Goal: Information Seeking & Learning: Learn about a topic

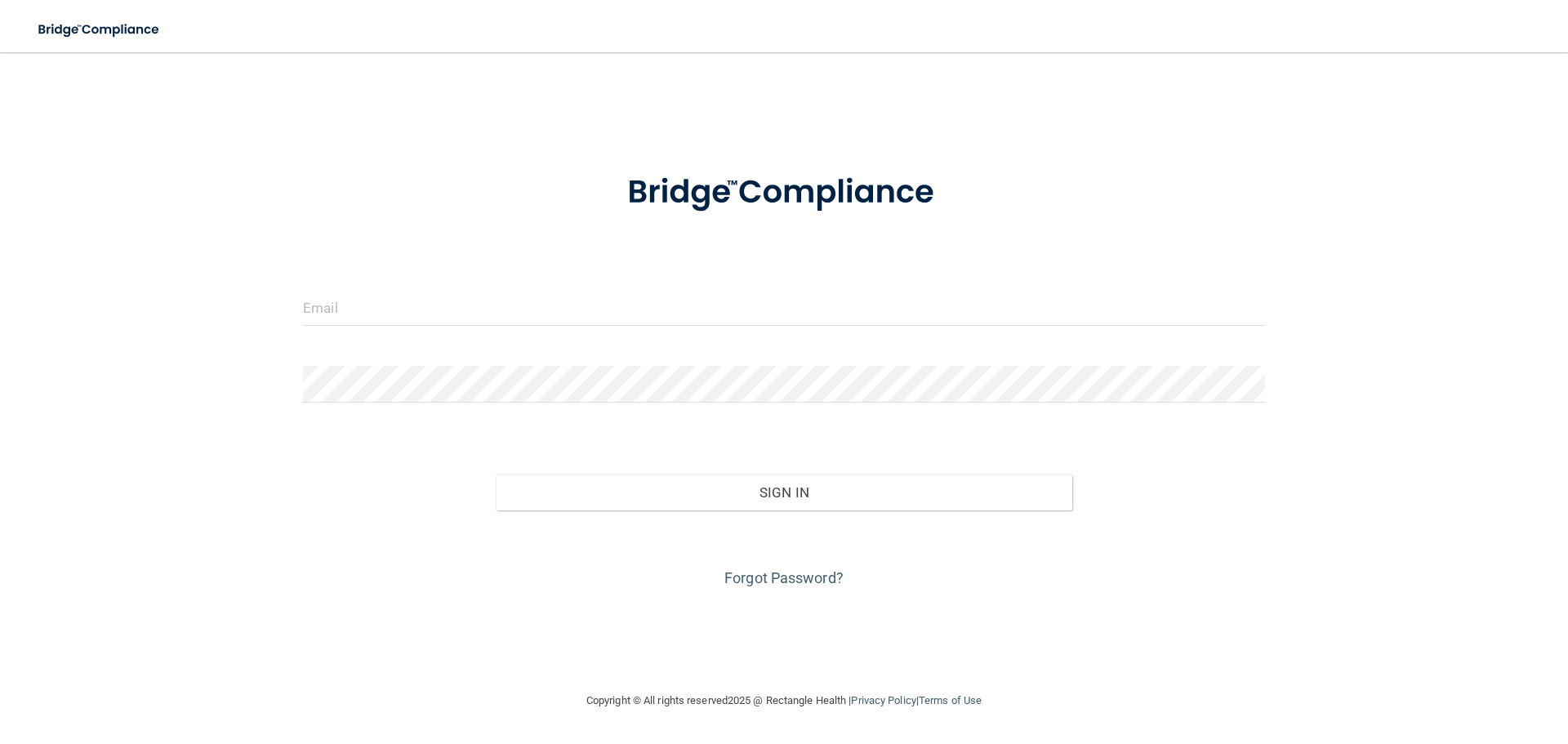
click at [437, 263] on form "Invalid email/password. You don't have permission to access that page. Sign In …" at bounding box center [784, 371] width 962 height 441
drag, startPoint x: 435, startPoint y: 285, endPoint x: 435, endPoint y: 299, distance: 14.0
click at [435, 298] on form "Invalid email/password. You don't have permission to access that page. Sign In …" at bounding box center [784, 371] width 962 height 441
click at [417, 319] on input "email" at bounding box center [784, 307] width 962 height 37
type input "[EMAIL_ADDRESS][DOMAIN_NAME]"
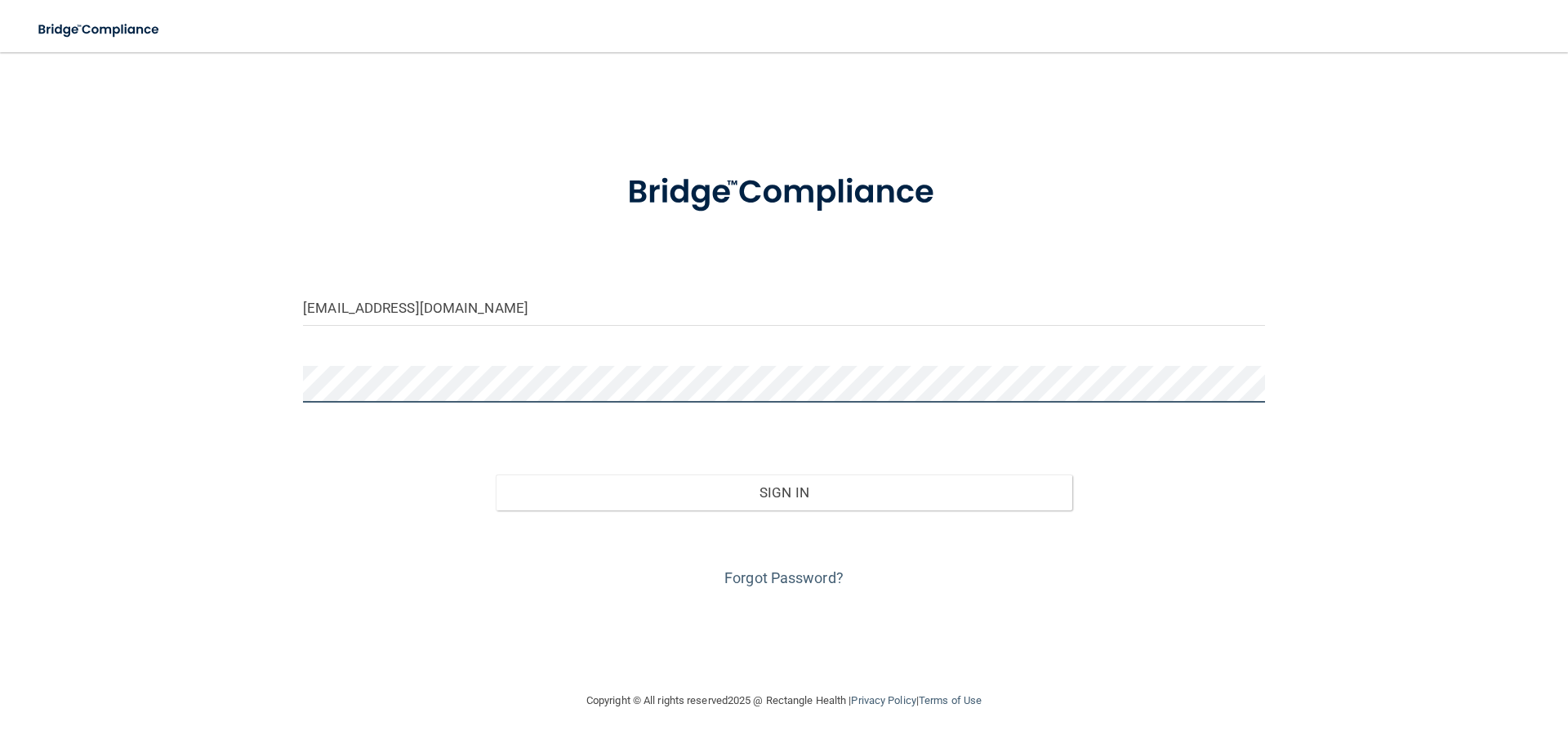
click at [496, 475] on button "Sign In" at bounding box center [784, 493] width 578 height 36
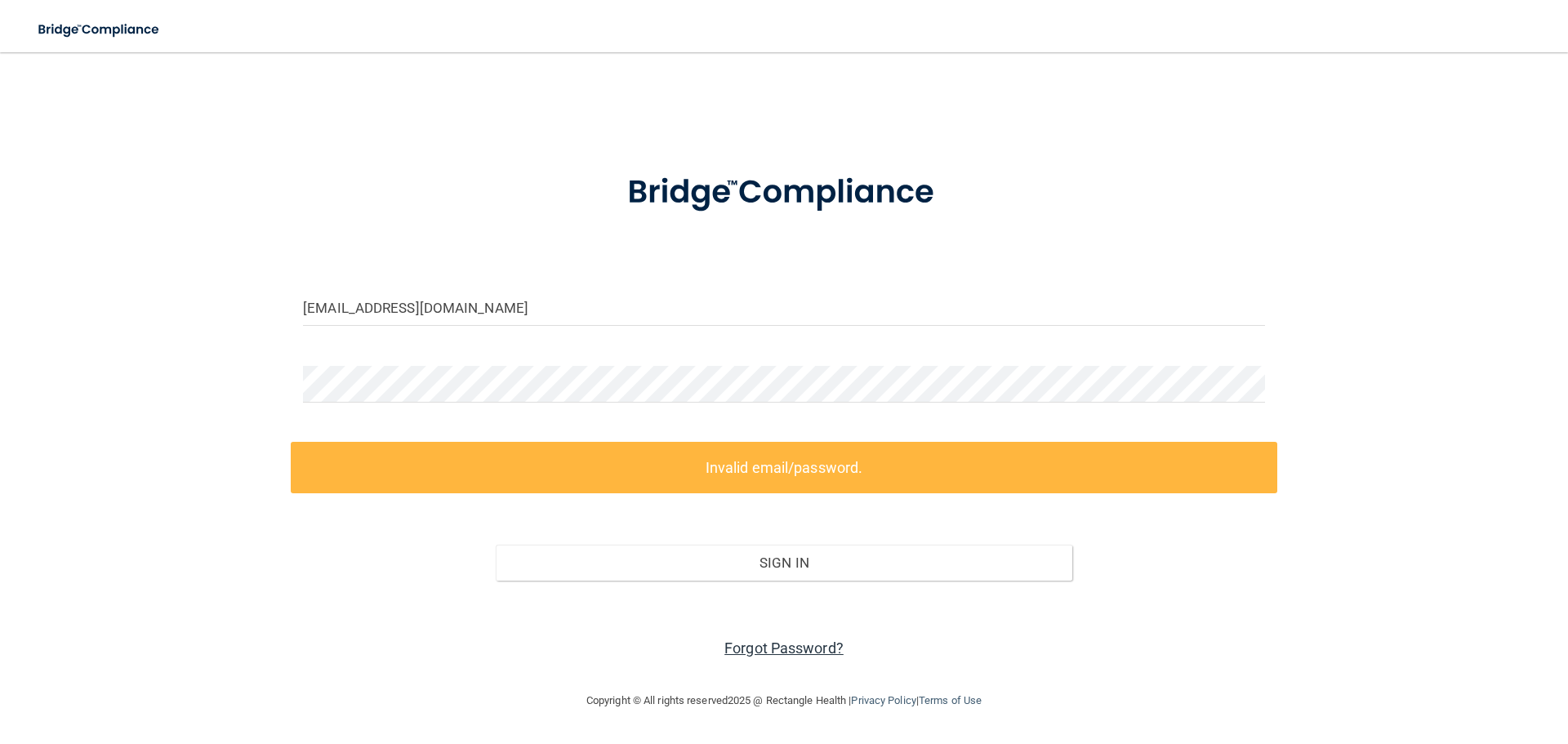
click at [793, 647] on link "Forgot Password?" at bounding box center [784, 648] width 119 height 17
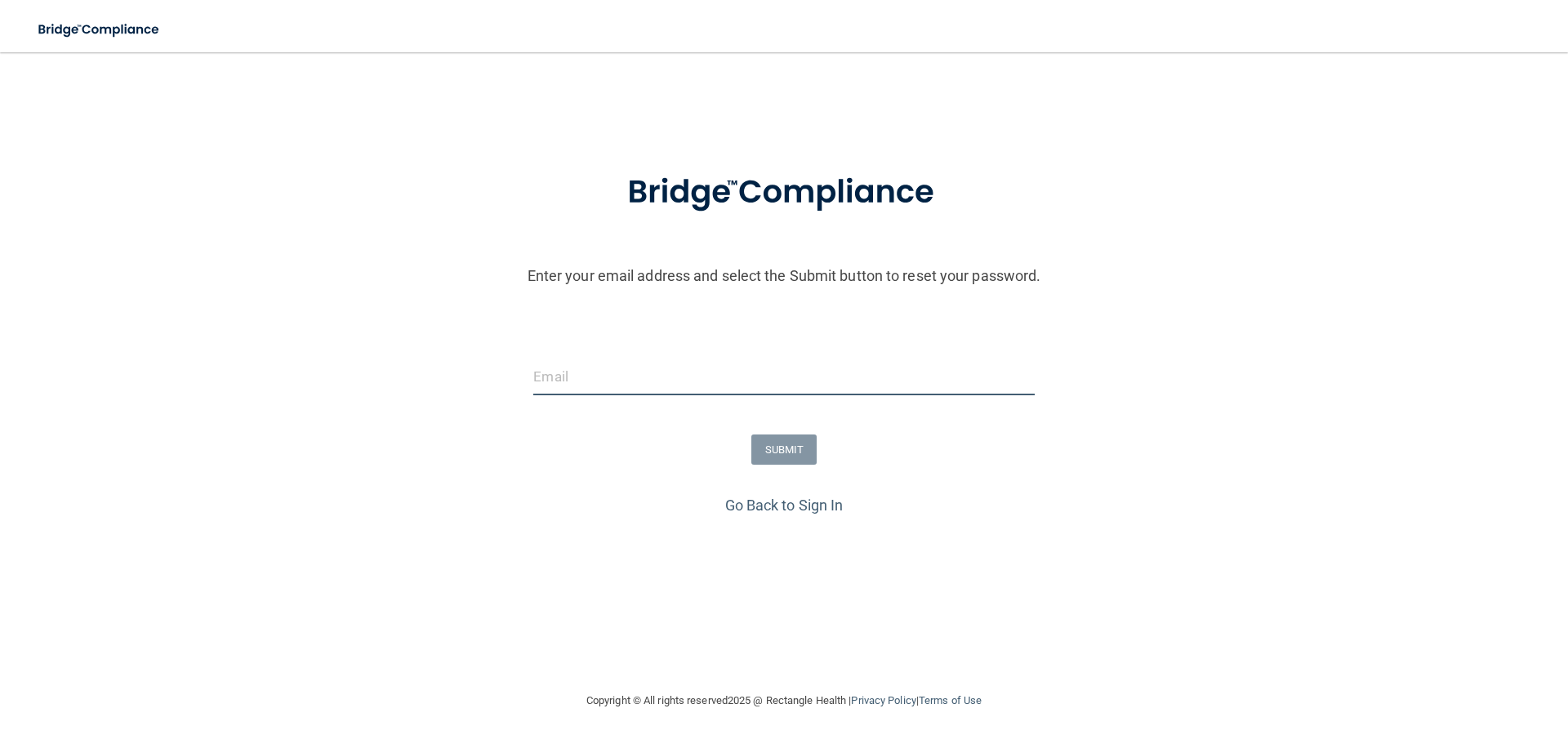
click at [563, 364] on input "email" at bounding box center [784, 377] width 501 height 37
type input "[EMAIL_ADDRESS][DOMAIN_NAME]"
click at [779, 449] on button "SUBMIT" at bounding box center [784, 450] width 66 height 30
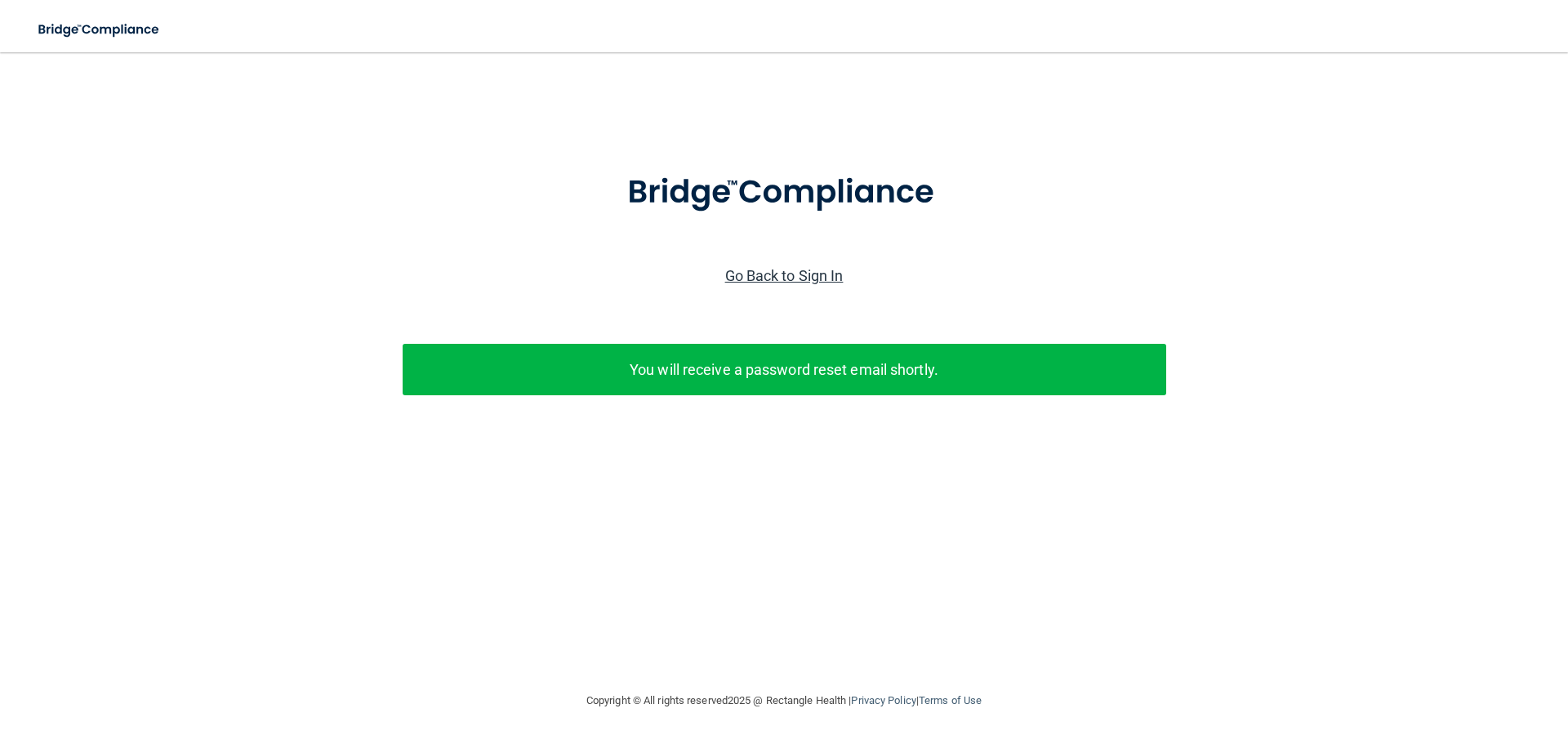
click at [771, 276] on link "Go Back to Sign In" at bounding box center [784, 276] width 118 height 17
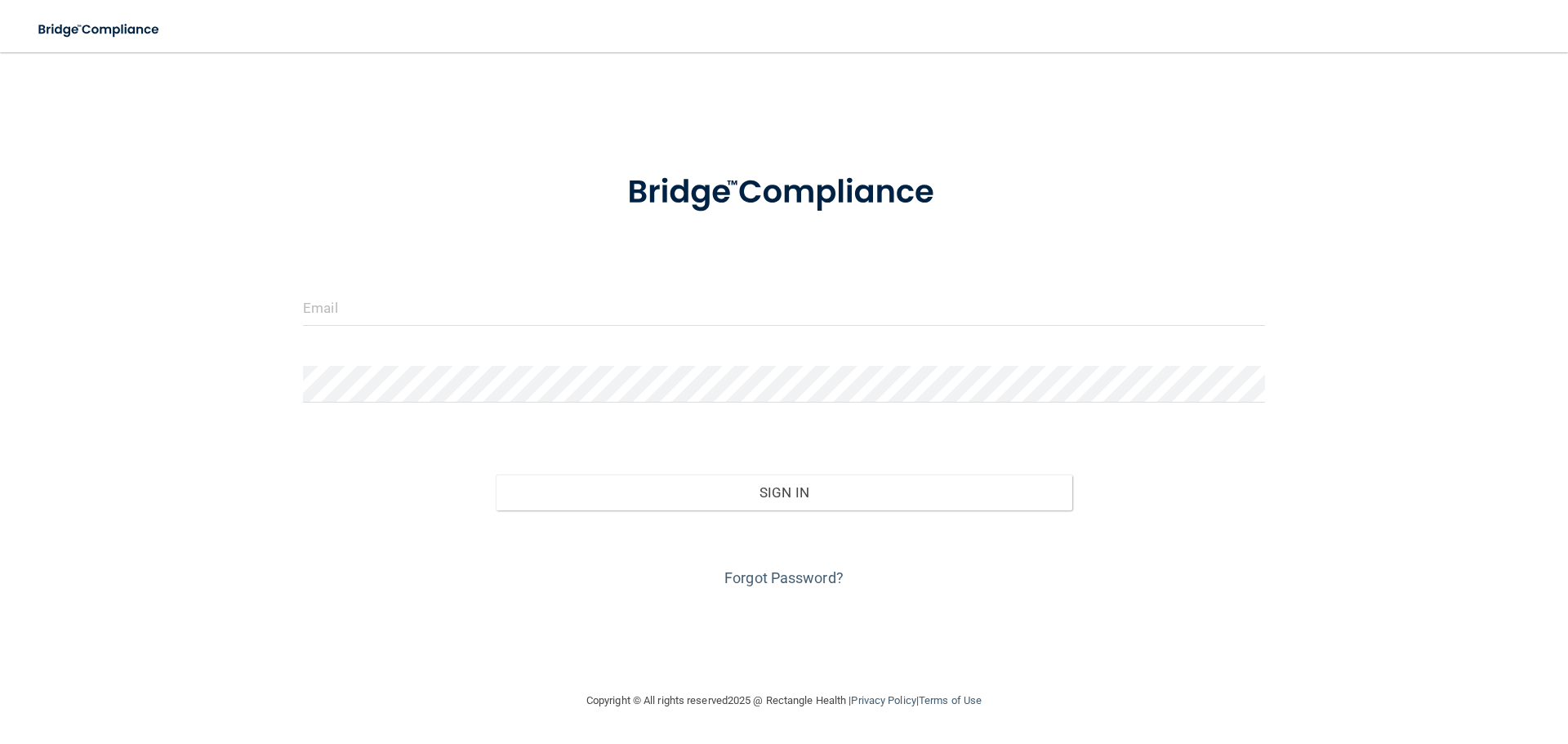
click at [444, 329] on div at bounding box center [784, 314] width 986 height 49
click at [444, 320] on input "email" at bounding box center [784, 307] width 962 height 37
type input "[EMAIL_ADDRESS][DOMAIN_NAME]"
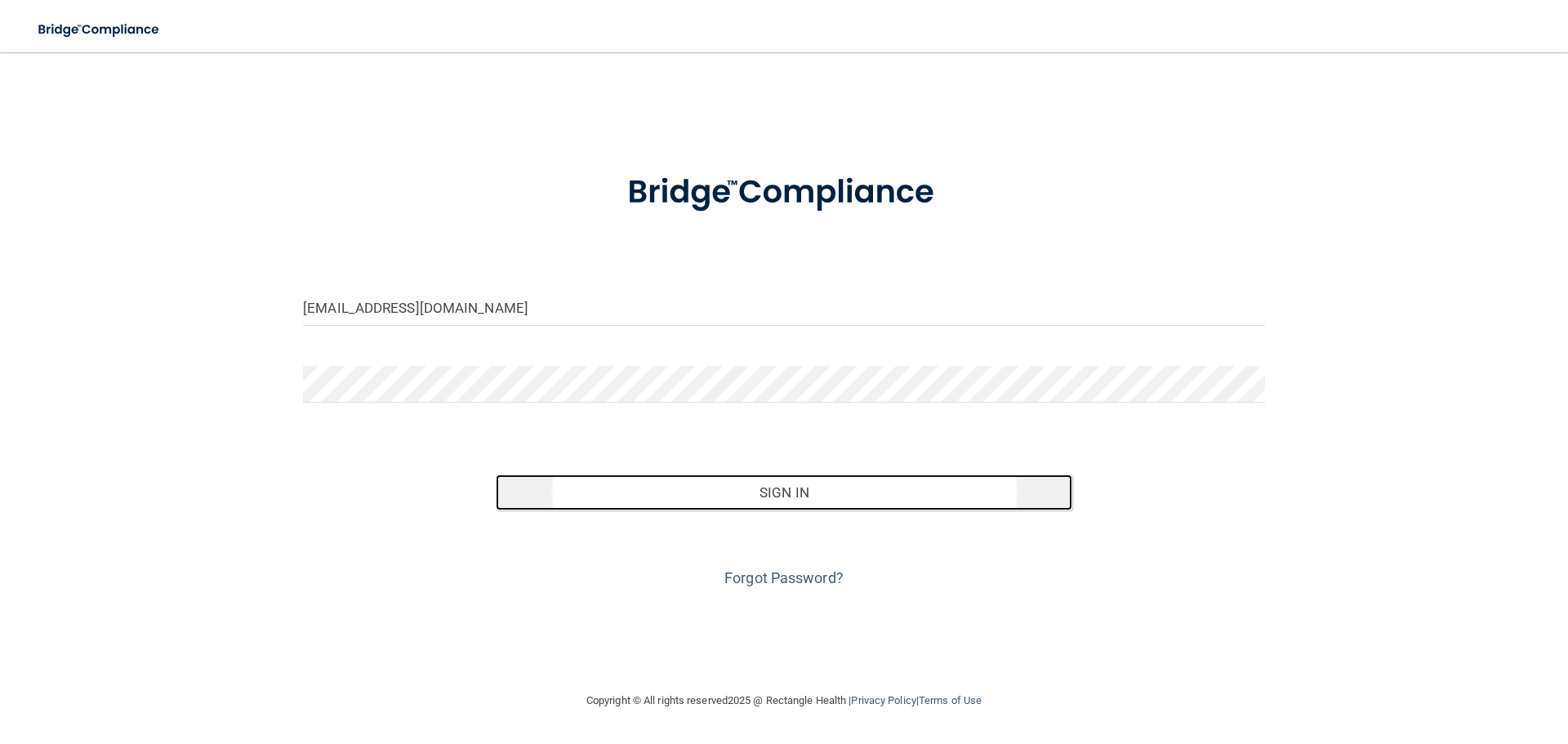
click at [726, 498] on button "Sign In" at bounding box center [784, 493] width 578 height 36
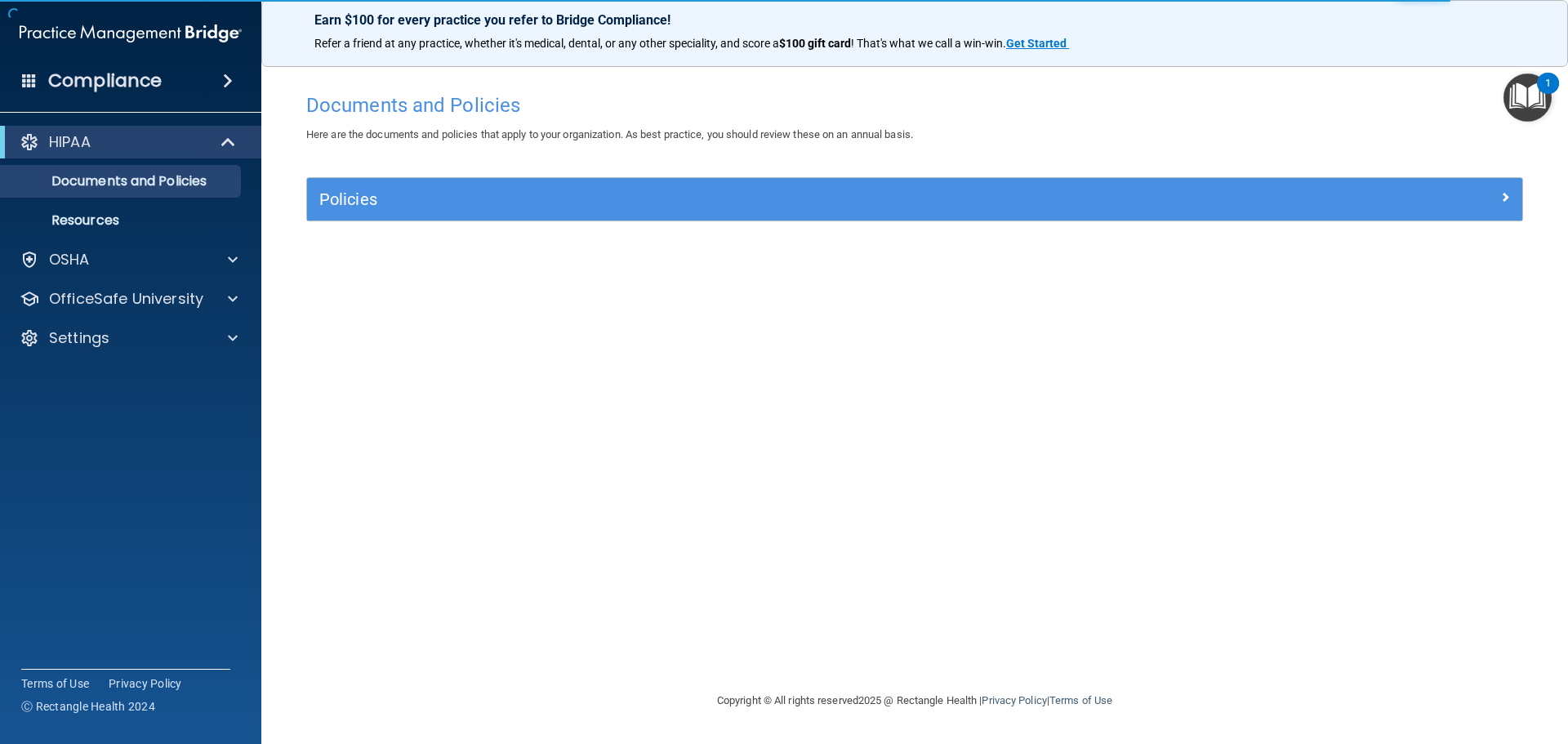
click at [1547, 83] on div "1" at bounding box center [1548, 94] width 6 height 21
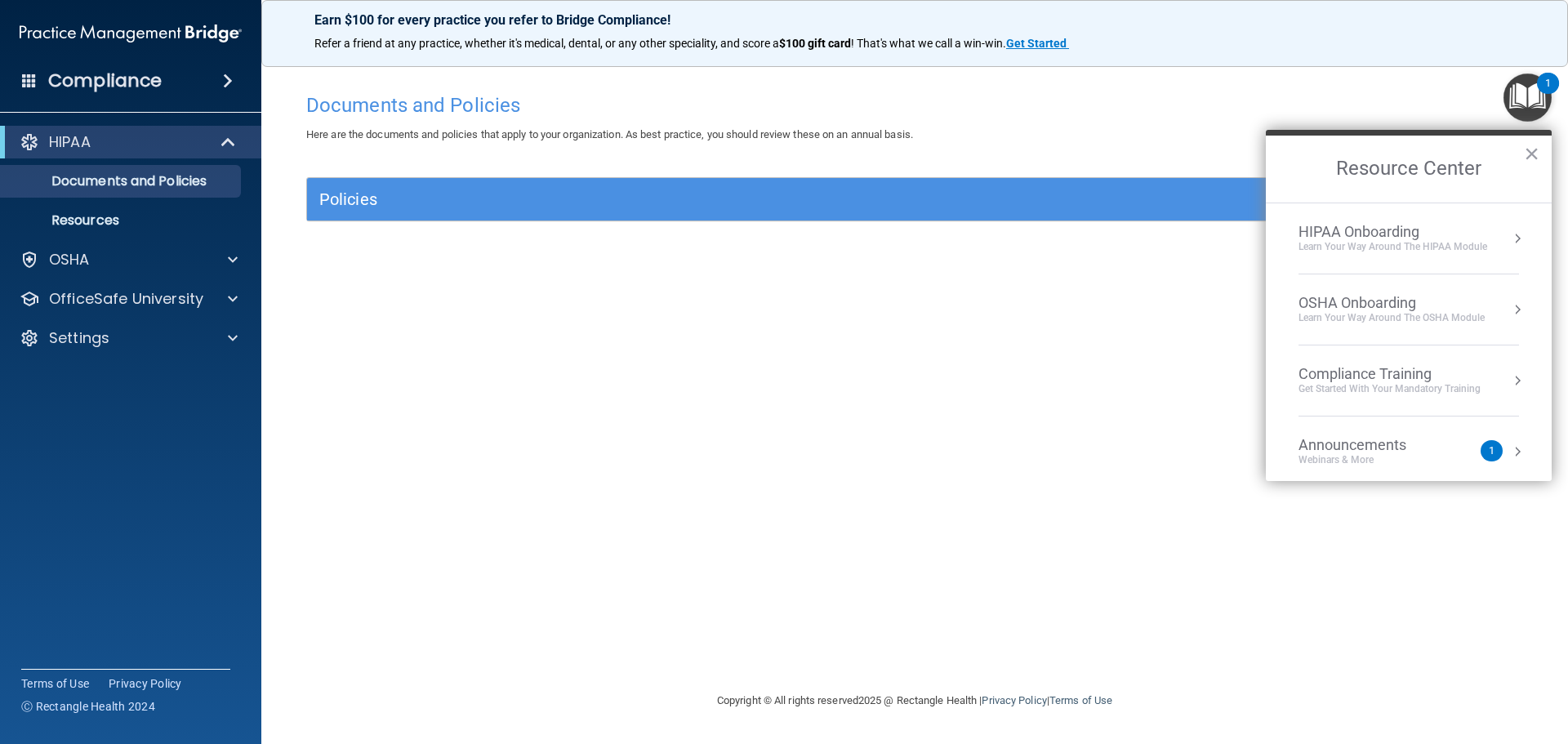
click at [1534, 106] on img "Open Resource Center, 1 new notification" at bounding box center [1527, 97] width 48 height 48
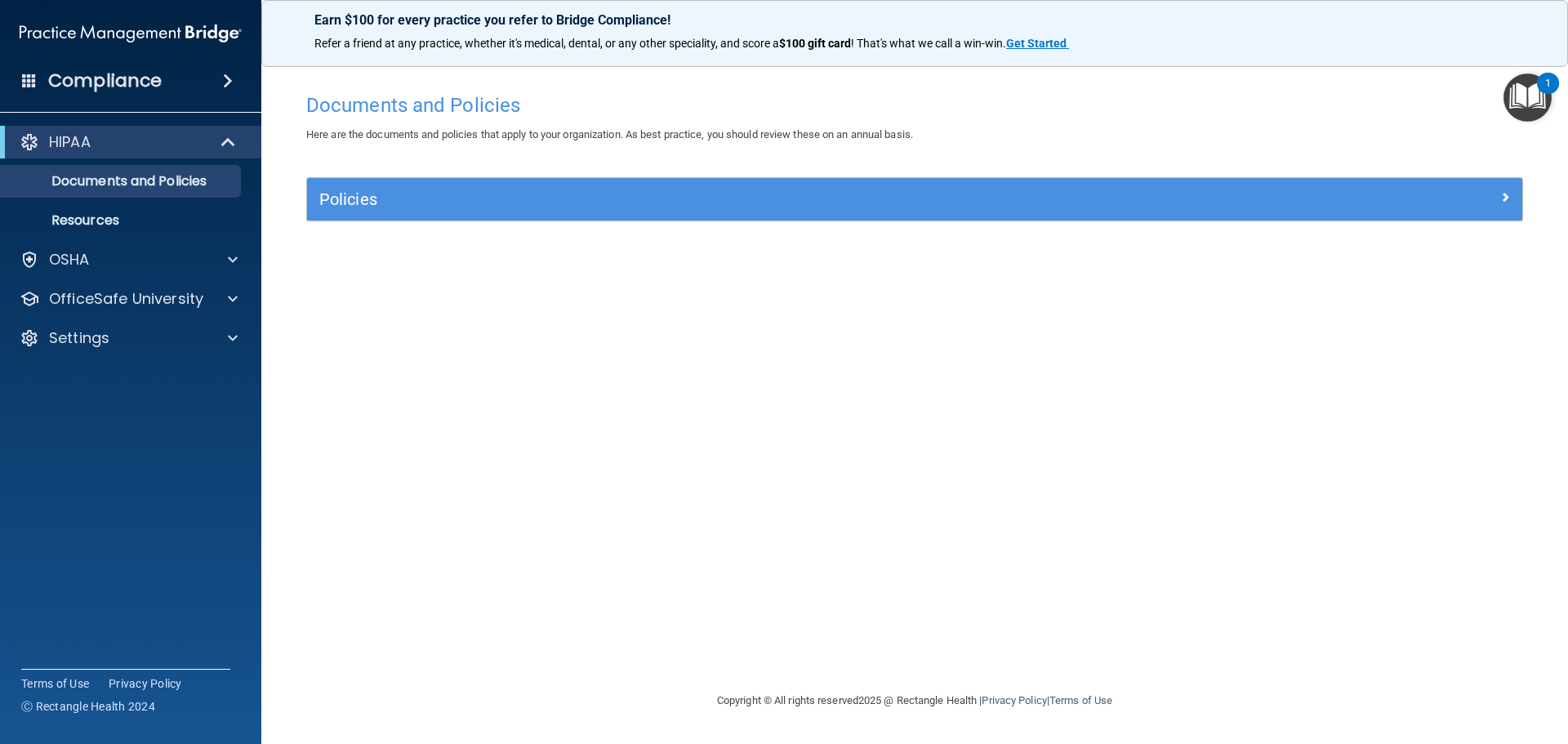
click at [1535, 100] on img "Open Resource Center, 1 new notification" at bounding box center [1527, 97] width 48 height 48
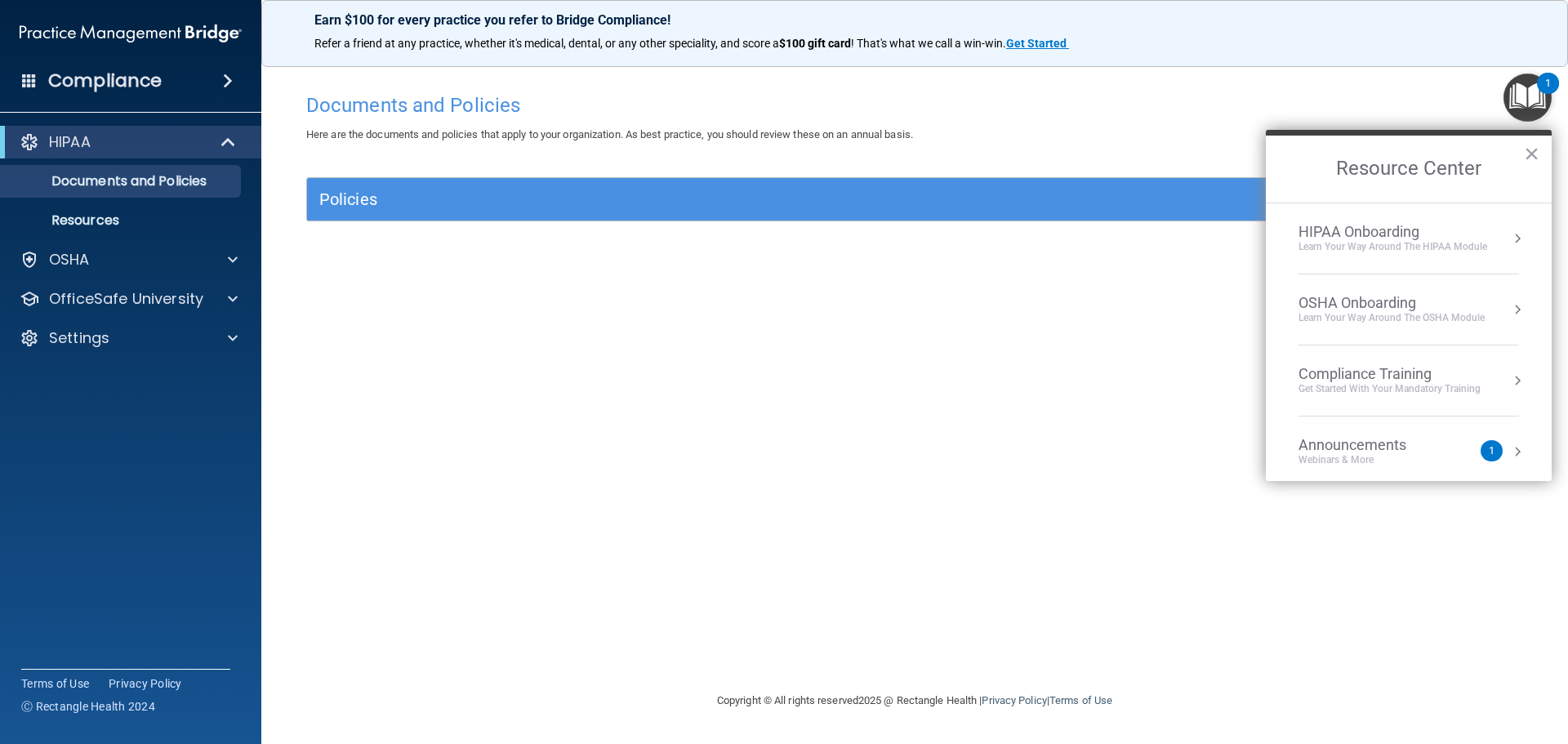
click at [1486, 449] on div "1" at bounding box center [1491, 451] width 22 height 21
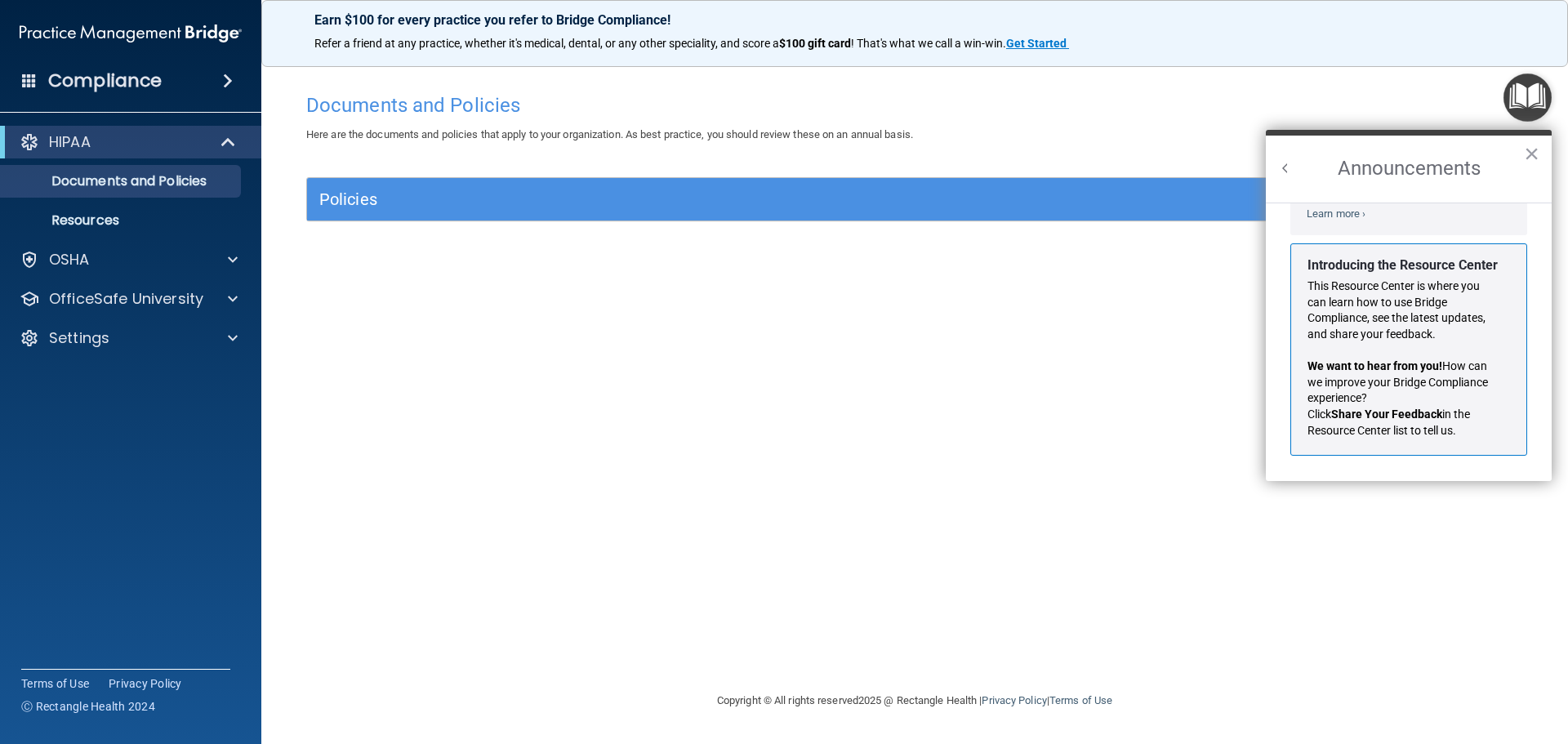
scroll to position [287, 0]
click at [1537, 158] on button "×" at bounding box center [1531, 154] width 16 height 26
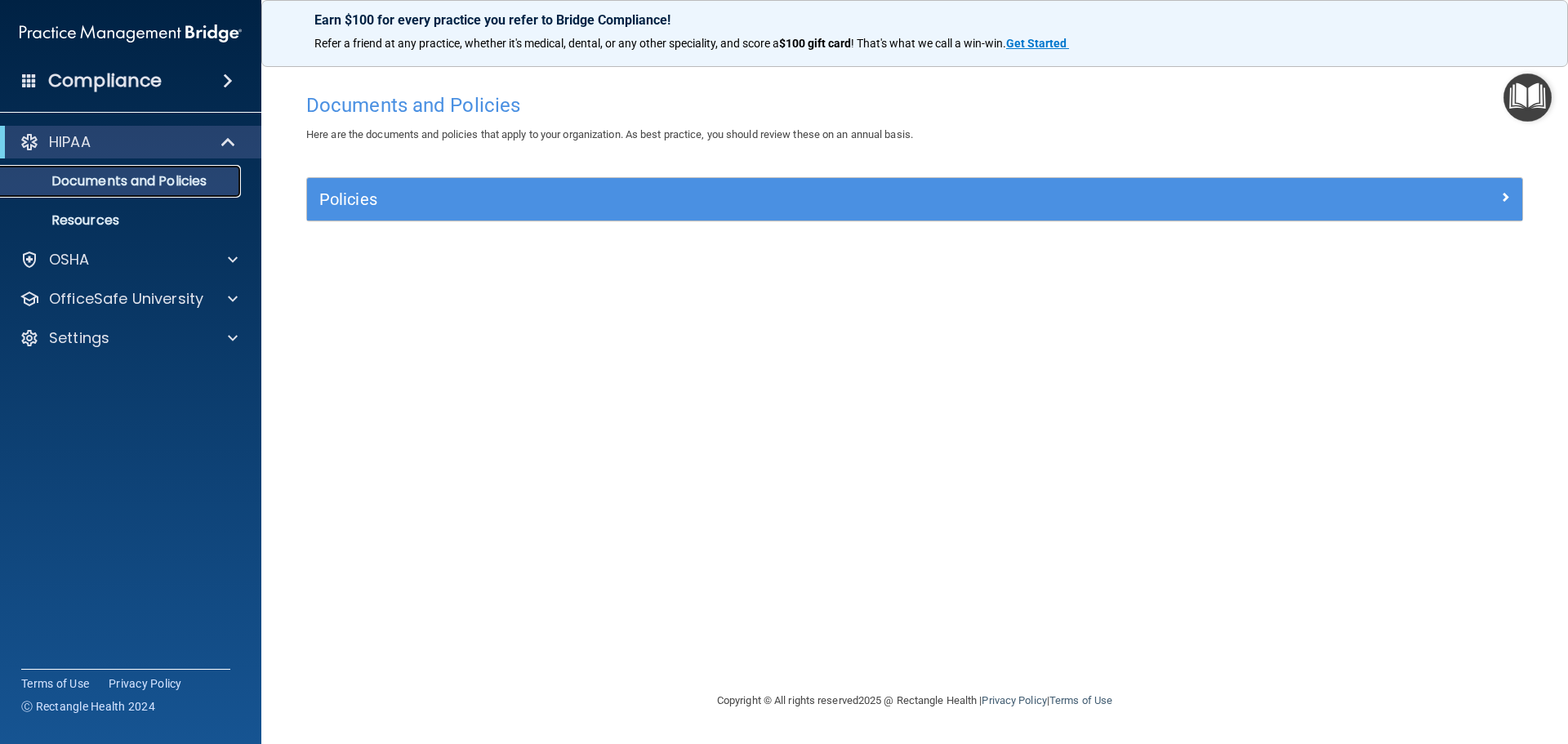
click at [92, 186] on p "Documents and Policies" at bounding box center [122, 182] width 223 height 16
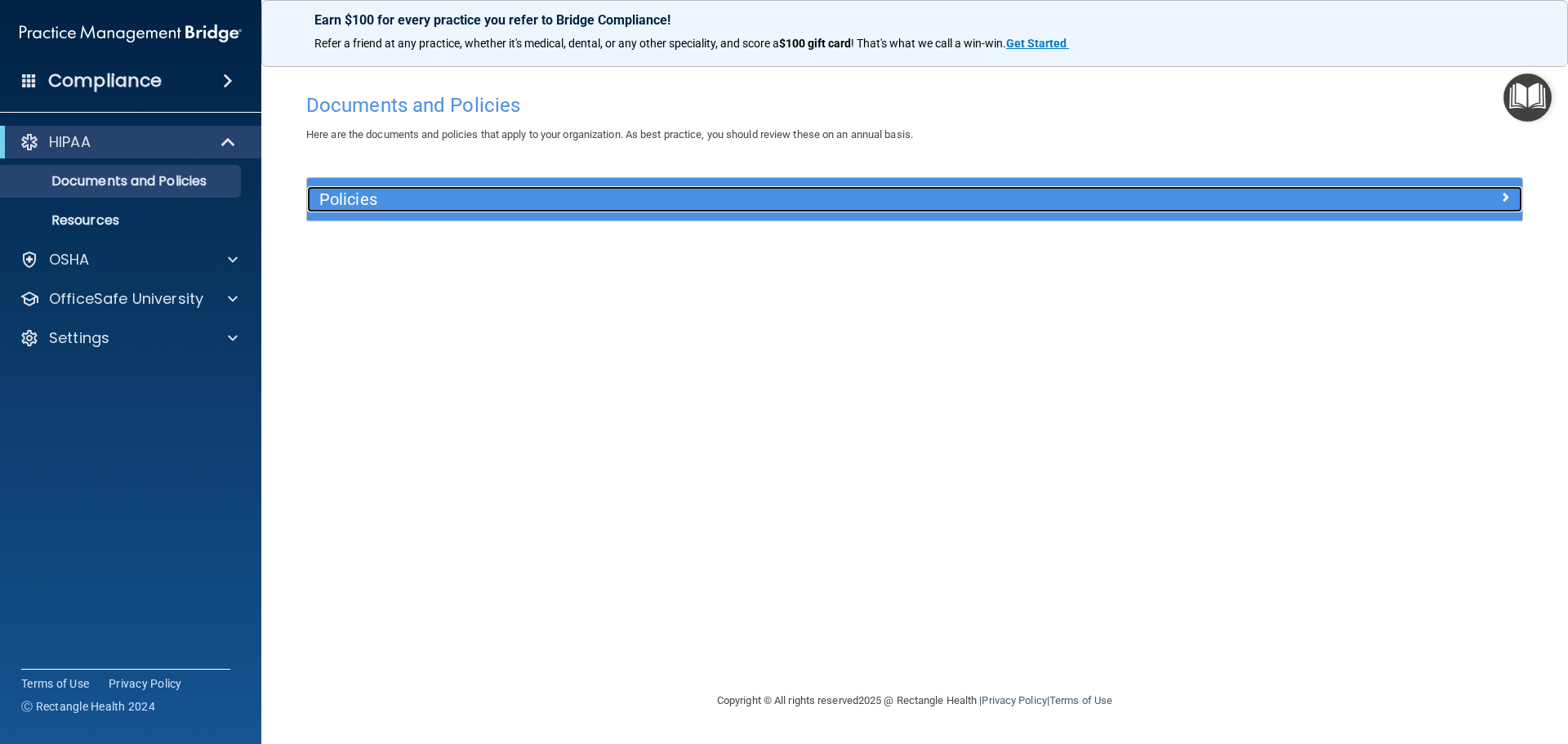
click at [379, 196] on h5 "Policies" at bounding box center [762, 199] width 887 height 18
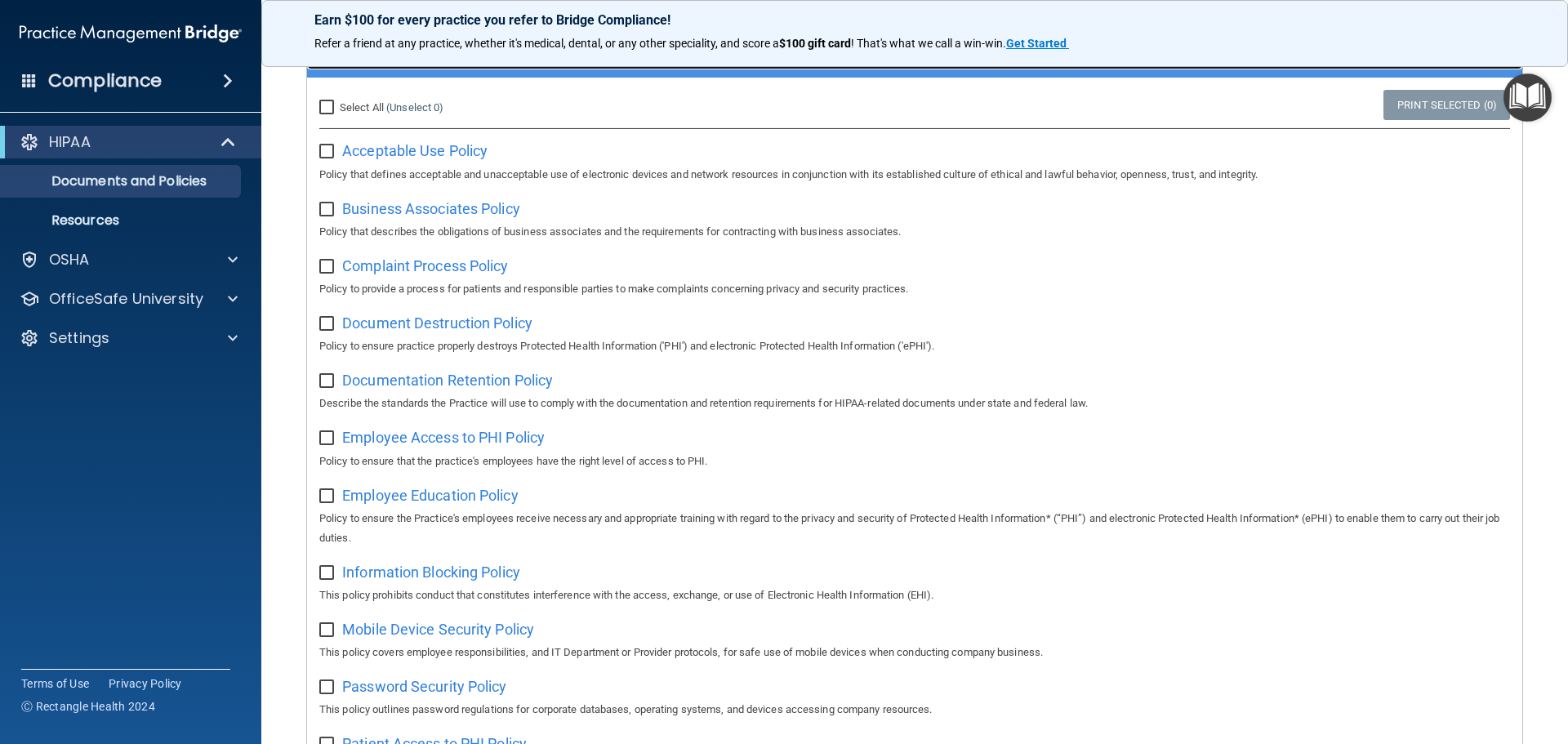
scroll to position [0, 0]
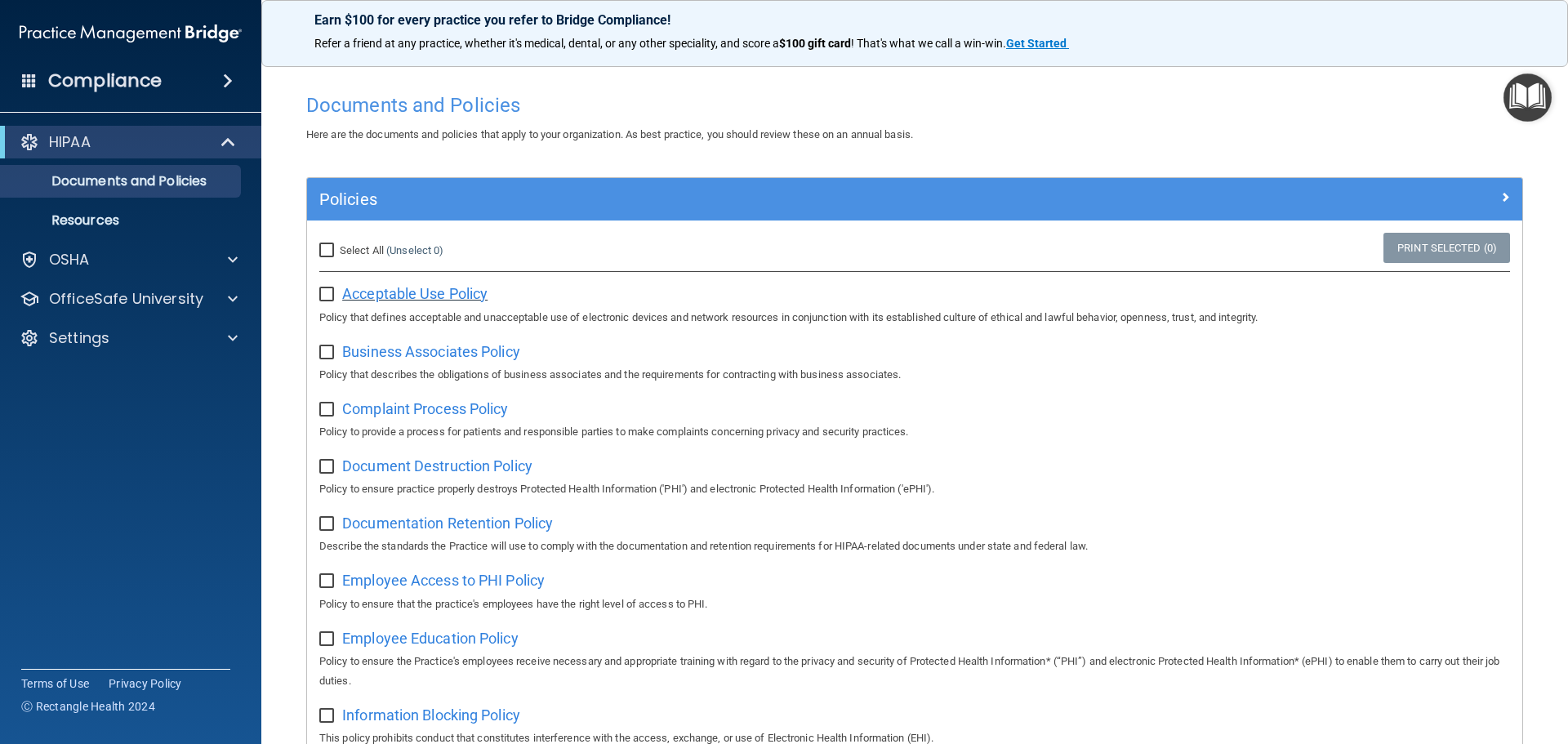
click at [405, 294] on span "Acceptable Use Policy" at bounding box center [415, 294] width 145 height 17
click at [217, 263] on div at bounding box center [230, 260] width 41 height 20
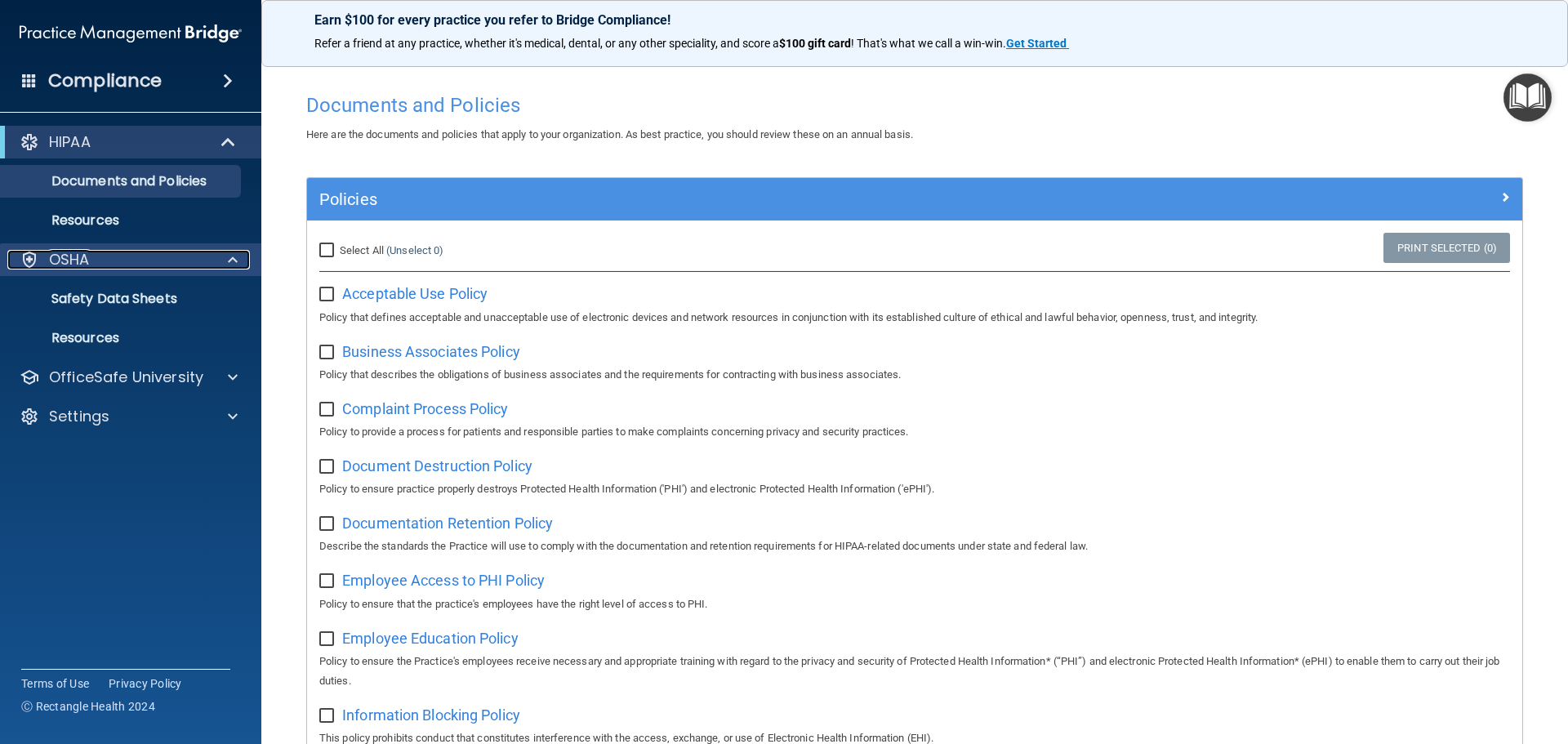
click at [217, 263] on div at bounding box center [230, 260] width 41 height 20
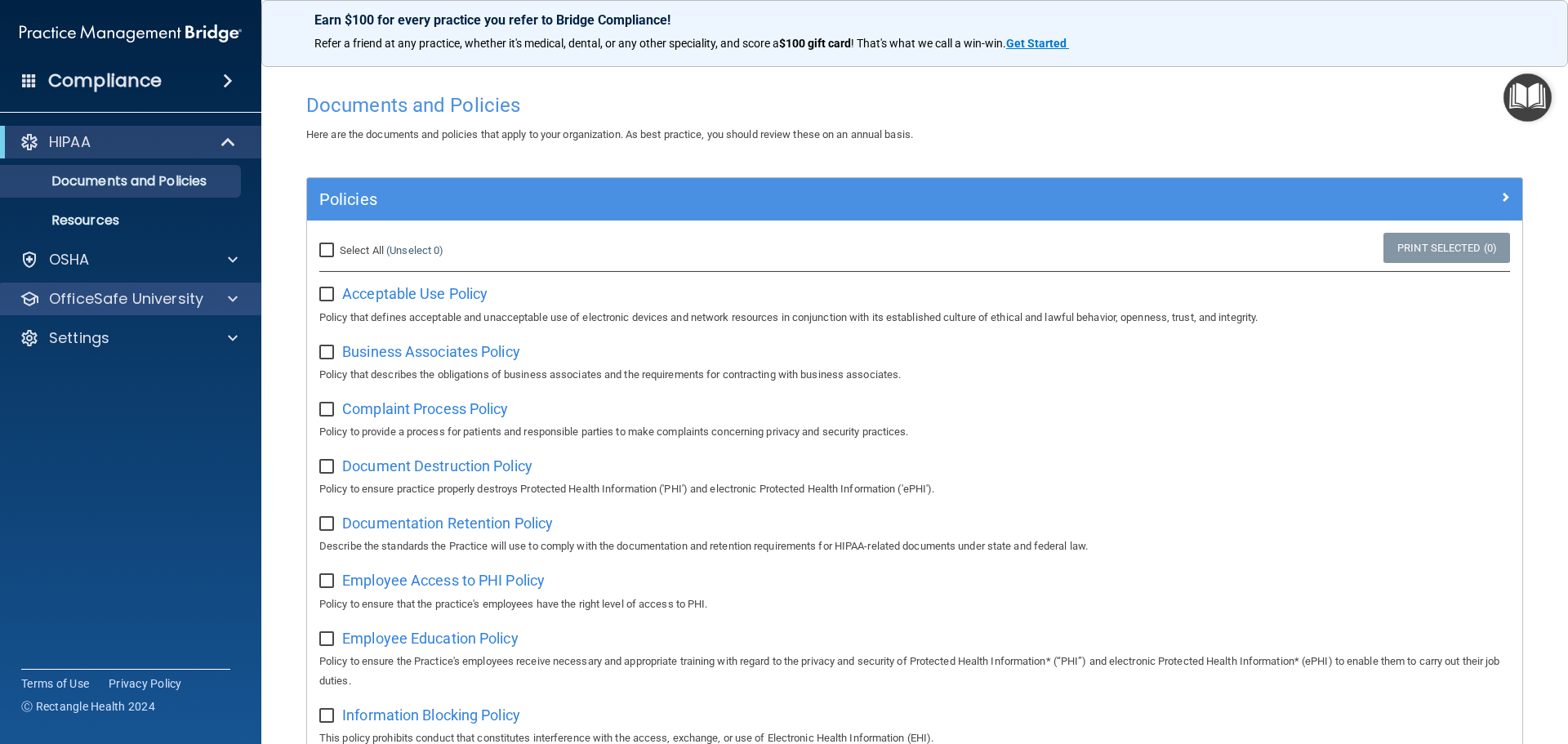
click at [182, 310] on div "OfficeSafe University" at bounding box center [131, 299] width 262 height 33
click at [207, 298] on div "OfficeSafe University" at bounding box center [109, 299] width 203 height 20
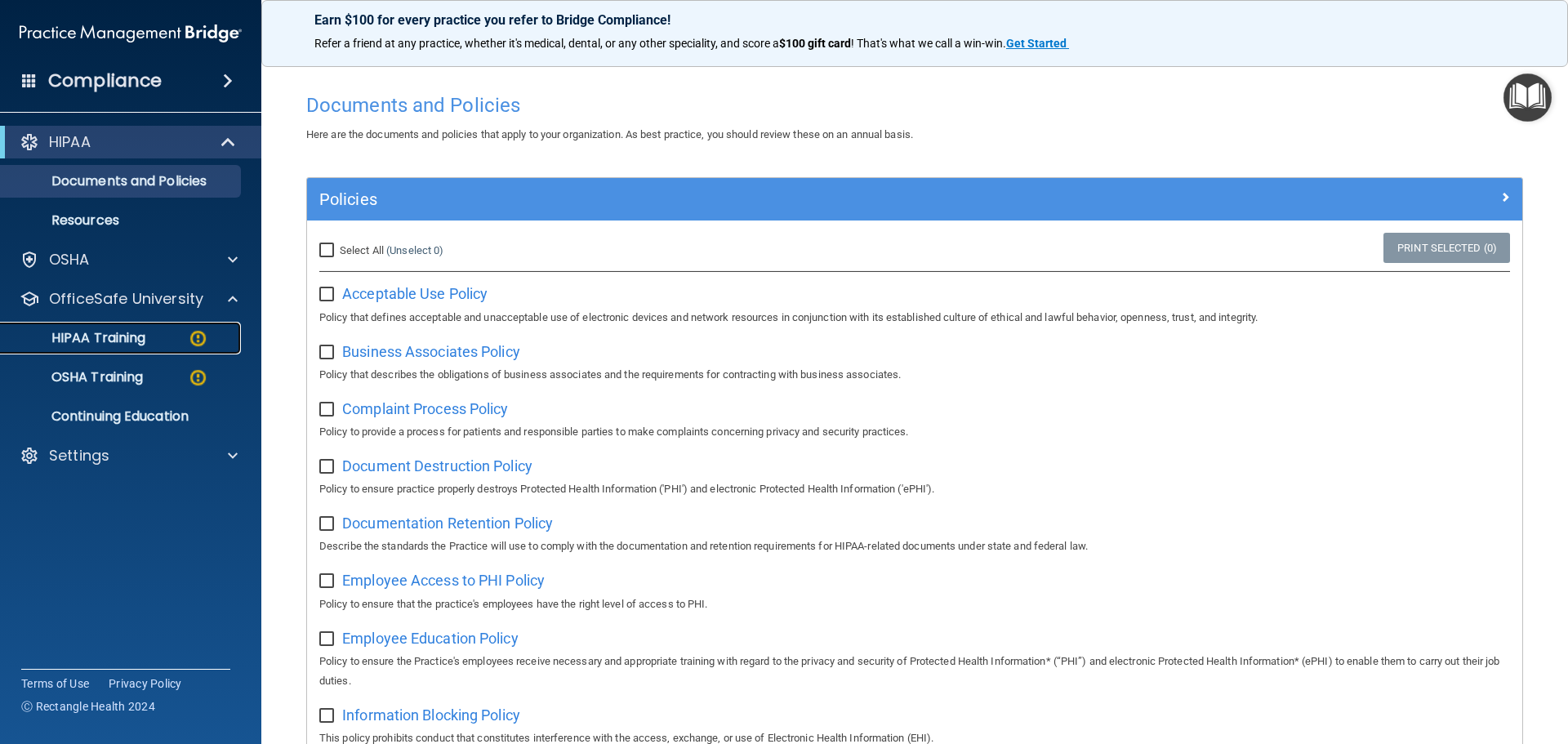
click at [133, 340] on p "HIPAA Training" at bounding box center [78, 338] width 135 height 16
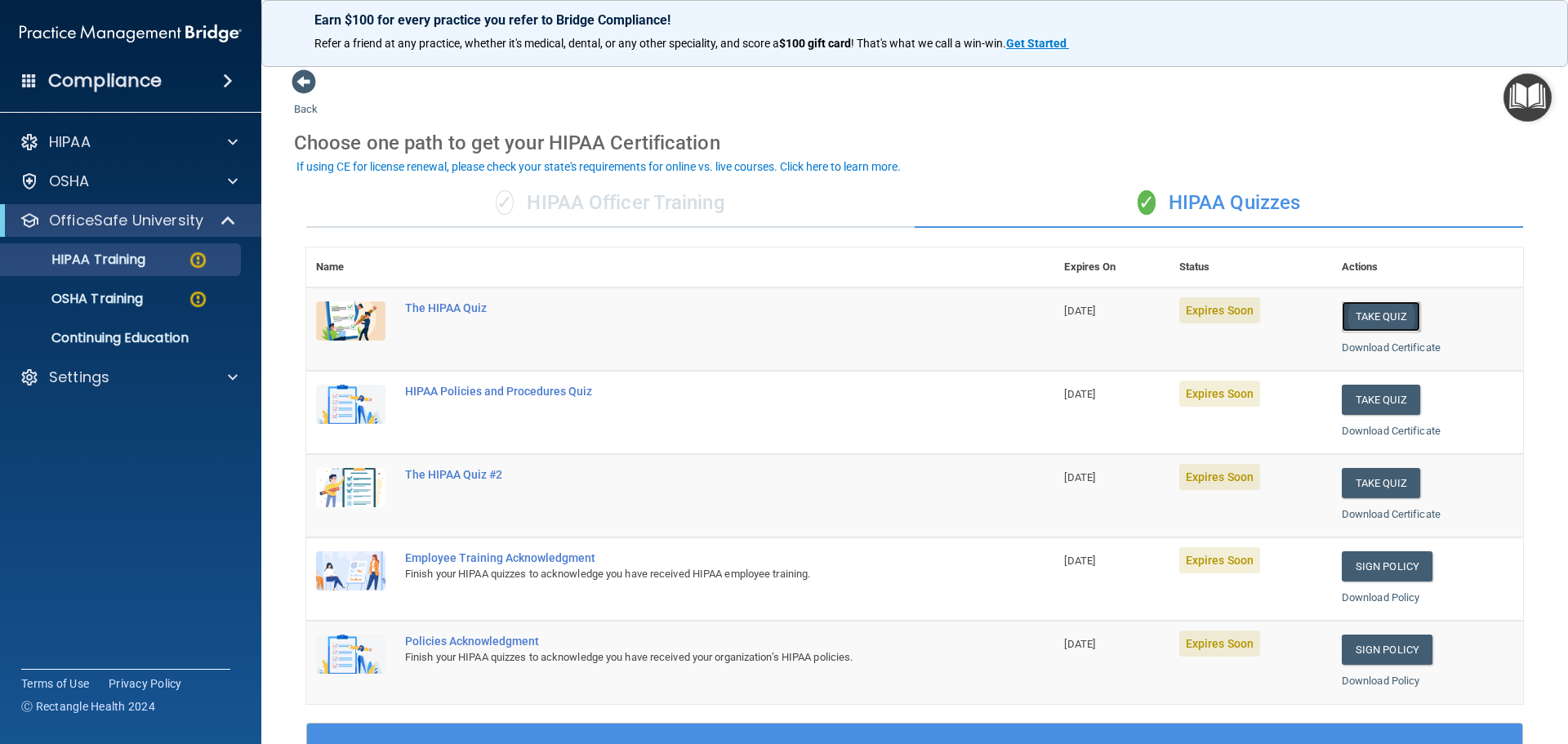
click at [1368, 317] on button "Take Quiz" at bounding box center [1381, 316] width 78 height 30
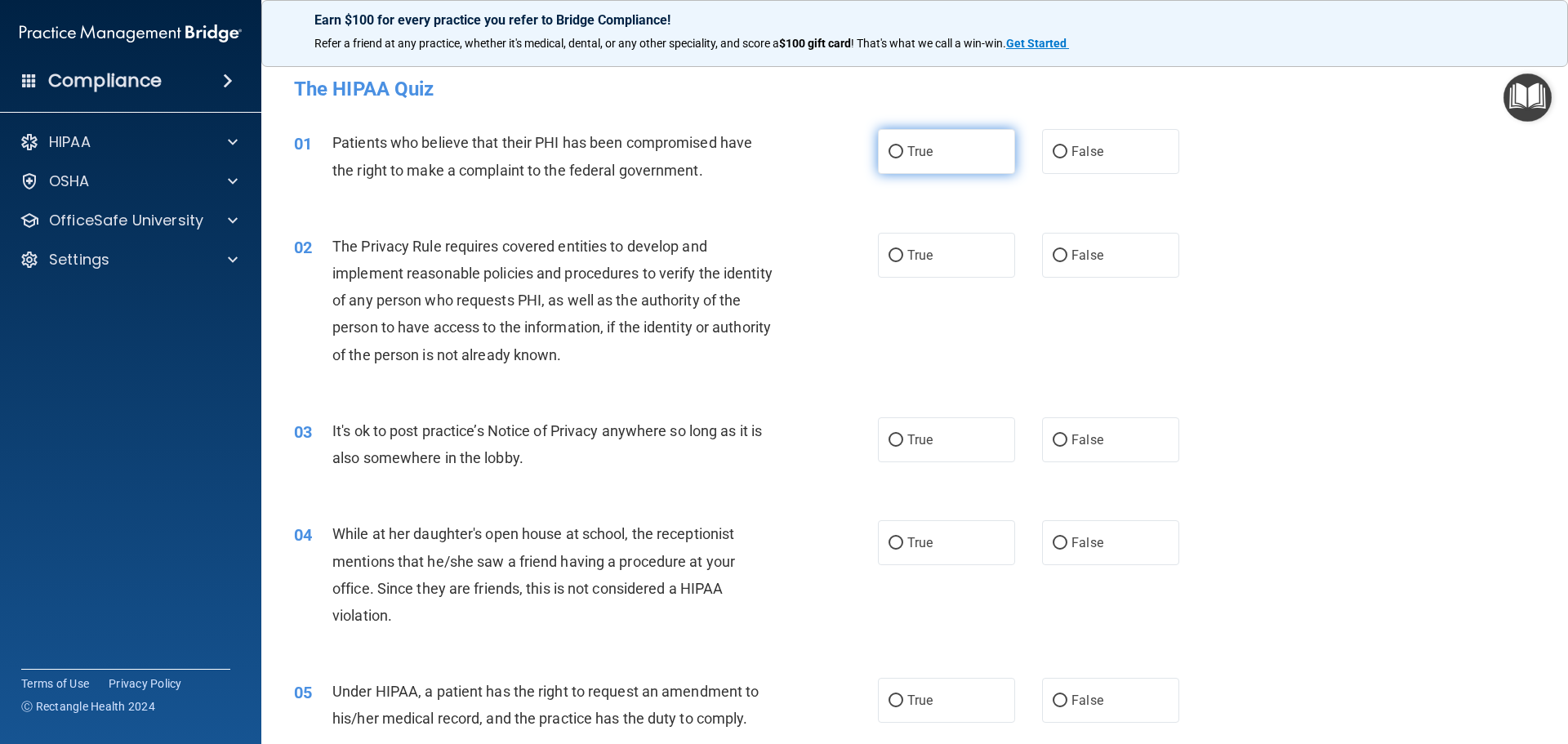
click at [907, 155] on span "True" at bounding box center [919, 151] width 25 height 16
click at [903, 155] on input "True" at bounding box center [896, 152] width 15 height 12
radio input "true"
click at [891, 252] on input "True" at bounding box center [896, 256] width 15 height 12
radio input "true"
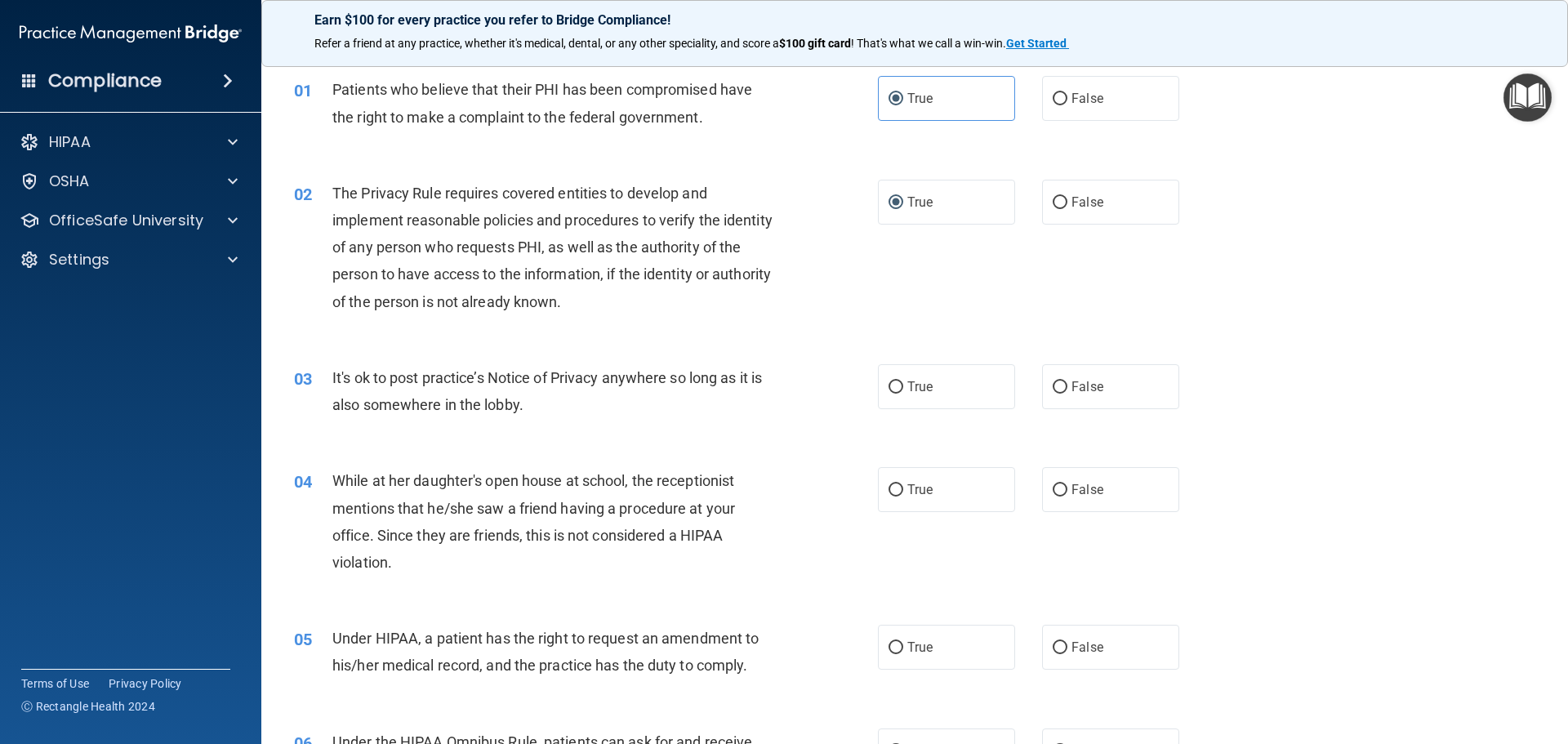
scroll to position [82, 0]
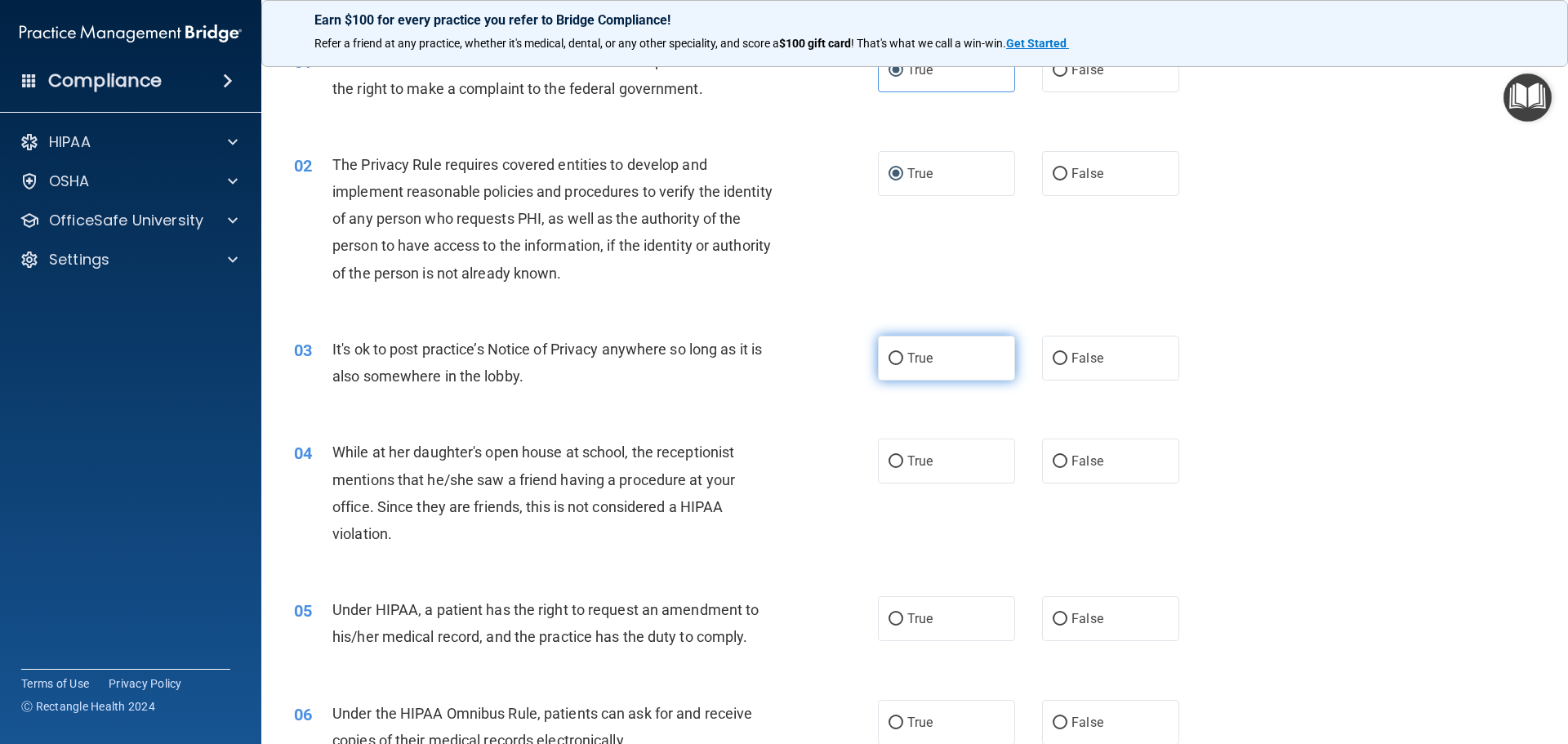
click at [891, 356] on input "True" at bounding box center [896, 359] width 15 height 12
radio input "true"
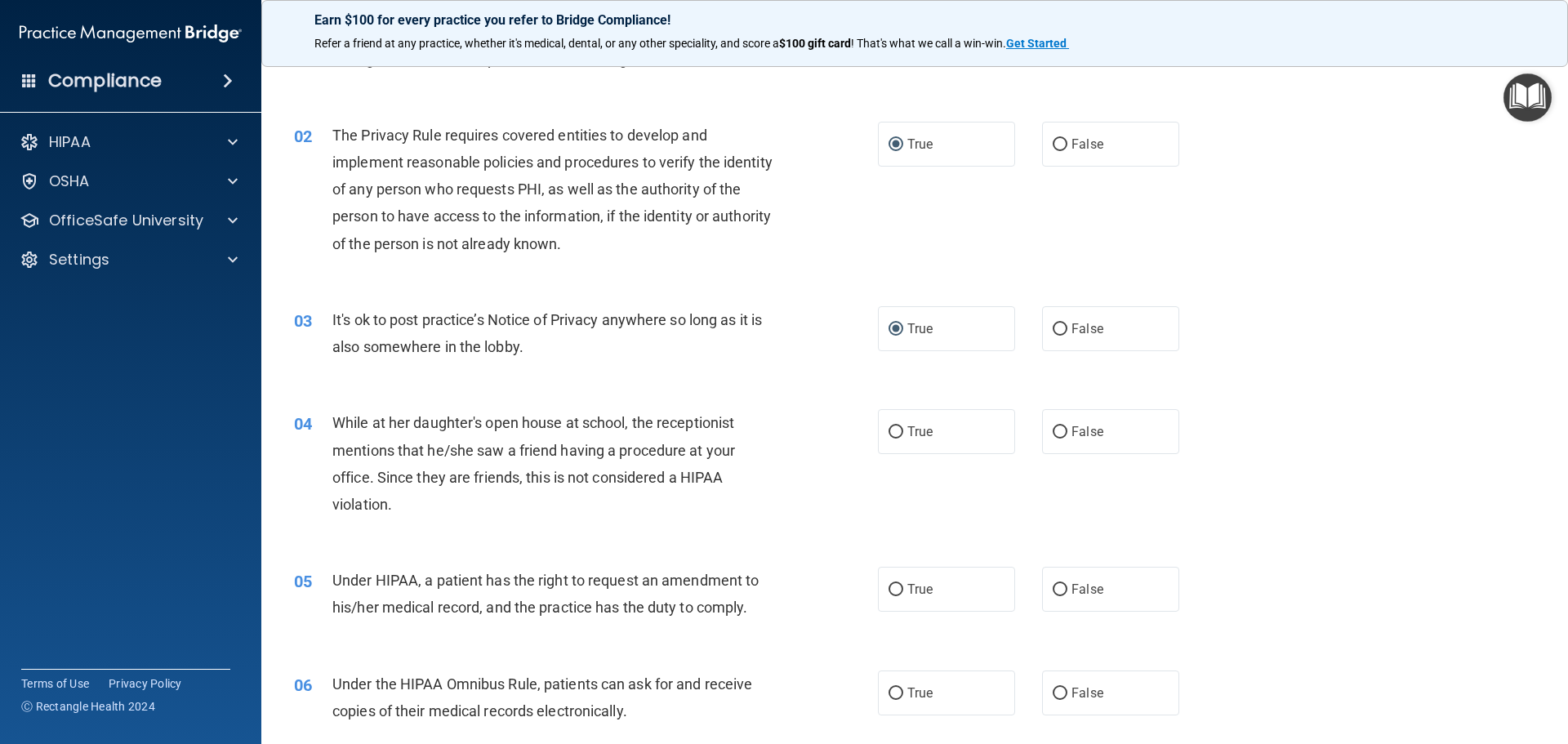
scroll to position [164, 0]
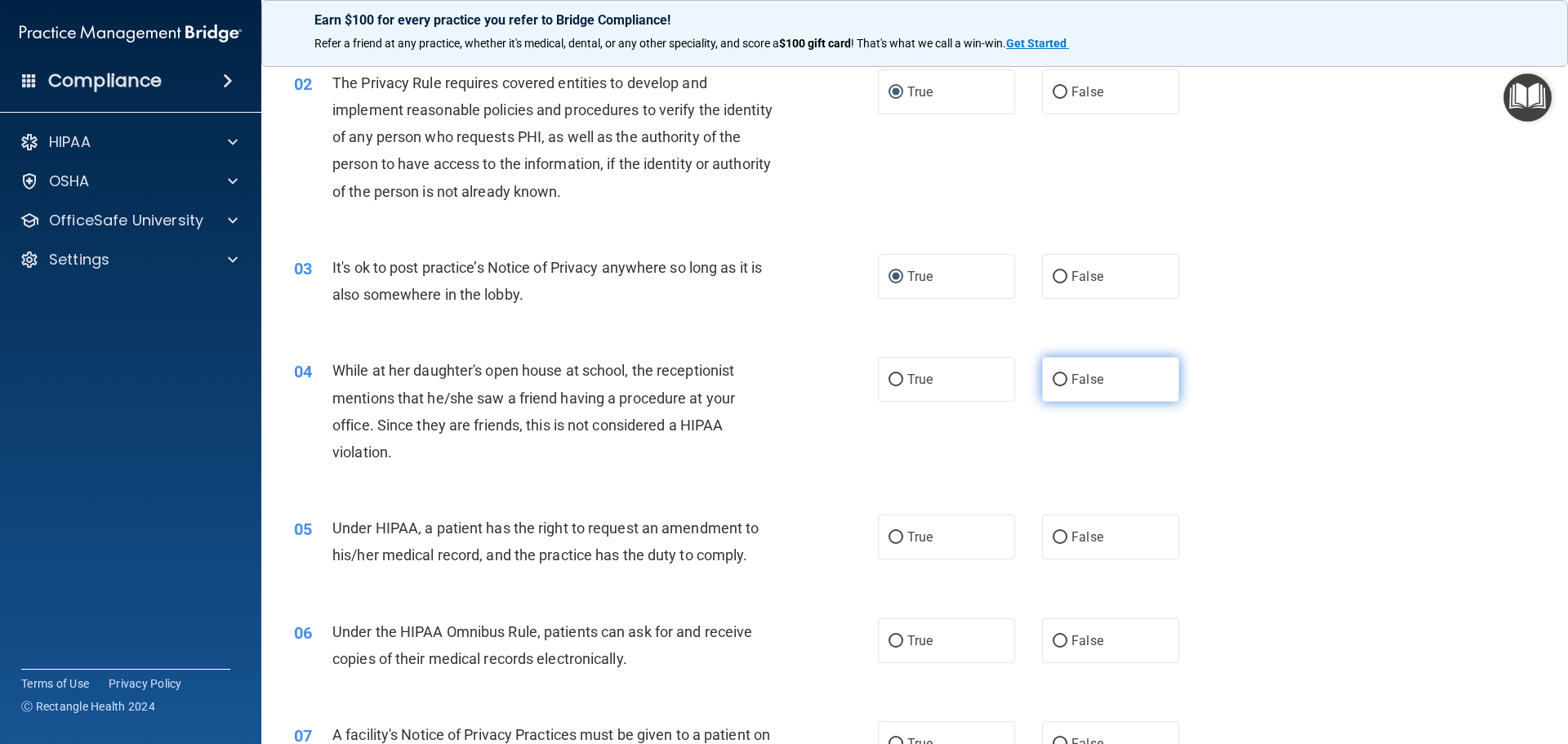
click at [1053, 384] on input "False" at bounding box center [1060, 380] width 15 height 12
radio input "true"
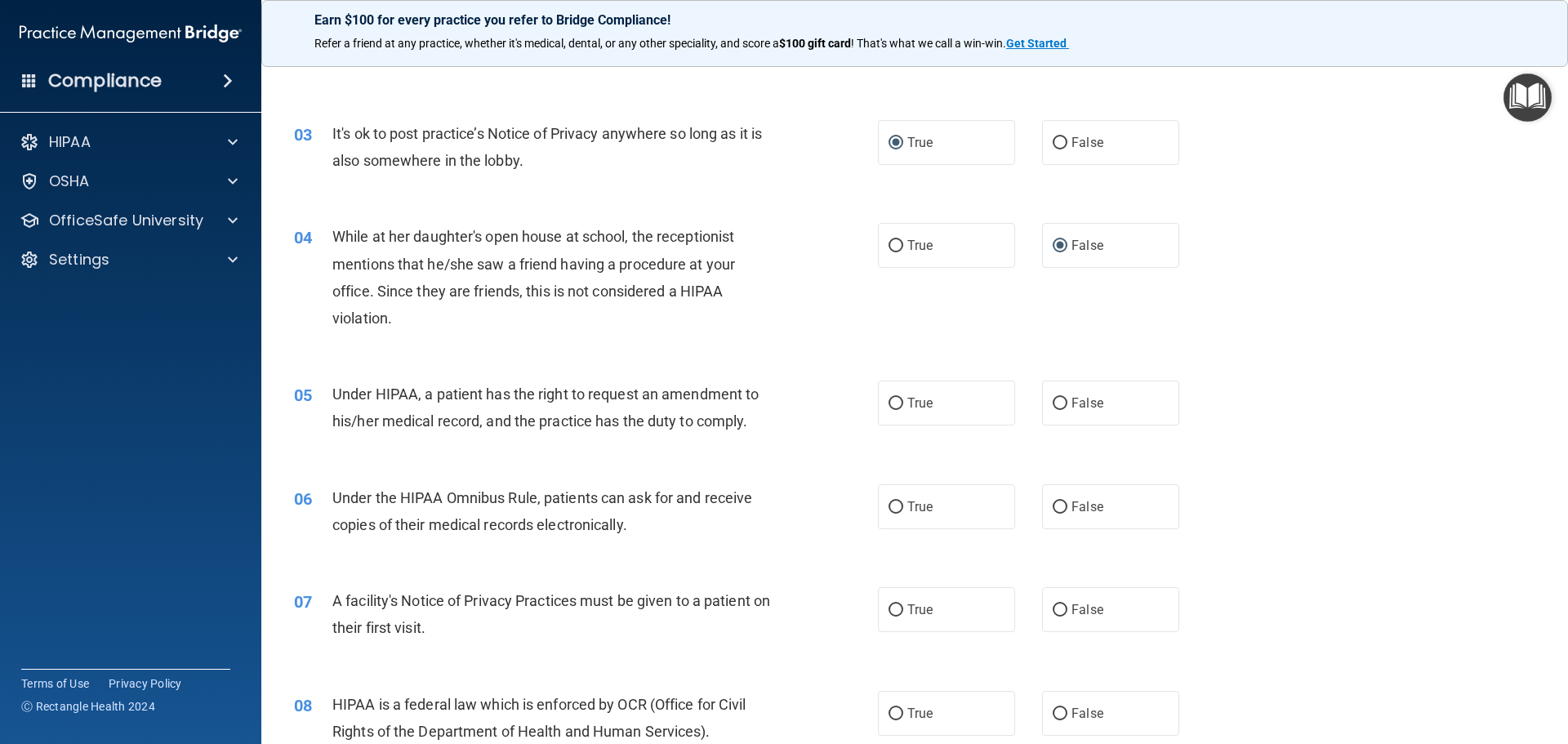
scroll to position [327, 0]
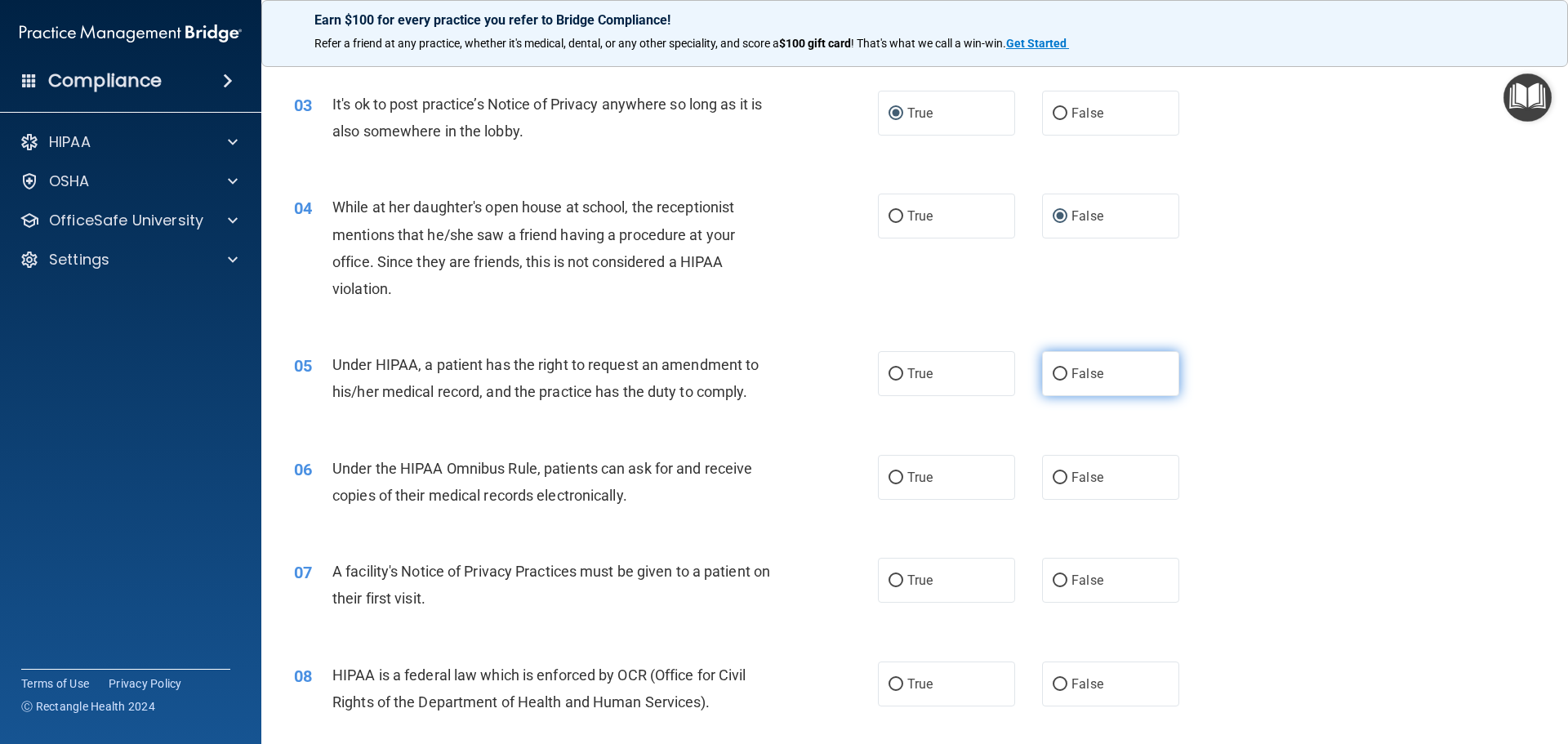
click at [1052, 376] on input "False" at bounding box center [1060, 374] width 15 height 12
radio input "true"
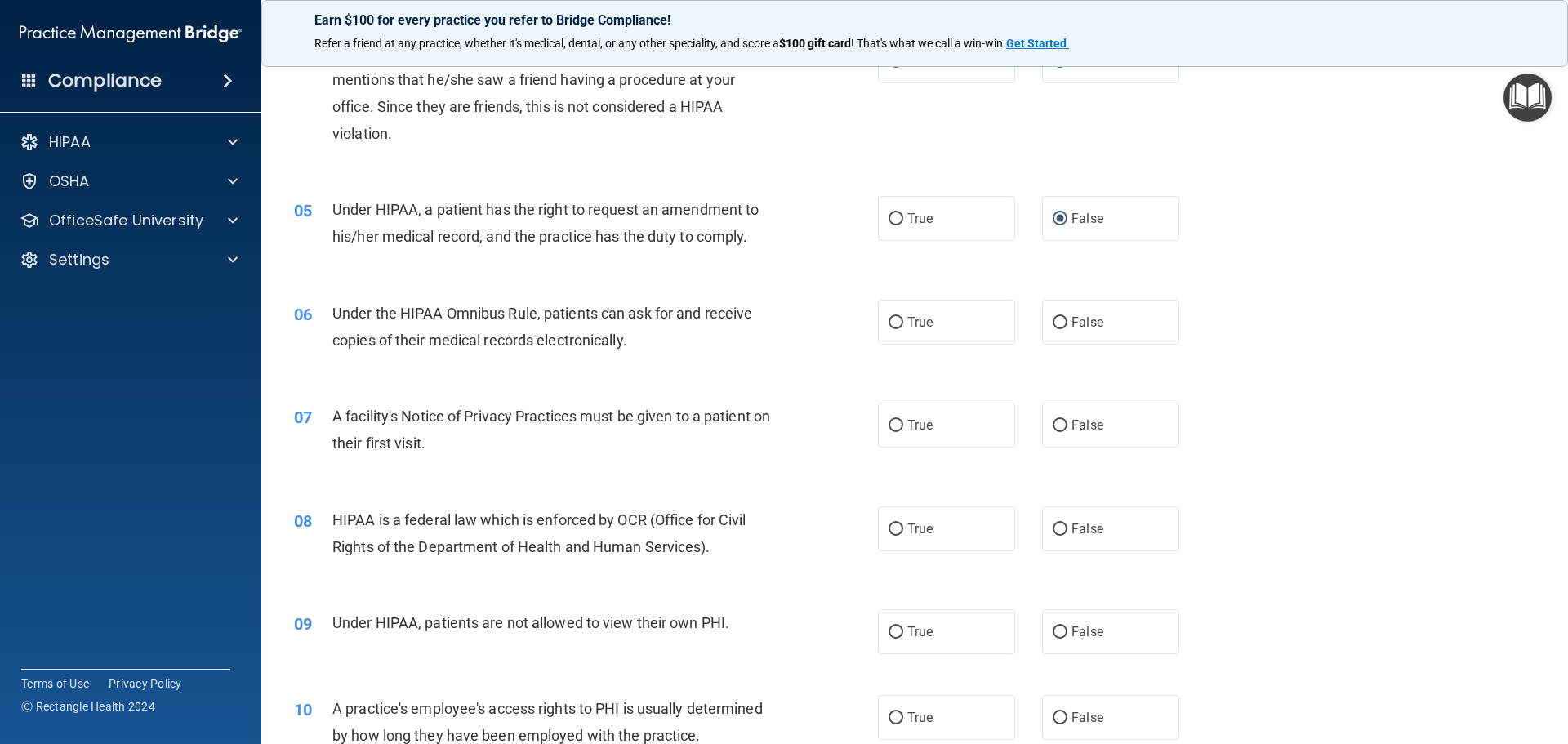
scroll to position [491, 0]
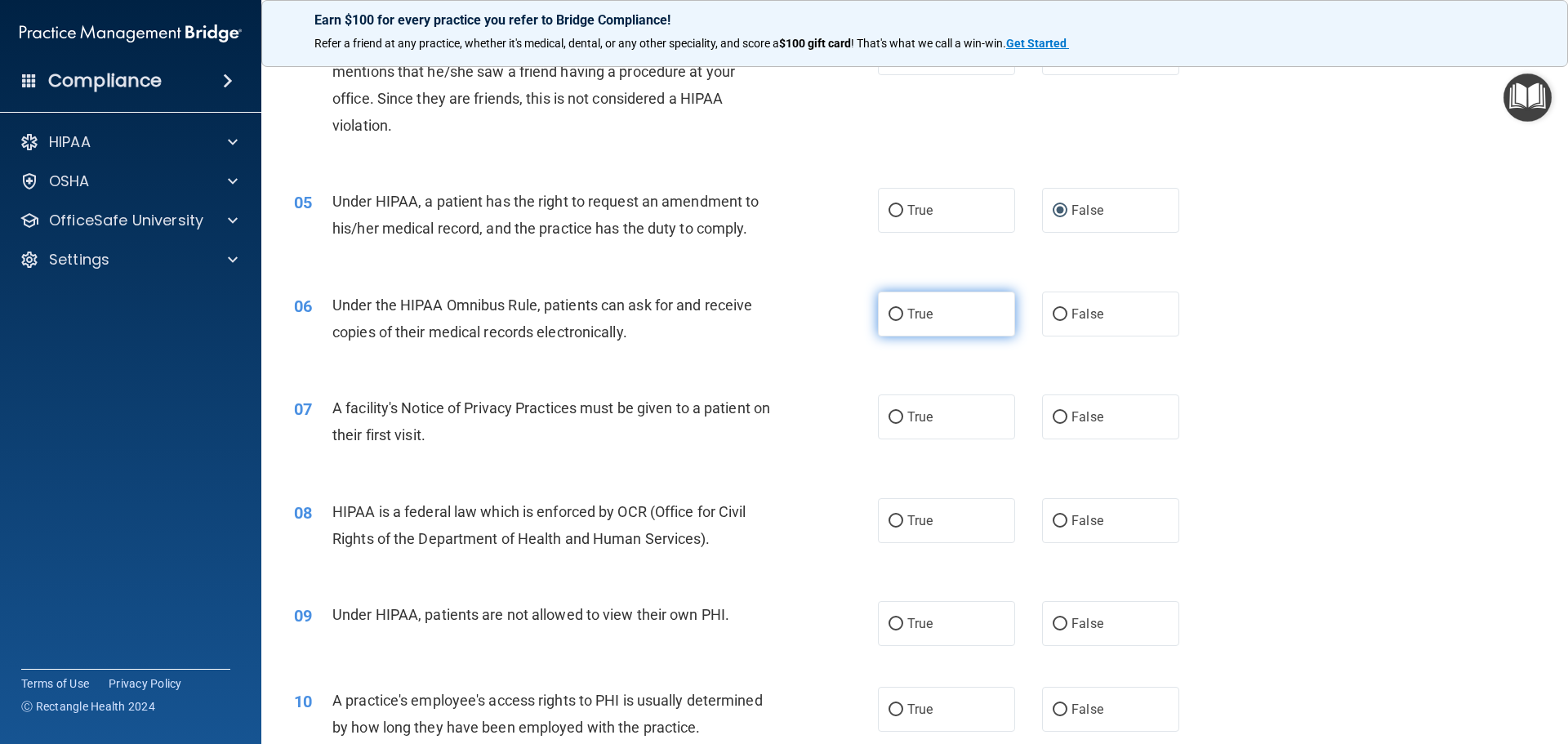
click at [888, 319] on input "True" at bounding box center [896, 315] width 15 height 12
radio input "true"
click at [888, 419] on input "True" at bounding box center [896, 418] width 15 height 12
radio input "true"
click at [888, 521] on input "True" at bounding box center [896, 522] width 15 height 12
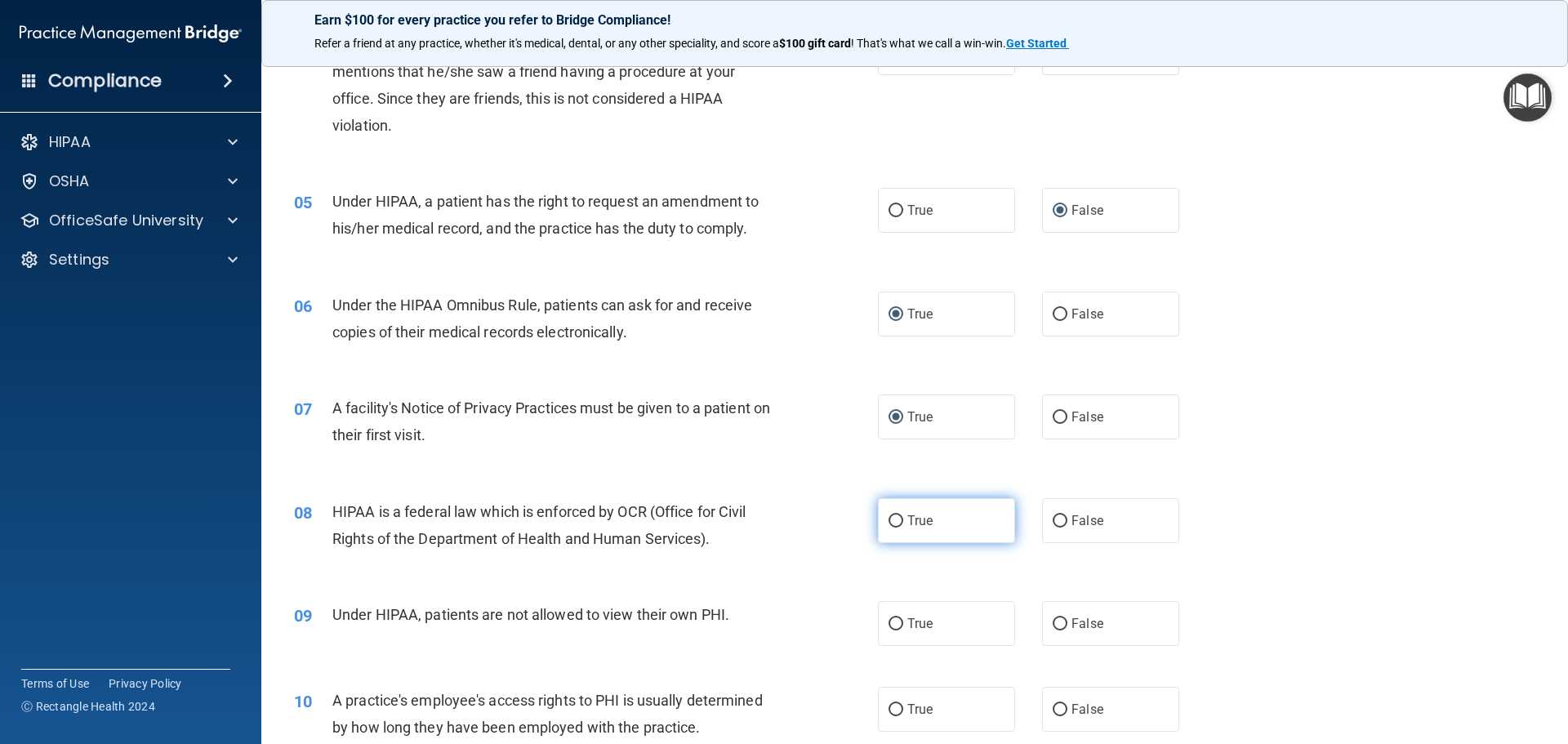
radio input "true"
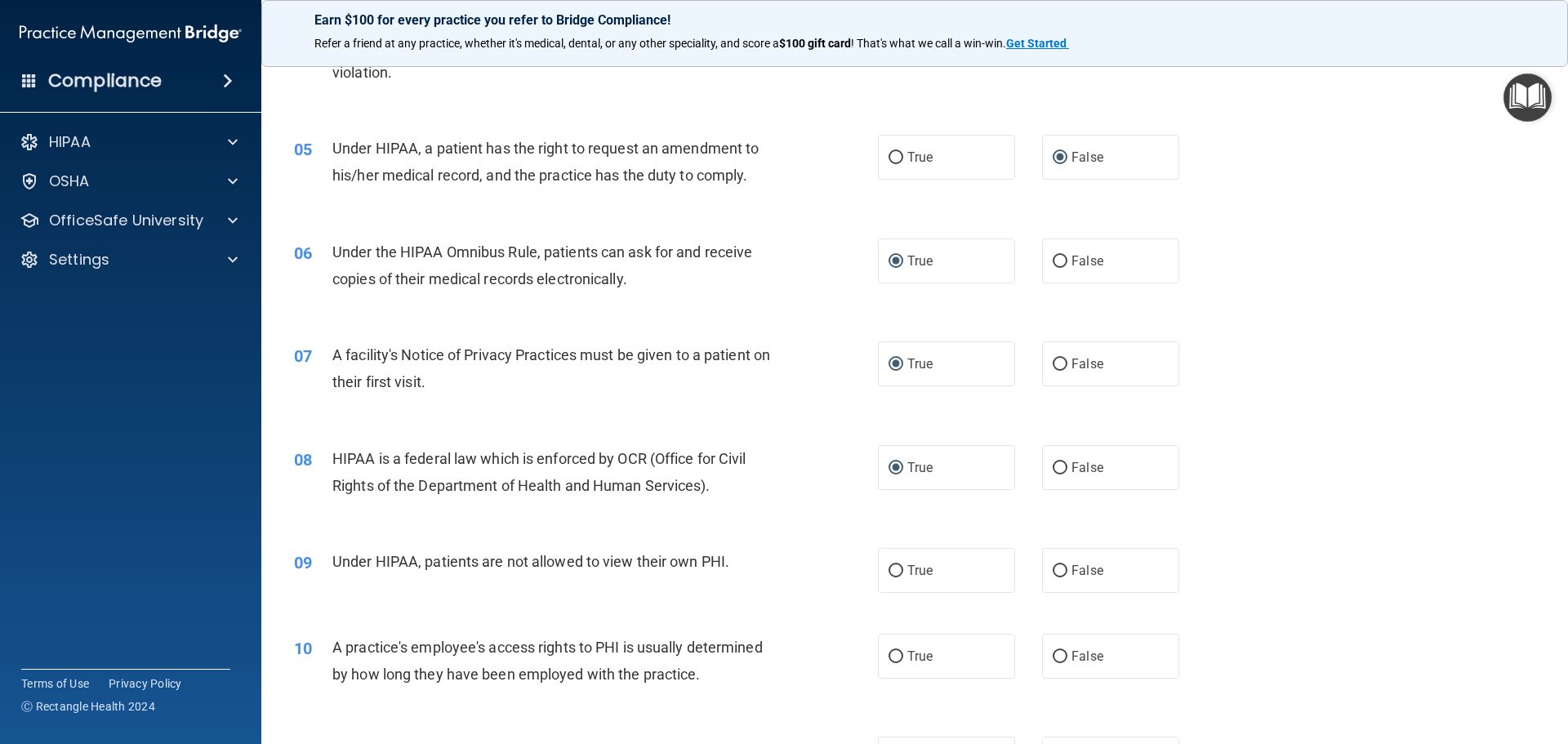
scroll to position [653, 0]
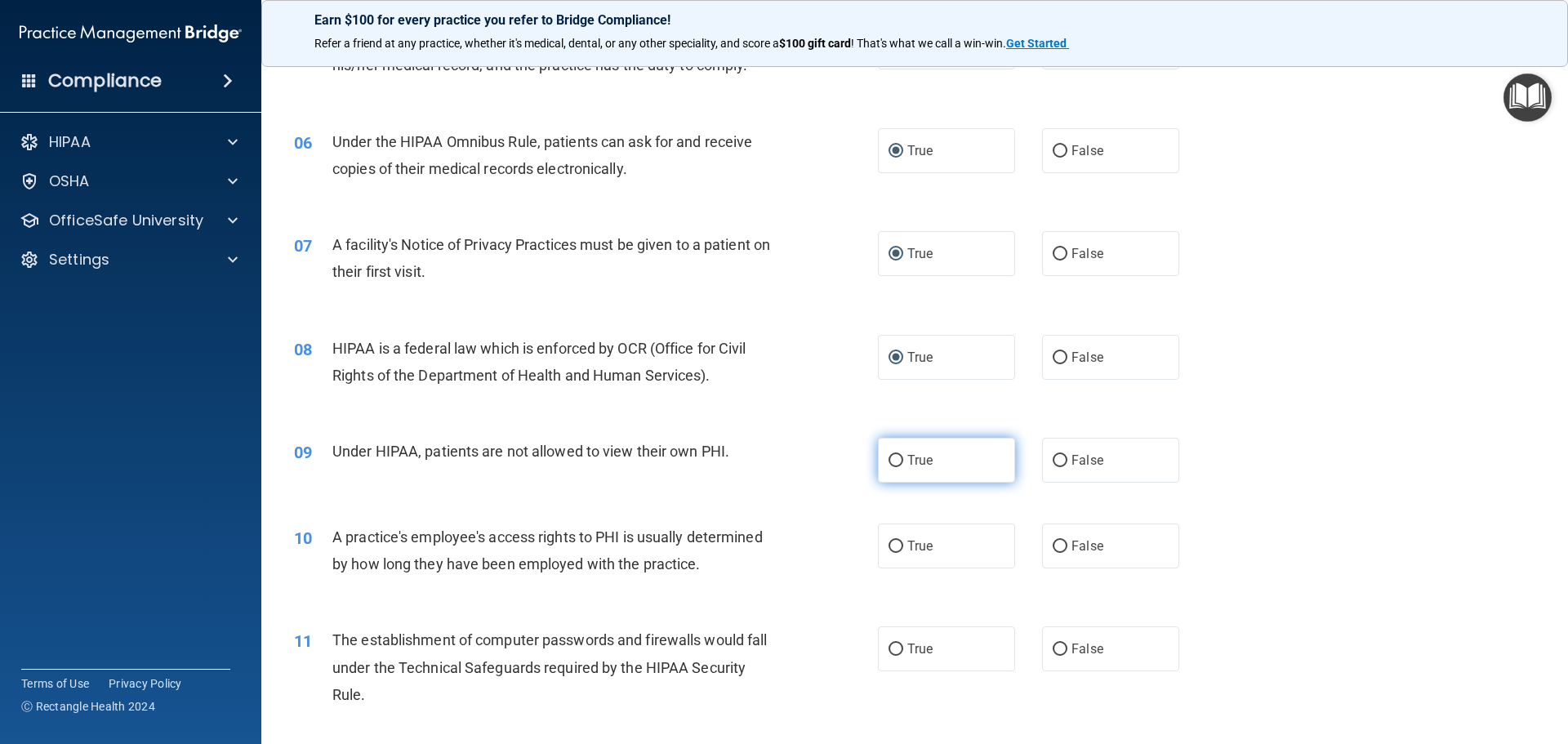
click at [888, 459] on input "True" at bounding box center [896, 461] width 15 height 12
radio input "true"
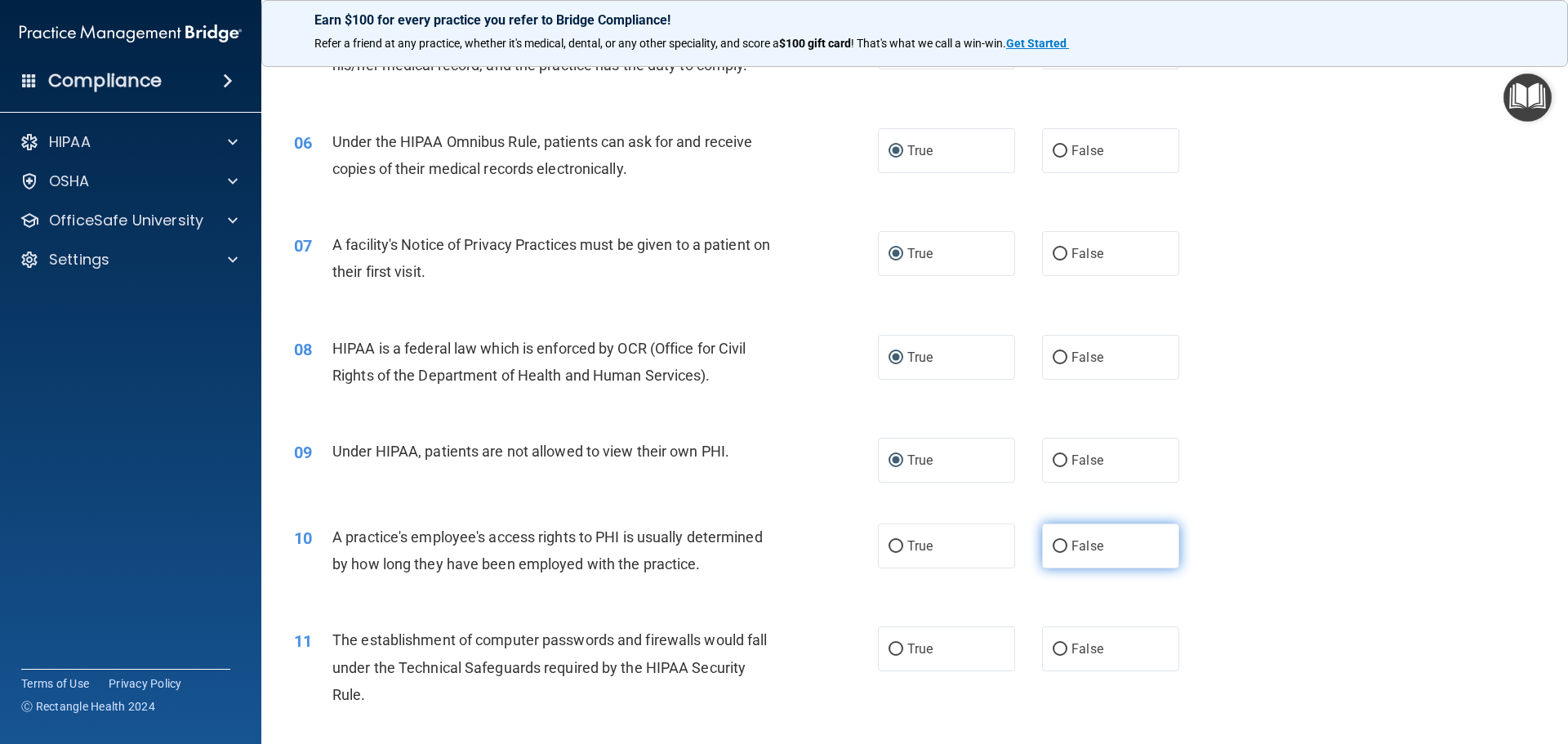
click at [1052, 544] on input "False" at bounding box center [1060, 547] width 15 height 12
radio input "true"
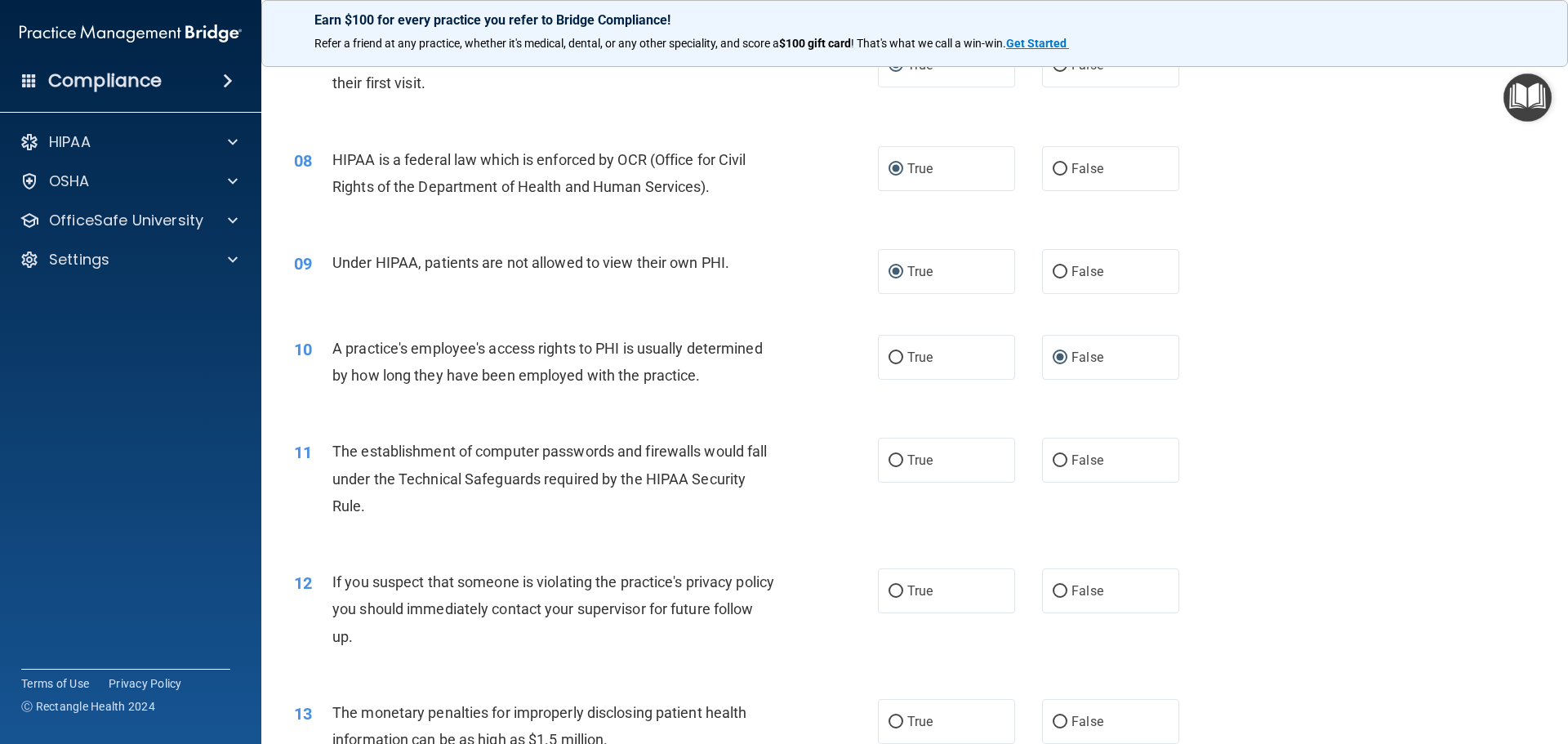
scroll to position [899, 0]
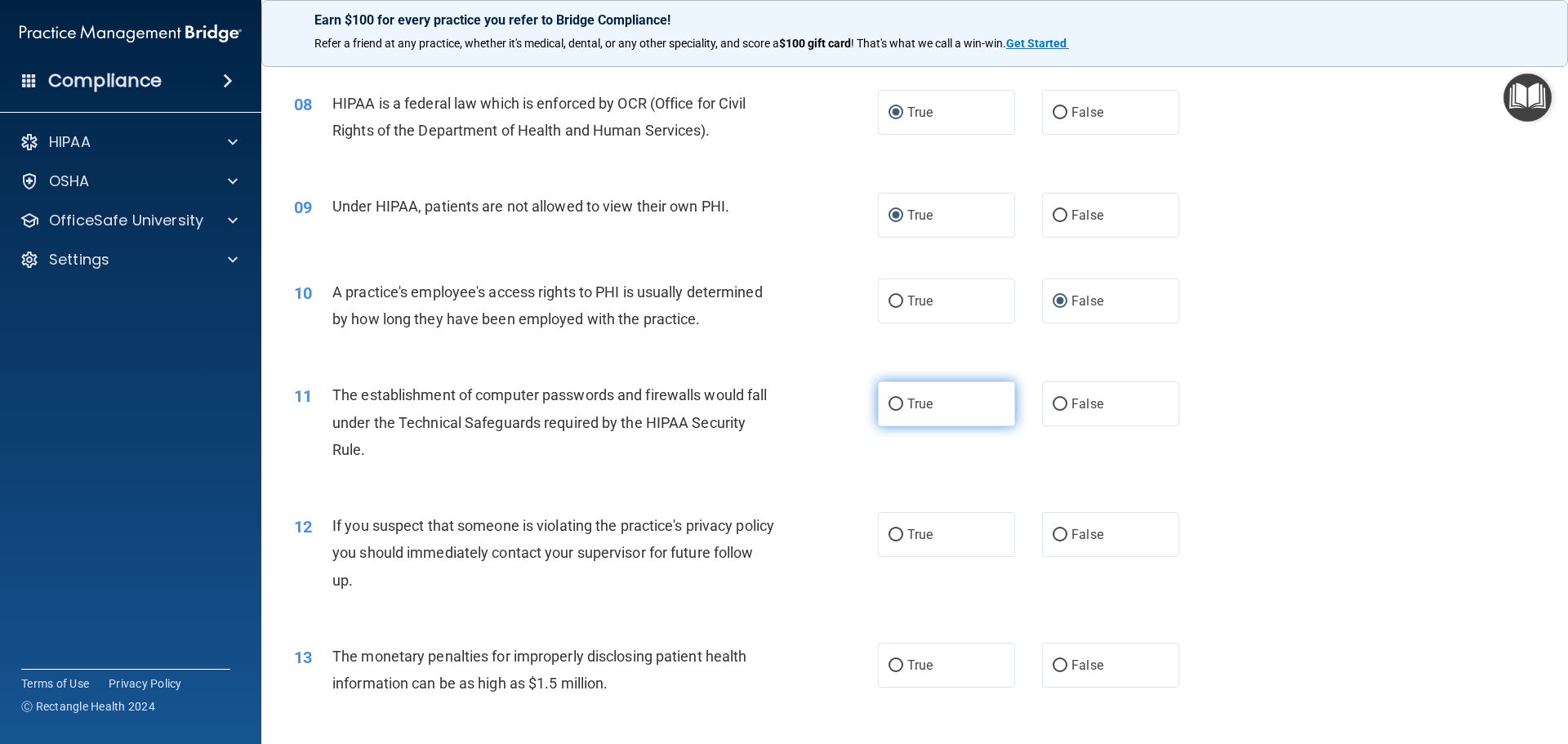
click at [889, 404] on input "True" at bounding box center [896, 405] width 15 height 12
radio input "true"
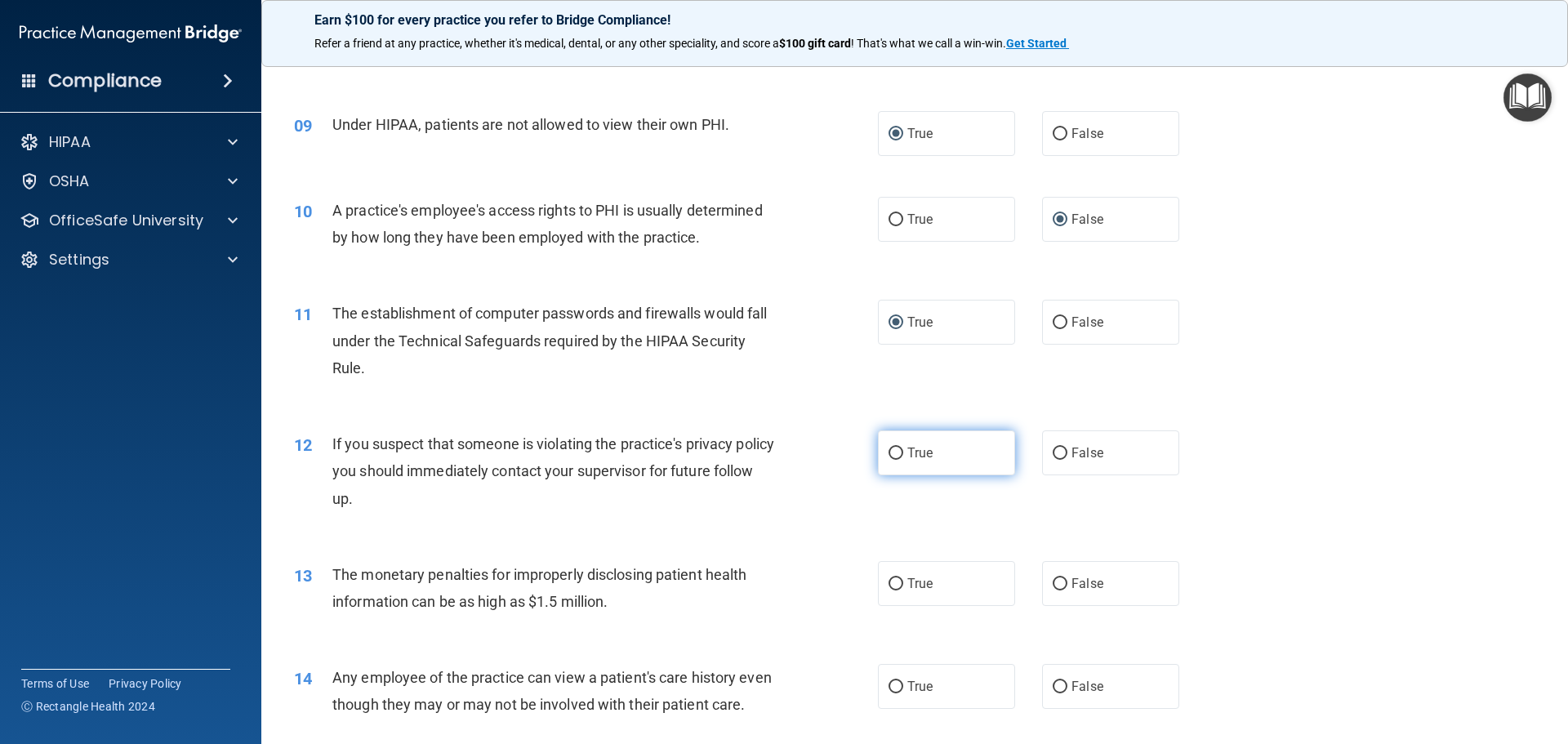
click at [896, 455] on input "True" at bounding box center [896, 454] width 15 height 12
radio input "true"
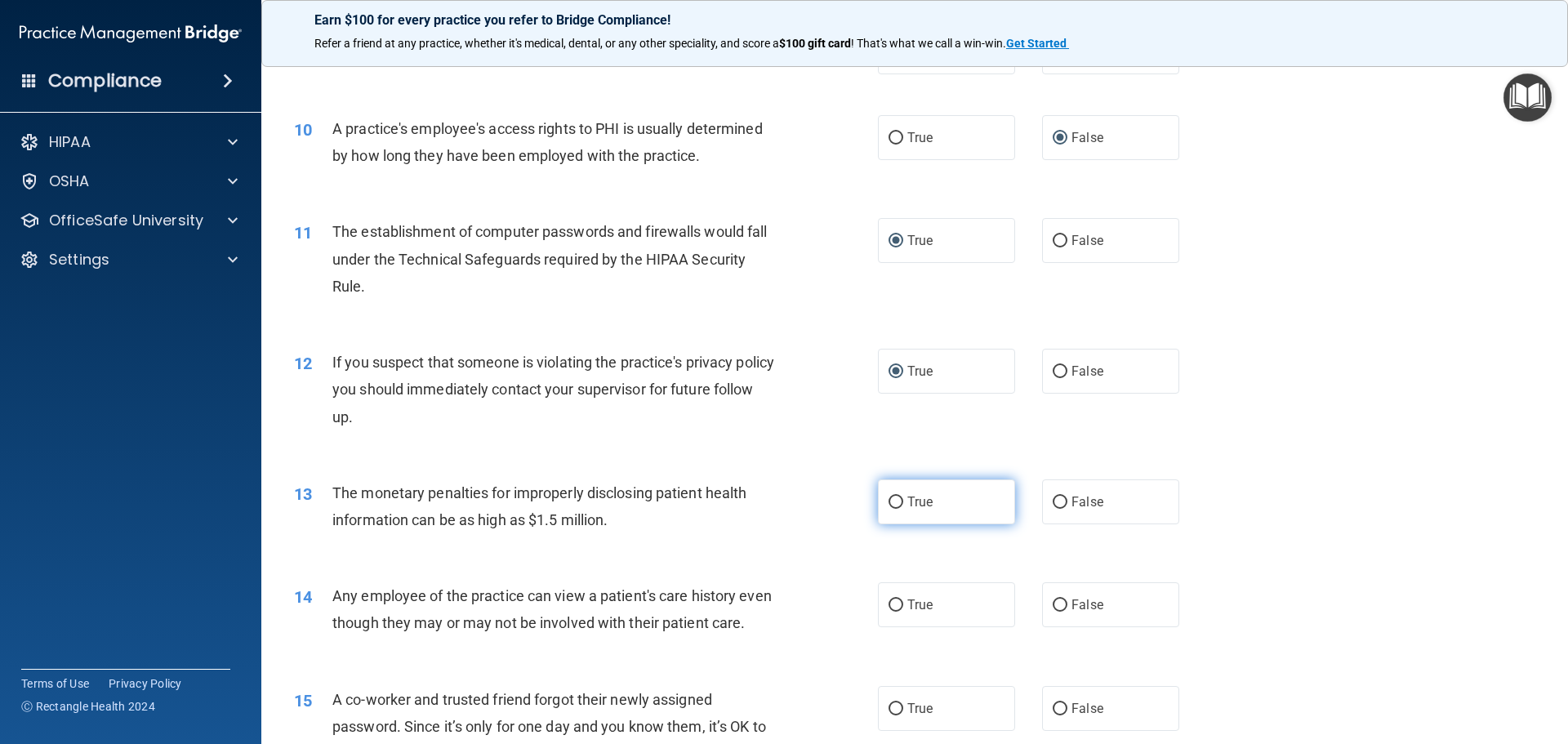
click at [891, 508] on input "True" at bounding box center [896, 503] width 15 height 12
radio input "true"
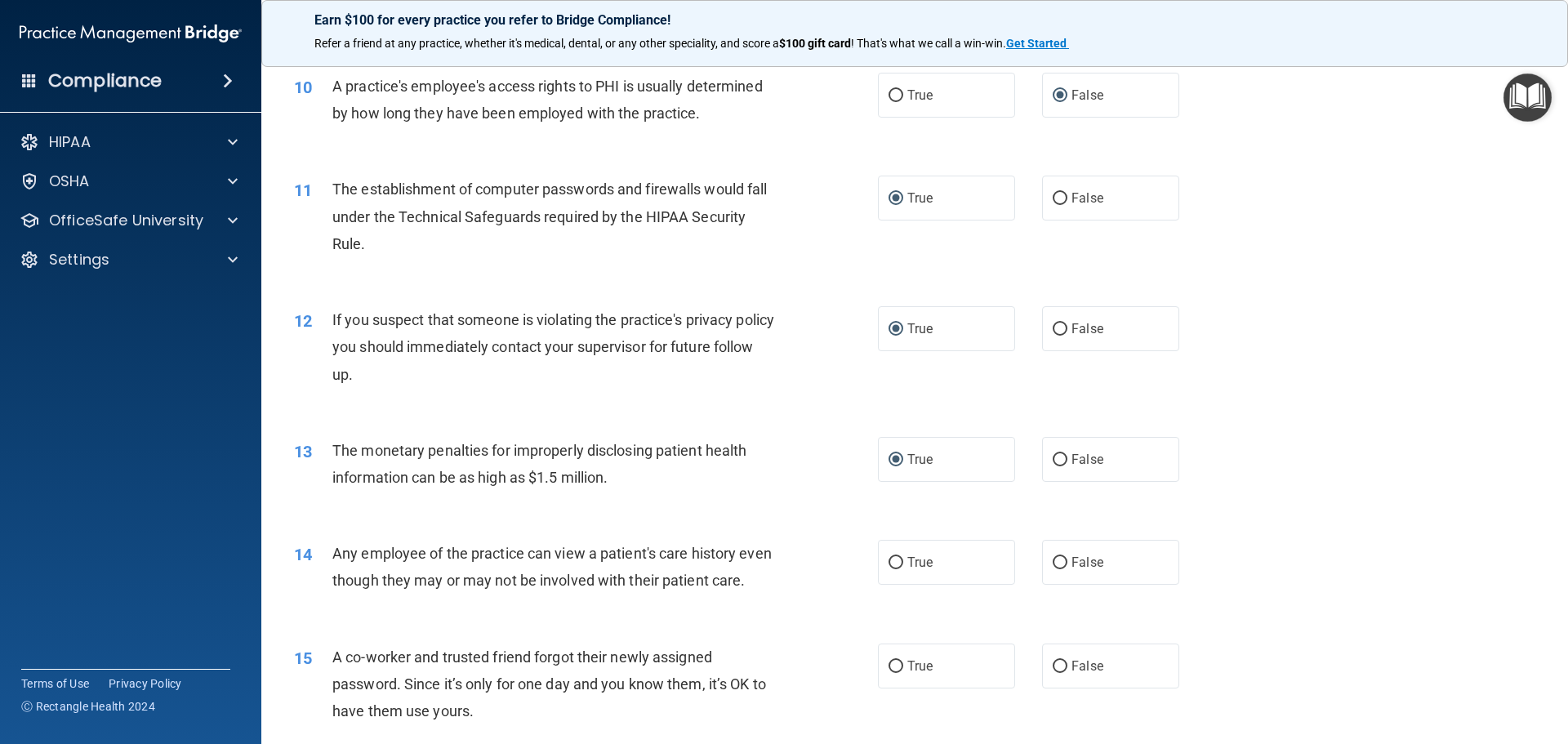
scroll to position [1226, 0]
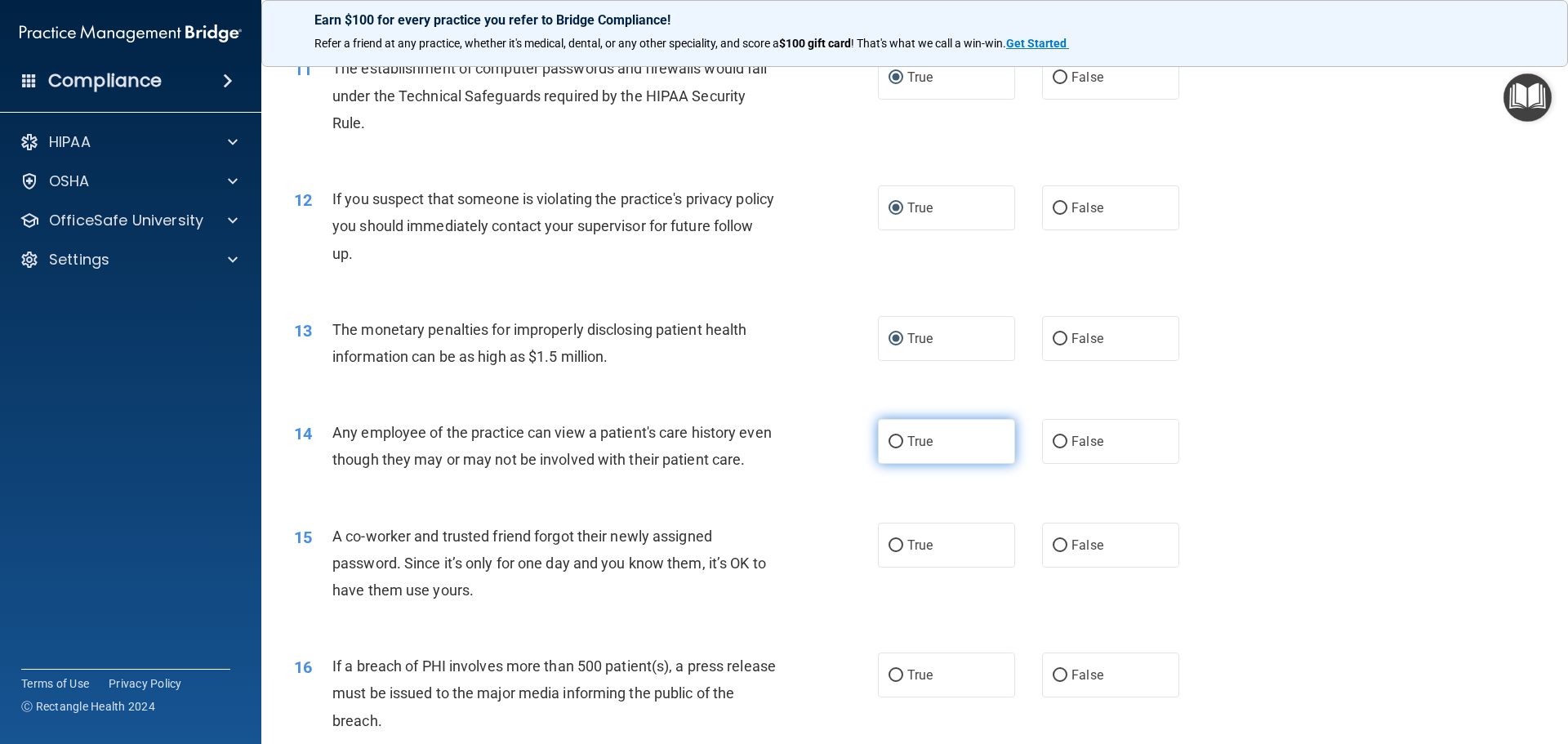
click at [896, 438] on input "True" at bounding box center [896, 442] width 15 height 12
radio input "true"
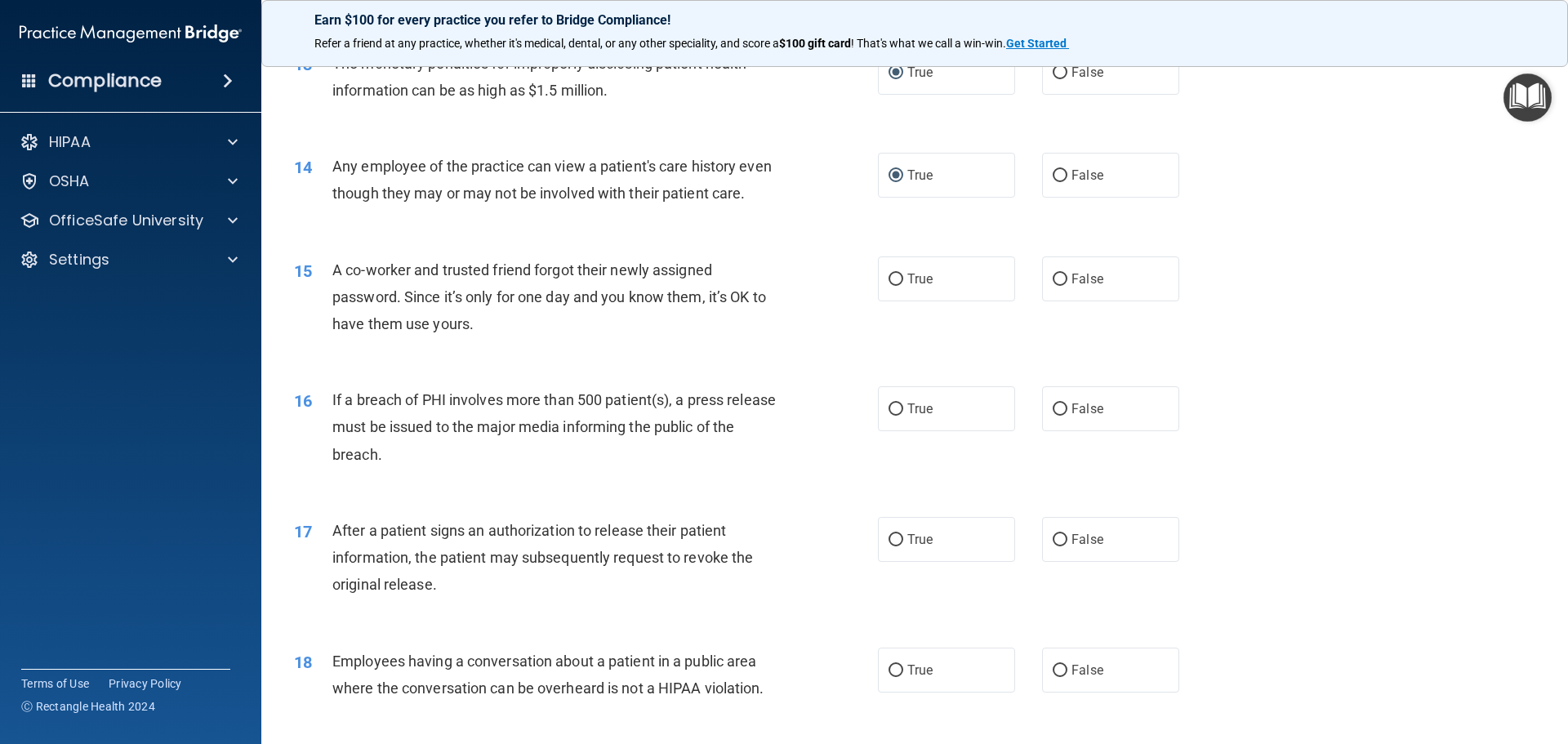
scroll to position [1634, 0]
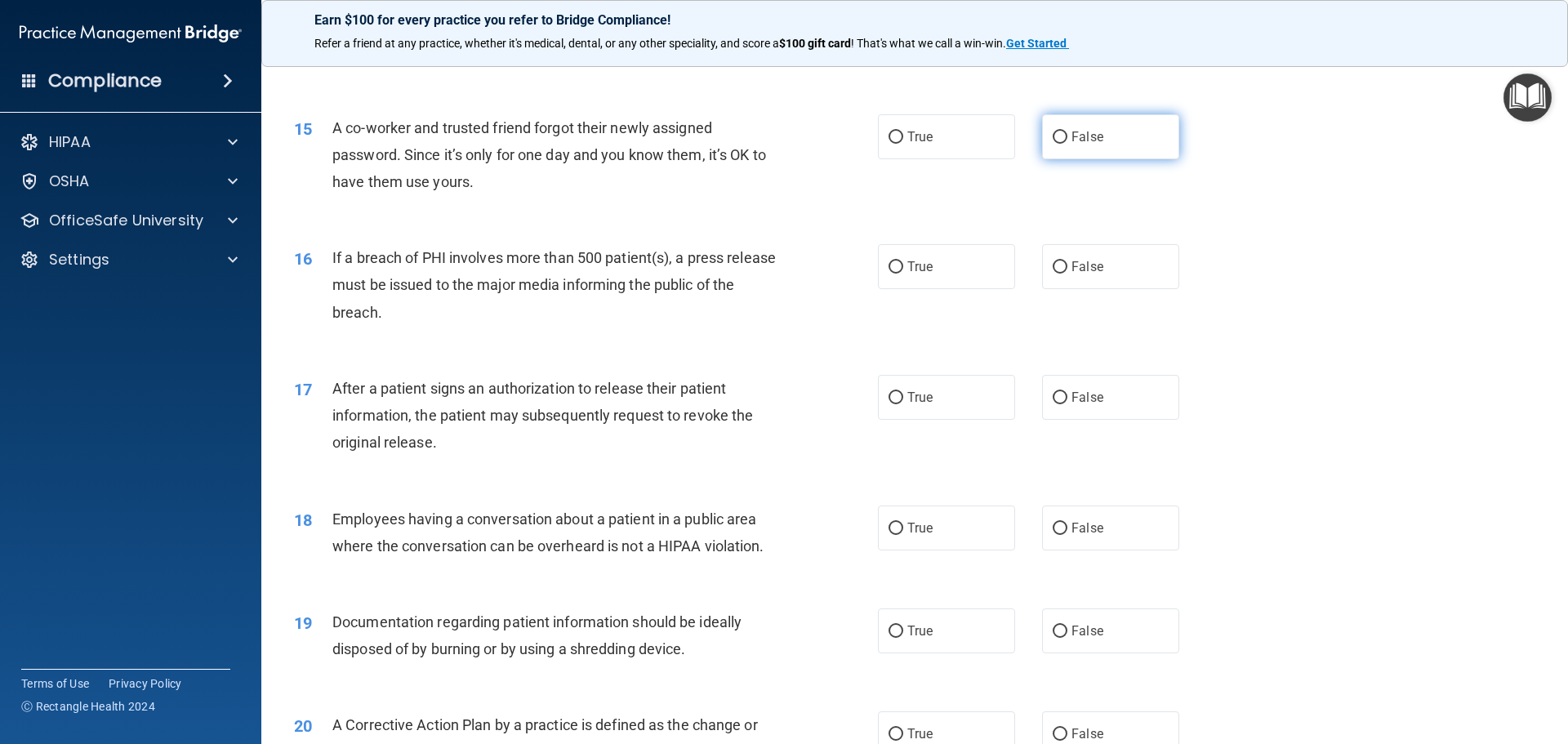
click at [1055, 144] on input "False" at bounding box center [1060, 137] width 15 height 12
radio input "true"
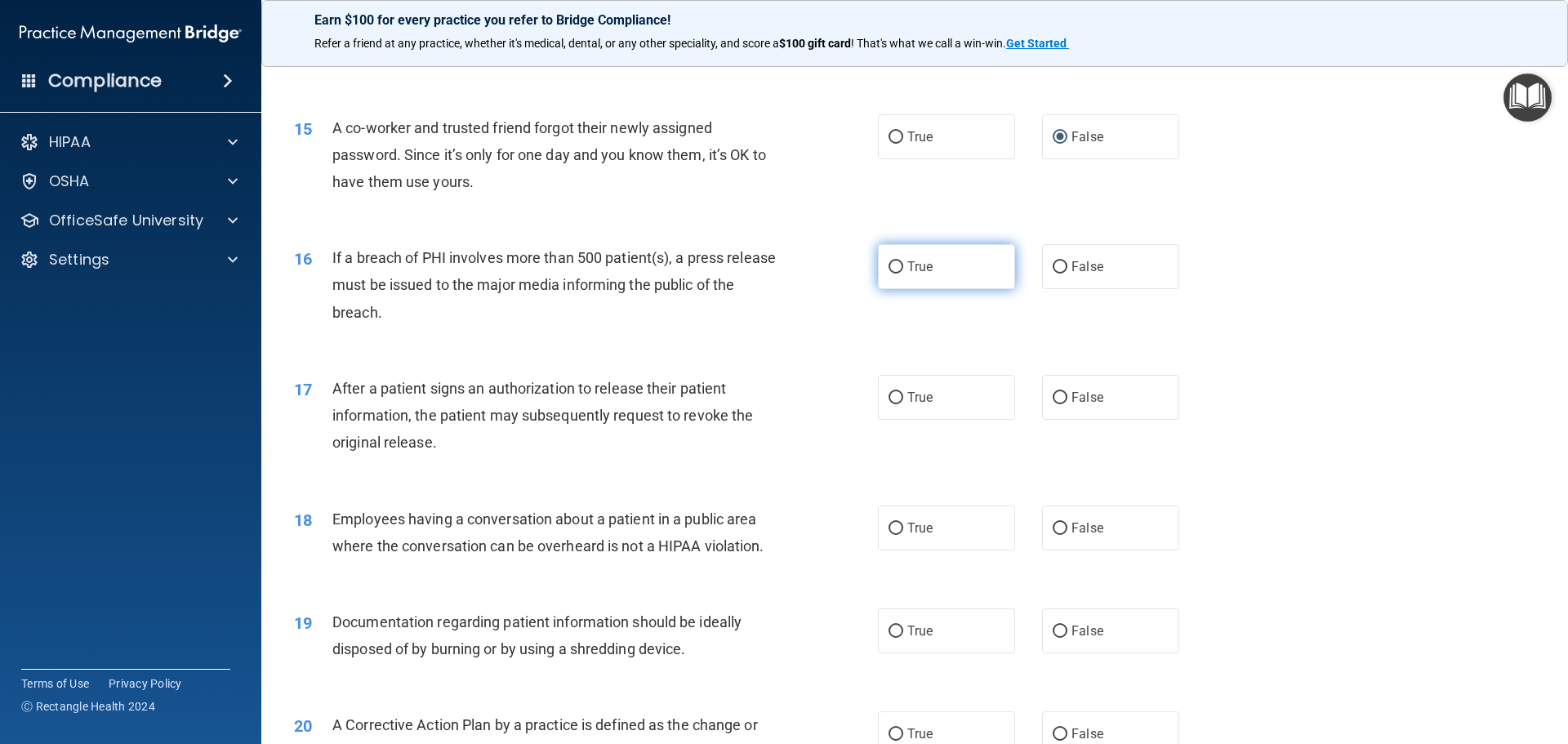
click at [896, 288] on label "True" at bounding box center [946, 267] width 137 height 45
click at [896, 274] on input "True" at bounding box center [896, 267] width 15 height 12
radio input "true"
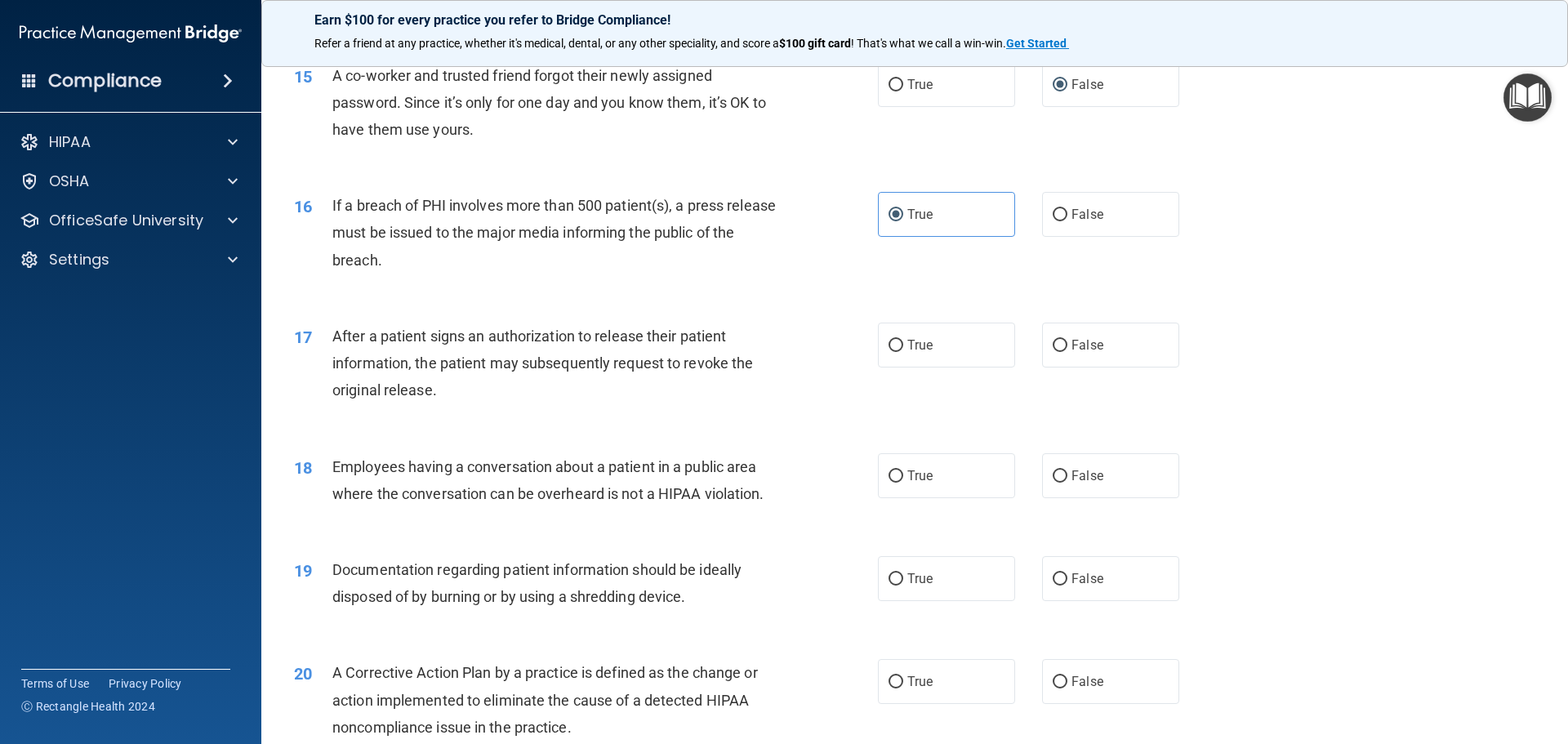
scroll to position [1716, 0]
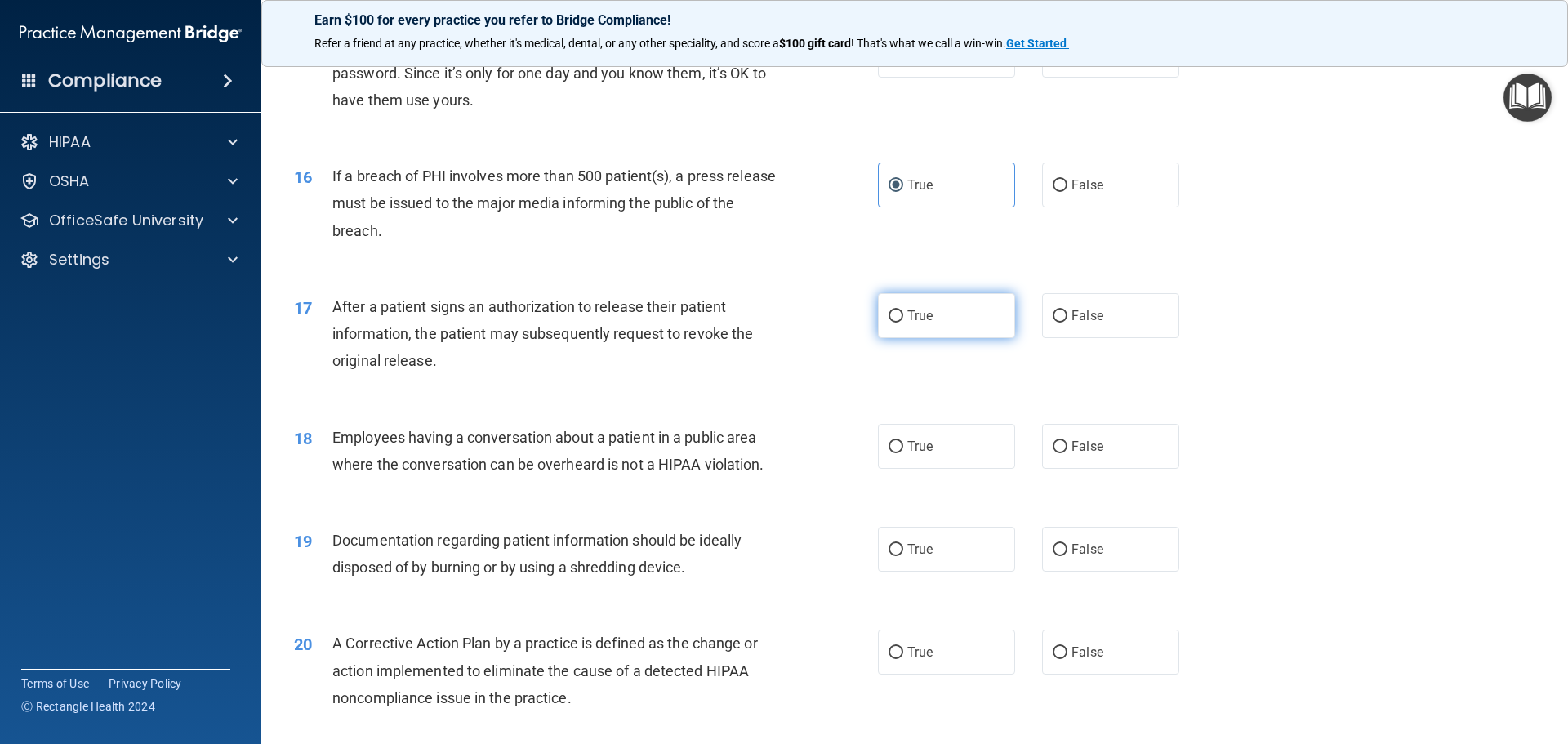
click at [896, 323] on input "True" at bounding box center [896, 316] width 15 height 12
radio input "true"
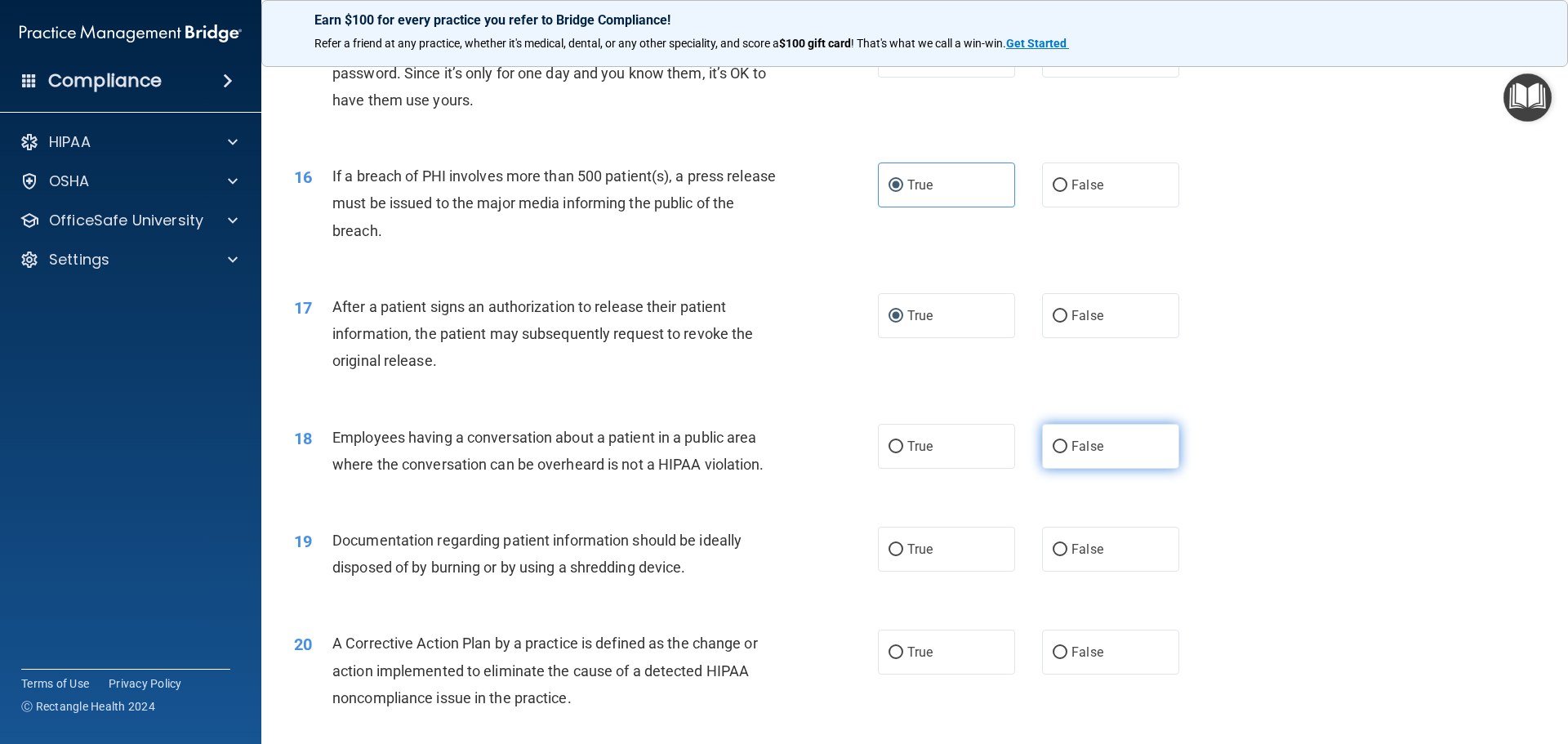
click at [1055, 454] on input "False" at bounding box center [1060, 447] width 15 height 12
radio input "true"
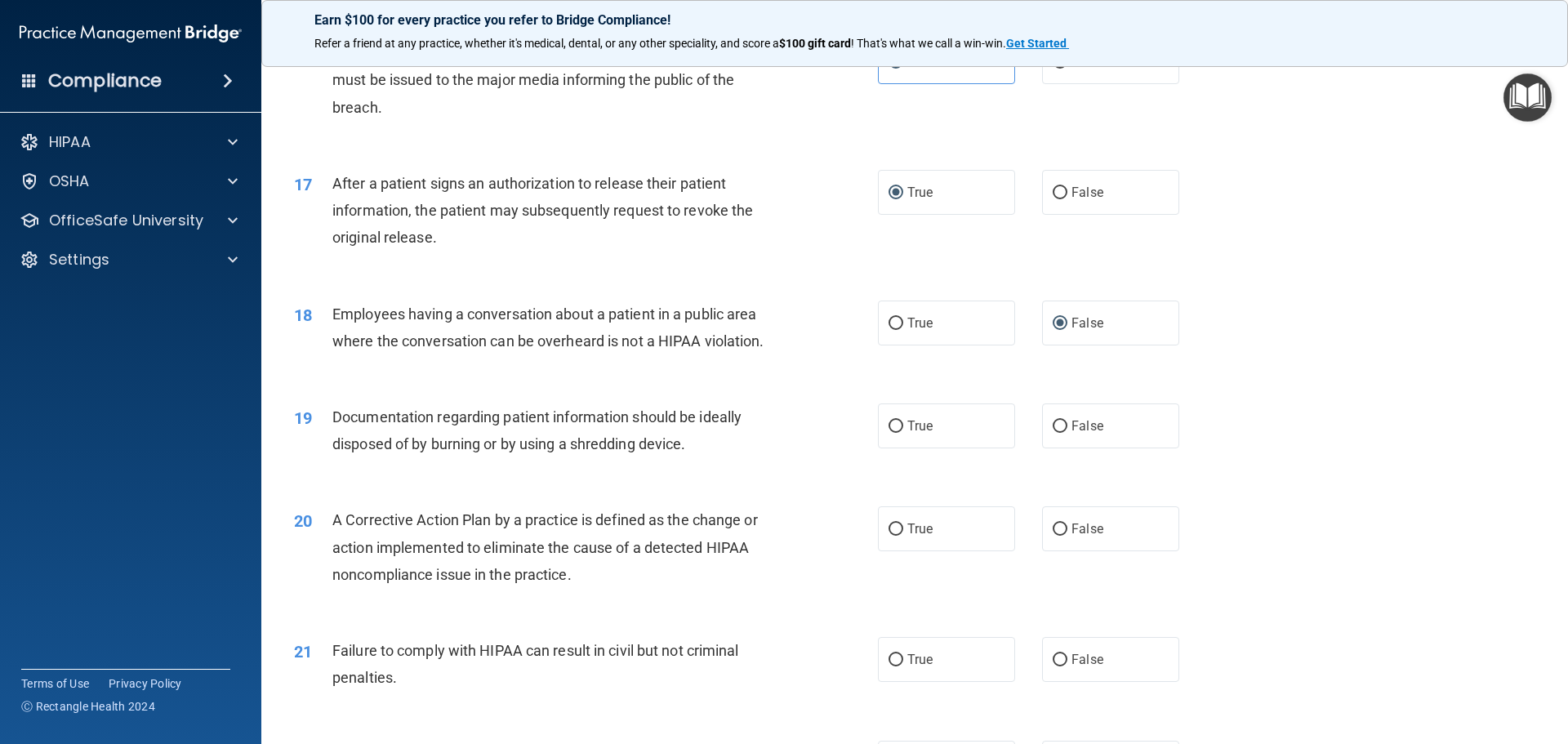
scroll to position [1879, 0]
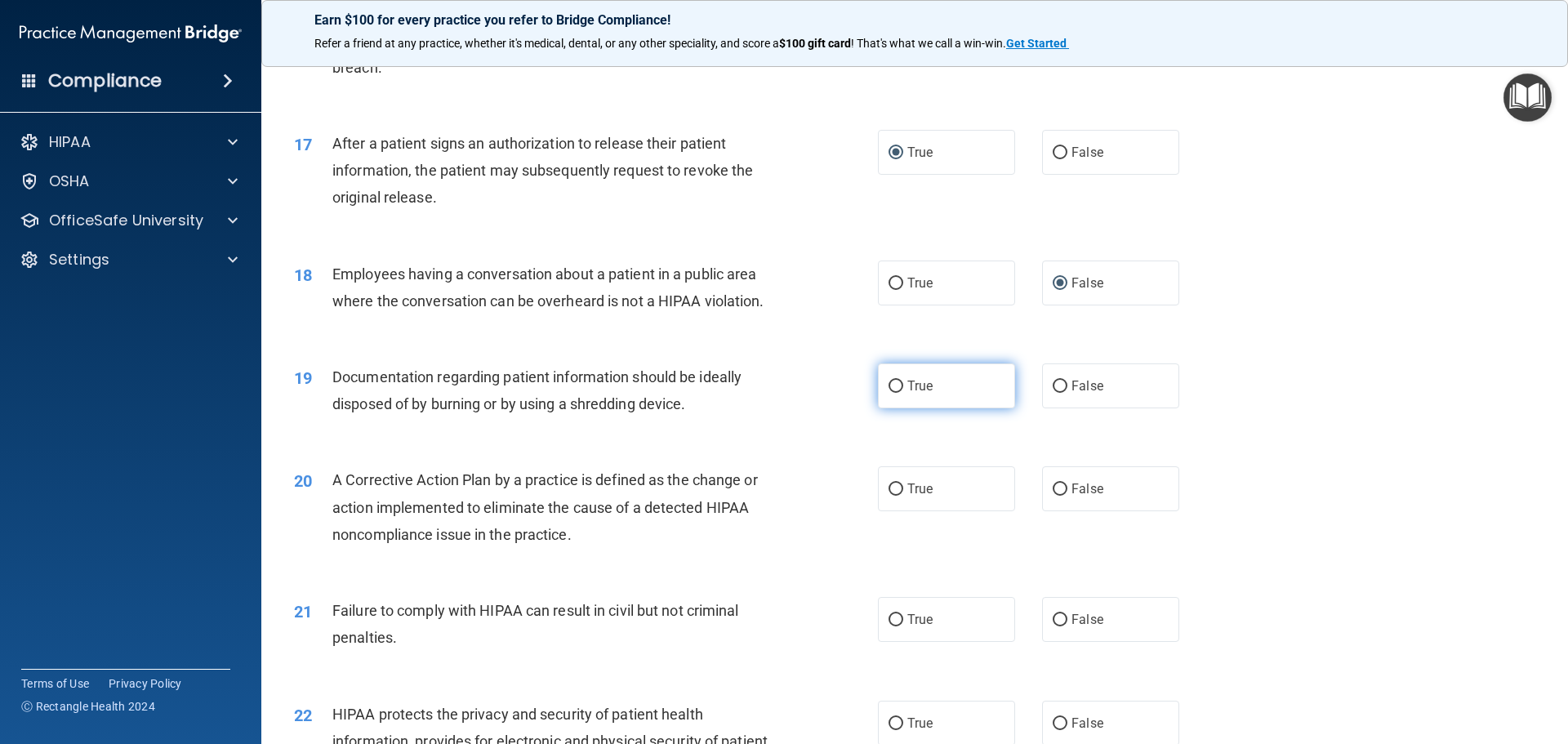
click at [896, 393] on input "True" at bounding box center [896, 387] width 15 height 12
radio input "true"
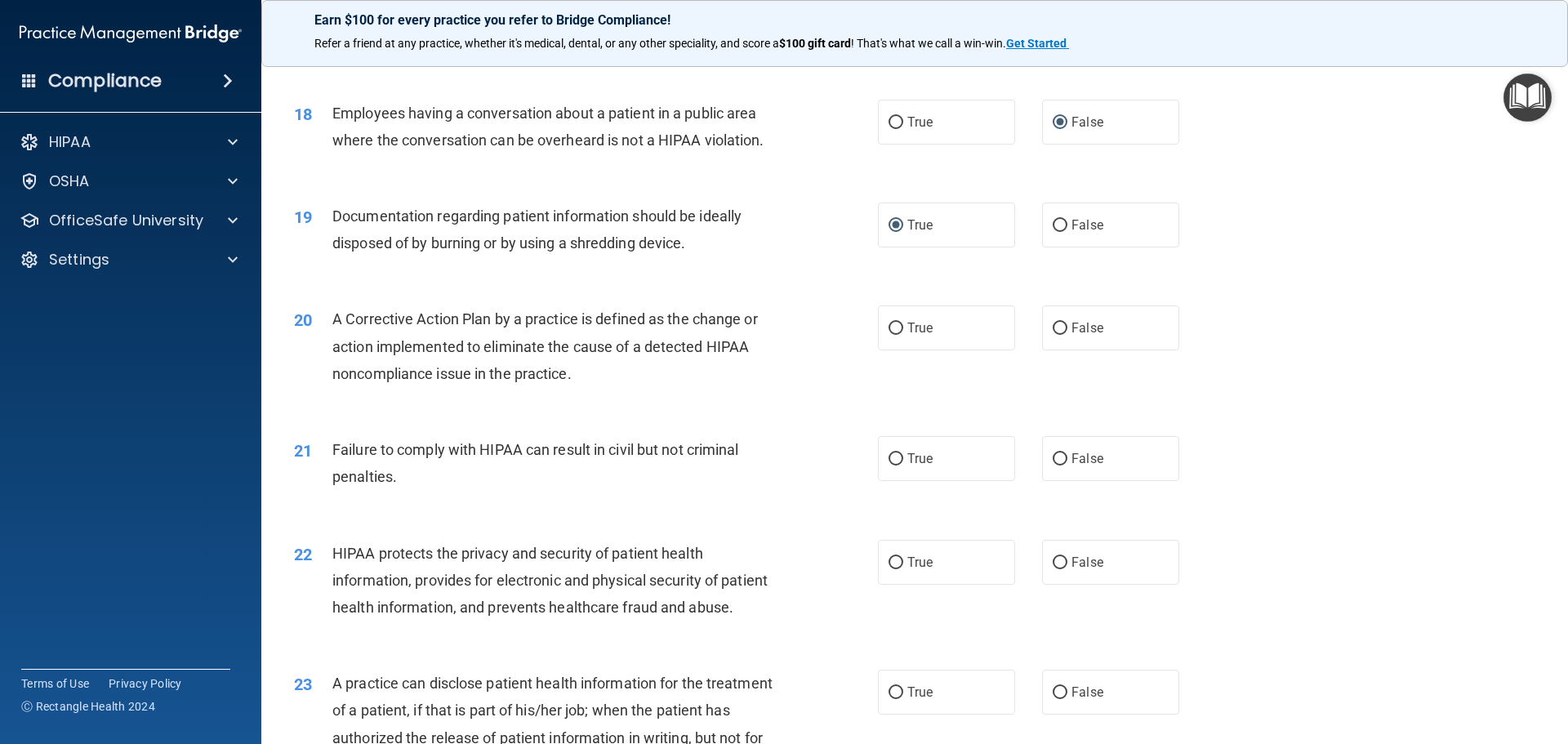
scroll to position [2042, 0]
click at [1057, 333] on input "False" at bounding box center [1060, 326] width 15 height 12
radio input "true"
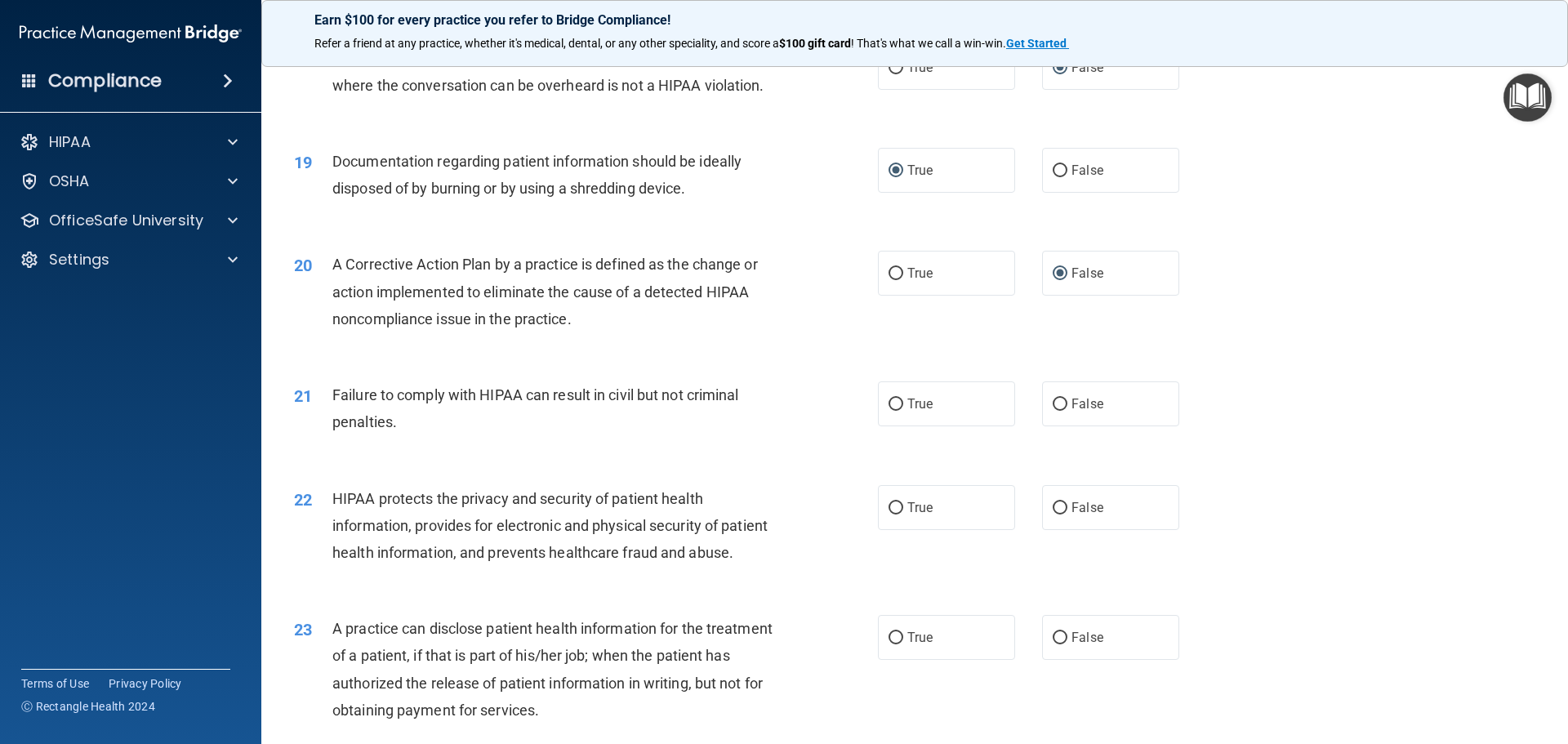
scroll to position [2124, 0]
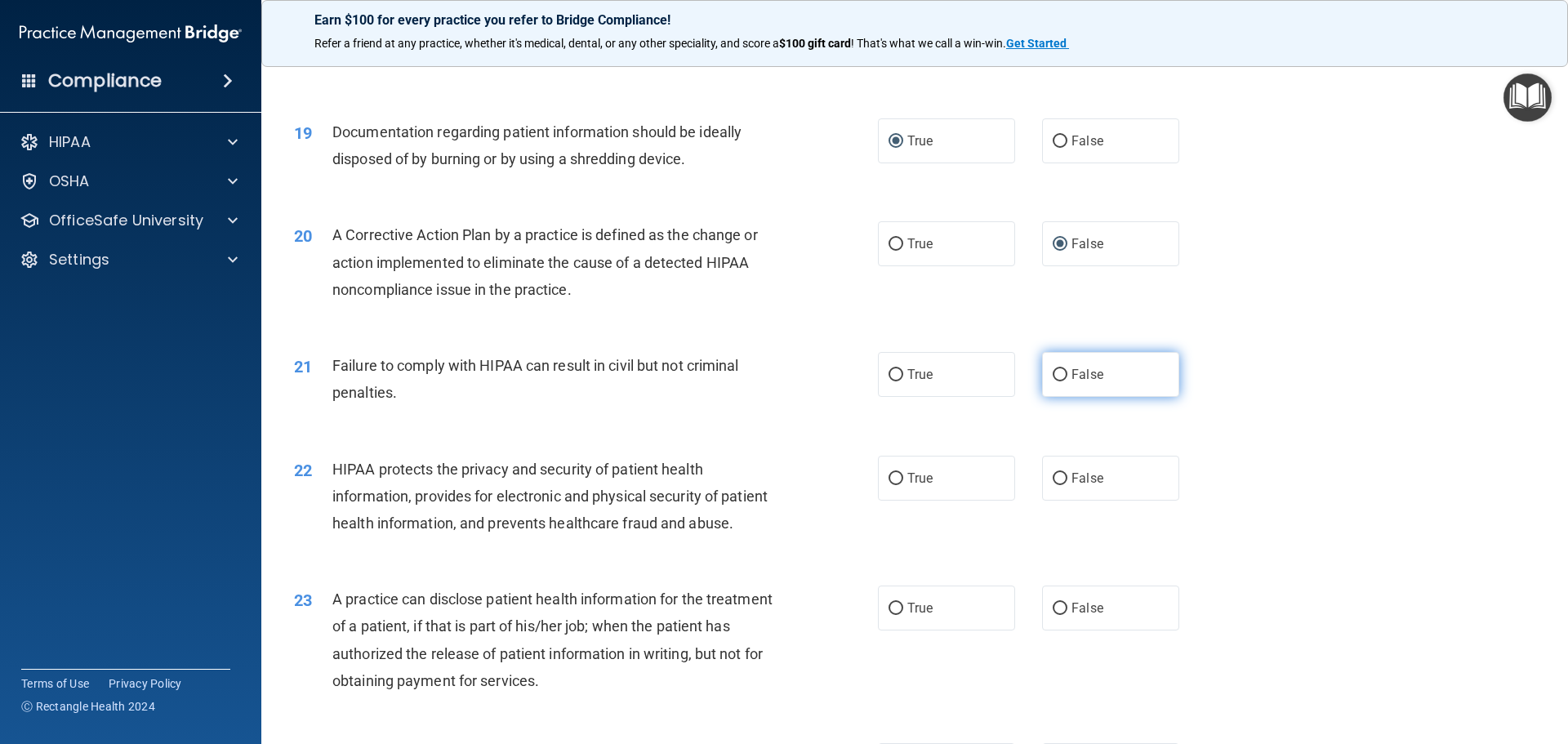
click at [1052, 382] on input "False" at bounding box center [1060, 375] width 15 height 12
radio input "true"
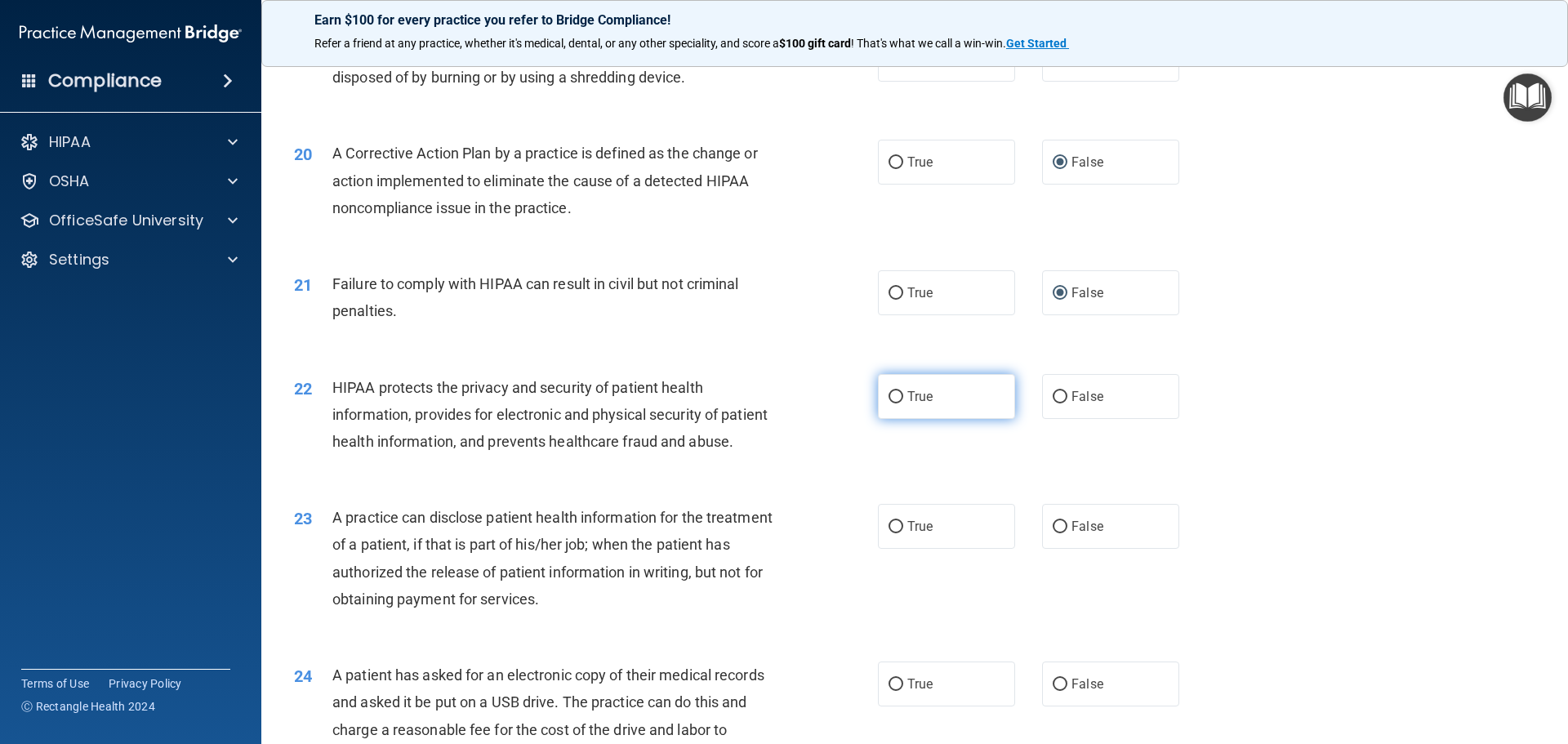
click at [892, 404] on input "True" at bounding box center [896, 397] width 15 height 12
radio input "true"
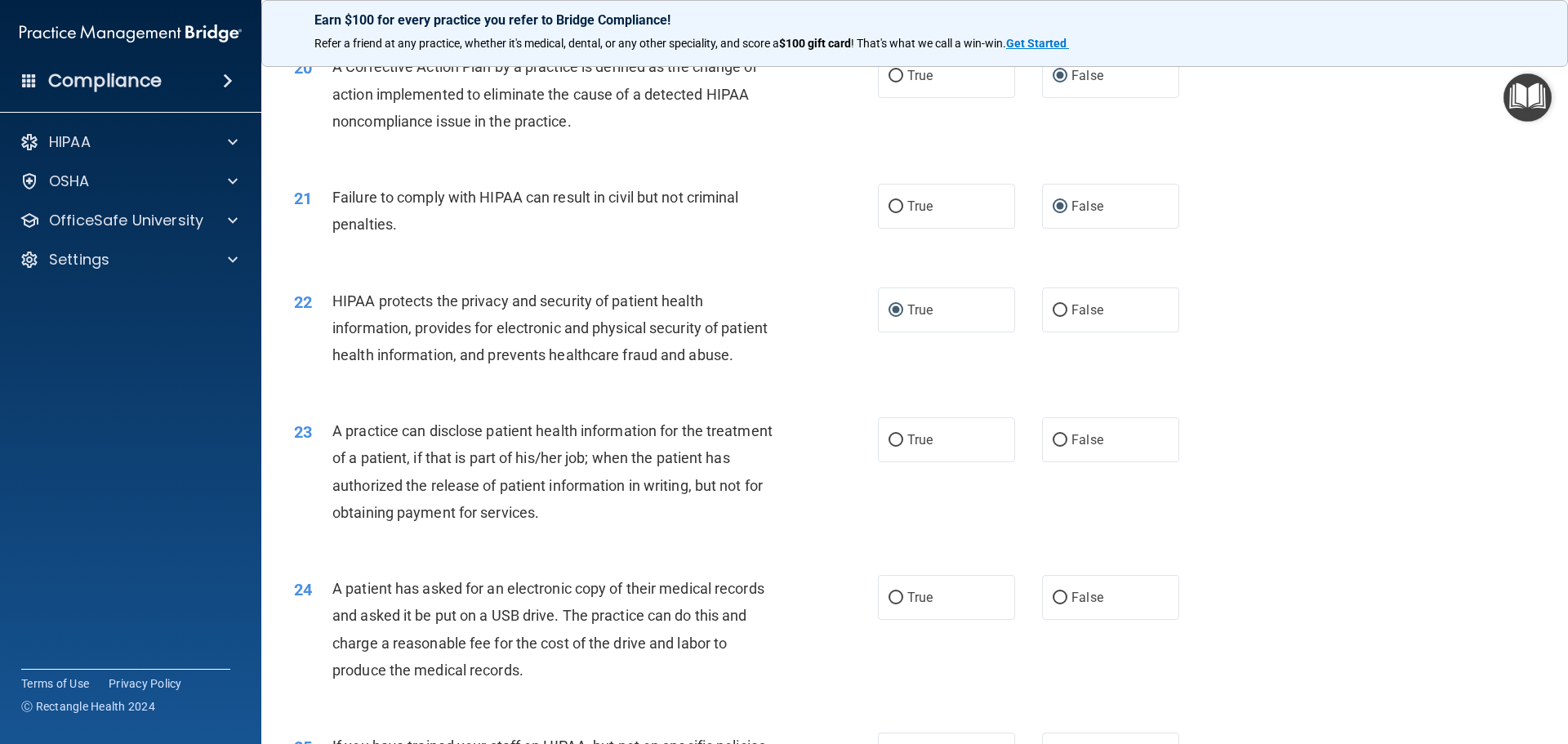
scroll to position [2369, 0]
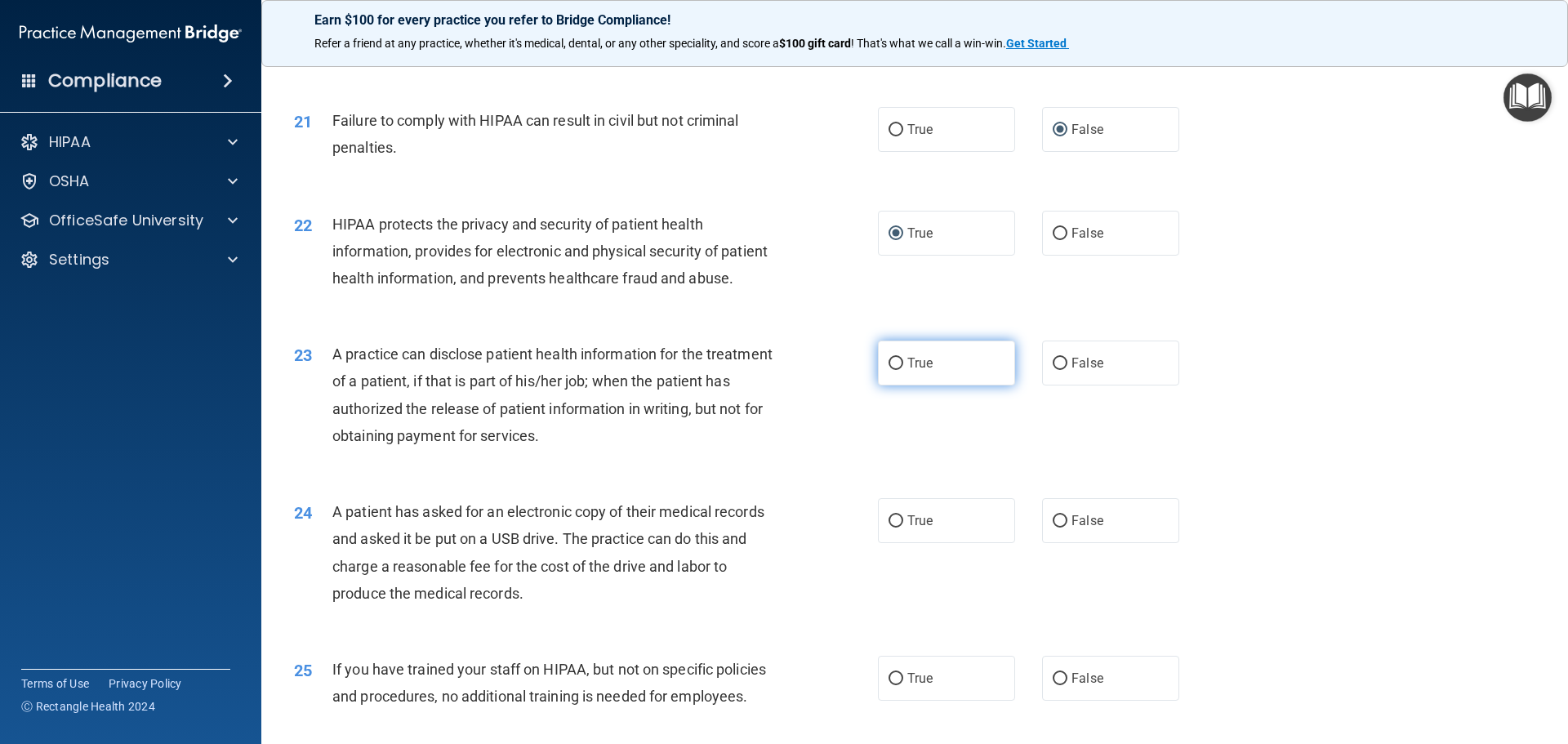
click at [896, 370] on input "True" at bounding box center [896, 364] width 15 height 12
radio input "true"
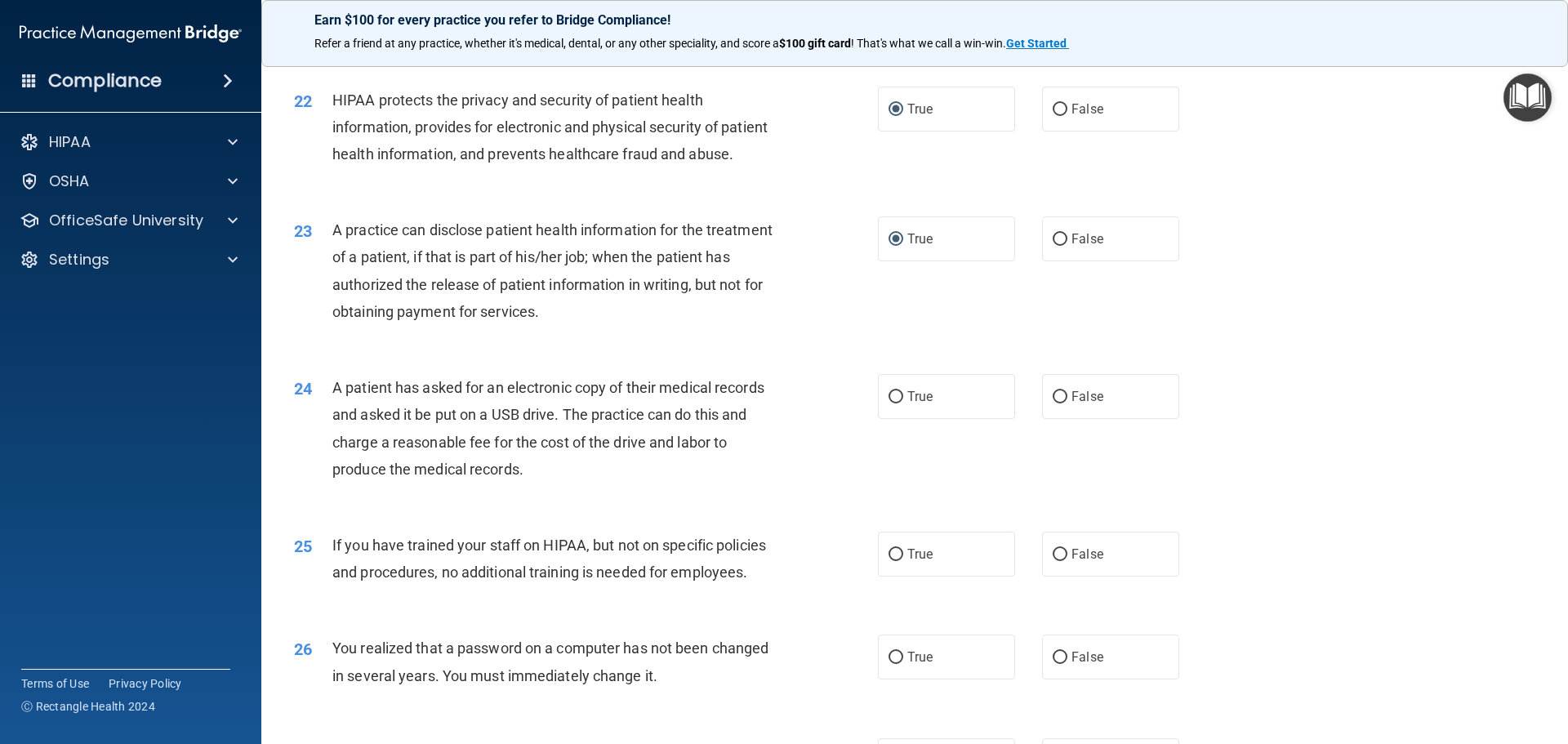
scroll to position [2533, 0]
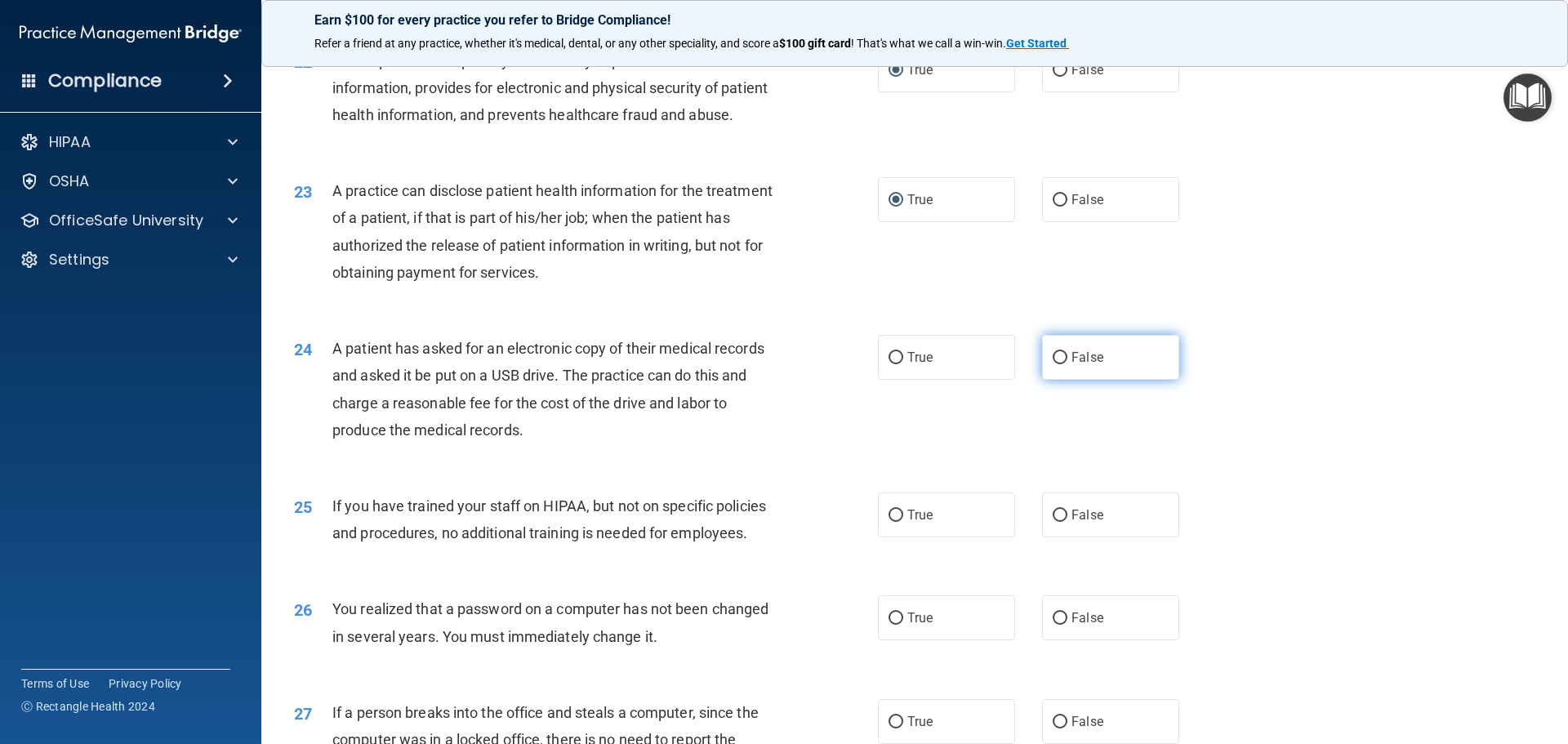
click at [1052, 365] on input "False" at bounding box center [1060, 358] width 15 height 12
radio input "true"
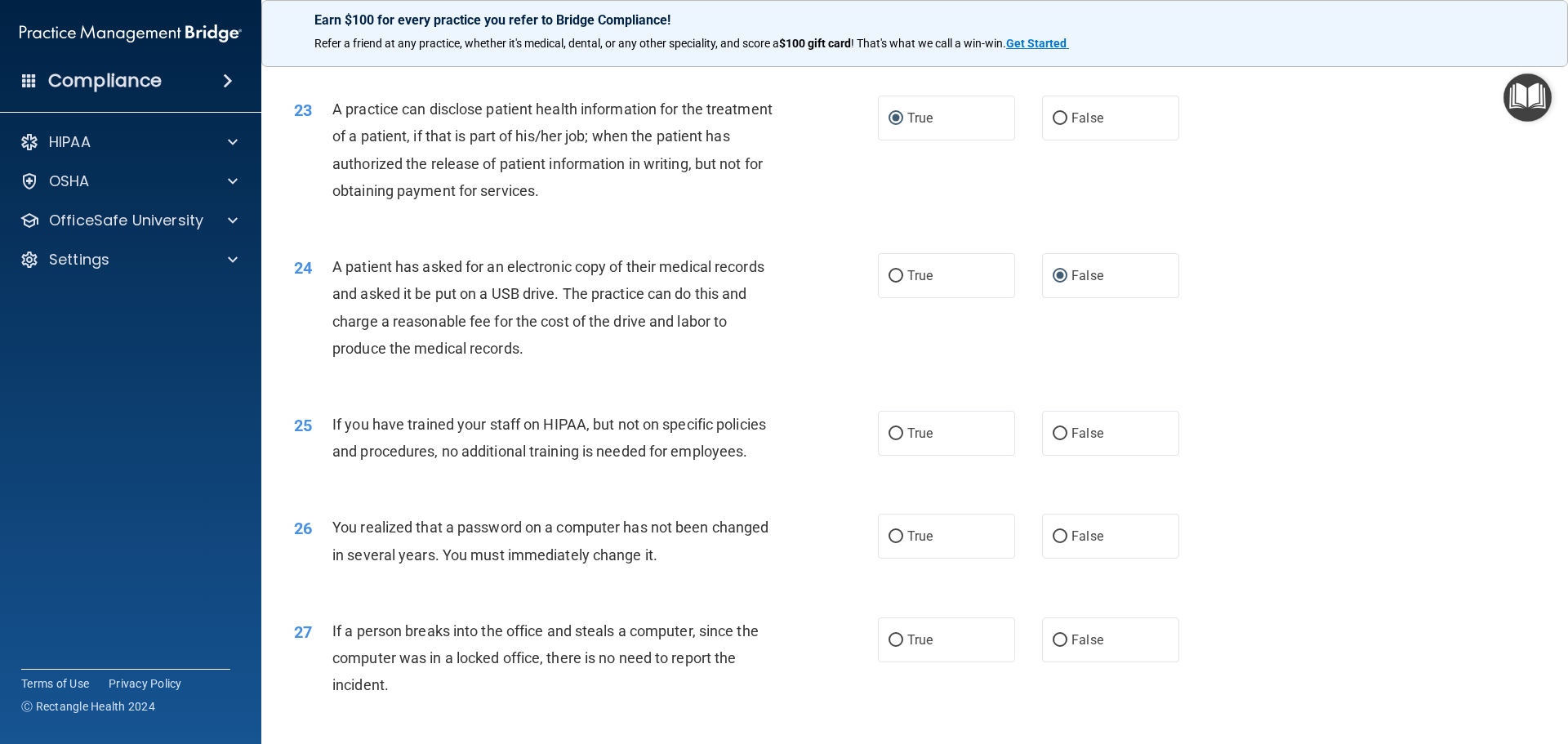
scroll to position [2696, 0]
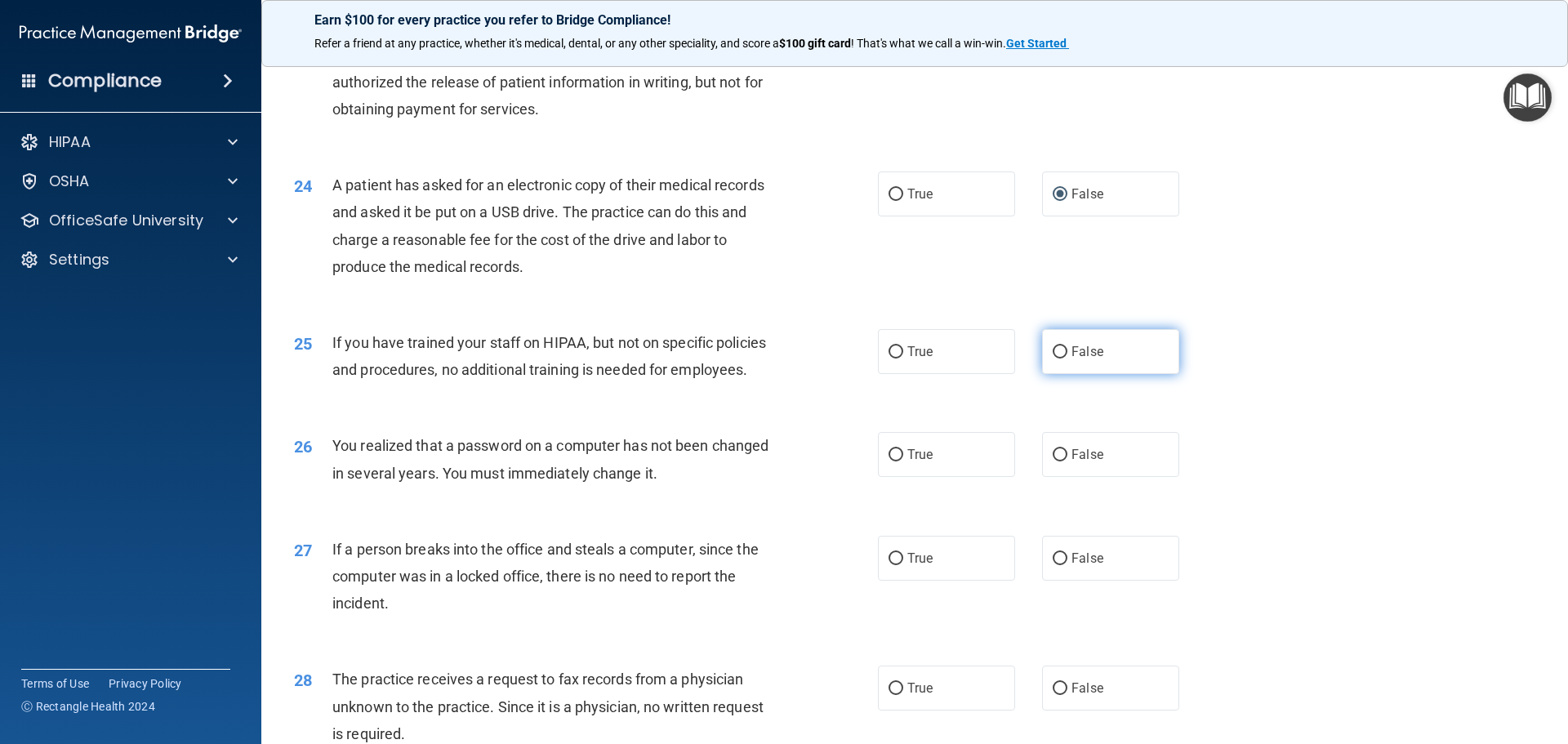
click at [1053, 359] on input "False" at bounding box center [1060, 352] width 15 height 12
radio input "true"
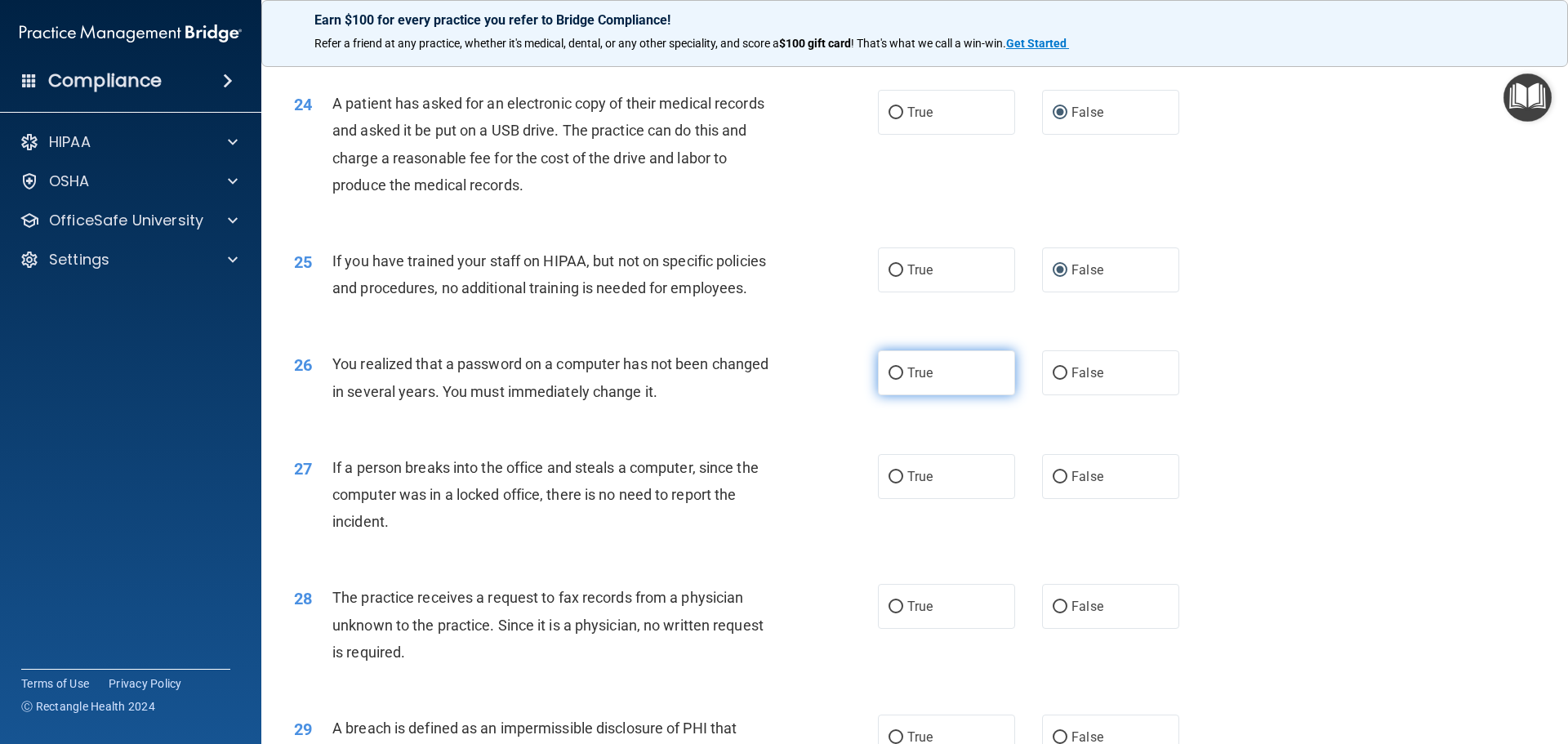
click at [888, 380] on input "True" at bounding box center [896, 374] width 15 height 12
radio input "true"
click at [1052, 484] on input "False" at bounding box center [1060, 477] width 15 height 12
radio input "true"
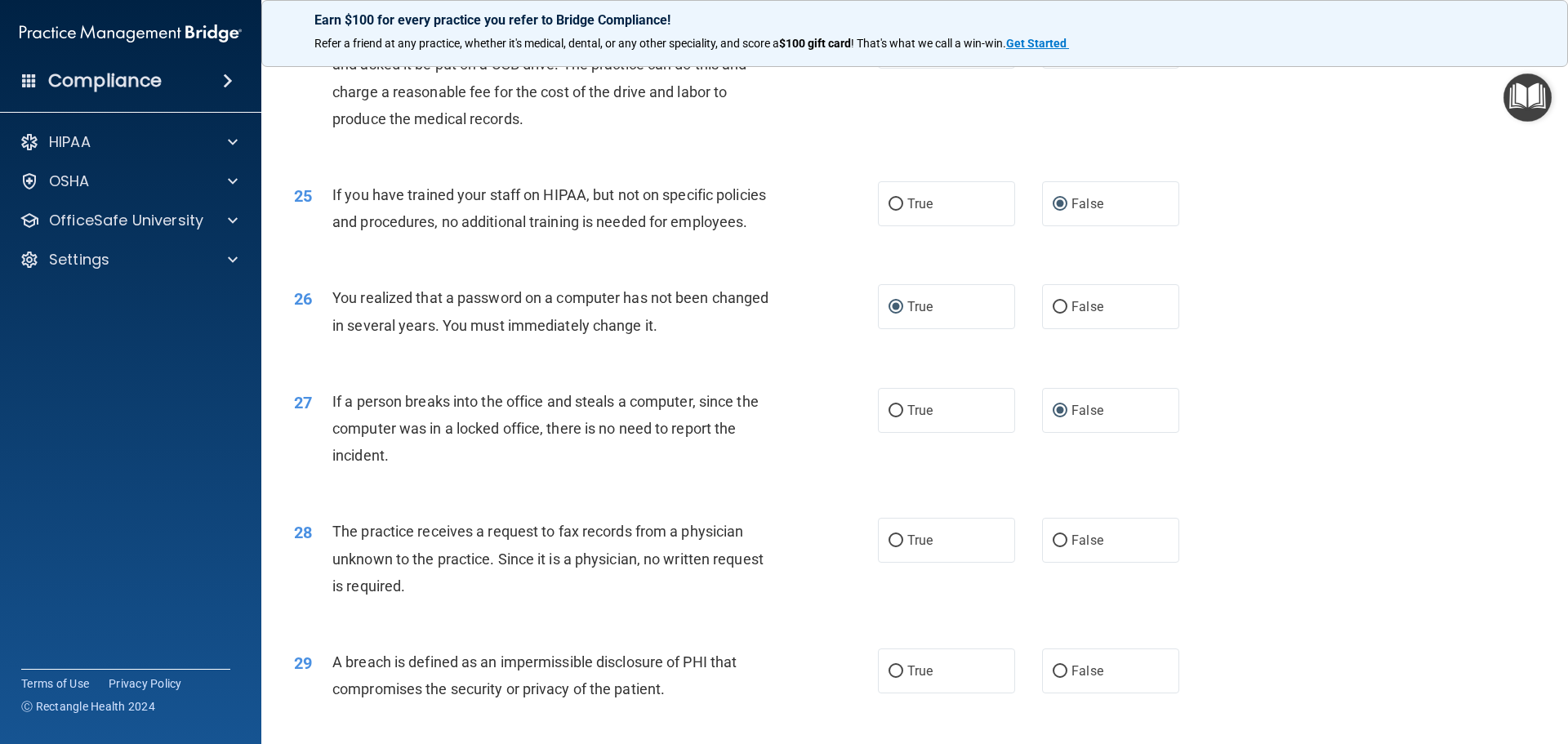
scroll to position [2942, 0]
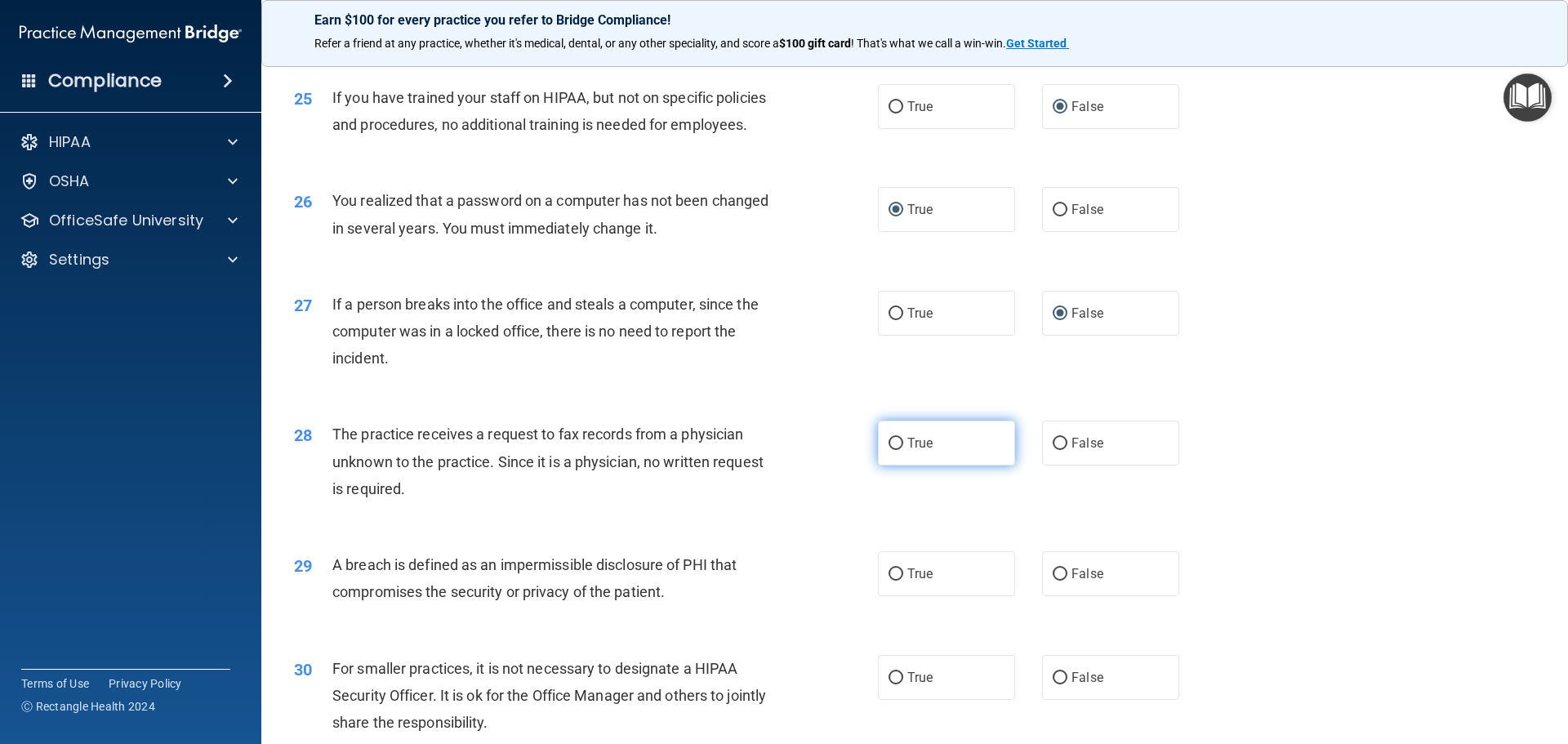
click at [888, 450] on input "True" at bounding box center [896, 444] width 15 height 12
radio input "true"
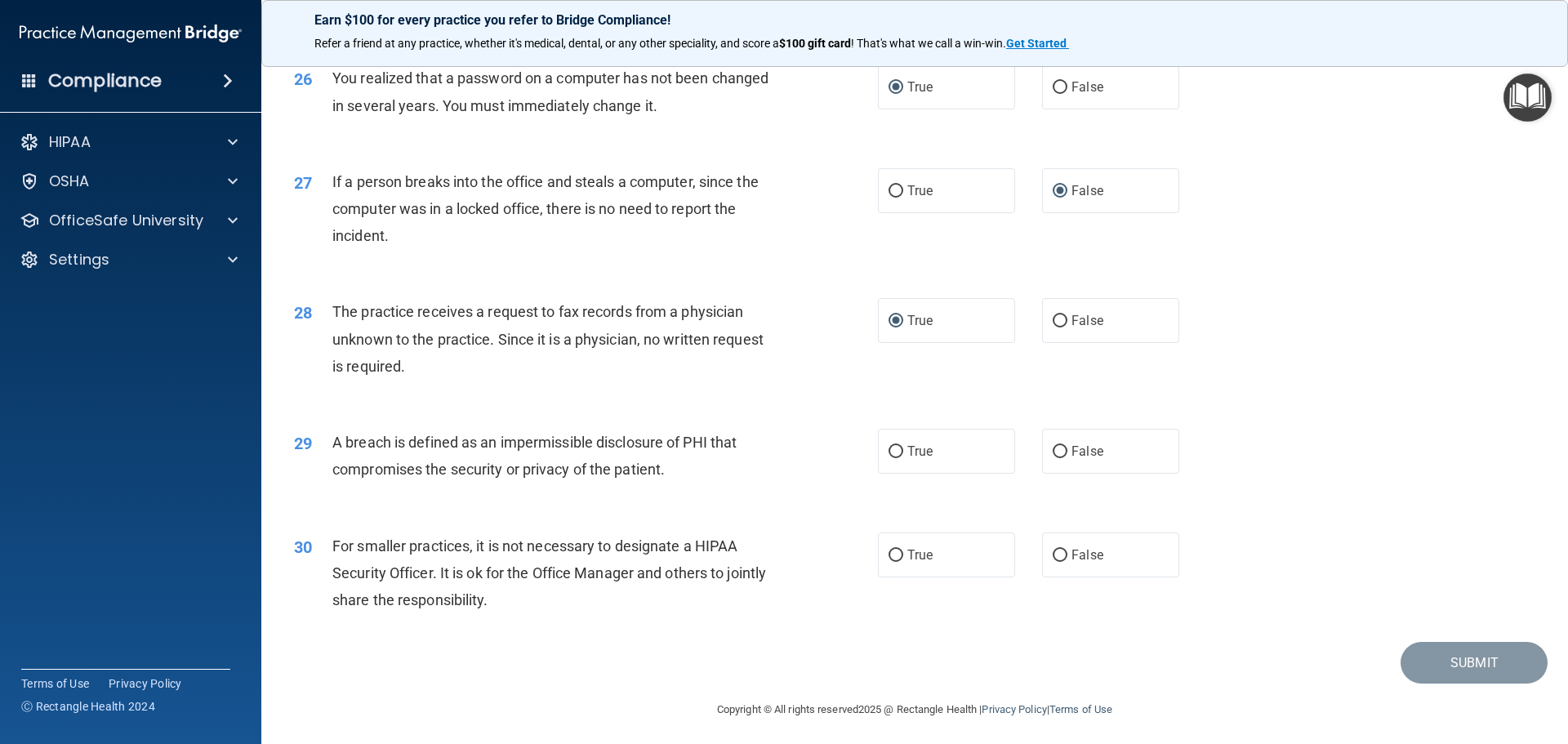
scroll to position [3104, 0]
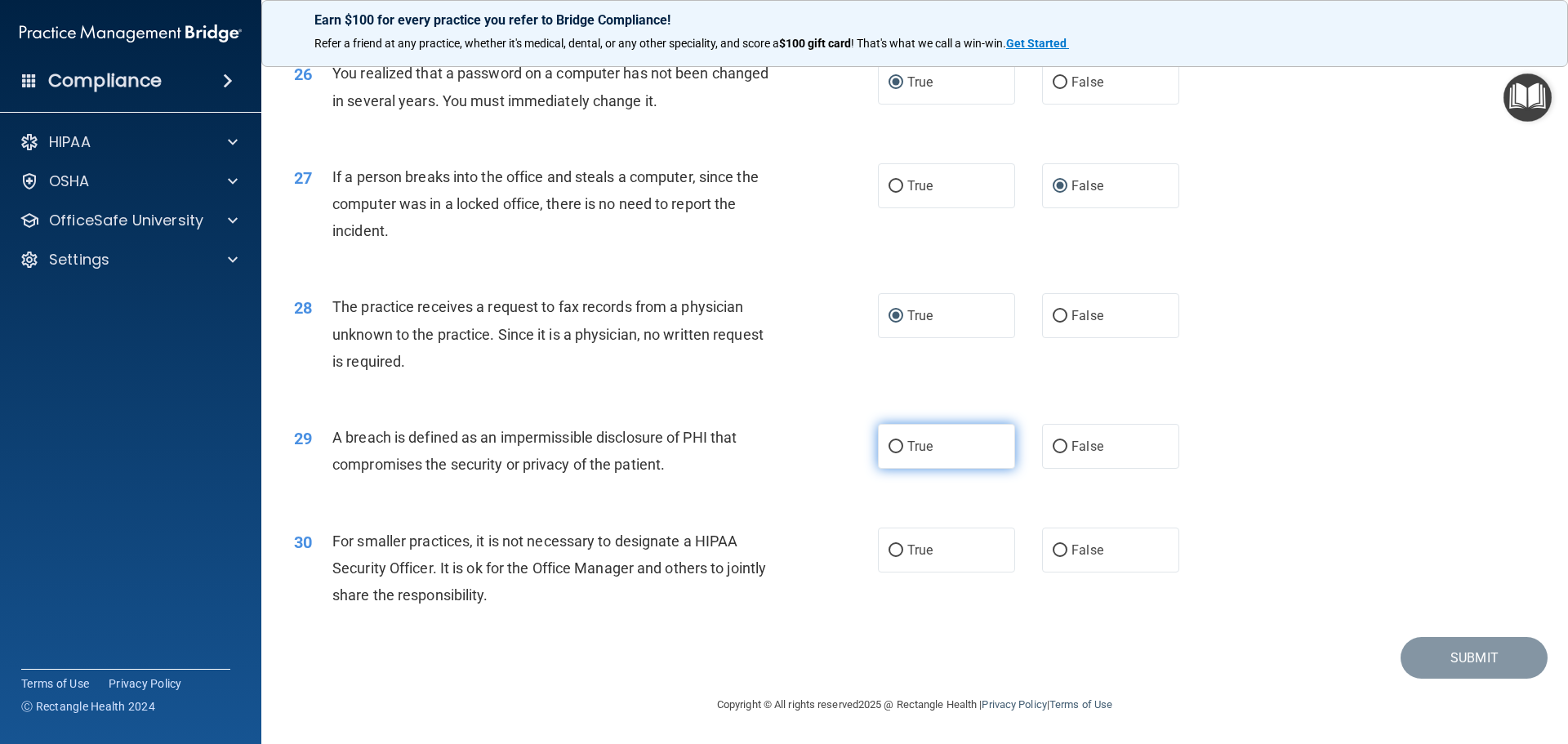
click at [891, 454] on input "True" at bounding box center [896, 447] width 15 height 12
radio input "true"
click at [1057, 558] on input "False" at bounding box center [1060, 551] width 15 height 12
radio input "true"
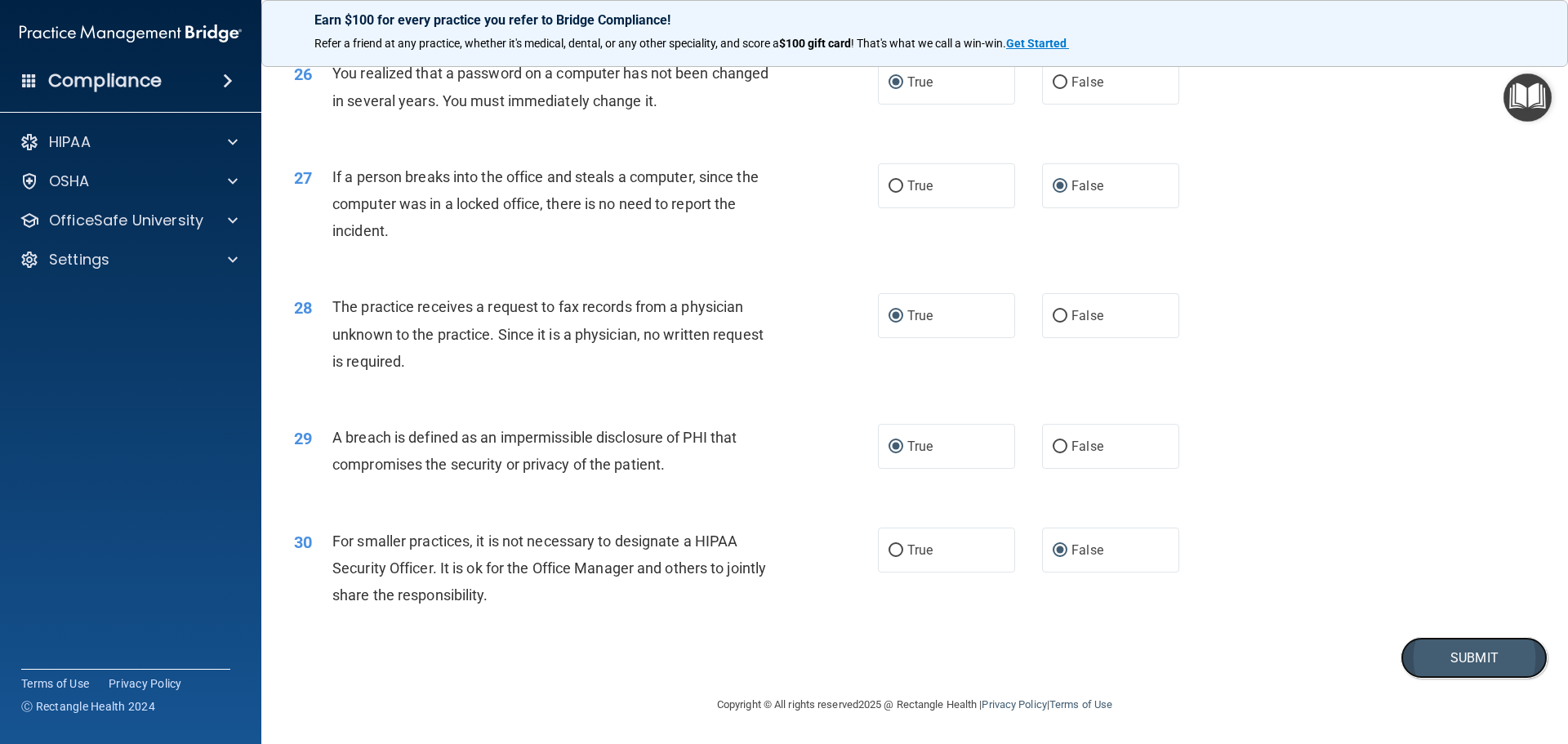
click at [1410, 676] on button "Submit" at bounding box center [1474, 657] width 147 height 42
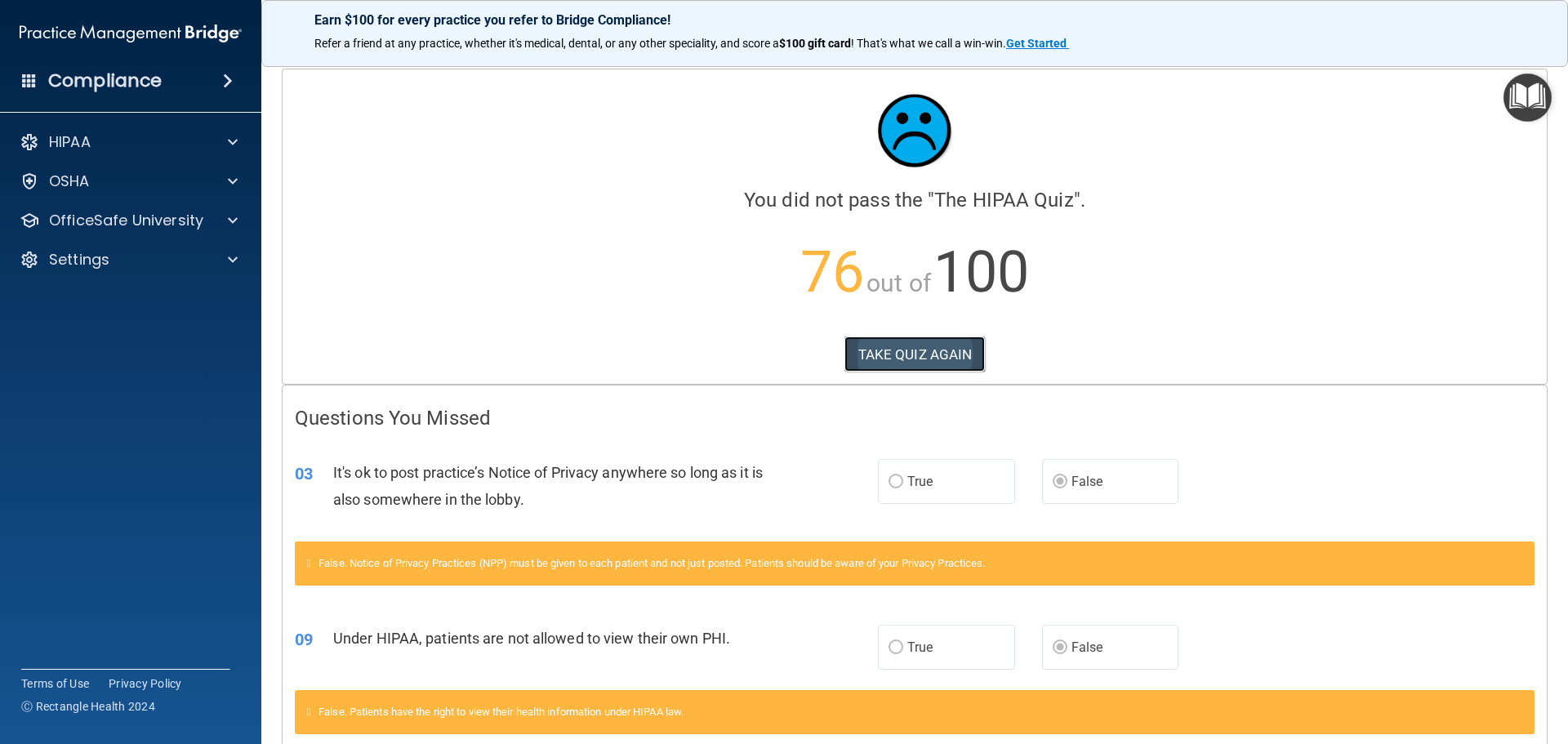
click at [885, 356] on button "TAKE QUIZ AGAIN" at bounding box center [914, 355] width 141 height 36
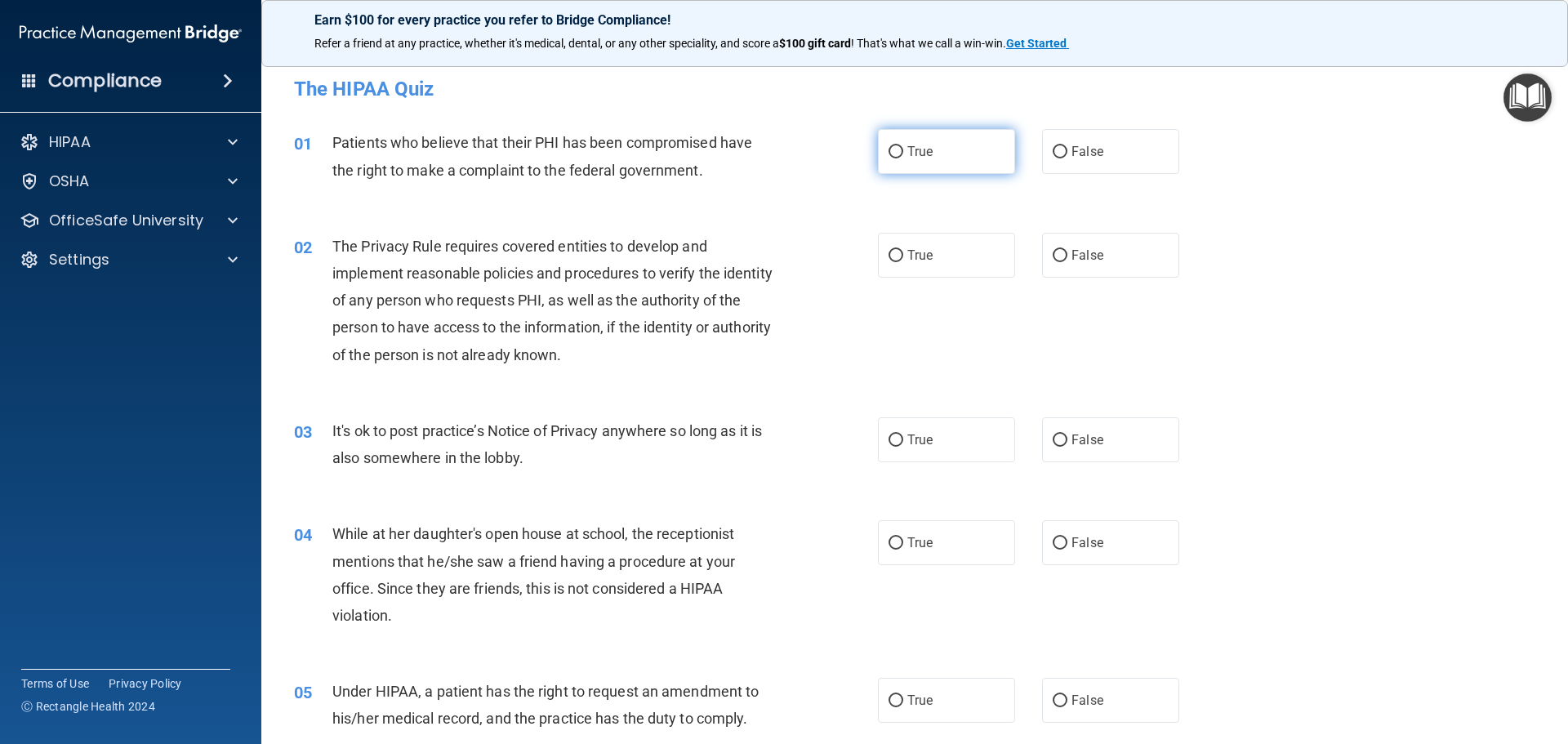
click at [888, 150] on input "True" at bounding box center [896, 152] width 15 height 12
radio input "true"
click at [883, 262] on label "True" at bounding box center [946, 255] width 137 height 45
click at [888, 262] on input "True" at bounding box center [896, 256] width 15 height 12
radio input "true"
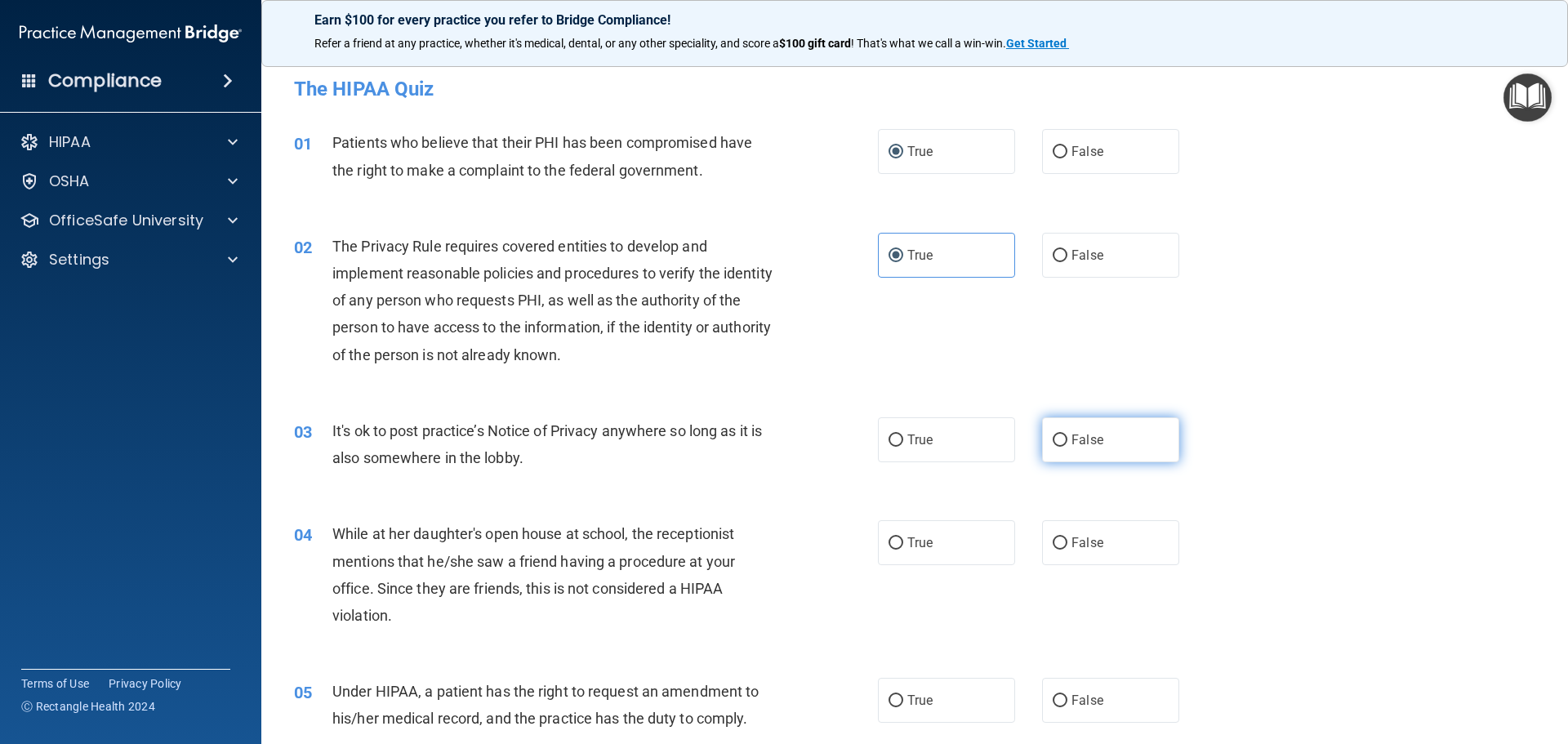
click at [1052, 439] on input "False" at bounding box center [1060, 441] width 15 height 12
radio input "true"
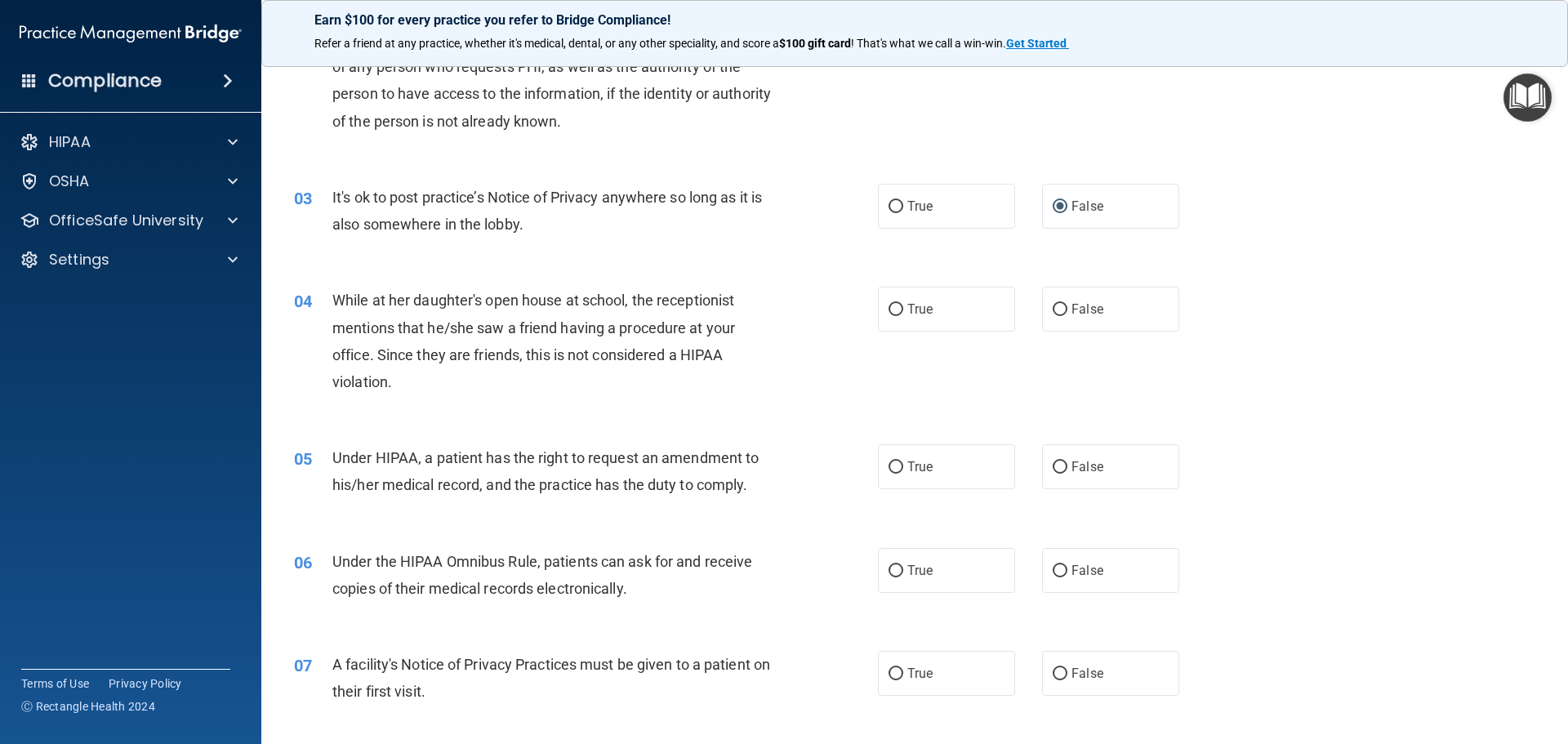
scroll to position [245, 0]
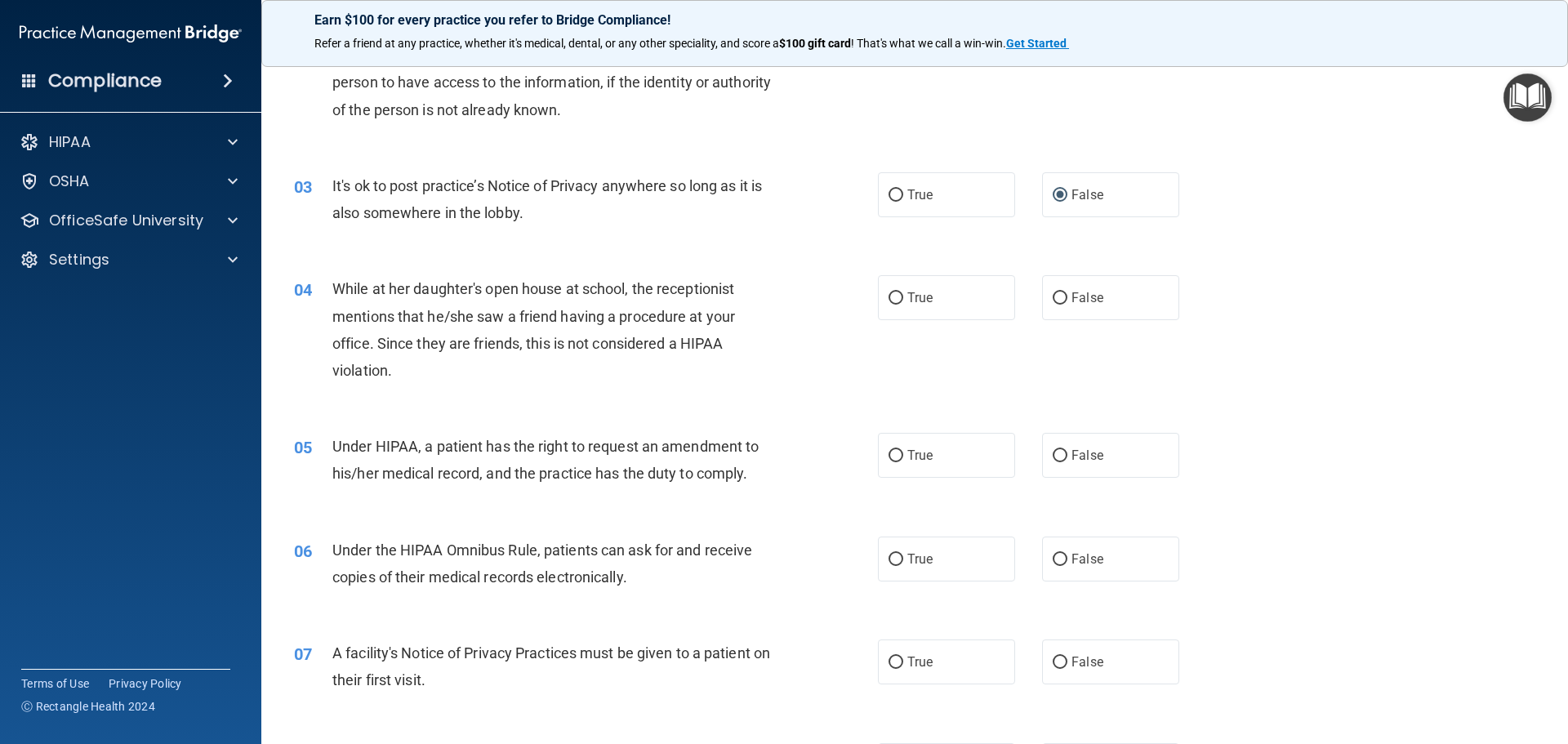
drag, startPoint x: 1056, startPoint y: 300, endPoint x: 1008, endPoint y: 352, distance: 70.8
click at [1054, 302] on input "False" at bounding box center [1060, 298] width 15 height 12
radio input "true"
click at [1052, 459] on input "False" at bounding box center [1060, 456] width 15 height 12
radio input "true"
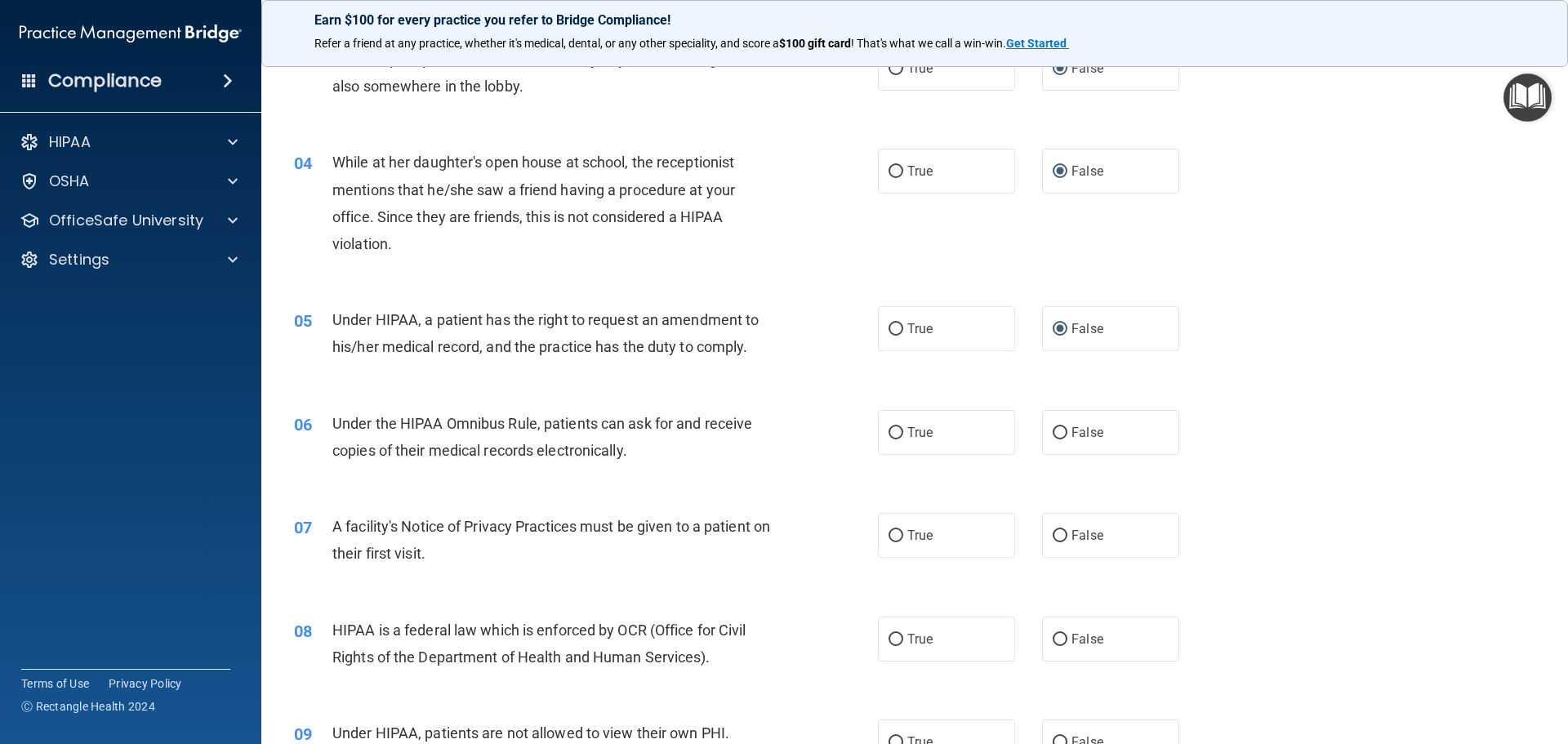
scroll to position [409, 0]
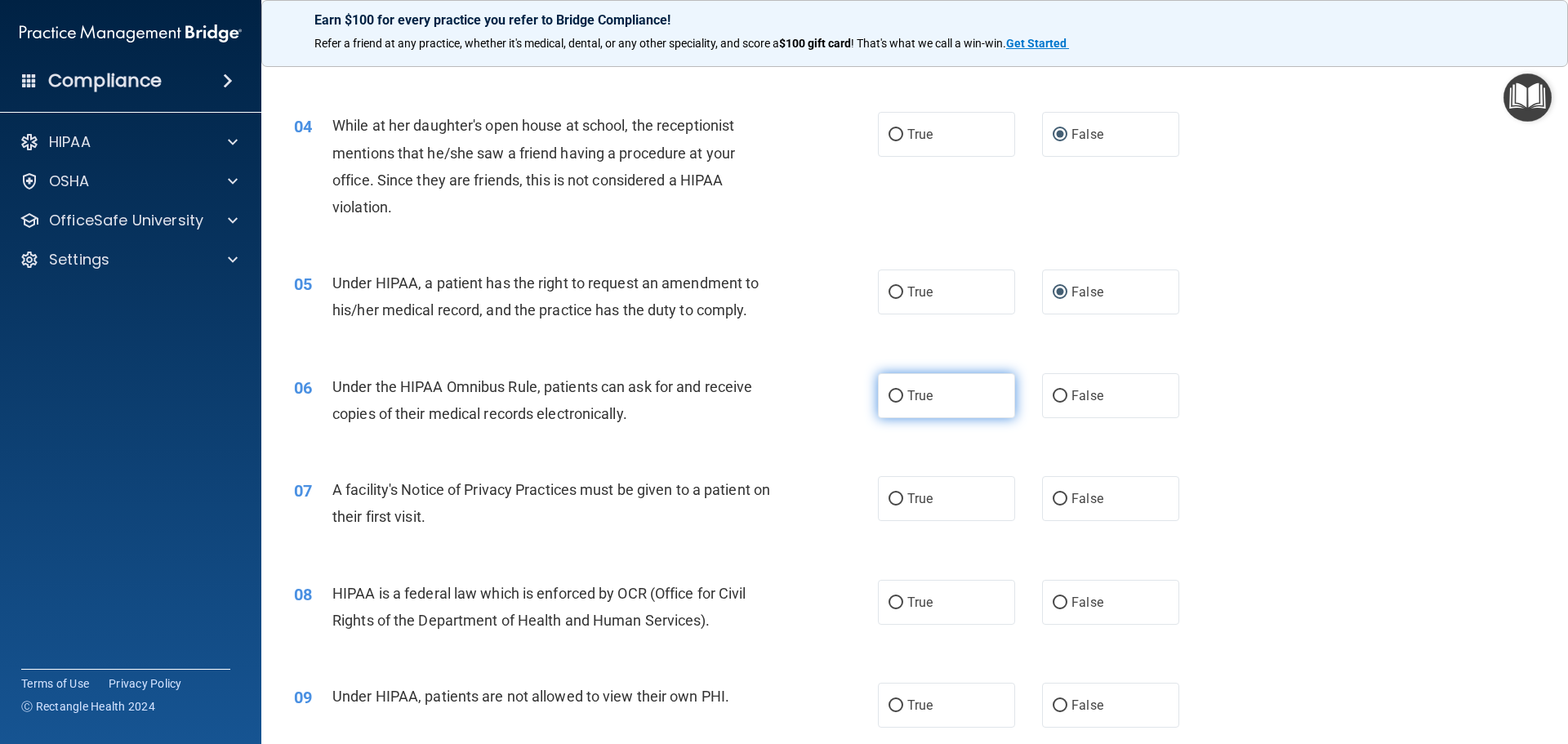
click at [890, 396] on input "True" at bounding box center [896, 397] width 15 height 12
radio input "true"
click at [888, 500] on input "True" at bounding box center [896, 500] width 15 height 12
radio input "true"
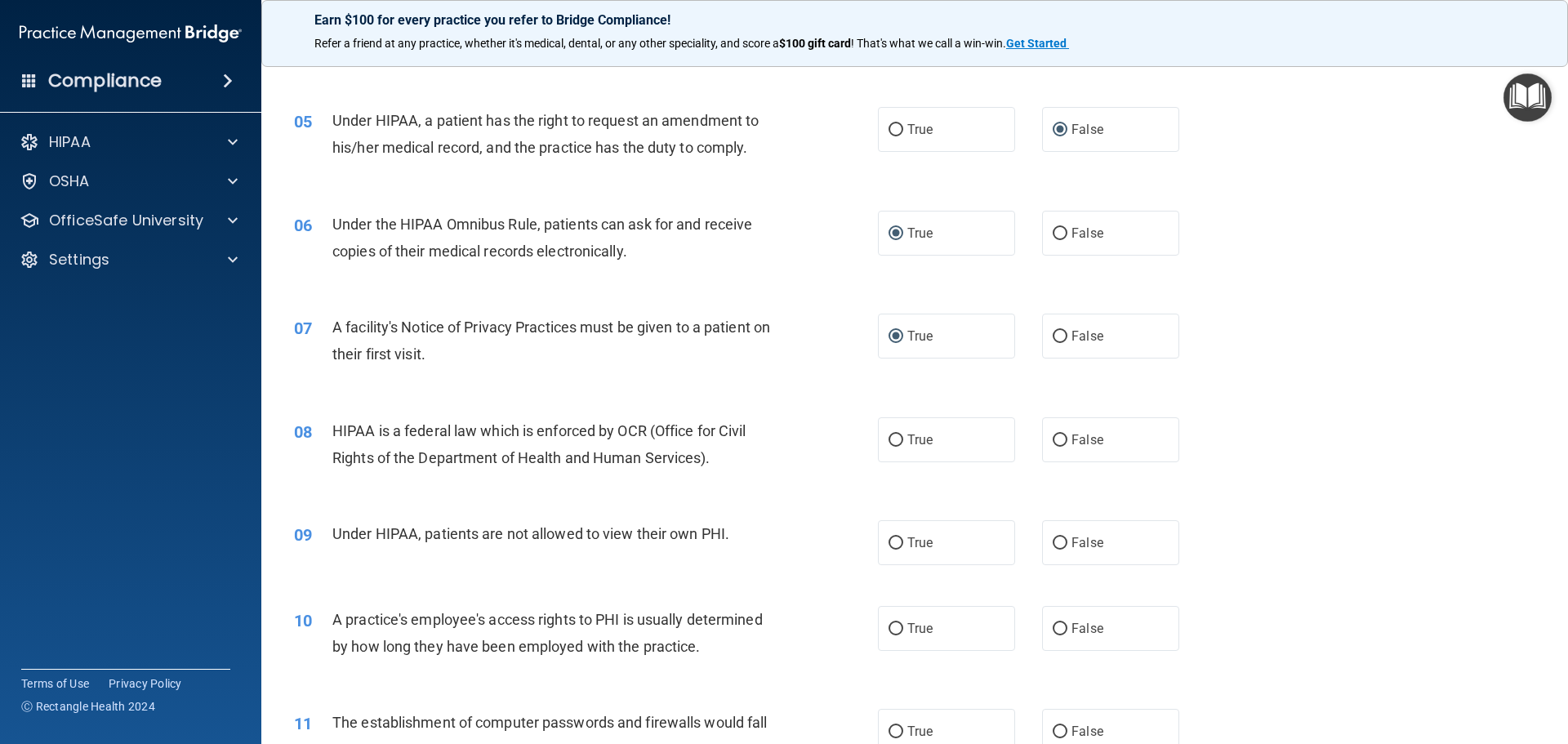
scroll to position [572, 0]
drag, startPoint x: 882, startPoint y: 438, endPoint x: 887, endPoint y: 450, distance: 13.0
click at [888, 438] on input "True" at bounding box center [896, 440] width 15 height 12
radio input "true"
click at [1052, 545] on input "False" at bounding box center [1060, 543] width 15 height 12
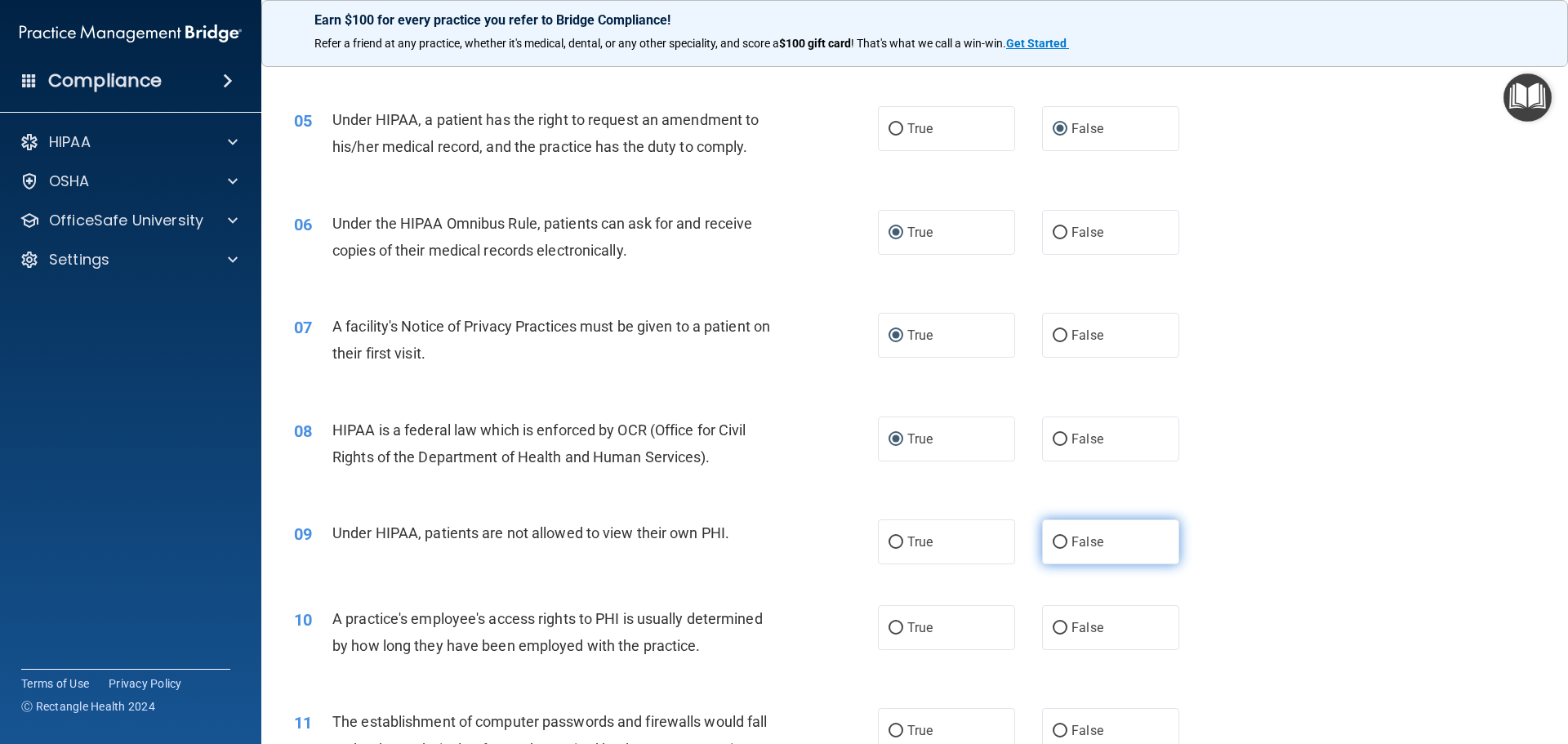
radio input "true"
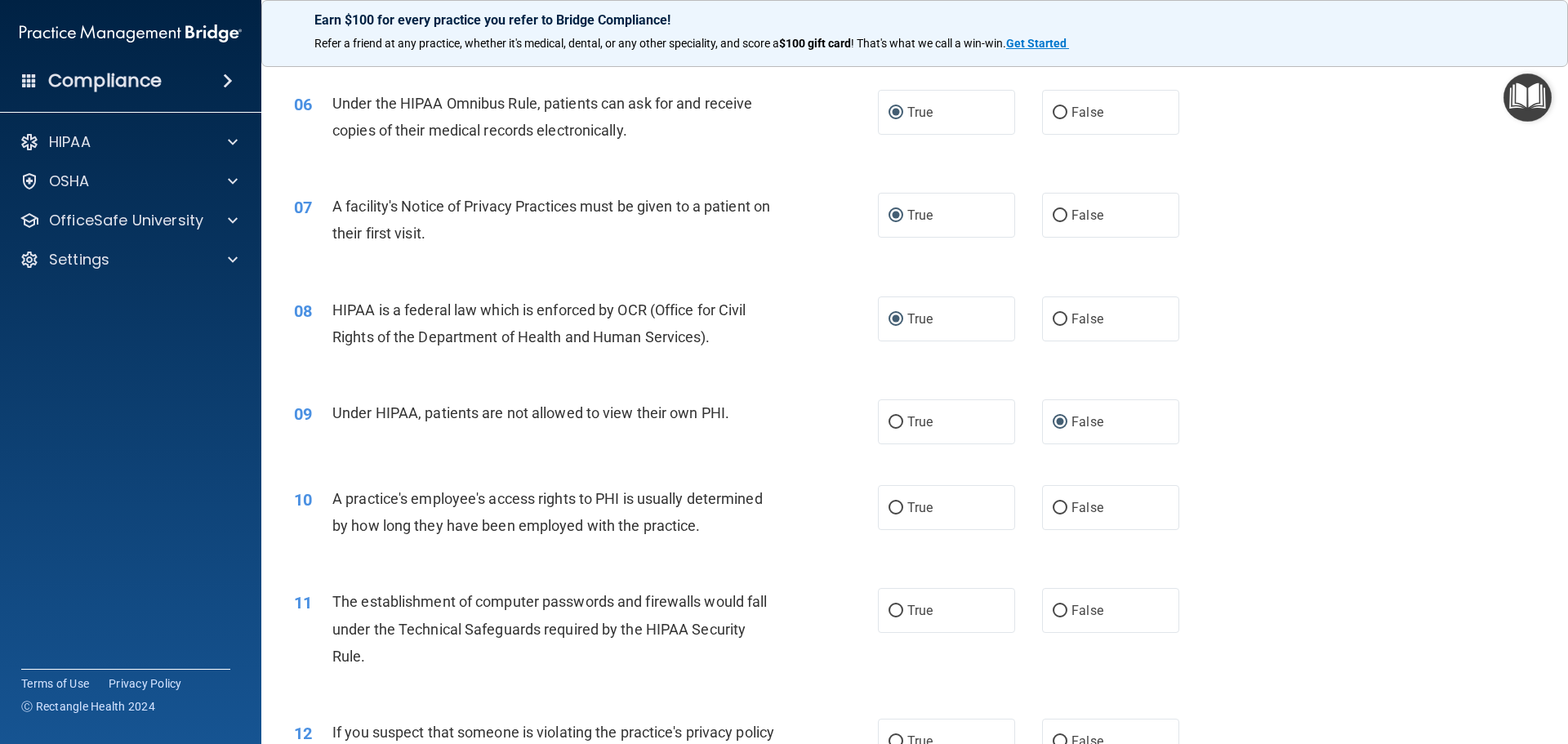
scroll to position [735, 0]
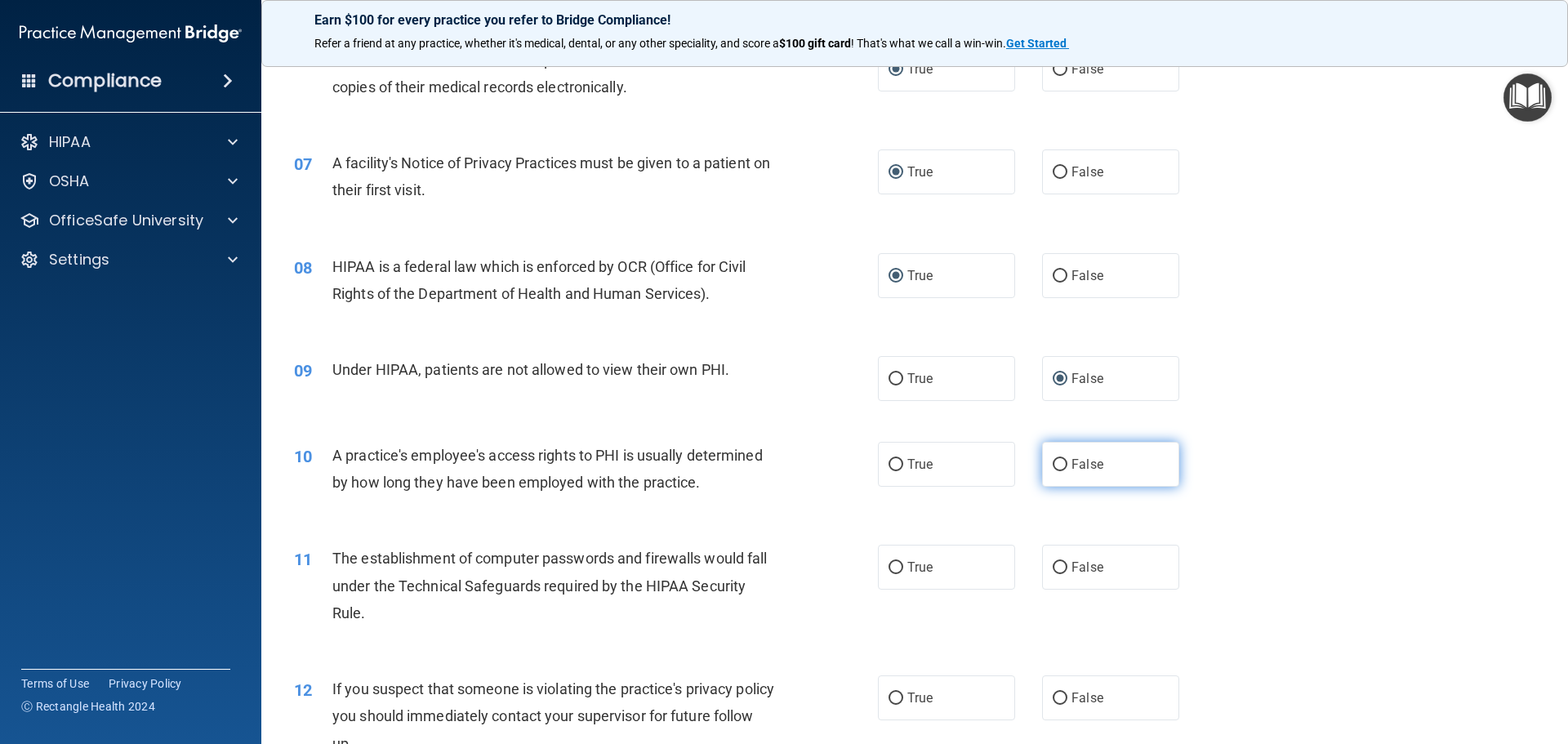
click at [1052, 463] on input "False" at bounding box center [1060, 465] width 15 height 12
radio input "true"
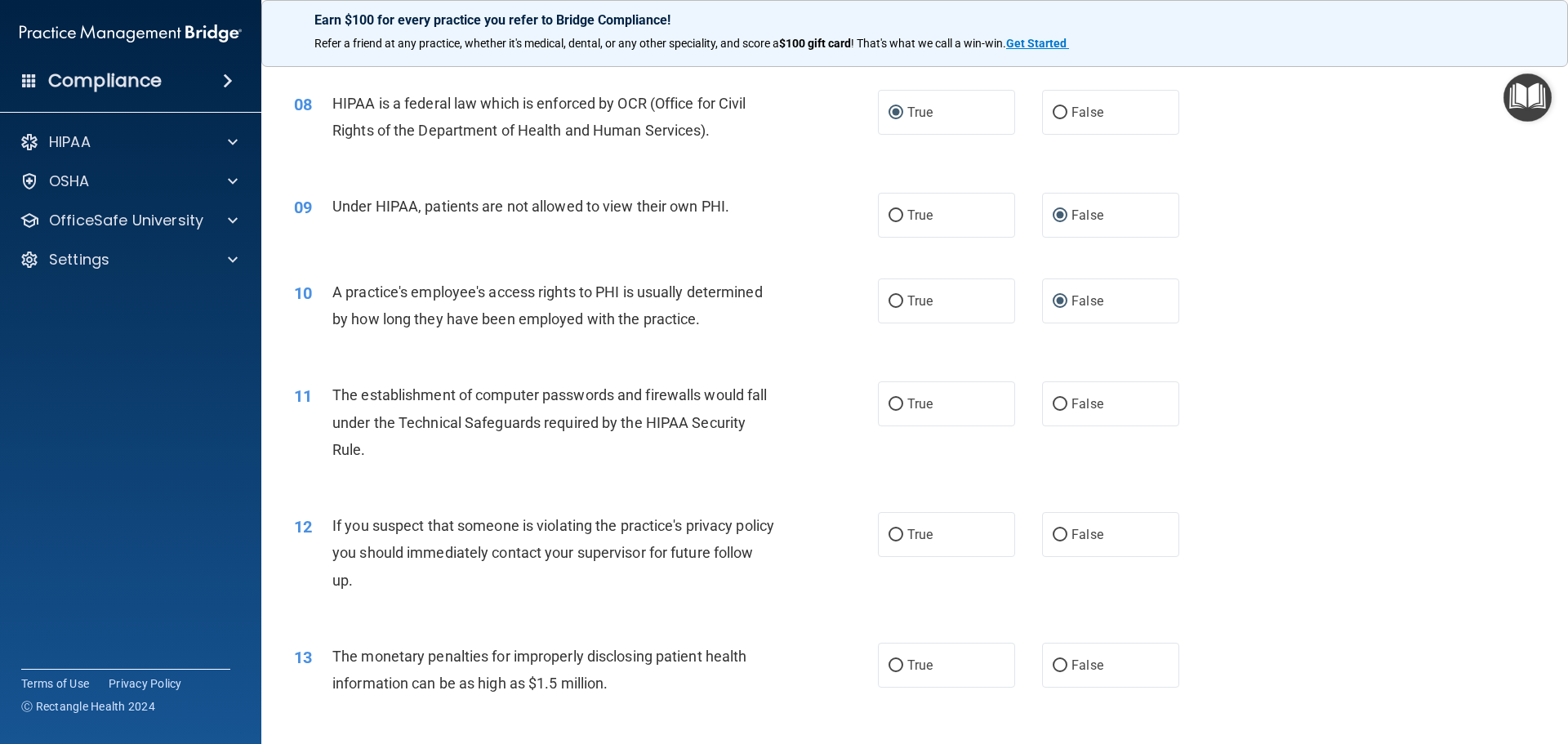
scroll to position [817, 0]
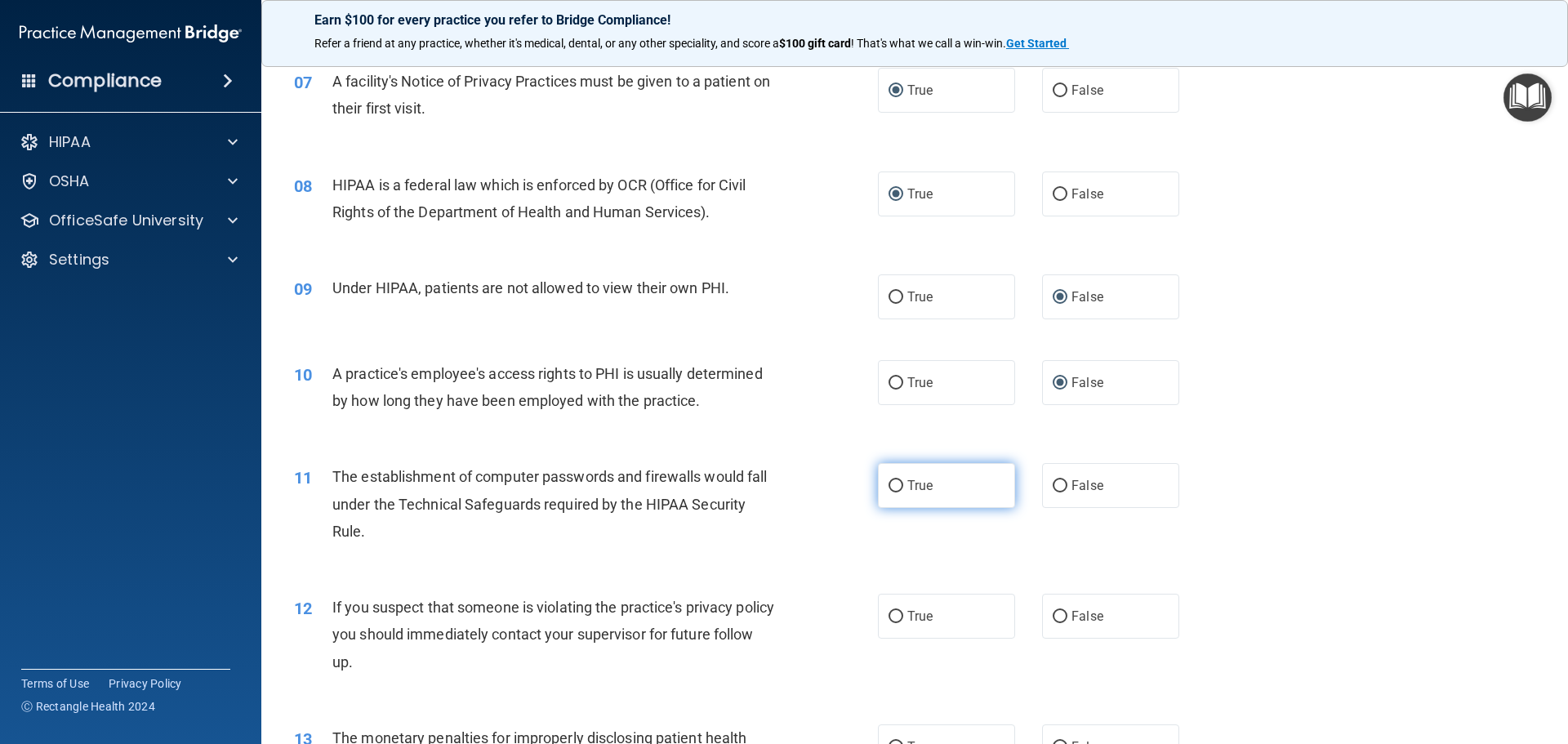
click at [888, 481] on input "True" at bounding box center [896, 486] width 15 height 12
radio input "true"
click at [895, 603] on label "True" at bounding box center [946, 616] width 137 height 45
click at [895, 612] on input "True" at bounding box center [896, 617] width 15 height 12
radio input "true"
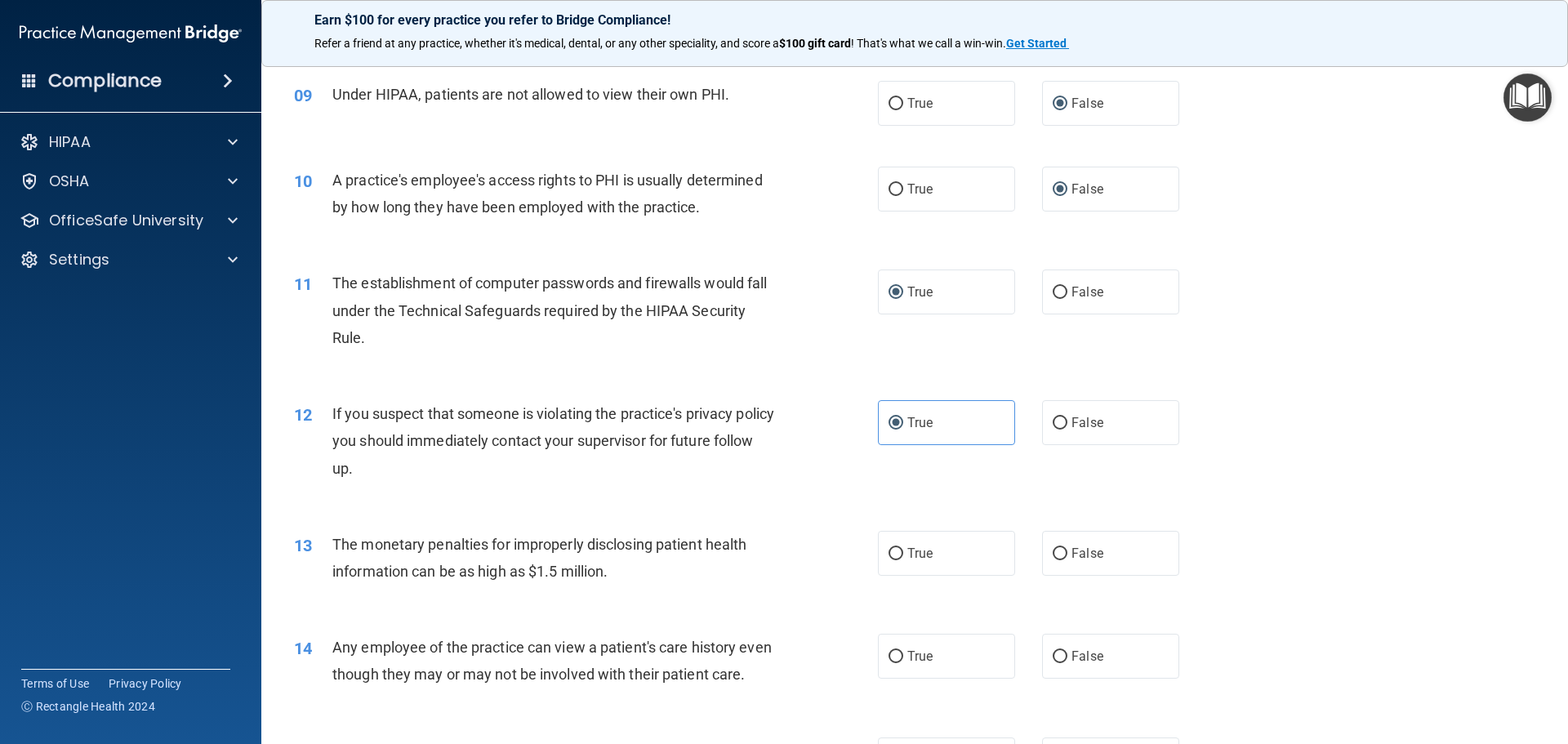
scroll to position [1062, 0]
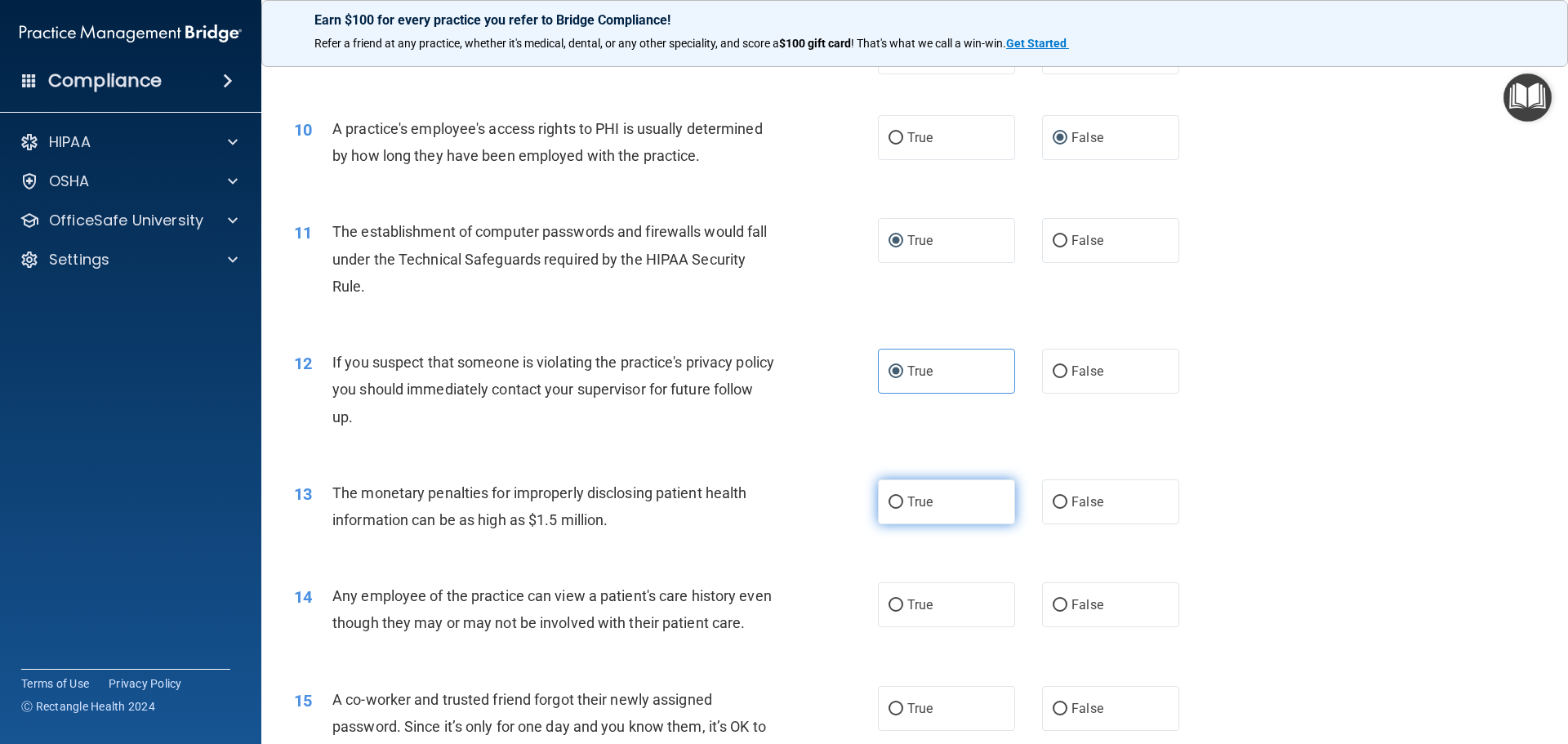
click at [893, 505] on input "True" at bounding box center [896, 503] width 15 height 12
radio input "true"
click at [1054, 605] on input "False" at bounding box center [1060, 606] width 15 height 12
radio input "true"
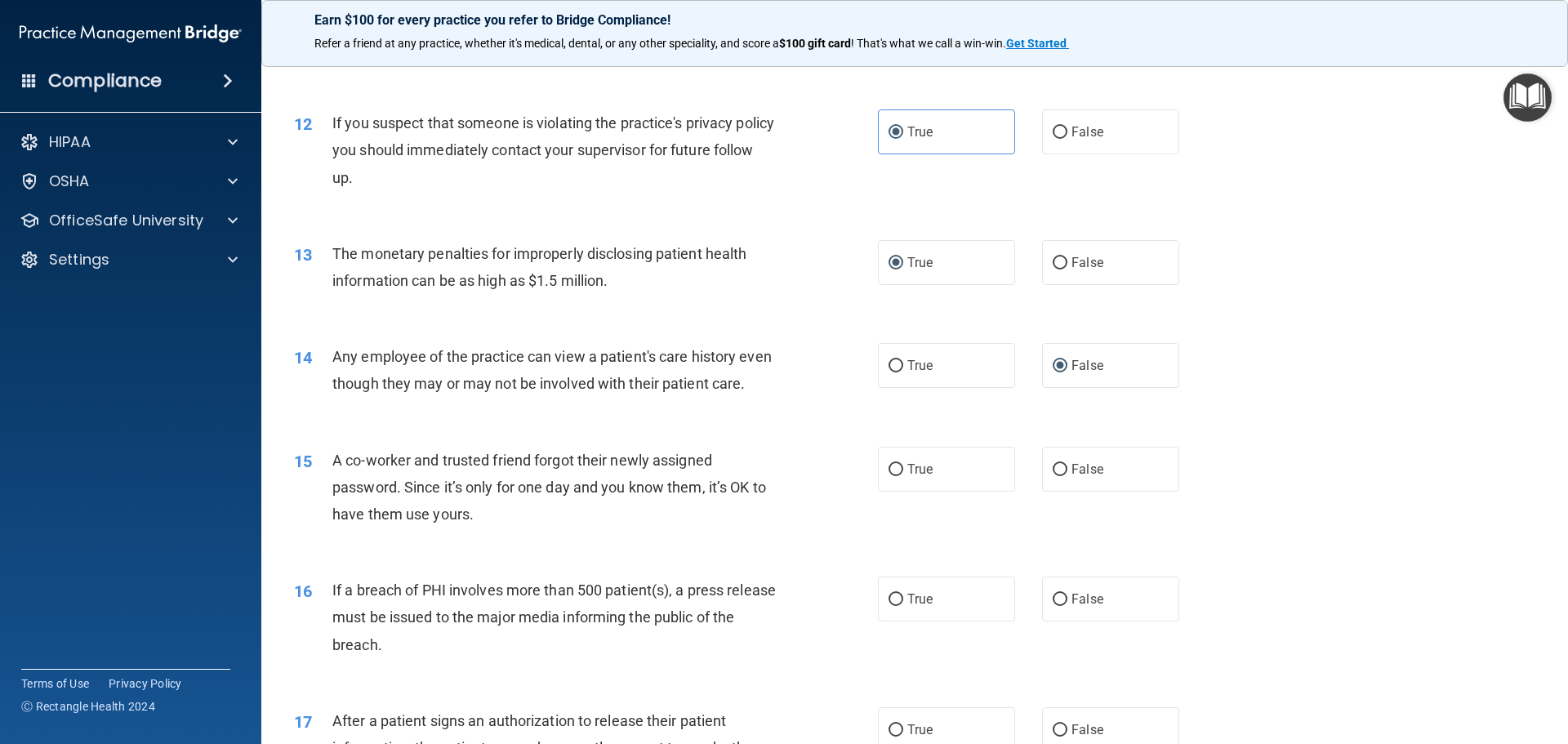
scroll to position [1307, 0]
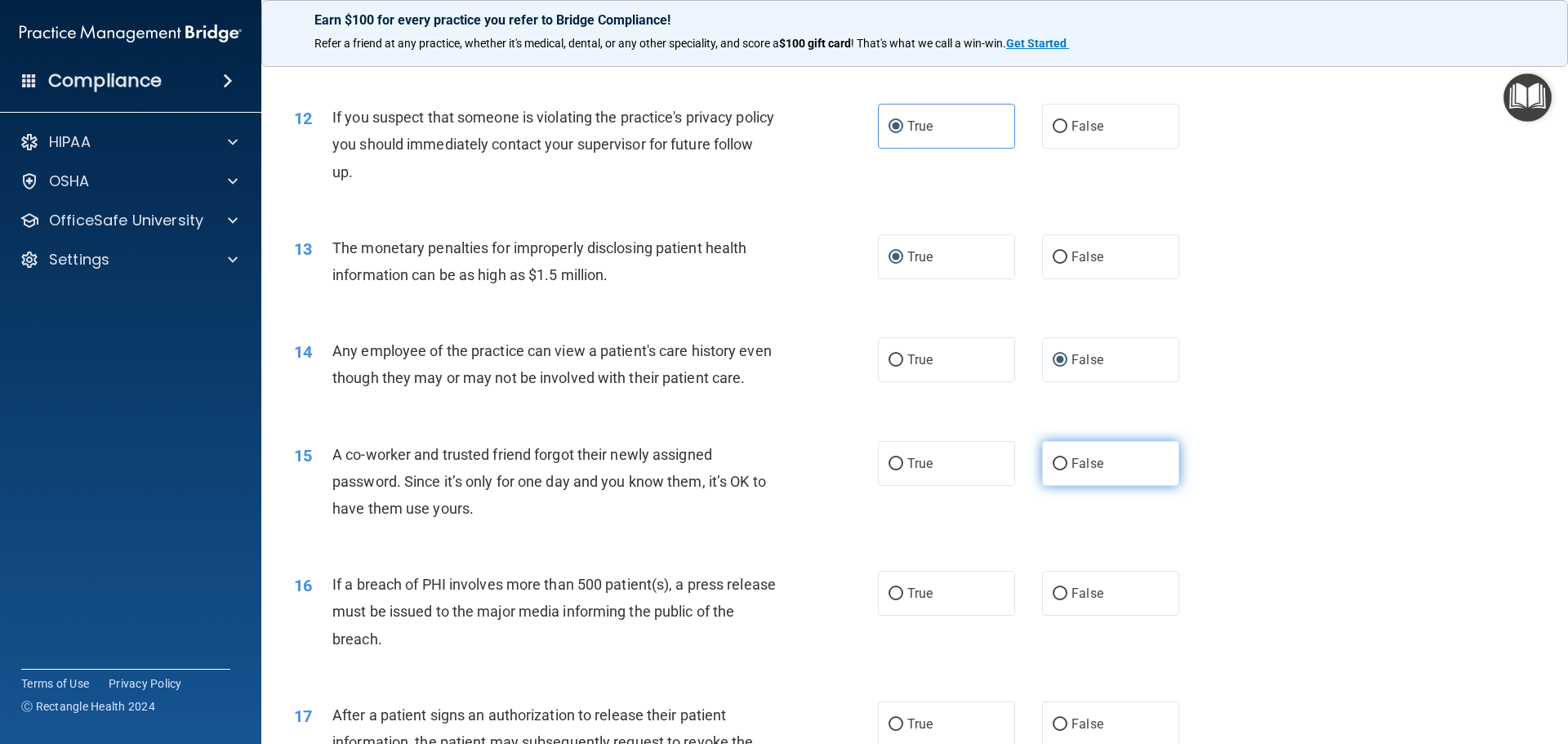
click at [1055, 471] on input "False" at bounding box center [1060, 464] width 15 height 12
radio input "true"
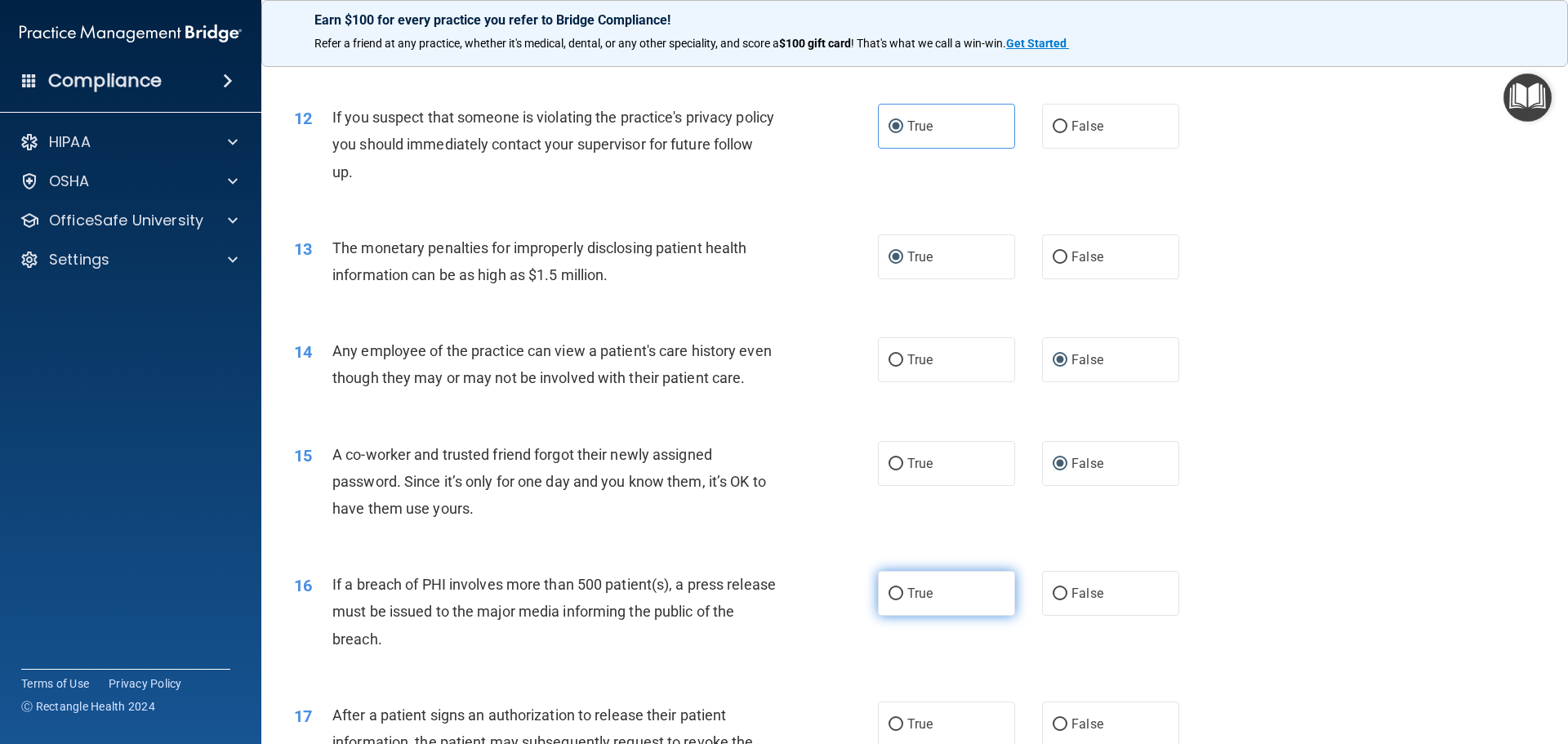
click at [894, 601] on input "True" at bounding box center [896, 594] width 15 height 12
radio input "true"
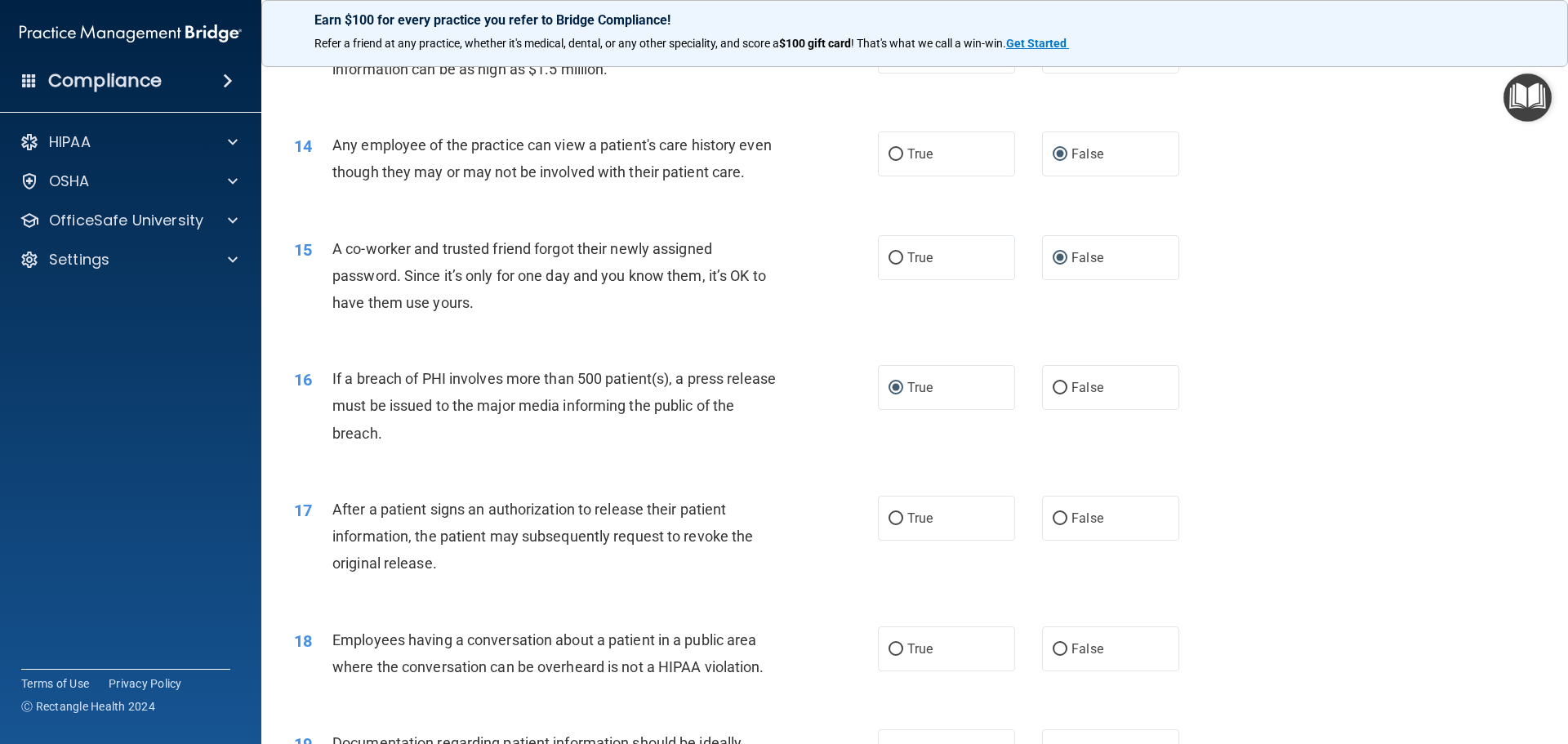
scroll to position [1553, 0]
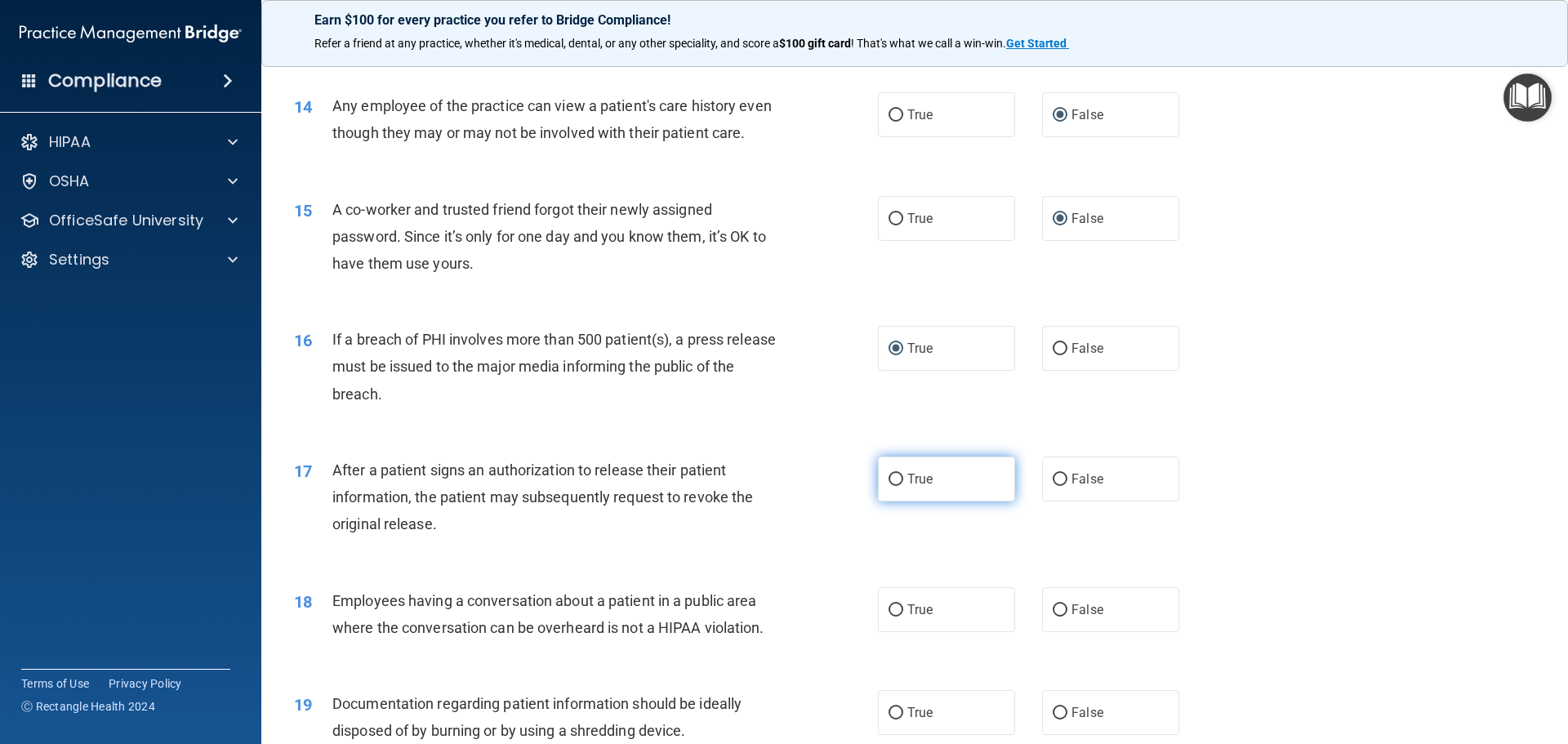
click at [889, 486] on input "True" at bounding box center [896, 480] width 15 height 12
radio input "true"
click at [1052, 617] on input "False" at bounding box center [1060, 611] width 15 height 12
radio input "true"
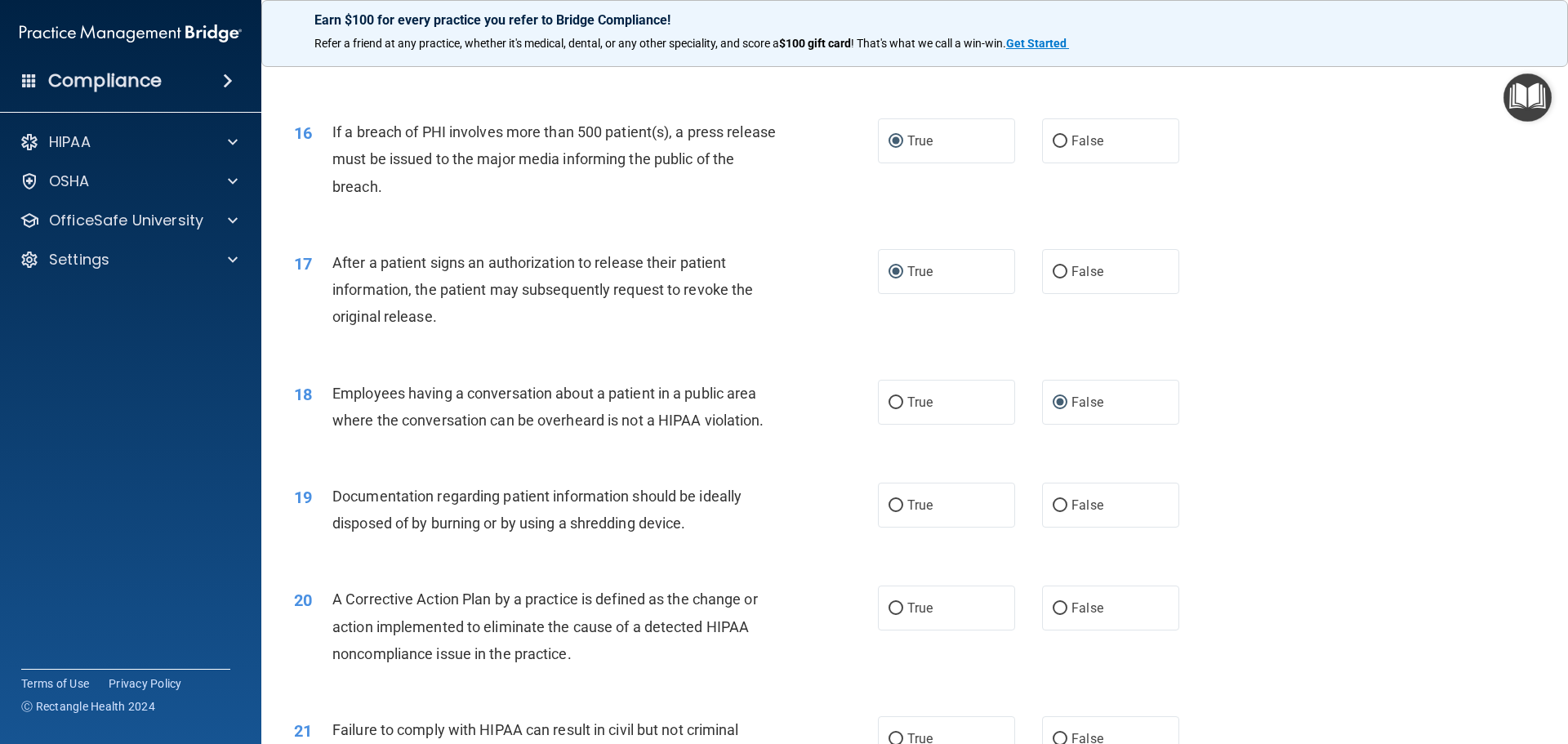
scroll to position [1798, 0]
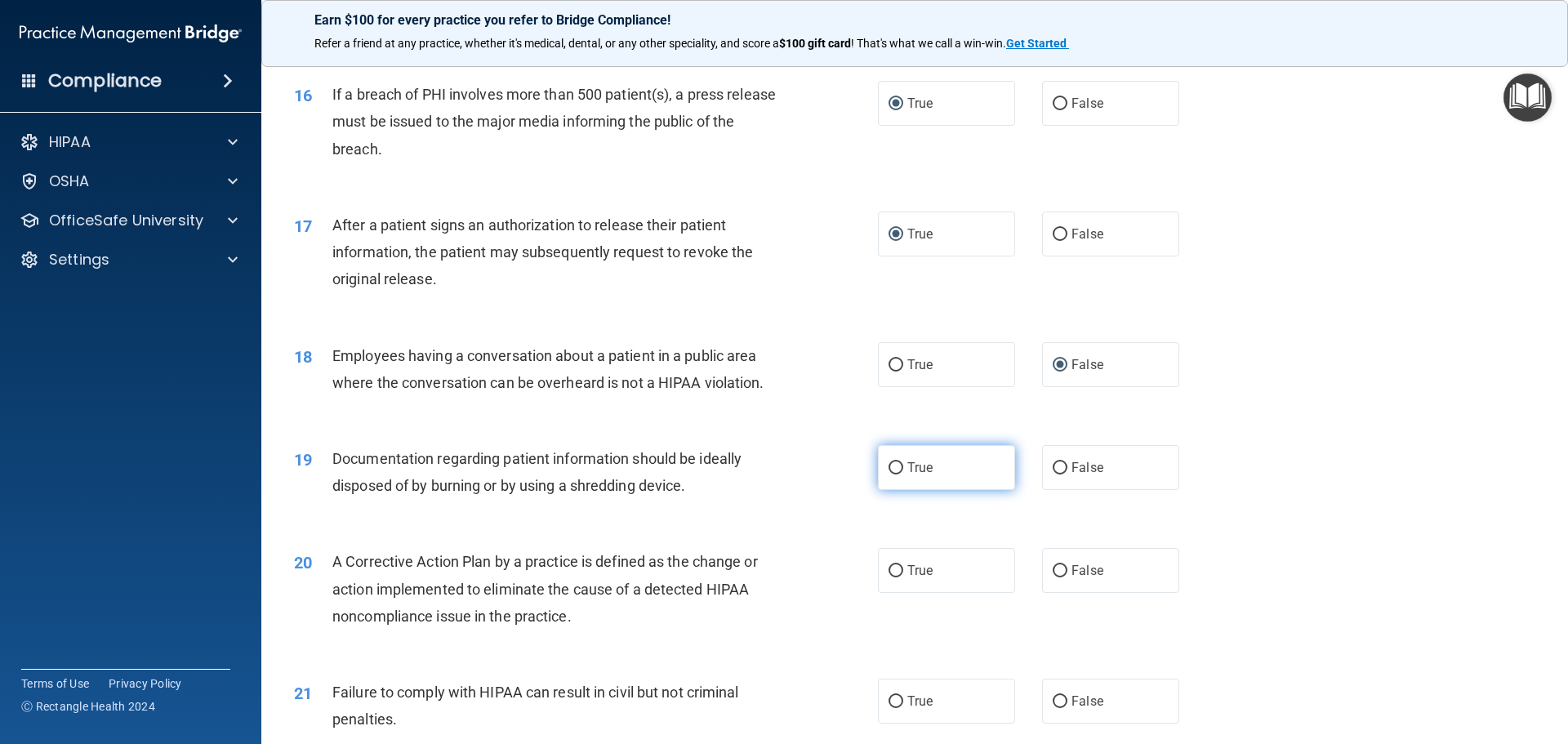
click at [888, 475] on input "True" at bounding box center [896, 468] width 15 height 12
radio input "true"
drag, startPoint x: 891, startPoint y: 598, endPoint x: 900, endPoint y: 604, distance: 10.8
click at [893, 578] on input "True" at bounding box center [896, 571] width 15 height 12
radio input "true"
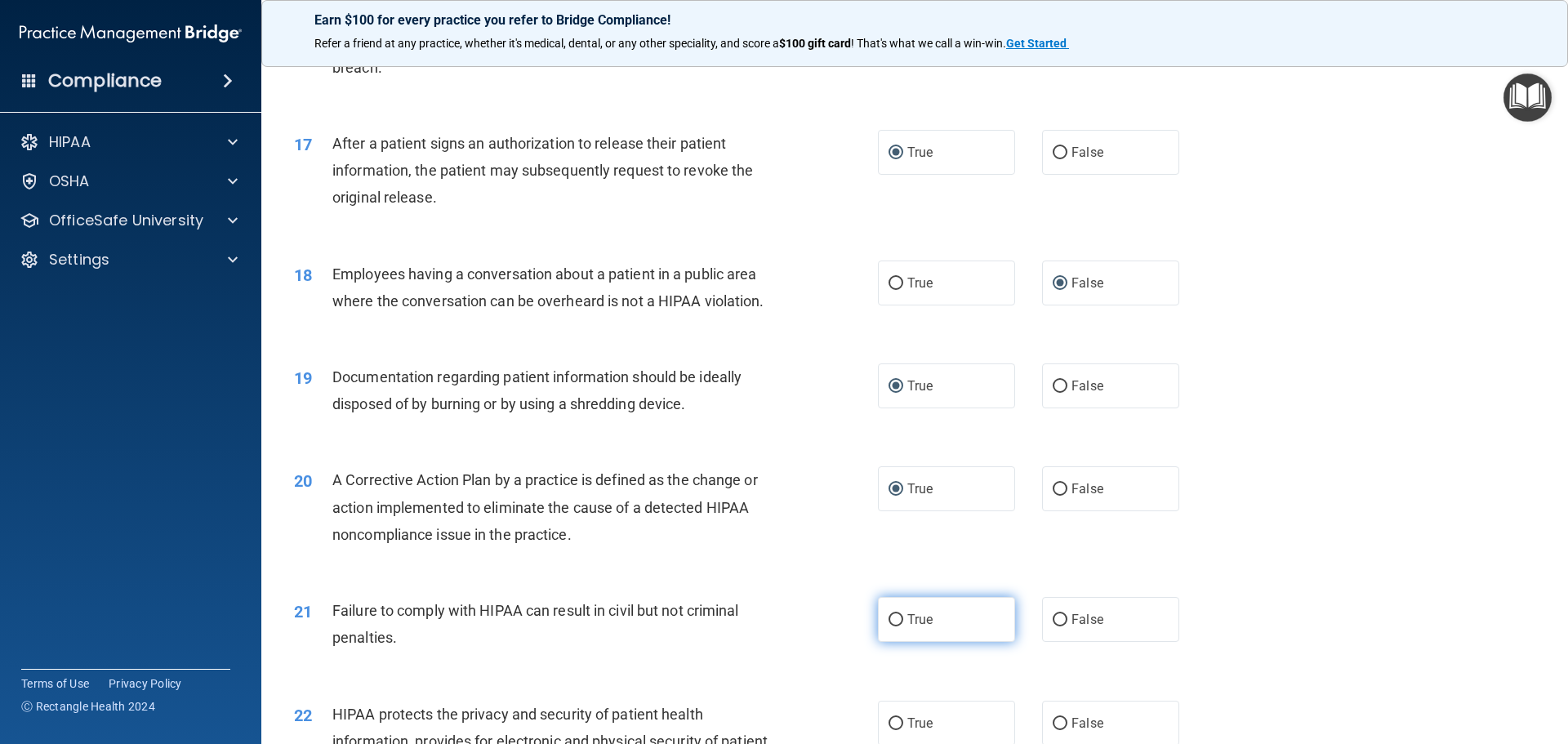
scroll to position [1961, 0]
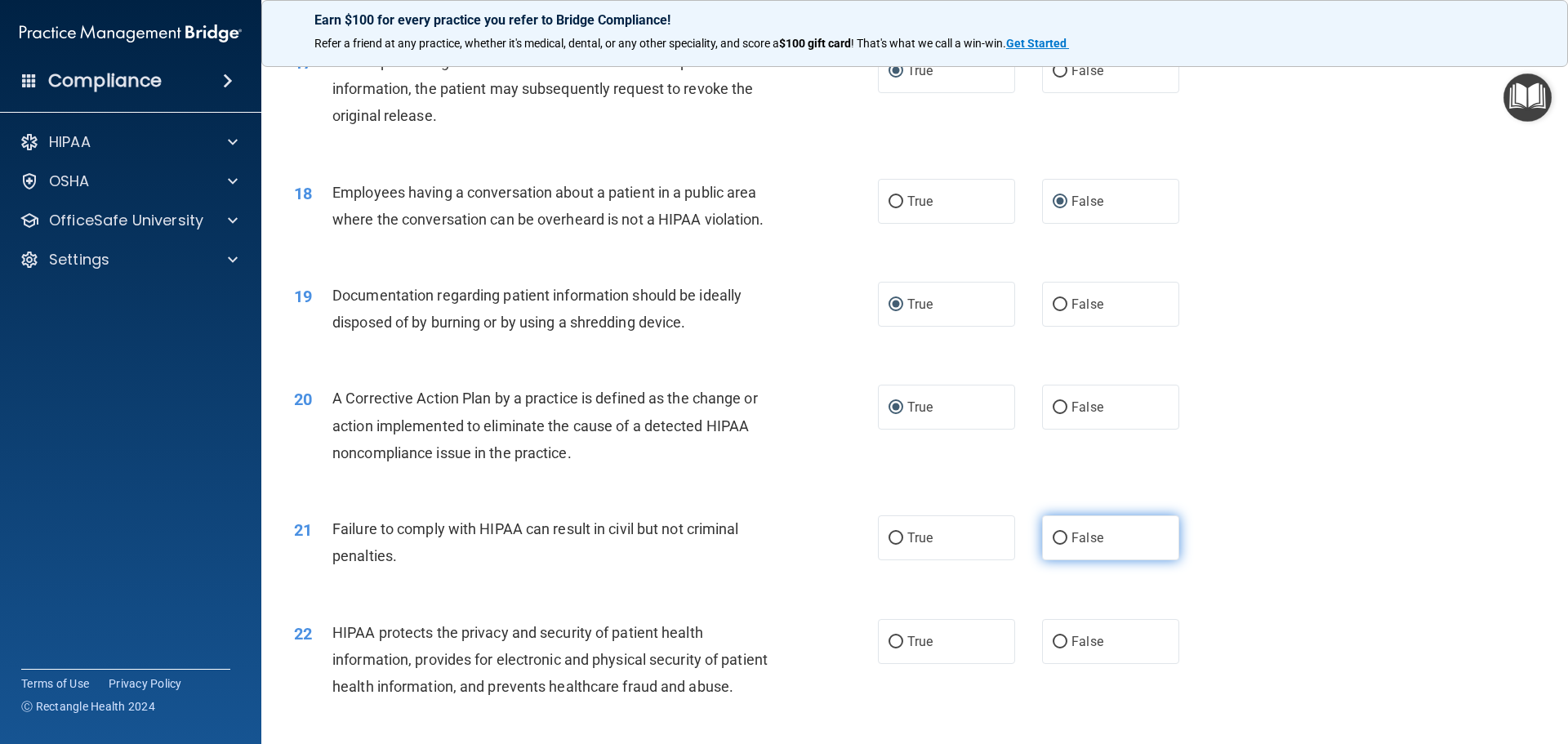
click at [1054, 545] on input "False" at bounding box center [1060, 539] width 15 height 12
radio input "true"
click at [893, 648] on input "True" at bounding box center [896, 642] width 15 height 12
radio input "true"
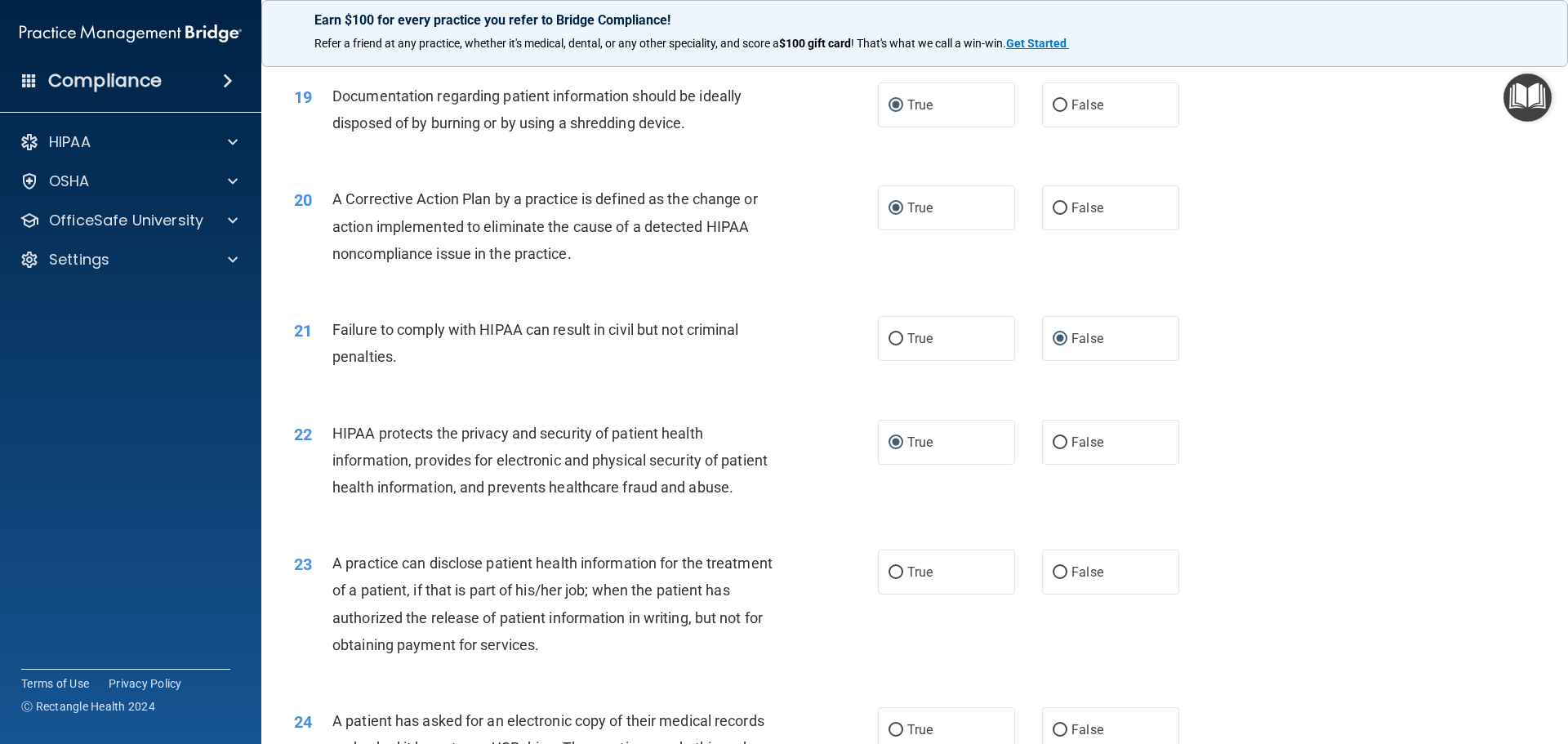
scroll to position [2206, 0]
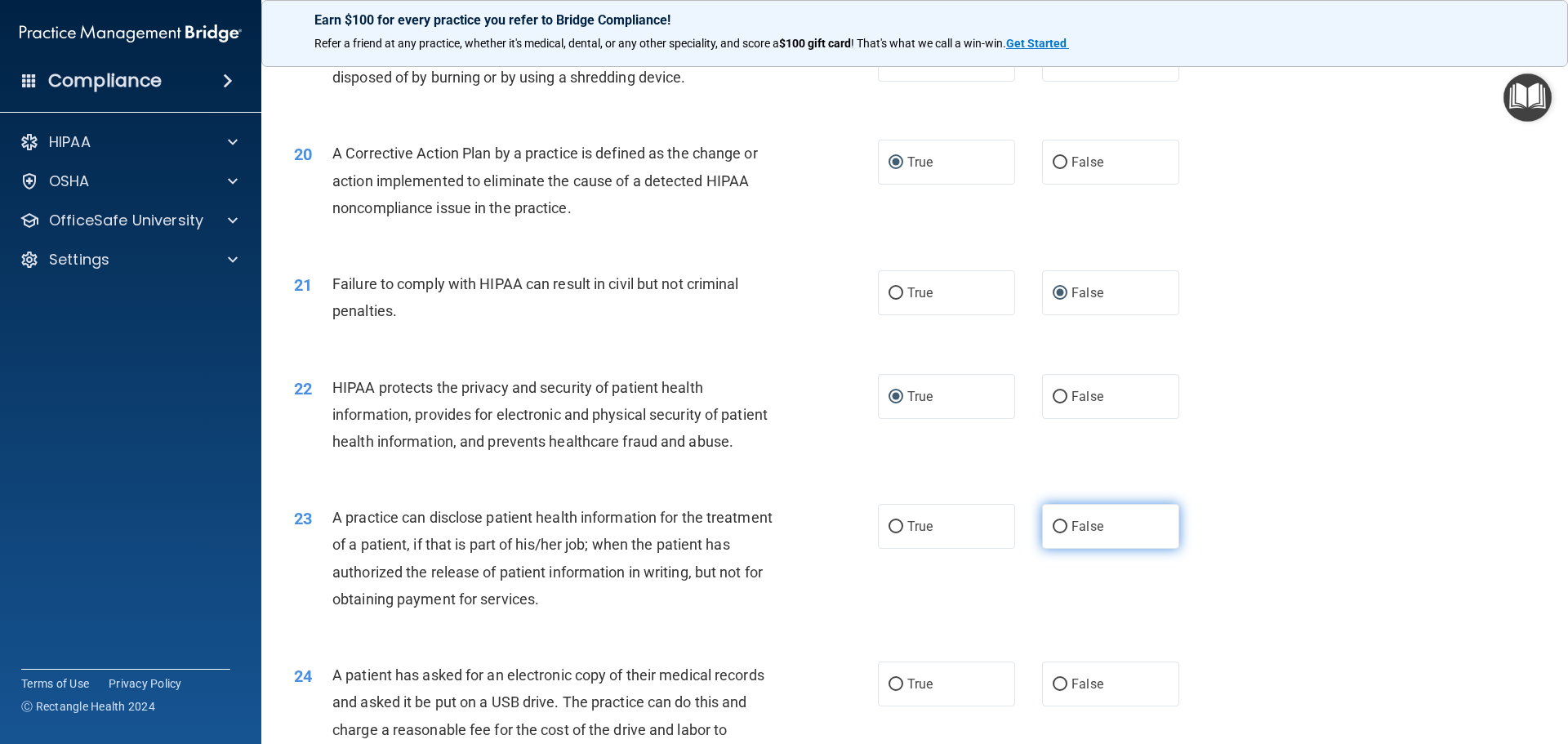
click at [1055, 534] on input "False" at bounding box center [1060, 527] width 15 height 12
radio input "true"
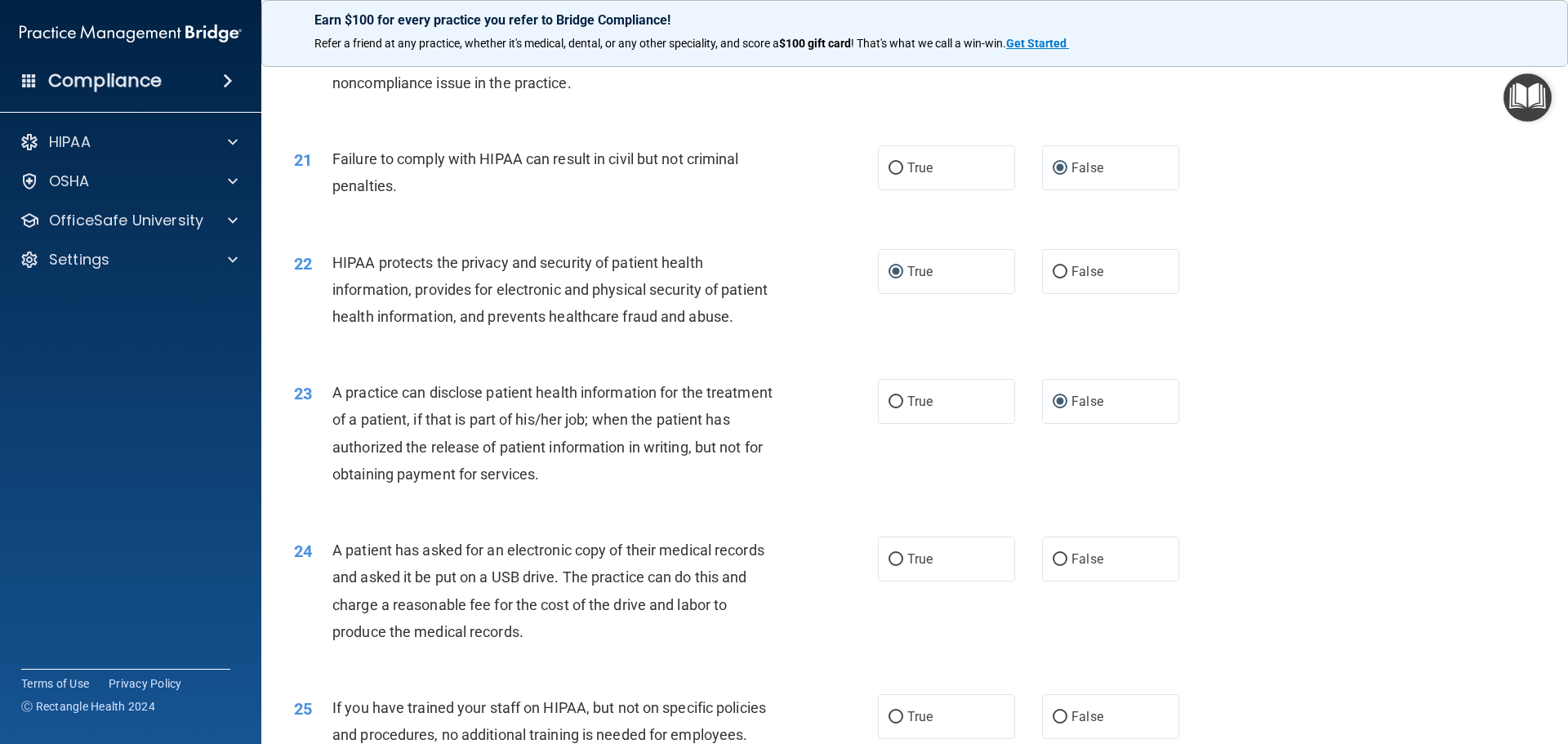
scroll to position [2369, 0]
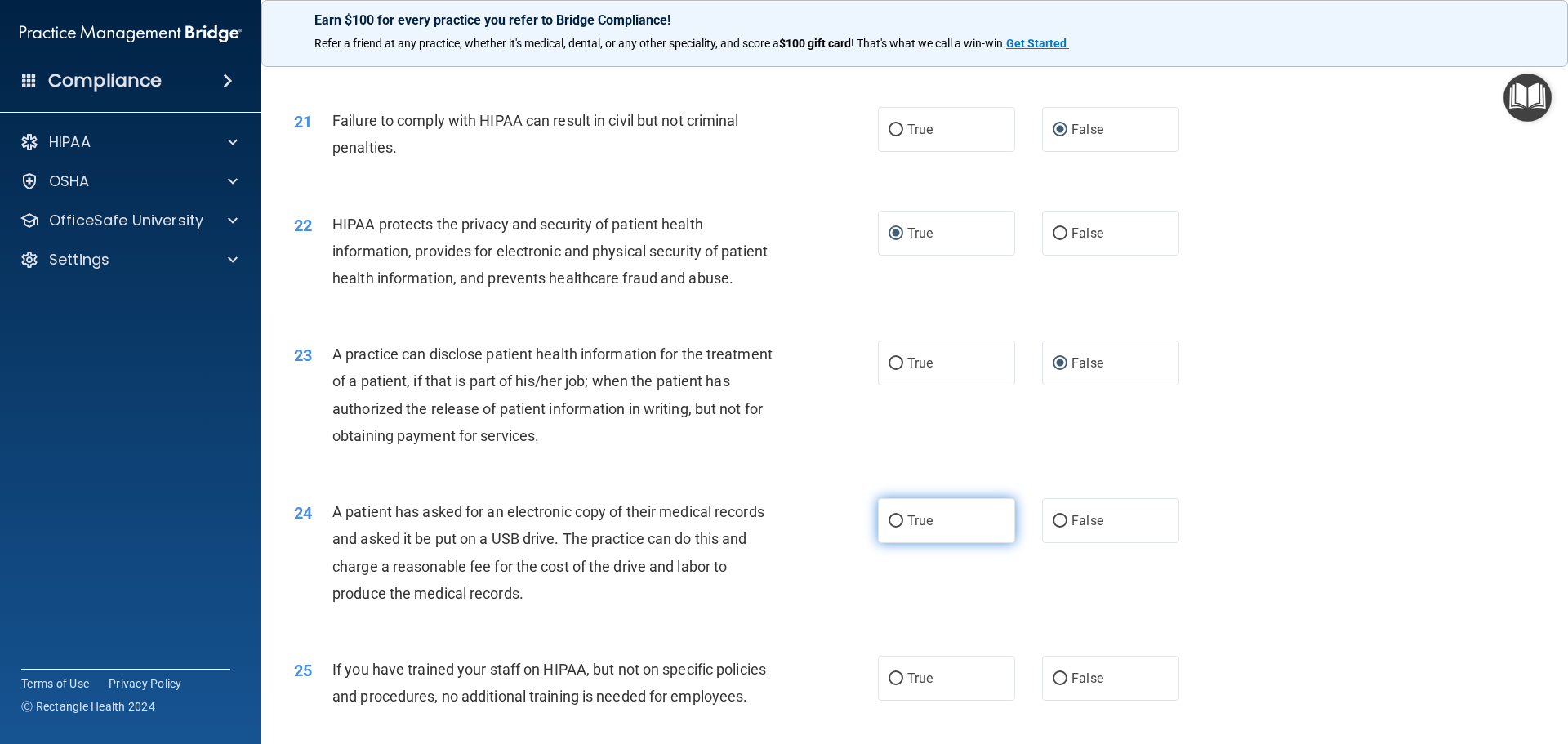
click at [892, 528] on input "True" at bounding box center [896, 522] width 15 height 12
radio input "true"
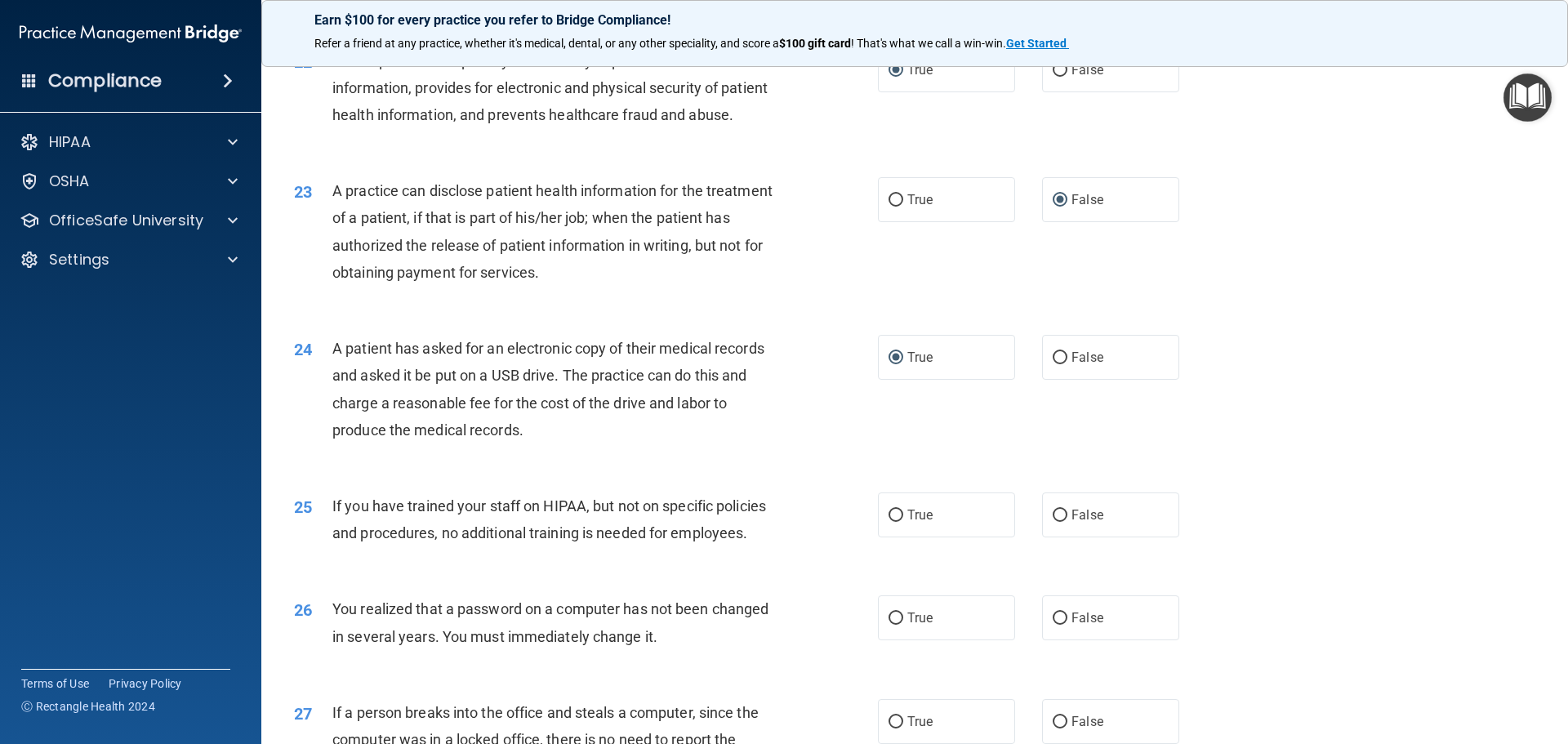
scroll to position [2615, 0]
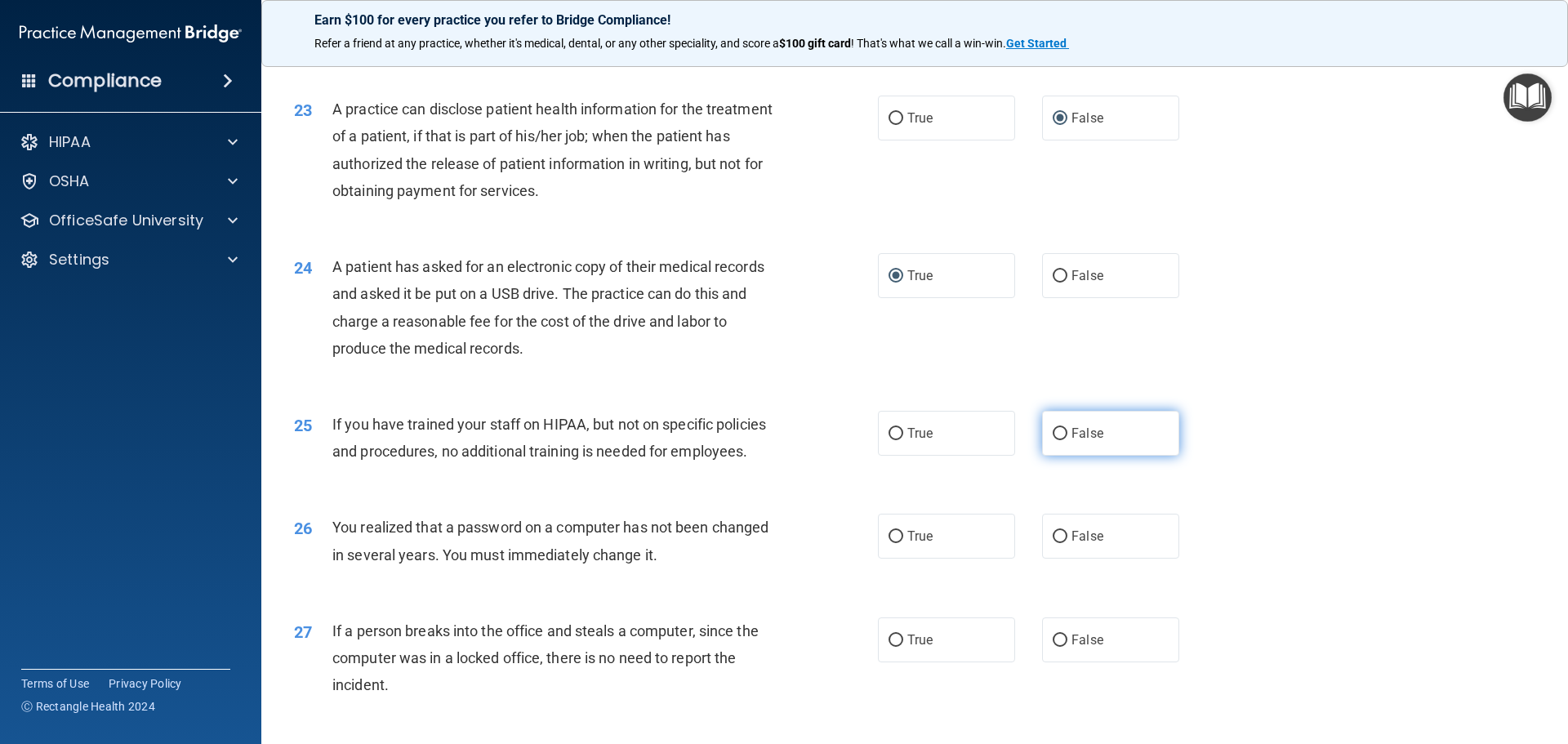
click at [1052, 441] on input "False" at bounding box center [1060, 434] width 15 height 12
radio input "true"
click at [897, 559] on label "True" at bounding box center [946, 536] width 137 height 45
click at [897, 544] on input "True" at bounding box center [896, 537] width 15 height 12
radio input "true"
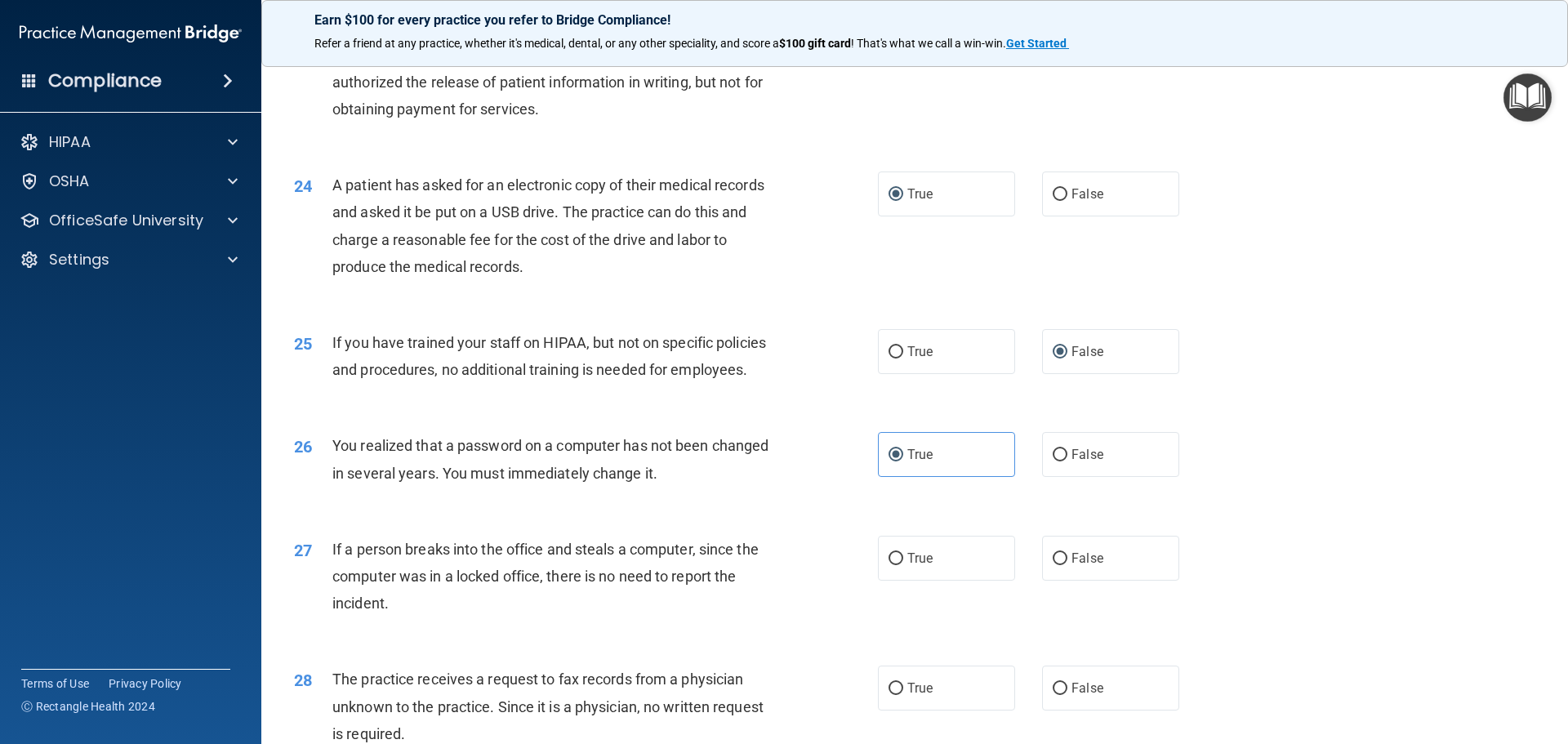
scroll to position [2778, 0]
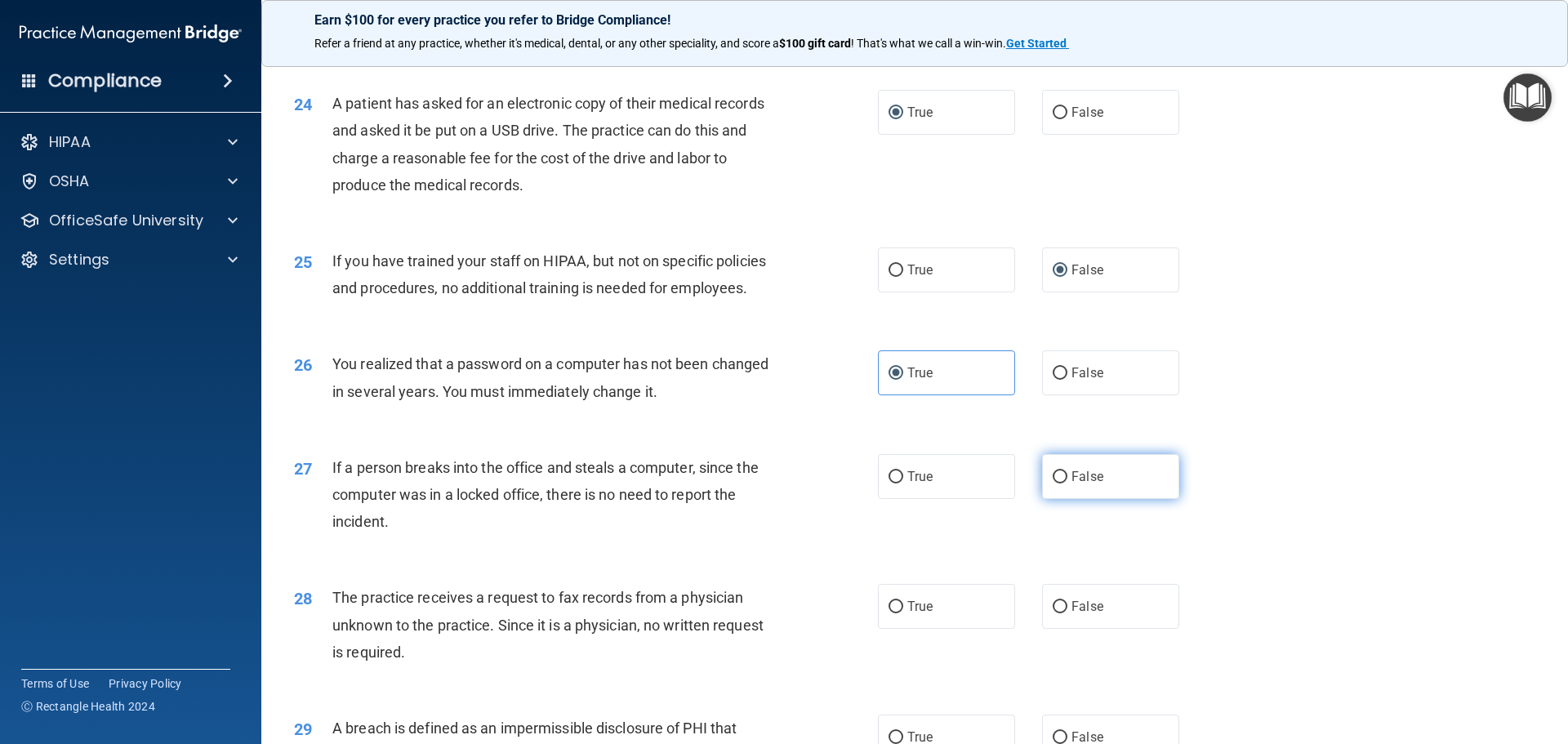
click at [1052, 484] on input "False" at bounding box center [1060, 477] width 15 height 12
radio input "true"
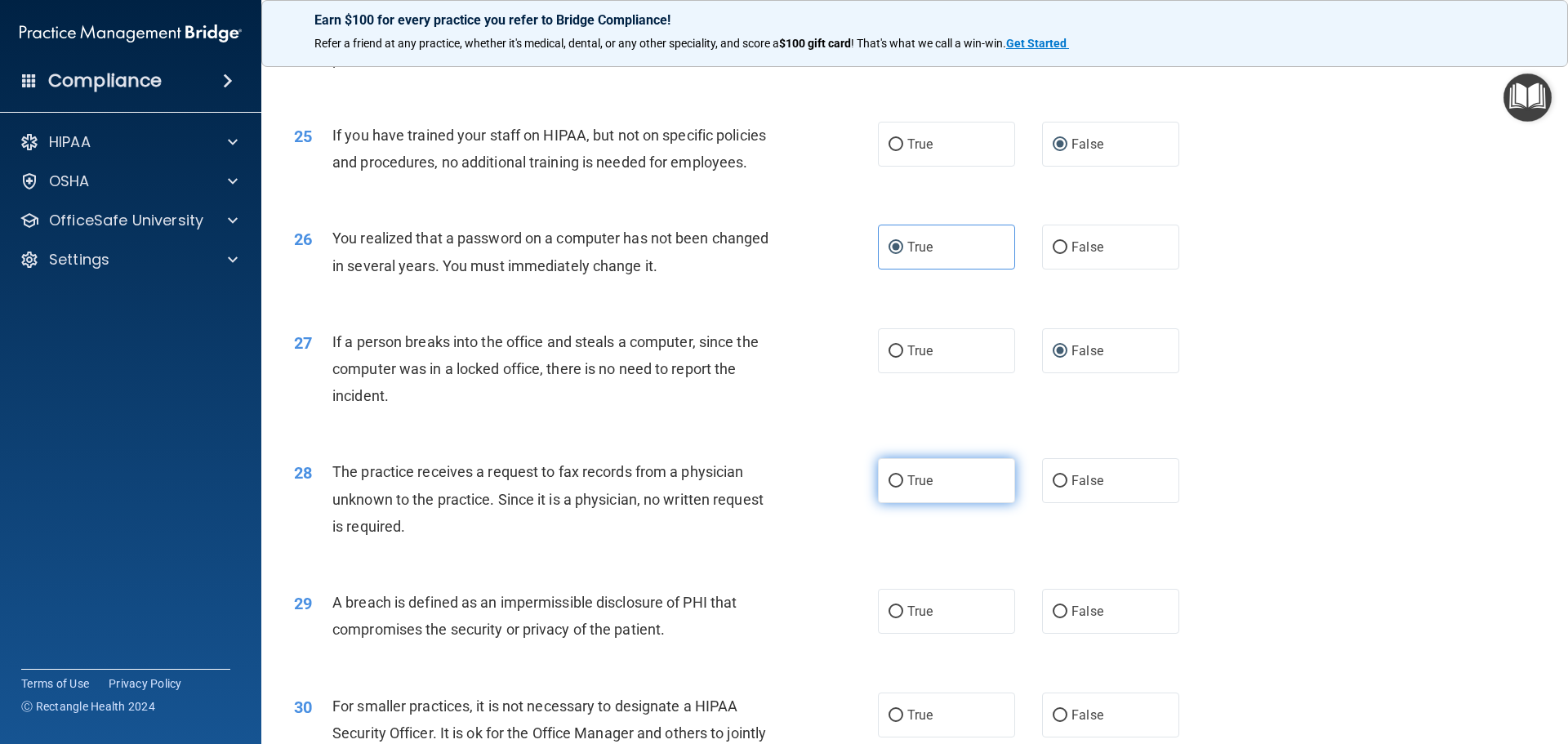
scroll to position [2942, 0]
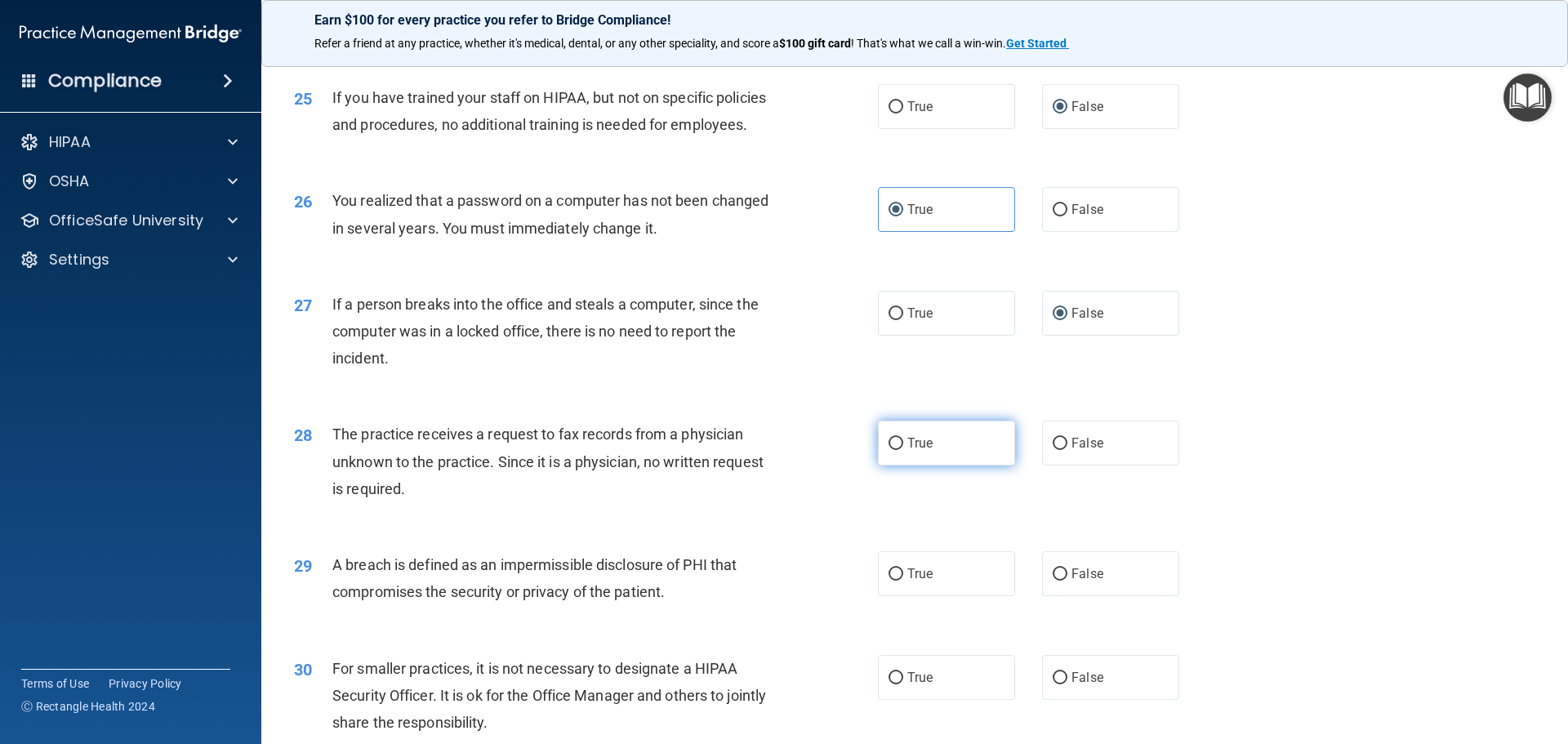
click at [888, 450] on input "True" at bounding box center [896, 444] width 15 height 12
radio input "true"
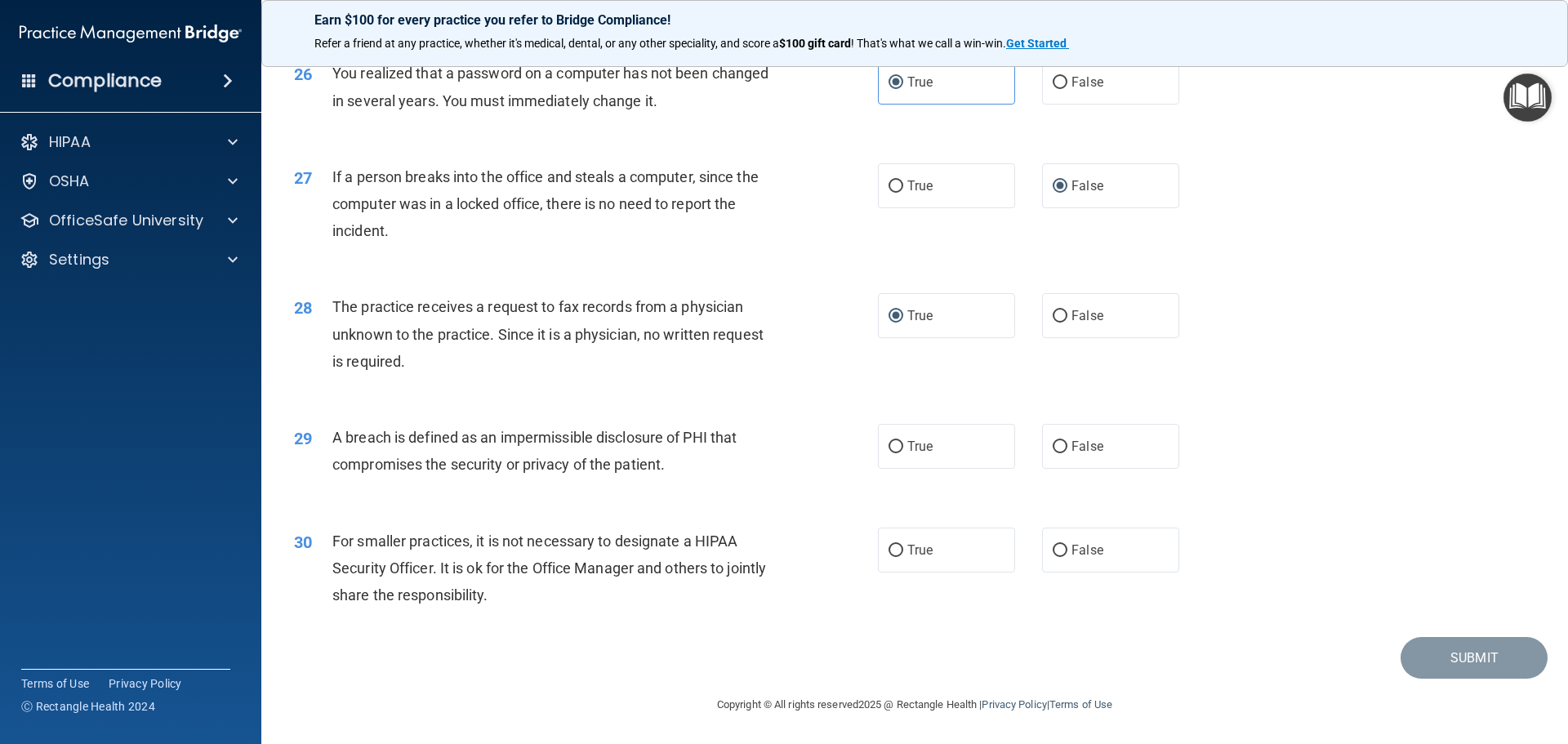
scroll to position [3104, 0]
click at [900, 467] on label "True" at bounding box center [946, 446] width 137 height 45
click at [900, 454] on input "True" at bounding box center [896, 447] width 15 height 12
radio input "true"
drag, startPoint x: 1056, startPoint y: 567, endPoint x: 1055, endPoint y: 550, distance: 17.0
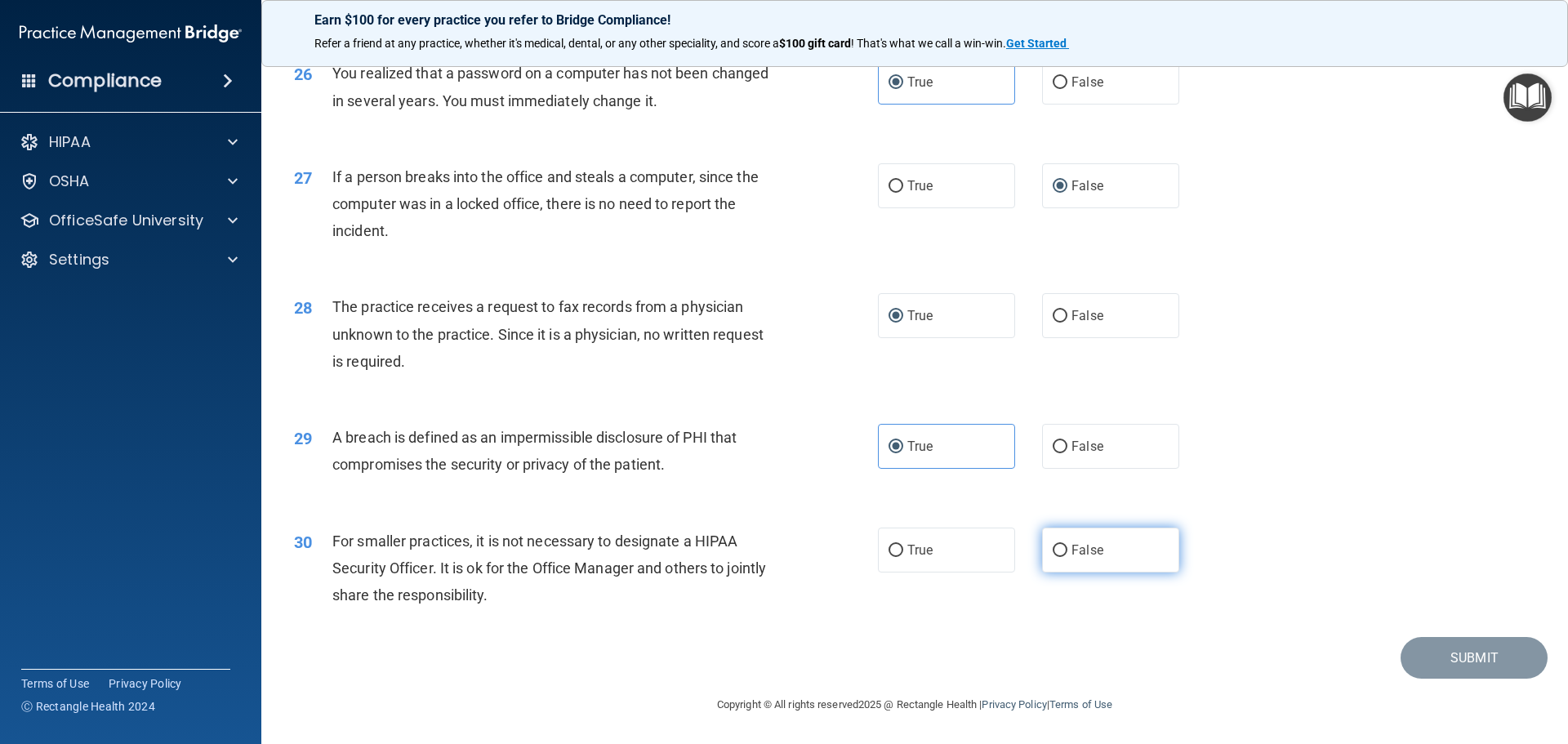
click at [1056, 558] on input "False" at bounding box center [1060, 551] width 15 height 12
radio input "true"
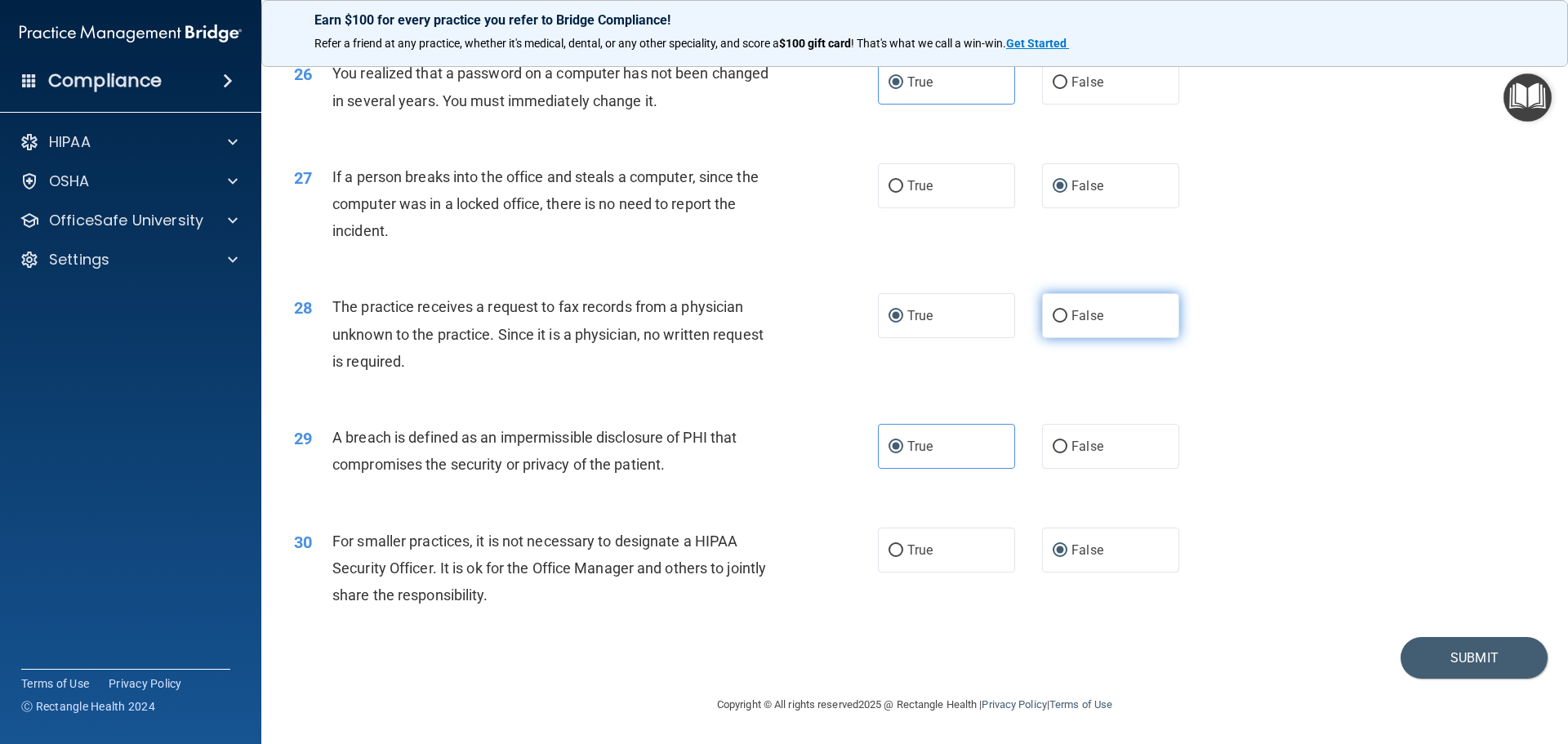
click at [1052, 323] on input "False" at bounding box center [1060, 316] width 15 height 12
radio input "true"
radio input "false"
click at [1423, 651] on button "Submit" at bounding box center [1474, 657] width 147 height 42
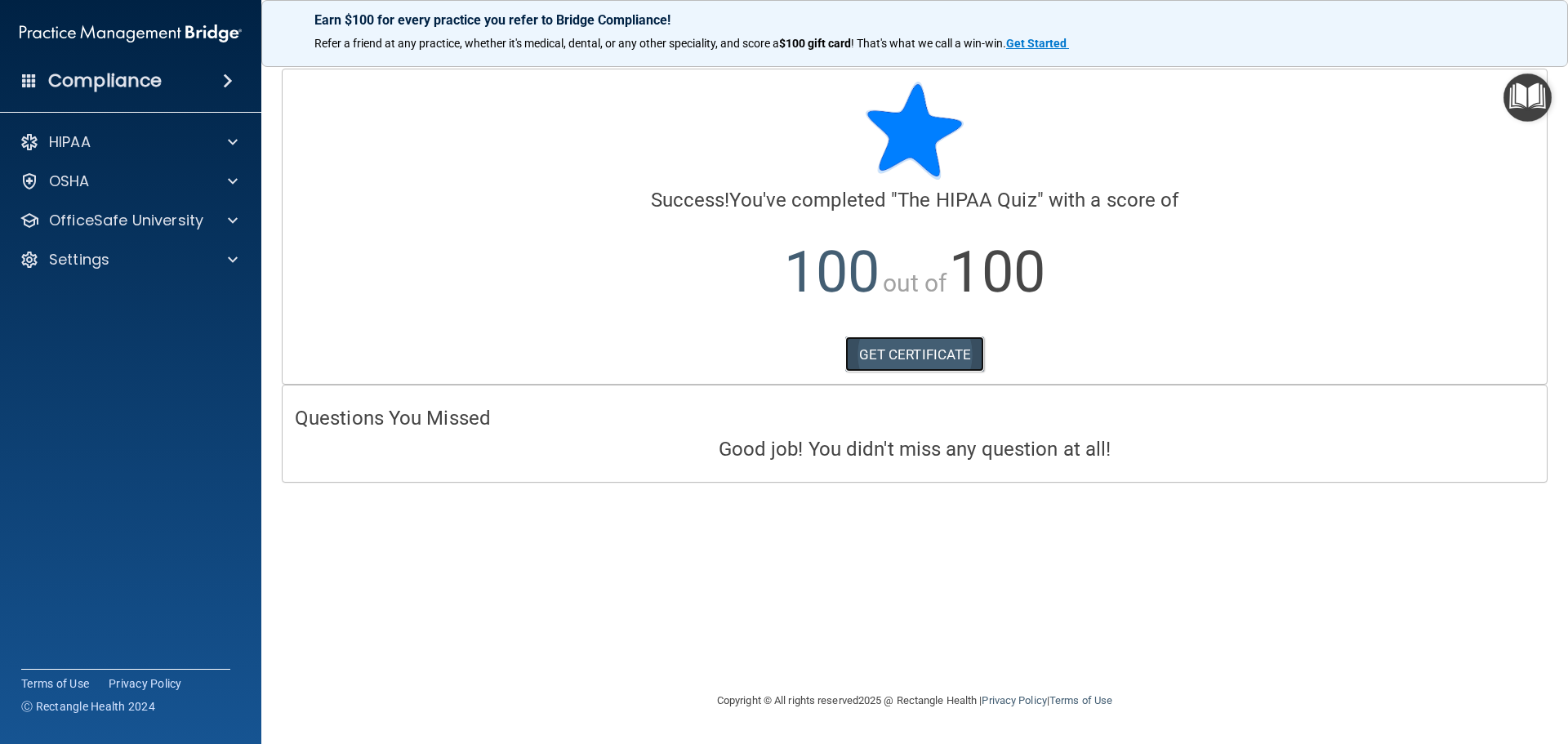
click at [923, 350] on link "GET CERTIFICATE" at bounding box center [914, 355] width 140 height 36
click at [228, 139] on span at bounding box center [233, 142] width 10 height 20
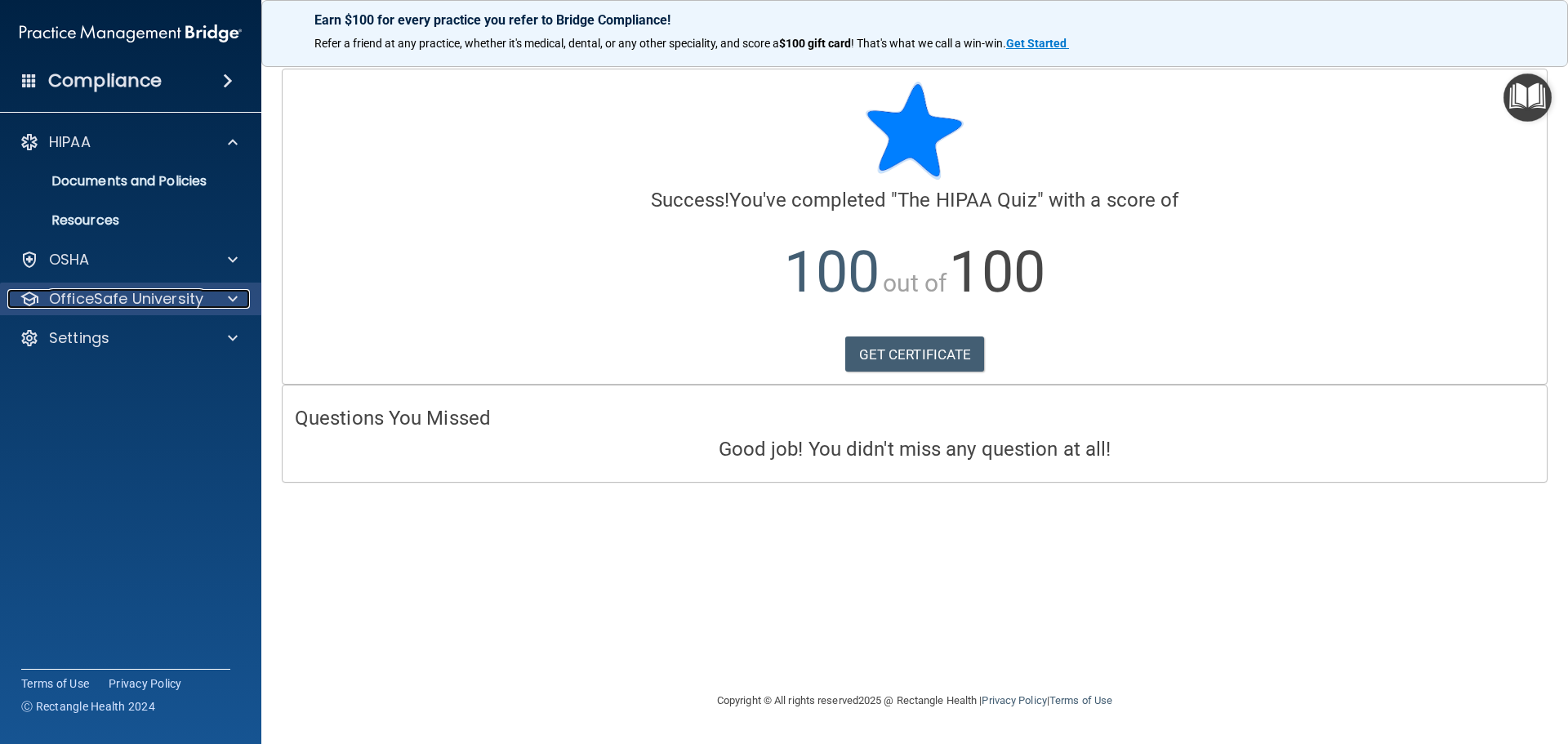
click at [238, 302] on div at bounding box center [230, 299] width 41 height 20
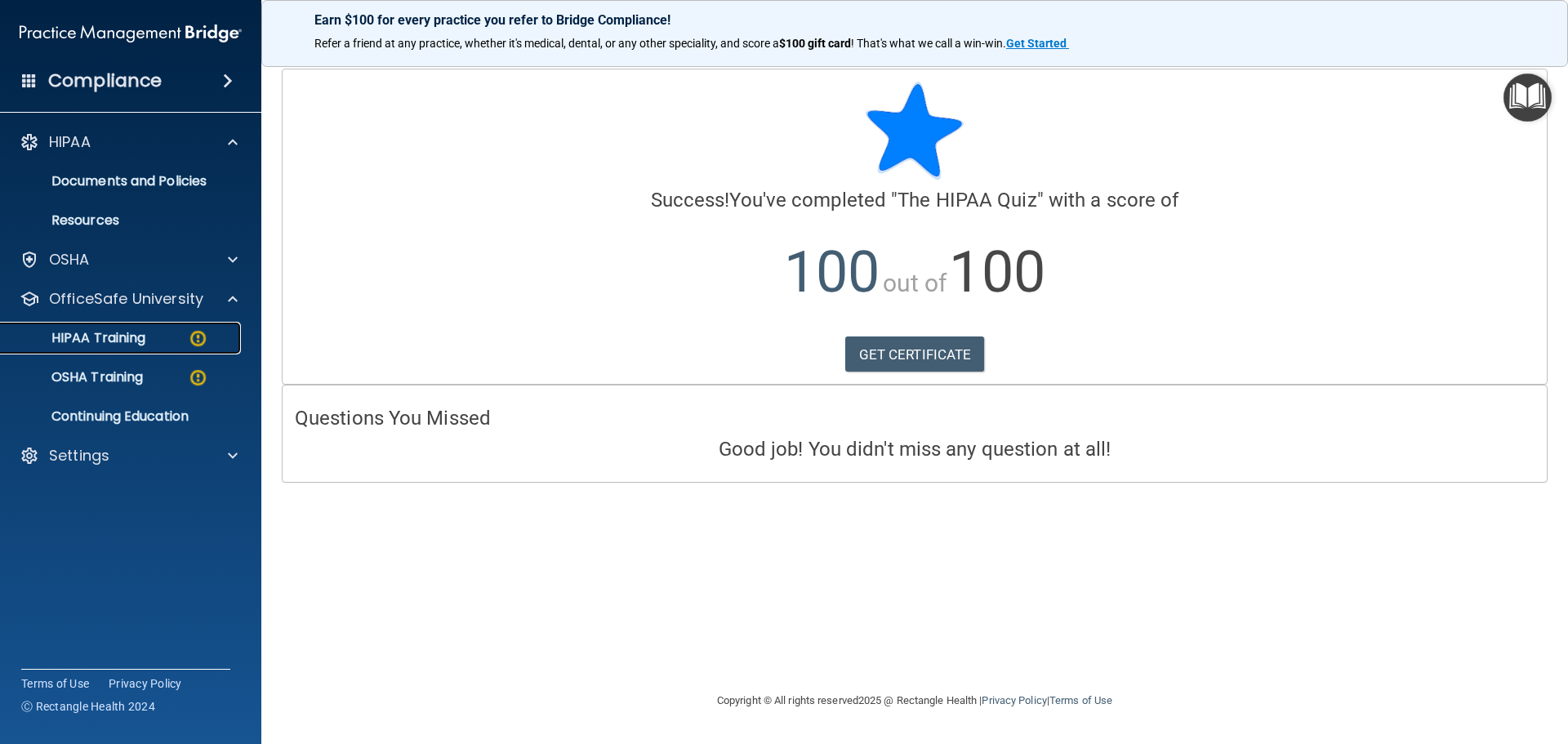
click at [118, 342] on p "HIPAA Training" at bounding box center [78, 338] width 135 height 16
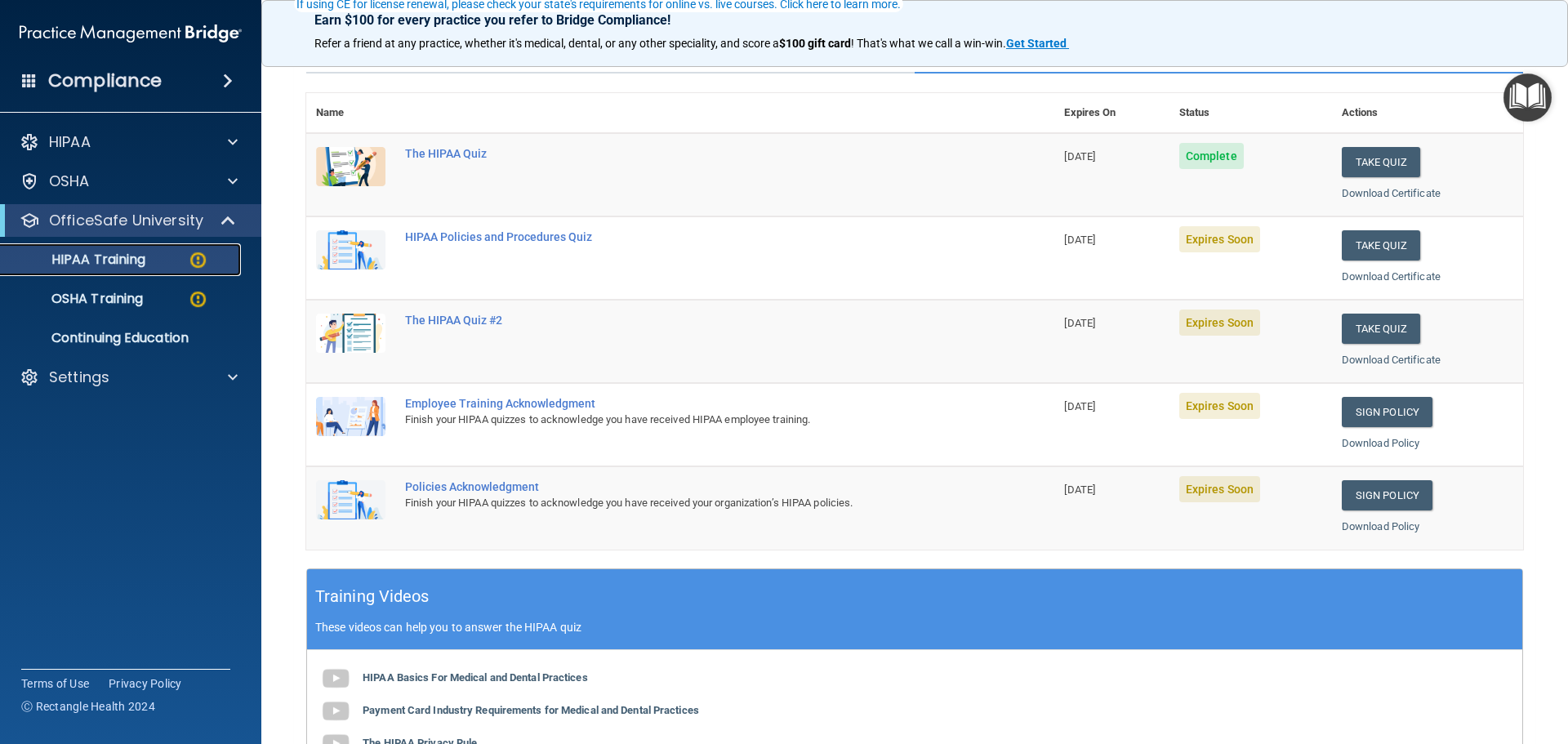
scroll to position [164, 0]
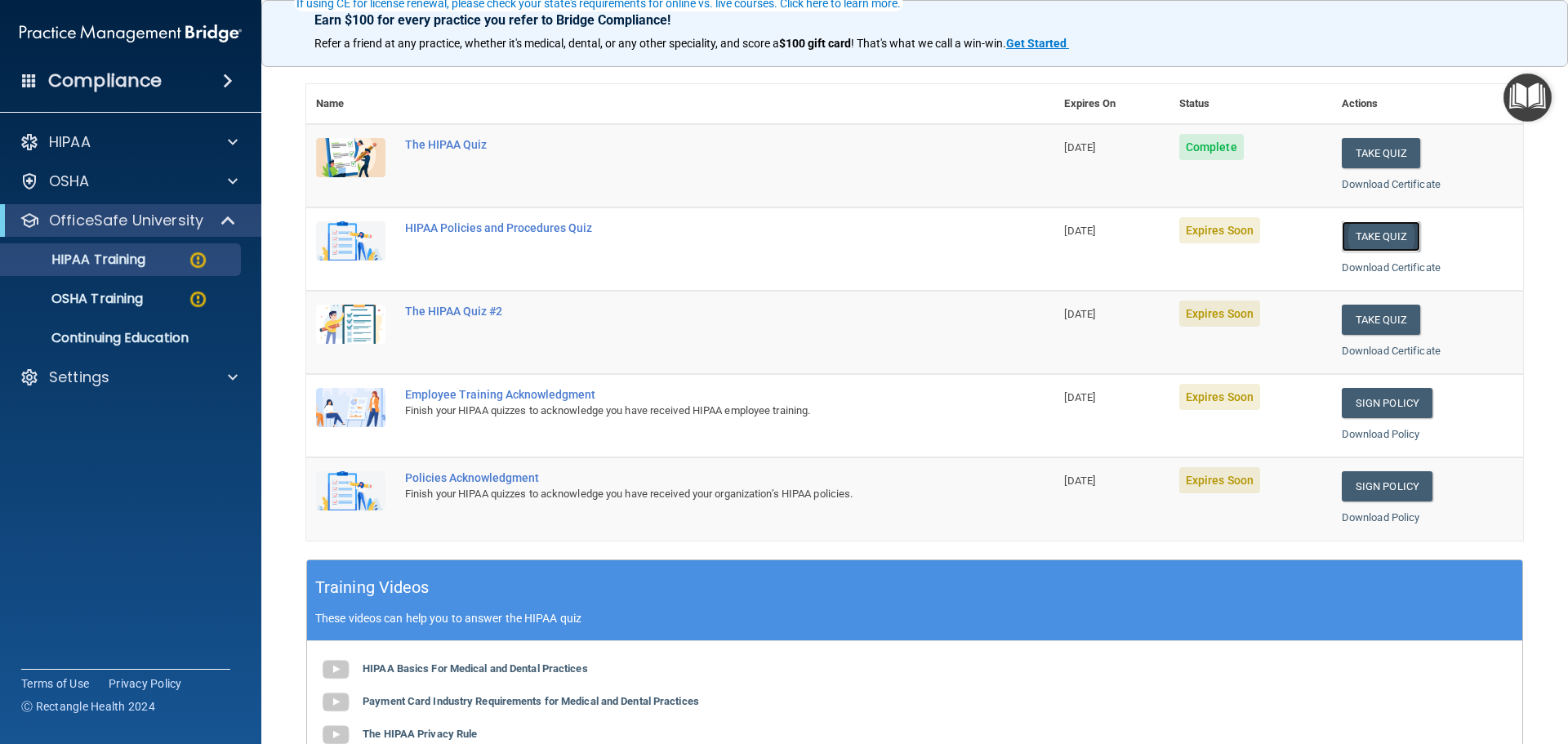
click at [1364, 235] on button "Take Quiz" at bounding box center [1381, 236] width 78 height 30
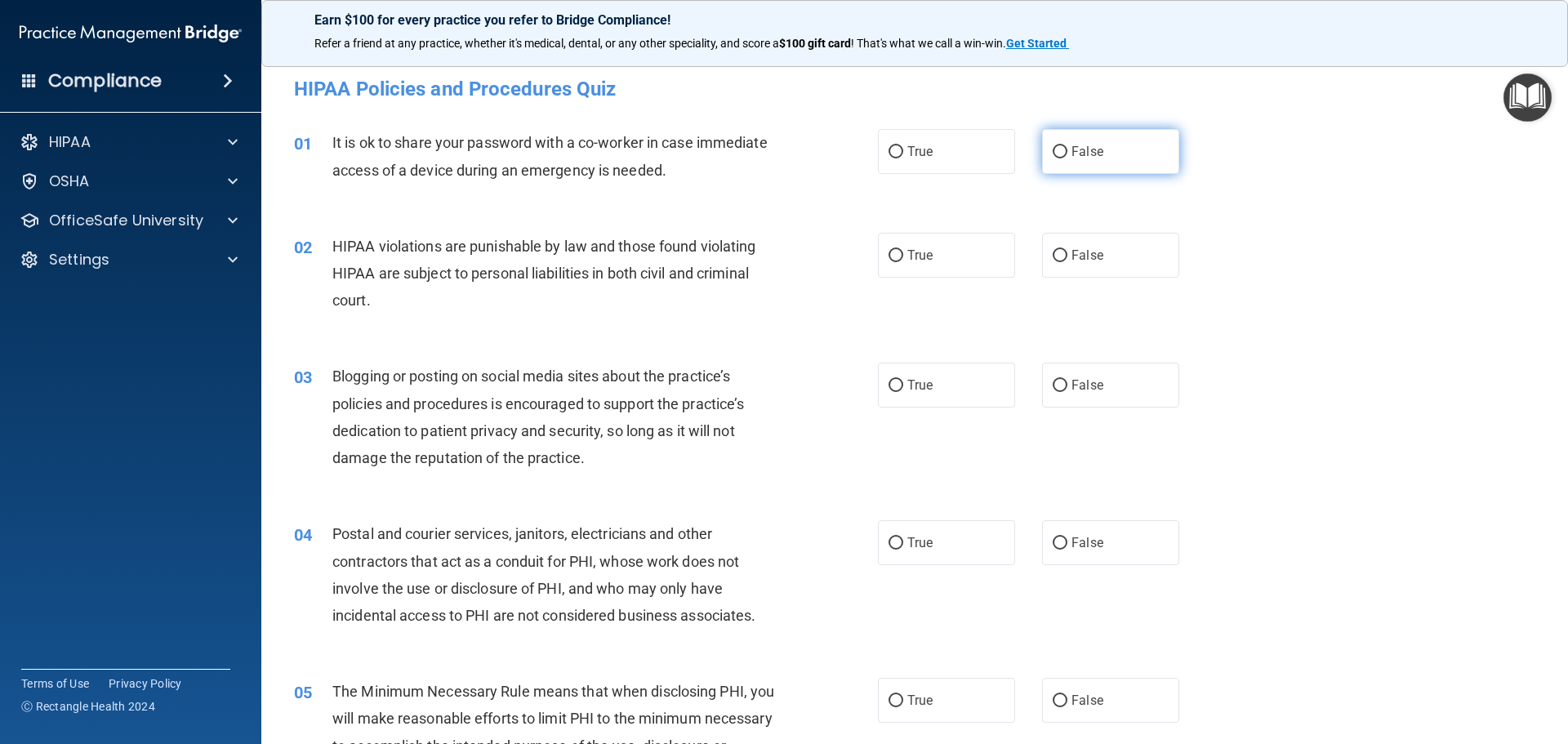
click at [1052, 151] on input "False" at bounding box center [1060, 152] width 15 height 12
radio input "true"
click at [888, 256] on input "True" at bounding box center [896, 256] width 15 height 12
radio input "true"
click at [1052, 392] on input "False" at bounding box center [1060, 386] width 15 height 12
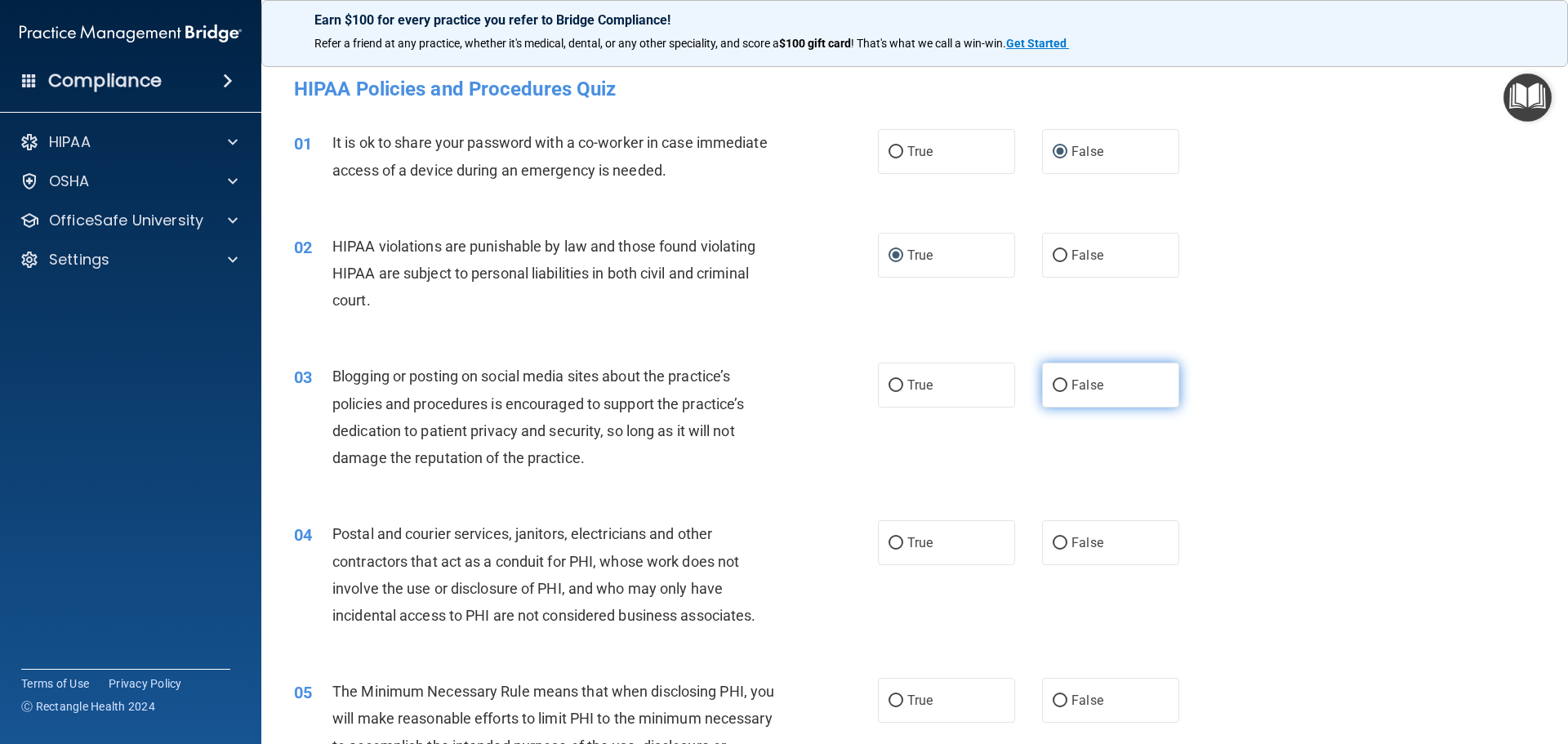
radio input "true"
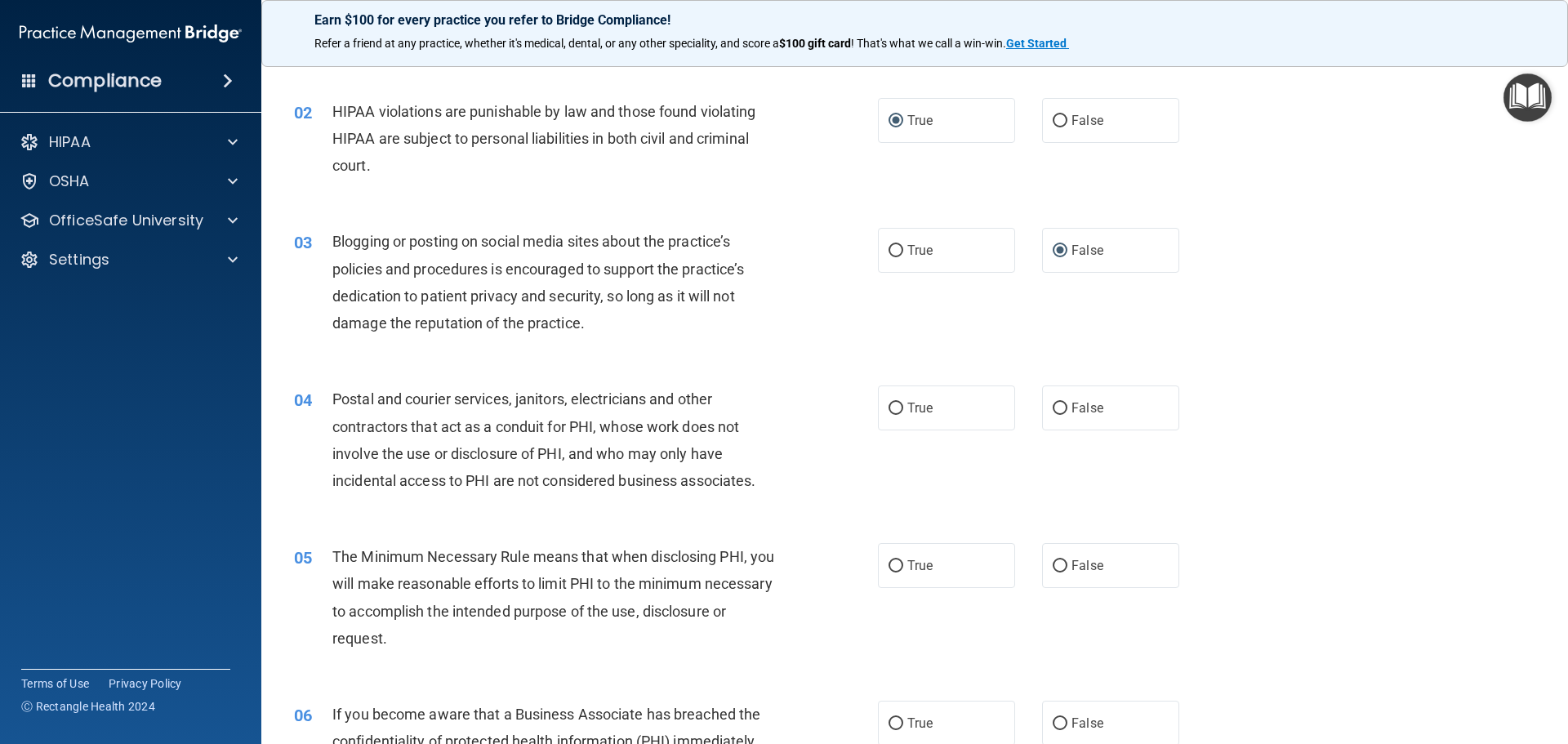
scroll to position [164, 0]
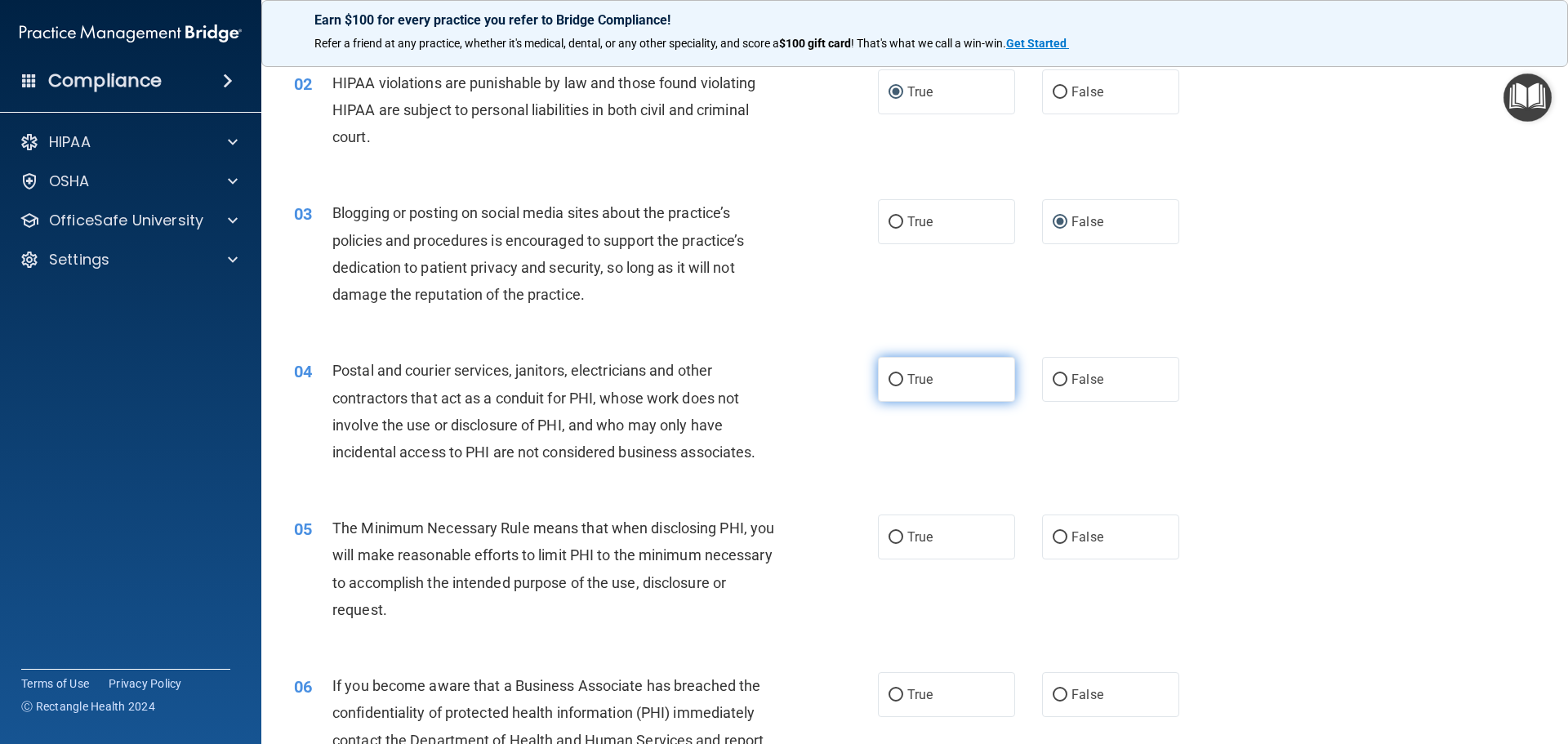
drag, startPoint x: 888, startPoint y: 379, endPoint x: 899, endPoint y: 389, distance: 14.9
click at [888, 380] on input "True" at bounding box center [896, 380] width 15 height 12
radio input "true"
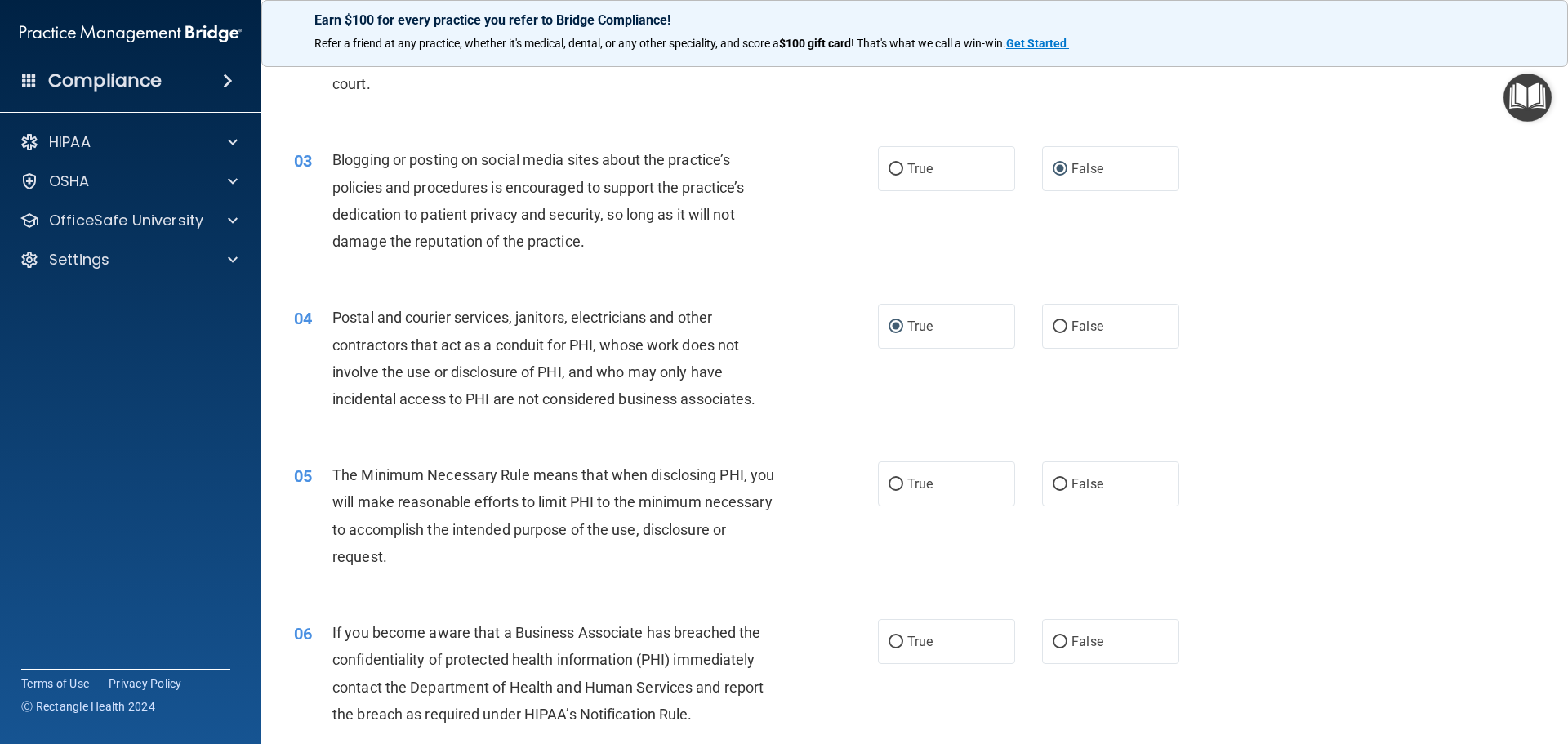
scroll to position [245, 0]
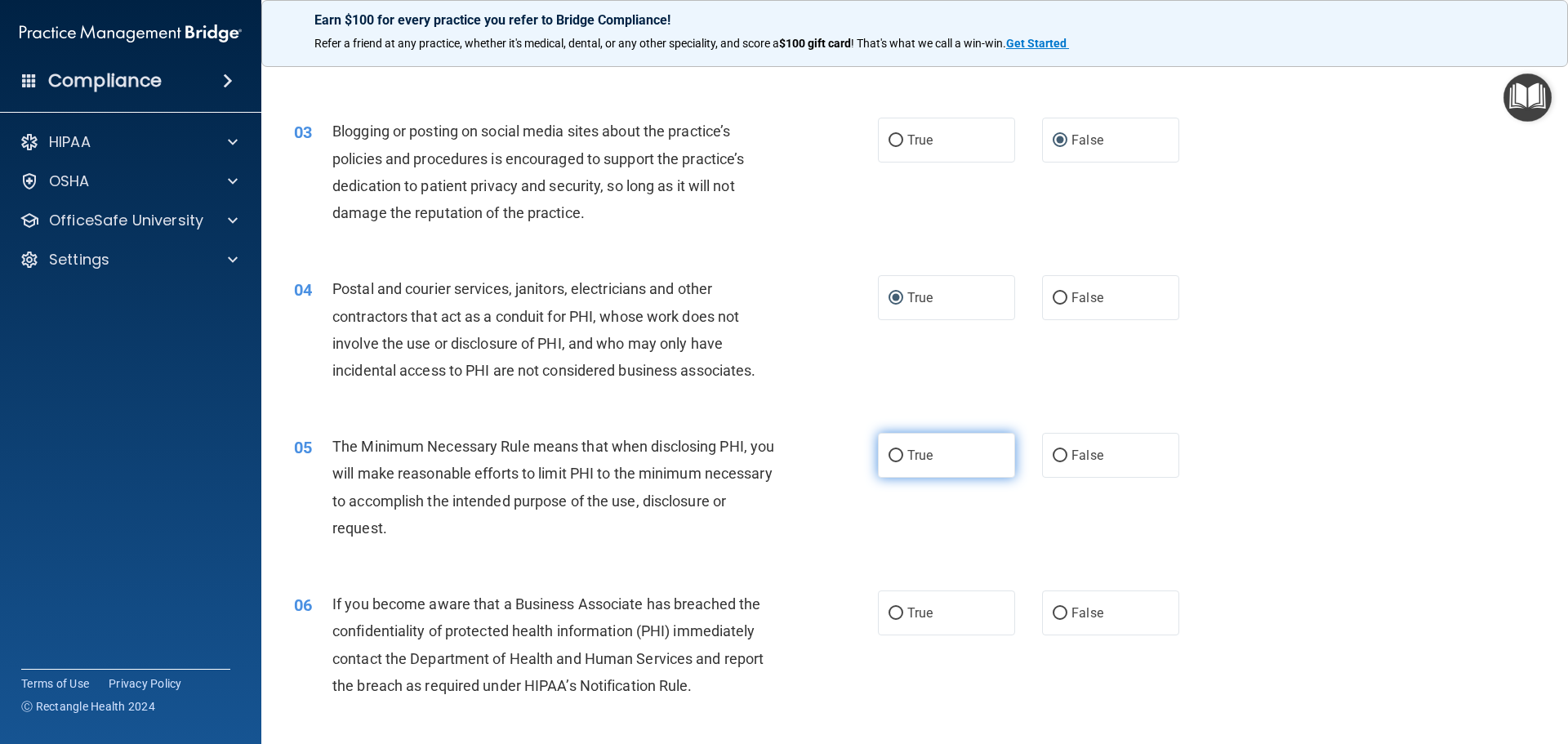
click at [907, 459] on span "True" at bounding box center [919, 455] width 25 height 16
click at [901, 459] on input "True" at bounding box center [896, 456] width 15 height 12
radio input "true"
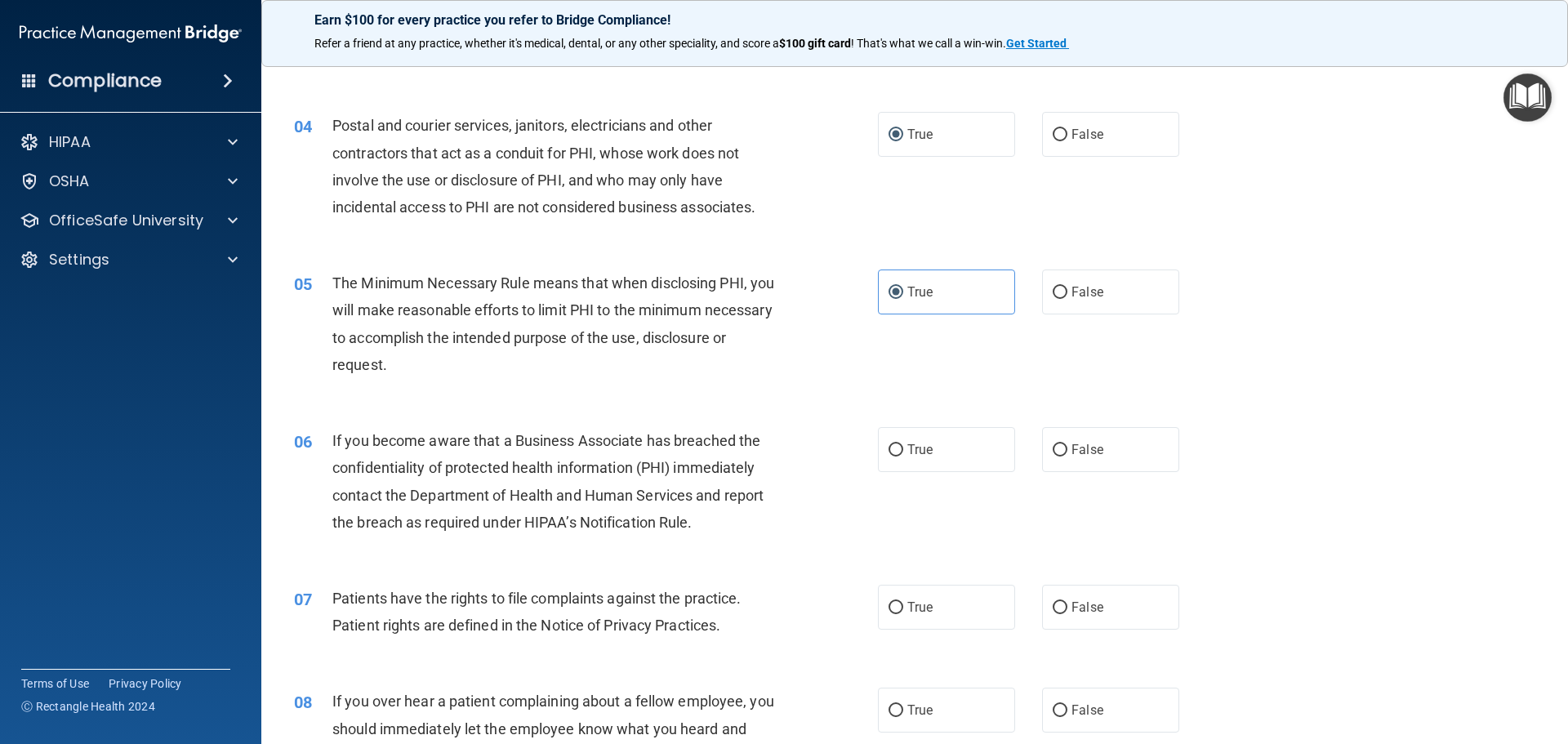
scroll to position [491, 0]
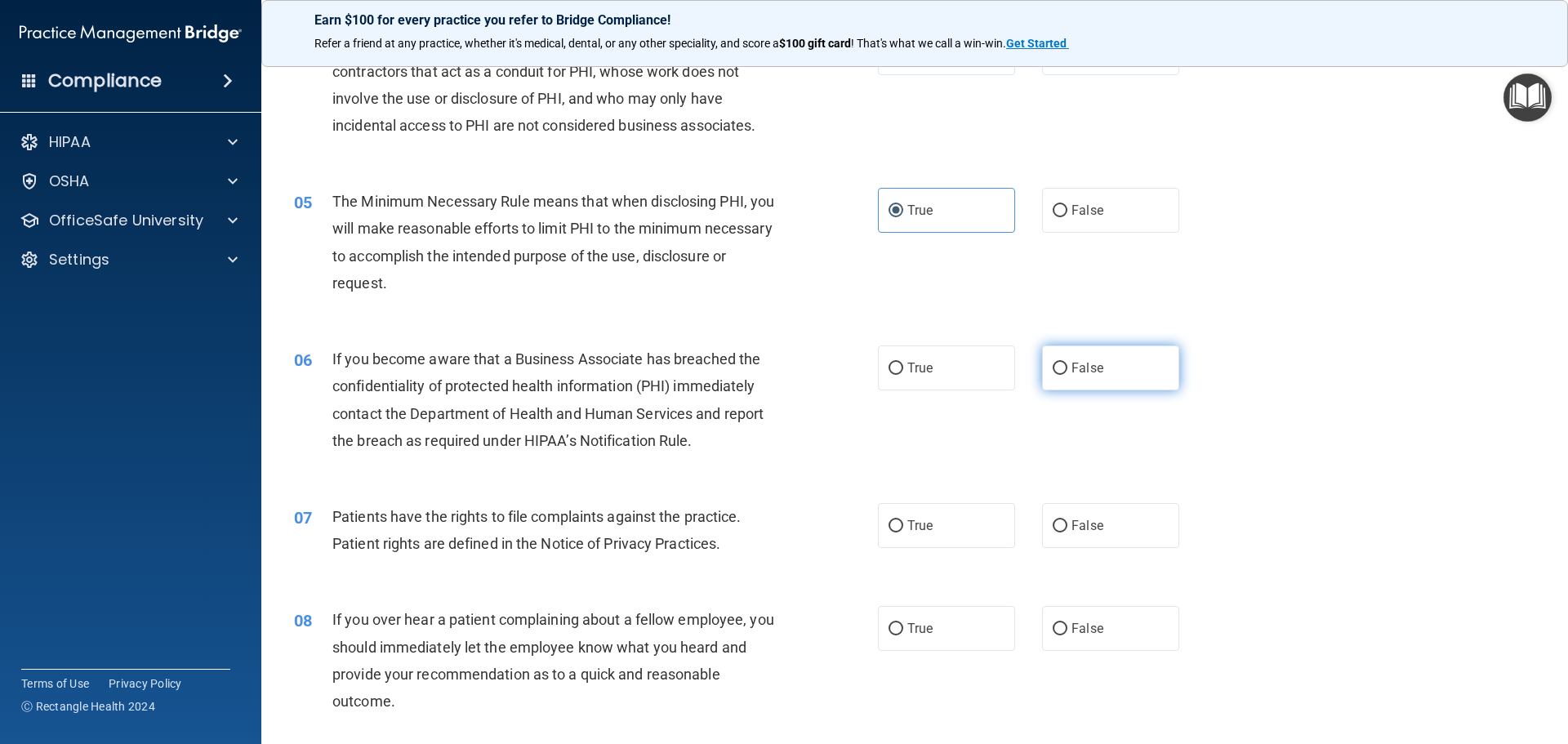
click at [1057, 364] on input "False" at bounding box center [1060, 369] width 15 height 12
radio input "true"
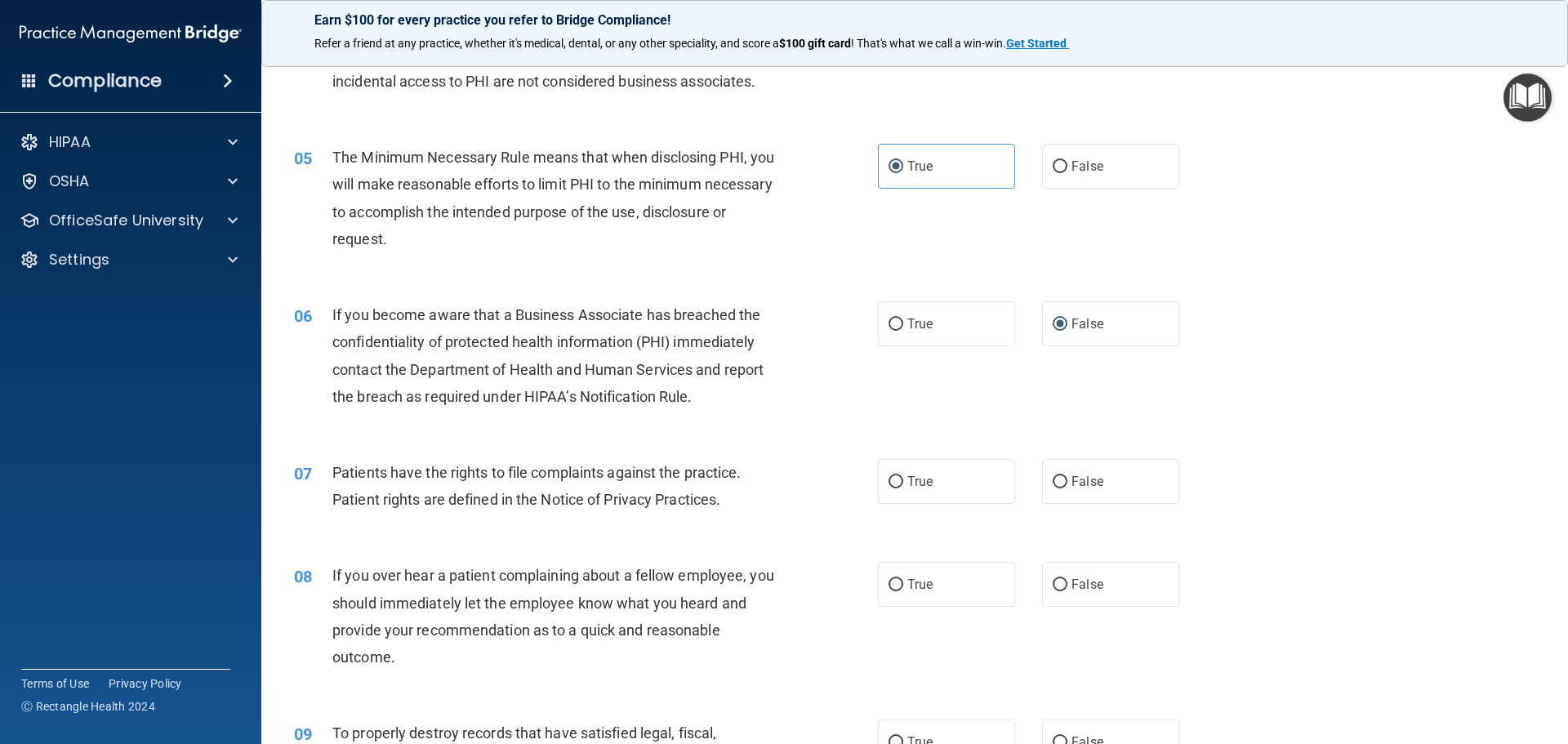
scroll to position [572, 0]
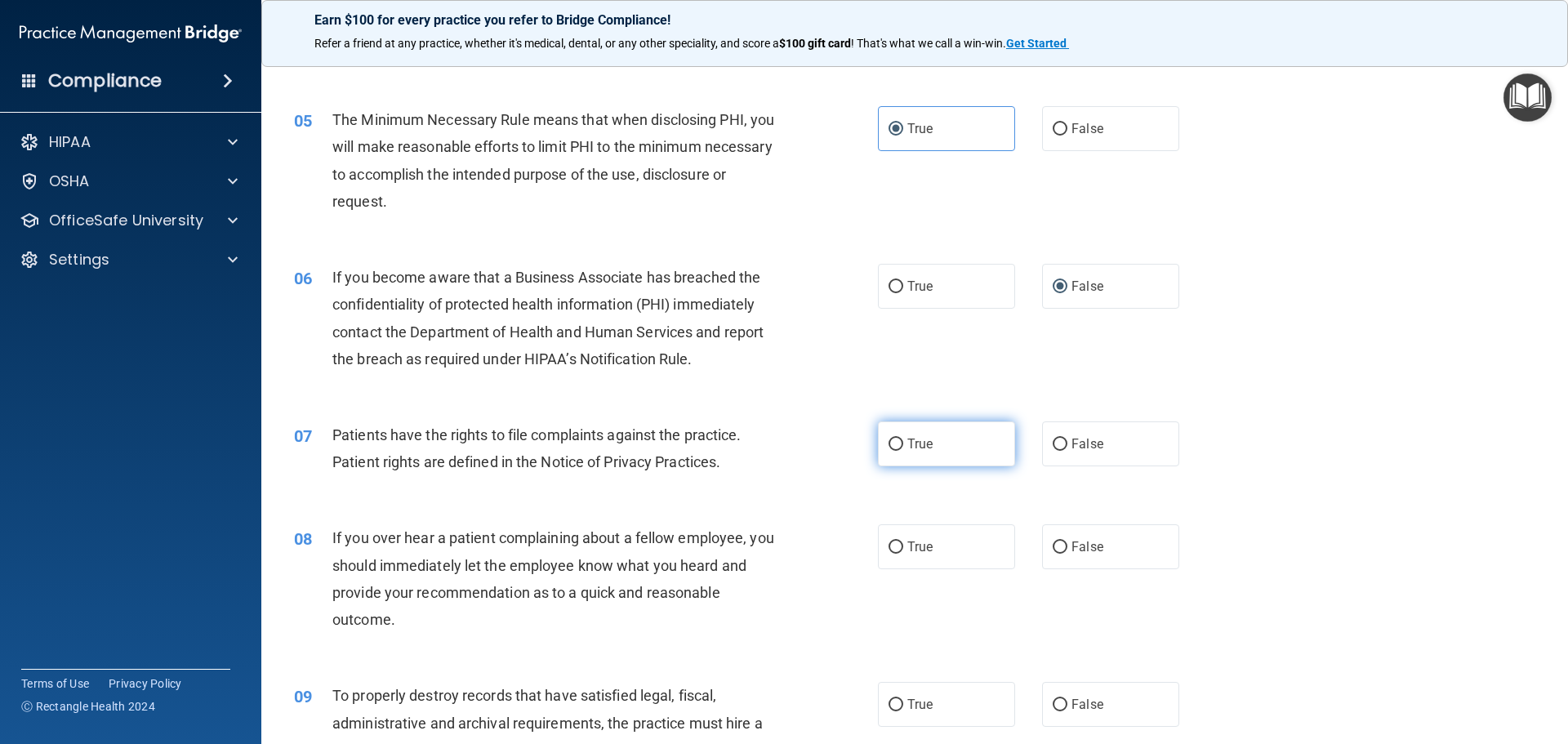
click at [898, 440] on label "True" at bounding box center [946, 444] width 137 height 45
click at [898, 440] on input "True" at bounding box center [896, 445] width 15 height 12
radio input "true"
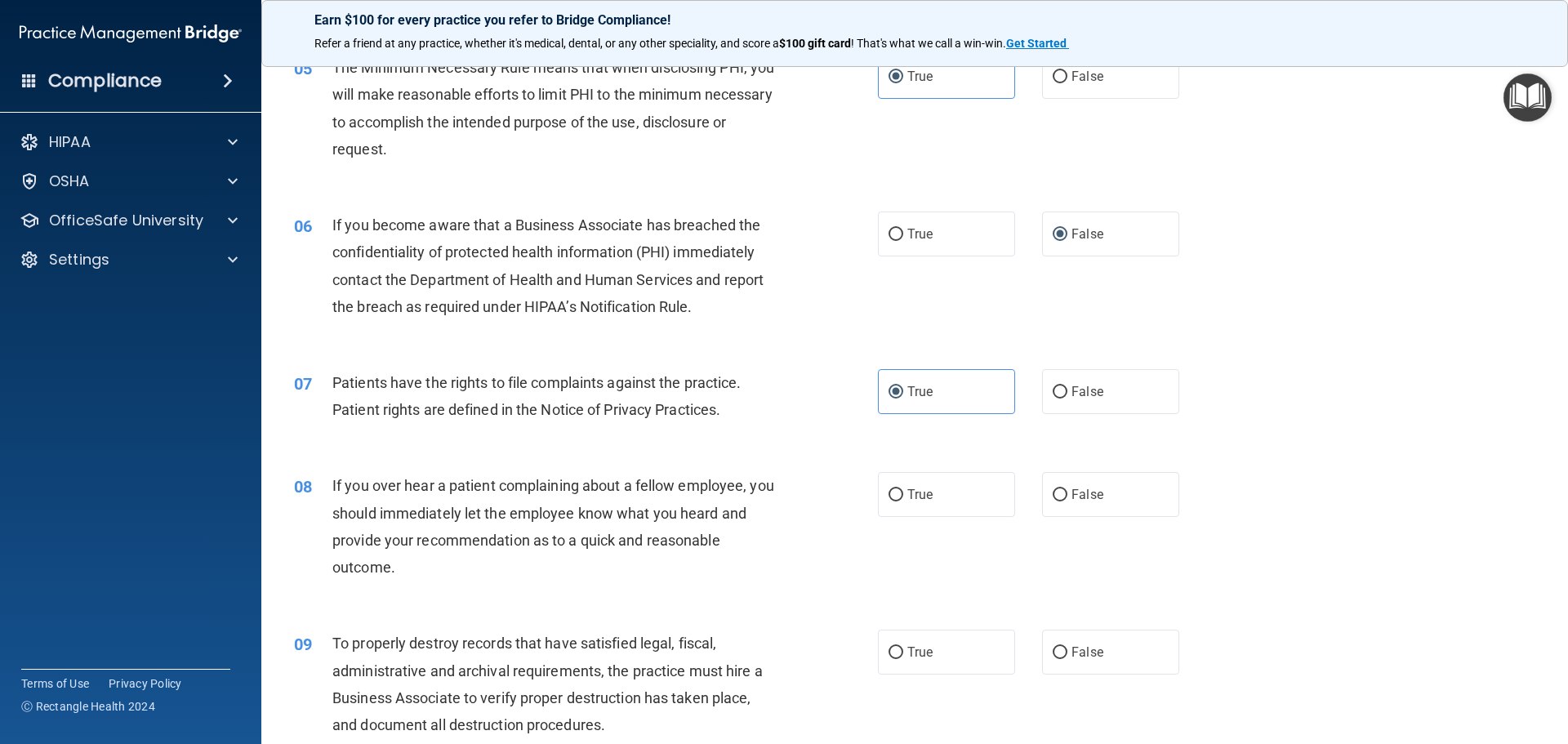
scroll to position [653, 0]
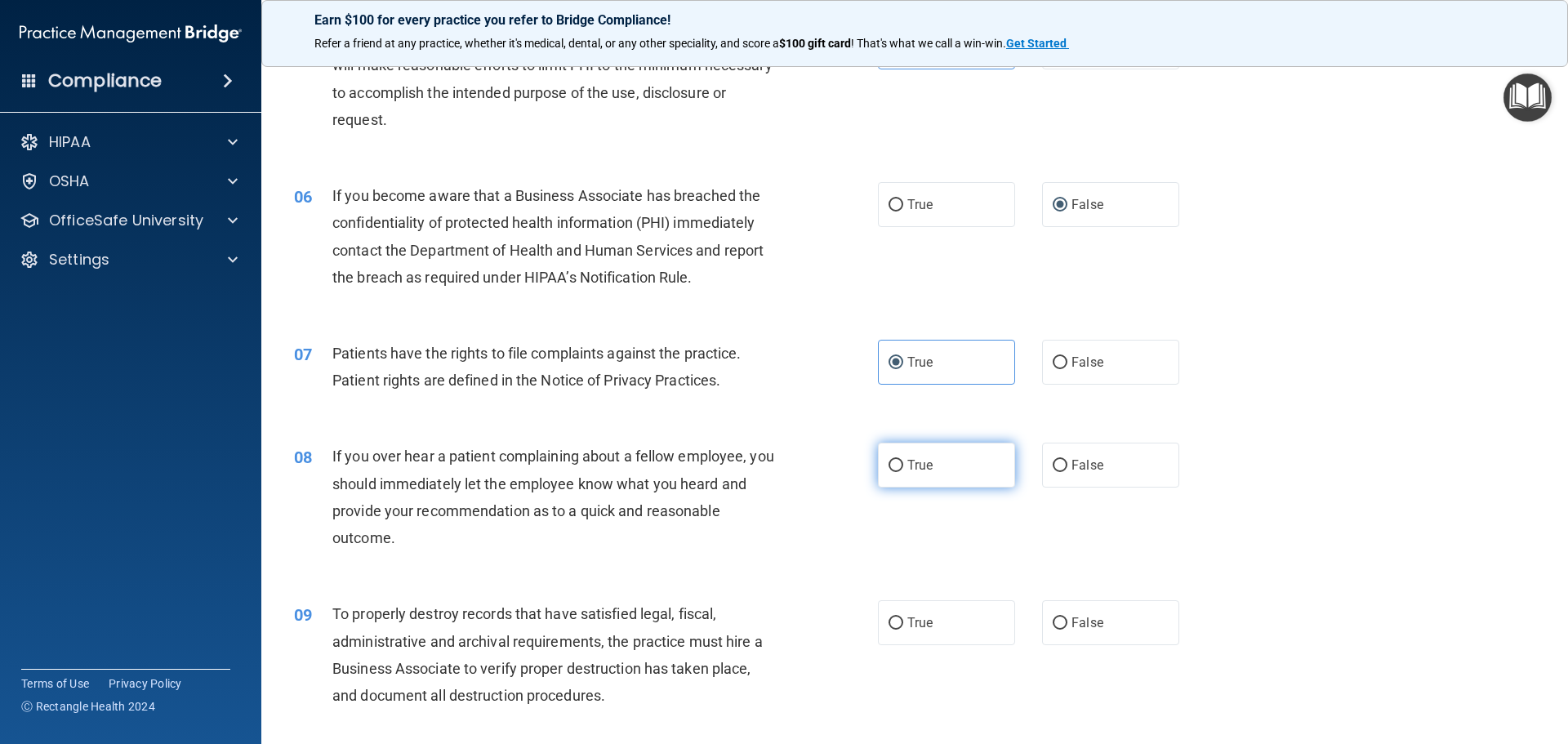
click at [891, 460] on input "True" at bounding box center [896, 466] width 15 height 12
radio input "true"
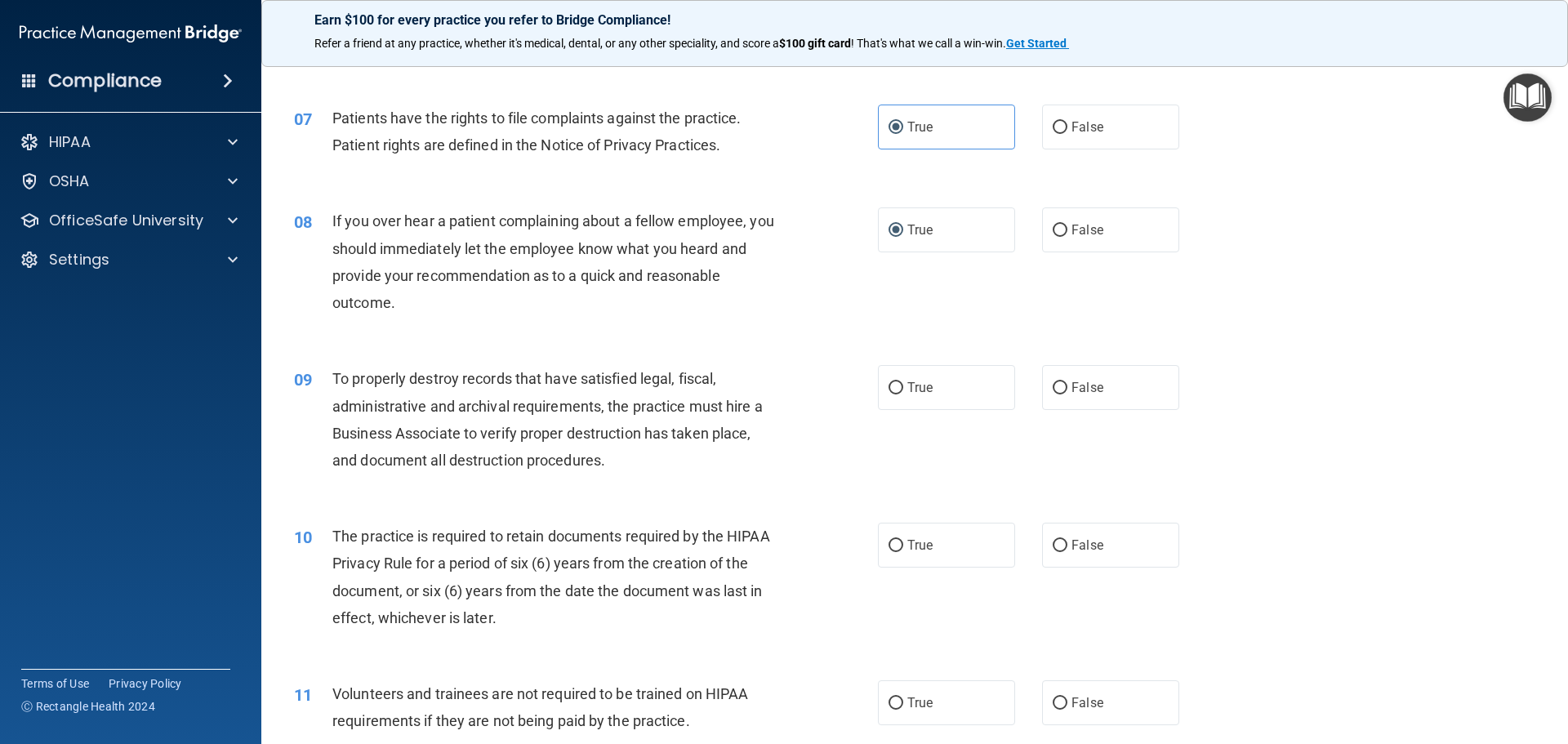
scroll to position [899, 0]
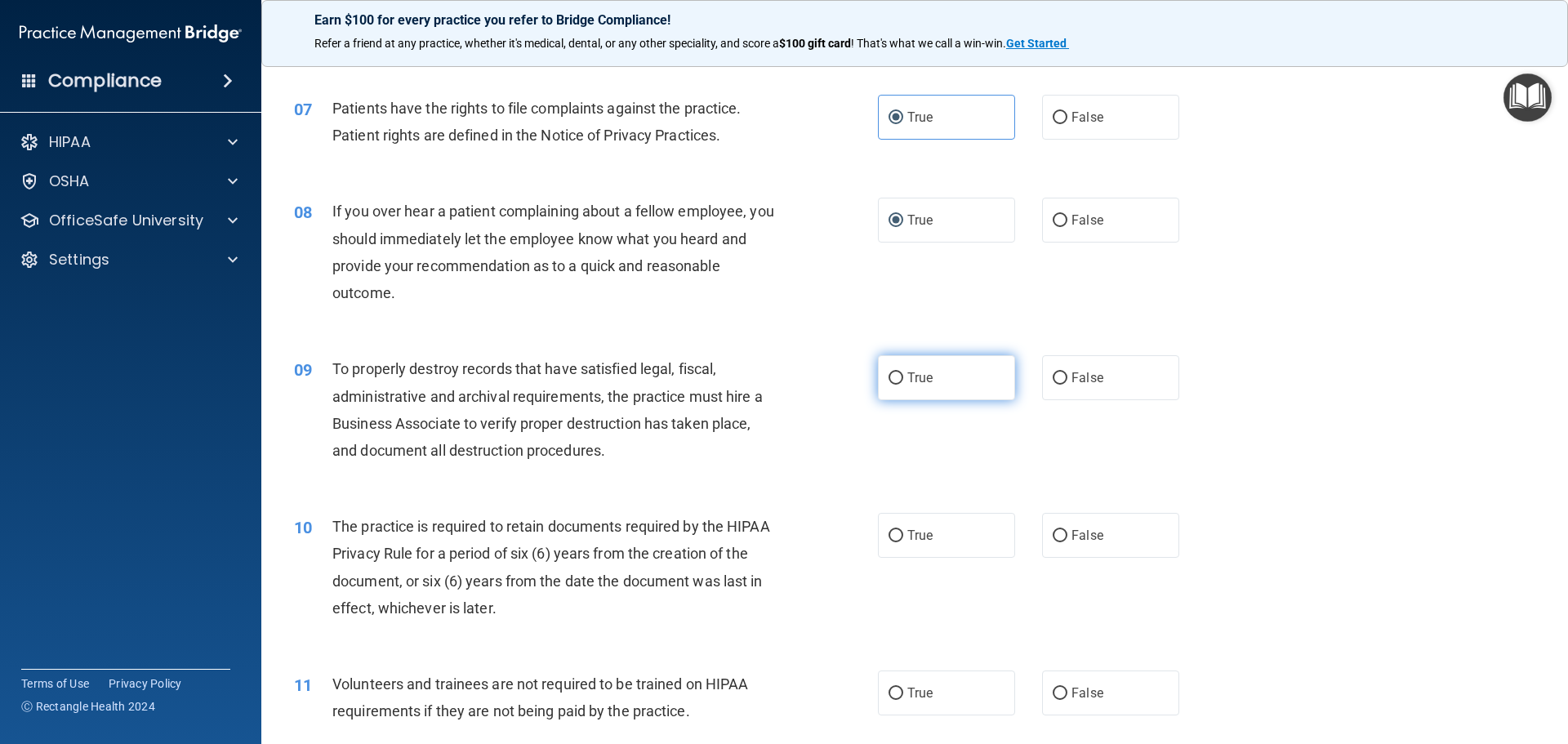
click at [891, 380] on input "True" at bounding box center [896, 379] width 15 height 12
radio input "true"
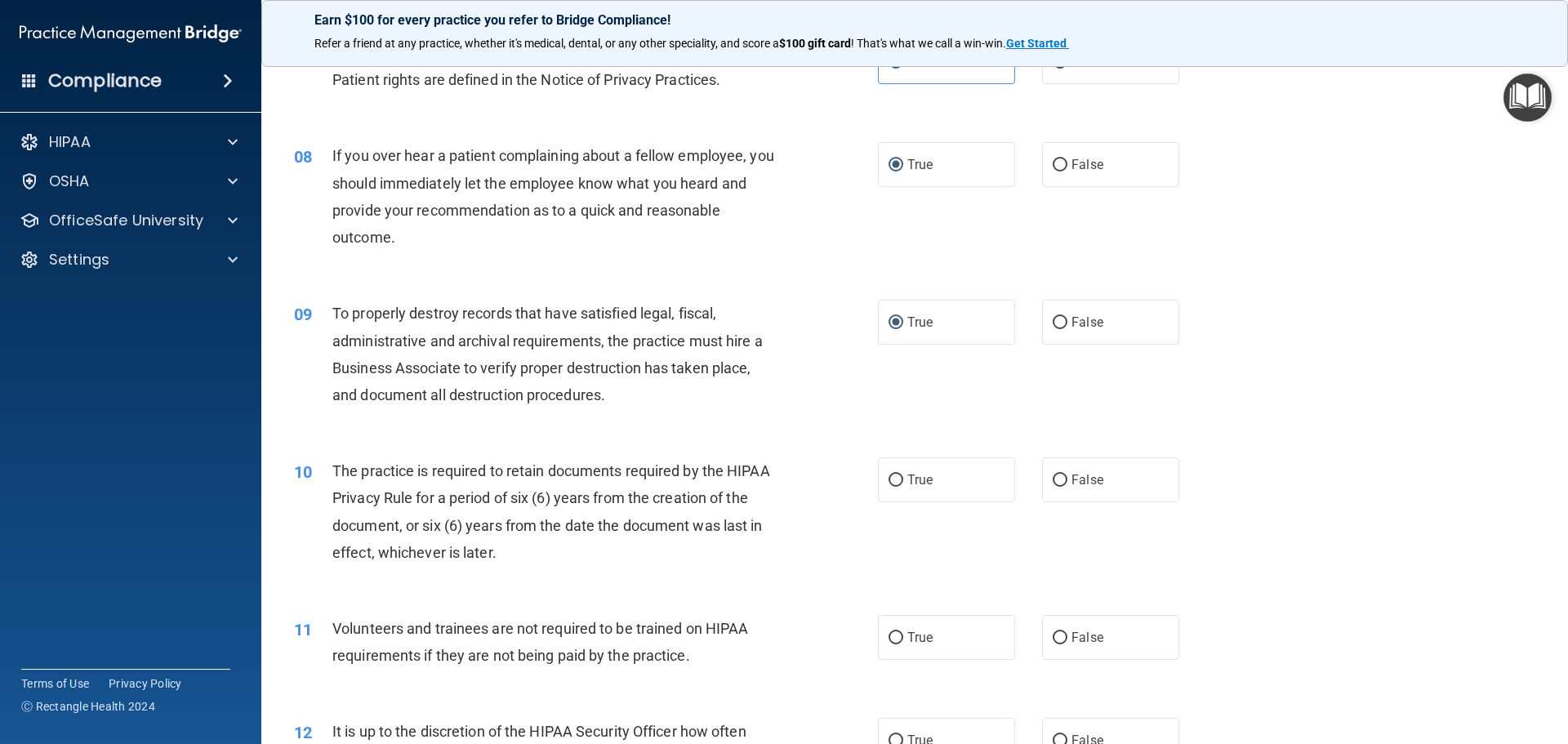
scroll to position [1062, 0]
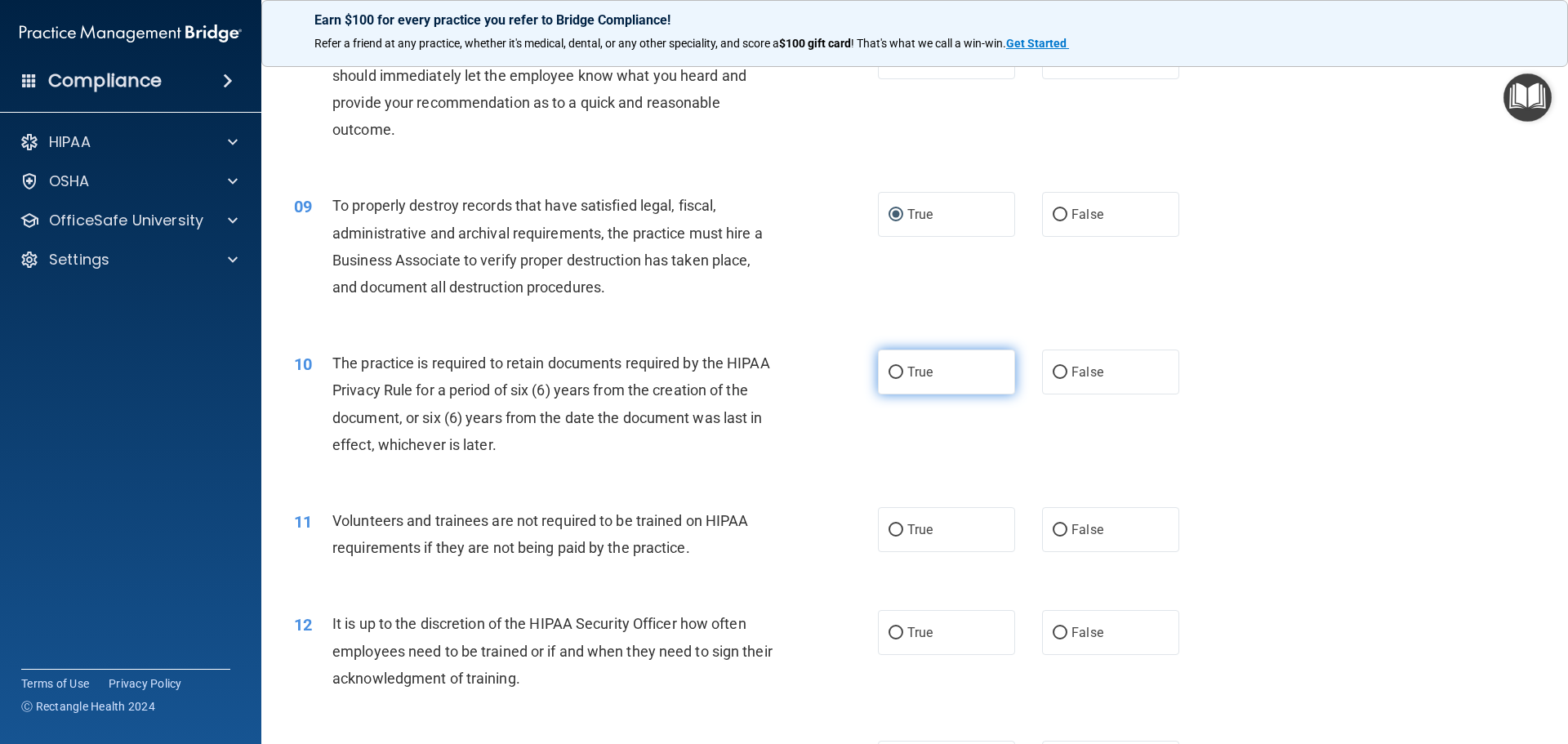
click at [890, 377] on input "True" at bounding box center [896, 373] width 15 height 12
radio input "true"
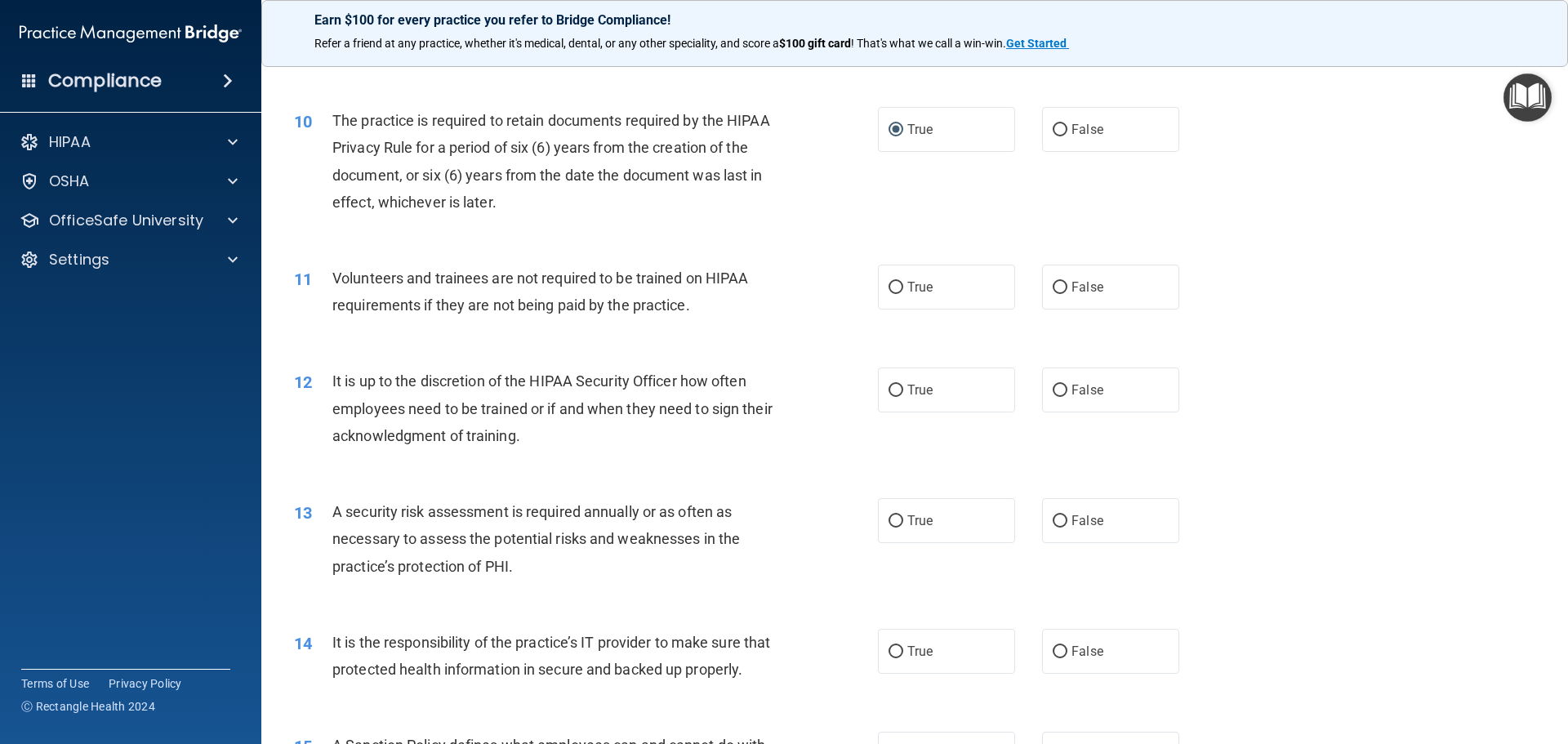
scroll to position [1307, 0]
click at [1054, 289] on input "False" at bounding box center [1060, 285] width 15 height 12
radio input "true"
click at [1062, 393] on label "False" at bounding box center [1110, 388] width 137 height 45
click at [1062, 393] on input "False" at bounding box center [1060, 388] width 15 height 12
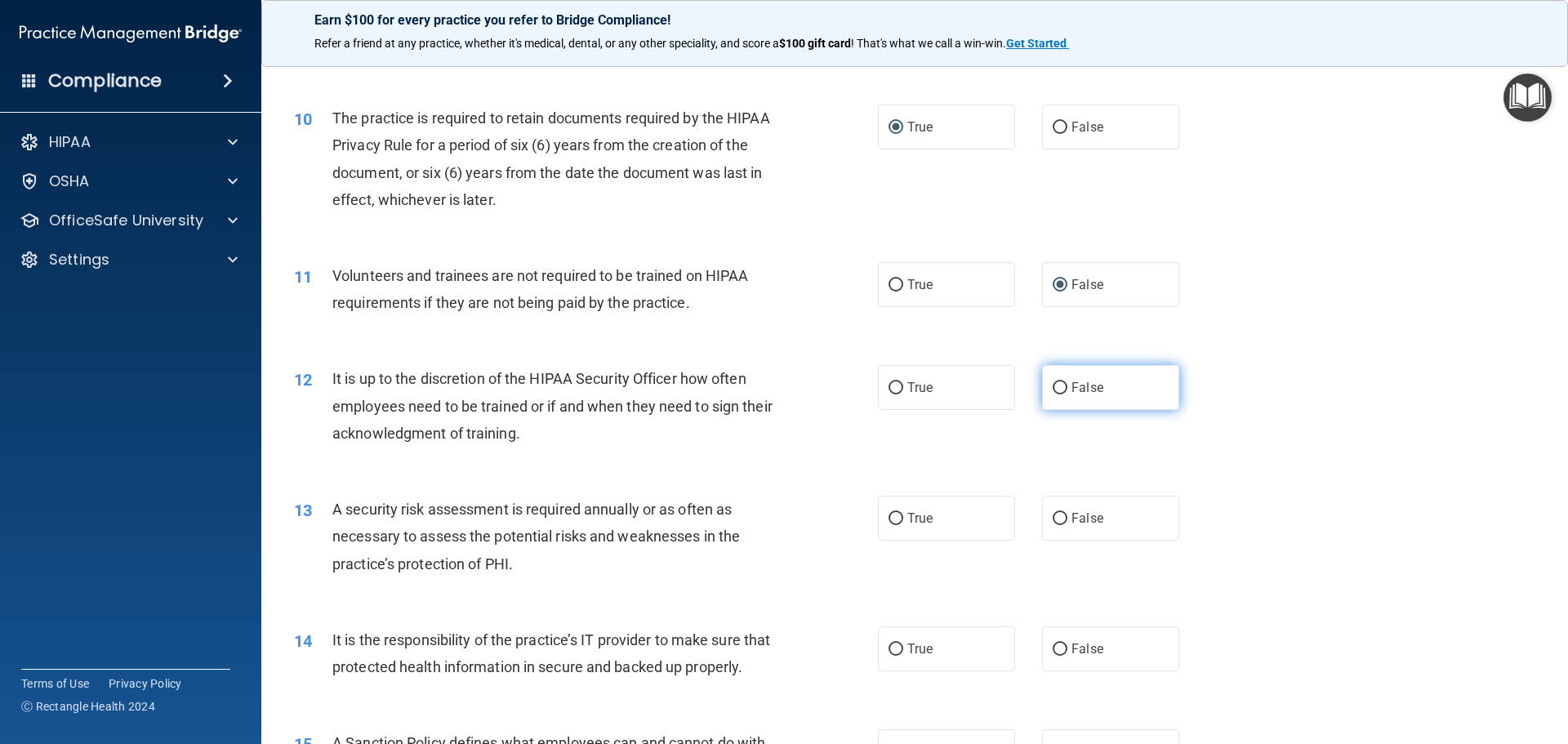
radio input "true"
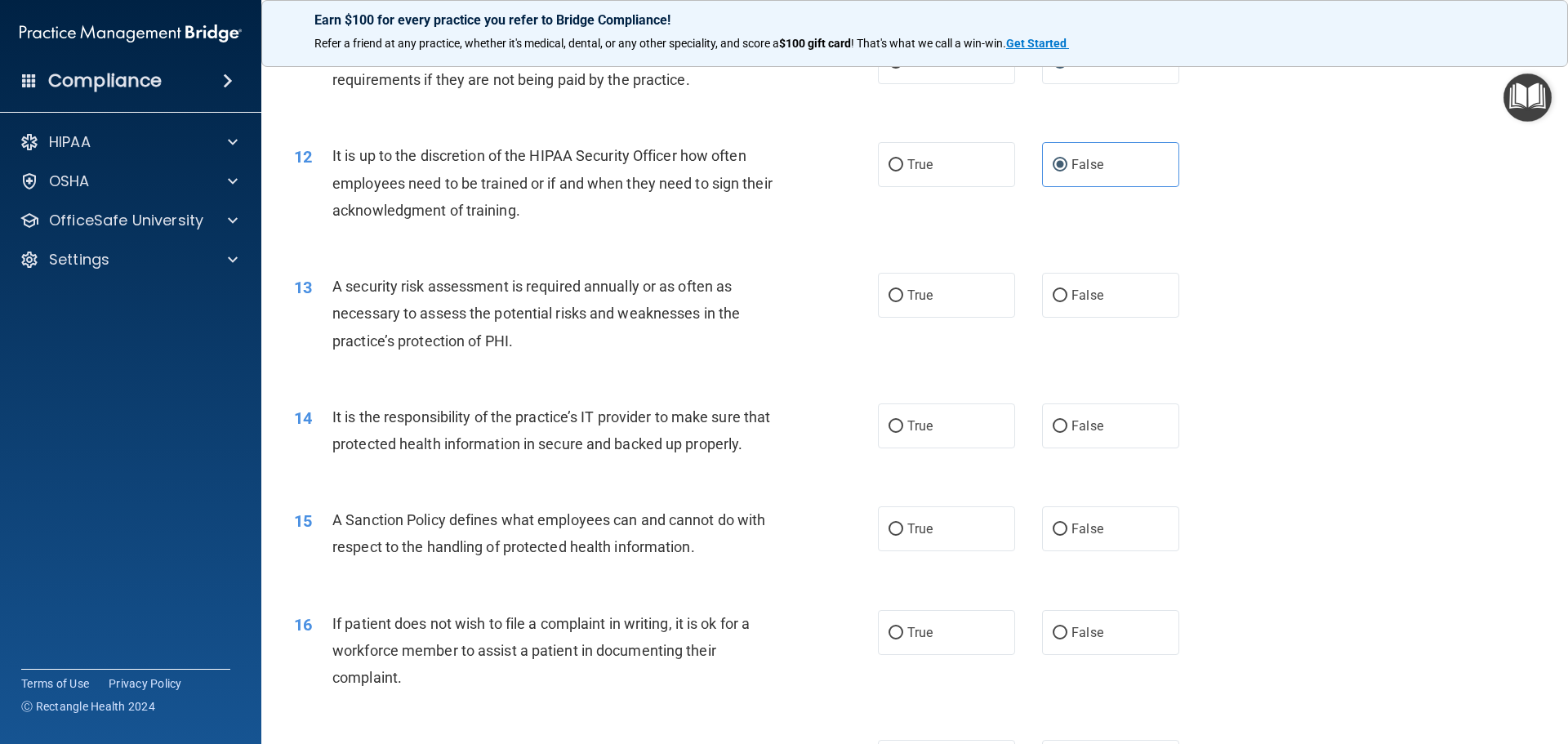
scroll to position [1471, 0]
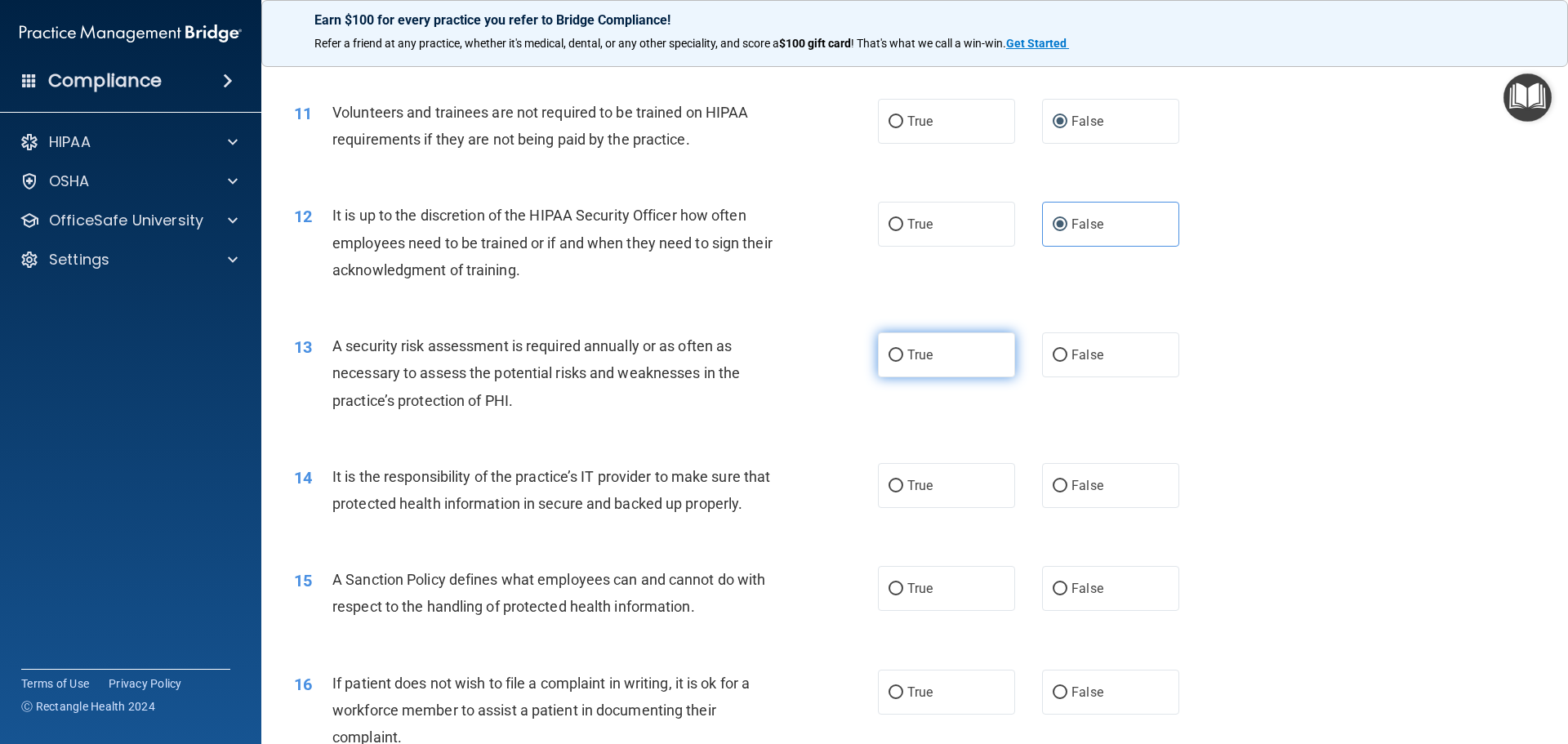
click at [888, 358] on input "True" at bounding box center [896, 356] width 15 height 12
radio input "true"
click at [1058, 485] on input "False" at bounding box center [1060, 486] width 15 height 12
radio input "true"
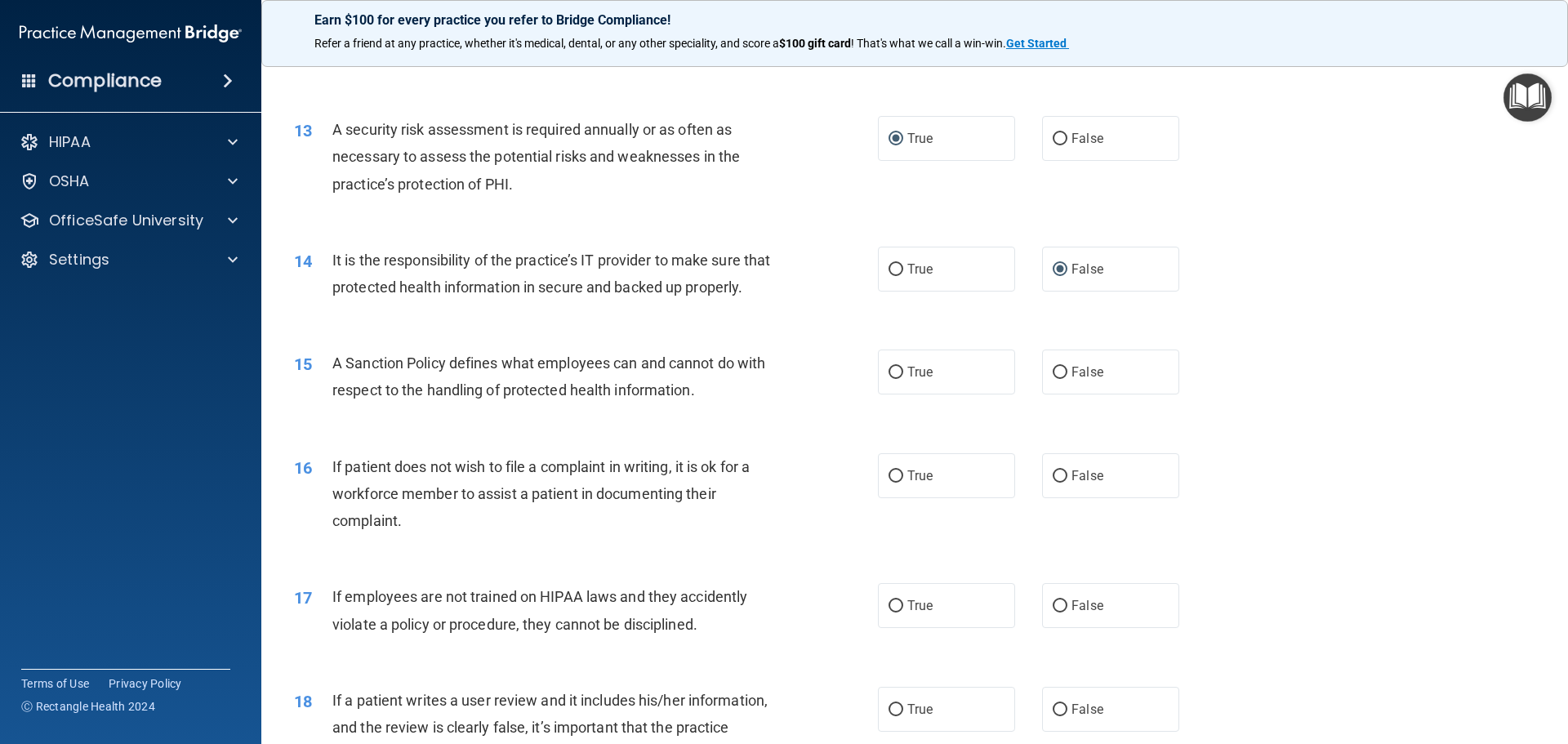
scroll to position [1716, 0]
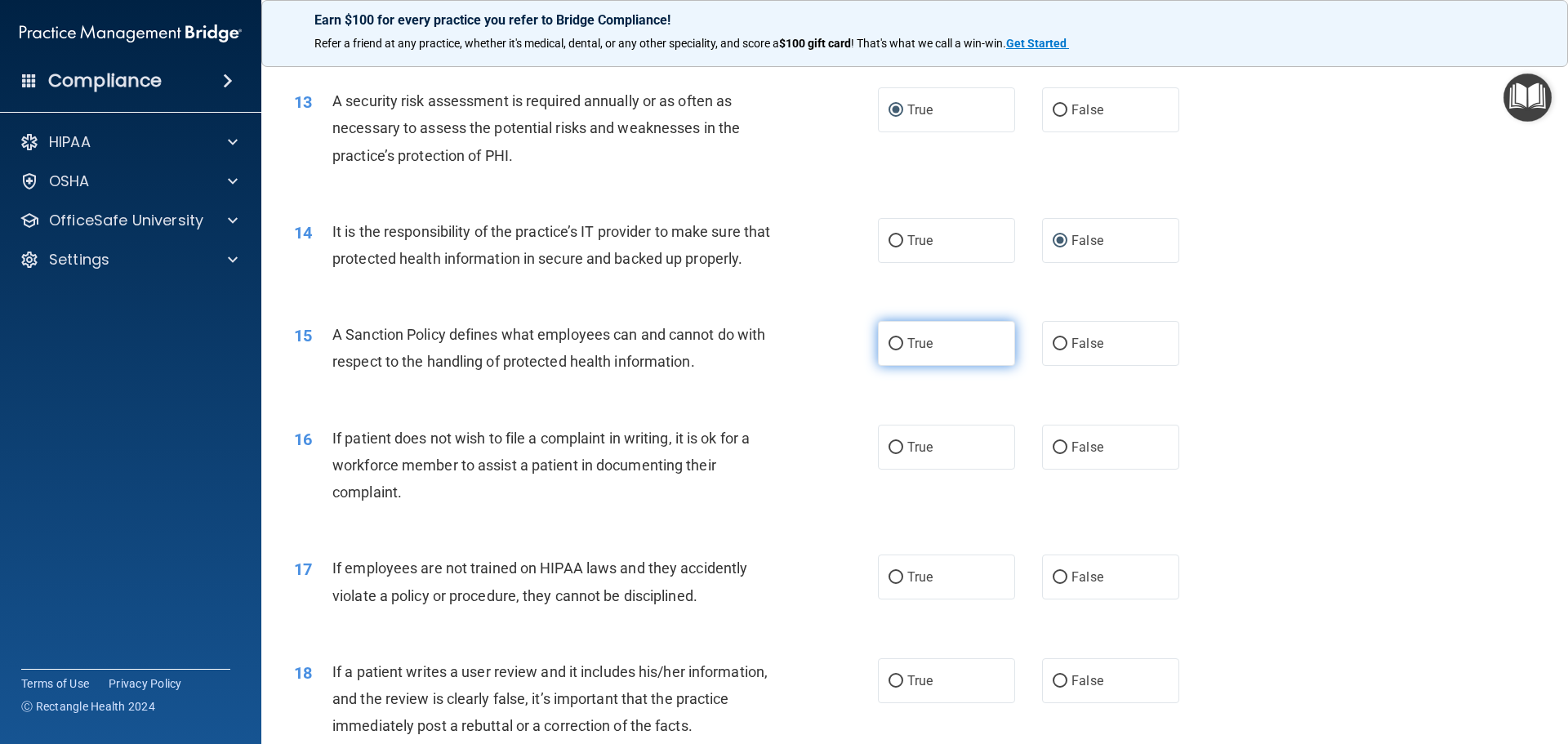
click at [888, 351] on input "True" at bounding box center [896, 344] width 15 height 12
radio input "true"
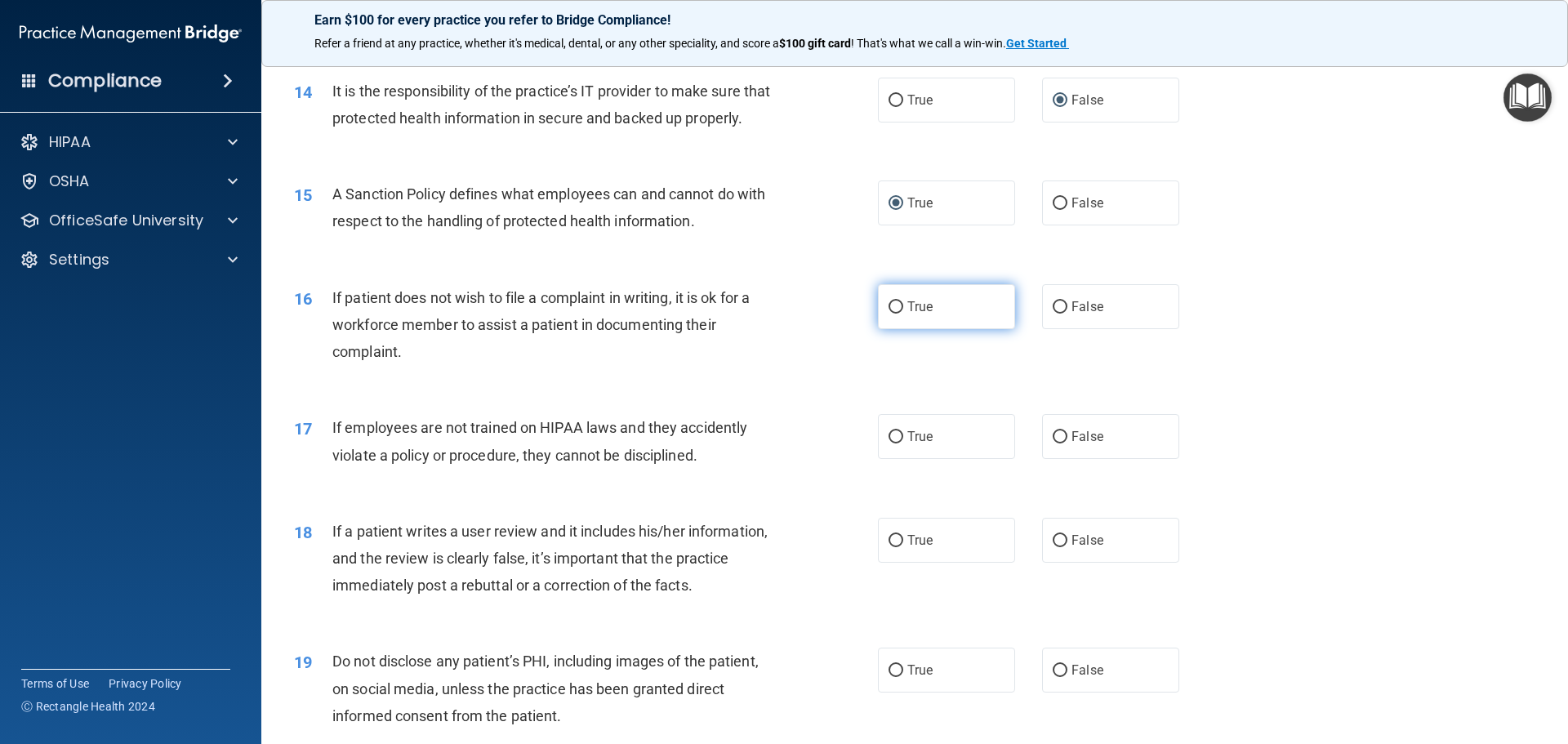
scroll to position [1879, 0]
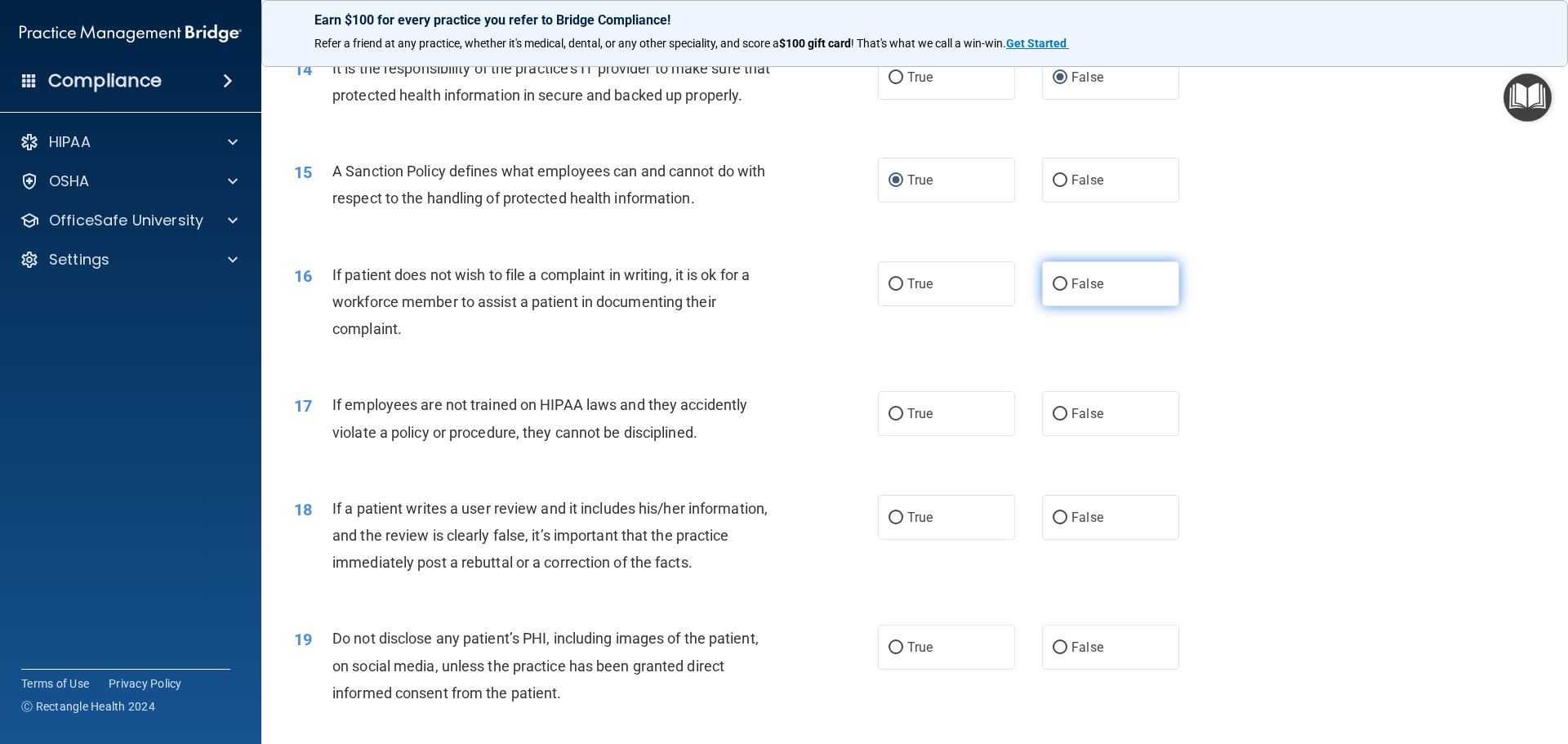
click at [1052, 291] on input "False" at bounding box center [1060, 285] width 15 height 12
radio input "true"
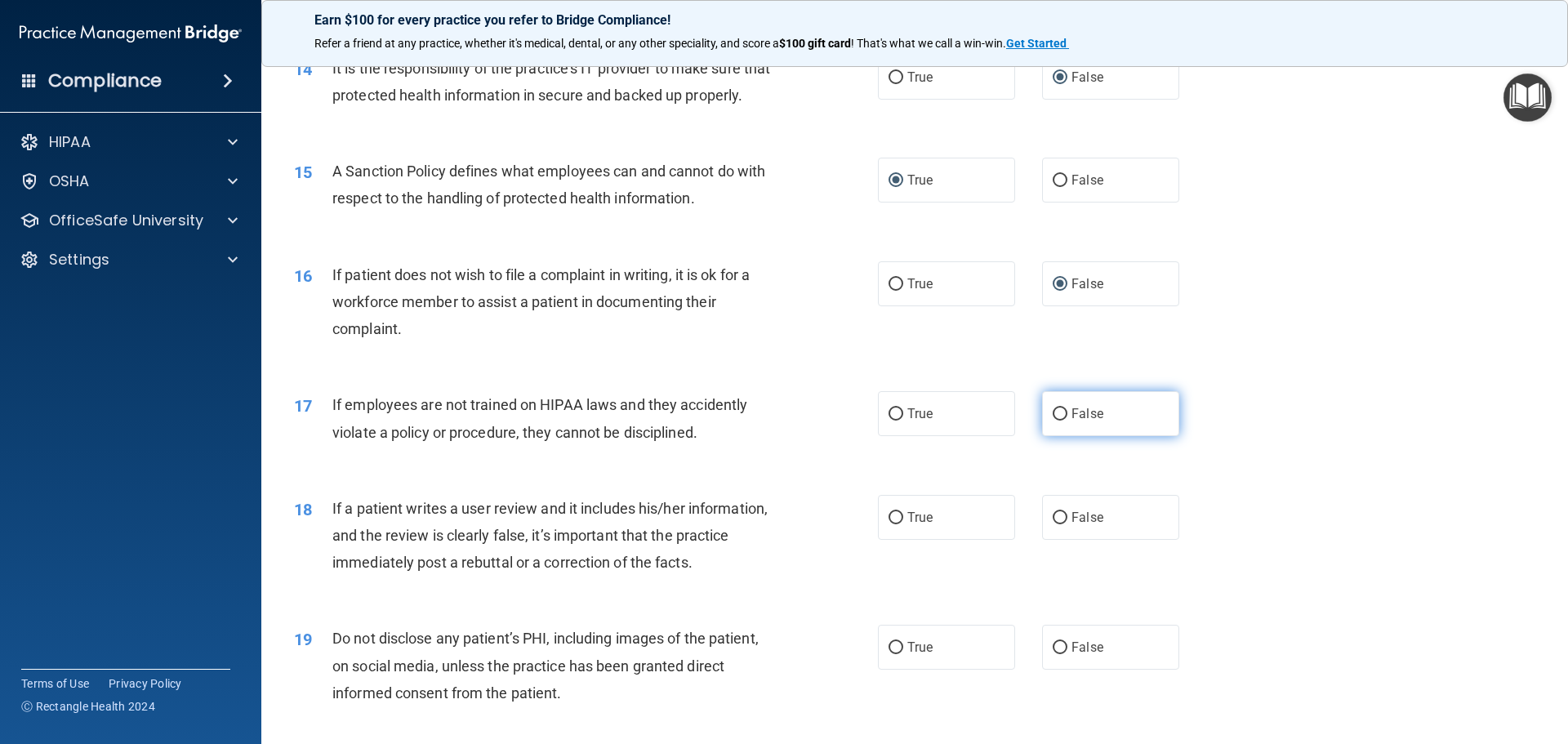
click at [1057, 421] on input "False" at bounding box center [1060, 415] width 15 height 12
radio input "true"
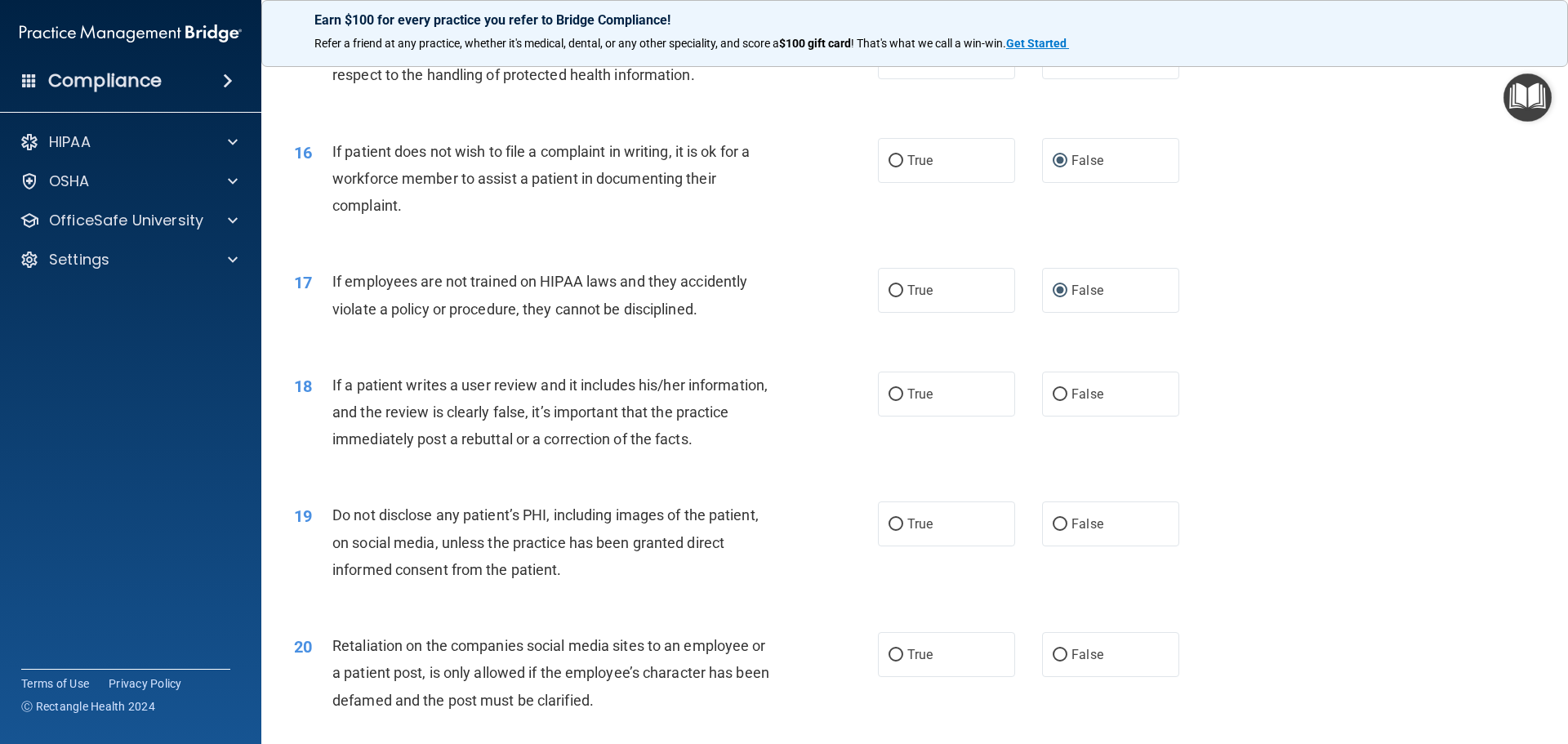
scroll to position [2042, 0]
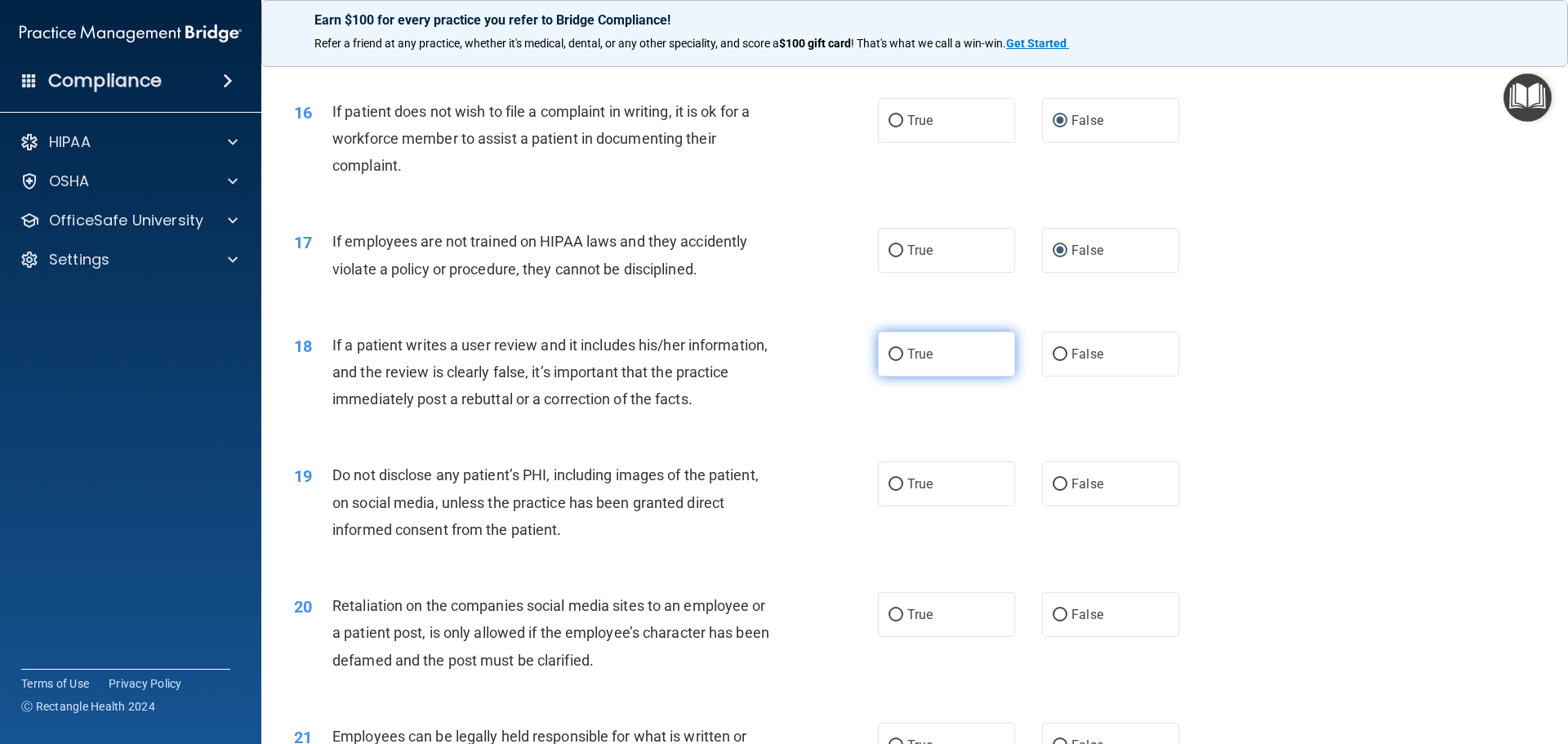
click at [891, 361] on input "True" at bounding box center [896, 355] width 15 height 12
radio input "true"
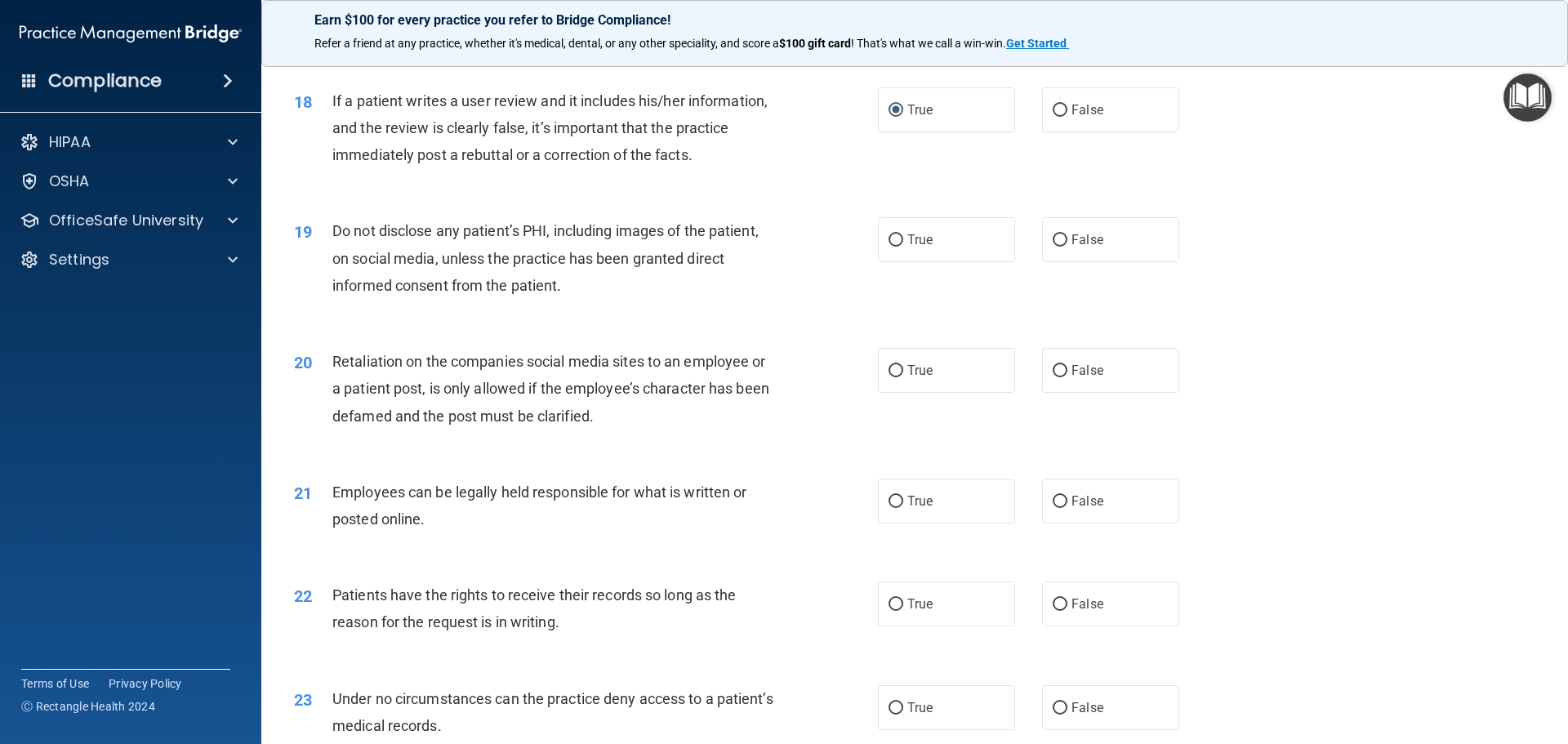
scroll to position [2288, 0]
click at [889, 246] on input "True" at bounding box center [896, 240] width 15 height 12
radio input "true"
click at [1053, 377] on input "False" at bounding box center [1060, 370] width 15 height 12
radio input "true"
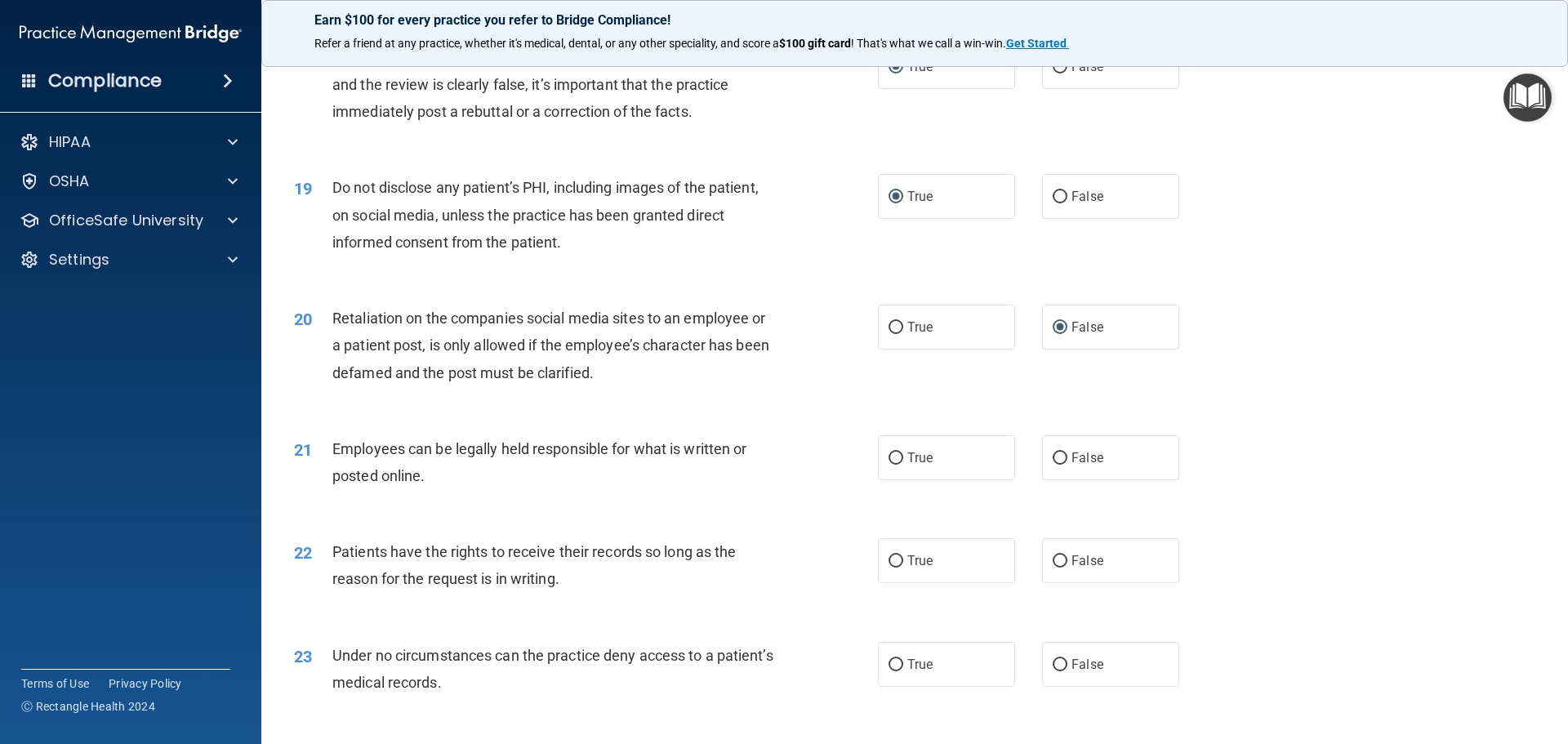
scroll to position [2369, 0]
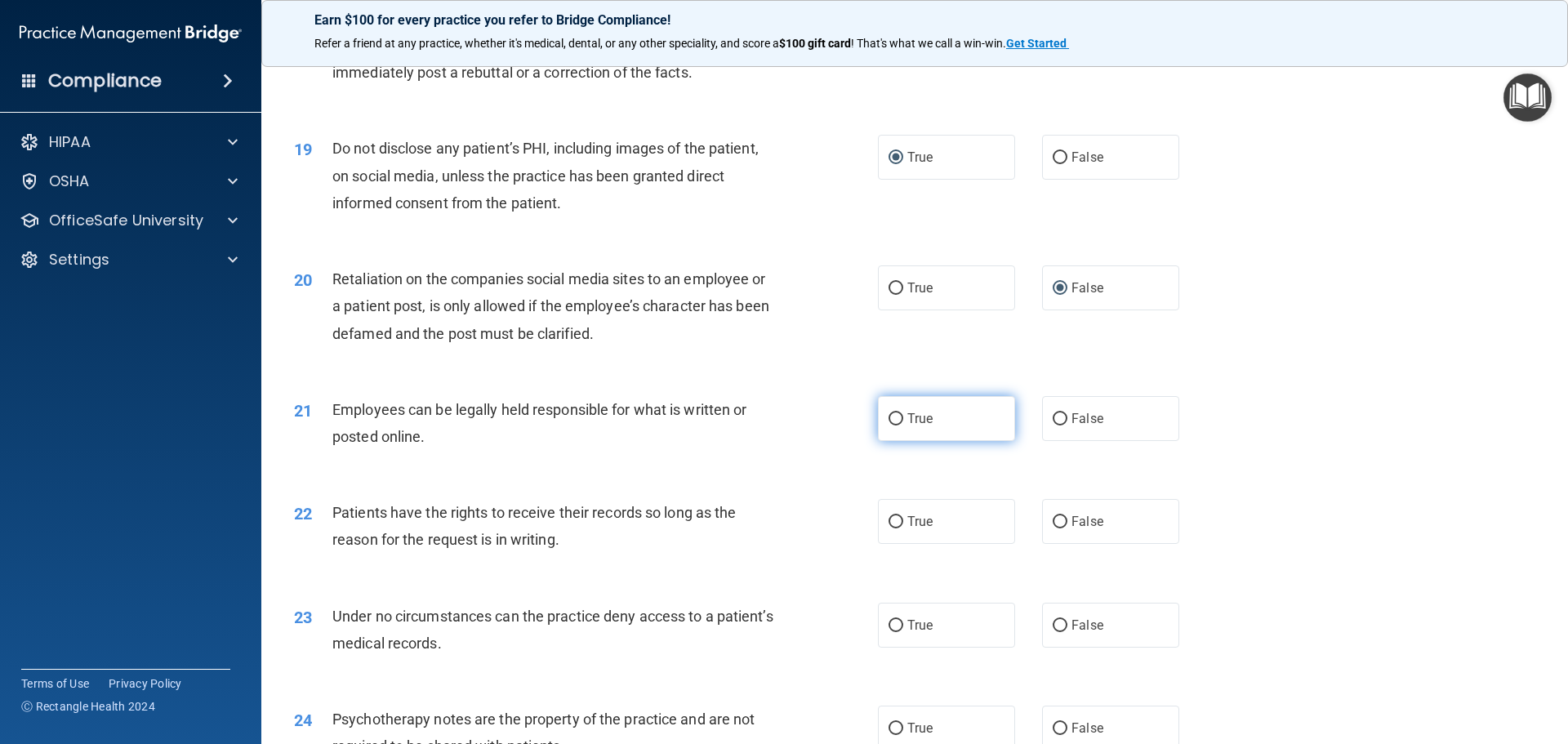
click at [888, 426] on input "True" at bounding box center [896, 419] width 15 height 12
radio input "true"
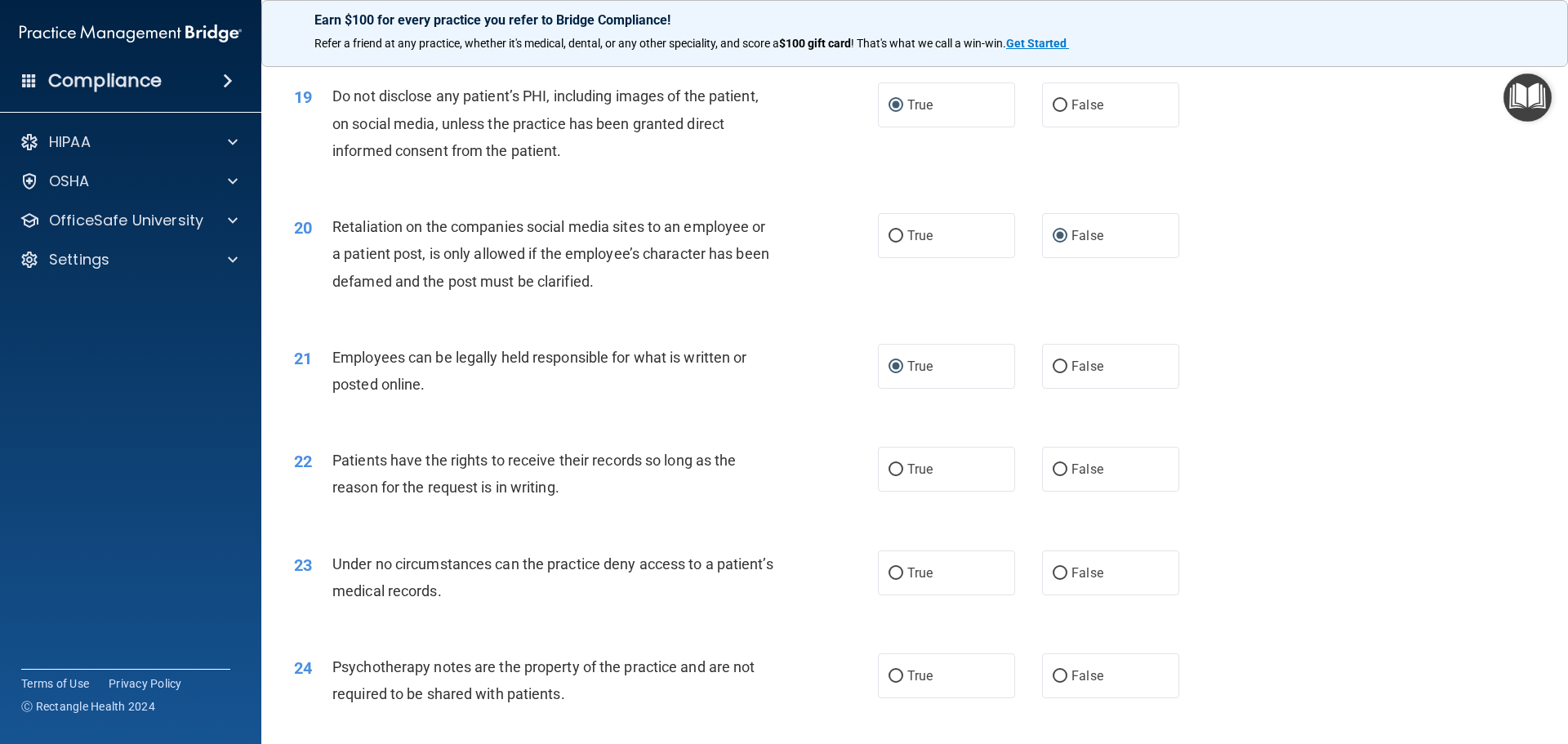
scroll to position [2451, 0]
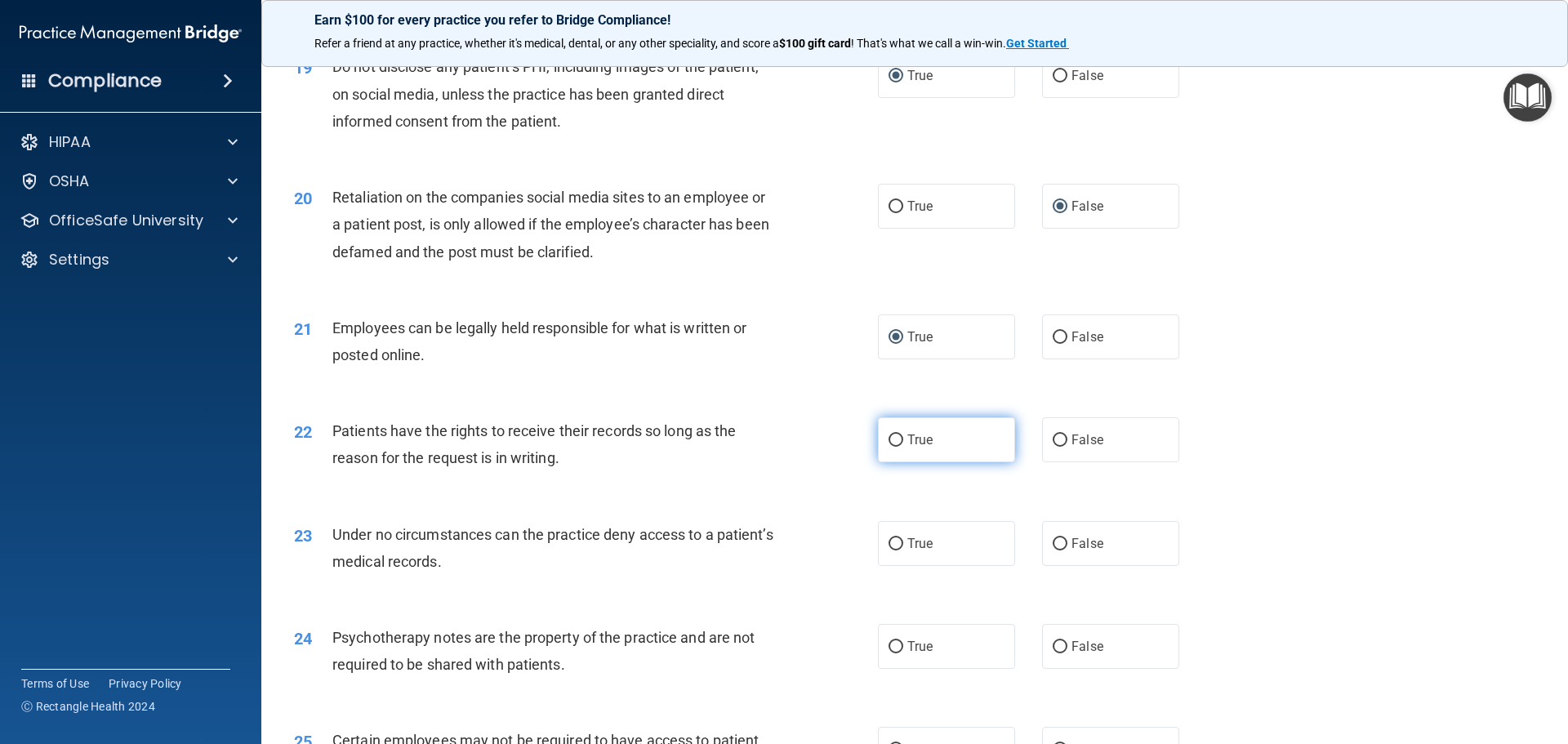
click at [888, 447] on input "True" at bounding box center [896, 441] width 15 height 12
radio input "true"
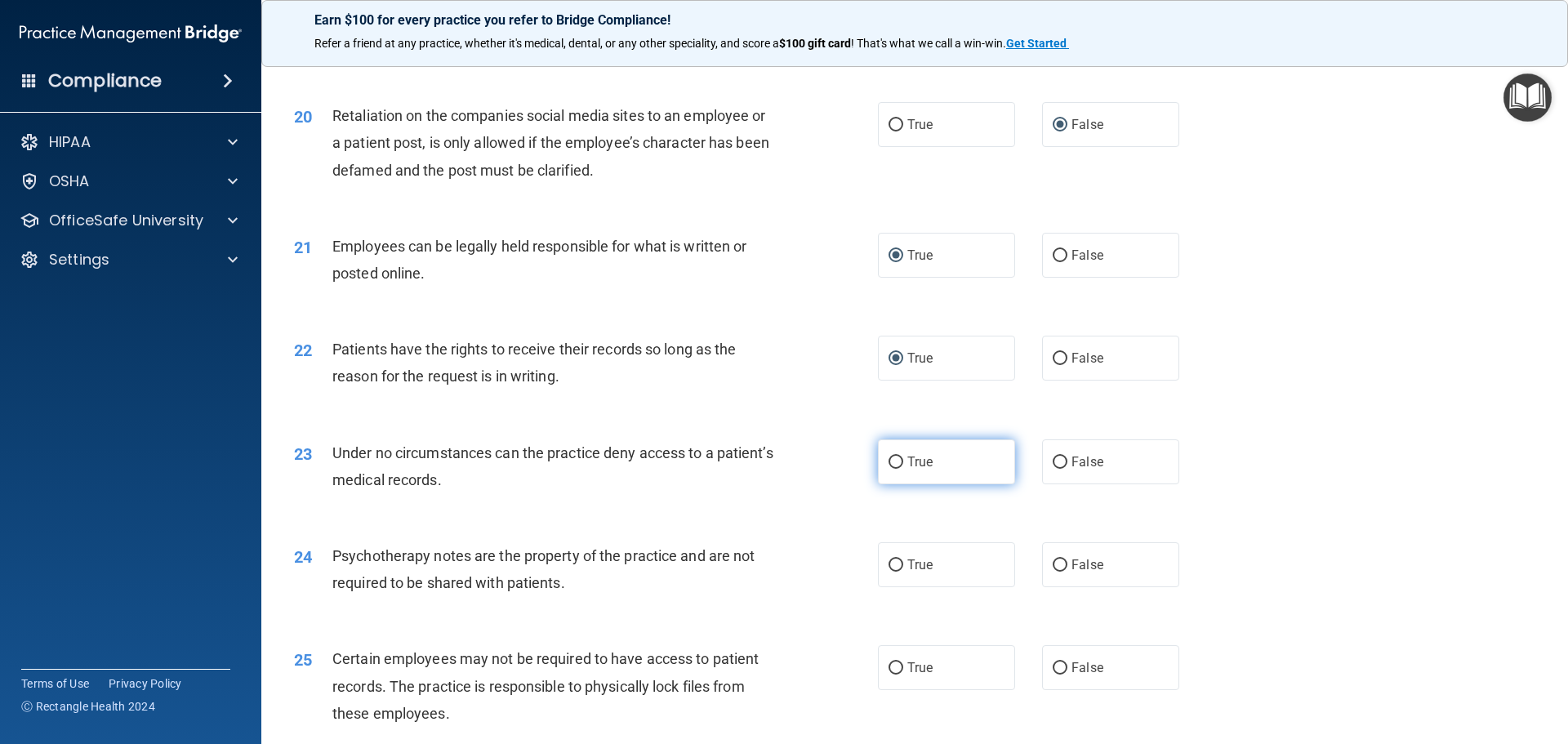
click at [891, 469] on input "True" at bounding box center [896, 463] width 15 height 12
radio input "true"
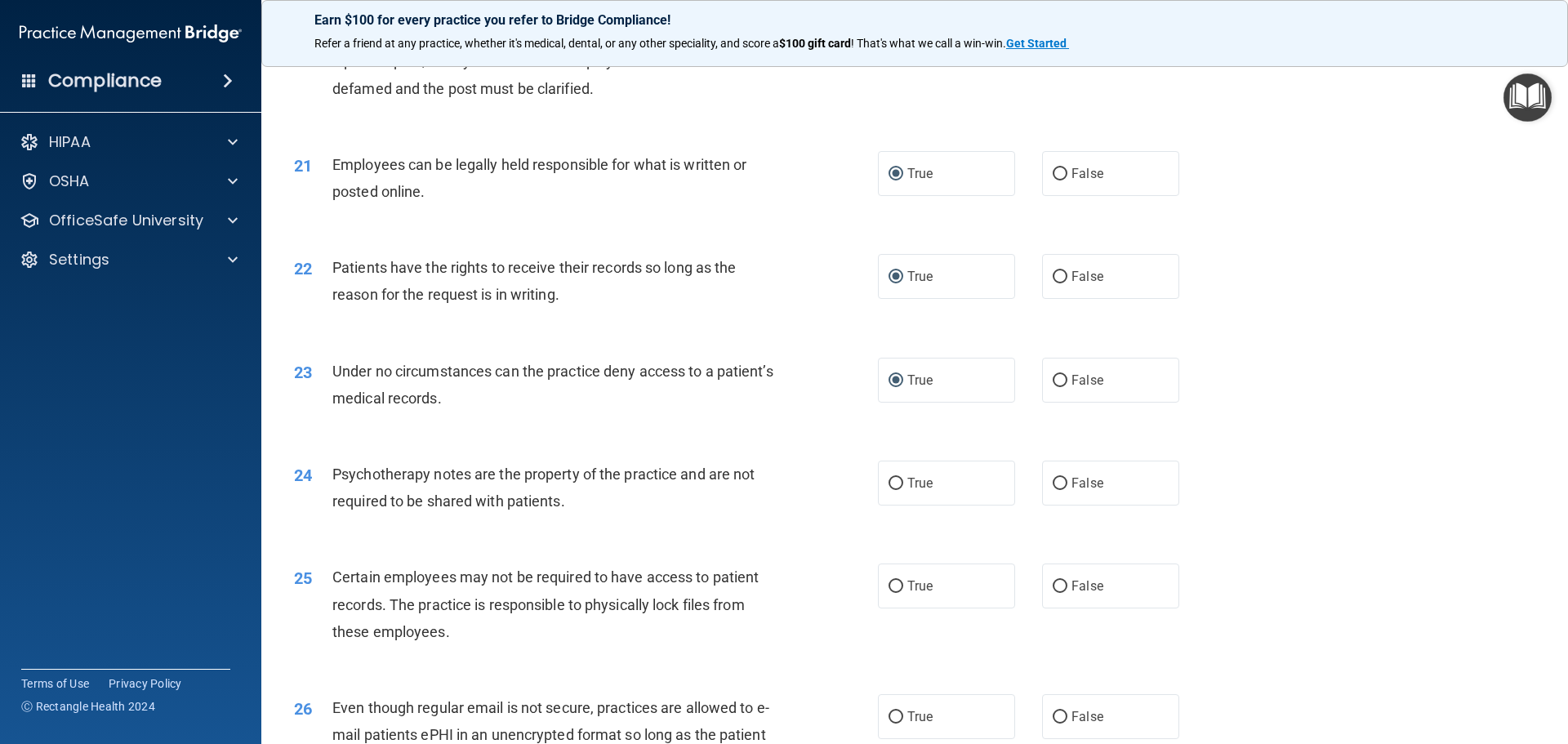
scroll to position [2696, 0]
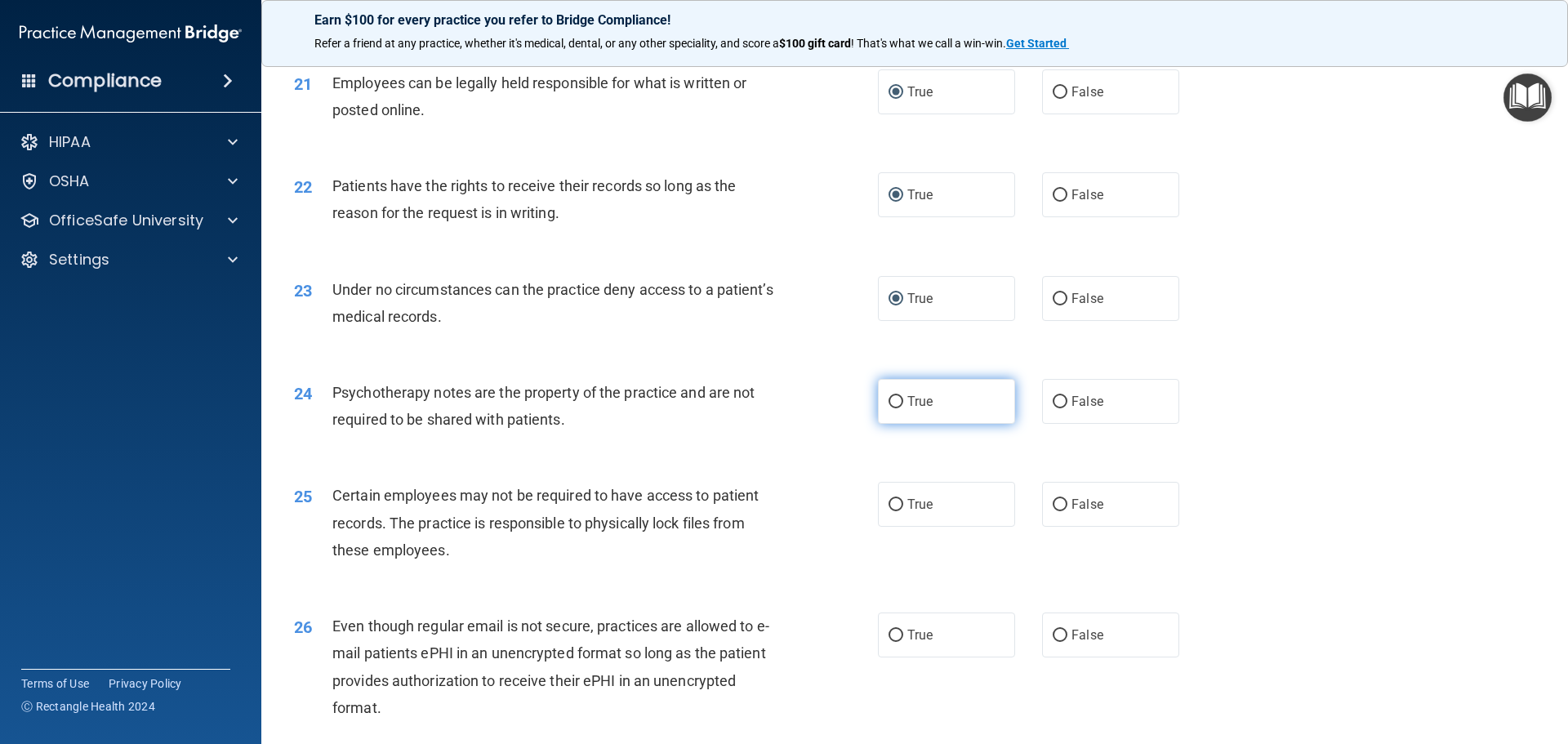
click at [891, 409] on input "True" at bounding box center [896, 402] width 15 height 12
radio input "true"
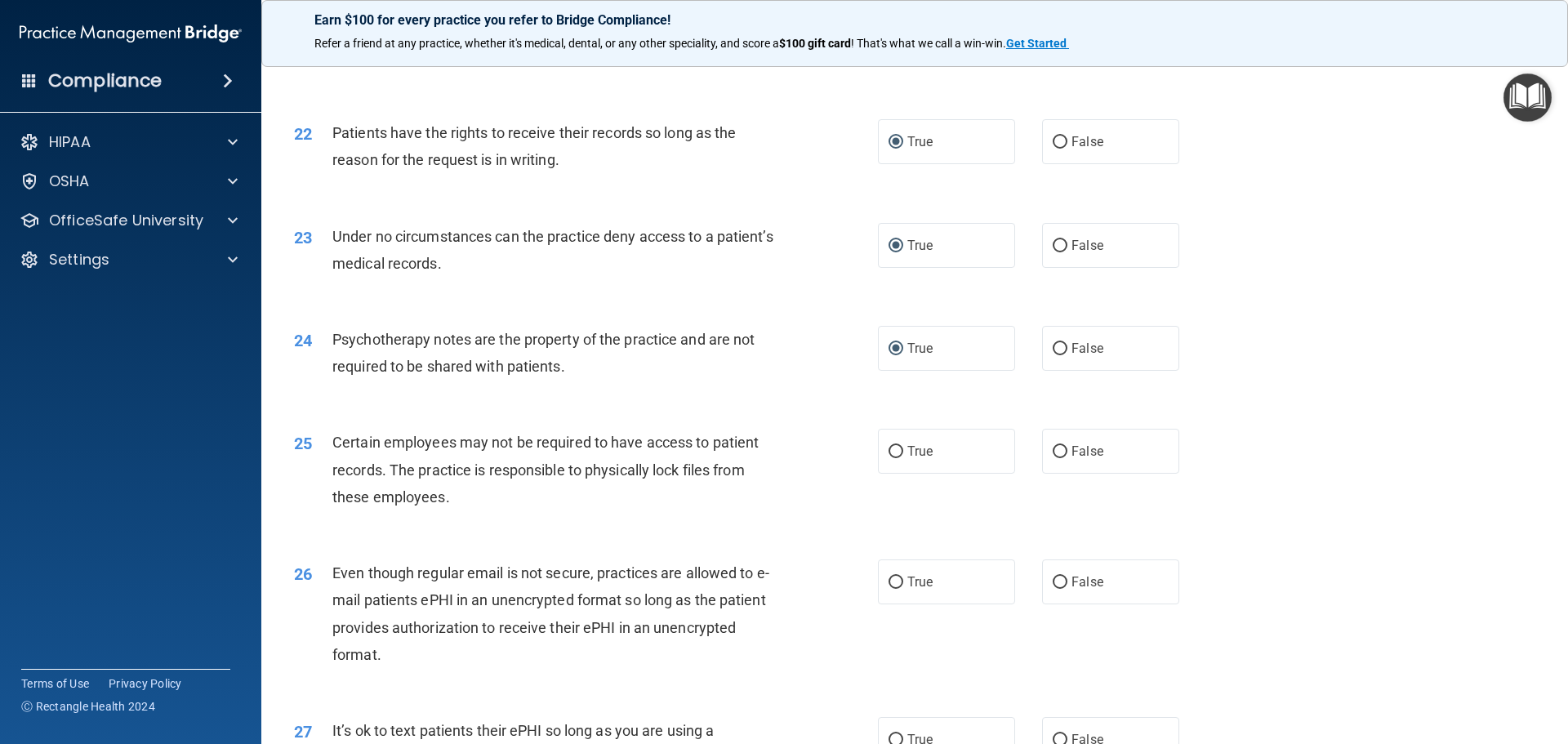
scroll to position [2778, 0]
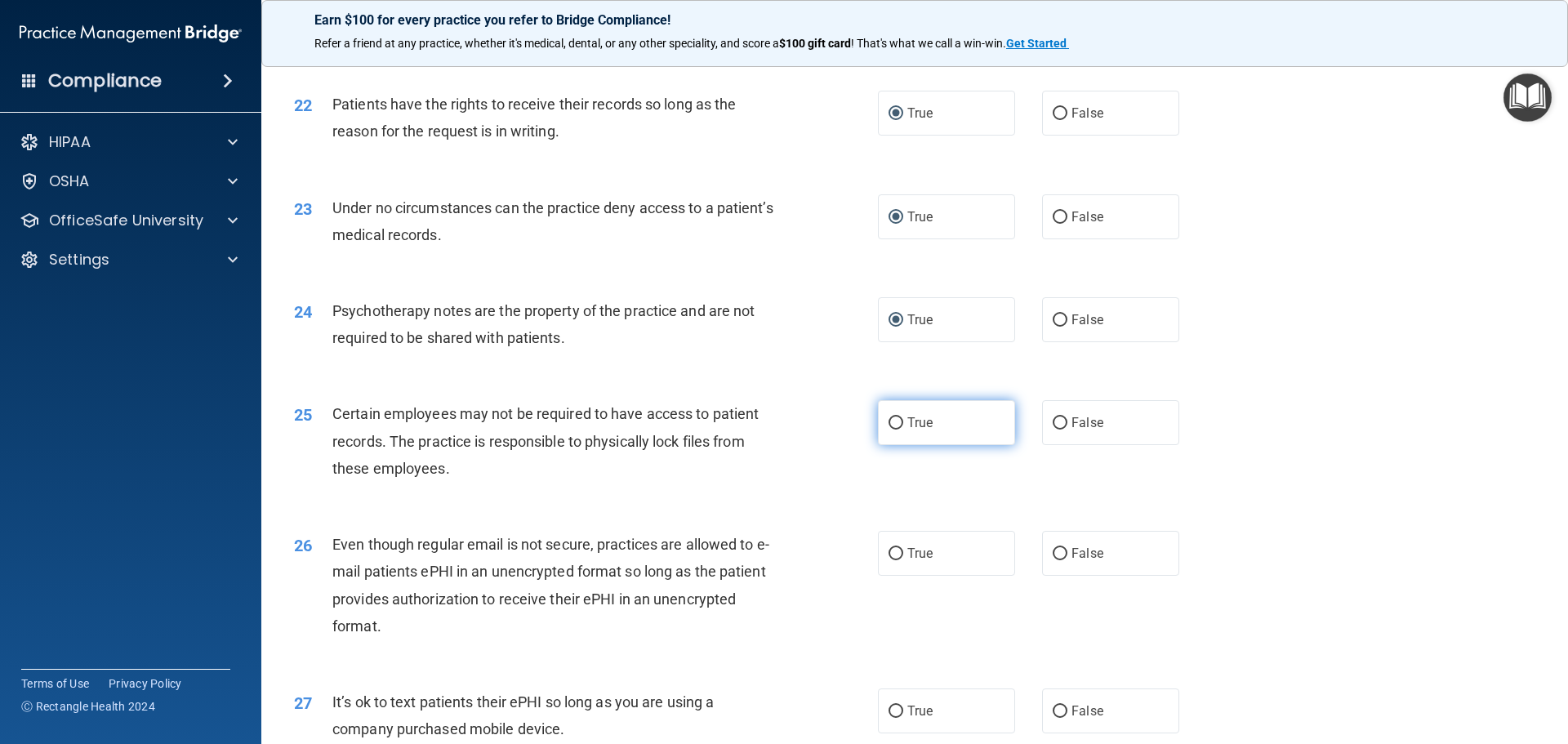
click at [888, 430] on input "True" at bounding box center [896, 424] width 15 height 12
radio input "true"
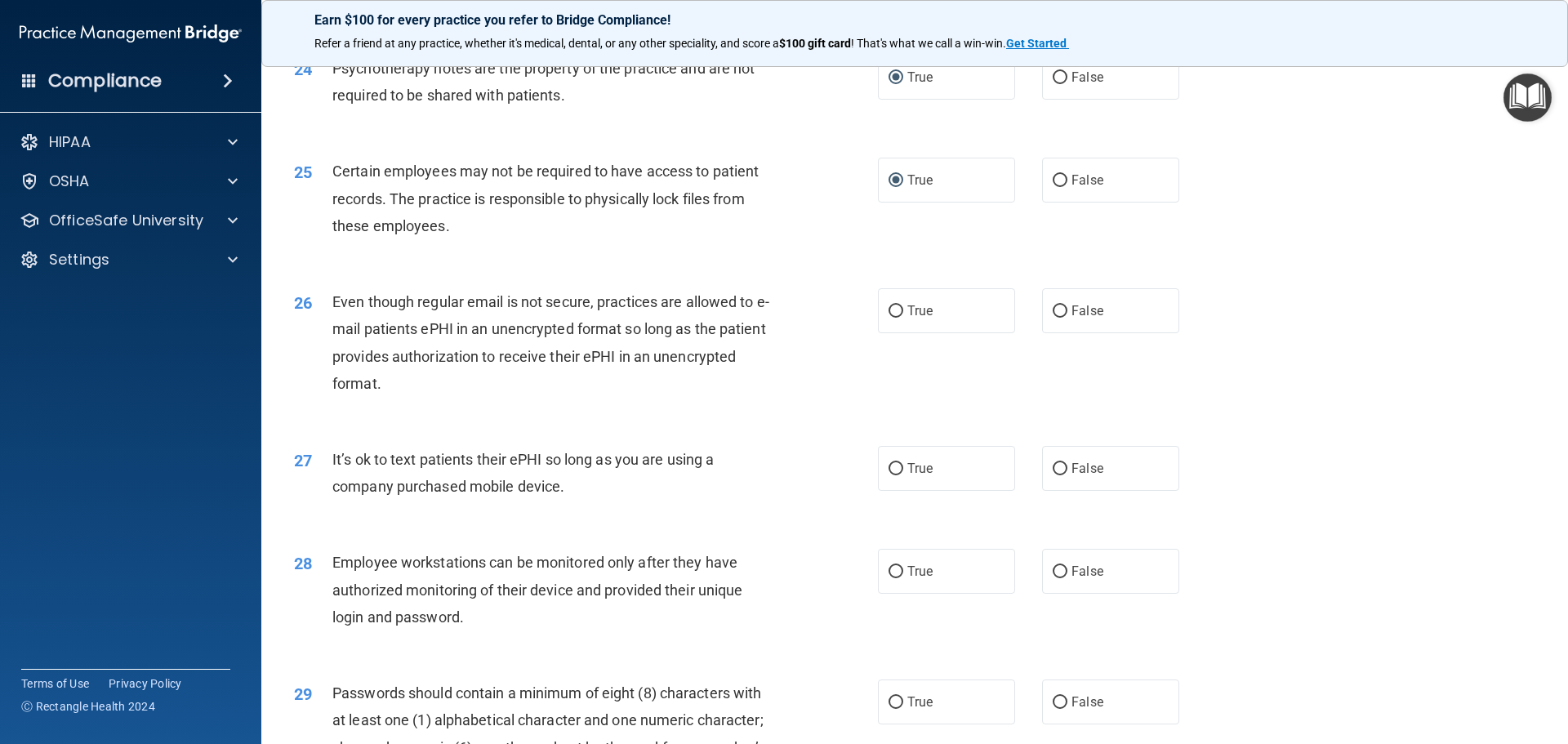
scroll to position [3023, 0]
click at [1052, 316] on input "False" at bounding box center [1060, 309] width 15 height 12
radio input "true"
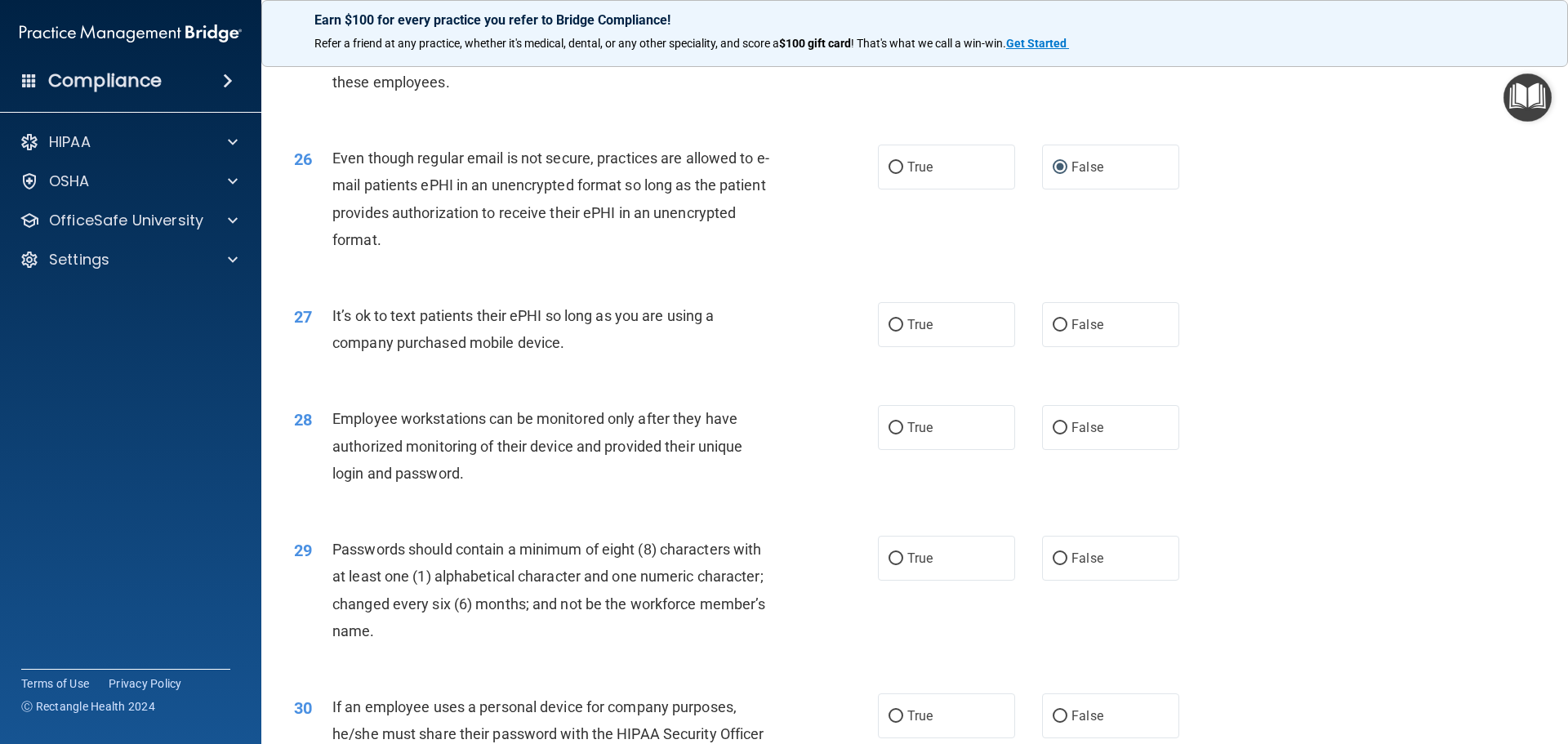
scroll to position [3186, 0]
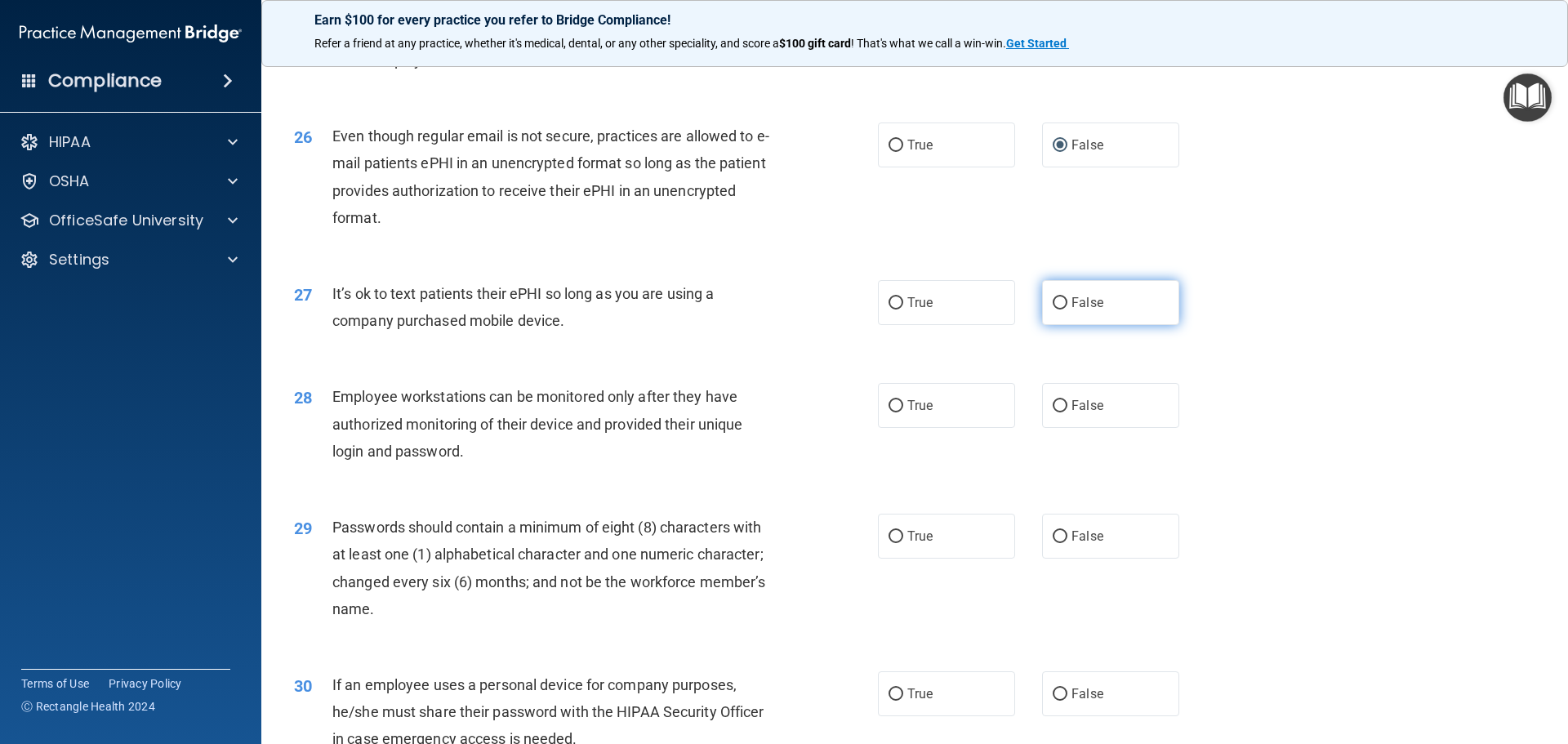
click at [1057, 310] on input "False" at bounding box center [1060, 303] width 15 height 12
radio input "true"
click at [1052, 413] on input "False" at bounding box center [1060, 406] width 15 height 12
radio input "true"
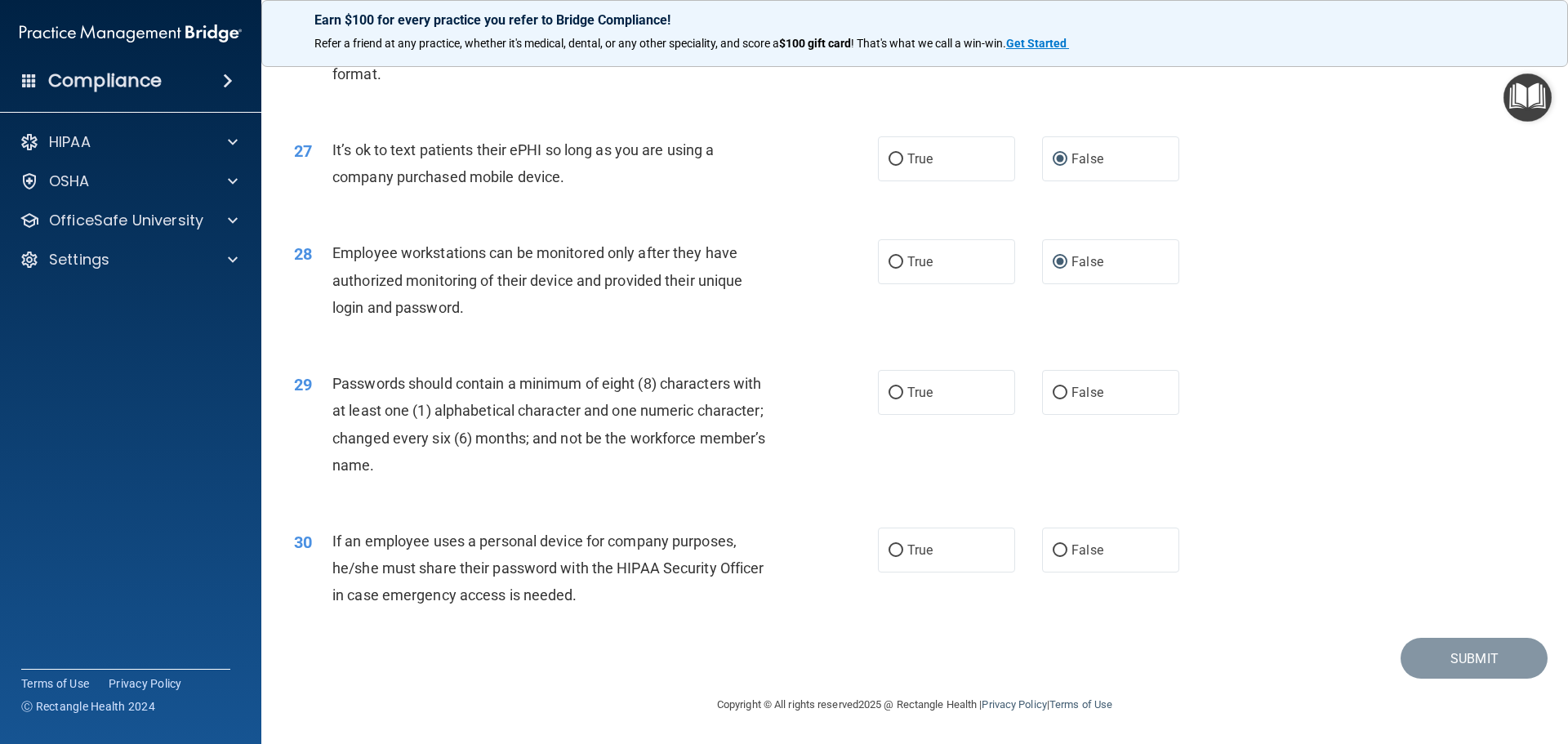
scroll to position [3350, 0]
click at [888, 395] on input "True" at bounding box center [896, 393] width 15 height 12
radio input "true"
click at [893, 556] on input "True" at bounding box center [896, 551] width 15 height 12
radio input "true"
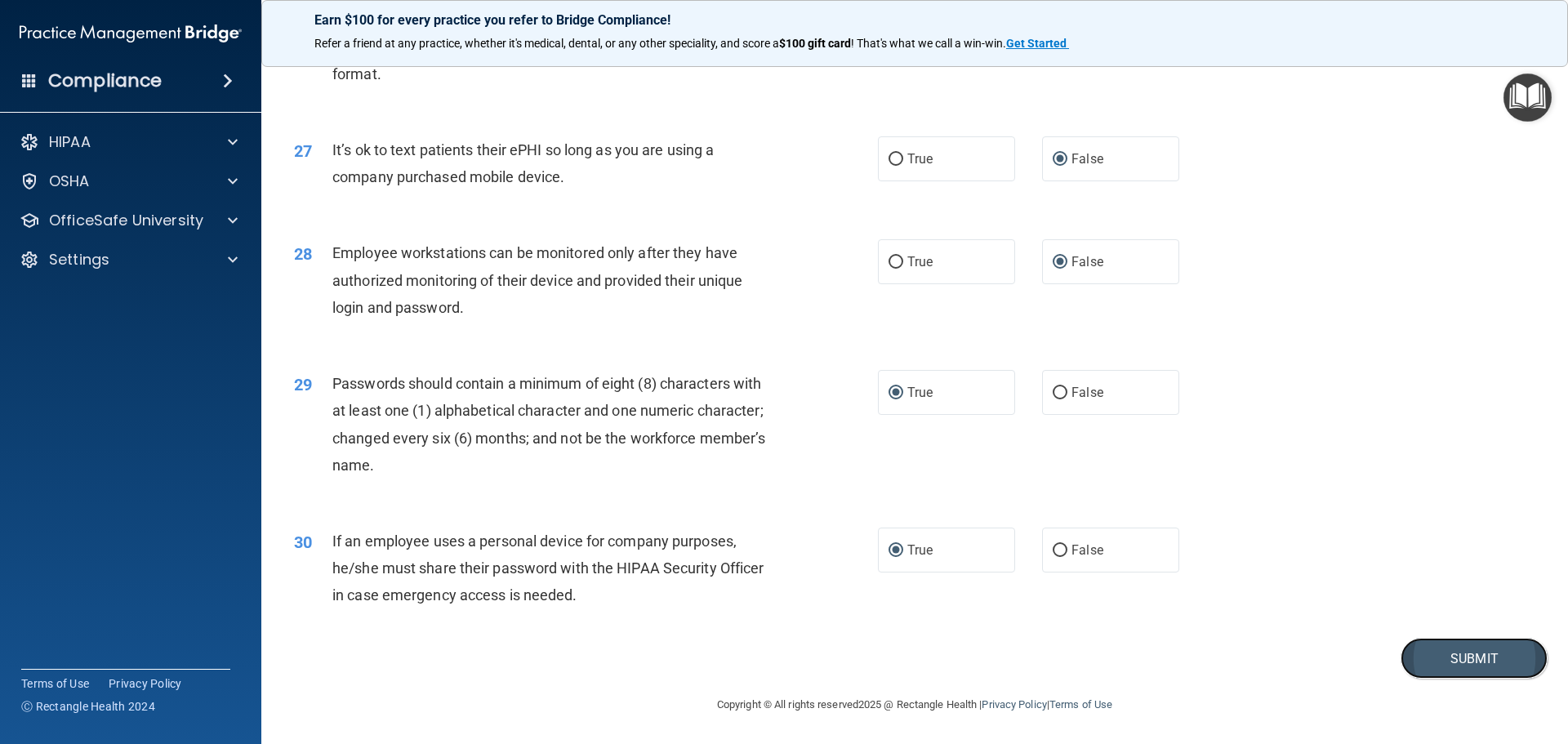
click at [1428, 658] on button "Submit" at bounding box center [1474, 658] width 147 height 42
click at [1456, 667] on button "Submit" at bounding box center [1474, 658] width 147 height 42
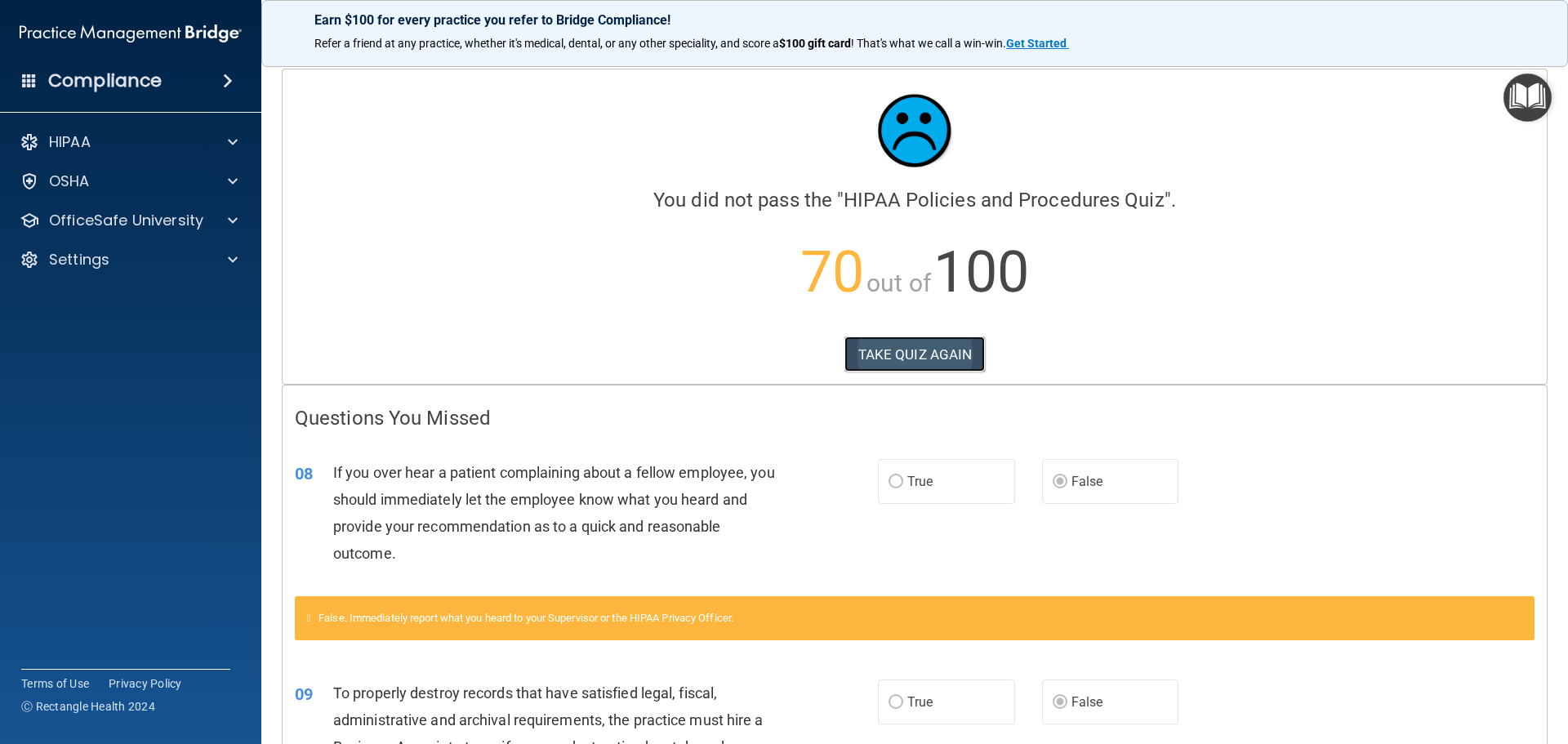
click at [936, 351] on button "TAKE QUIZ AGAIN" at bounding box center [914, 355] width 141 height 36
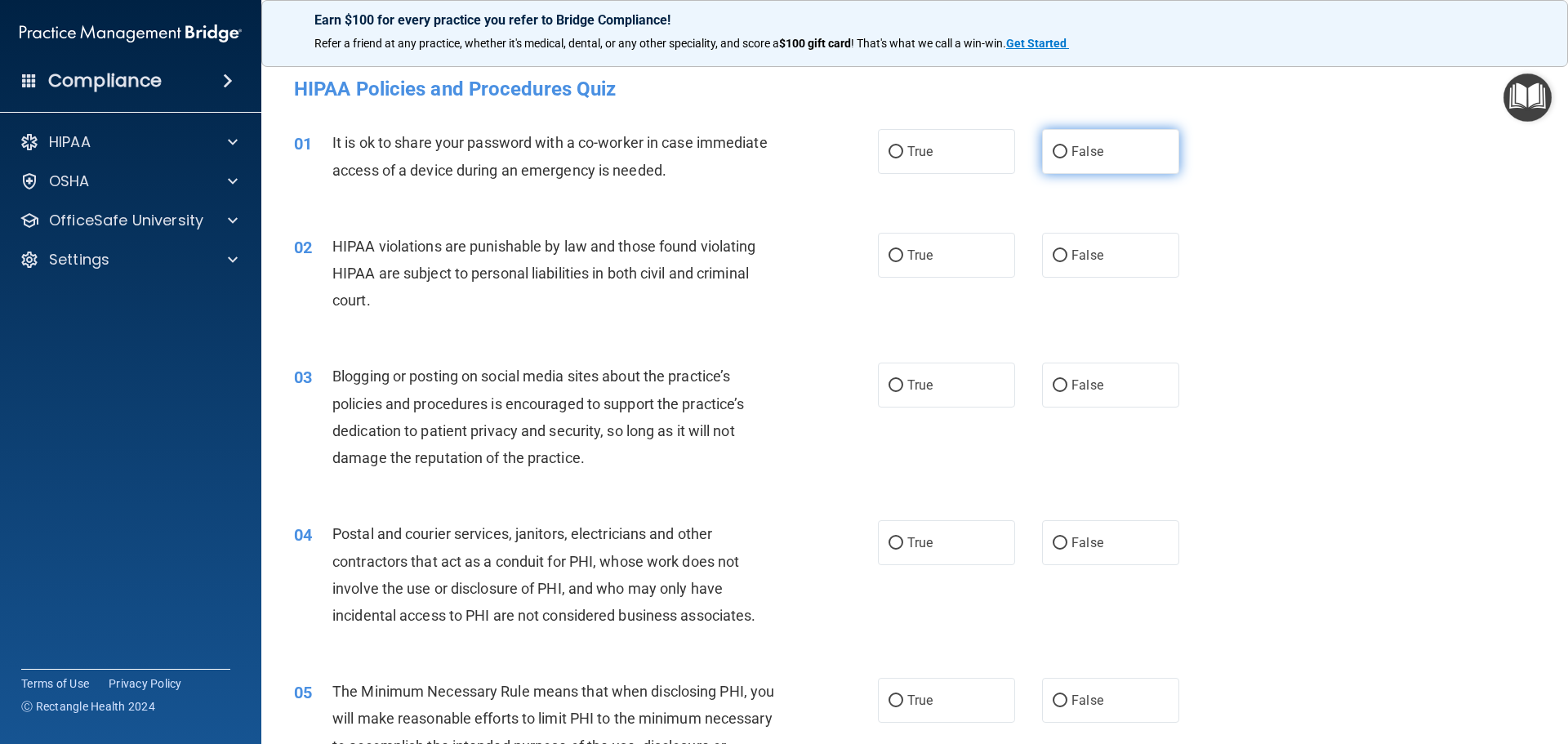
click at [1052, 152] on input "False" at bounding box center [1060, 152] width 15 height 12
radio input "true"
click at [907, 260] on span "True" at bounding box center [919, 255] width 25 height 16
click at [902, 260] on input "True" at bounding box center [896, 256] width 15 height 12
radio input "true"
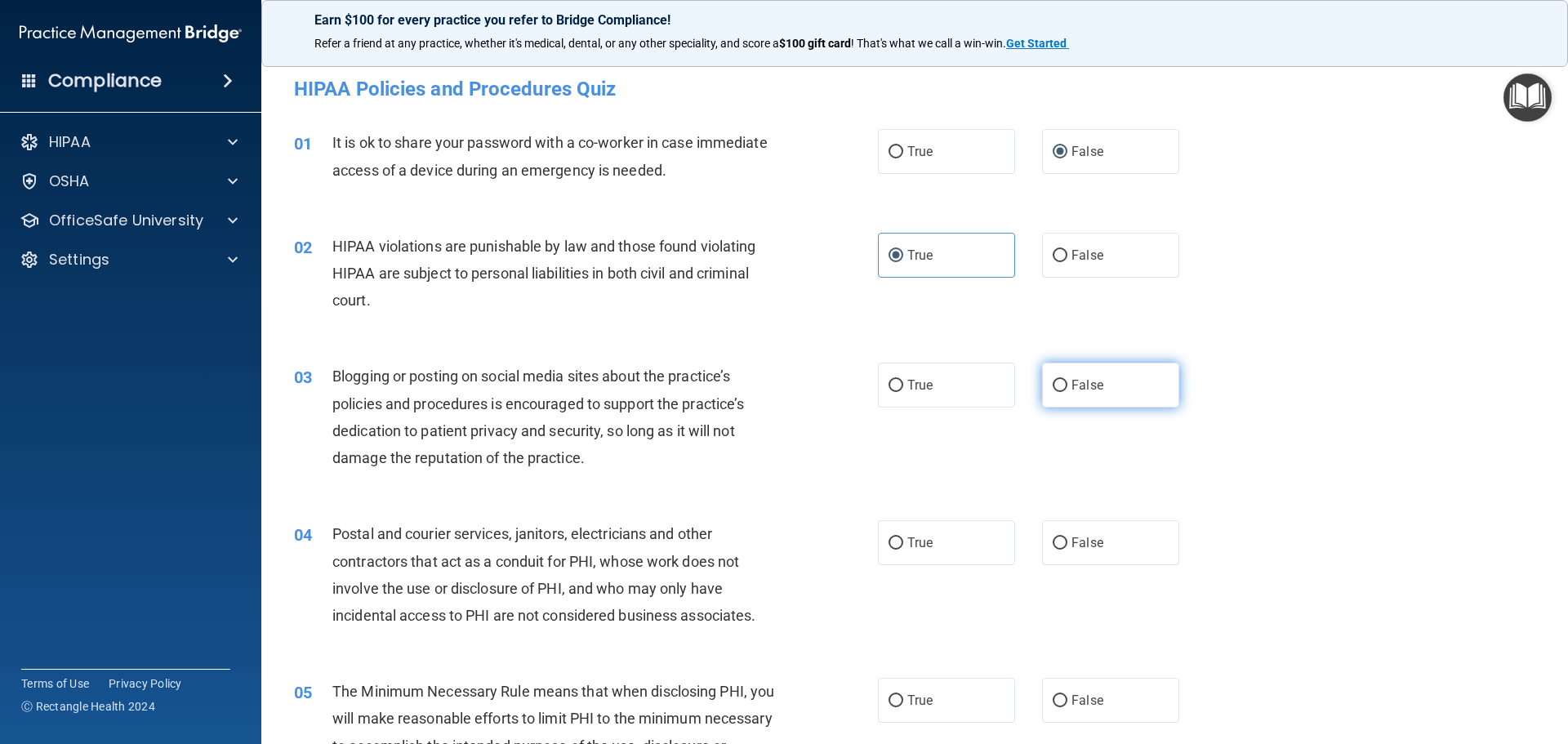
click at [1052, 390] on input "False" at bounding box center [1060, 386] width 15 height 12
radio input "true"
click at [894, 531] on label "True" at bounding box center [946, 543] width 137 height 45
click at [894, 538] on input "True" at bounding box center [896, 544] width 15 height 12
radio input "true"
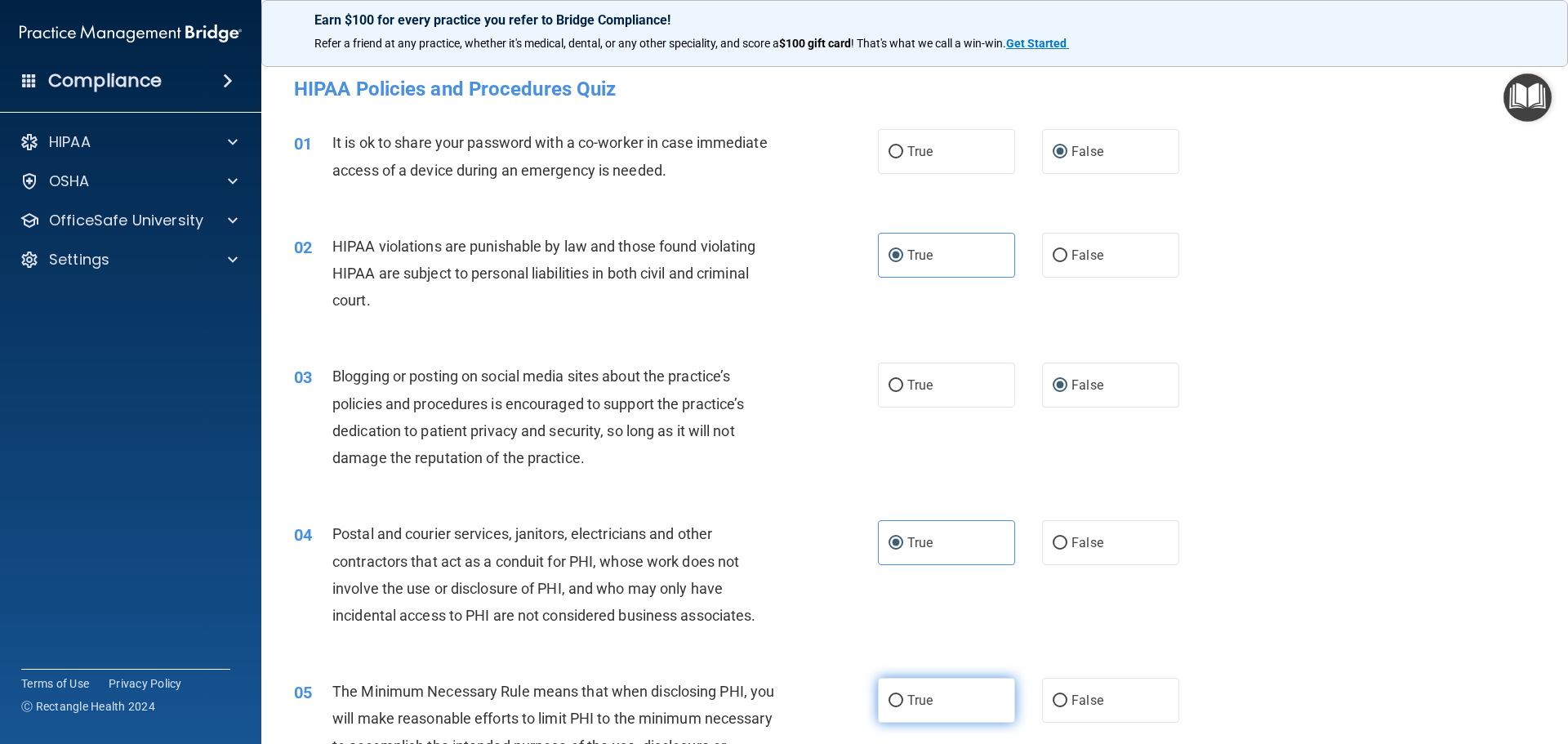
drag, startPoint x: 896, startPoint y: 688, endPoint x: 909, endPoint y: 679, distance: 15.8
click at [897, 688] on label "True" at bounding box center [946, 700] width 137 height 45
click at [897, 695] on input "True" at bounding box center [896, 701] width 15 height 12
radio input "true"
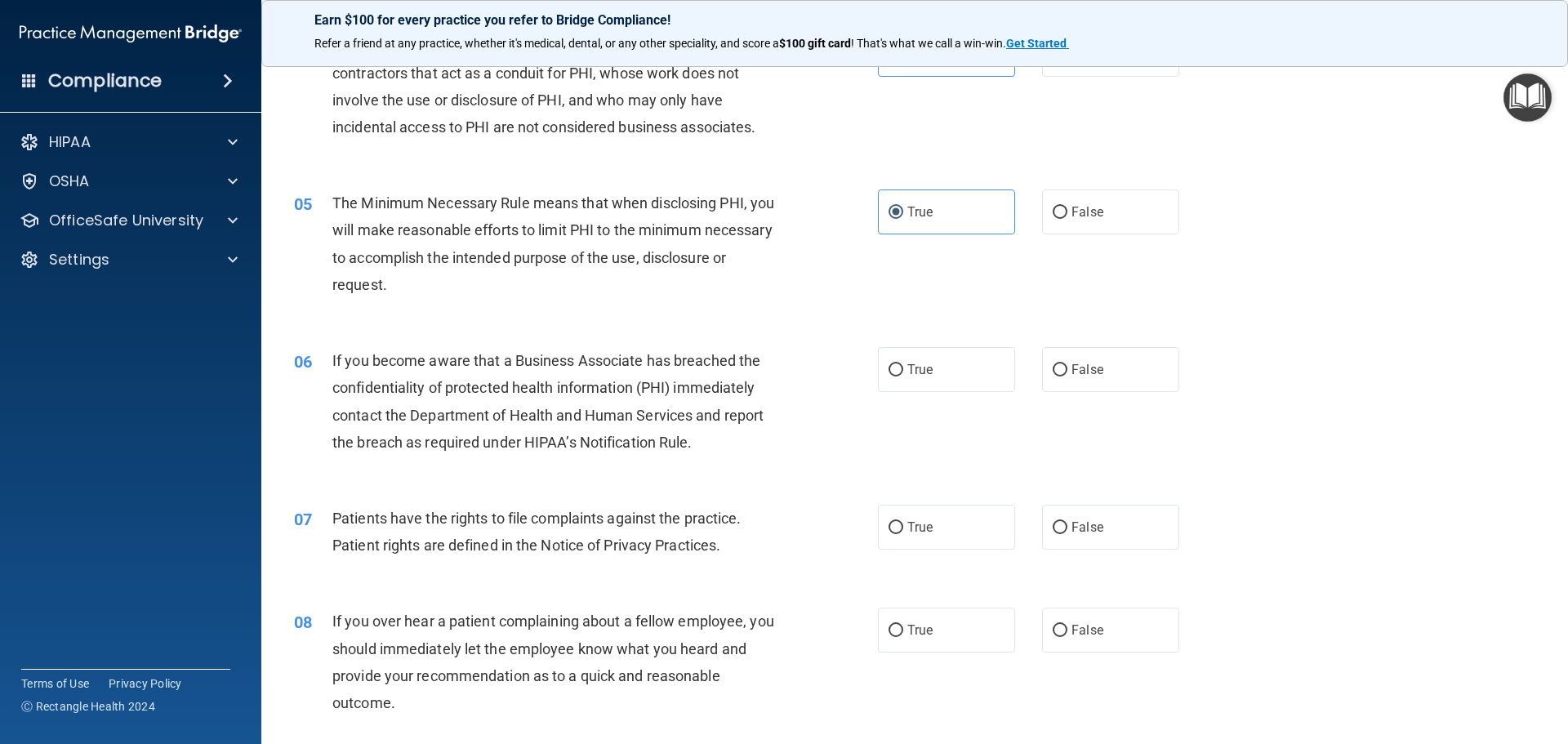
scroll to position [491, 0]
click at [1055, 365] on input "False" at bounding box center [1060, 369] width 15 height 12
radio input "true"
click at [892, 531] on input "True" at bounding box center [896, 527] width 15 height 12
radio input "true"
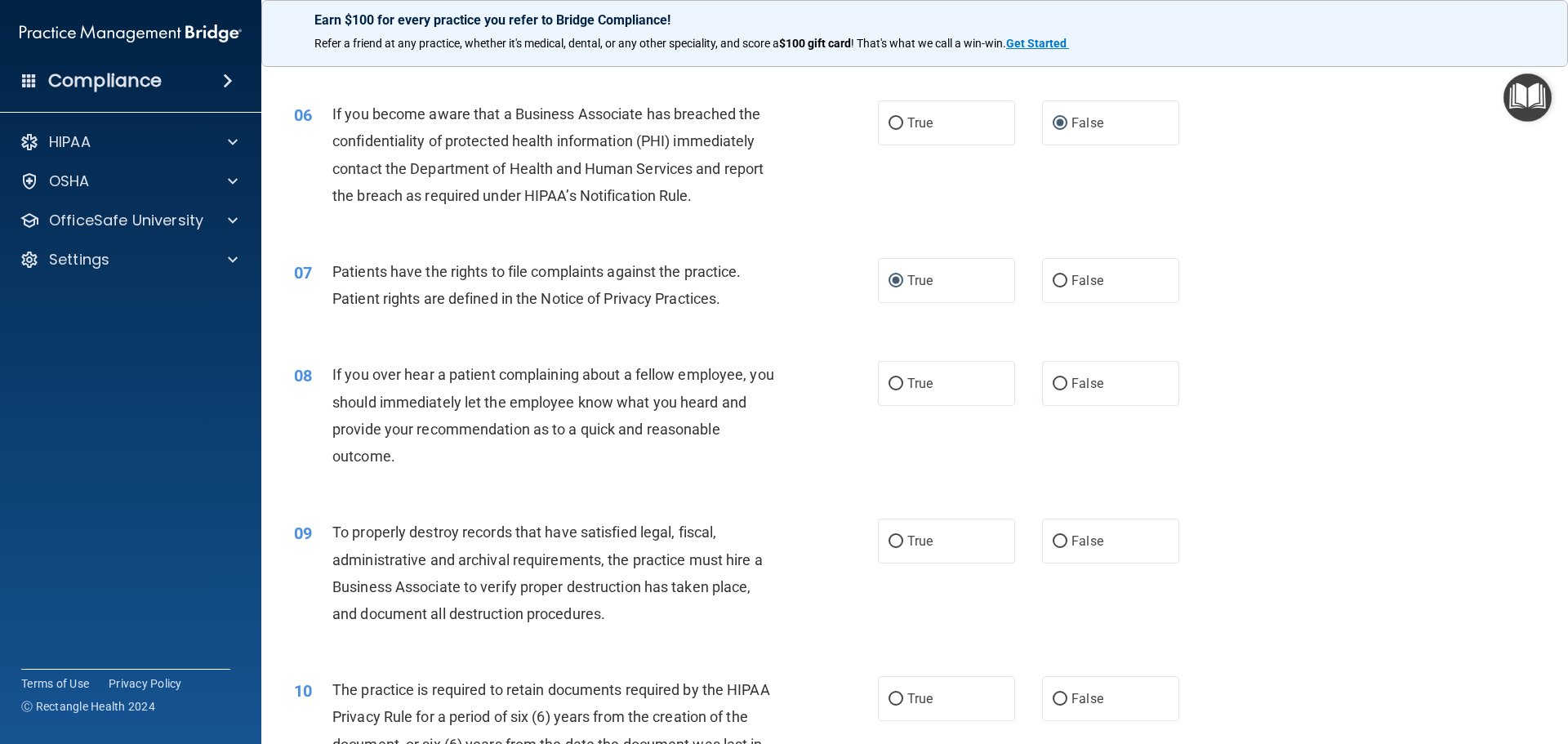
scroll to position [817, 0]
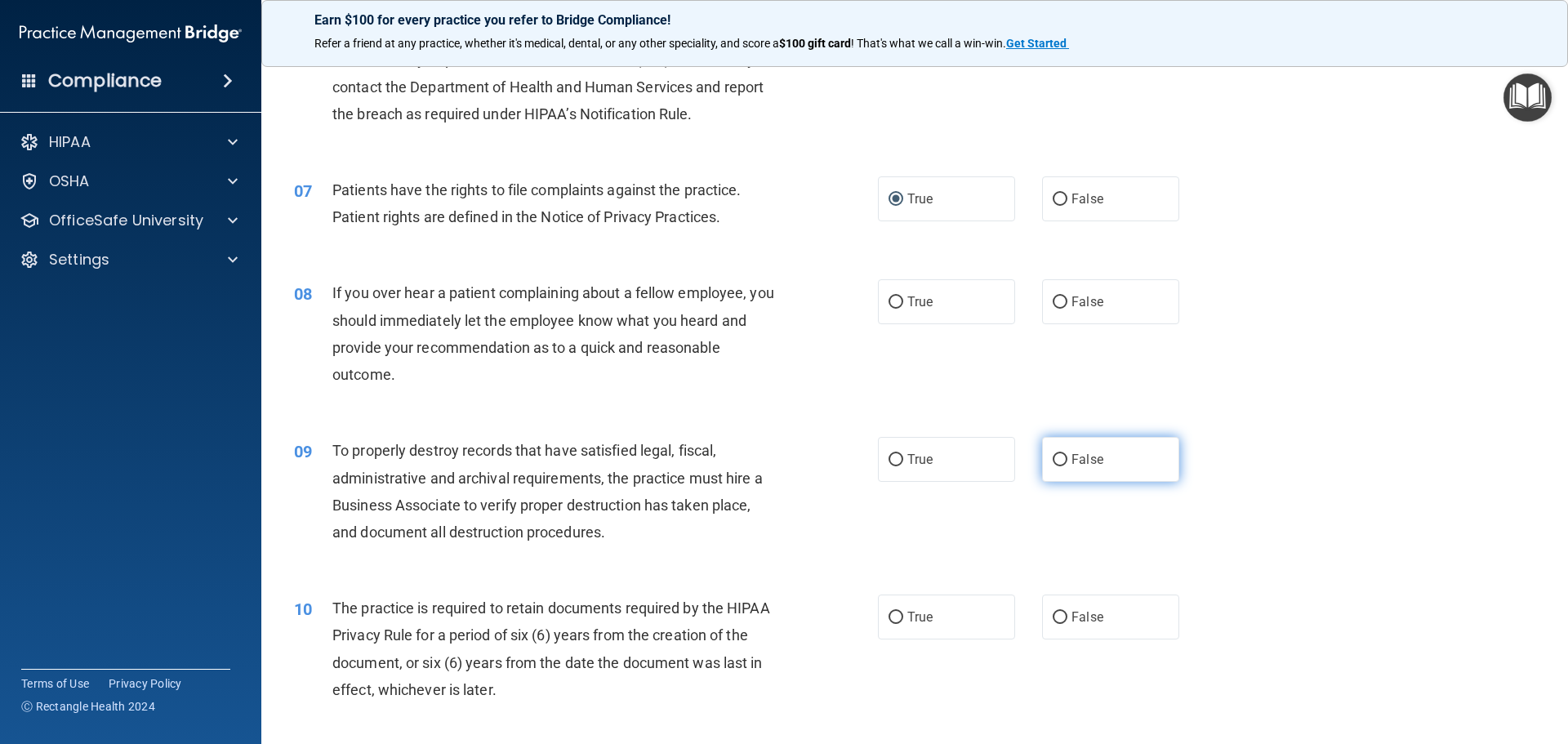
click at [1052, 462] on input "False" at bounding box center [1060, 460] width 15 height 12
radio input "true"
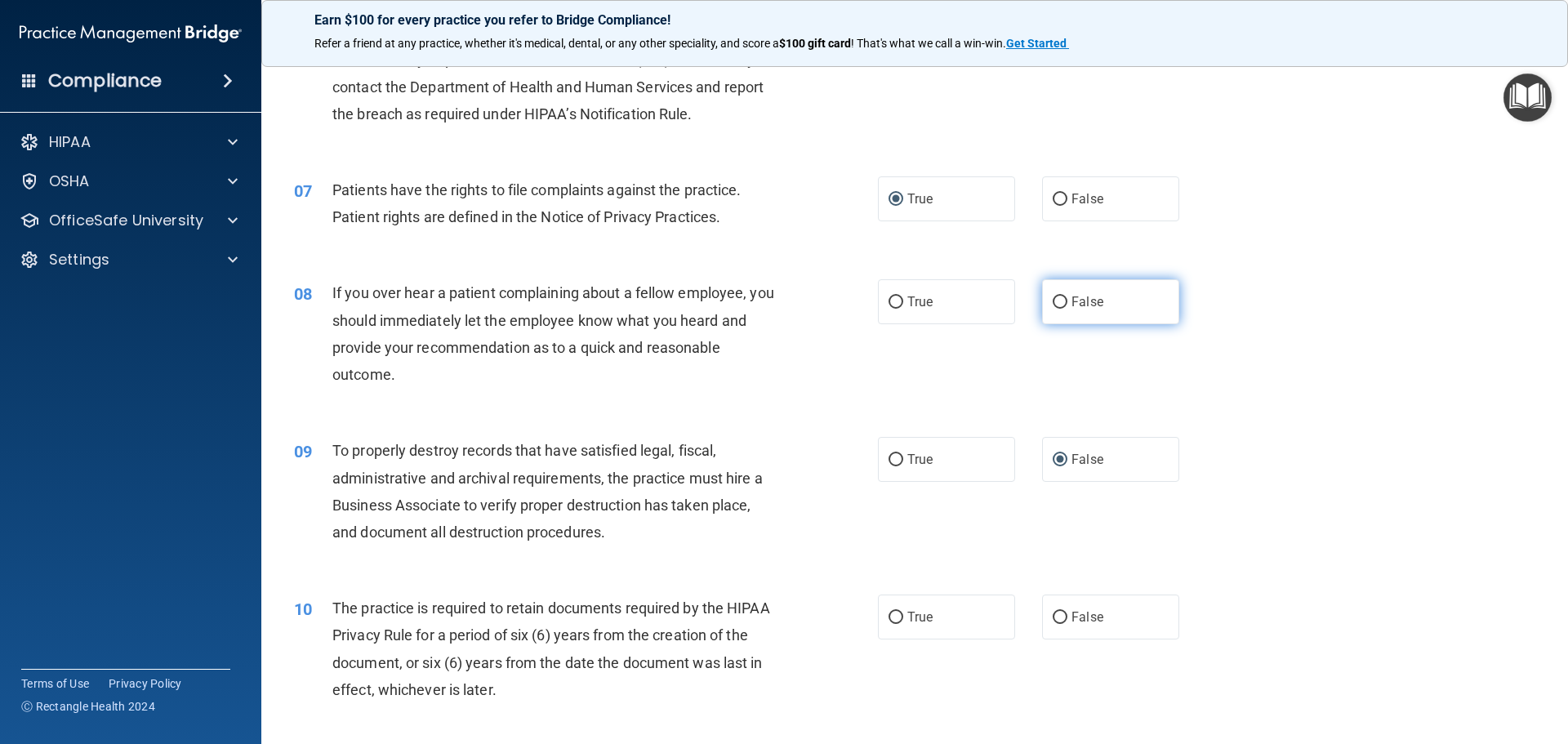
click at [1053, 297] on input "False" at bounding box center [1060, 303] width 15 height 12
radio input "true"
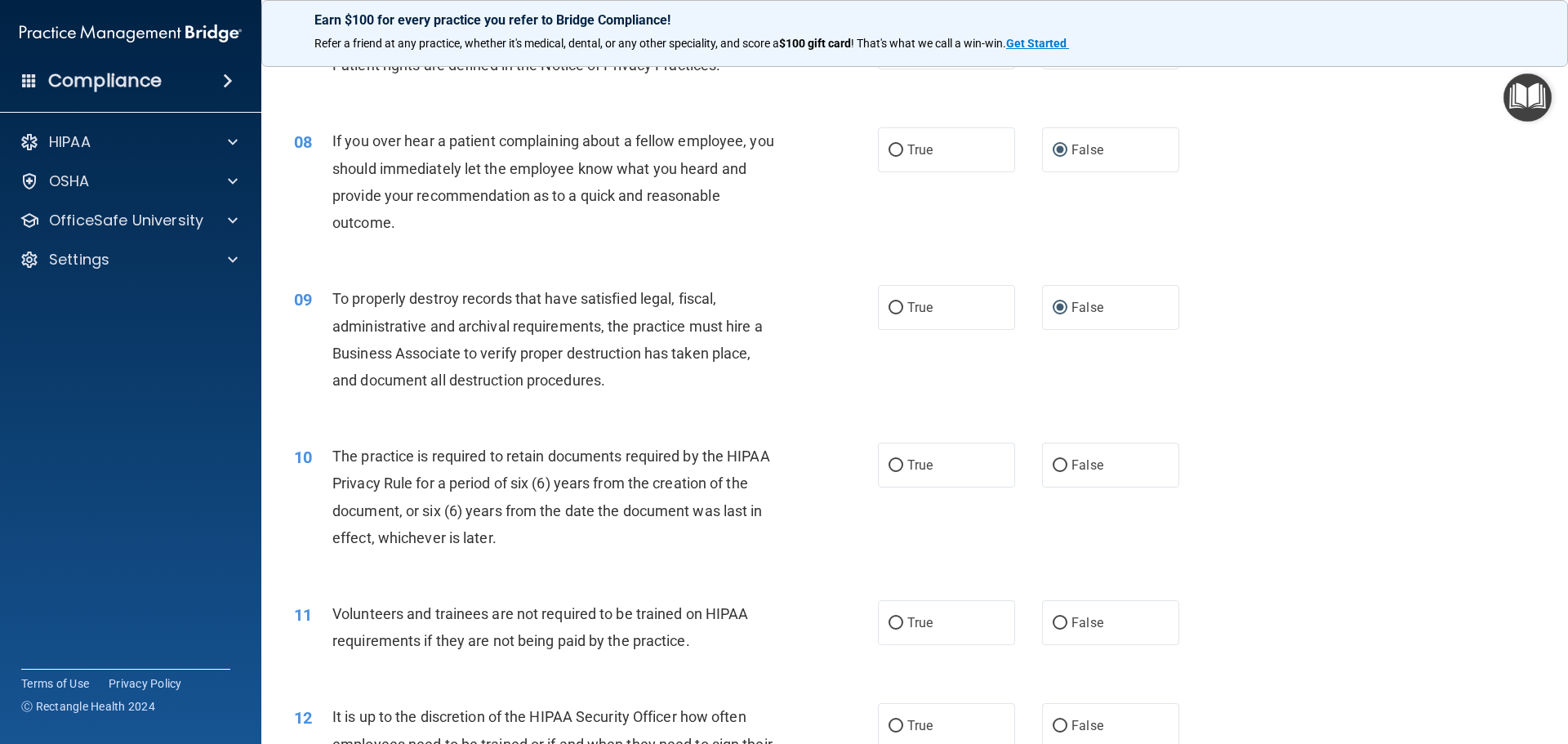
scroll to position [980, 0]
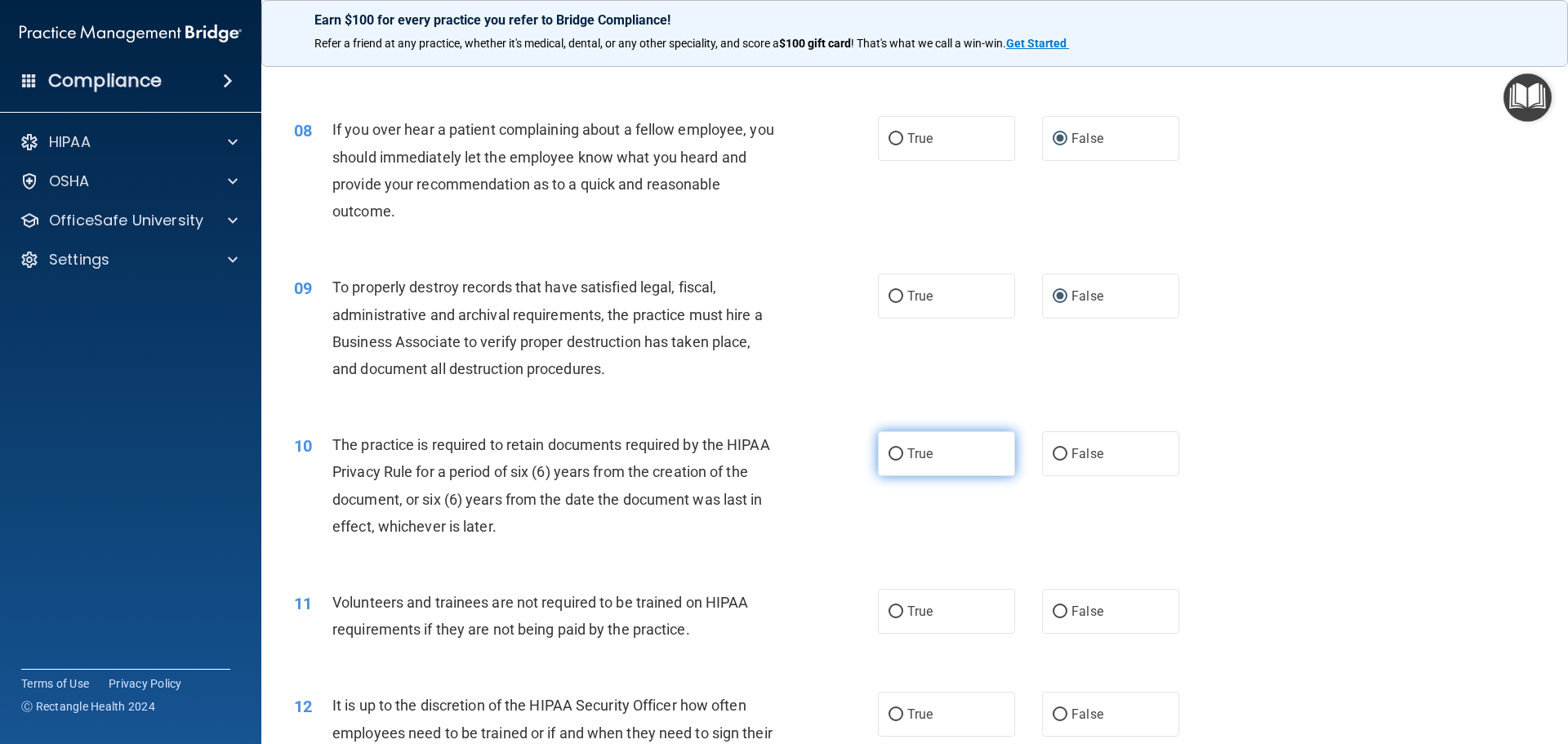
click at [888, 462] on label "True" at bounding box center [946, 454] width 137 height 45
click at [888, 461] on input "True" at bounding box center [896, 455] width 15 height 12
radio input "true"
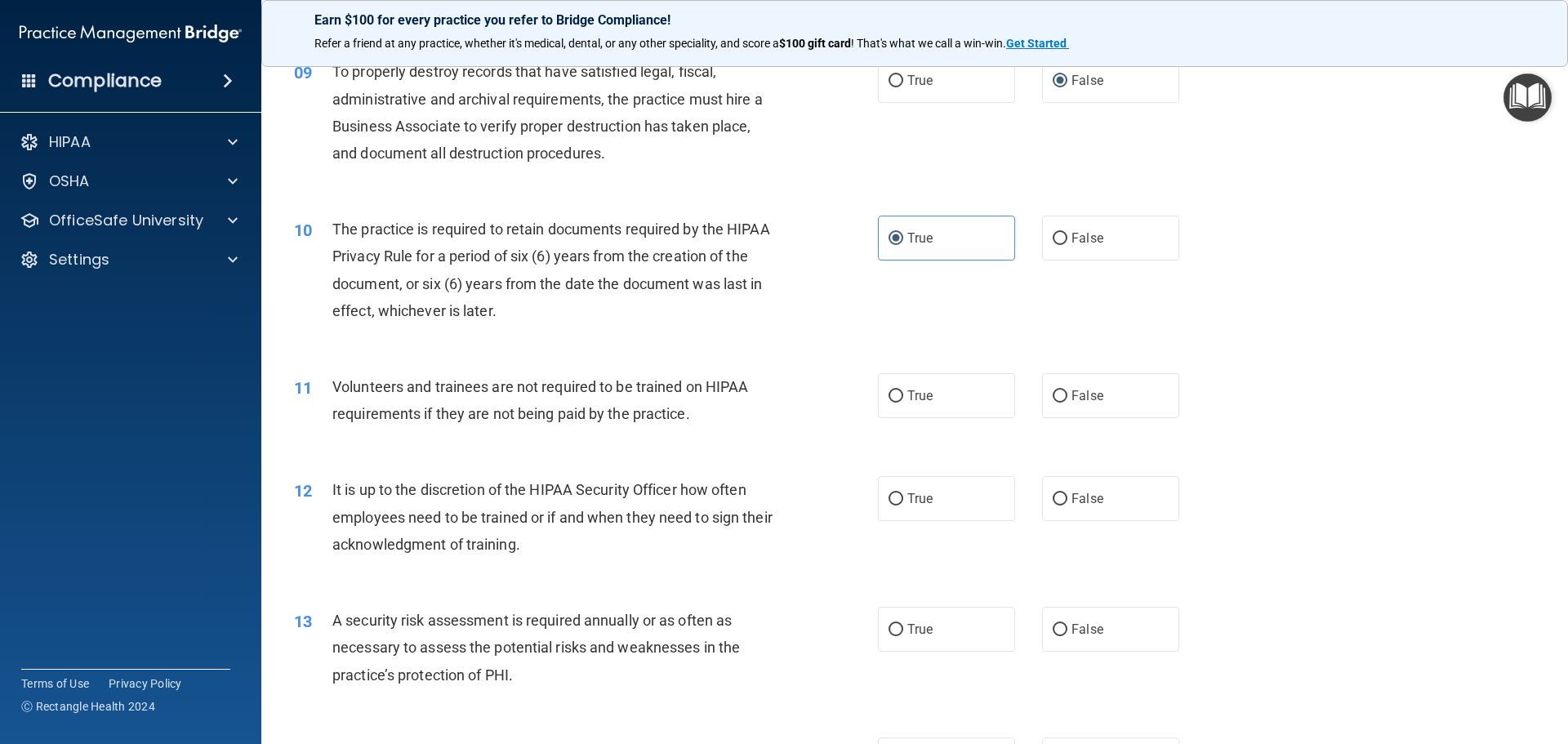
scroll to position [1226, 0]
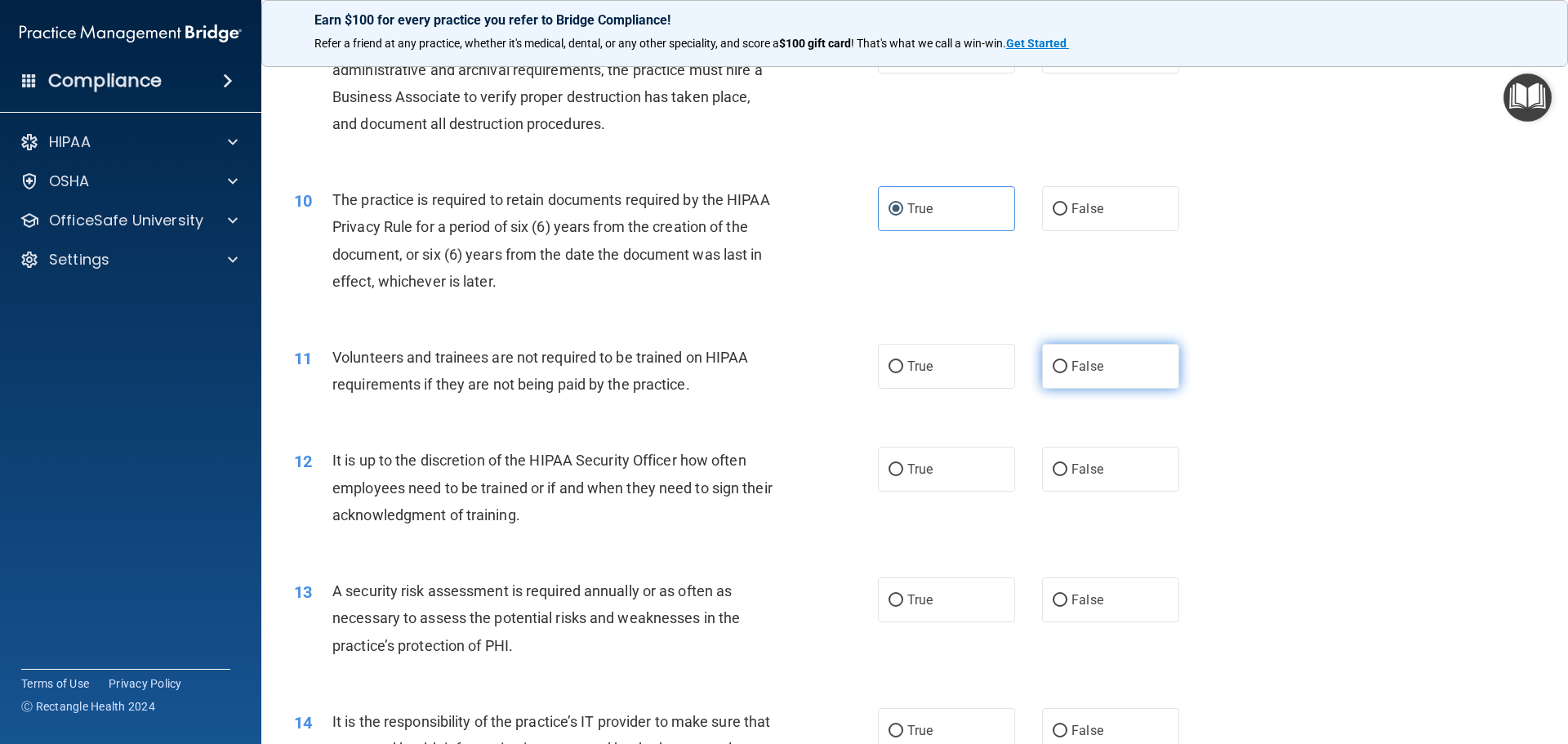
click at [1060, 366] on label "False" at bounding box center [1110, 366] width 137 height 45
click at [1060, 366] on input "False" at bounding box center [1060, 367] width 15 height 12
radio input "true"
click at [1058, 473] on input "False" at bounding box center [1060, 470] width 15 height 12
radio input "true"
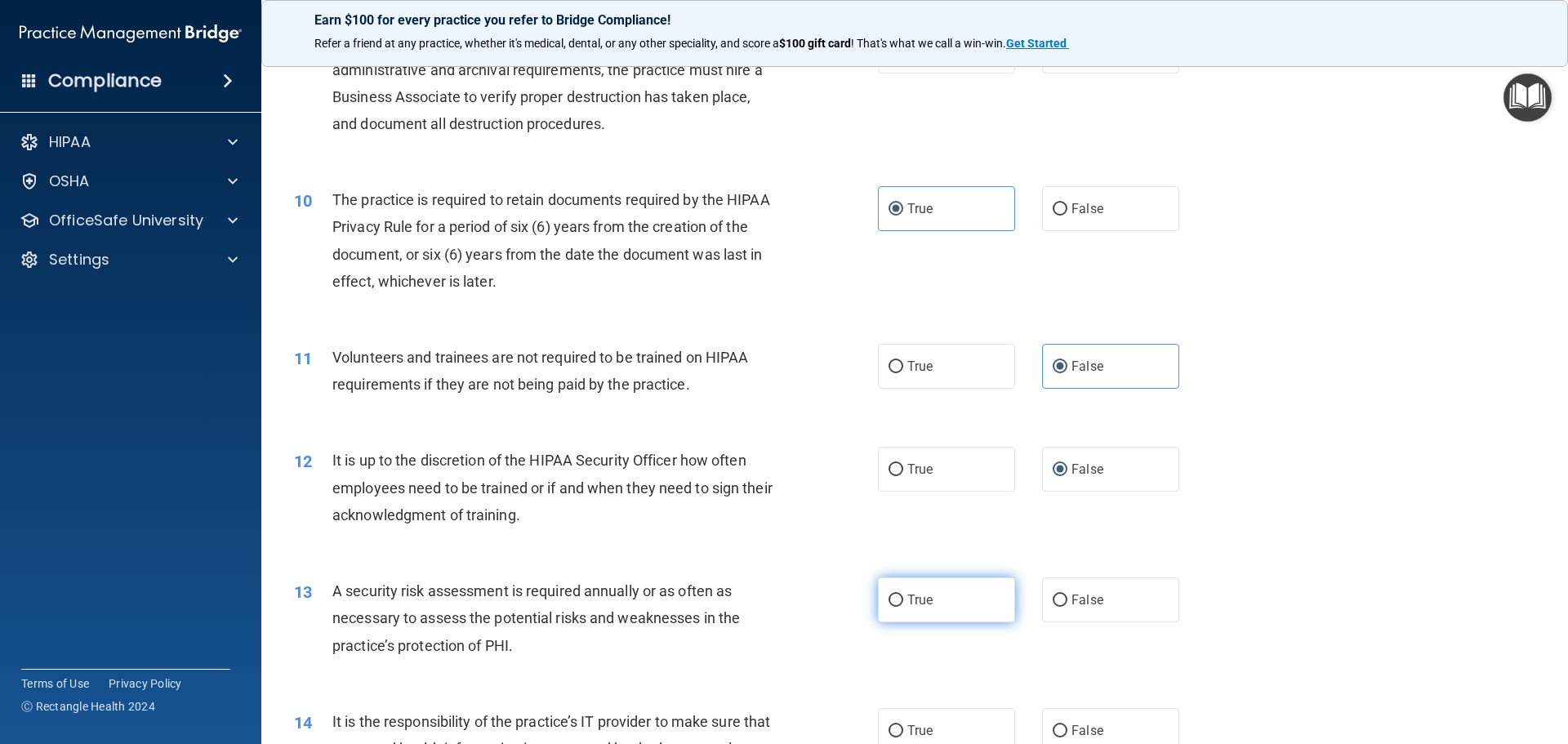
drag, startPoint x: 897, startPoint y: 598, endPoint x: 908, endPoint y: 595, distance: 11.4
click at [903, 597] on label "True" at bounding box center [946, 600] width 137 height 45
click at [903, 597] on input "True" at bounding box center [896, 601] width 15 height 12
radio input "true"
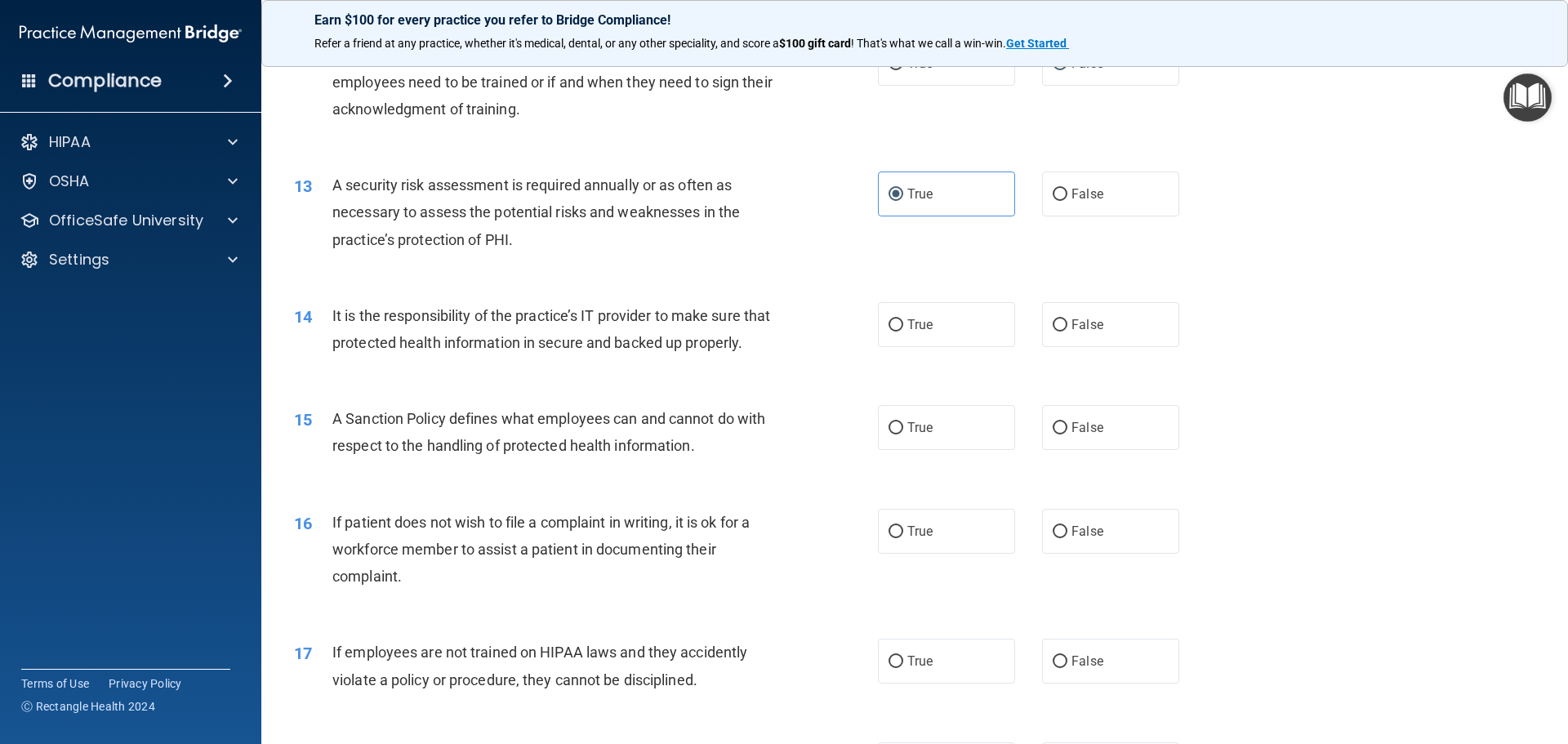
scroll to position [1634, 0]
click at [1052, 327] on input "False" at bounding box center [1060, 323] width 15 height 12
radio input "true"
click at [1053, 433] on input "False" at bounding box center [1060, 426] width 15 height 12
radio input "true"
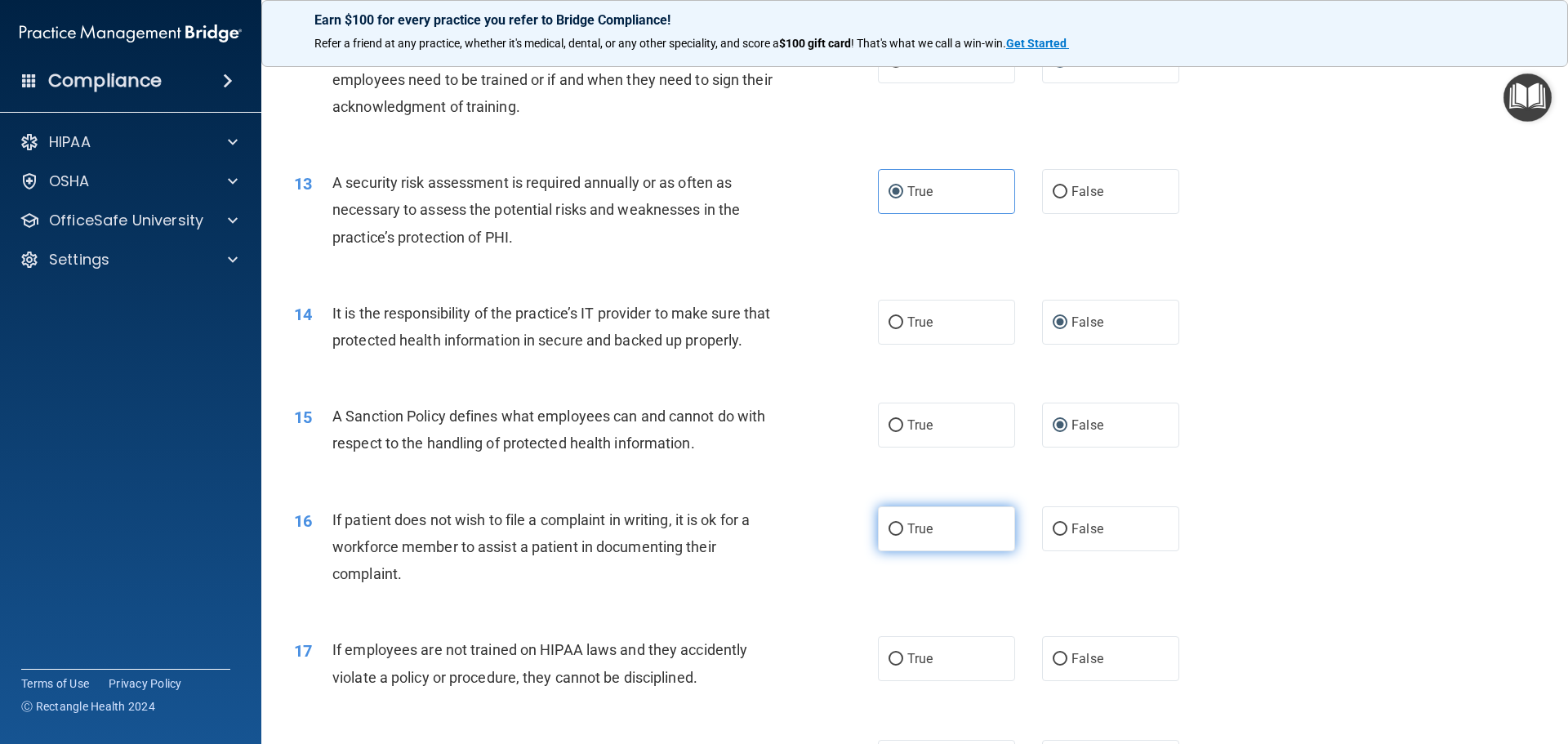
click at [898, 552] on label "True" at bounding box center [946, 529] width 137 height 45
click at [898, 536] on input "True" at bounding box center [896, 530] width 15 height 12
radio input "true"
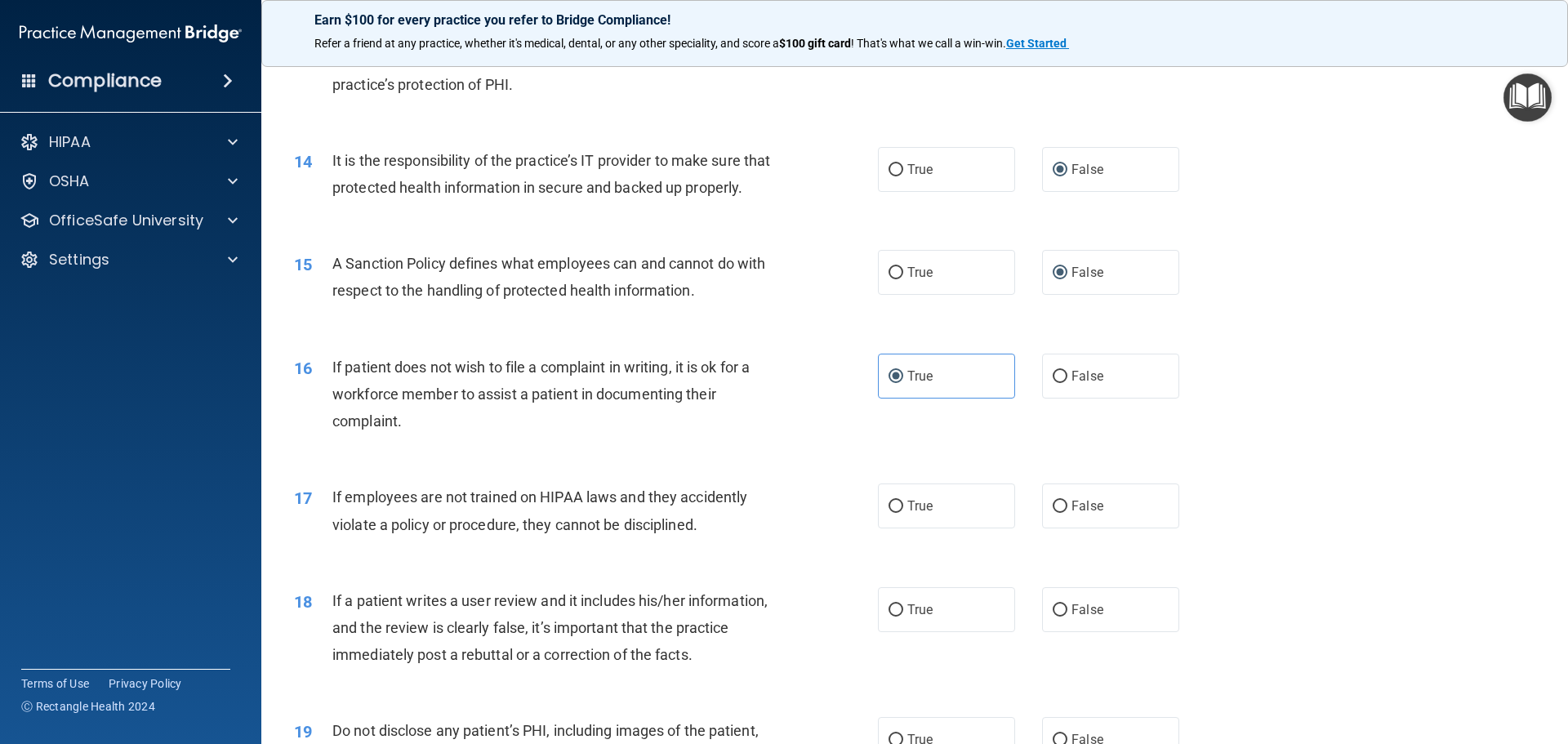
scroll to position [1798, 0]
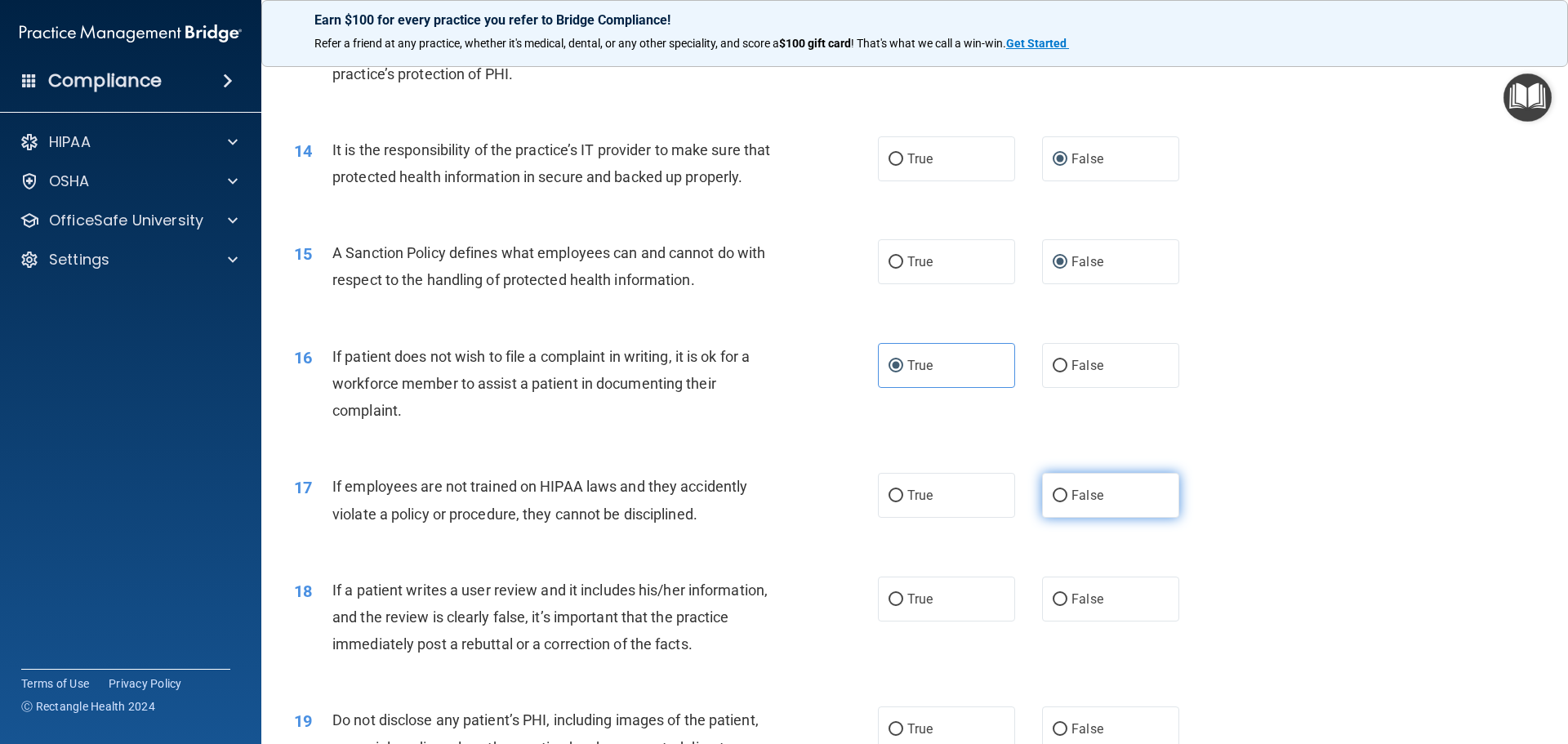
click at [1063, 518] on label "False" at bounding box center [1110, 495] width 137 height 45
click at [1063, 503] on input "False" at bounding box center [1060, 496] width 15 height 12
radio input "true"
drag, startPoint x: 1054, startPoint y: 625, endPoint x: 1146, endPoint y: 603, distance: 94.6
click at [1057, 607] on input "False" at bounding box center [1060, 600] width 15 height 12
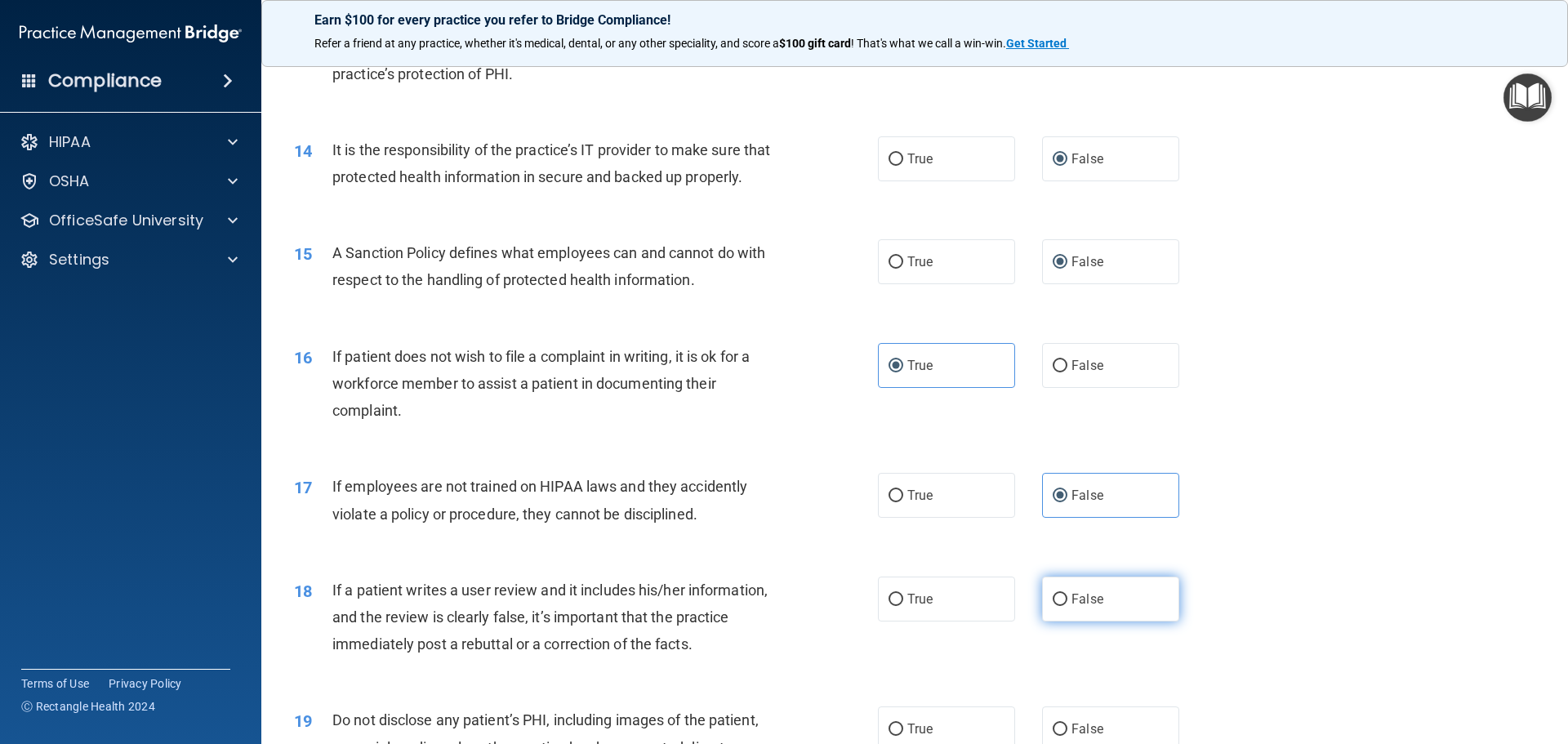
radio input "true"
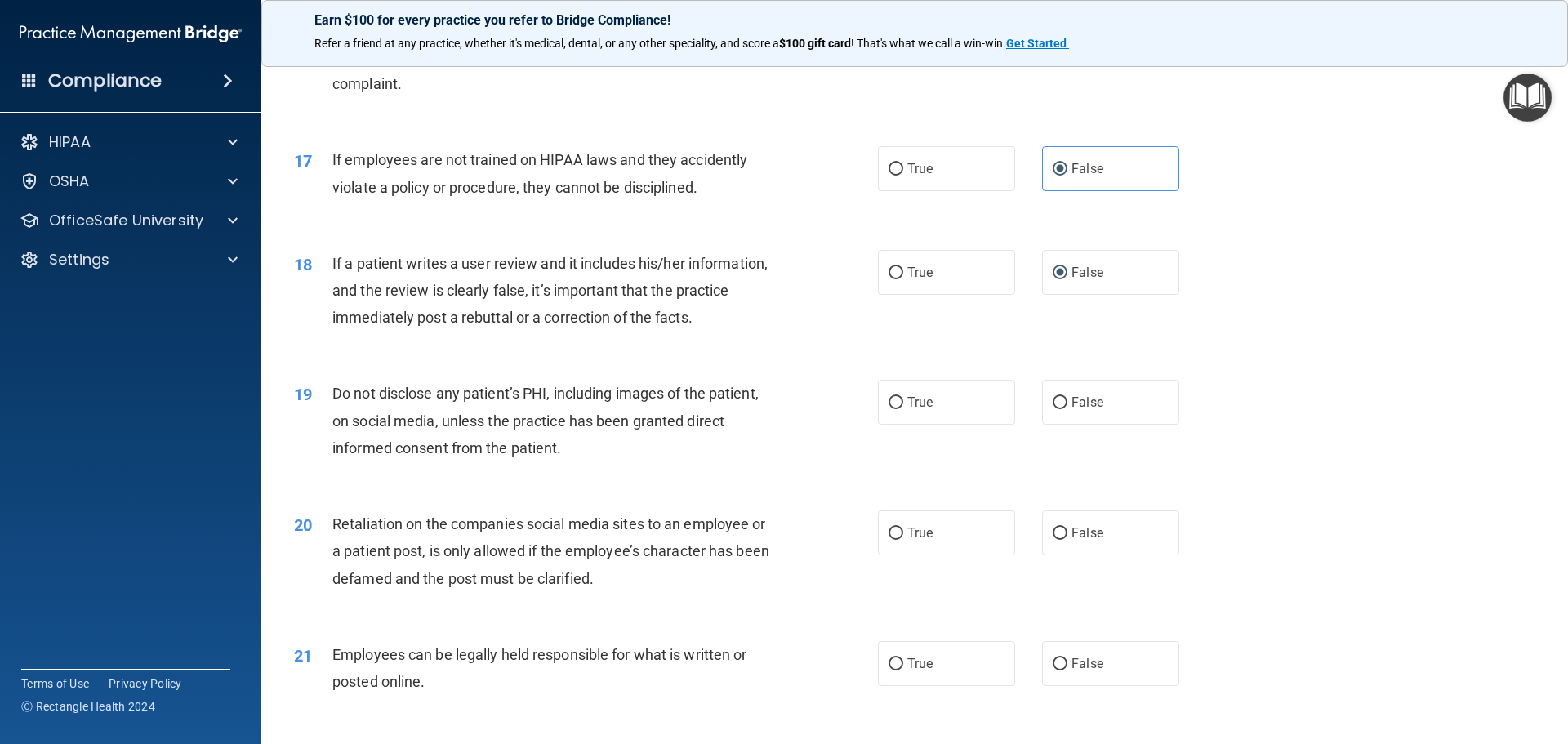
scroll to position [2206, 0]
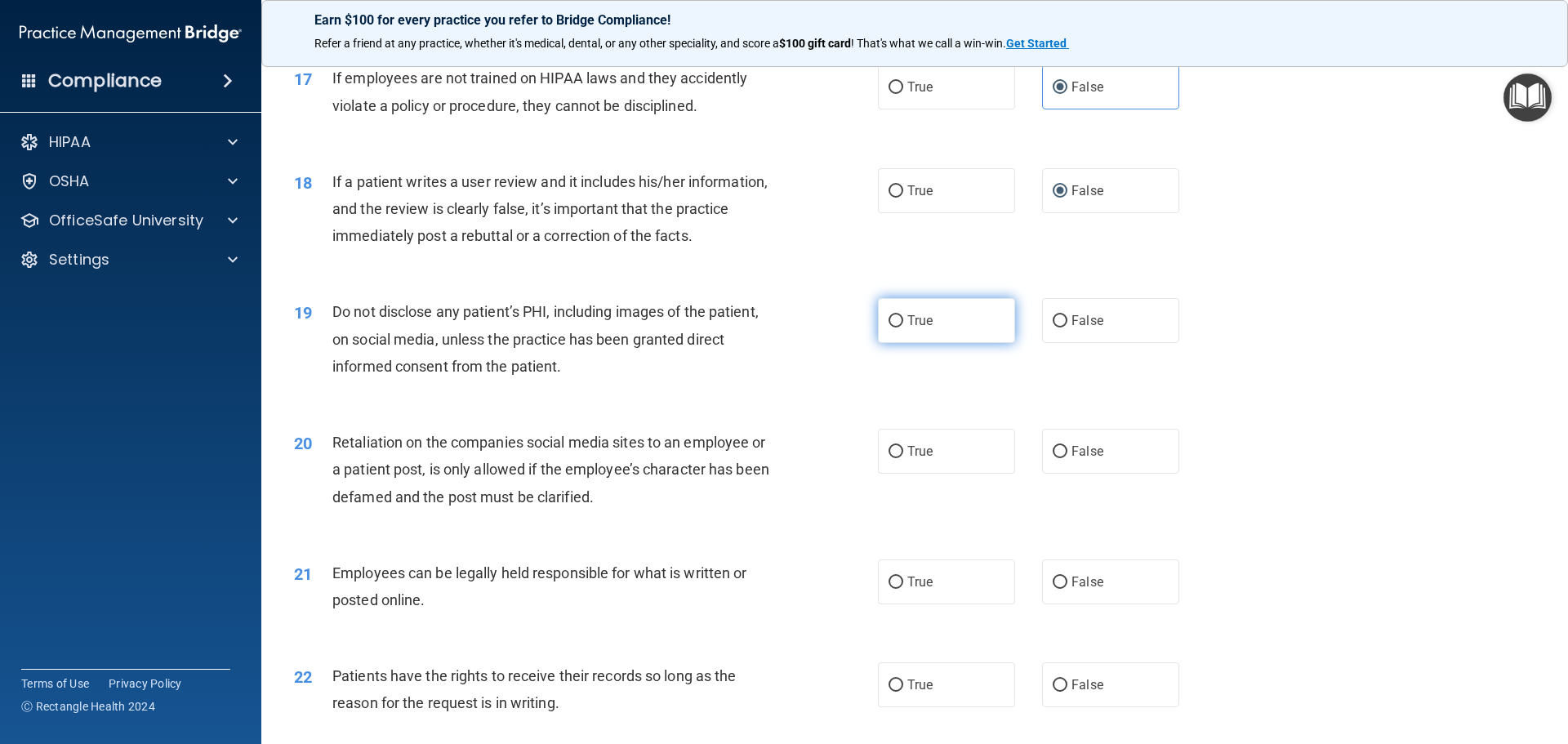
click at [888, 328] on input "True" at bounding box center [896, 321] width 15 height 12
radio input "true"
click at [1052, 459] on input "False" at bounding box center [1060, 452] width 15 height 12
radio input "true"
drag, startPoint x: 890, startPoint y: 610, endPoint x: 901, endPoint y: 611, distance: 11.0
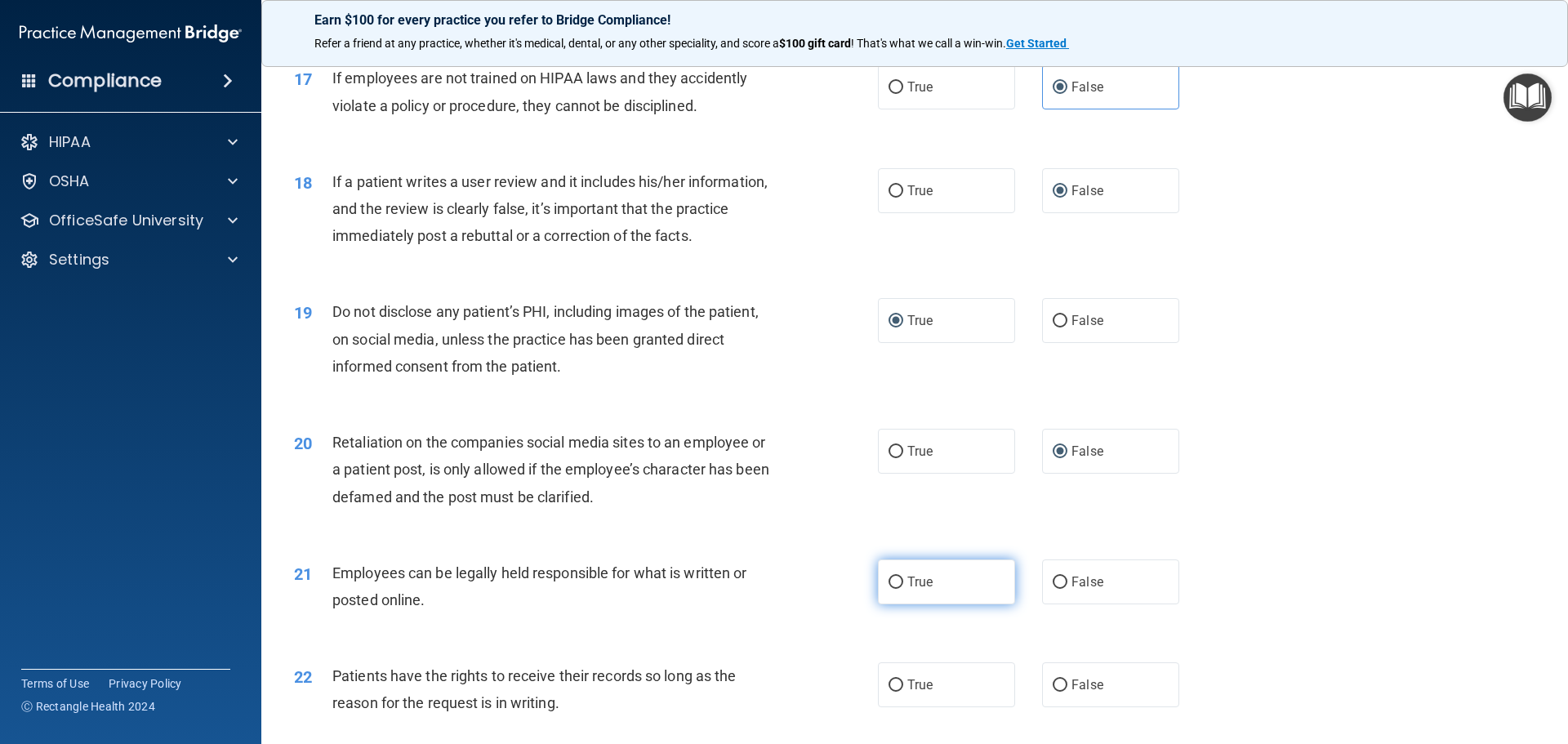
click at [891, 589] on input "True" at bounding box center [896, 583] width 15 height 12
radio input "true"
click at [1057, 692] on input "False" at bounding box center [1060, 685] width 15 height 12
radio input "true"
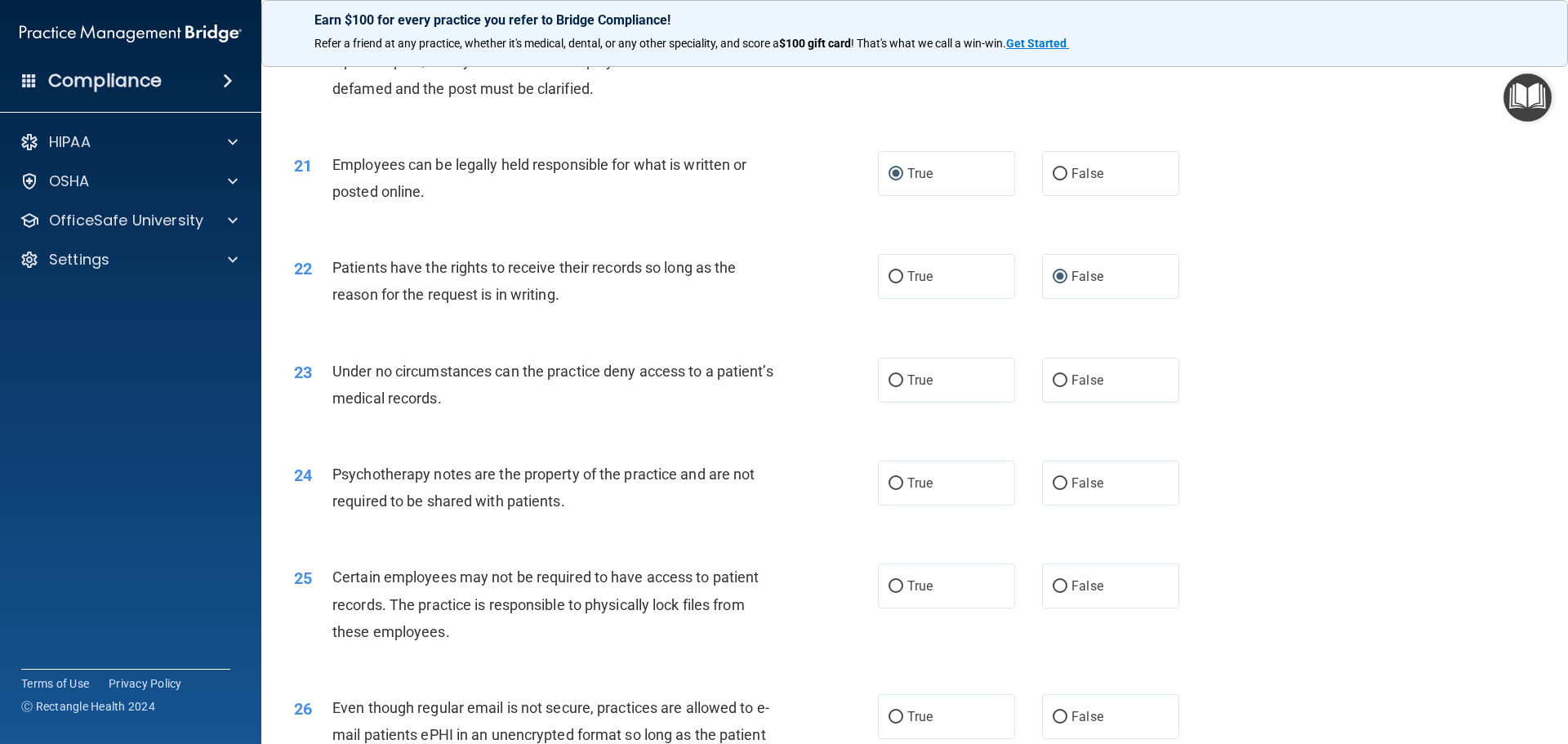
scroll to position [2696, 0]
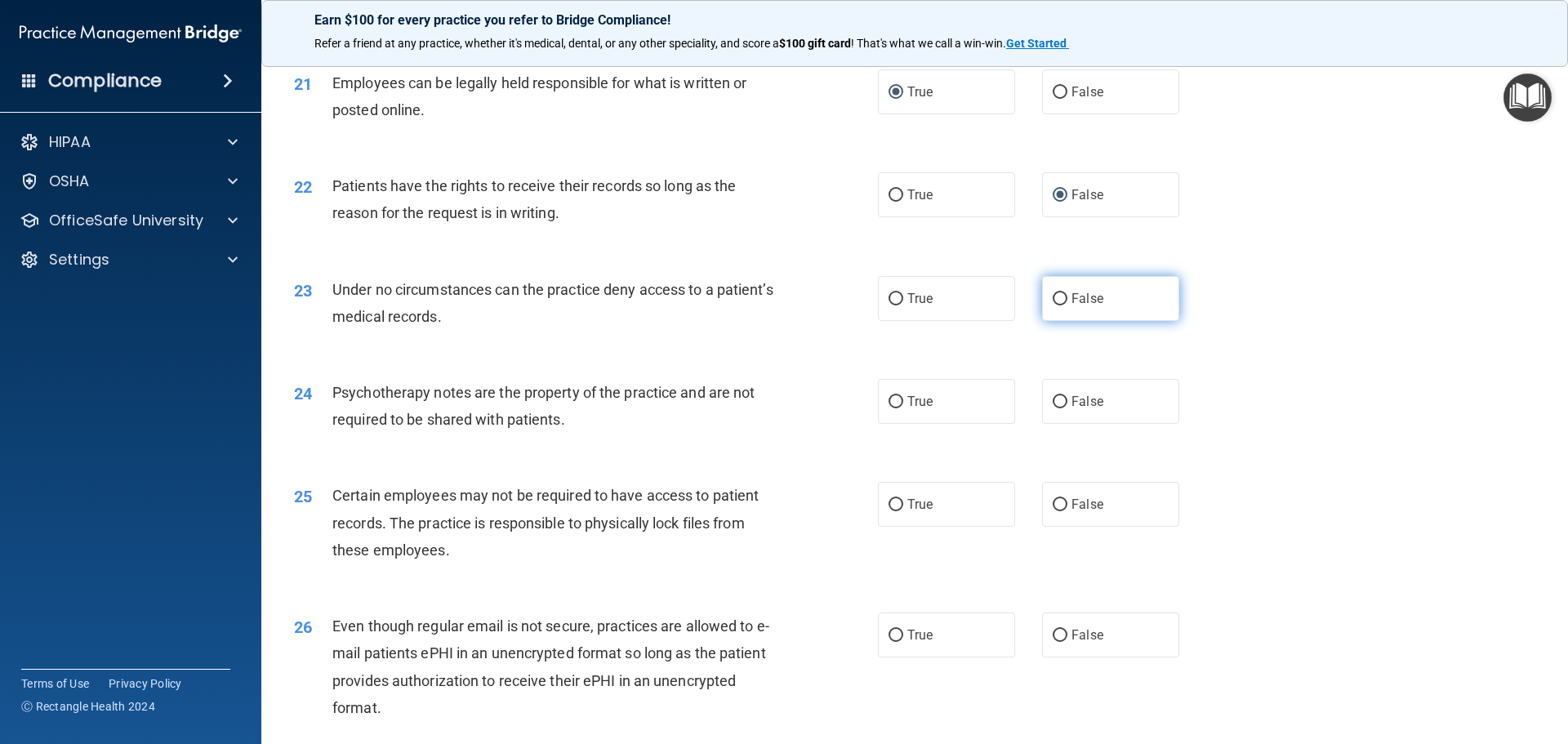
click at [1059, 306] on input "False" at bounding box center [1060, 299] width 15 height 12
radio input "true"
click at [888, 409] on input "True" at bounding box center [896, 402] width 15 height 12
radio input "true"
click at [893, 512] on input "True" at bounding box center [896, 505] width 15 height 12
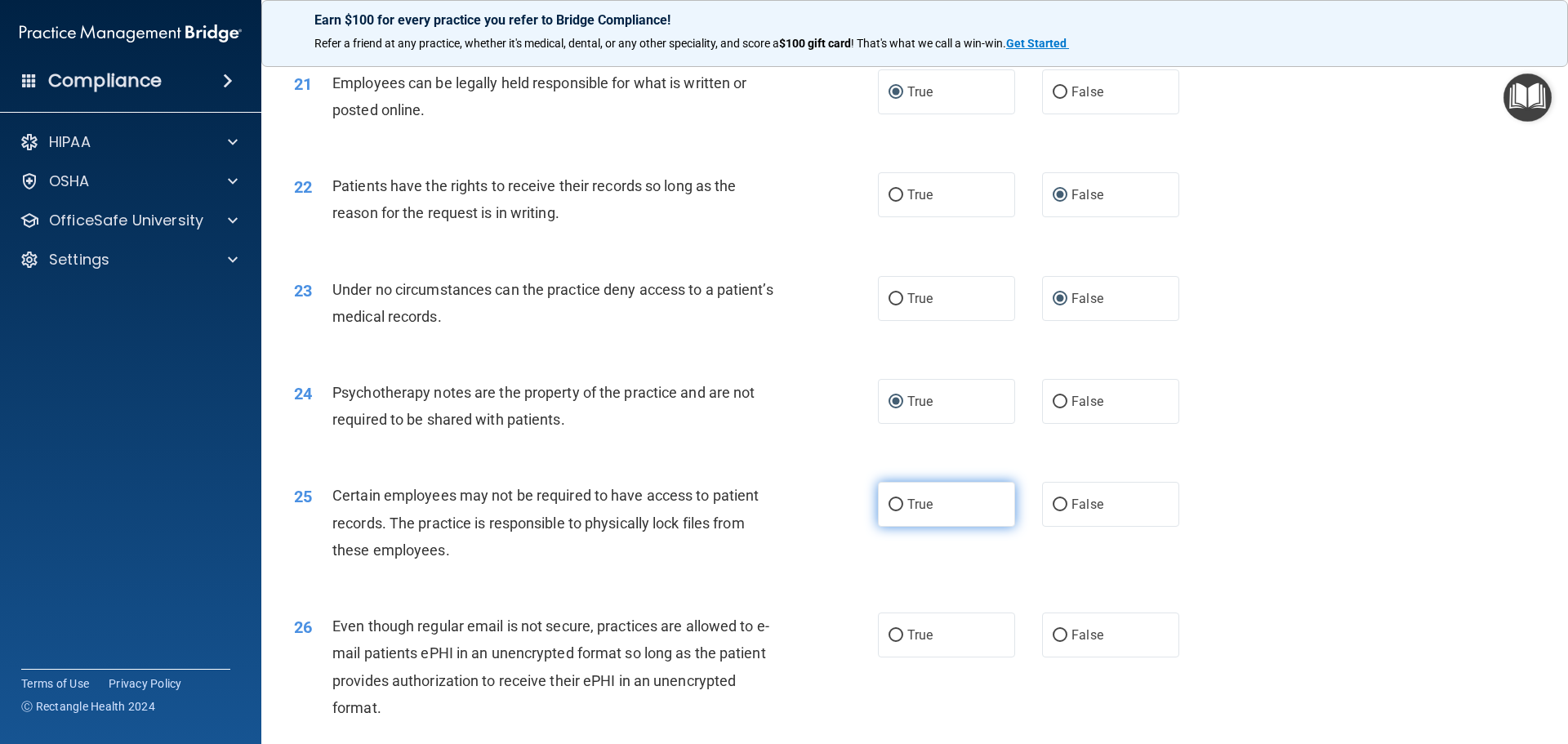
radio input "true"
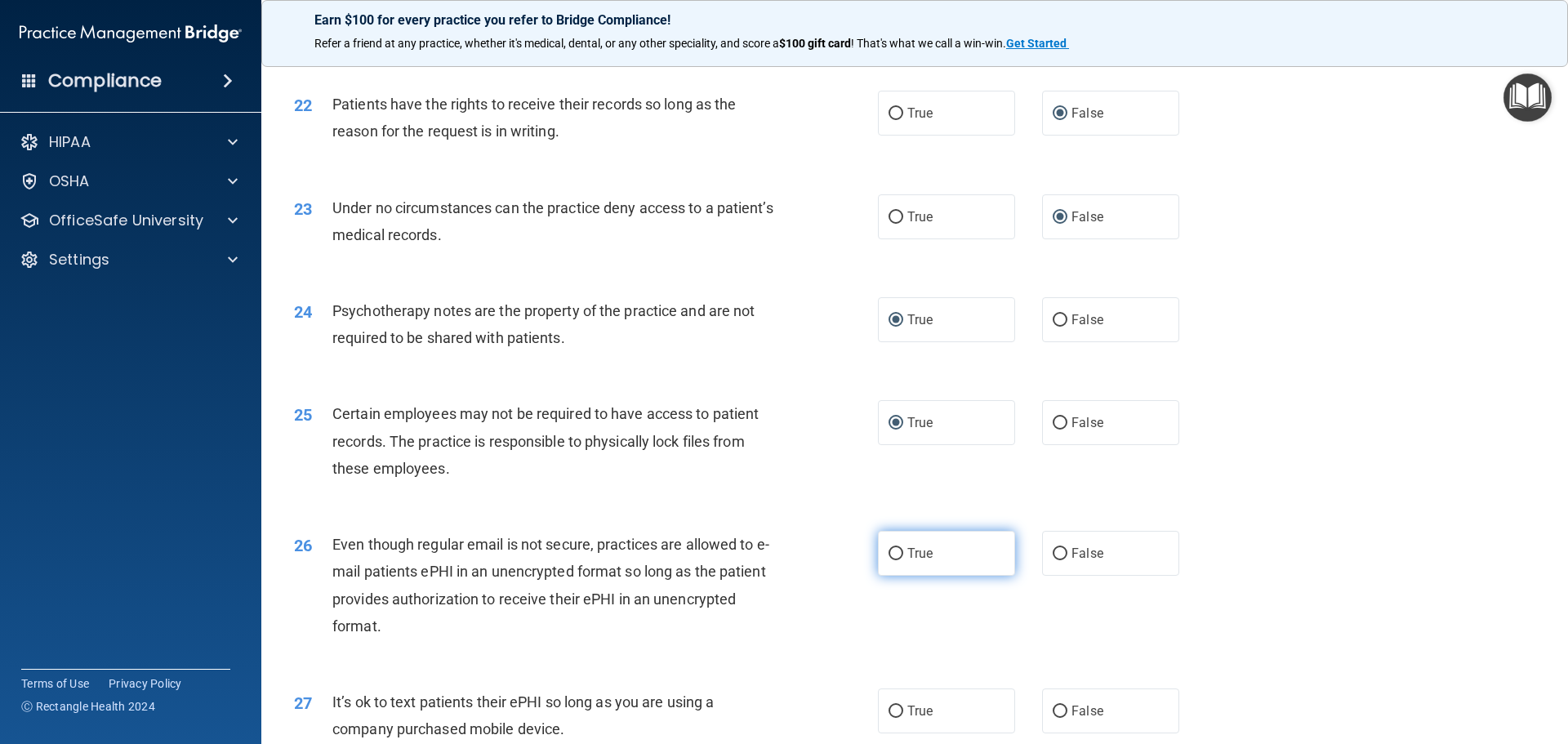
click at [888, 561] on input "True" at bounding box center [896, 554] width 15 height 12
radio input "true"
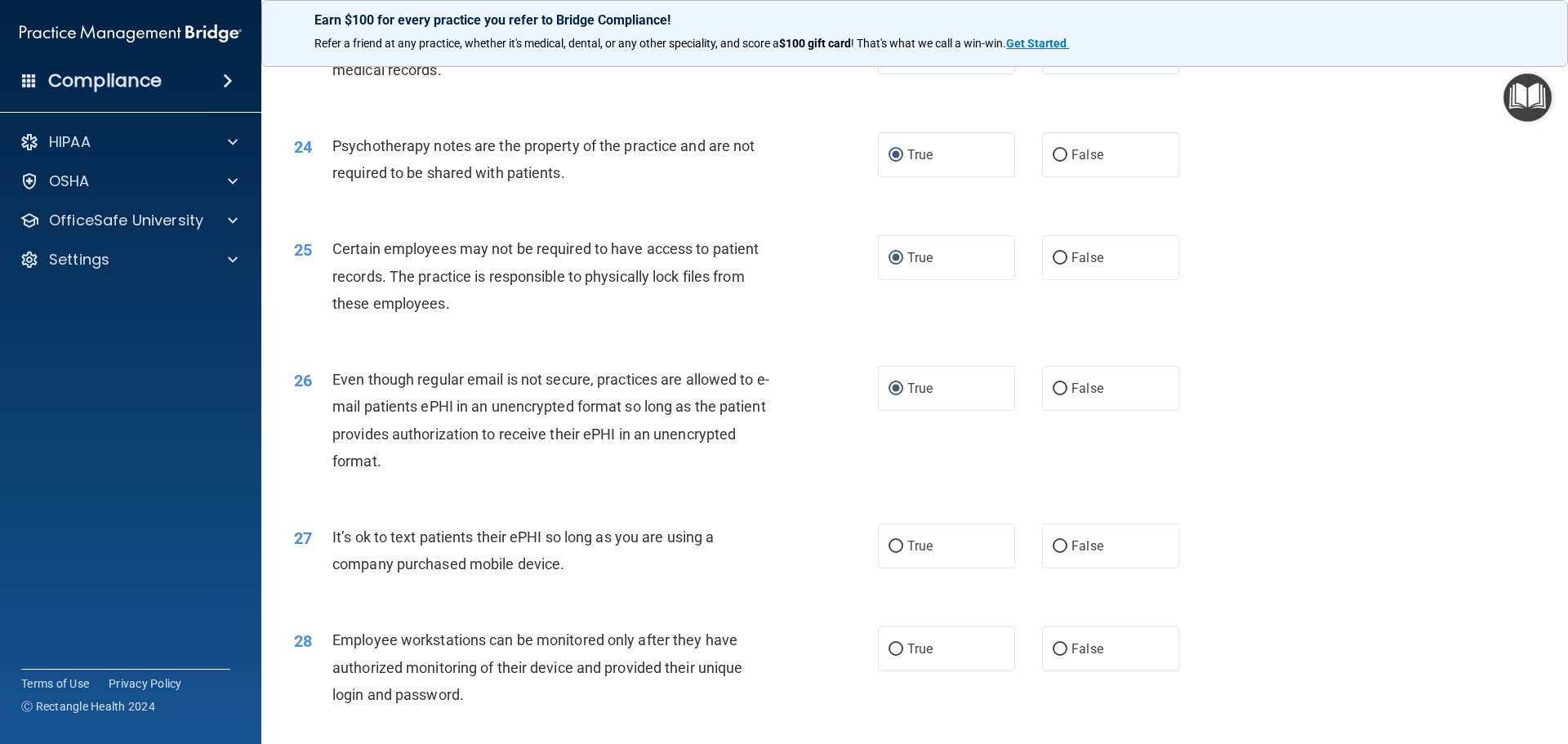
scroll to position [3023, 0]
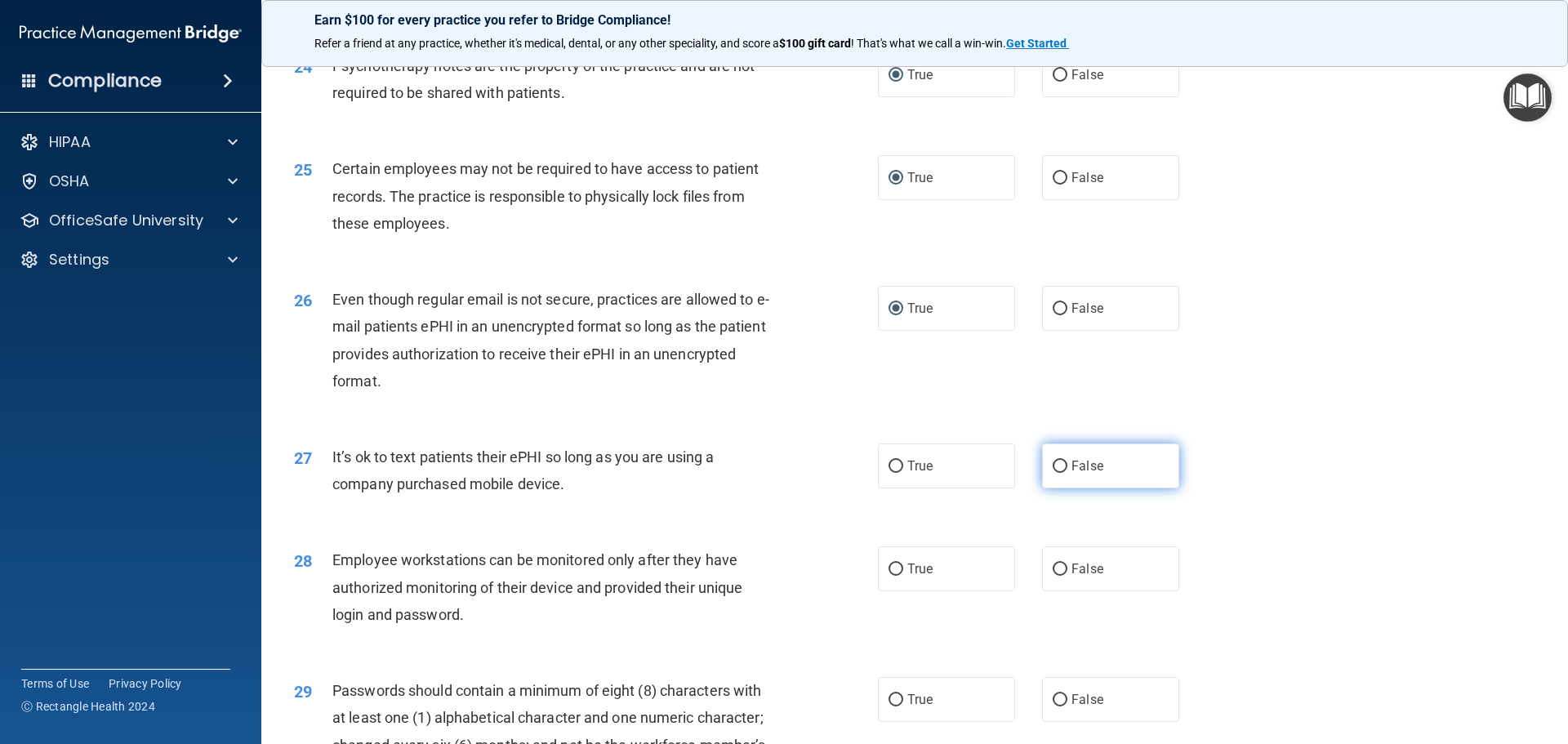
click at [1059, 473] on input "False" at bounding box center [1060, 467] width 15 height 12
radio input "true"
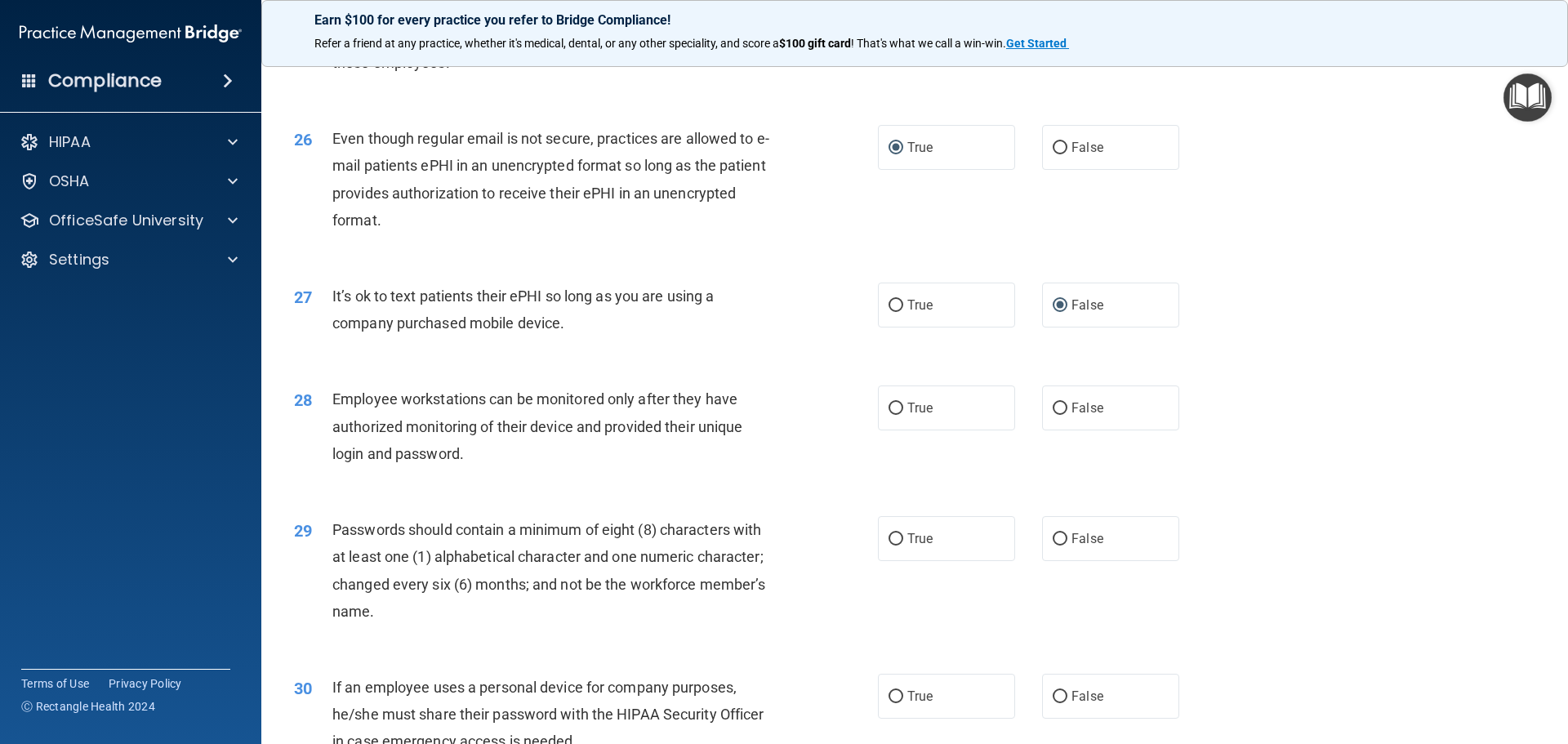
scroll to position [3186, 0]
click at [1043, 428] on label "False" at bounding box center [1110, 406] width 137 height 45
click at [1052, 413] on input "False" at bounding box center [1060, 406] width 15 height 12
radio input "true"
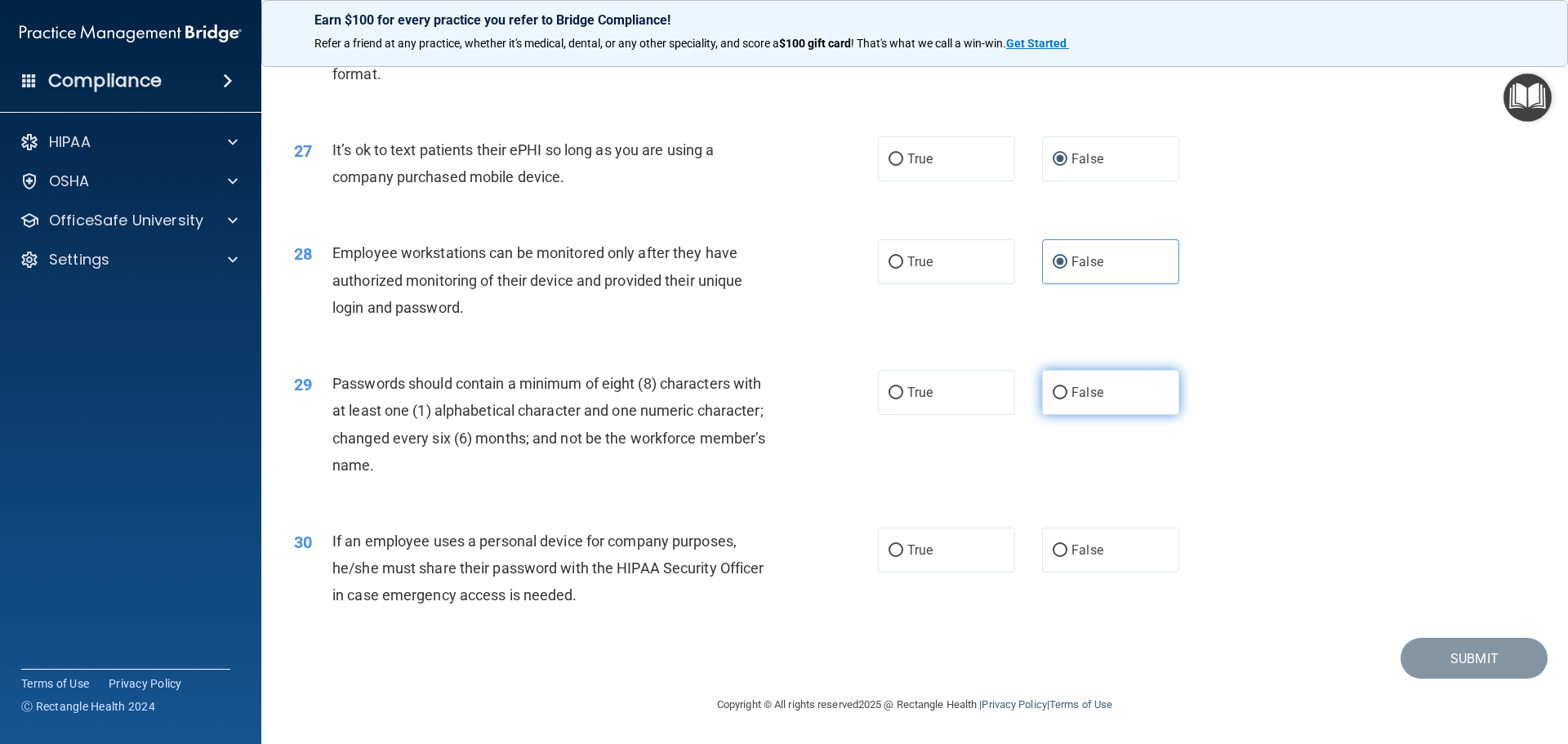
scroll to position [3350, 0]
click at [891, 412] on label "True" at bounding box center [946, 392] width 137 height 45
click at [891, 400] on input "True" at bounding box center [896, 393] width 15 height 12
radio input "true"
click at [1051, 566] on label "False" at bounding box center [1110, 550] width 137 height 45
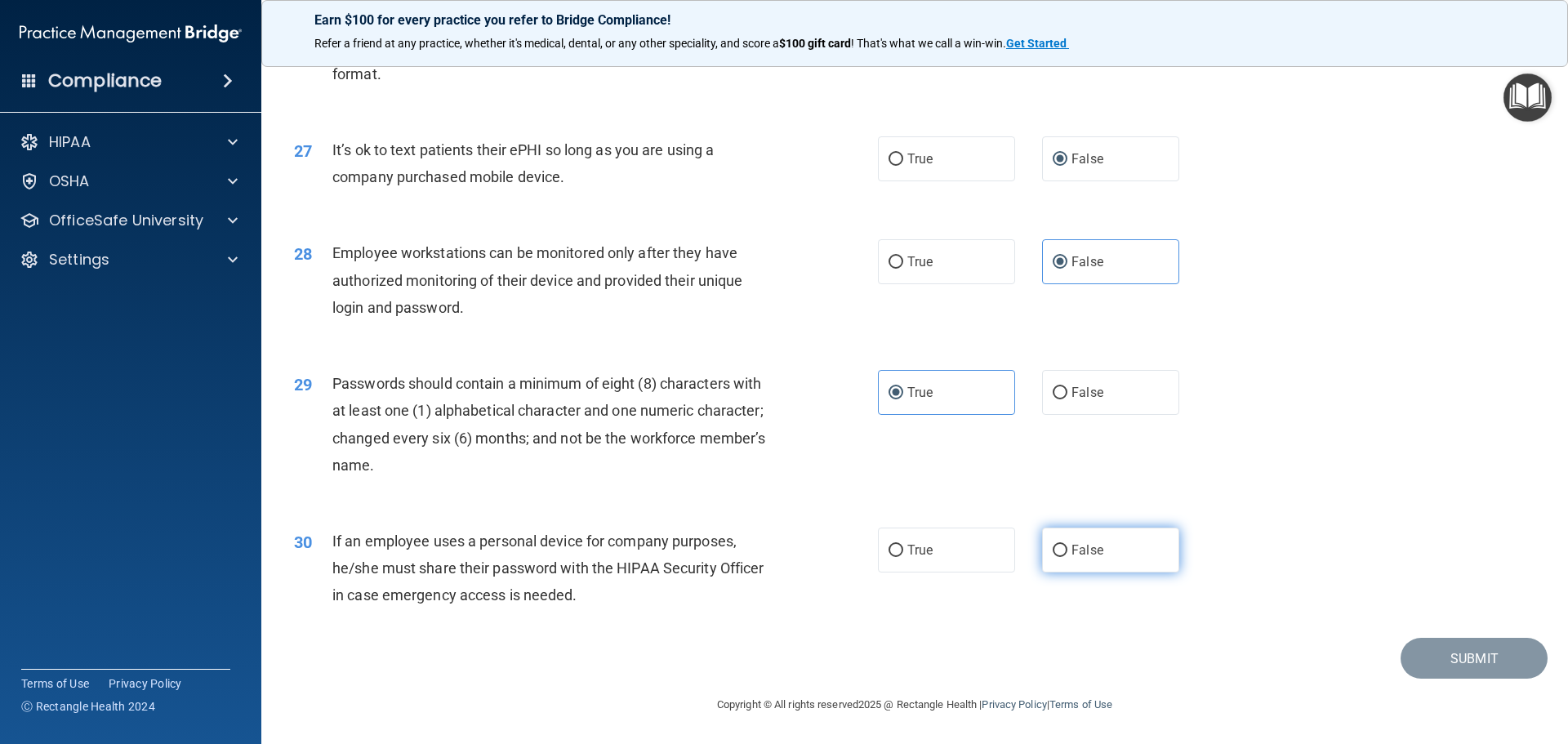
click at [1052, 558] on input "False" at bounding box center [1060, 551] width 15 height 12
radio input "true"
click at [1456, 675] on button "Submit" at bounding box center [1474, 658] width 147 height 42
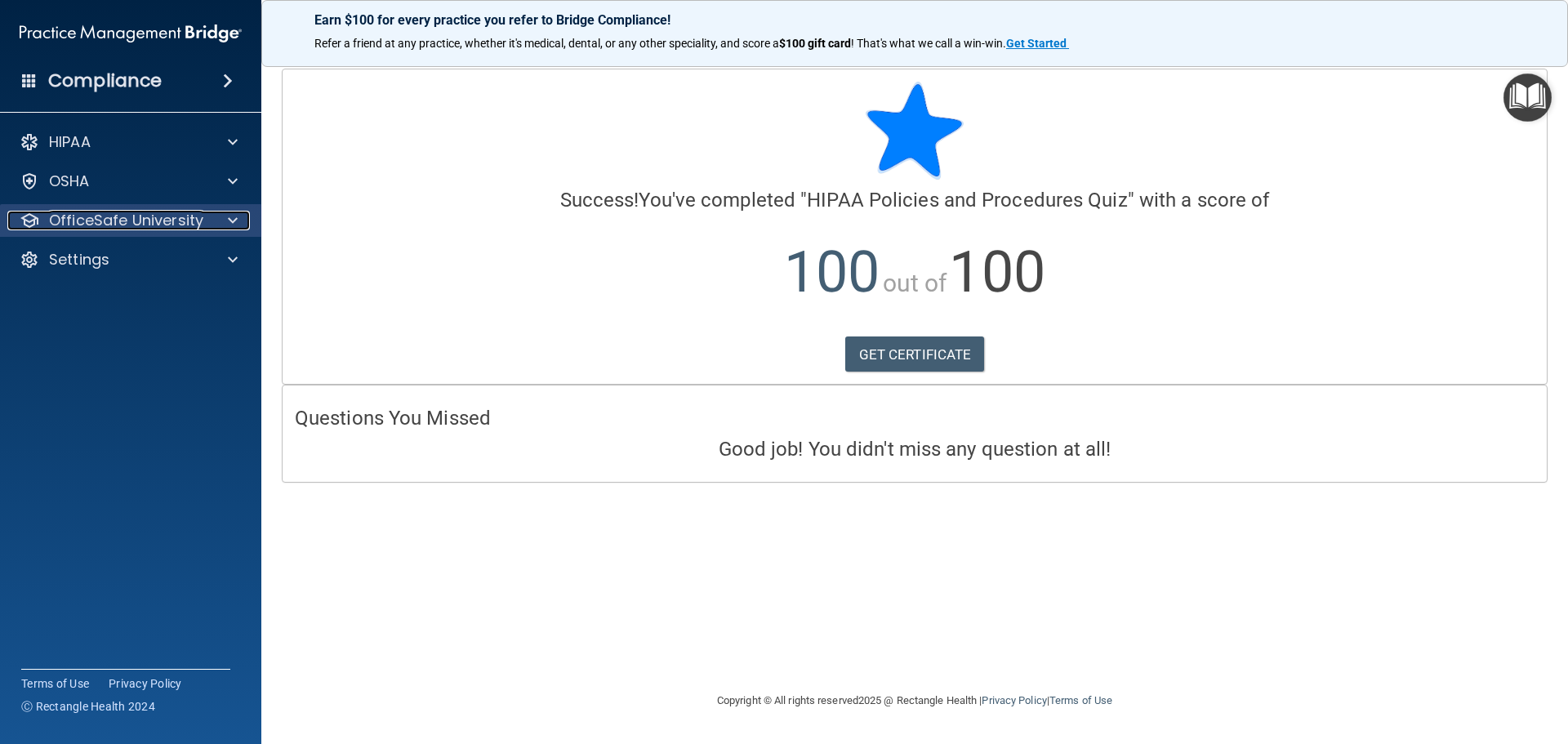
click at [119, 222] on p "OfficeSafe University" at bounding box center [126, 221] width 154 height 20
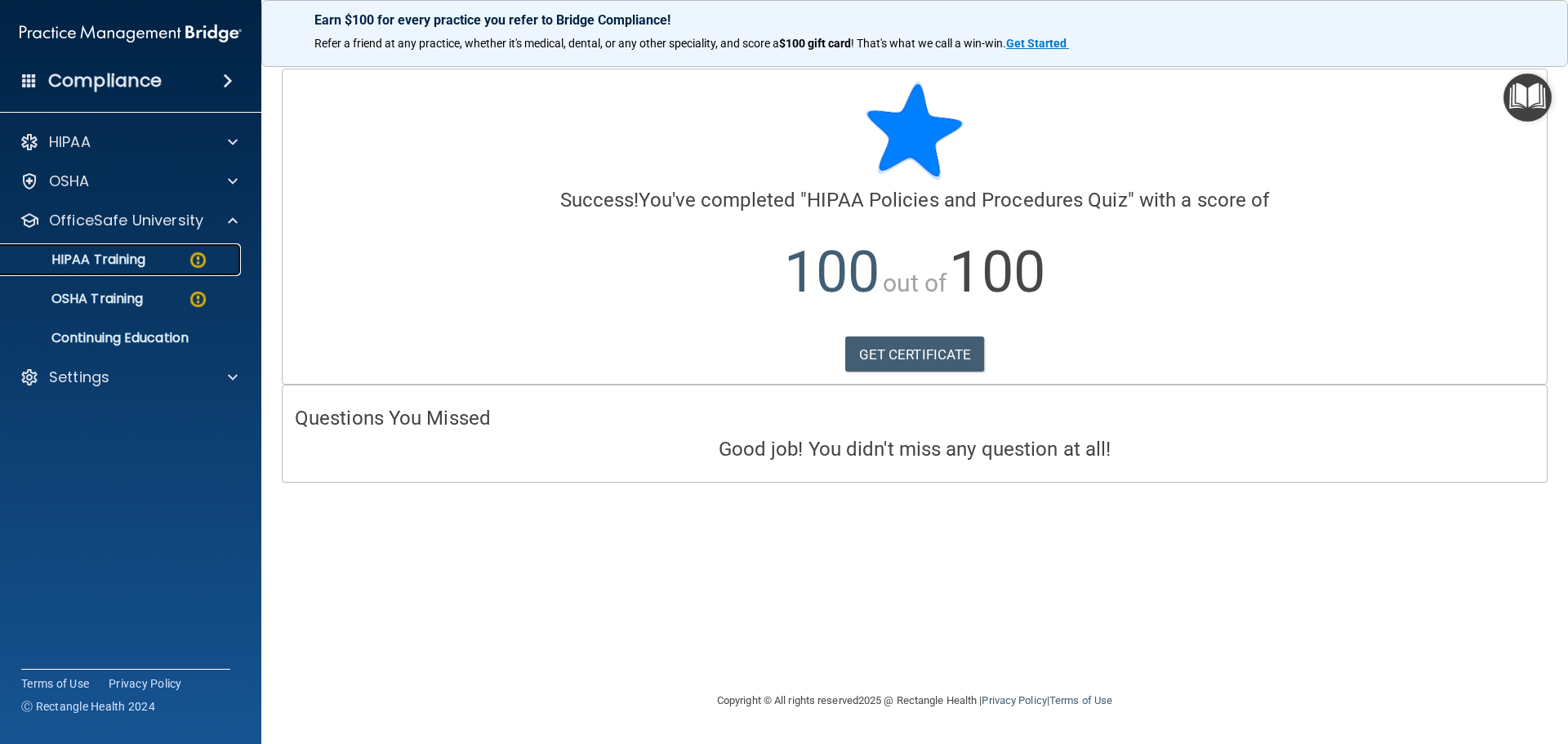
click at [151, 264] on div "HIPAA Training" at bounding box center [122, 260] width 223 height 16
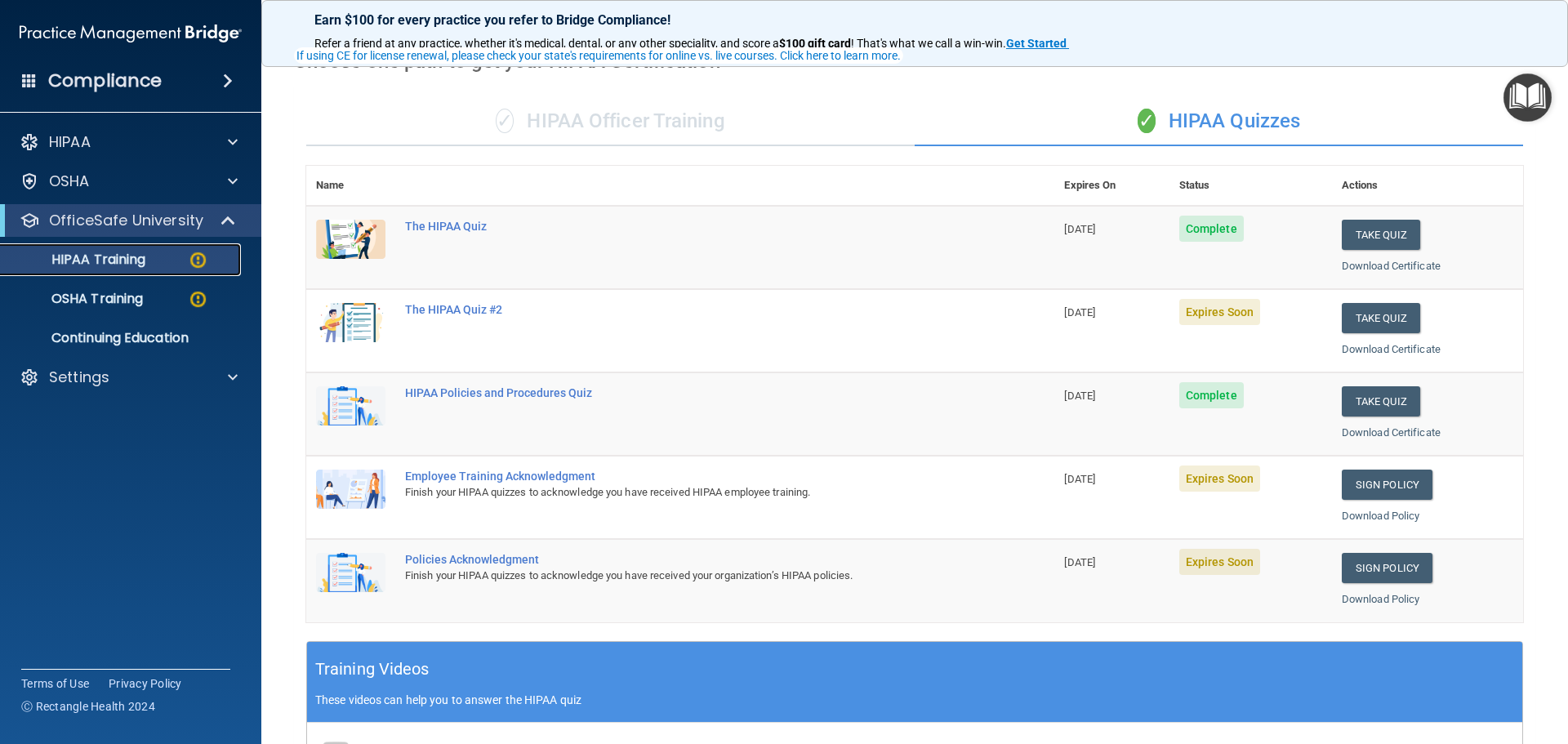
scroll to position [164, 0]
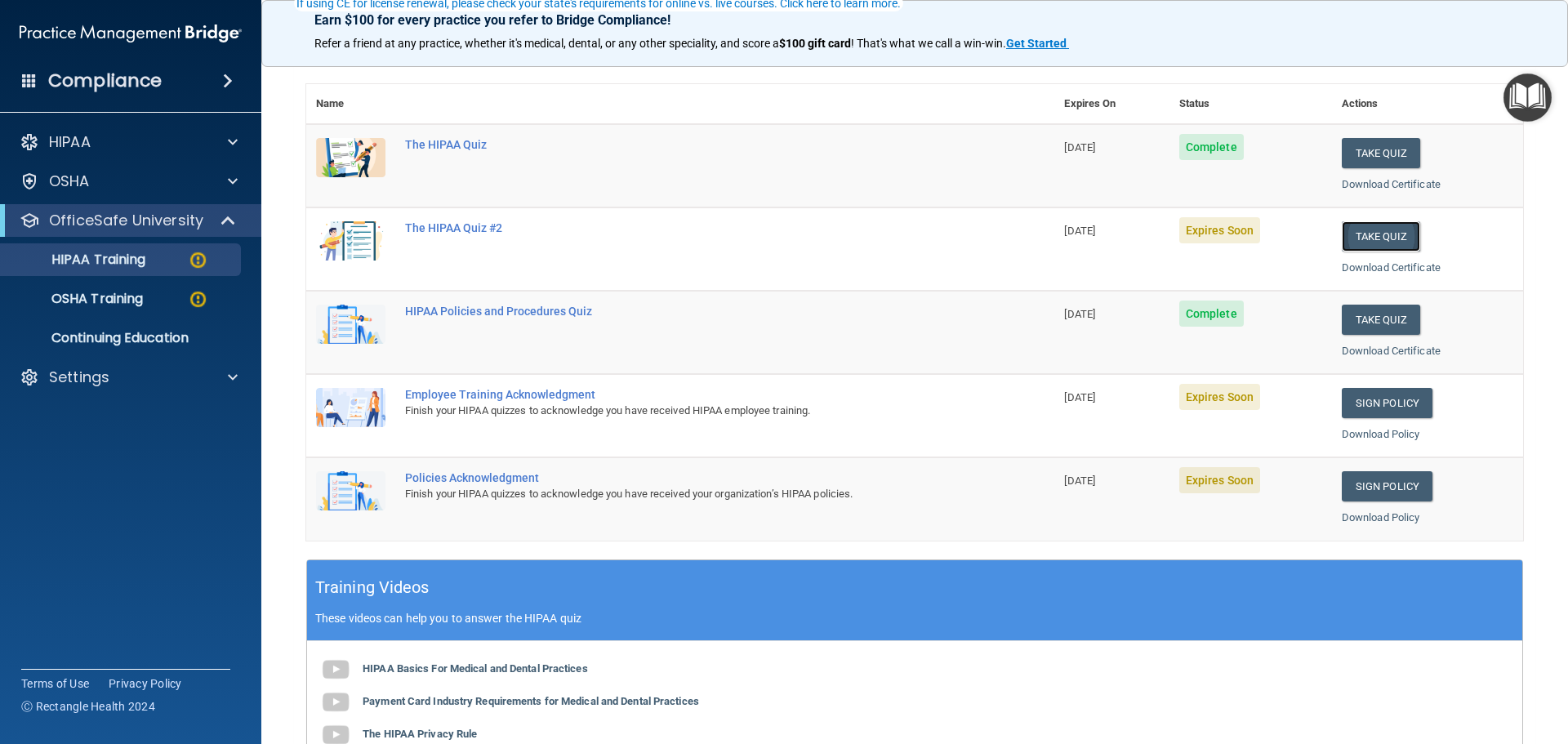
click at [1392, 236] on button "Take Quiz" at bounding box center [1381, 236] width 78 height 30
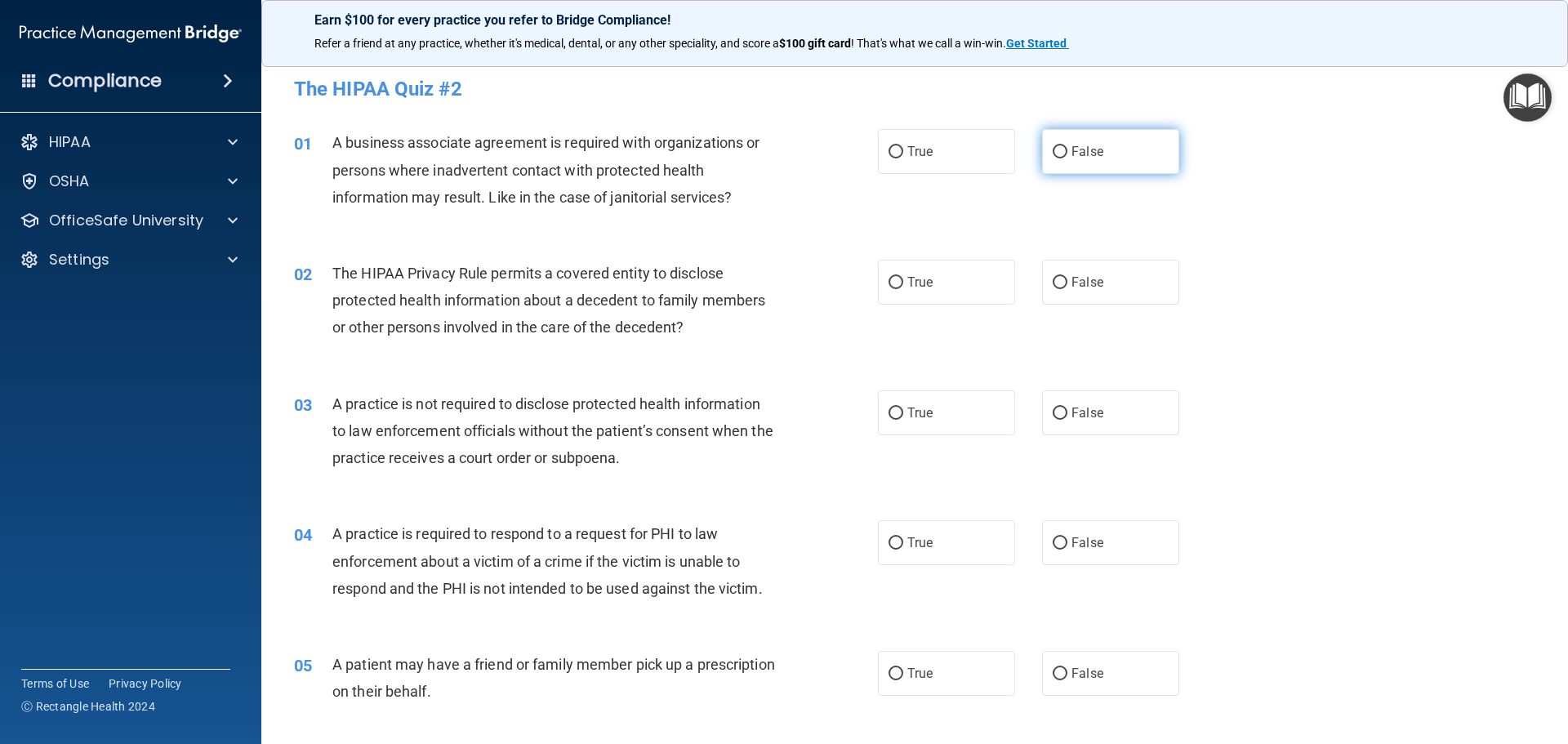
click at [1052, 149] on input "False" at bounding box center [1060, 152] width 15 height 12
radio input "true"
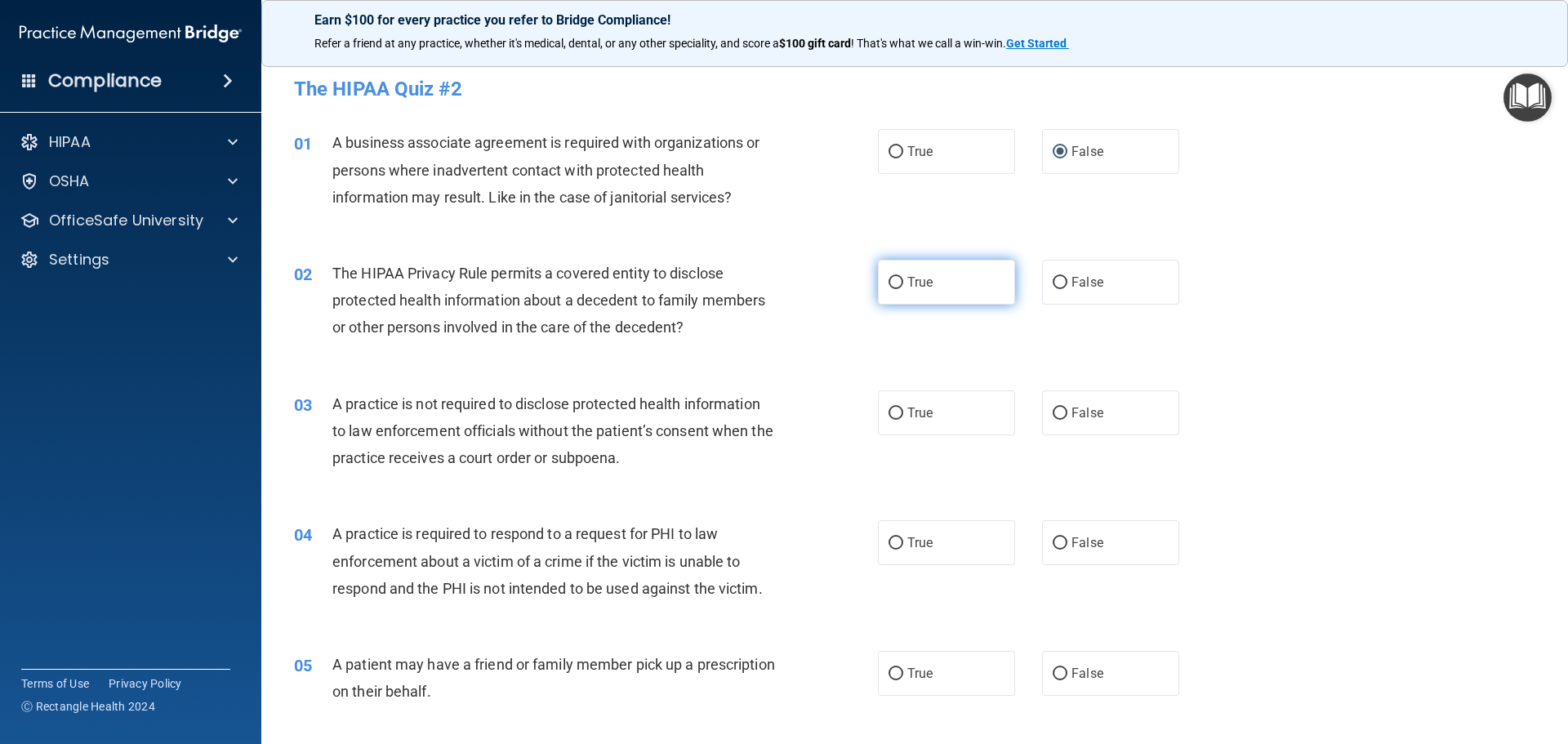
click at [888, 284] on input "True" at bounding box center [896, 283] width 15 height 12
radio input "true"
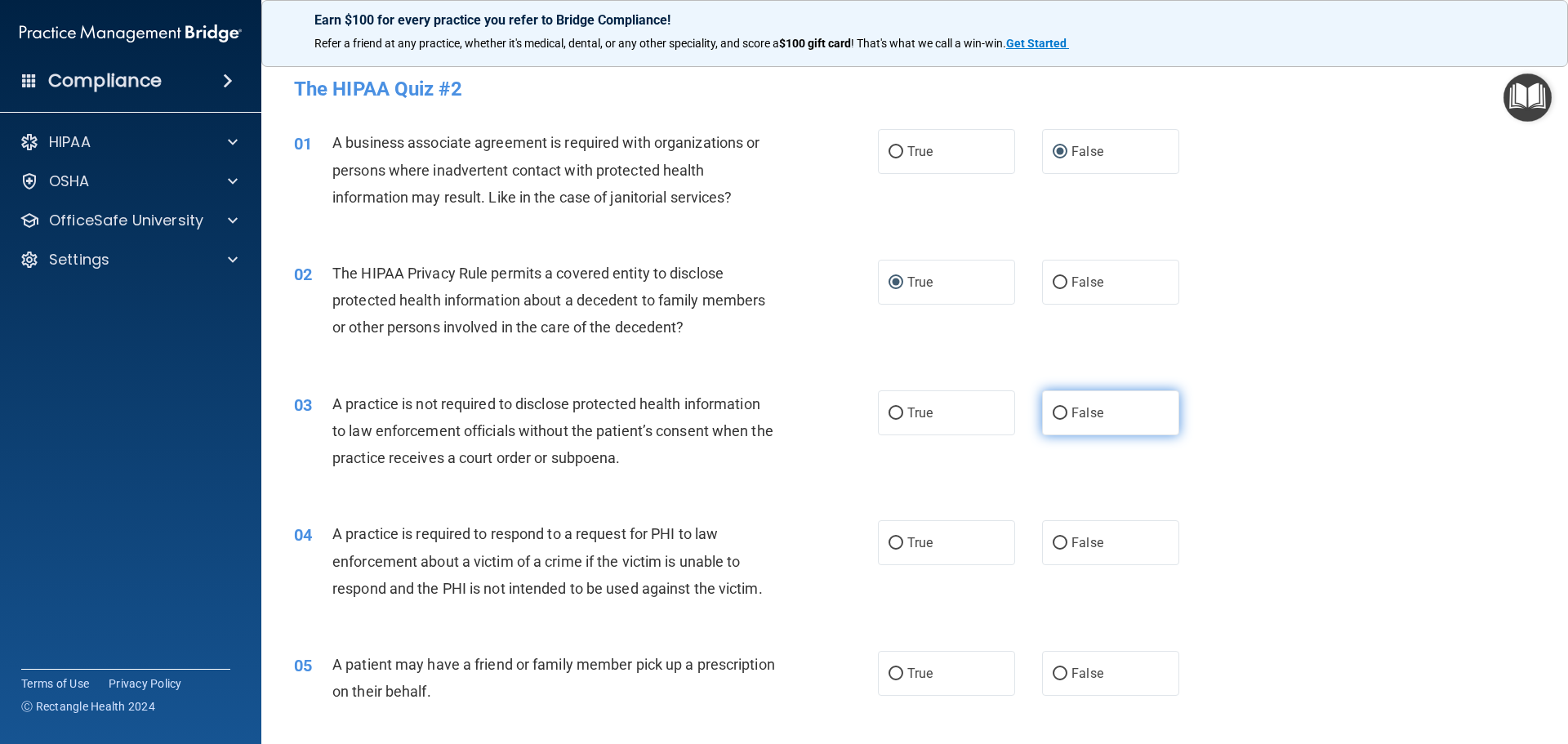
click at [1052, 408] on input "False" at bounding box center [1060, 414] width 15 height 12
radio input "true"
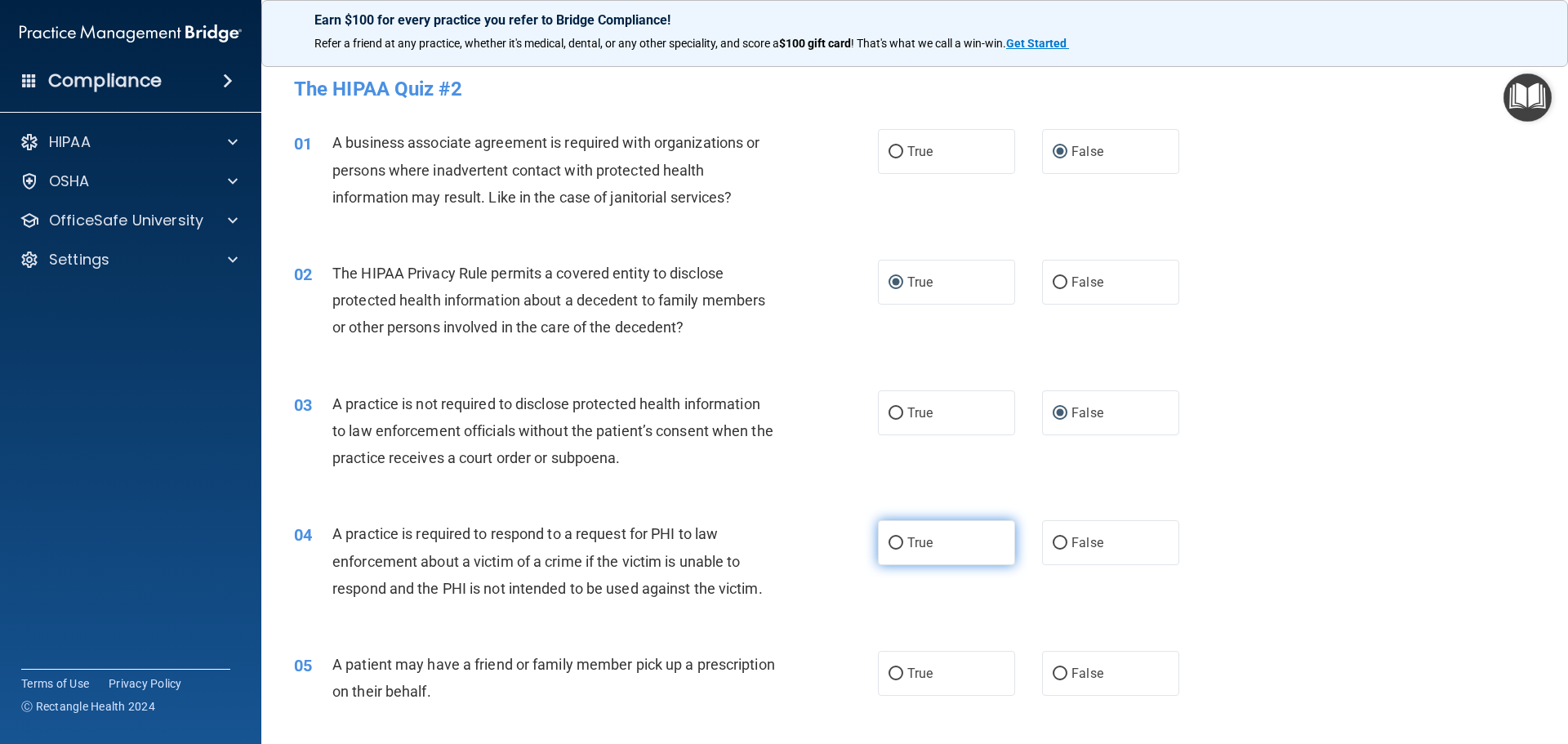
click at [897, 550] on label "True" at bounding box center [946, 543] width 137 height 45
click at [897, 550] on input "True" at bounding box center [896, 544] width 15 height 12
radio input "true"
click at [891, 685] on label "True" at bounding box center [946, 673] width 137 height 45
click at [891, 680] on input "True" at bounding box center [896, 674] width 15 height 12
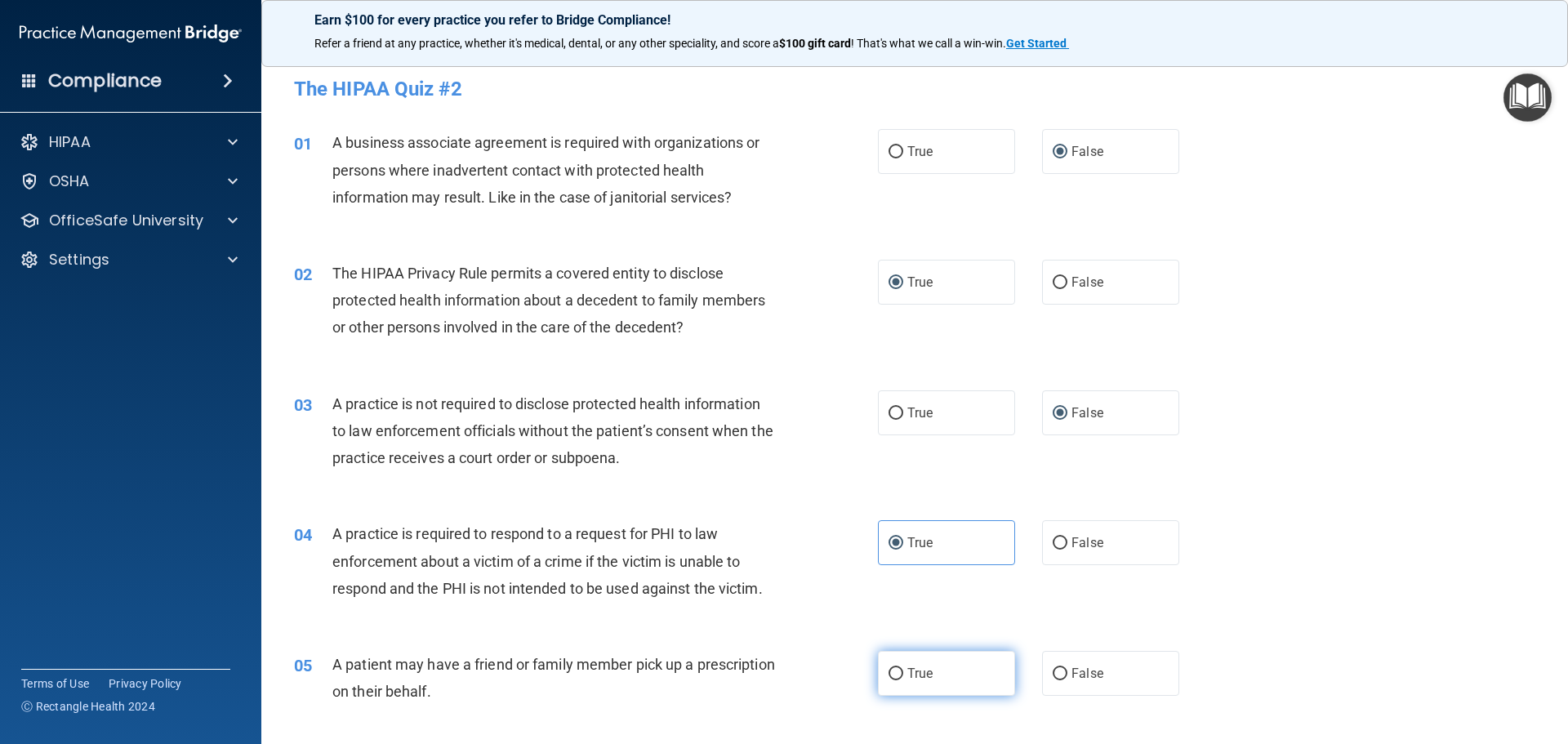
radio input "true"
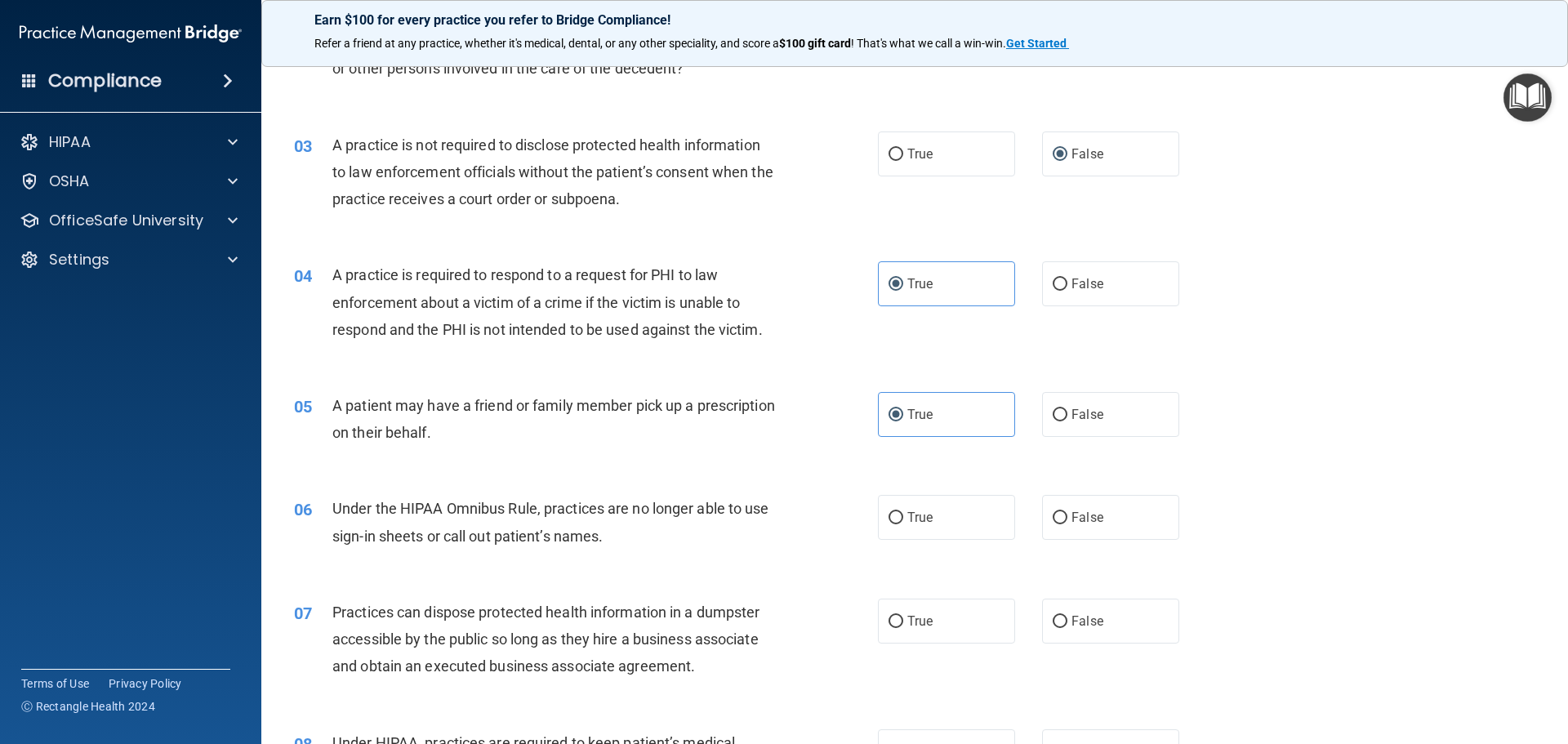
scroll to position [327, 0]
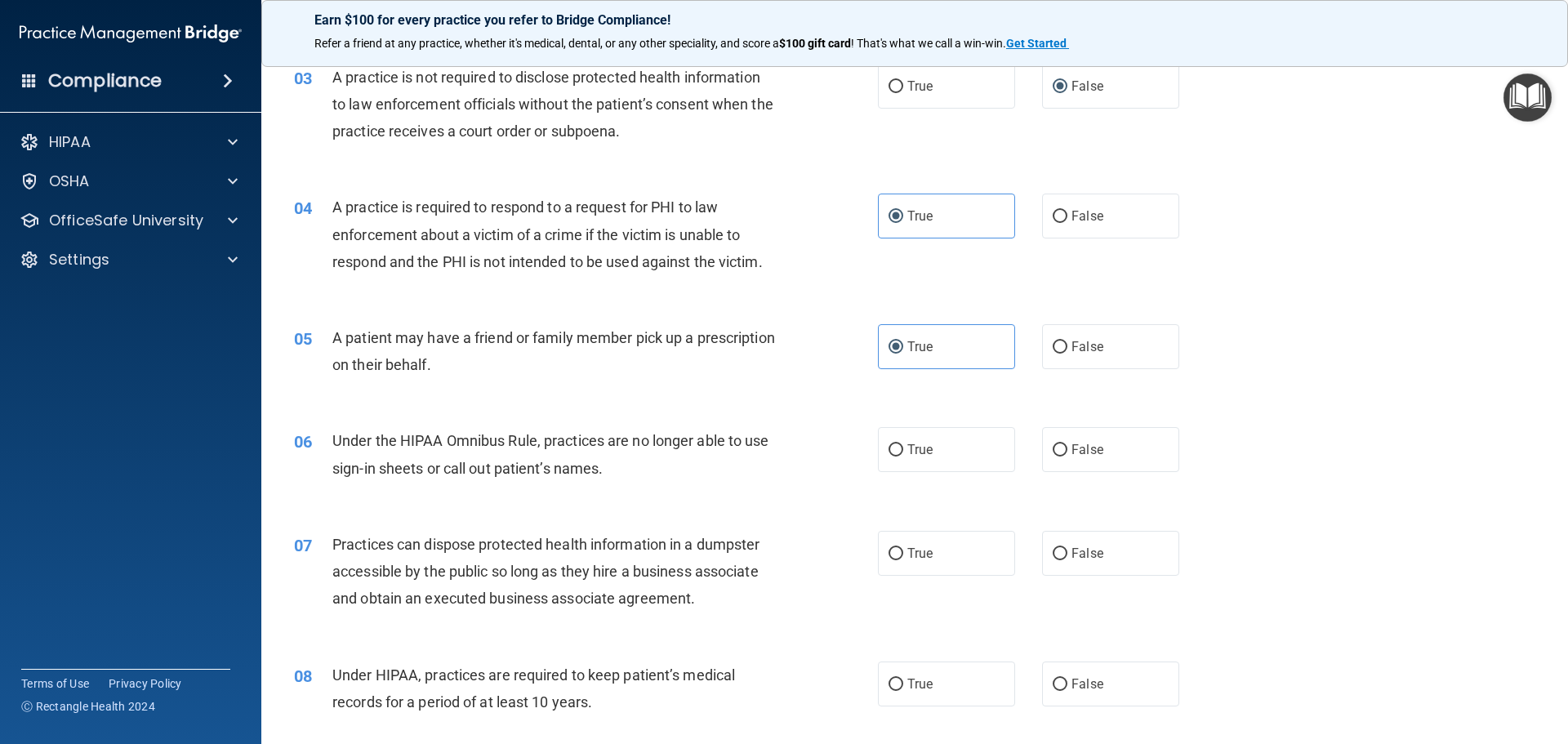
drag, startPoint x: 1052, startPoint y: 457, endPoint x: 1054, endPoint y: 490, distance: 33.1
click at [1053, 459] on label "False" at bounding box center [1110, 450] width 137 height 45
click at [1053, 457] on input "False" at bounding box center [1060, 450] width 15 height 12
radio input "true"
click at [1061, 557] on label "False" at bounding box center [1110, 554] width 137 height 45
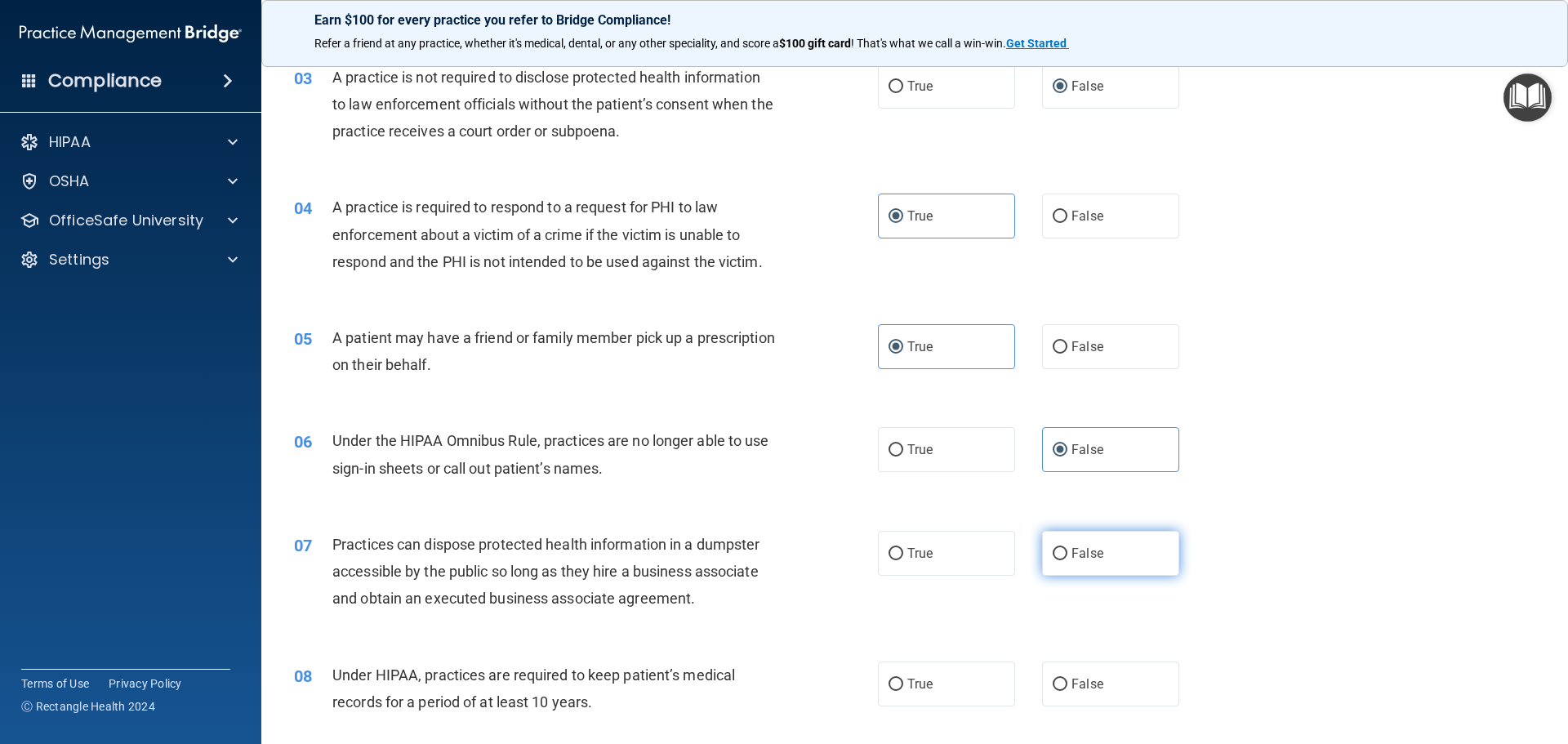
click at [1061, 557] on input "False" at bounding box center [1060, 554] width 15 height 12
radio input "true"
click at [1056, 688] on input "False" at bounding box center [1060, 684] width 15 height 12
radio input "true"
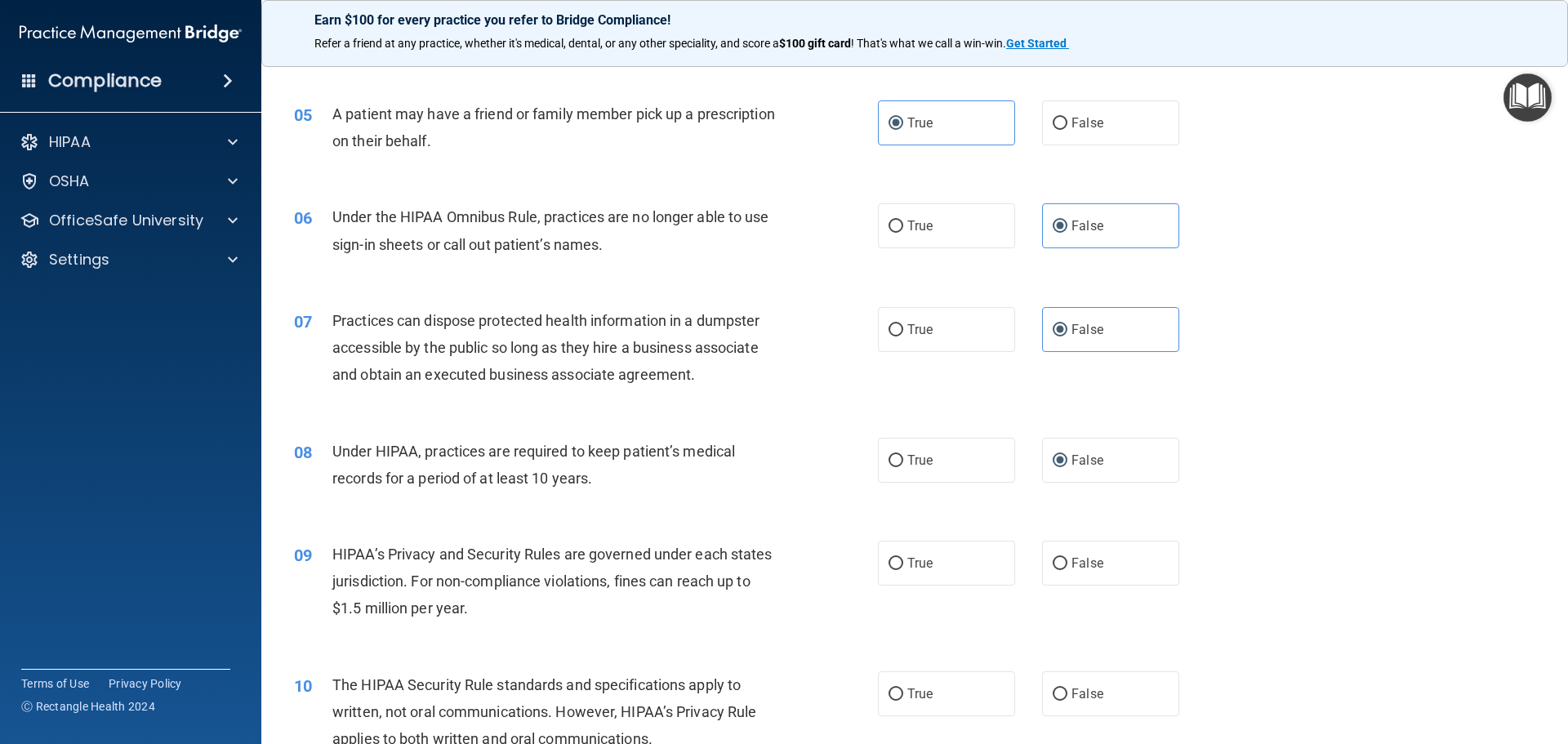
scroll to position [572, 0]
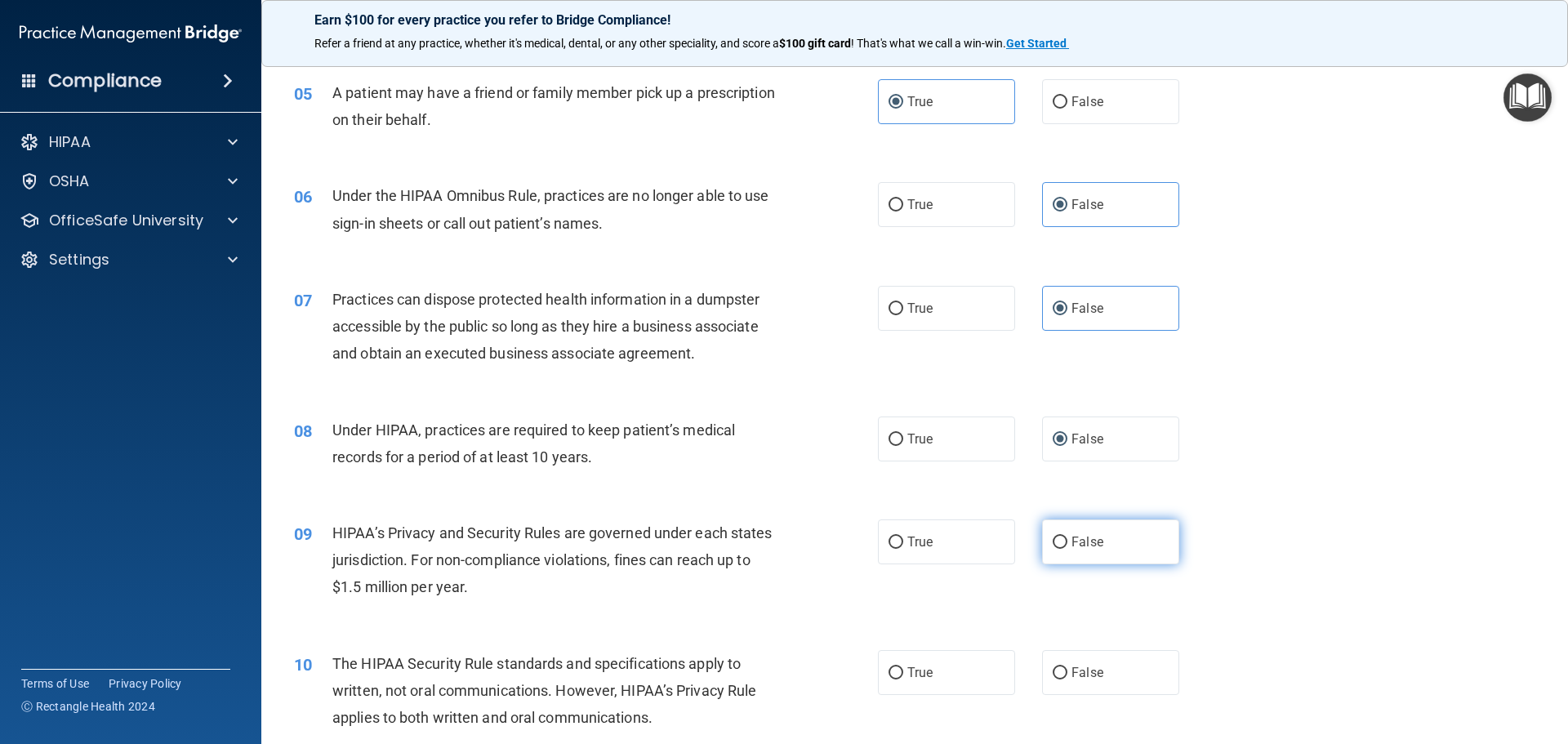
click at [1058, 543] on input "False" at bounding box center [1060, 543] width 15 height 12
radio input "true"
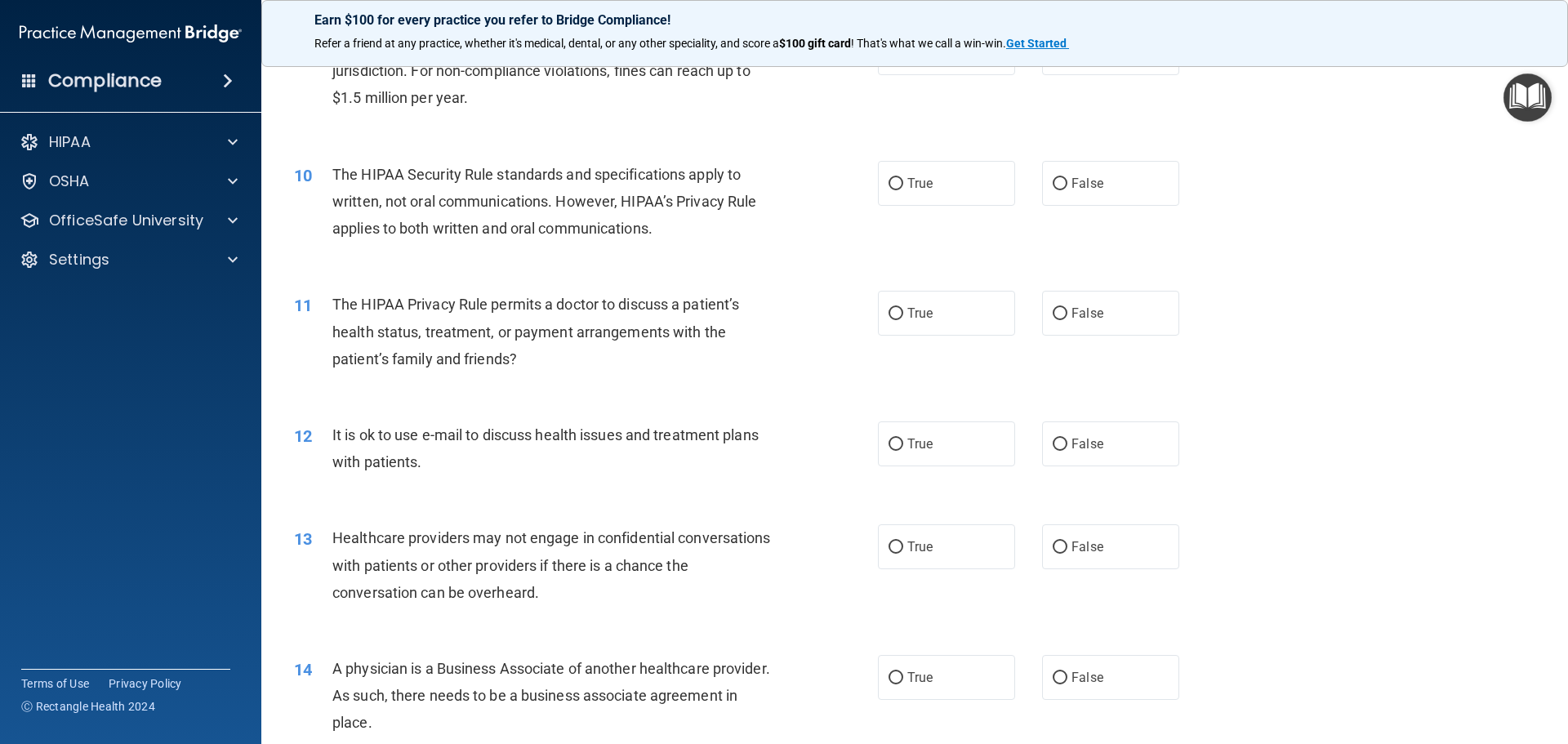
scroll to position [1062, 0]
click at [888, 185] on input "True" at bounding box center [896, 183] width 15 height 12
radio input "true"
click at [887, 322] on label "True" at bounding box center [946, 312] width 137 height 45
click at [888, 320] on input "True" at bounding box center [896, 313] width 15 height 12
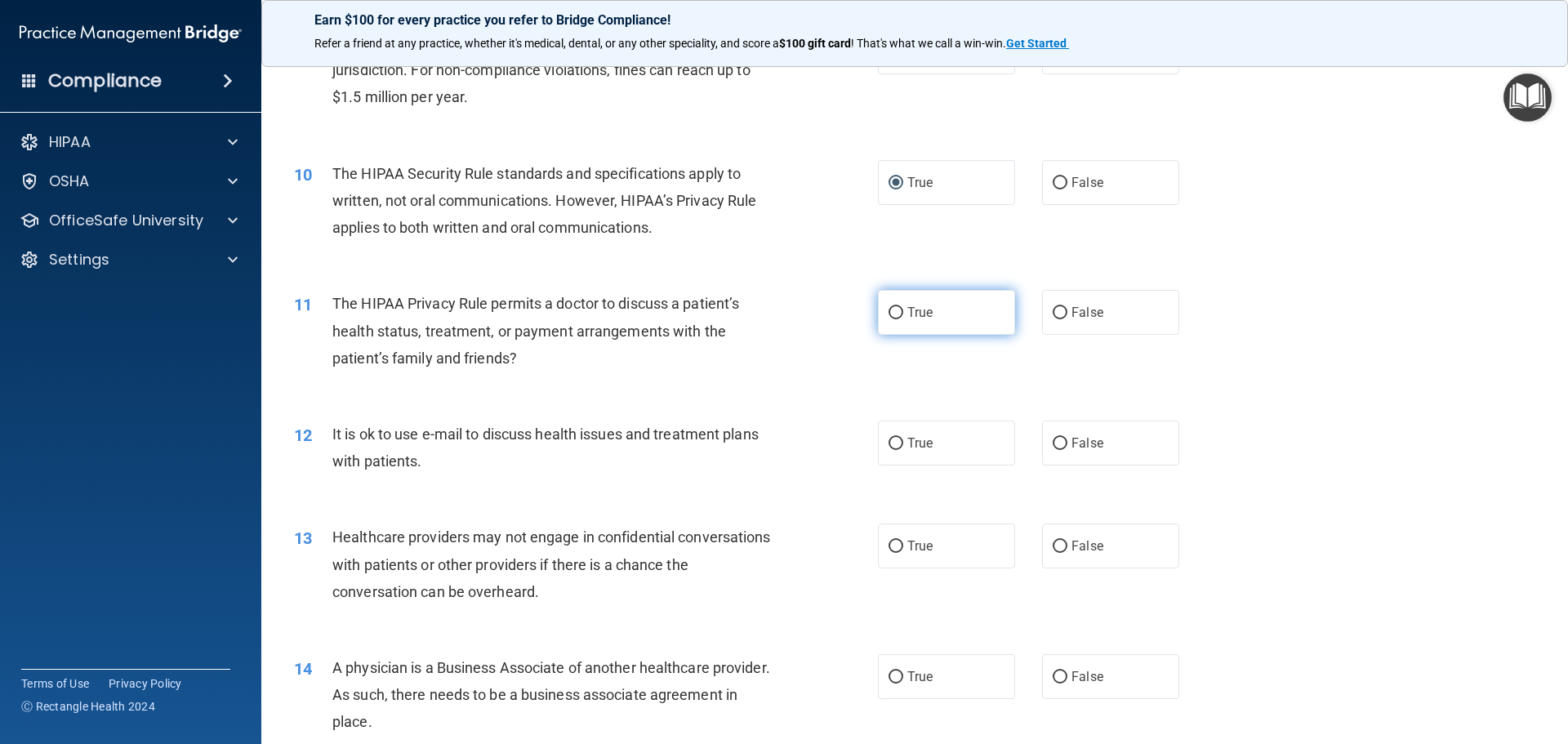
radio input "true"
click at [891, 445] on input "True" at bounding box center [896, 444] width 15 height 12
radio input "true"
click at [1043, 554] on label "False" at bounding box center [1110, 546] width 137 height 45
click at [1052, 554] on input "False" at bounding box center [1060, 547] width 15 height 12
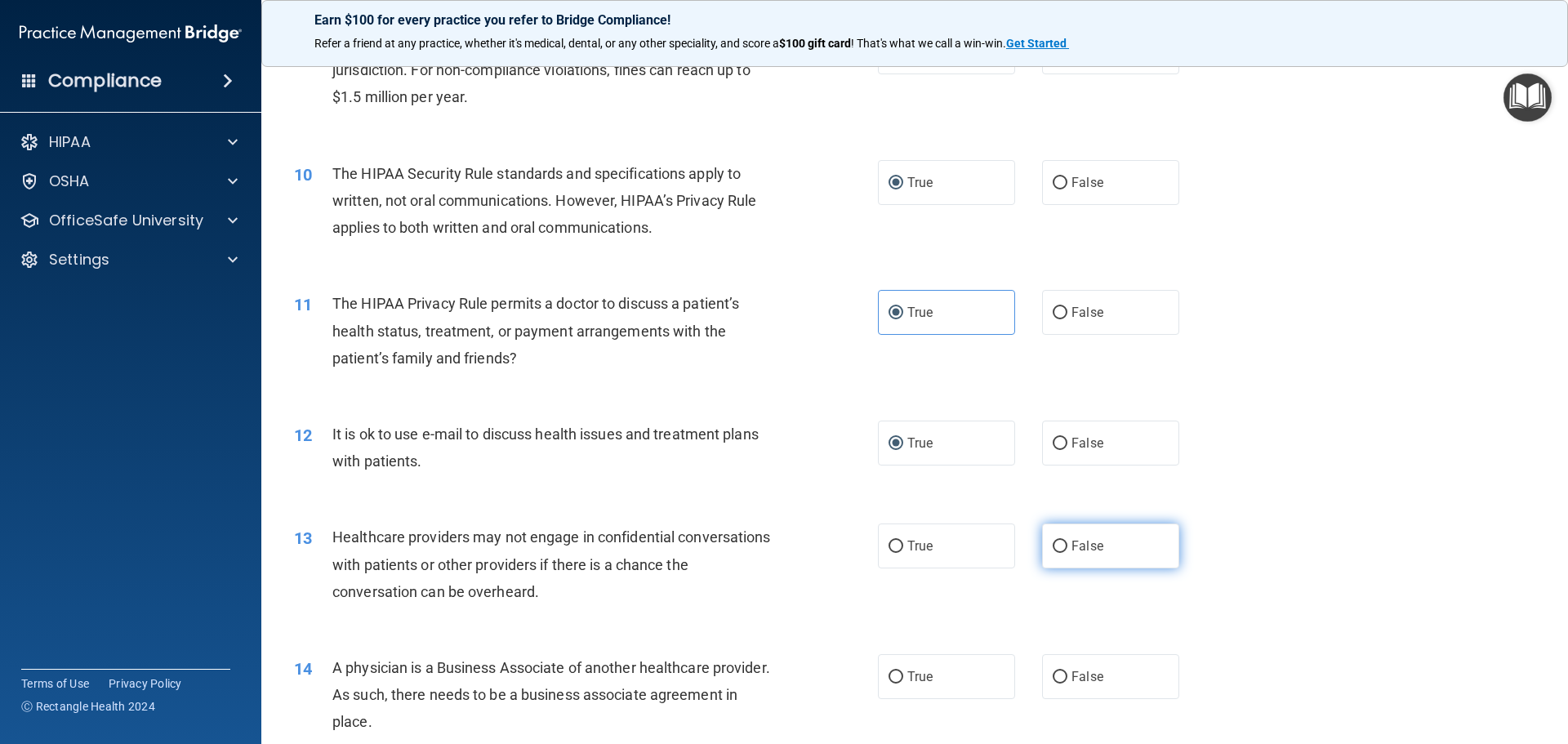
radio input "true"
click at [1052, 677] on input "False" at bounding box center [1060, 677] width 15 height 12
radio input "true"
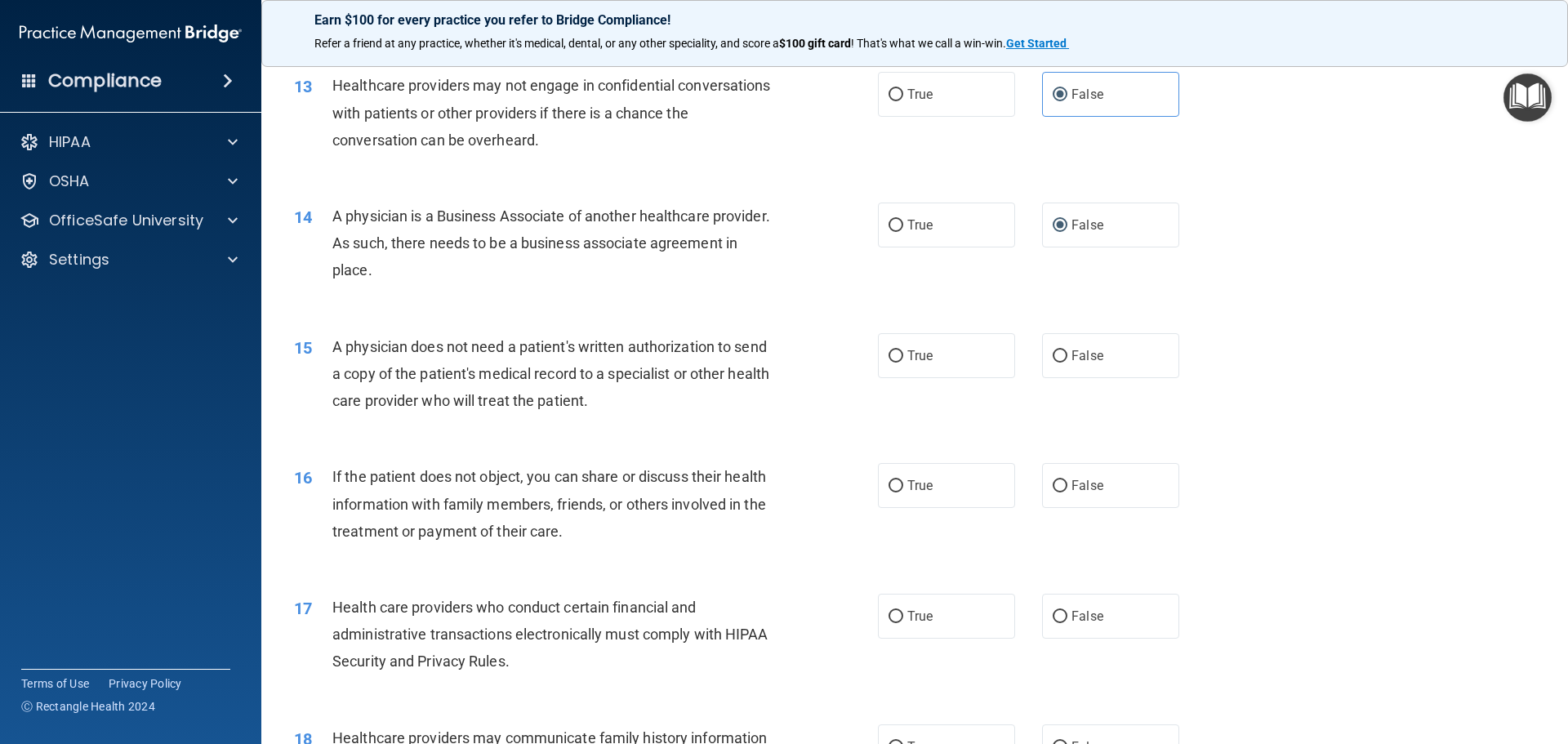
scroll to position [1553, 0]
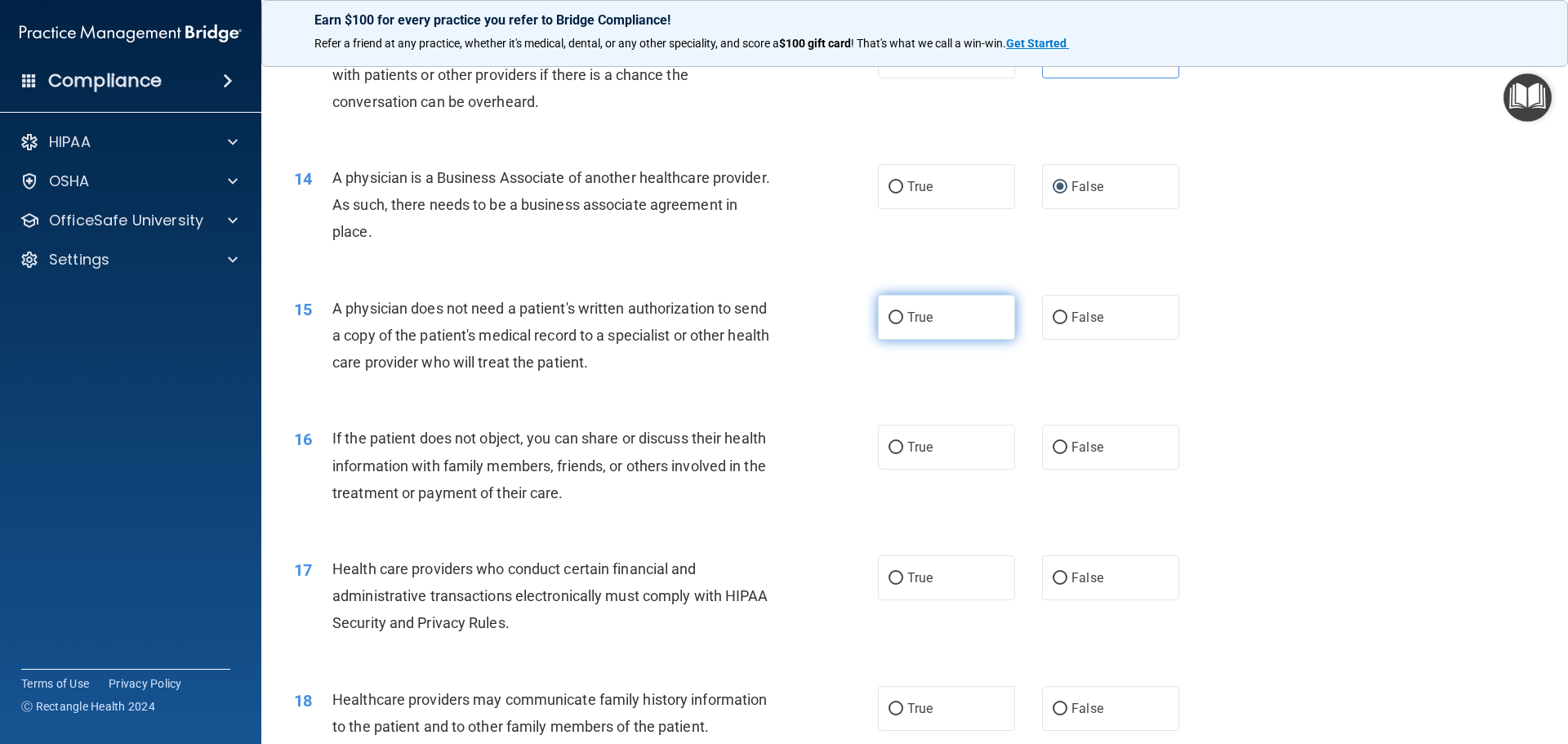
click at [891, 326] on label "True" at bounding box center [946, 317] width 137 height 45
click at [891, 325] on input "True" at bounding box center [896, 318] width 15 height 12
radio input "true"
click at [896, 450] on input "True" at bounding box center [896, 448] width 15 height 12
radio input "true"
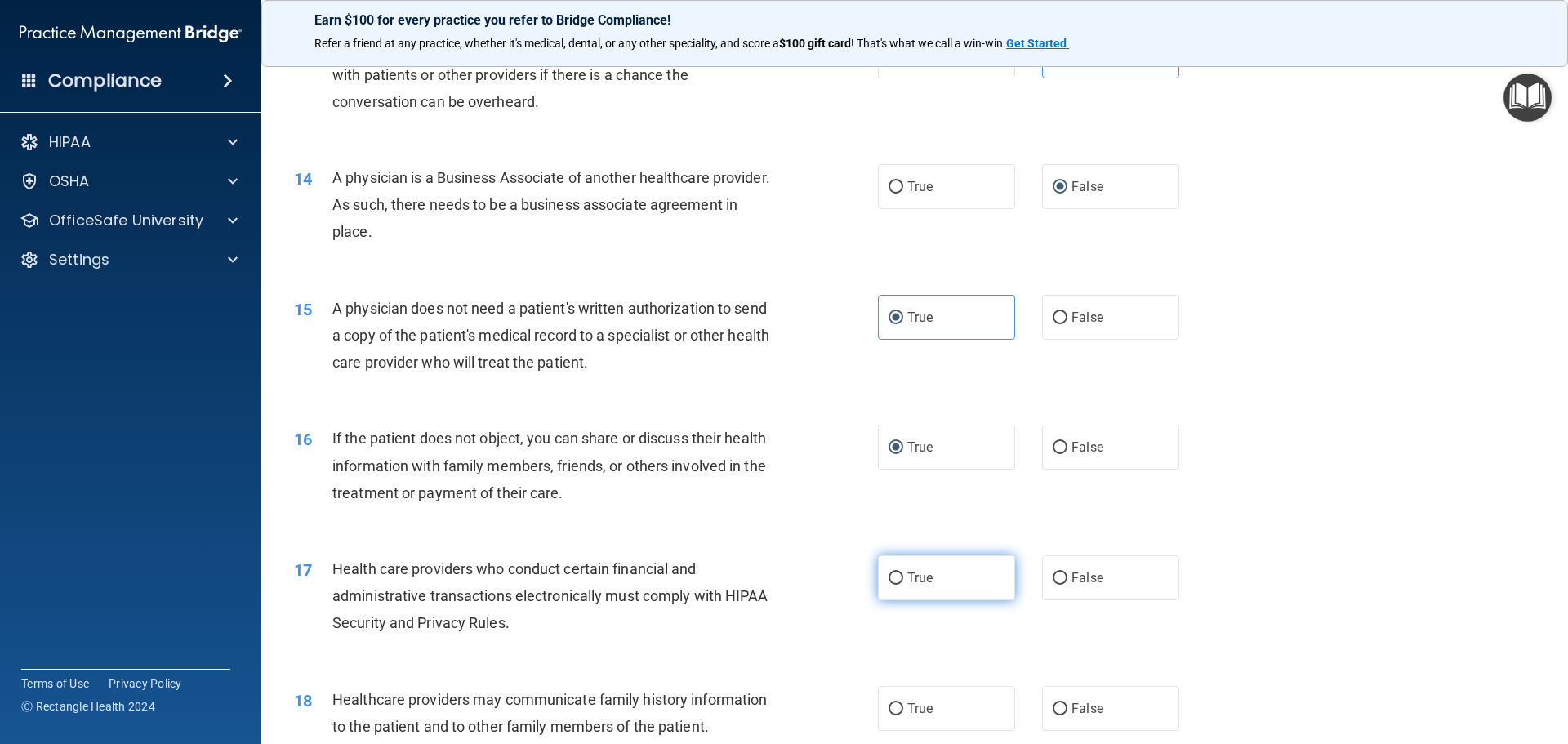
drag, startPoint x: 890, startPoint y: 585, endPoint x: 903, endPoint y: 579, distance: 14.3
click at [893, 585] on input "True" at bounding box center [896, 579] width 15 height 12
radio input "true"
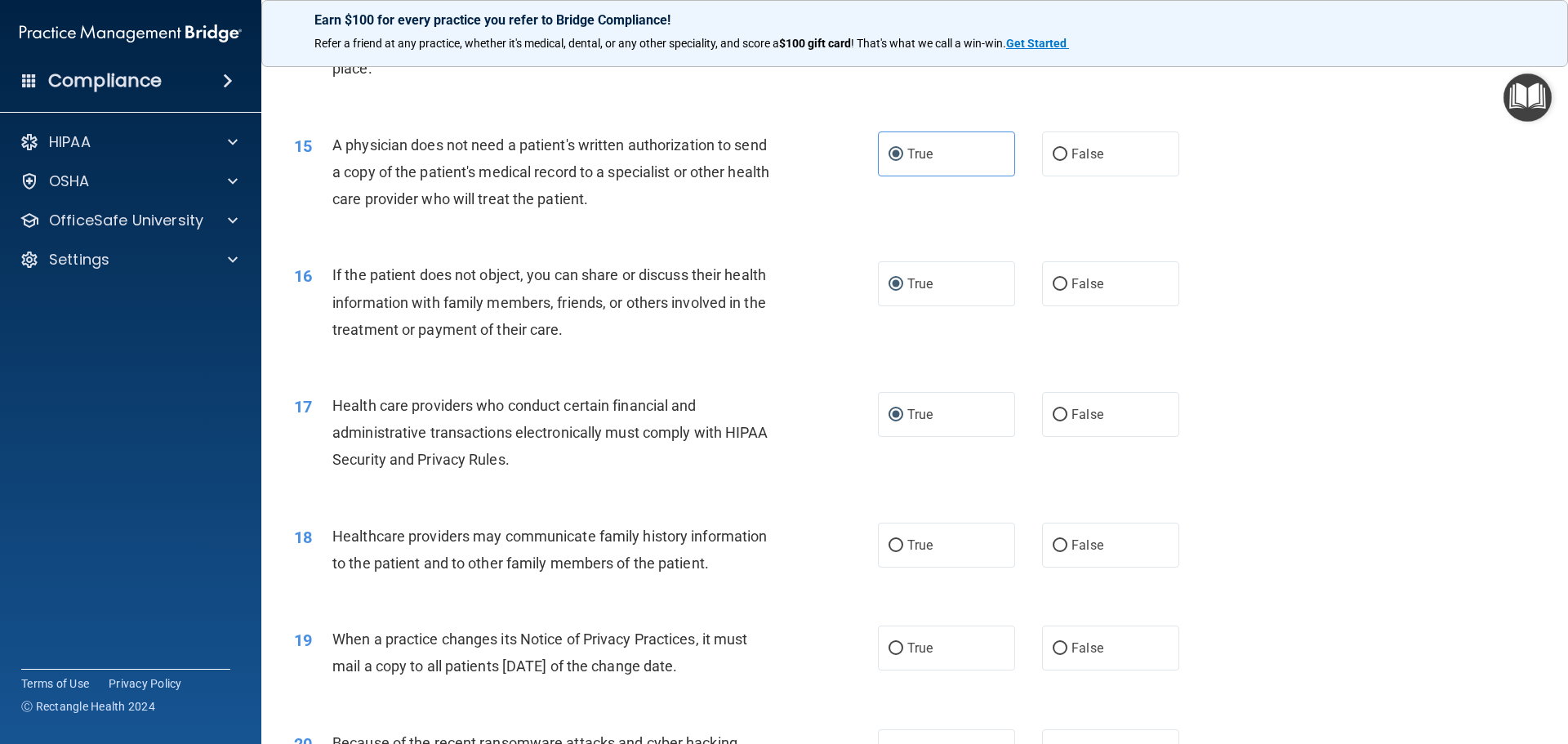
scroll to position [1798, 0]
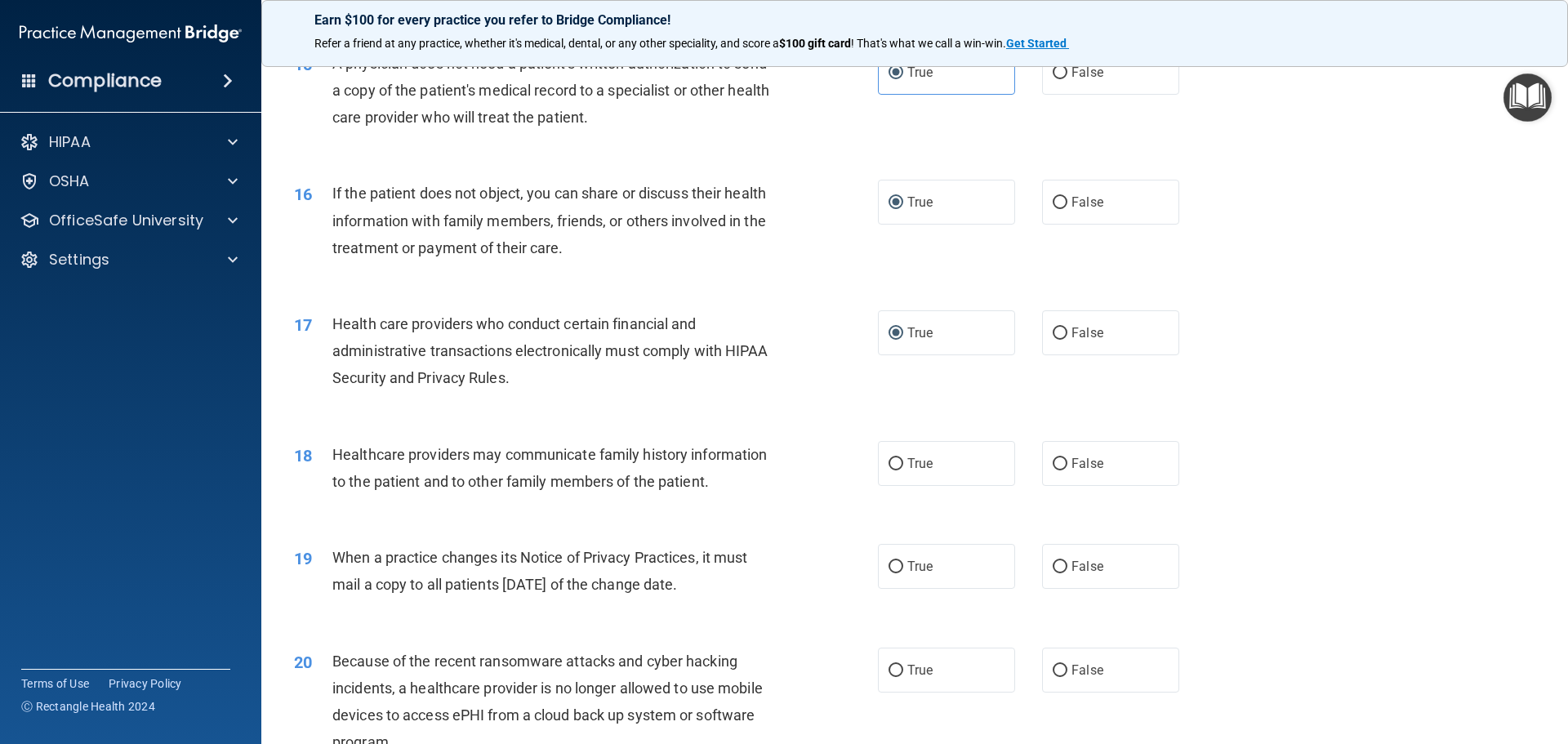
drag, startPoint x: 1052, startPoint y: 468, endPoint x: 1064, endPoint y: 513, distance: 46.6
click at [1052, 472] on label "False" at bounding box center [1110, 464] width 137 height 45
click at [1052, 471] on input "False" at bounding box center [1060, 464] width 15 height 12
radio input "true"
click at [1052, 571] on input "False" at bounding box center [1060, 567] width 15 height 12
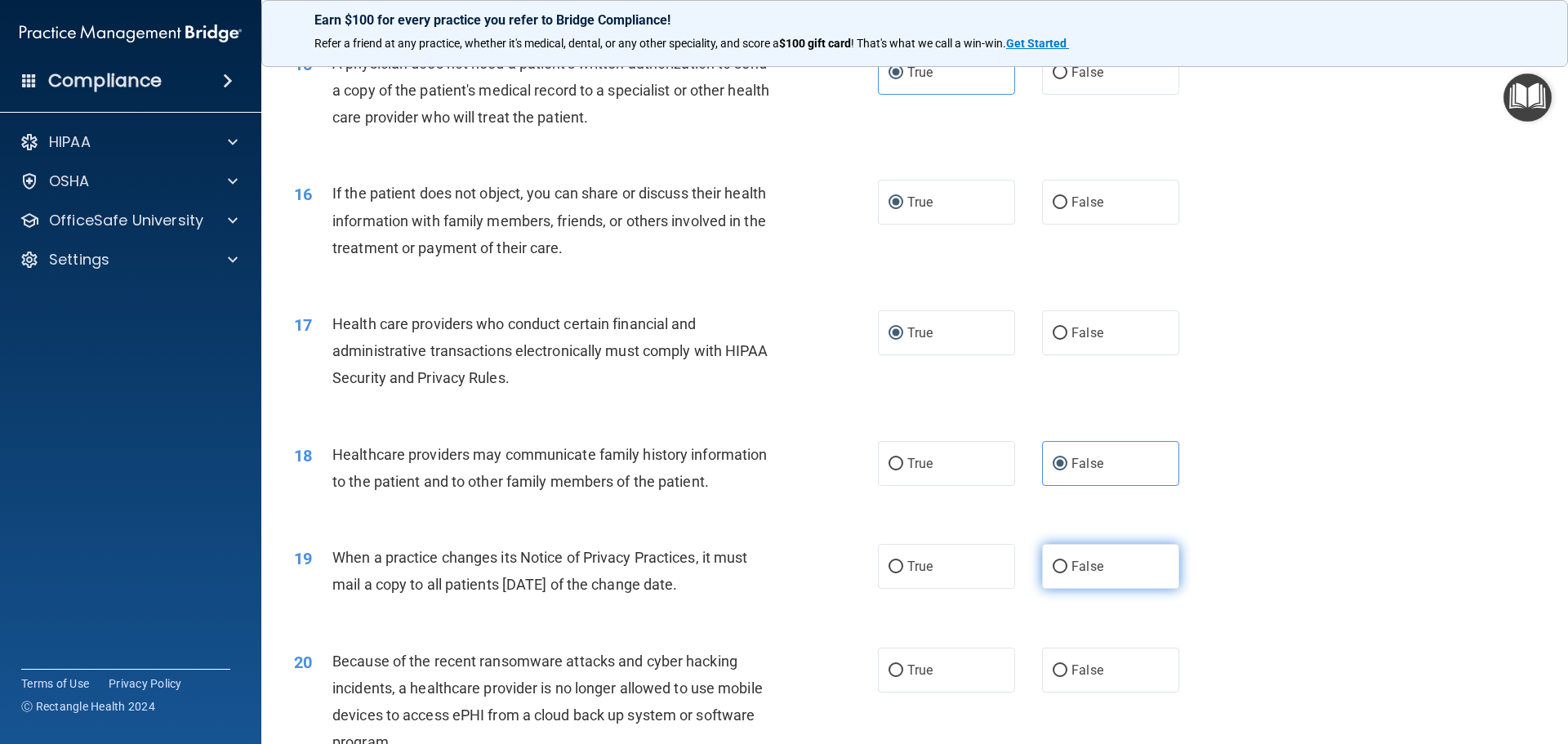
radio input "true"
drag, startPoint x: 1045, startPoint y: 668, endPoint x: 1052, endPoint y: 659, distance: 11.4
click at [1052, 668] on input "False" at bounding box center [1060, 670] width 15 height 12
radio input "true"
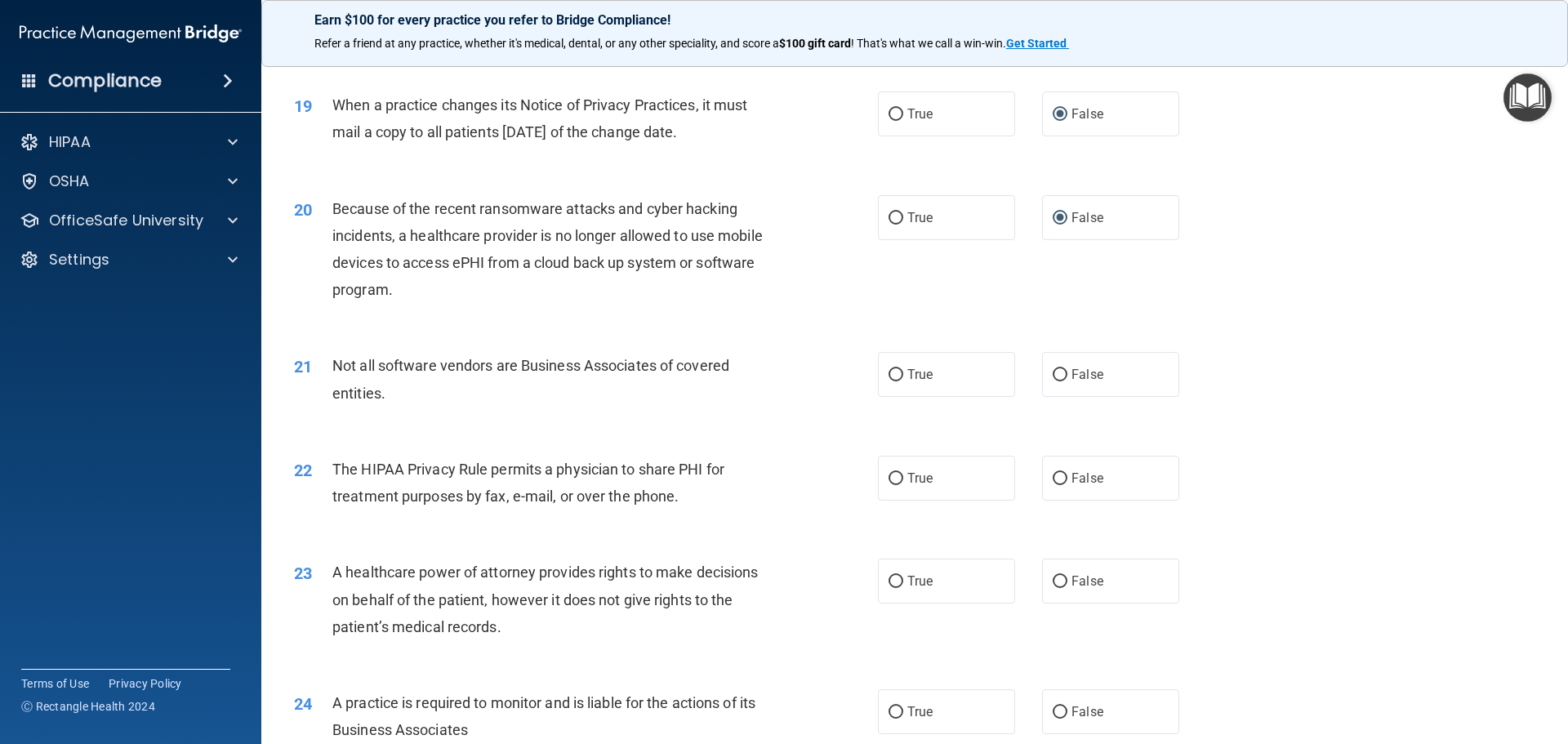
scroll to position [2288, 0]
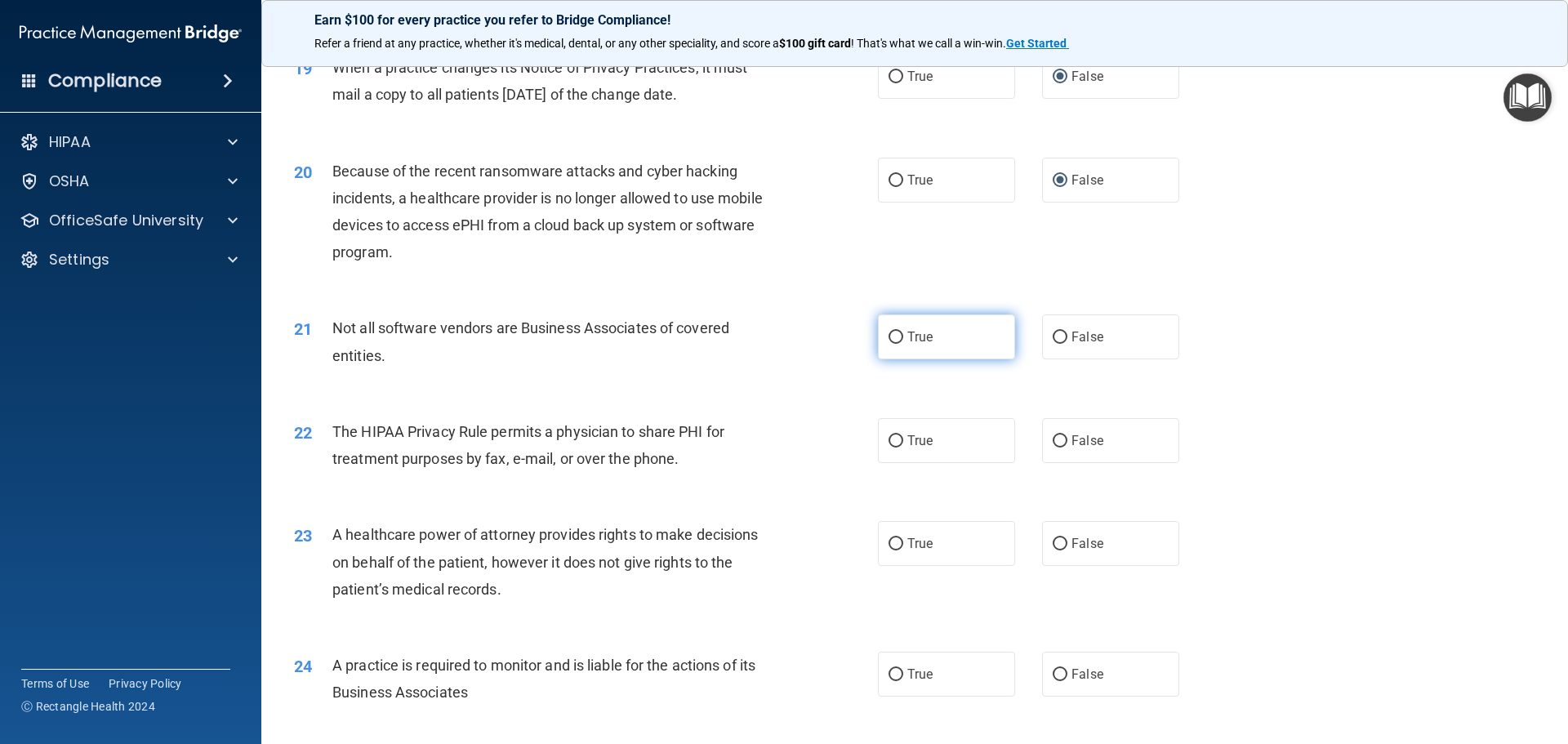
drag, startPoint x: 898, startPoint y: 339, endPoint x: 901, endPoint y: 374, distance: 35.1
click at [898, 341] on label "True" at bounding box center [946, 337] width 137 height 45
click at [898, 341] on input "True" at bounding box center [896, 338] width 15 height 12
radio input "true"
click at [894, 442] on input "True" at bounding box center [896, 441] width 15 height 12
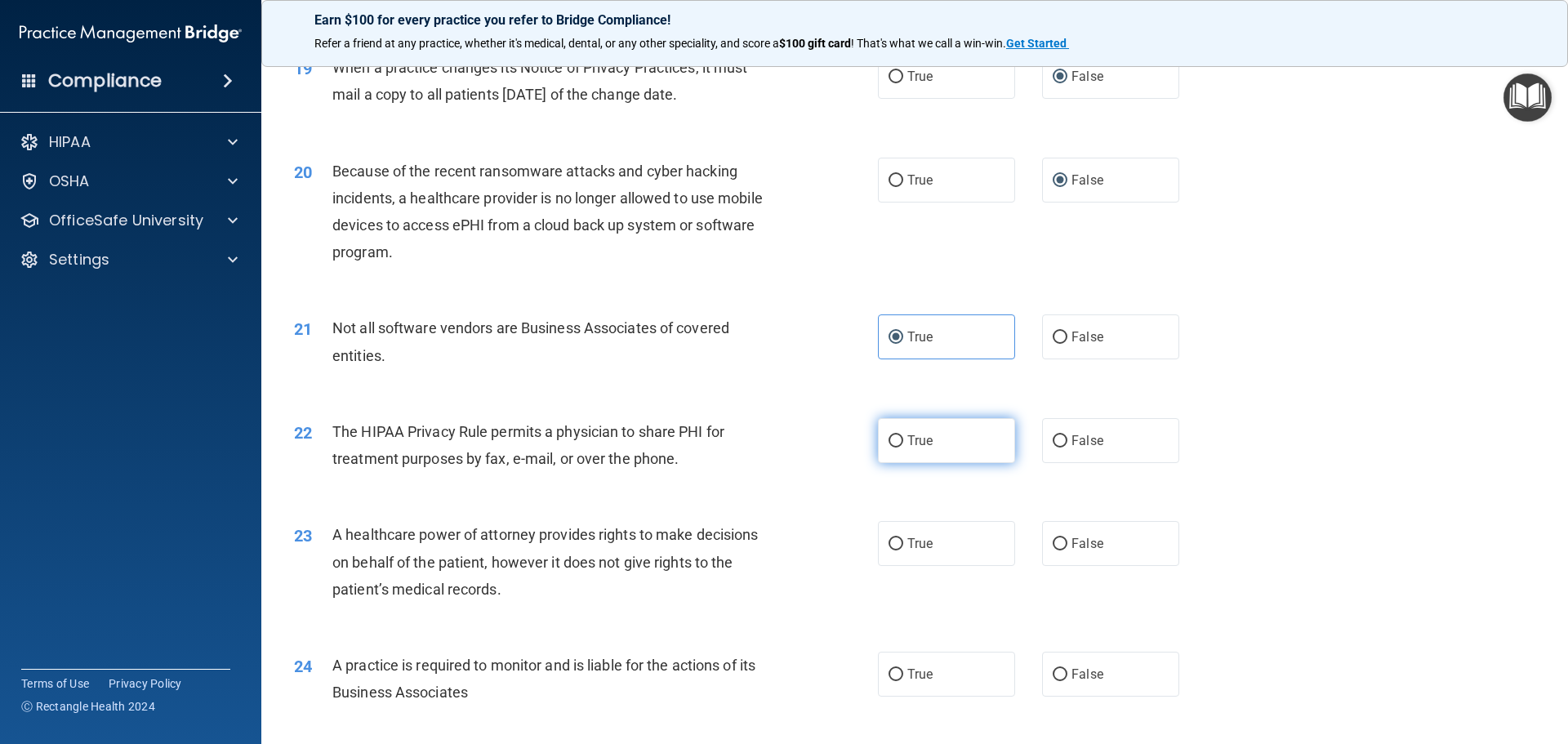
radio input "true"
click at [1052, 547] on input "False" at bounding box center [1060, 545] width 15 height 12
radio input "true"
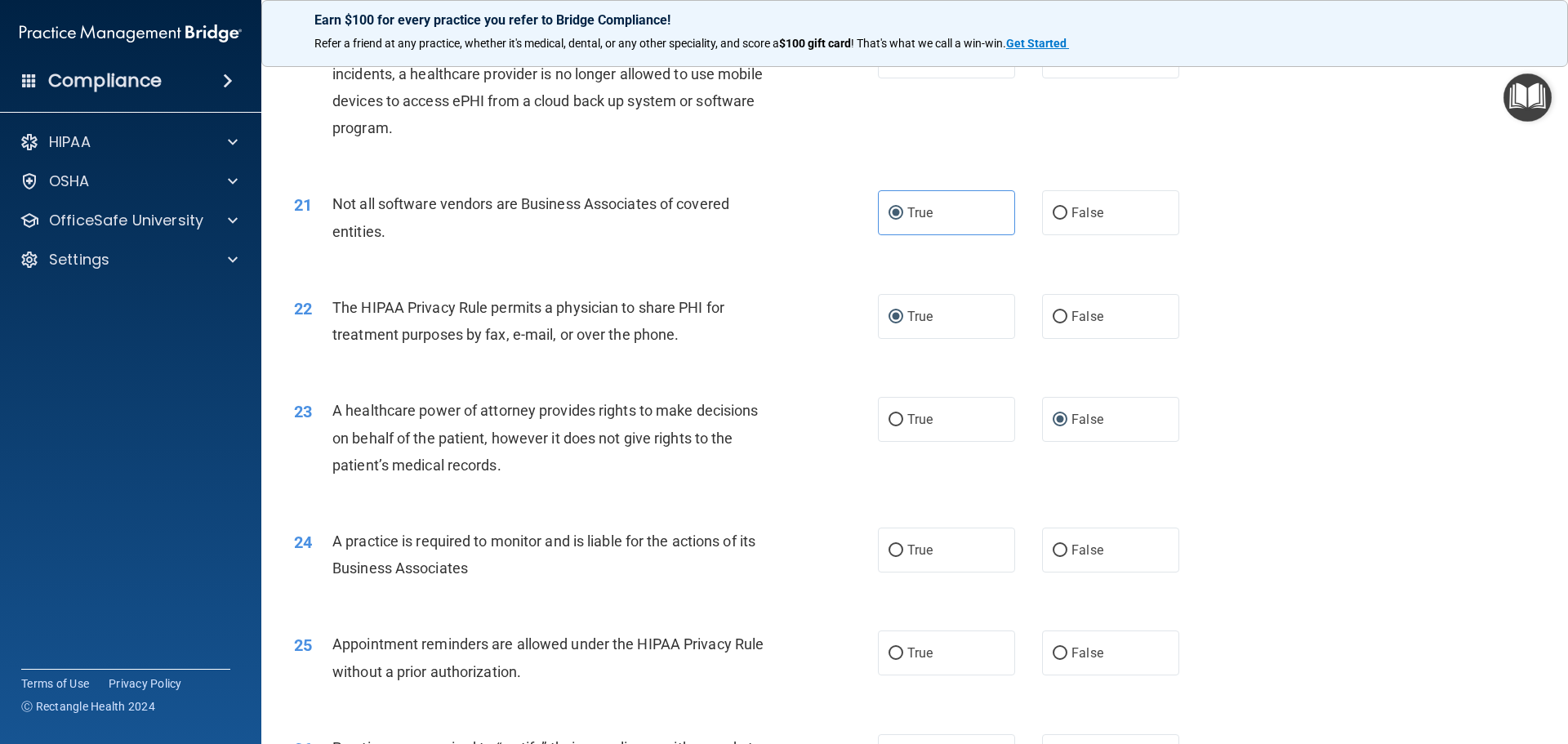
scroll to position [2451, 0]
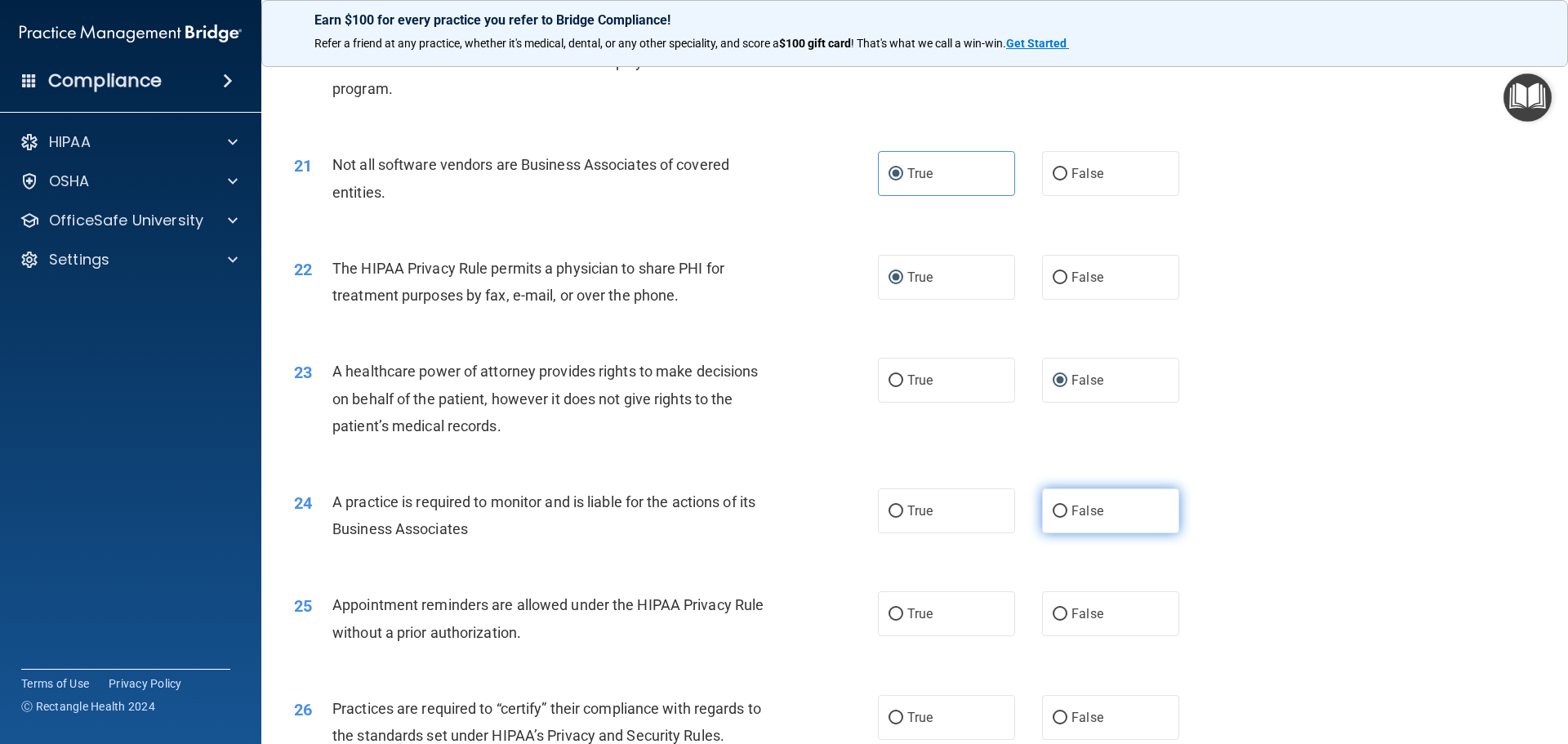
click at [1052, 513] on input "False" at bounding box center [1060, 512] width 15 height 12
radio input "true"
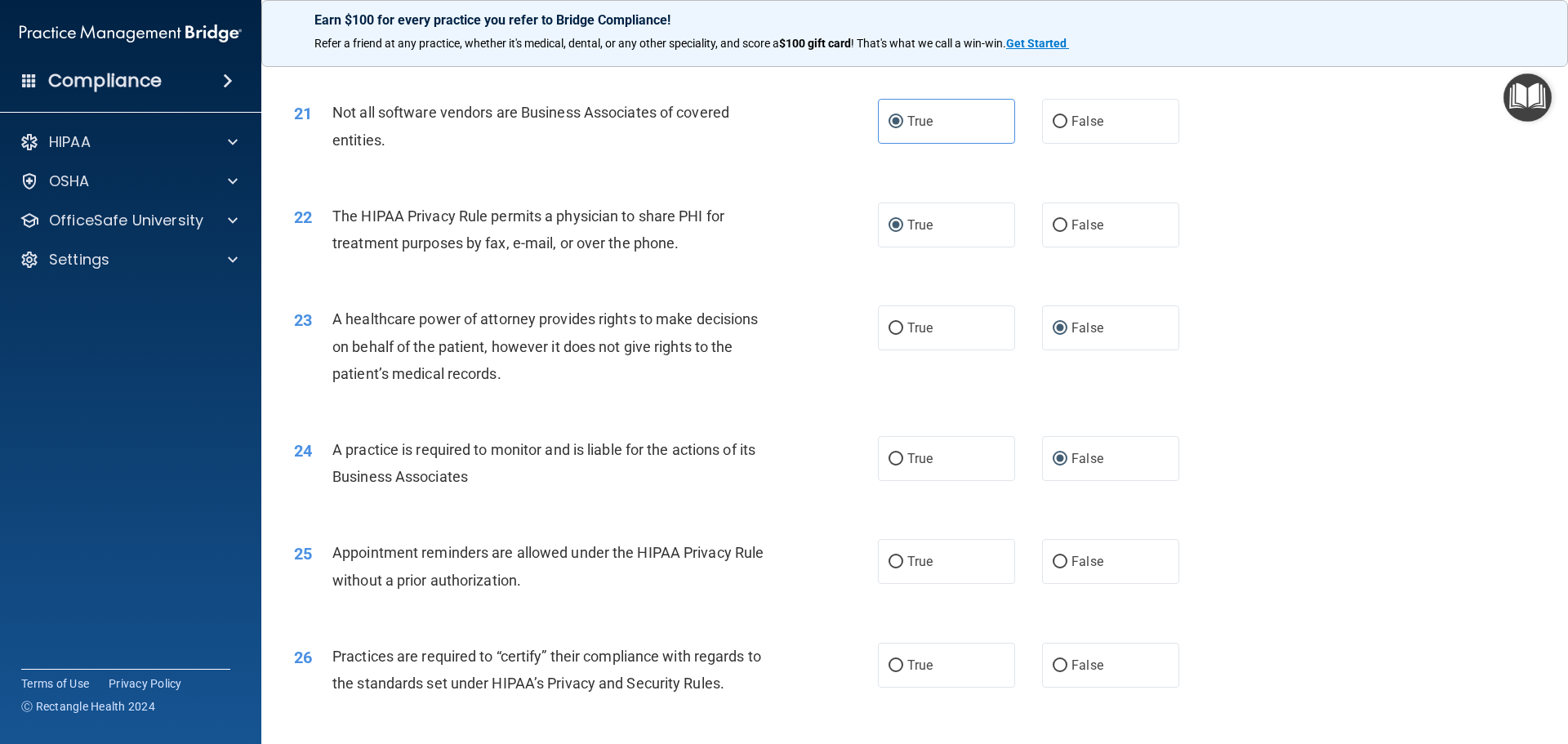
scroll to position [2533, 0]
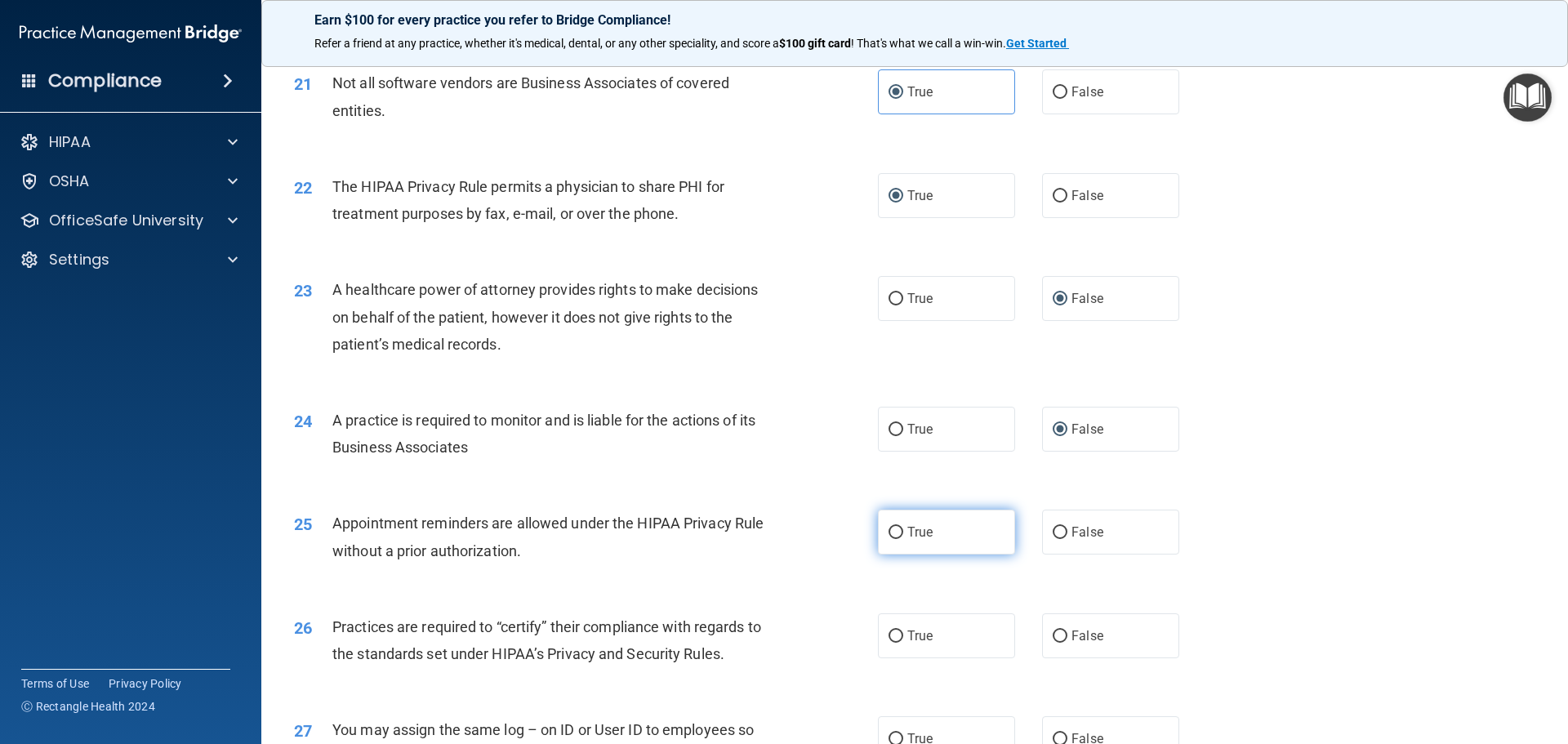
click at [907, 540] on span "True" at bounding box center [919, 532] width 25 height 16
click at [903, 540] on input "True" at bounding box center [896, 533] width 15 height 12
radio input "true"
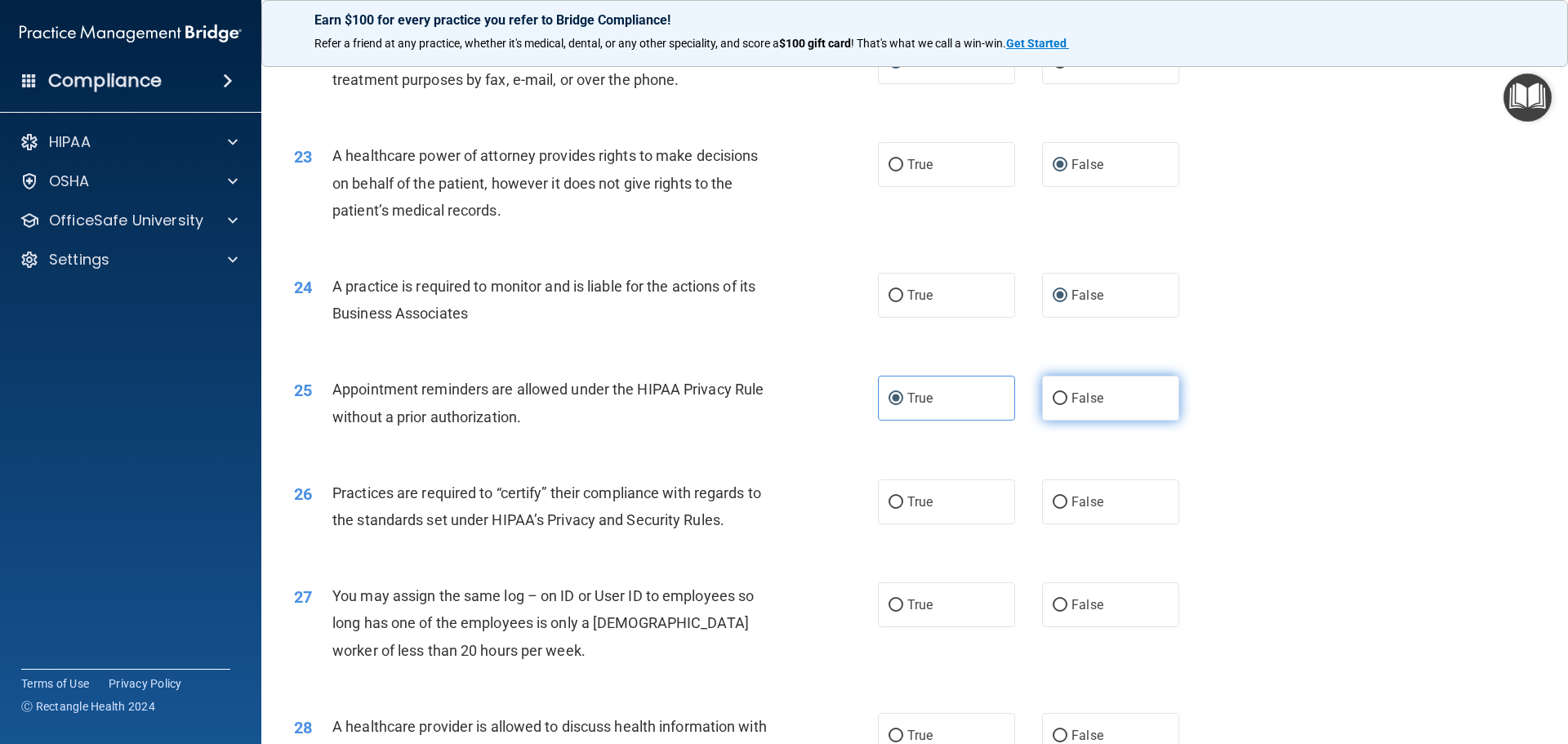
scroll to position [2696, 0]
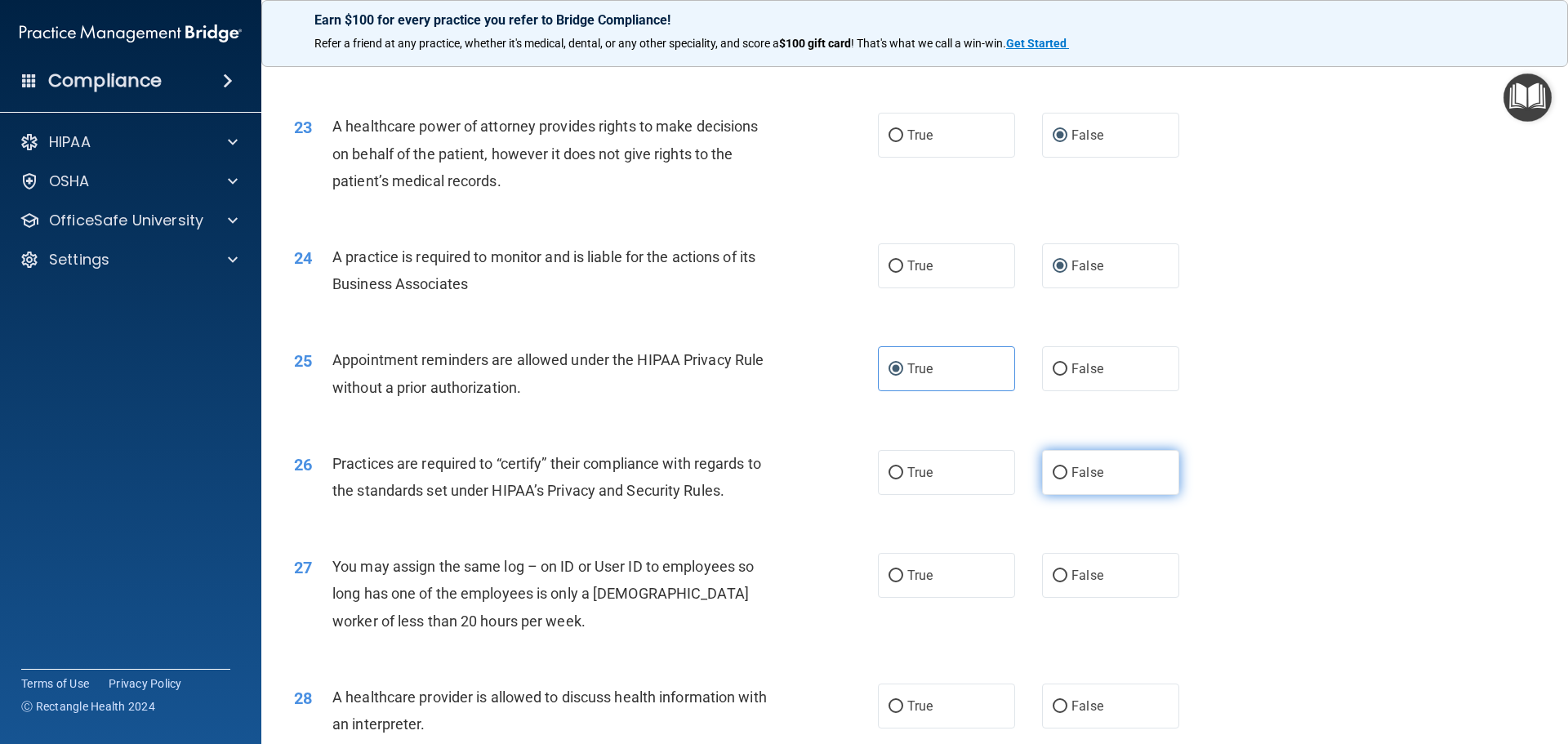
click at [1055, 470] on input "False" at bounding box center [1060, 473] width 15 height 12
radio input "true"
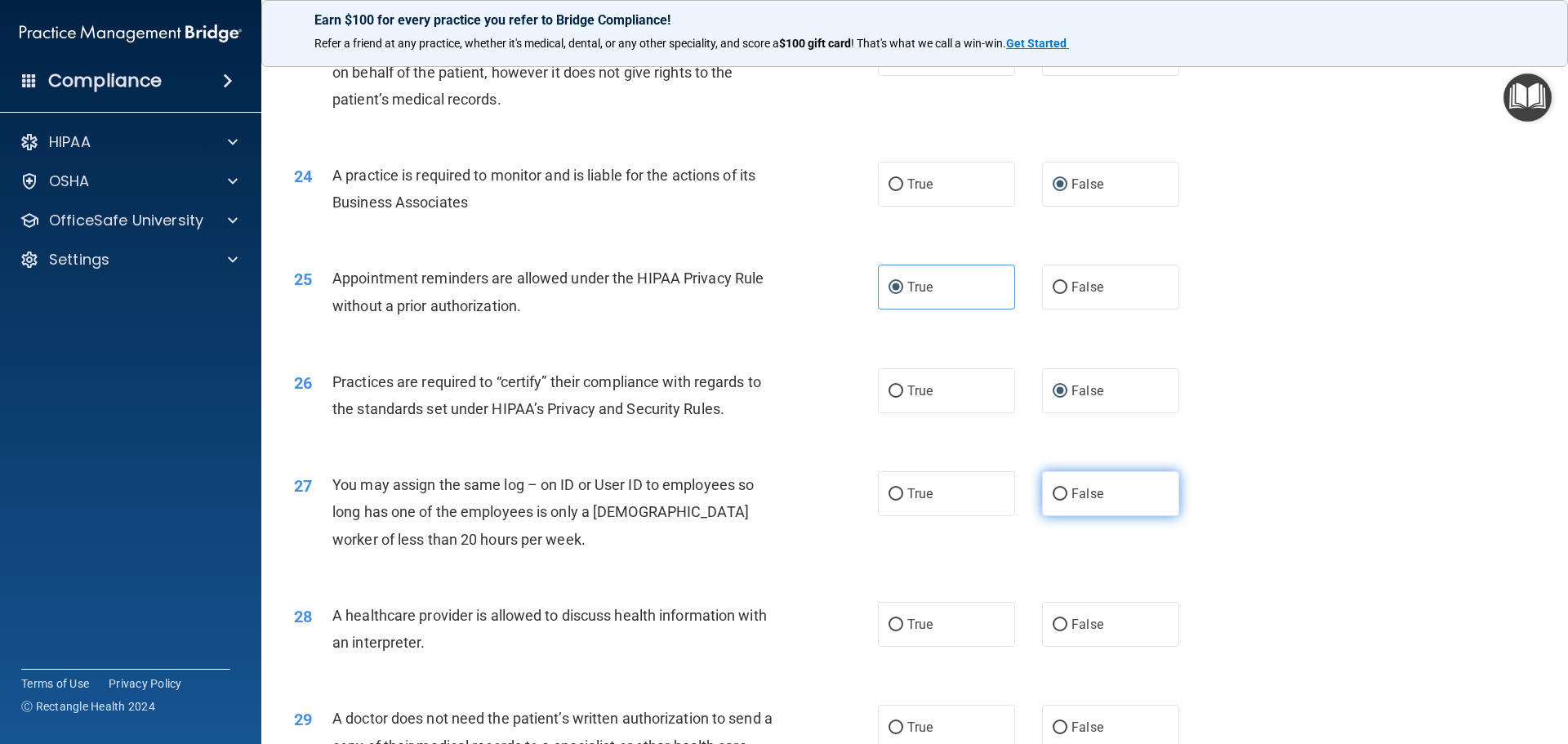
click at [1058, 489] on input "False" at bounding box center [1060, 495] width 15 height 12
radio input "true"
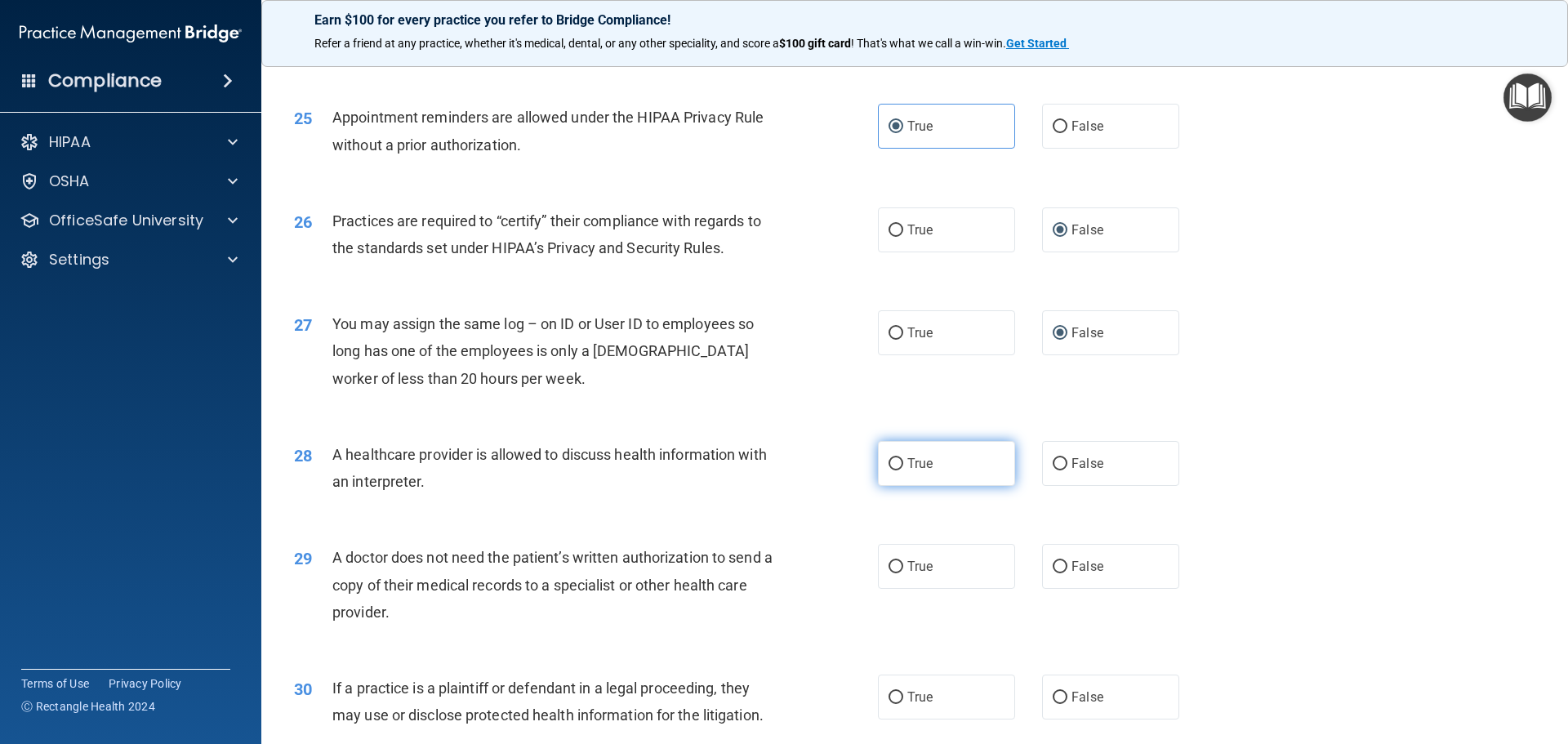
scroll to position [2942, 0]
drag, startPoint x: 881, startPoint y: 464, endPoint x: 894, endPoint y: 534, distance: 71.2
click at [883, 477] on label "True" at bounding box center [946, 461] width 137 height 45
click at [888, 468] on input "True" at bounding box center [896, 462] width 15 height 12
radio input "true"
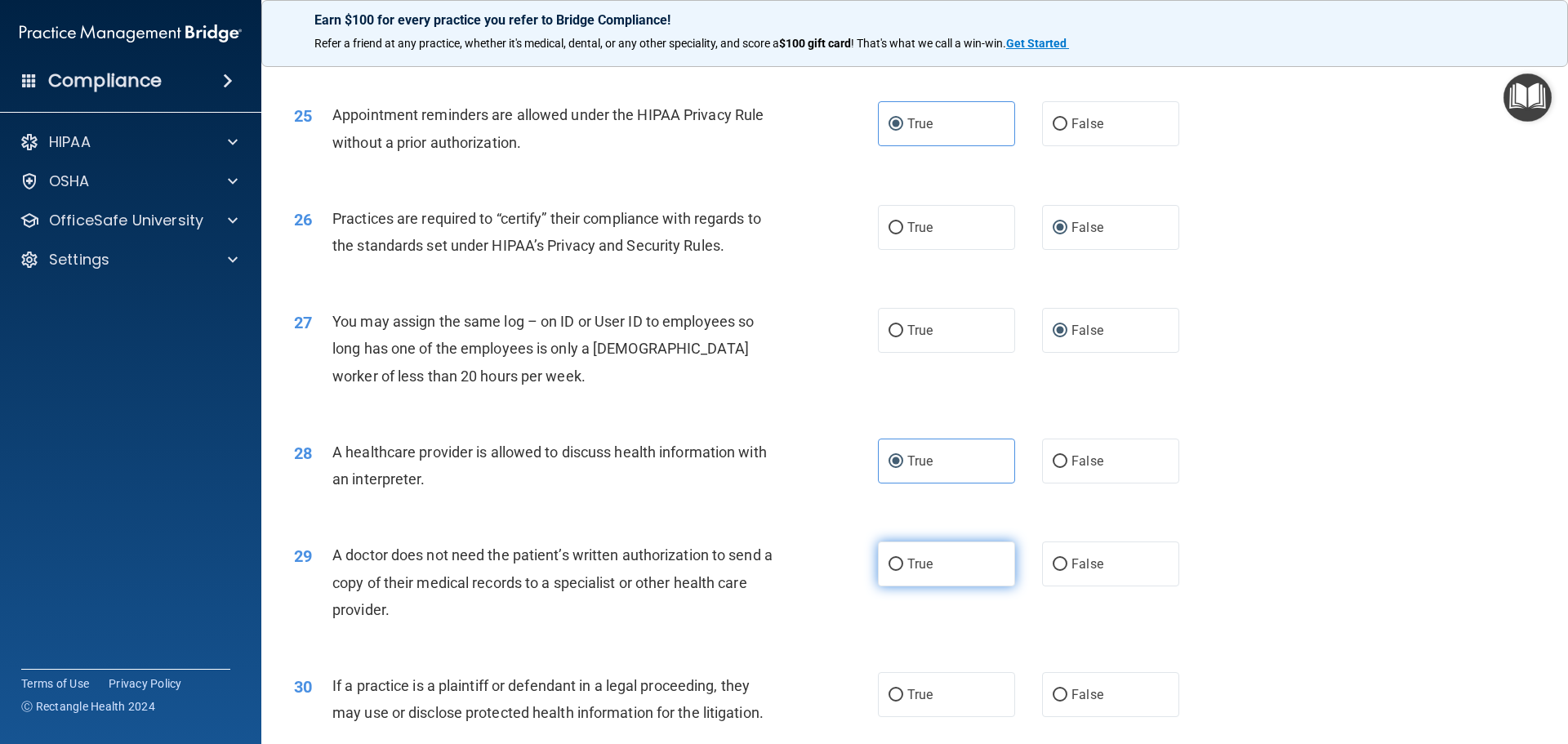
click at [890, 568] on input "True" at bounding box center [896, 565] width 15 height 12
radio input "true"
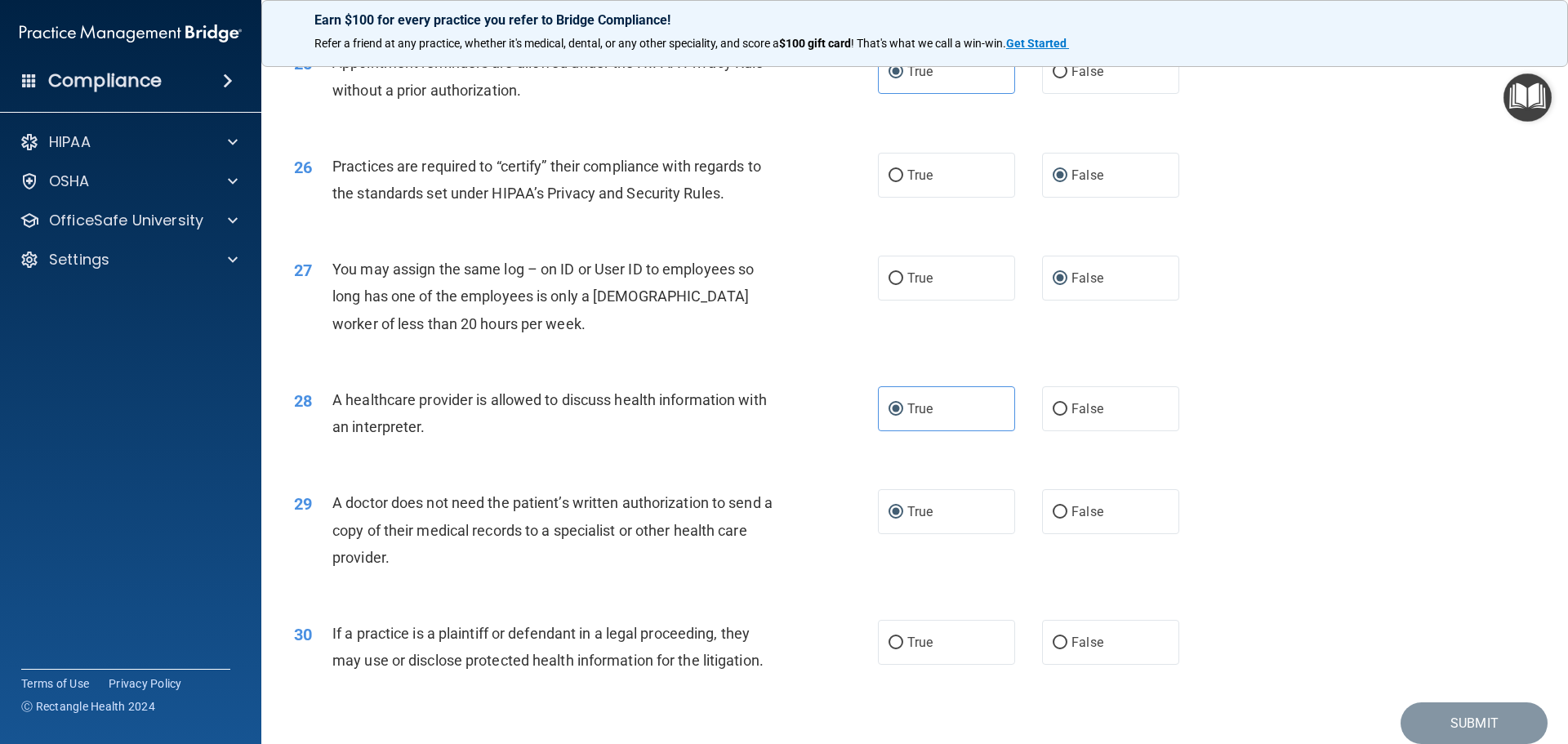
scroll to position [3059, 0]
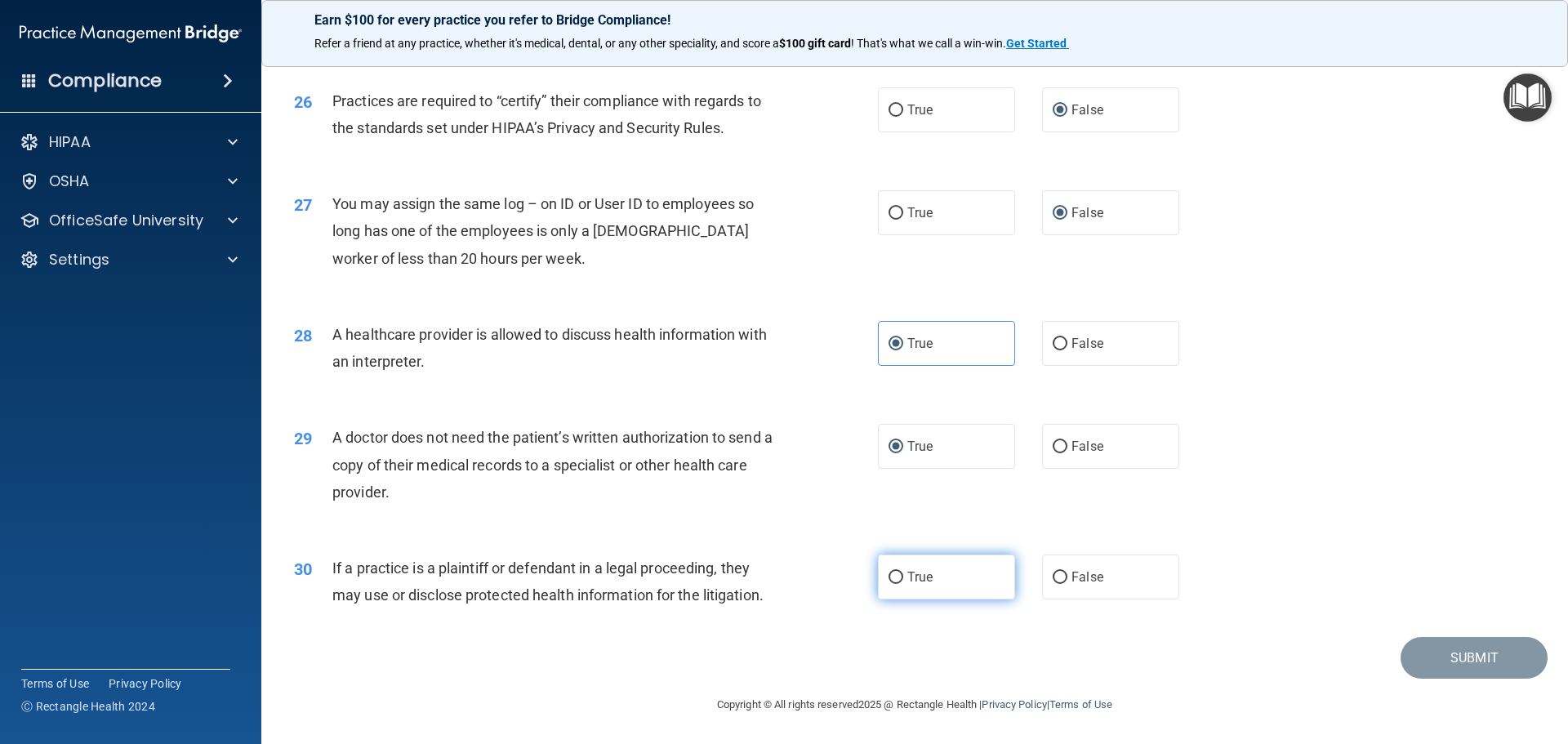
drag, startPoint x: 892, startPoint y: 574, endPoint x: 873, endPoint y: 596, distance: 29.1
click at [893, 575] on input "True" at bounding box center [896, 578] width 15 height 12
radio input "true"
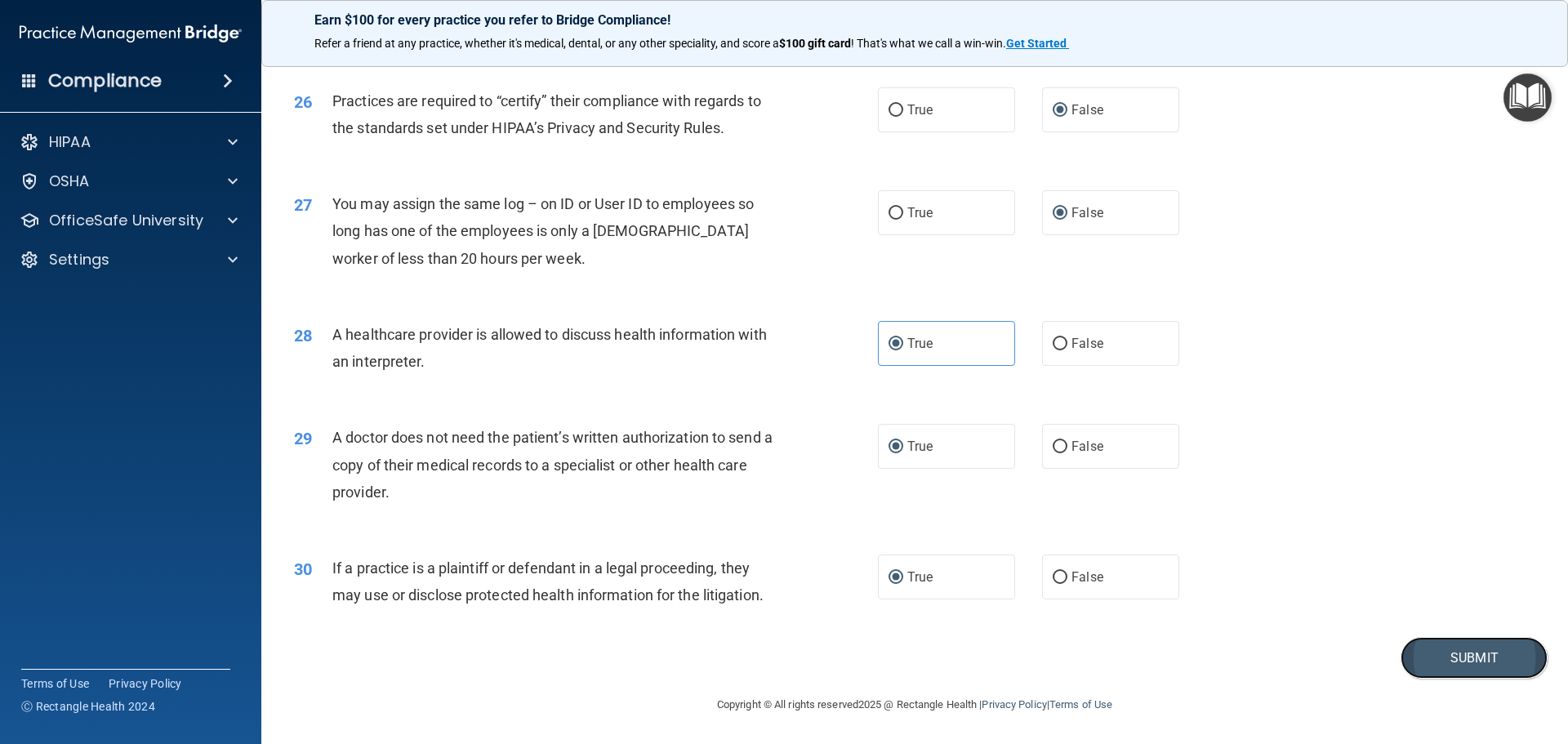
click at [1453, 657] on button "Submit" at bounding box center [1474, 657] width 147 height 42
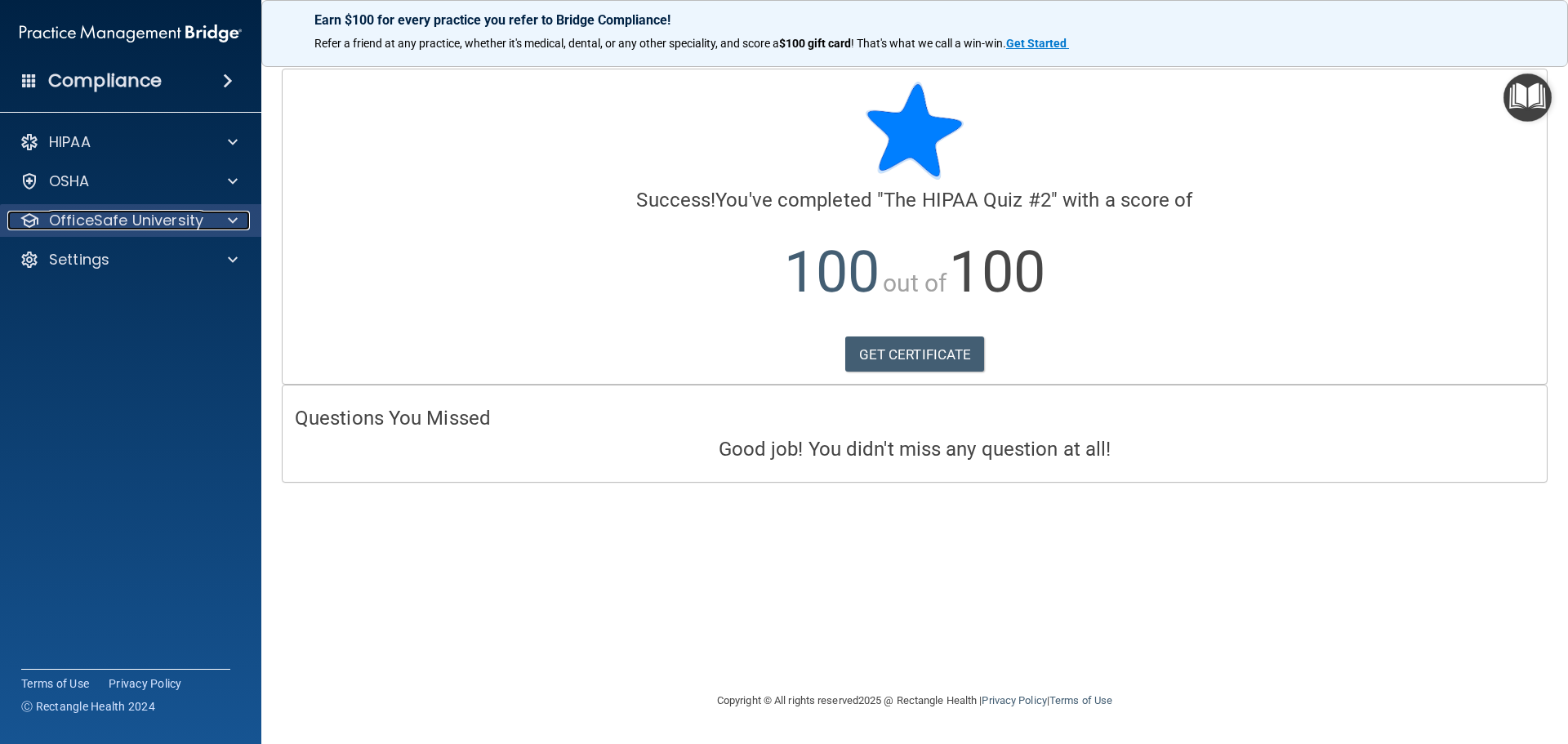
click at [201, 228] on p "OfficeSafe University" at bounding box center [126, 221] width 154 height 20
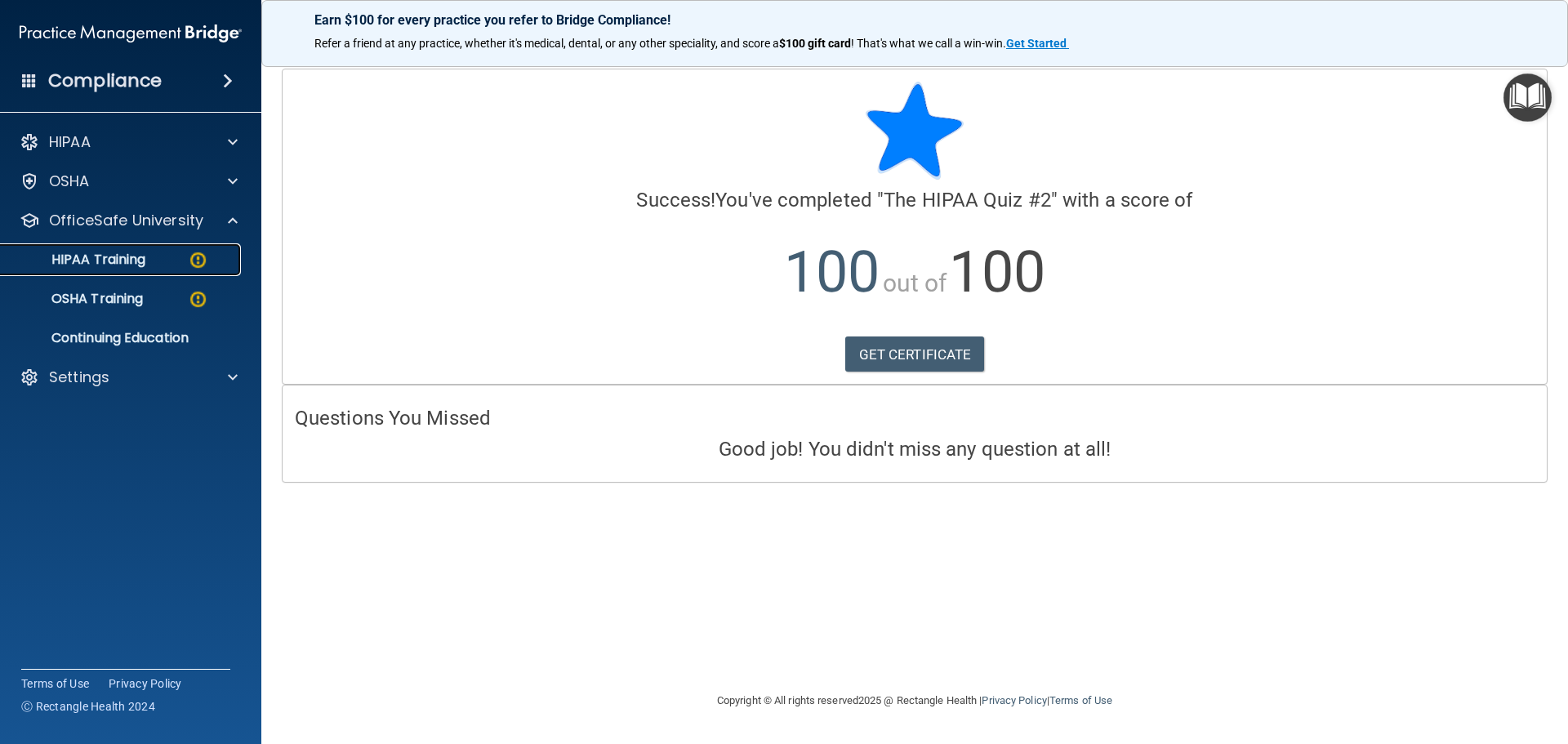
click at [176, 262] on div "HIPAA Training" at bounding box center [122, 260] width 223 height 16
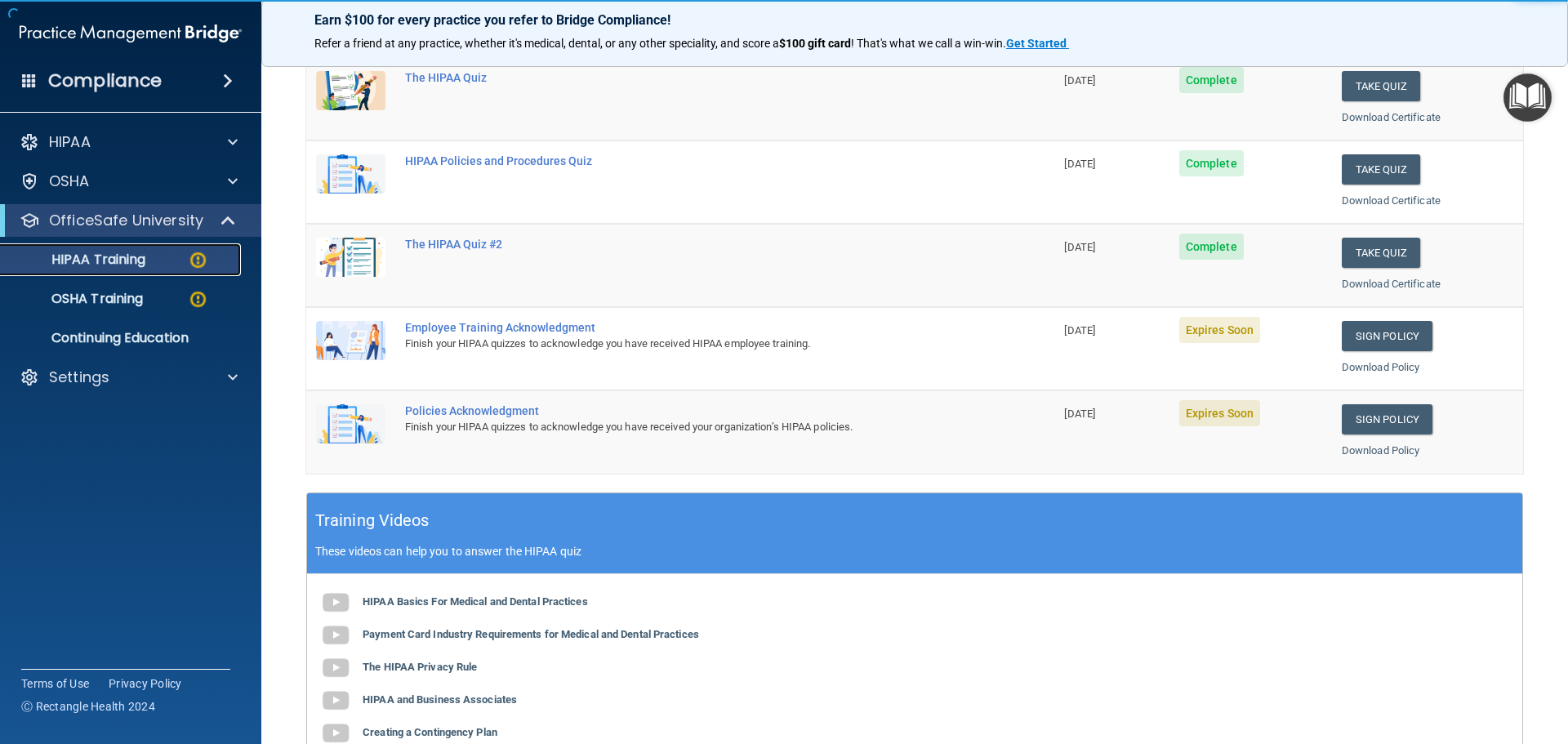
scroll to position [245, 0]
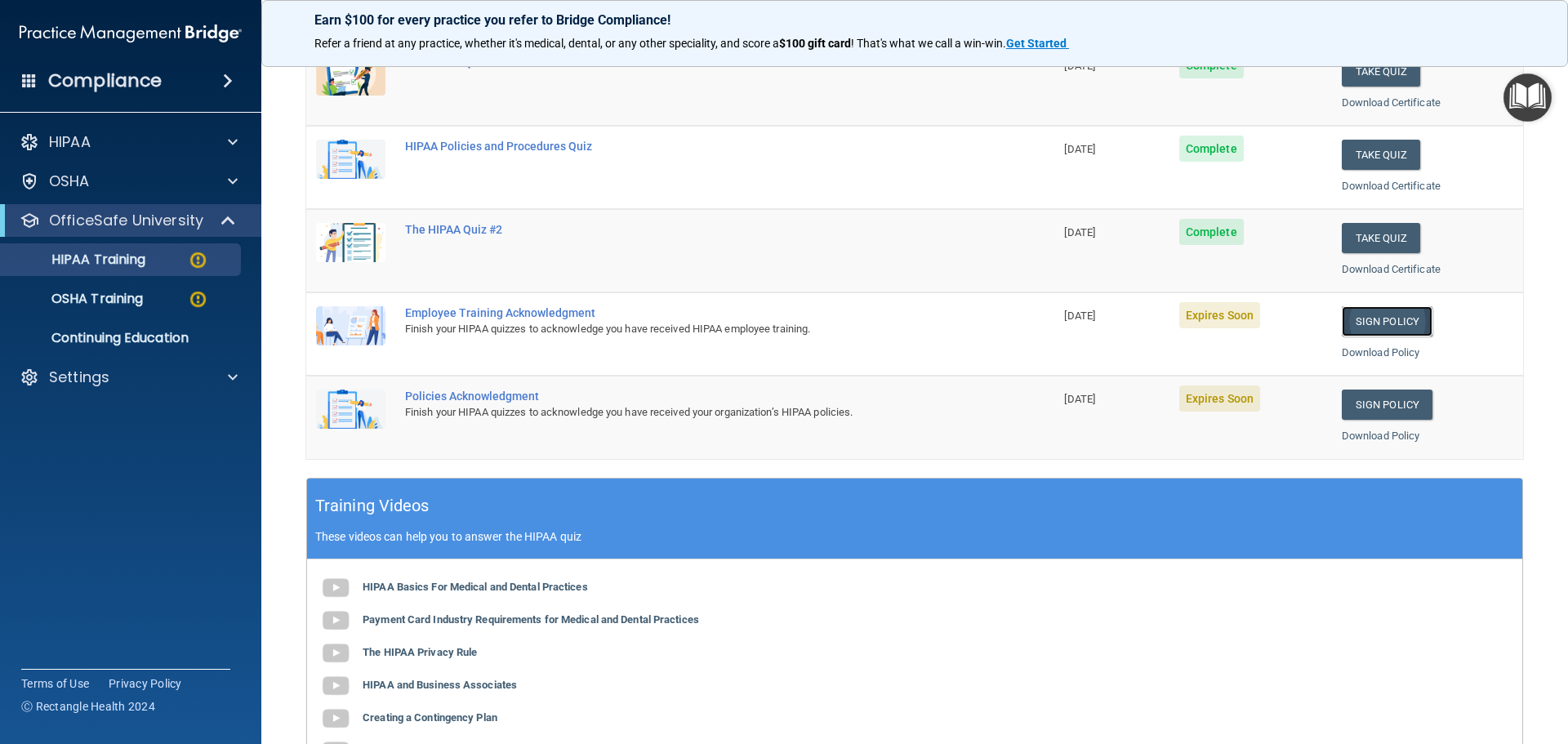
click at [1384, 316] on link "Sign Policy" at bounding box center [1387, 321] width 91 height 30
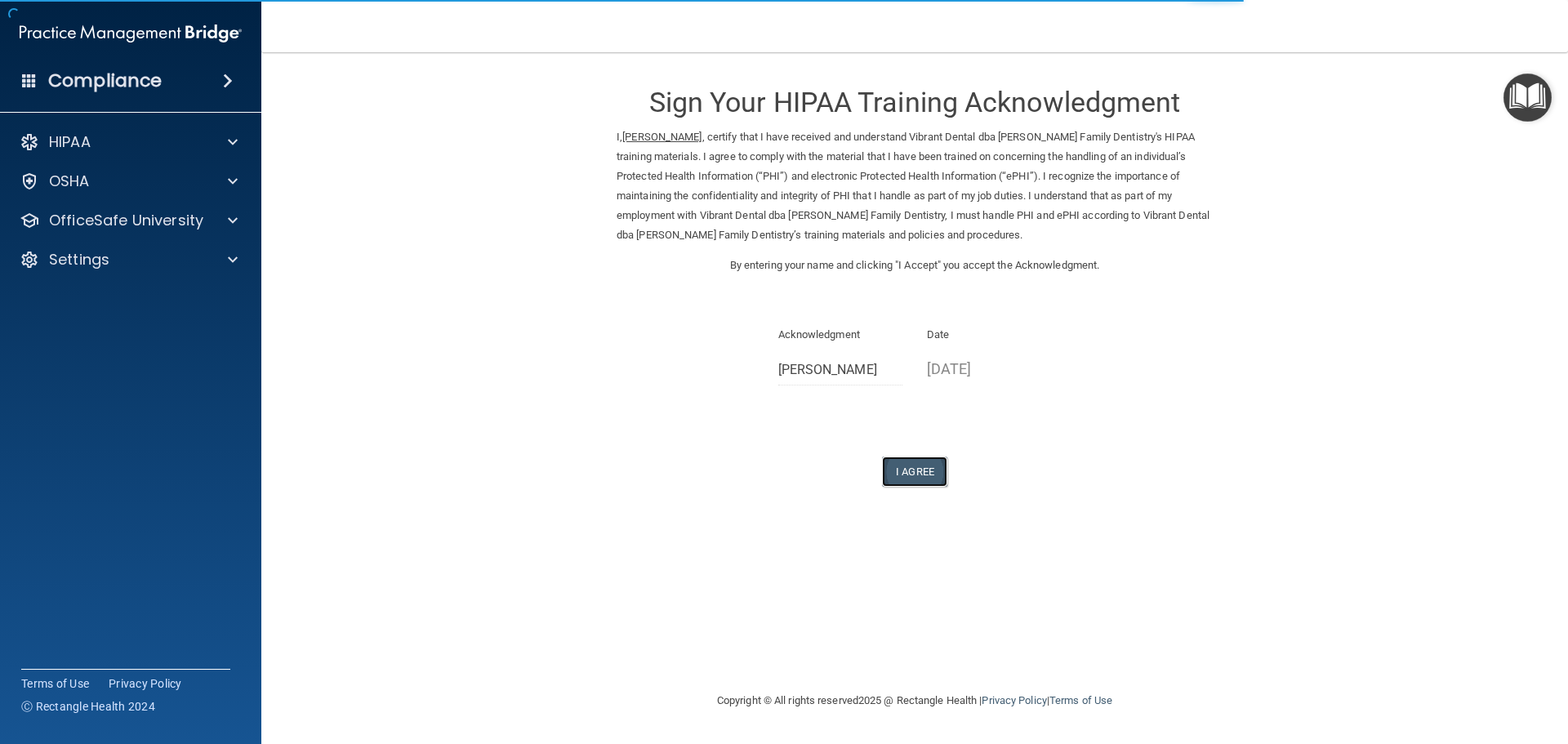
click at [921, 470] on button "I Agree" at bounding box center [914, 472] width 65 height 30
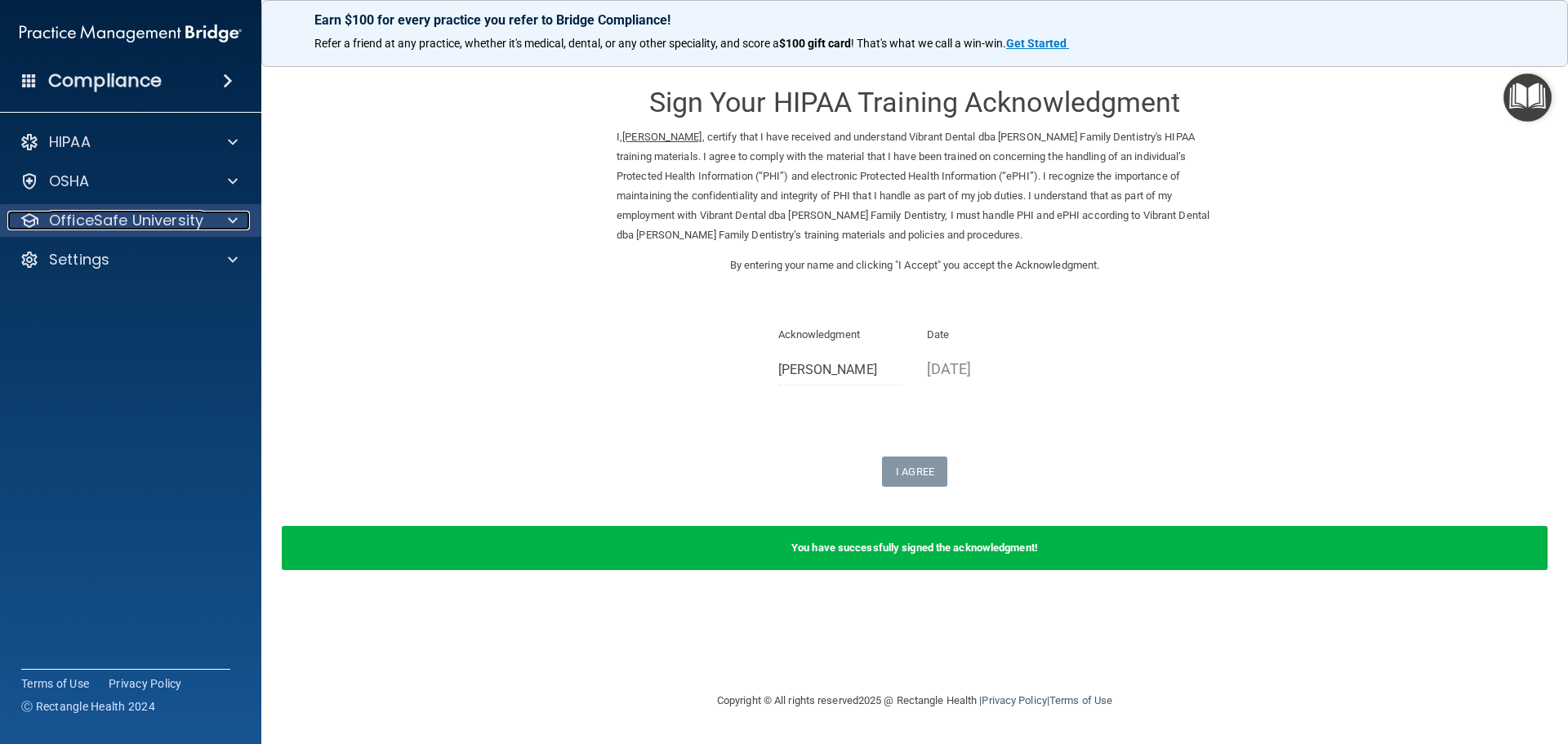
click at [117, 224] on p "OfficeSafe University" at bounding box center [126, 221] width 154 height 20
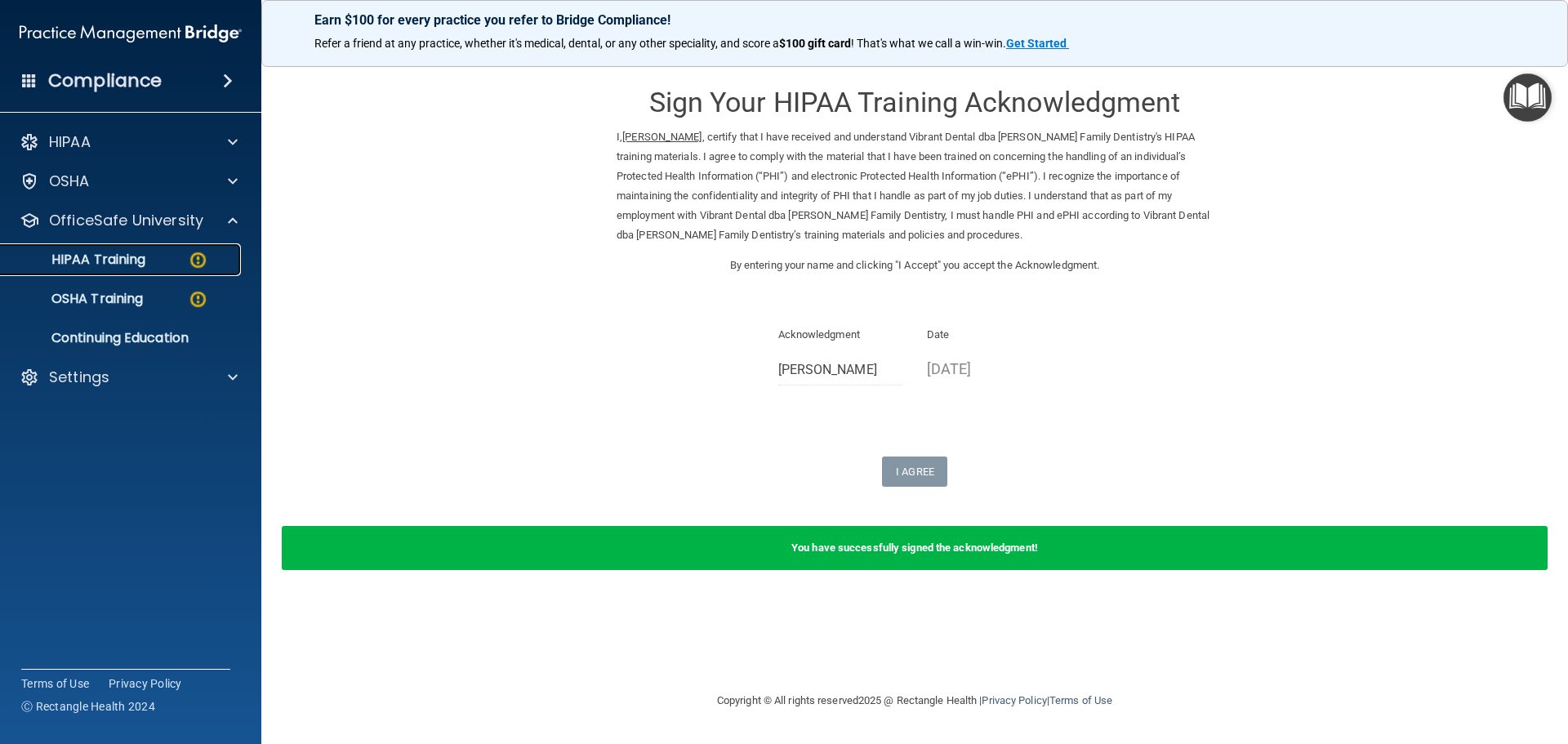
click at [142, 265] on p "HIPAA Training" at bounding box center [78, 260] width 135 height 16
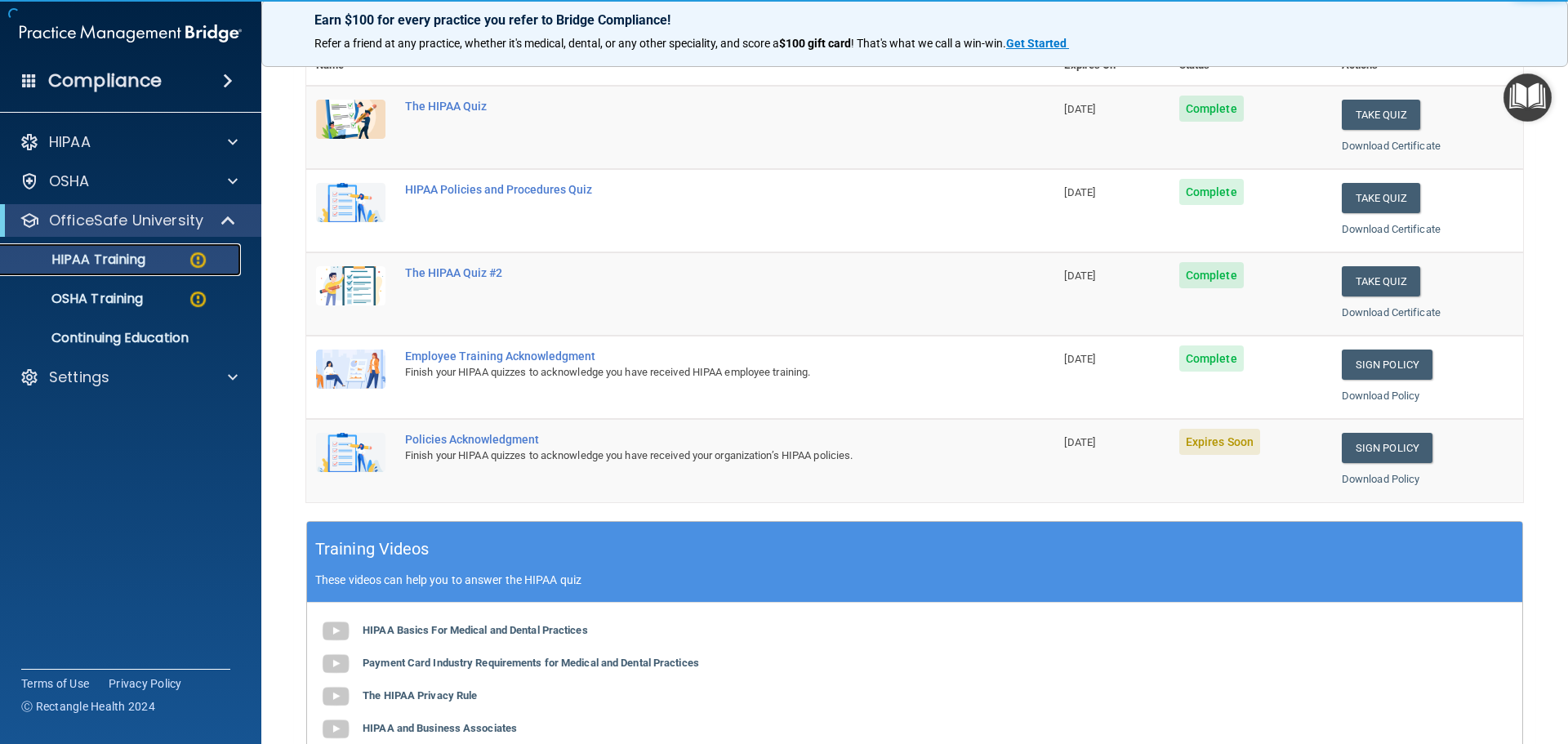
scroll to position [245, 0]
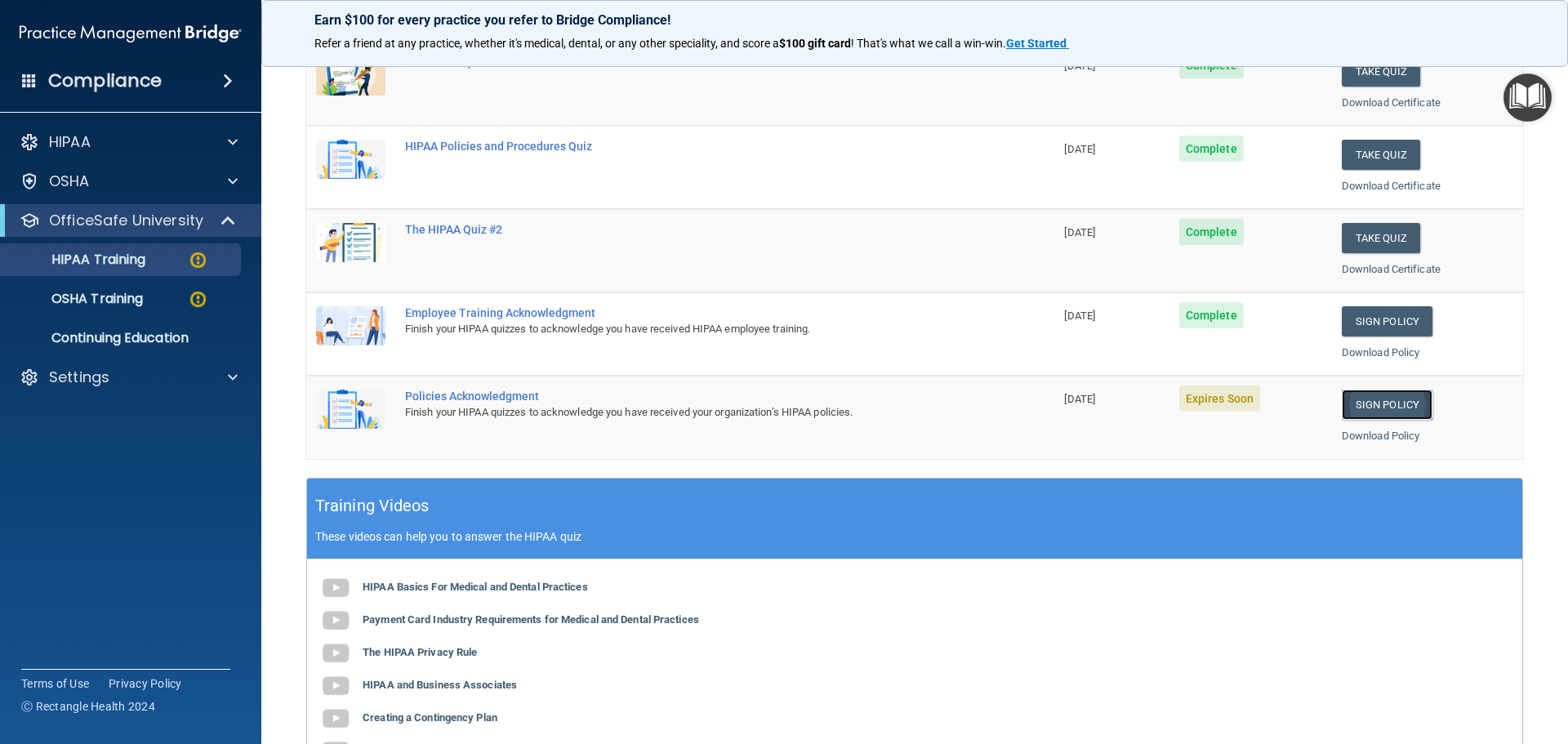
click at [1371, 409] on link "Sign Policy" at bounding box center [1387, 405] width 91 height 30
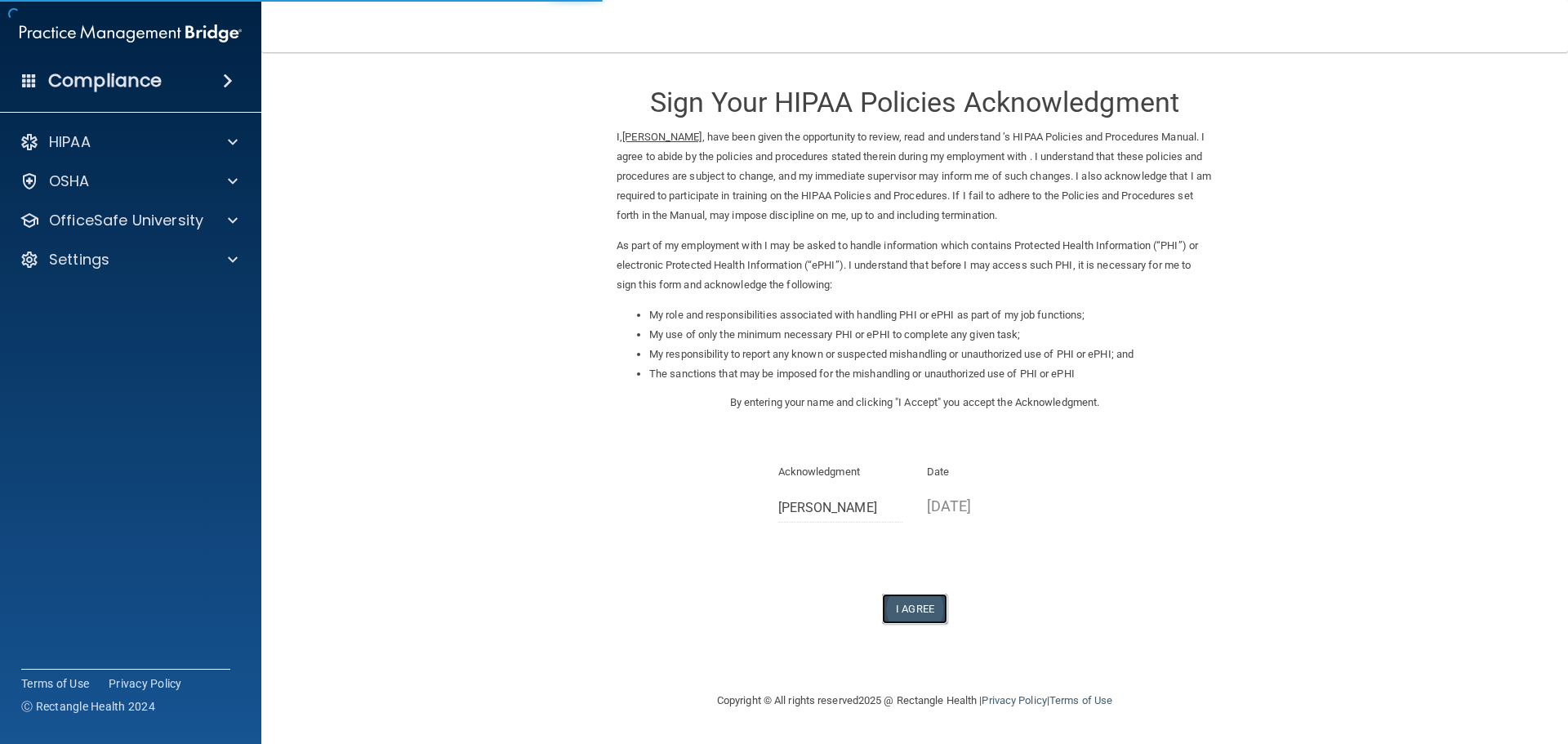
click at [913, 606] on button "I Agree" at bounding box center [914, 609] width 65 height 30
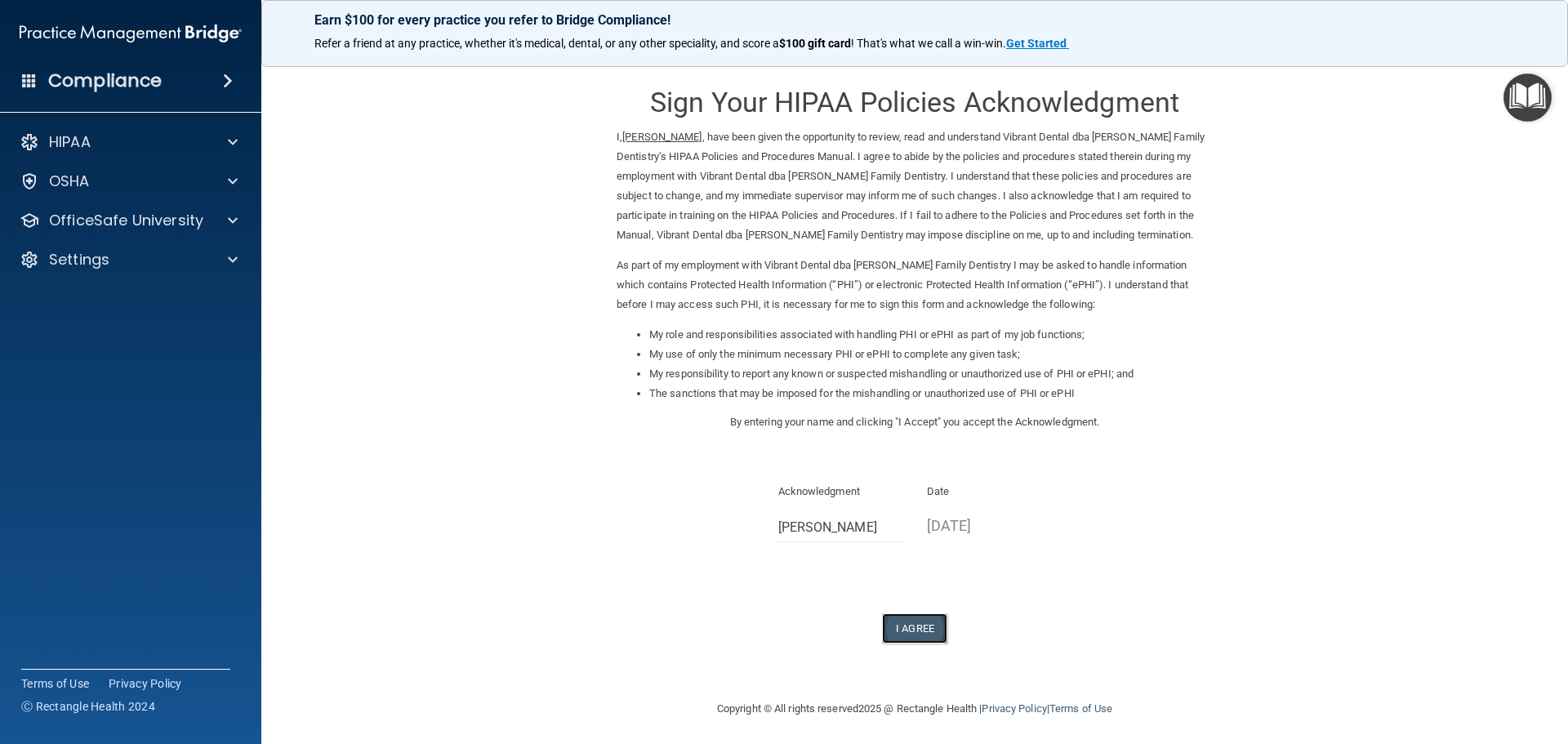
click at [905, 625] on button "I Agree" at bounding box center [914, 629] width 65 height 30
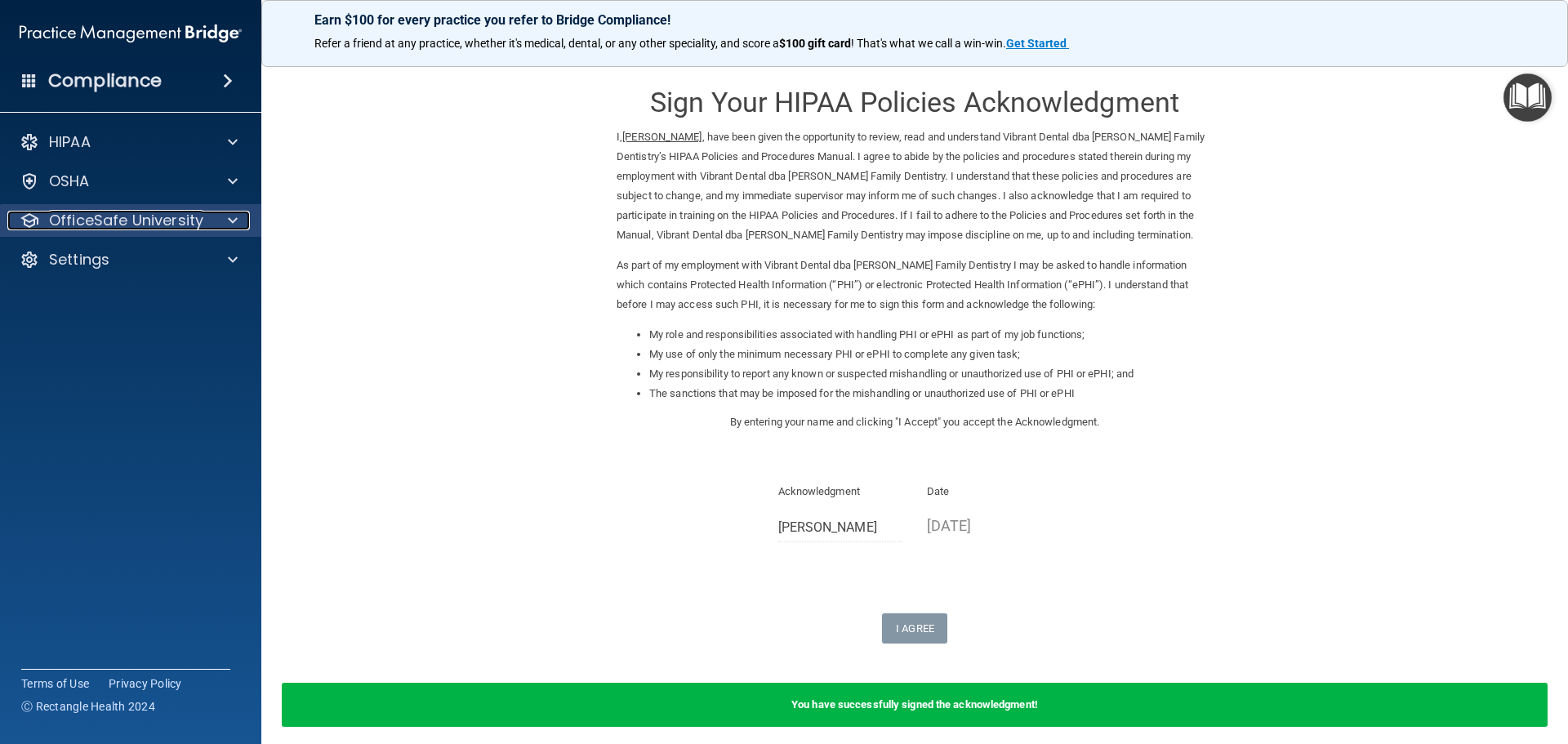
click at [119, 222] on p "OfficeSafe University" at bounding box center [126, 221] width 154 height 20
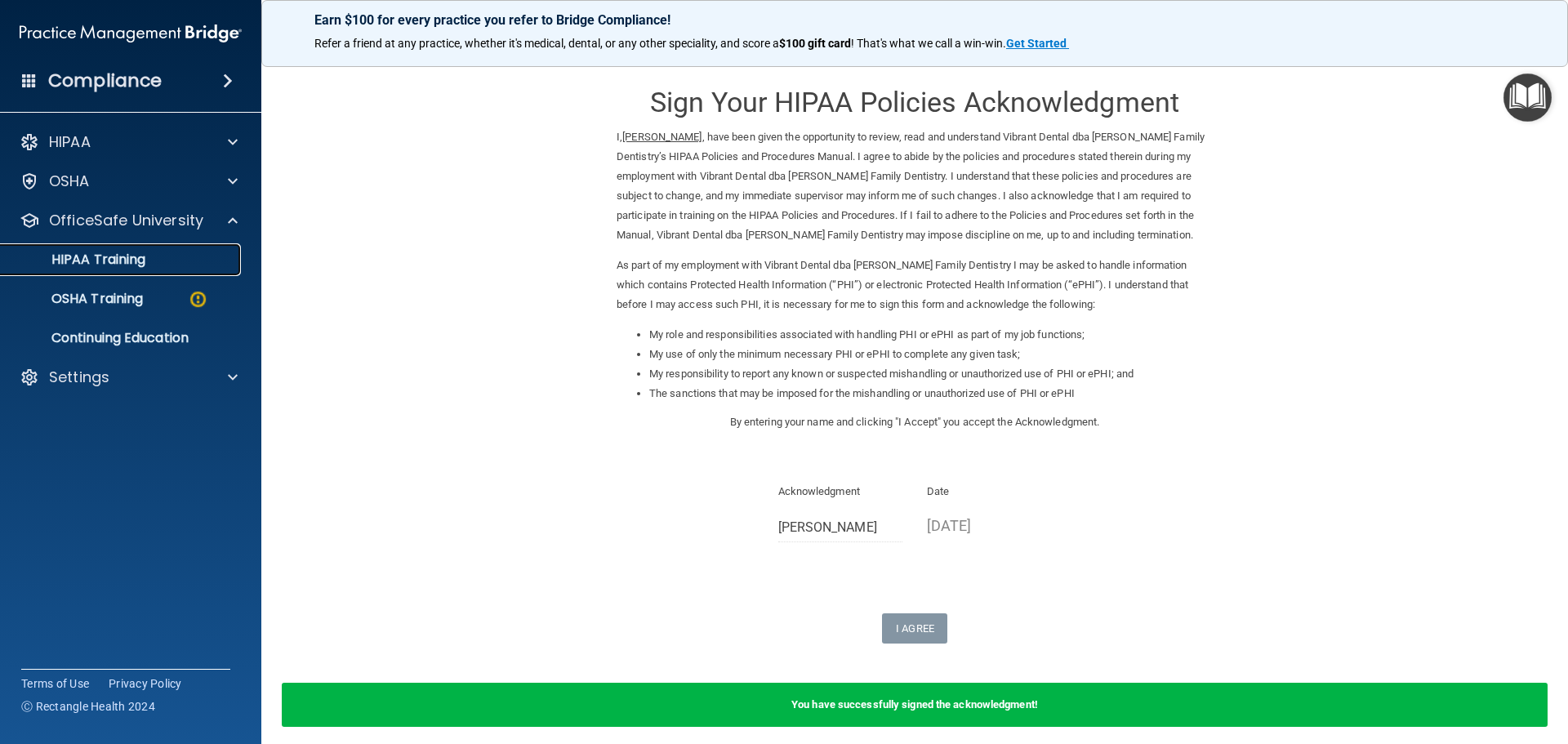
click at [113, 267] on p "HIPAA Training" at bounding box center [78, 260] width 135 height 16
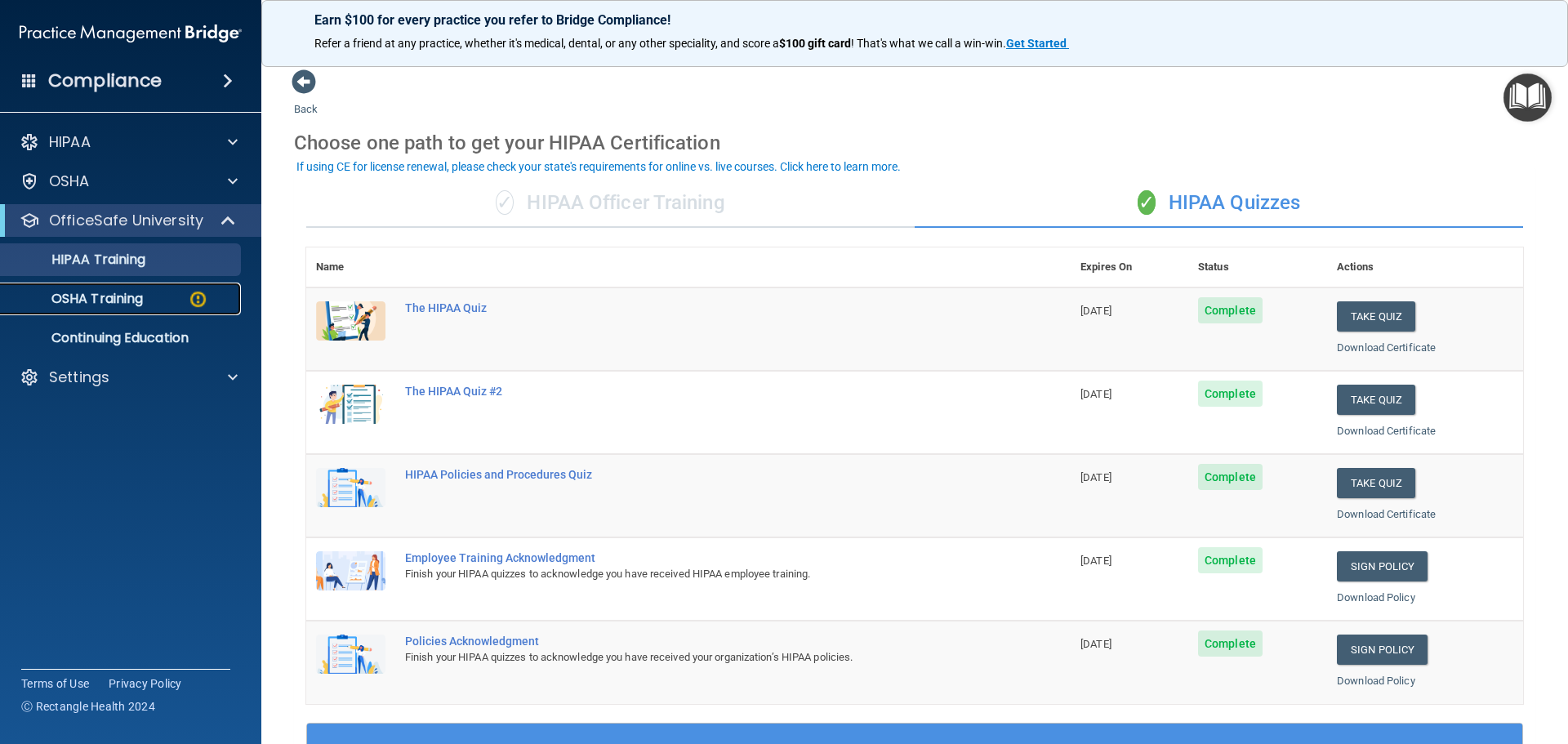
click at [117, 295] on p "OSHA Training" at bounding box center [77, 299] width 132 height 16
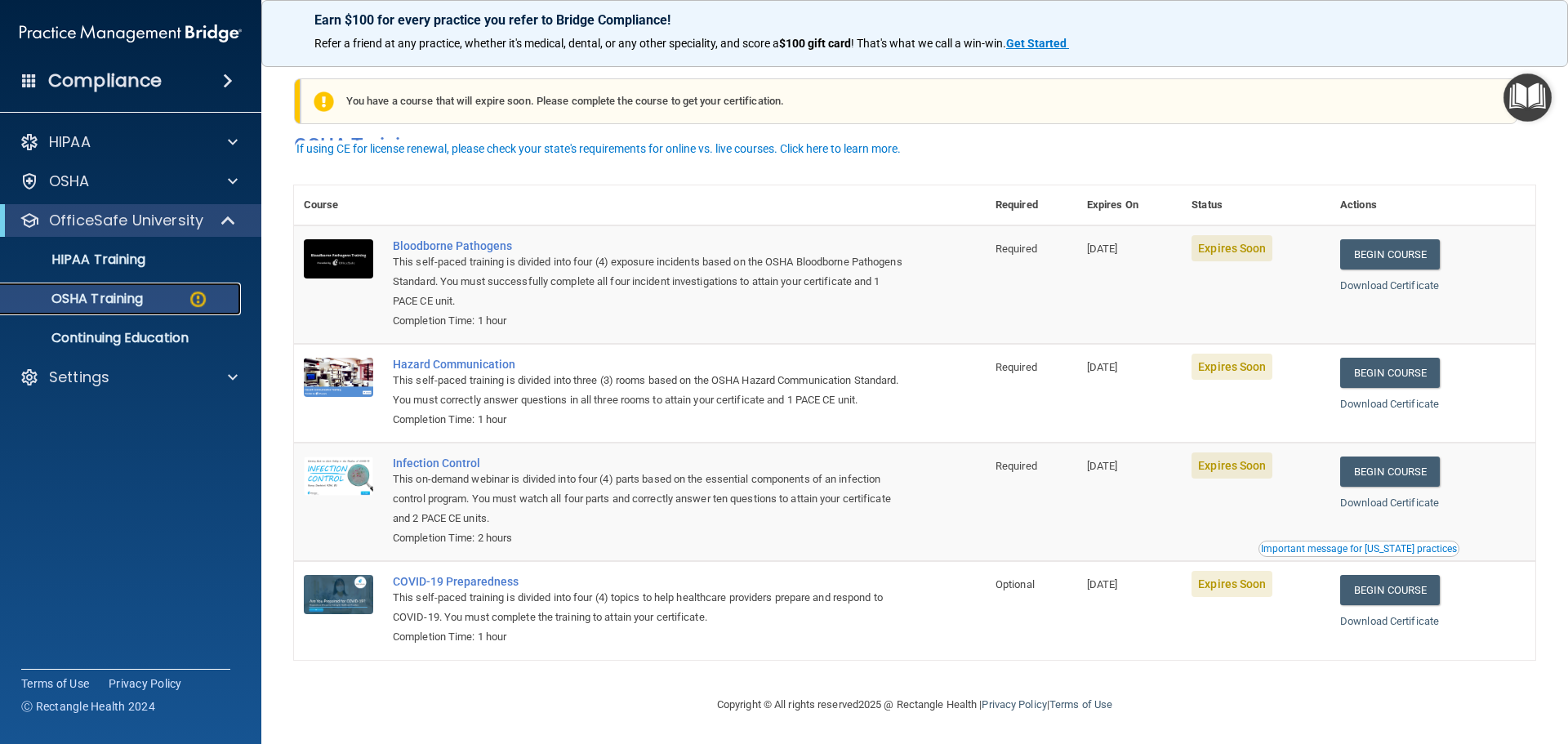
scroll to position [27, 0]
click at [1412, 240] on link "Begin Course" at bounding box center [1390, 254] width 100 height 30
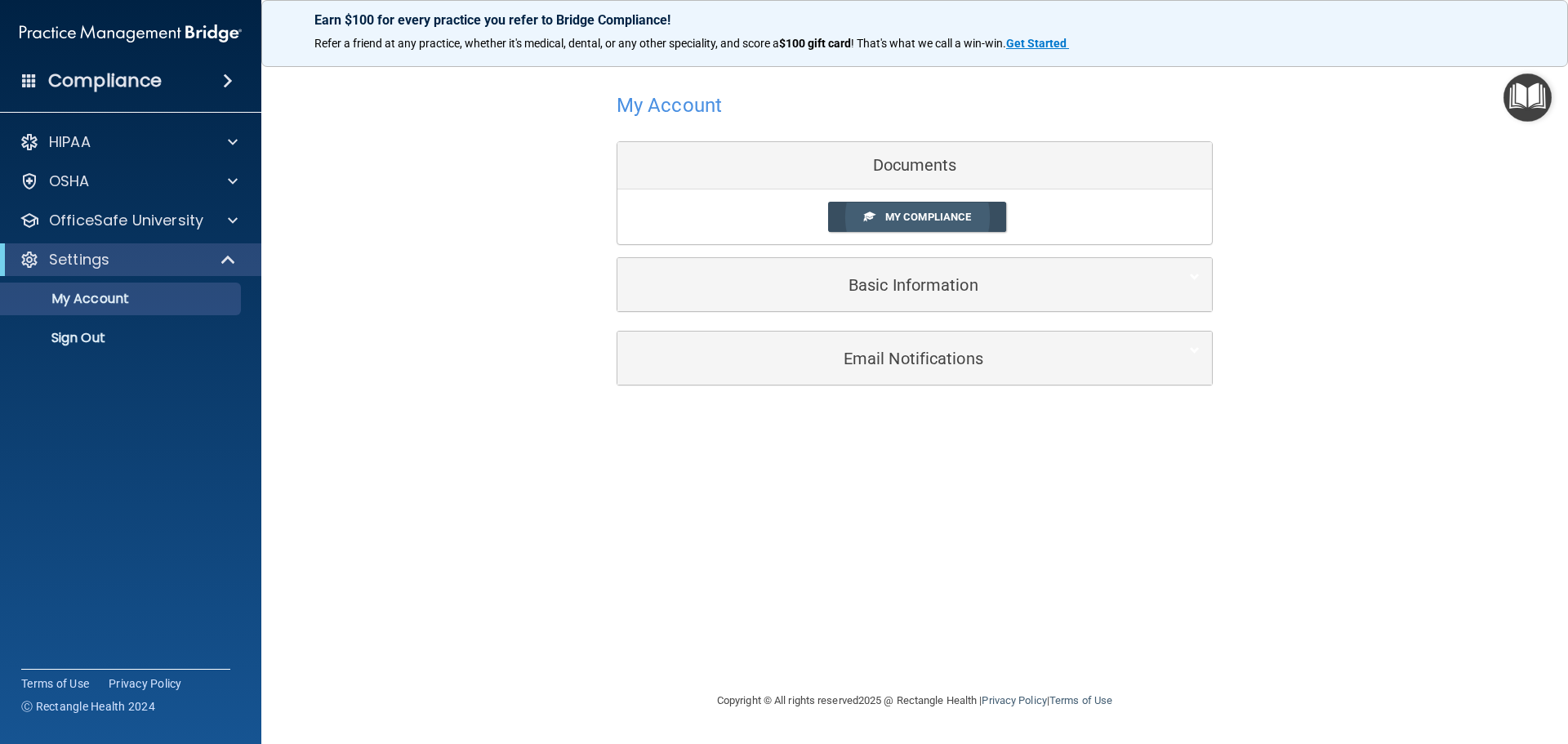
click at [891, 213] on span "My Compliance" at bounding box center [927, 217] width 86 height 12
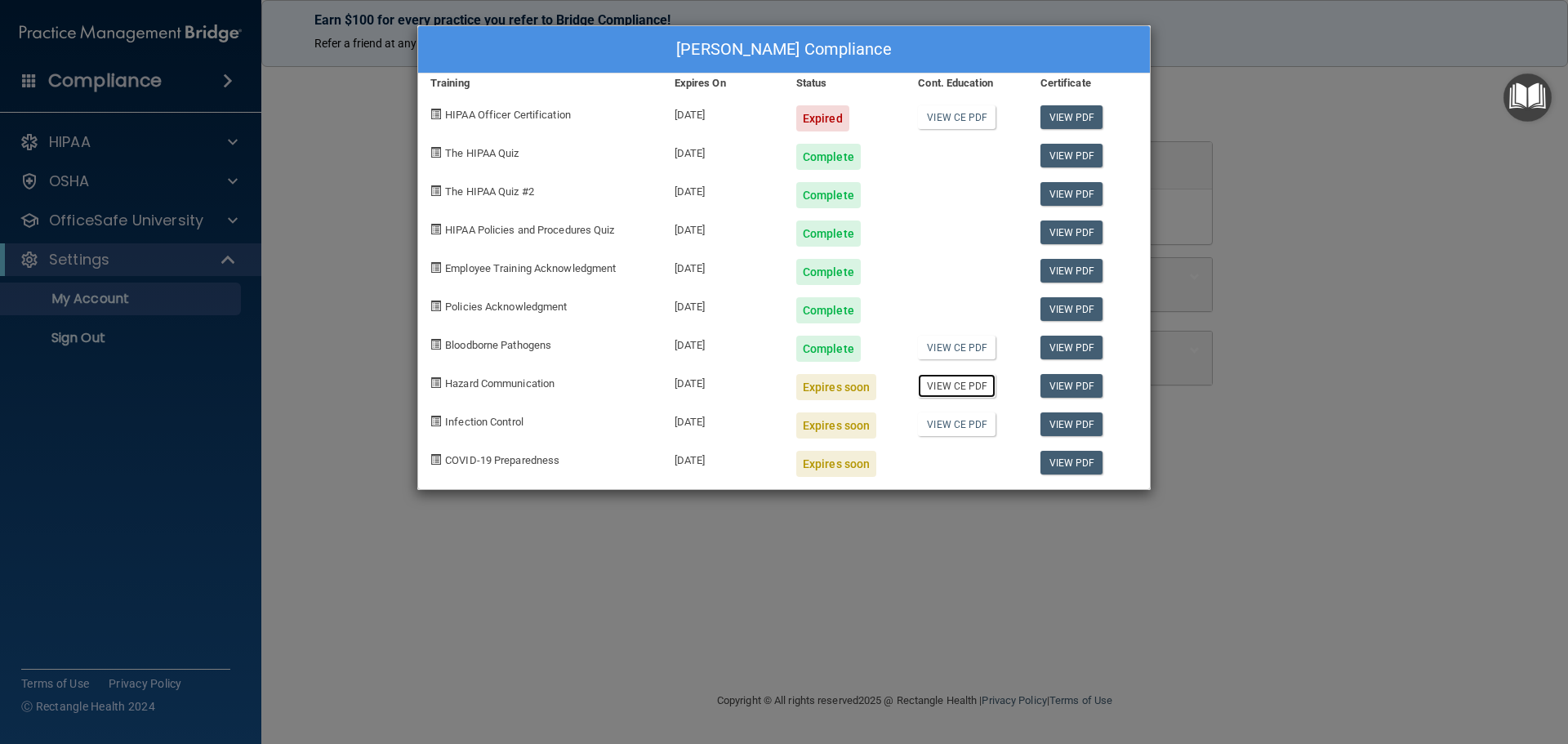
click at [988, 395] on link "View CE PDF" at bounding box center [956, 386] width 78 height 24
click at [1081, 384] on link "View PDF" at bounding box center [1071, 386] width 63 height 24
click at [501, 388] on span "Hazard Communication" at bounding box center [500, 383] width 109 height 12
click at [436, 389] on div "Hazard Communication" at bounding box center [540, 381] width 244 height 38
click at [436, 388] on span at bounding box center [436, 383] width 11 height 11
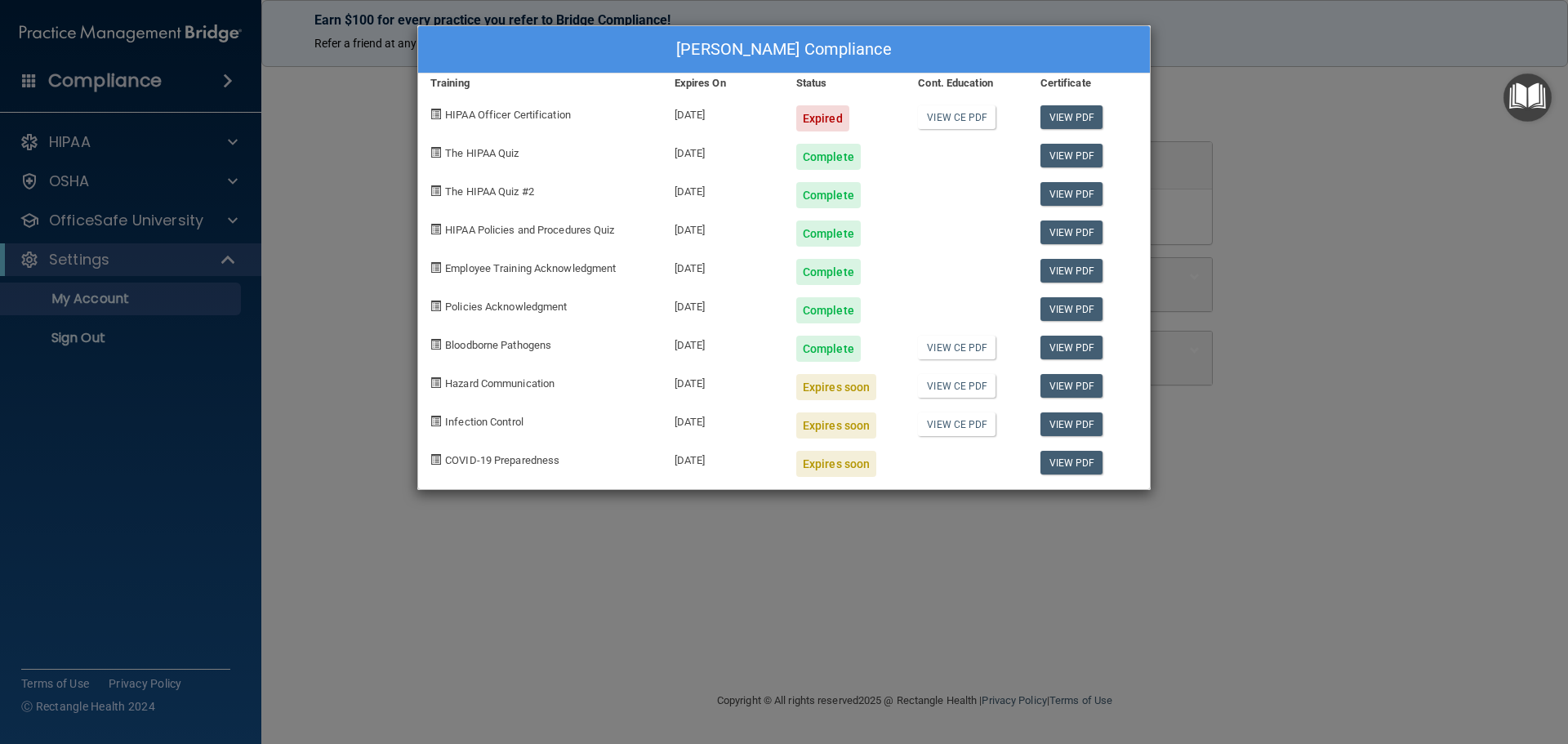
click at [583, 551] on div "Whitney Robinson's Compliance Training Expires On Status Cont. Education Certif…" at bounding box center [784, 372] width 1568 height 744
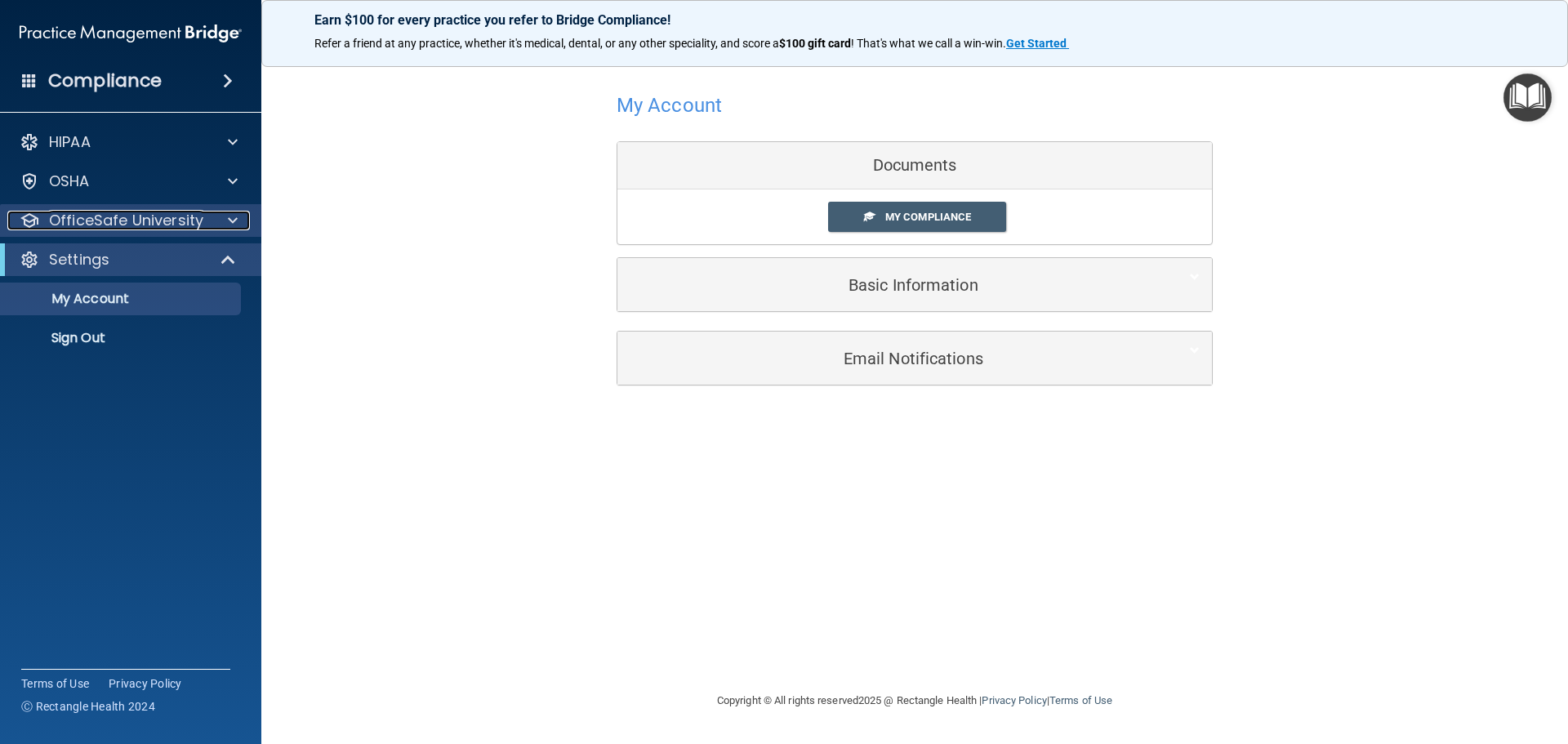
click at [102, 222] on p "OfficeSafe University" at bounding box center [126, 221] width 154 height 20
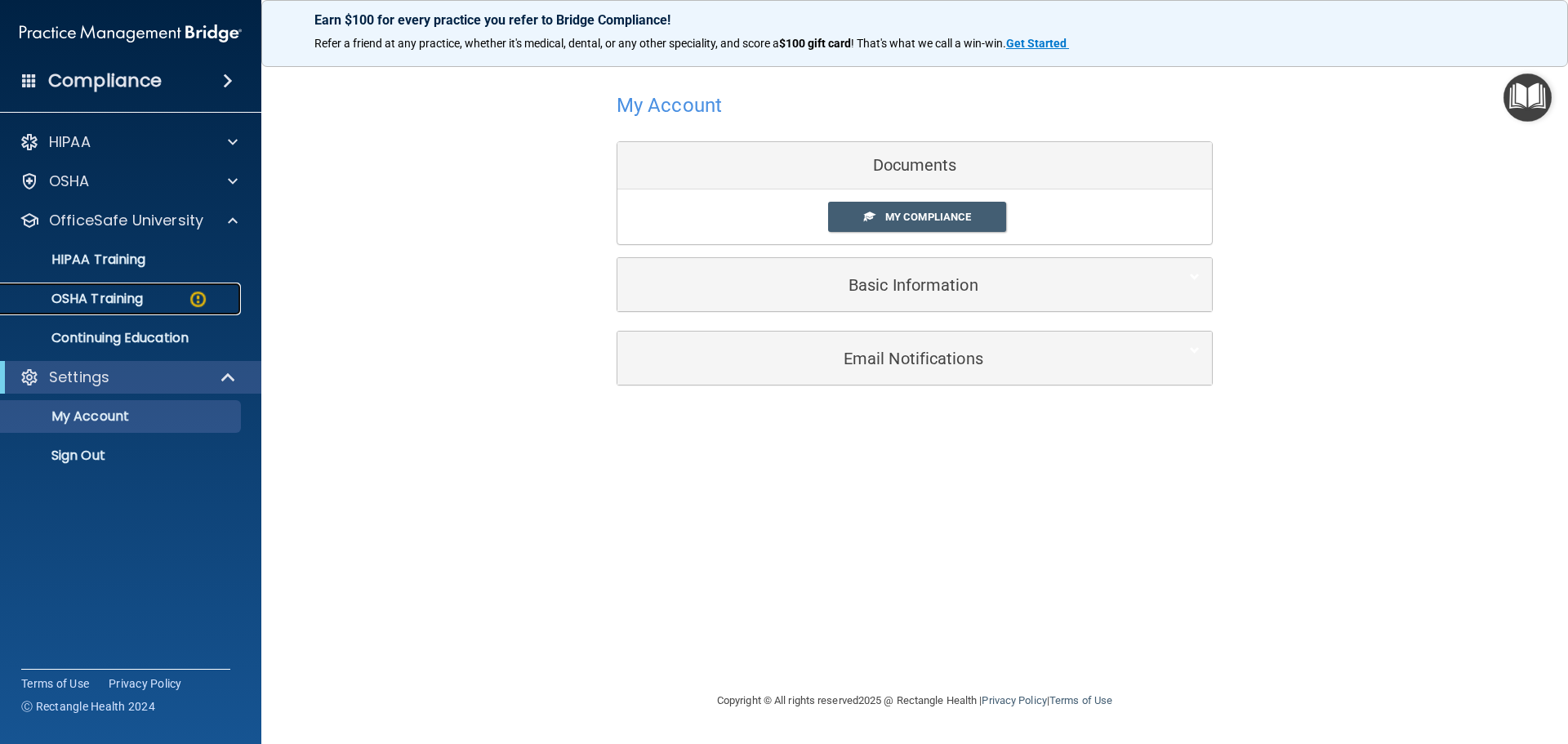
click at [112, 302] on p "OSHA Training" at bounding box center [77, 299] width 132 height 16
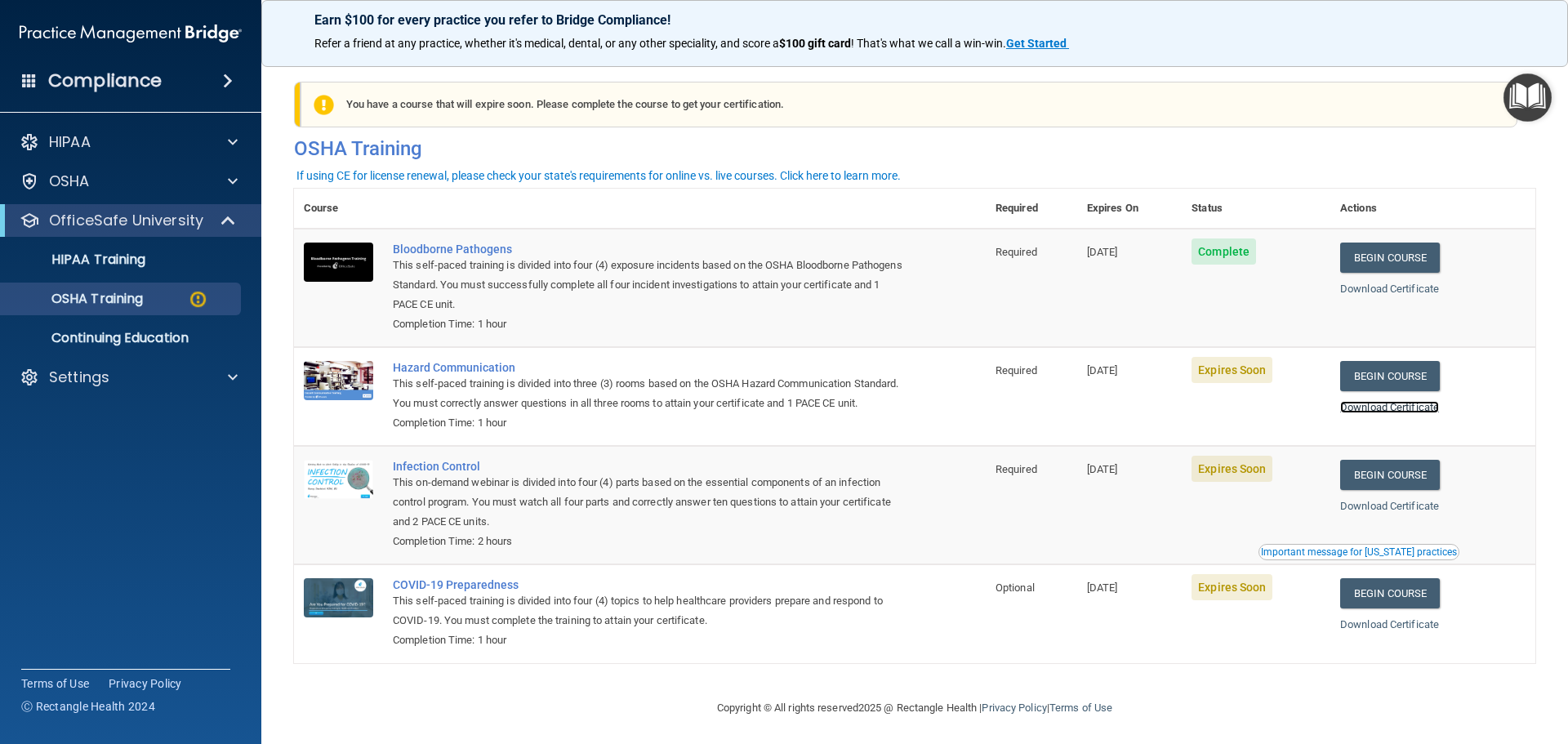
click at [1392, 407] on link "Download Certificate" at bounding box center [1389, 407] width 99 height 12
click at [1378, 377] on link "Begin Course" at bounding box center [1390, 376] width 100 height 30
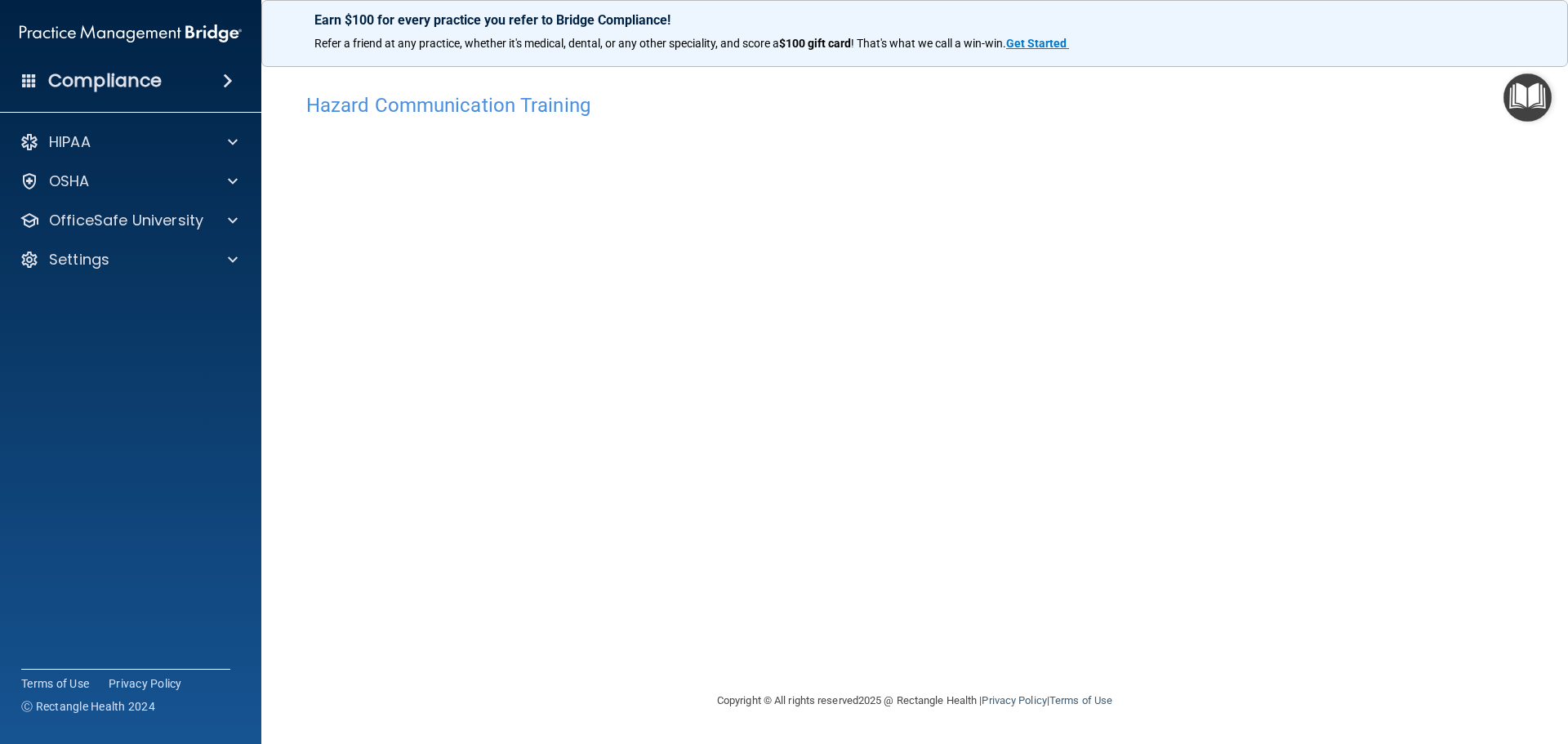
click at [1534, 88] on img "Open Resource Center" at bounding box center [1527, 97] width 48 height 48
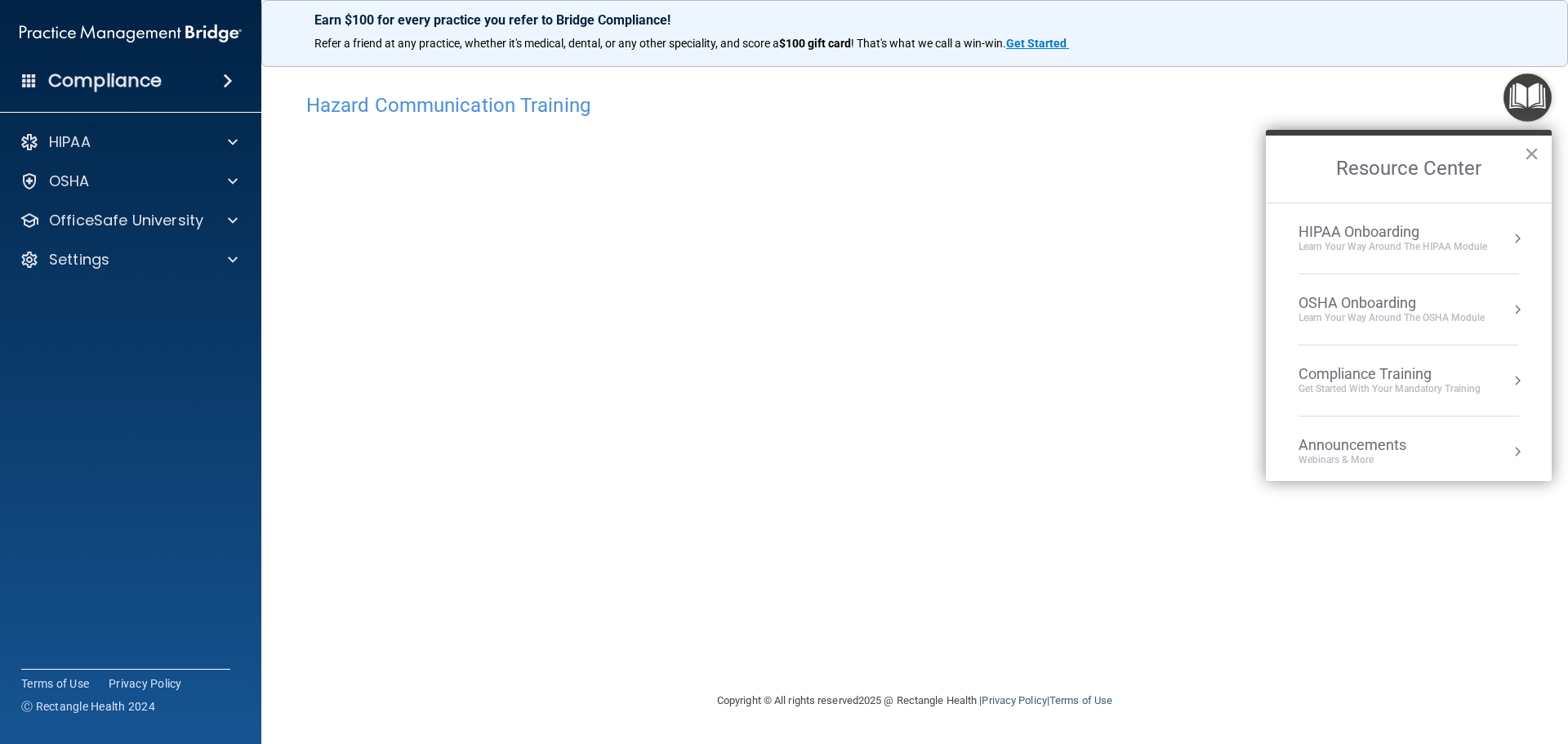
click at [1538, 156] on div "Resource Center ×" at bounding box center [1409, 166] width 286 height 73
click at [1532, 153] on button "×" at bounding box center [1531, 154] width 16 height 26
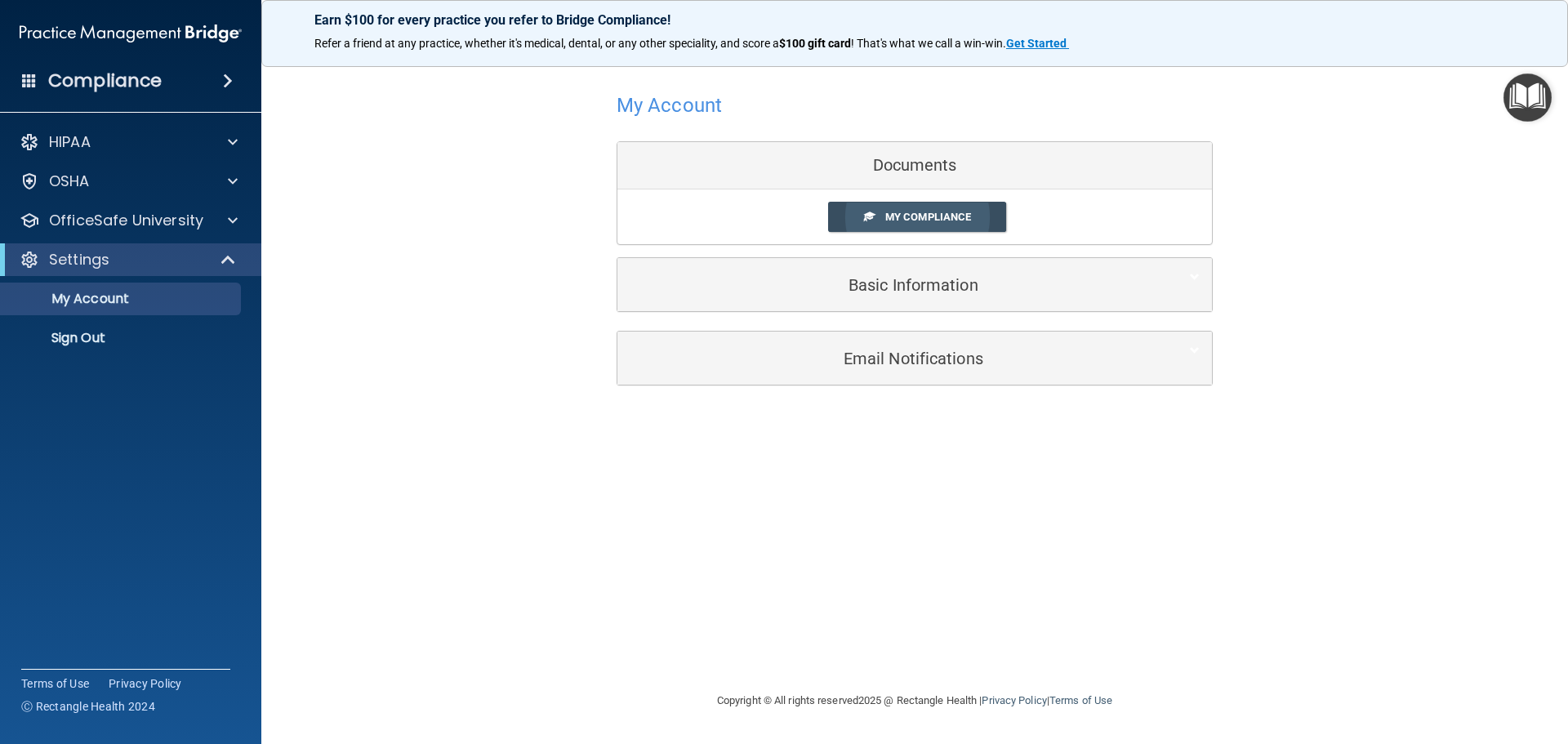
click at [887, 219] on span "My Compliance" at bounding box center [927, 217] width 86 height 12
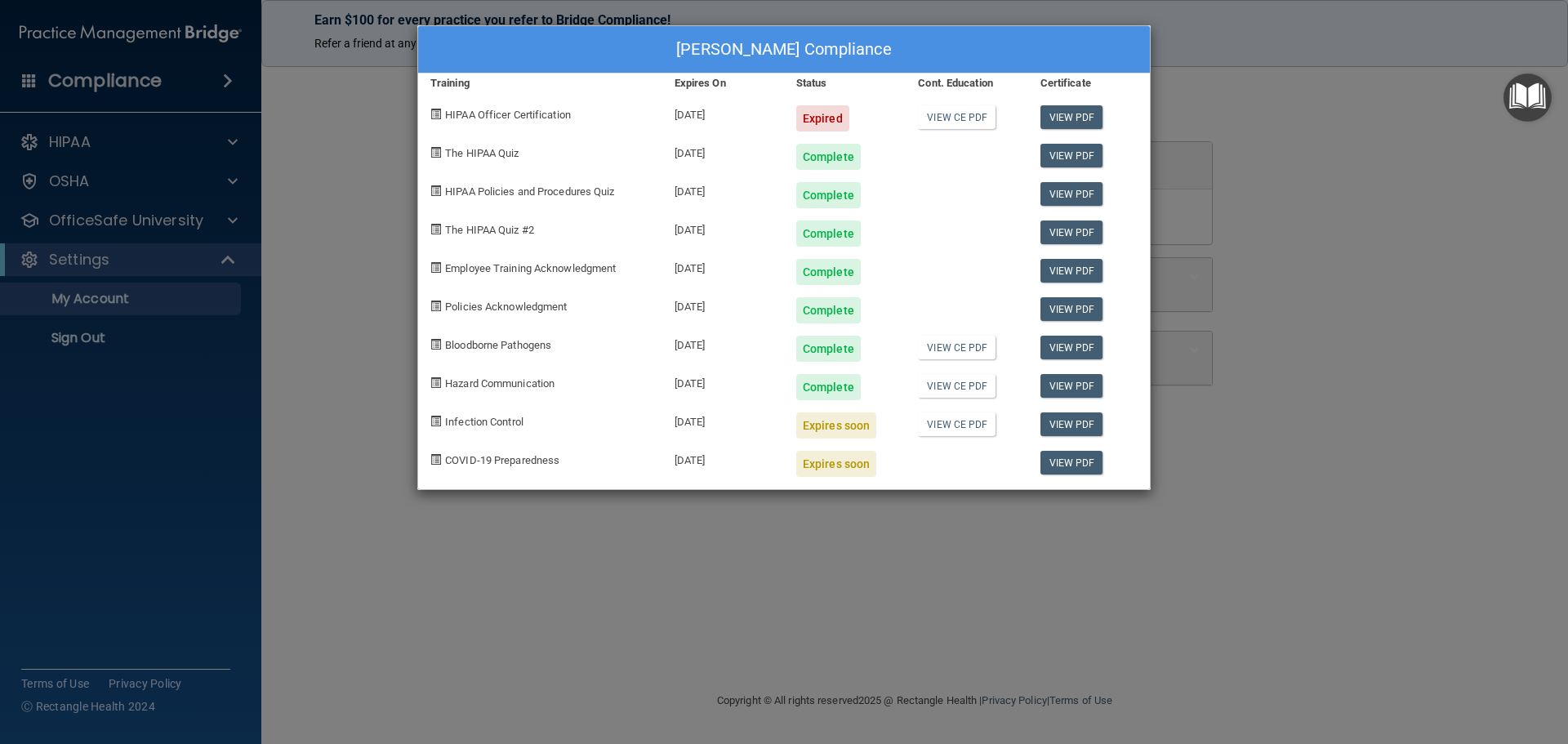
click at [359, 227] on div "Whitney Robinson's Compliance Training Expires On Status Cont. Education Certif…" at bounding box center [784, 372] width 1568 height 744
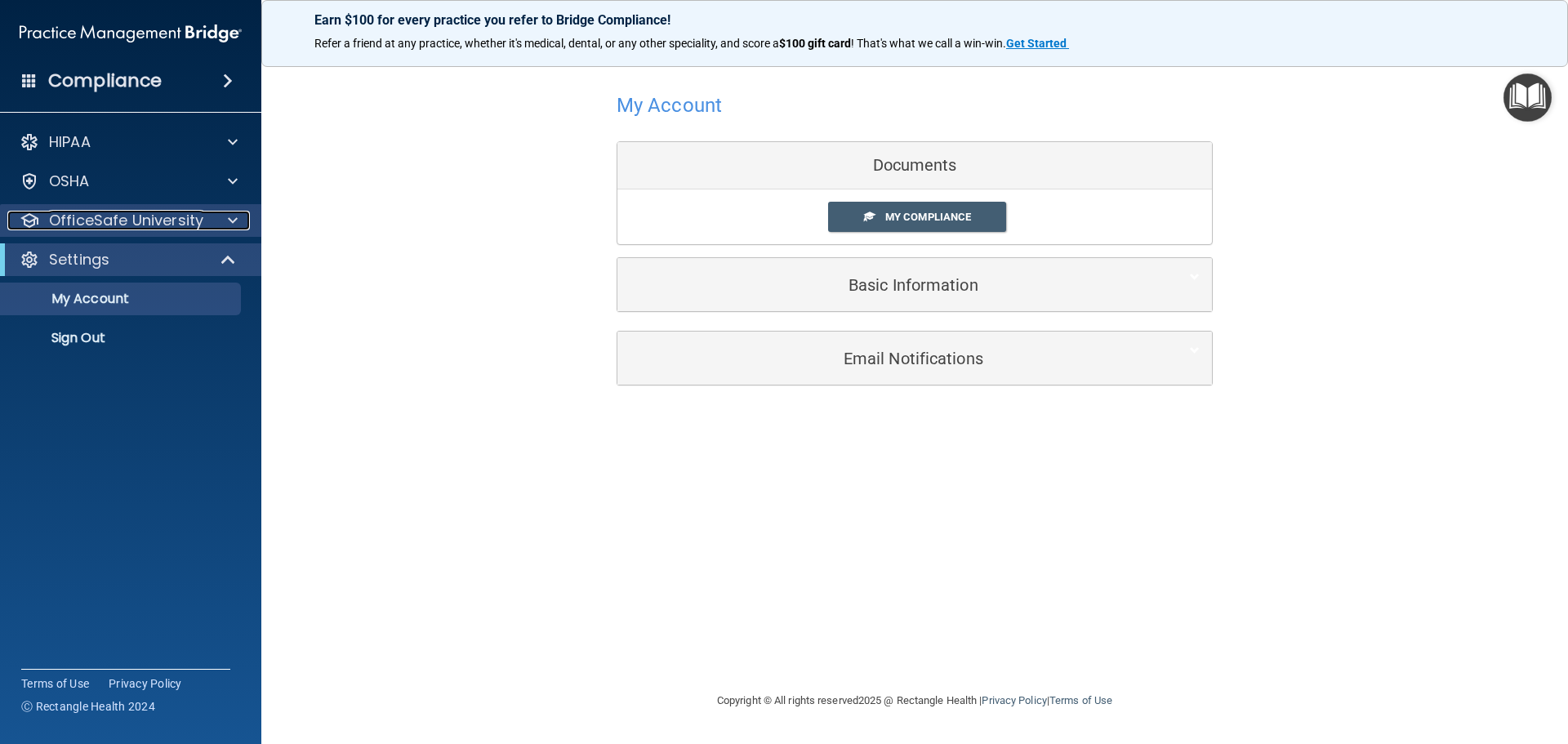
click at [157, 227] on p "OfficeSafe University" at bounding box center [126, 221] width 154 height 20
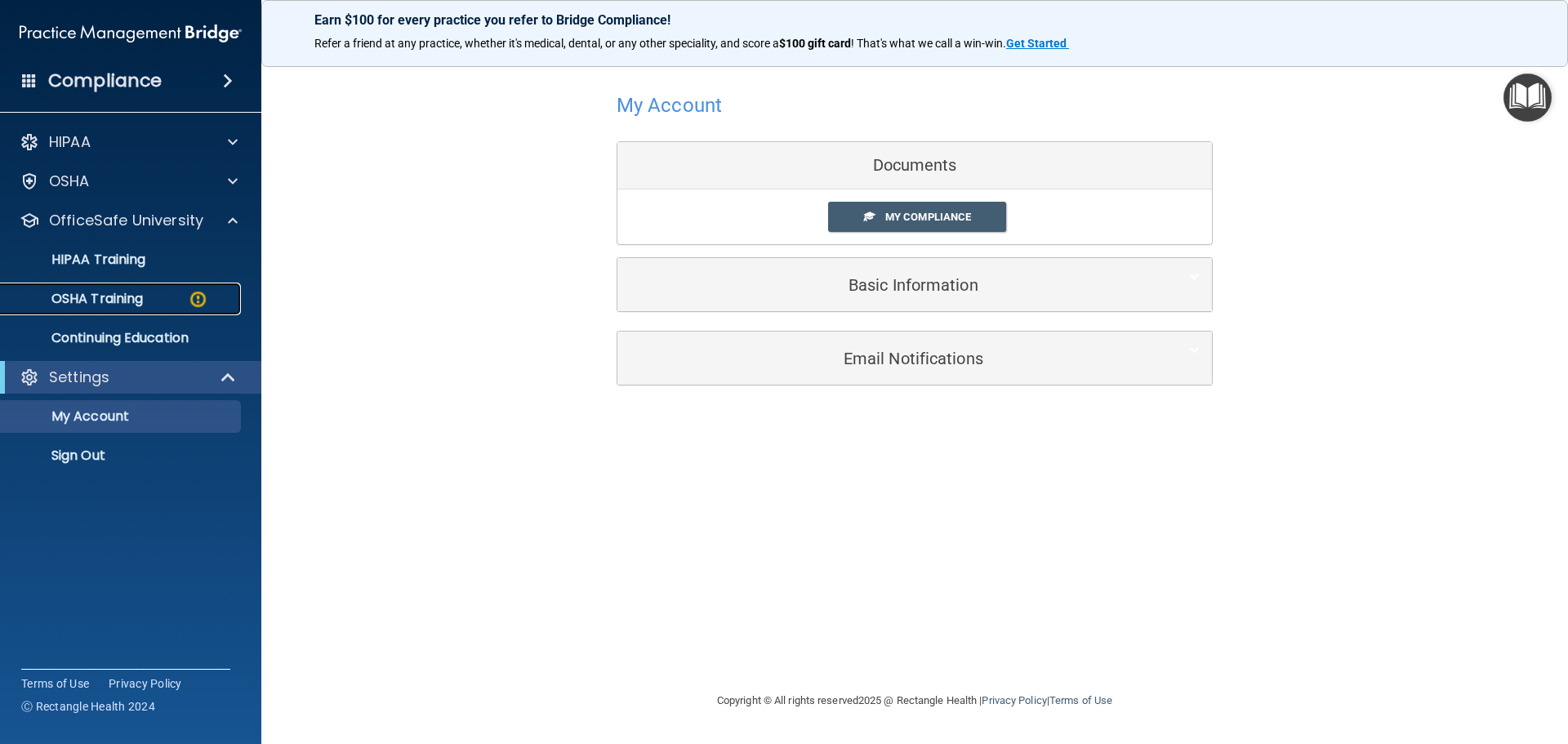
click at [143, 294] on p "OSHA Training" at bounding box center [77, 299] width 132 height 16
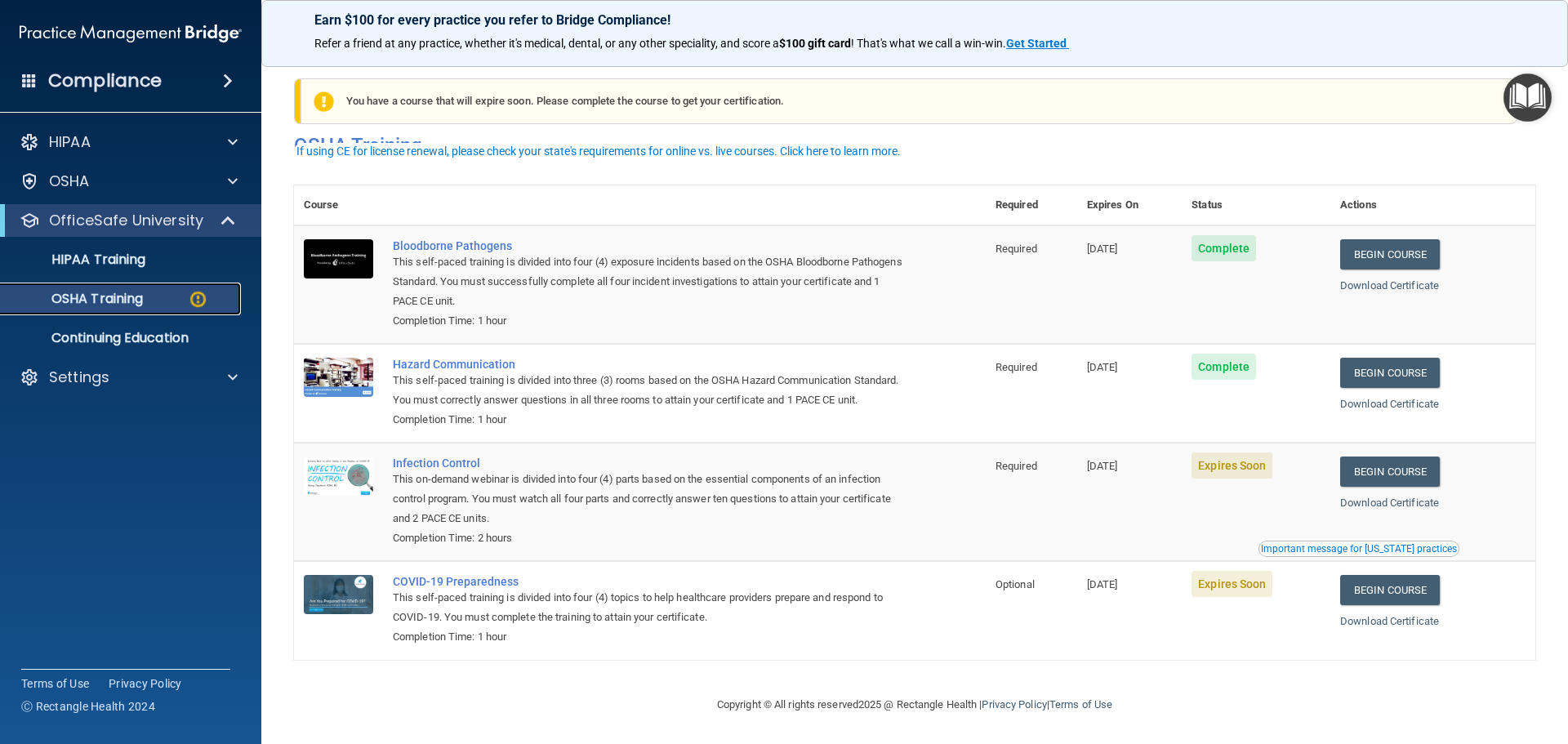
scroll to position [27, 0]
click at [418, 462] on div "Infection Control" at bounding box center [649, 464] width 511 height 13
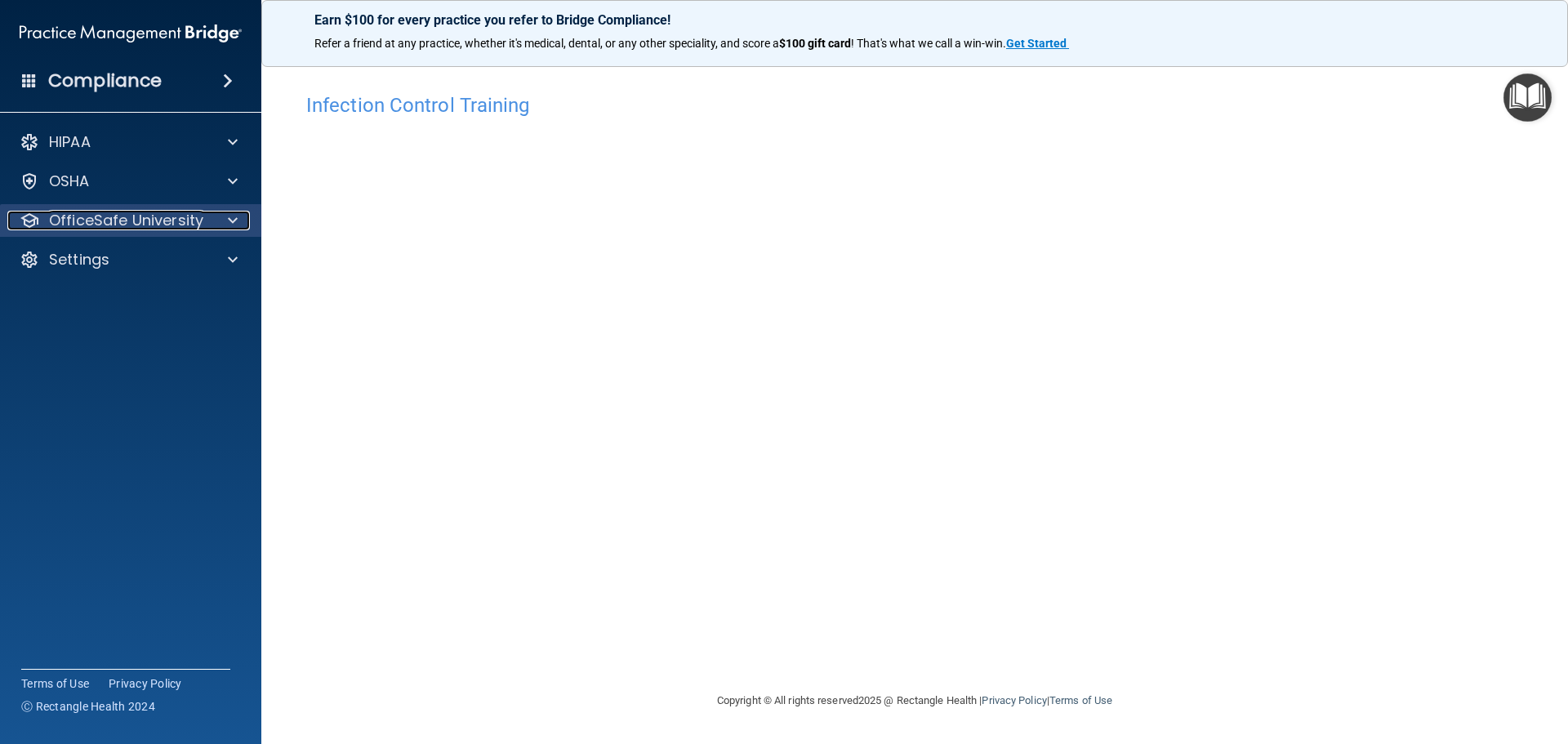
click at [225, 222] on div at bounding box center [230, 221] width 41 height 20
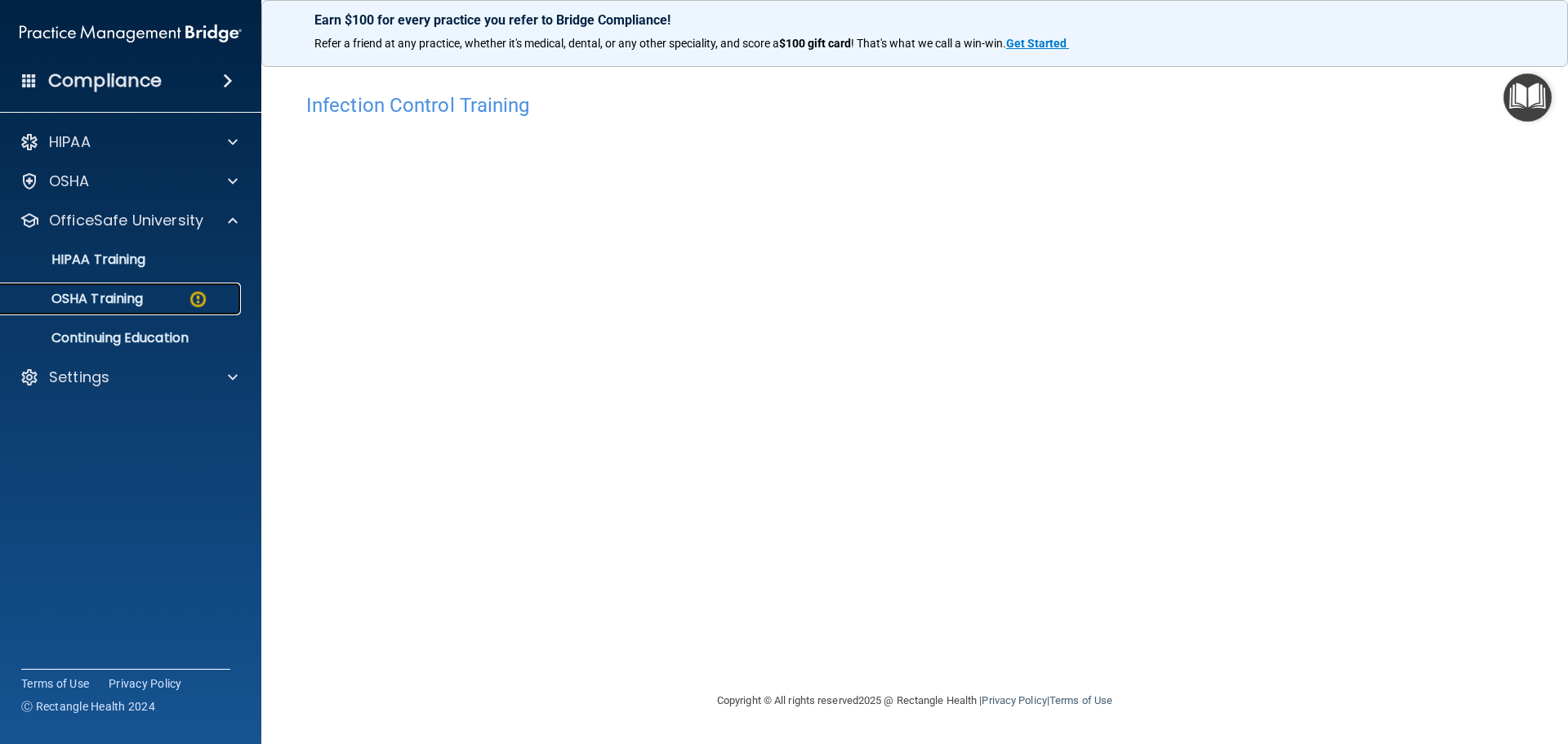
click at [167, 306] on div "OSHA Training" at bounding box center [122, 299] width 223 height 16
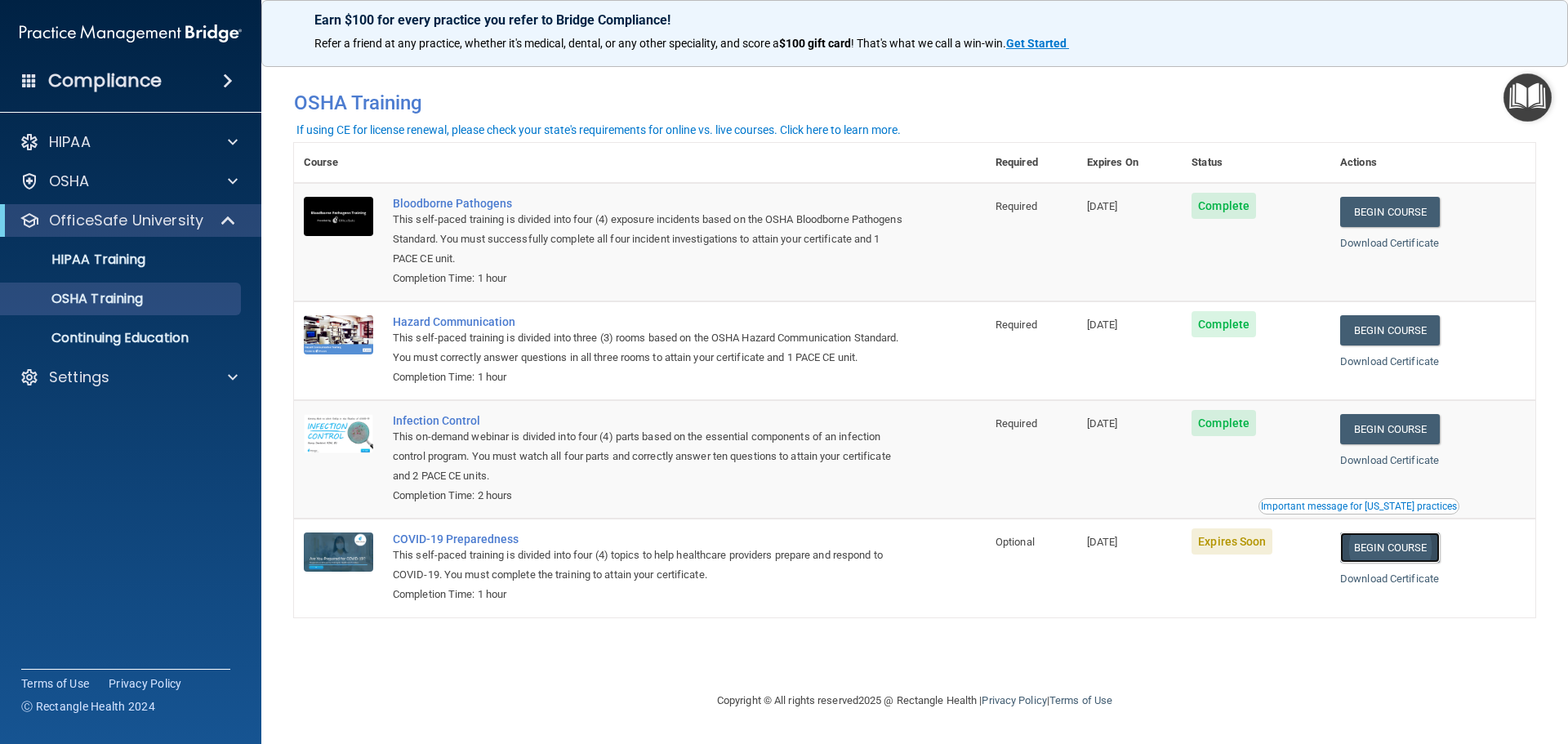
click at [1409, 563] on link "Begin Course" at bounding box center [1390, 548] width 100 height 30
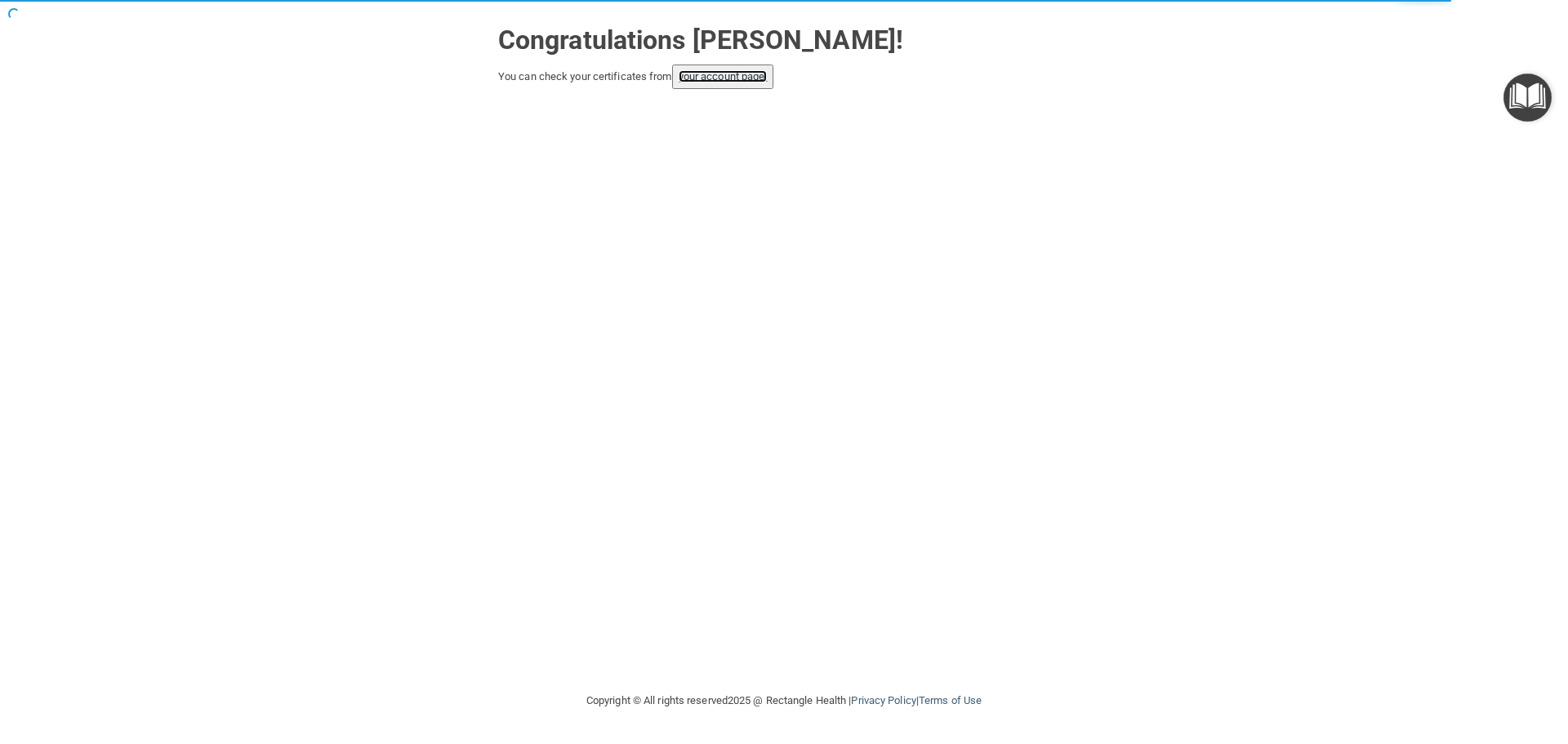
click at [751, 78] on link "your account page!" at bounding box center [722, 76] width 89 height 12
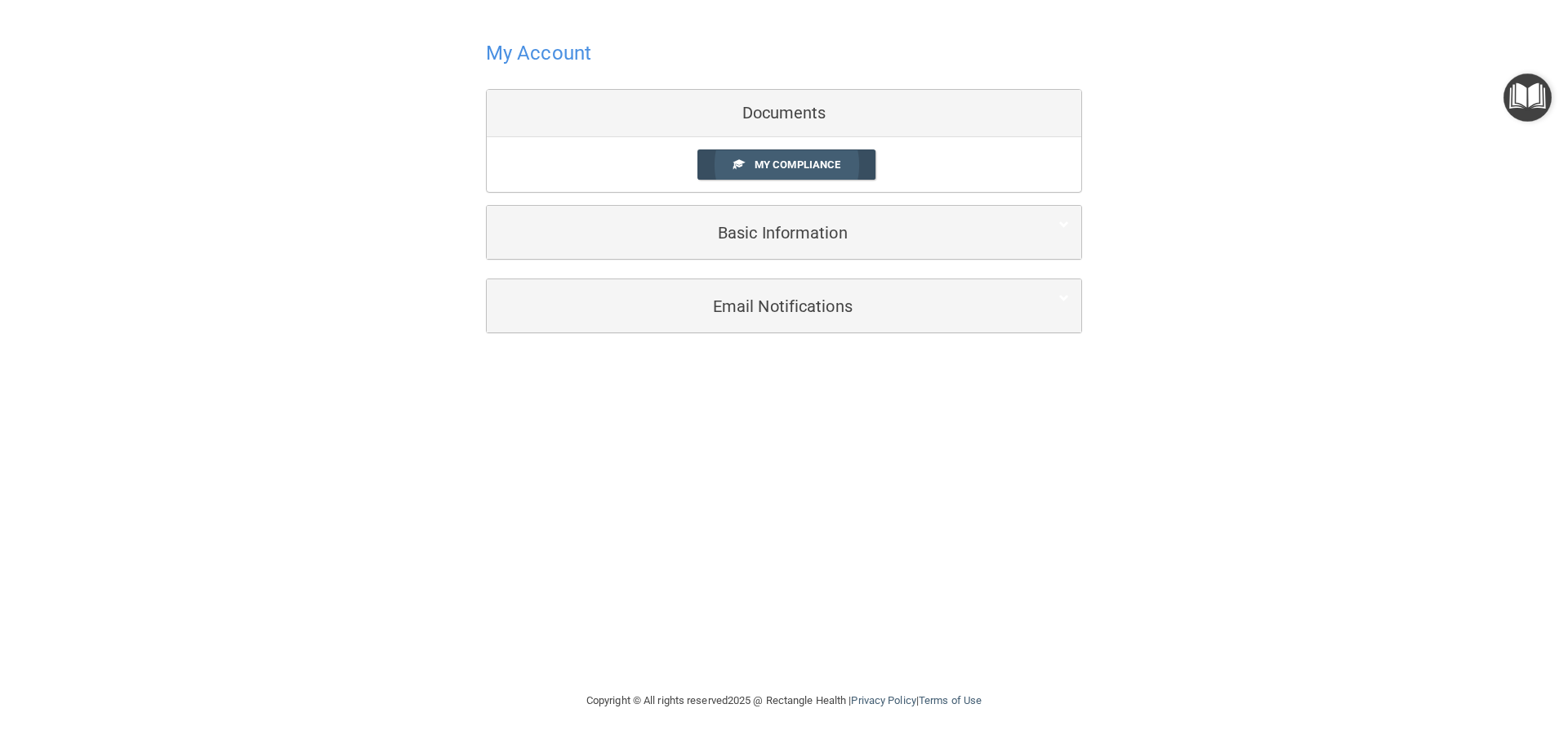
click at [809, 162] on span "My Compliance" at bounding box center [797, 164] width 86 height 12
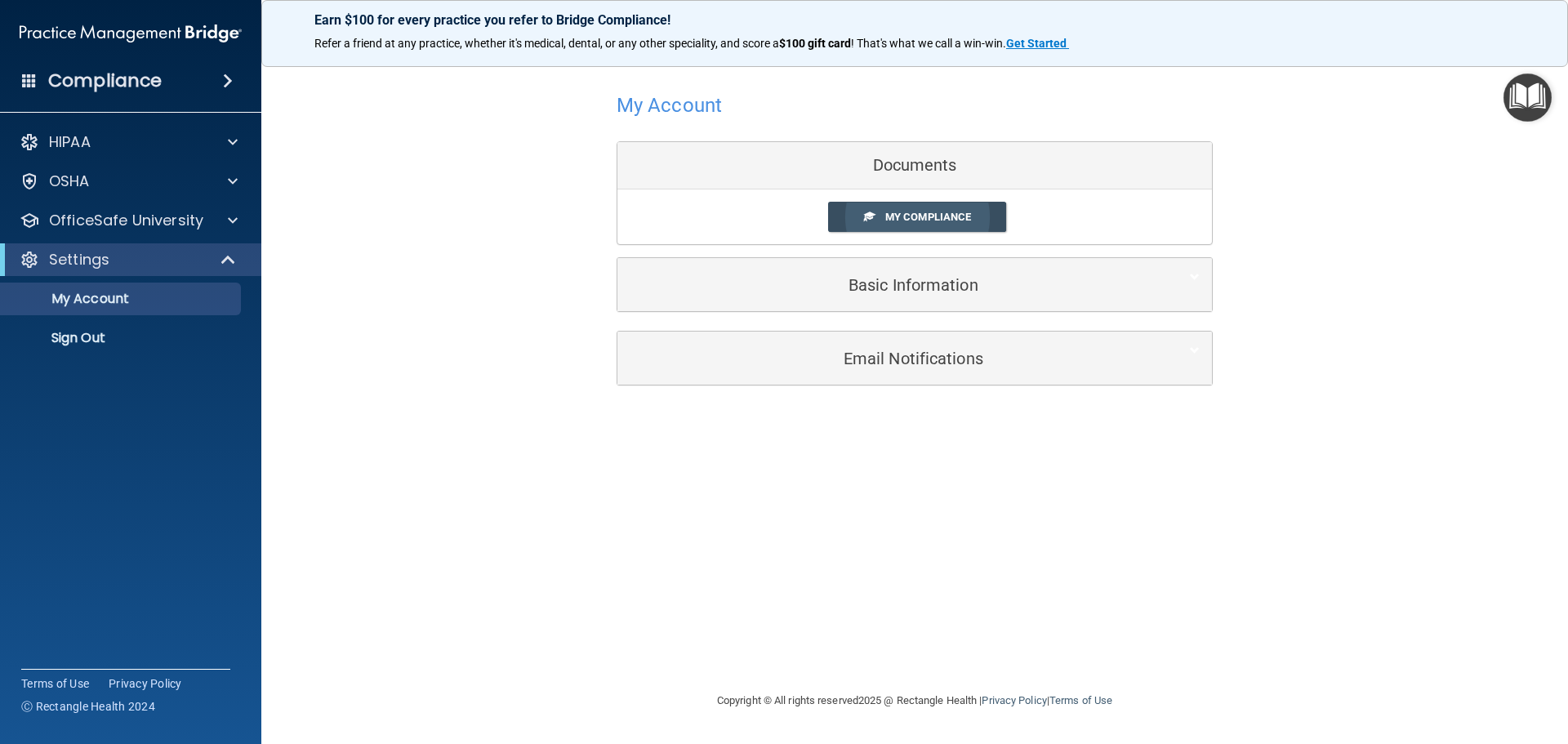
click at [907, 213] on span "My Compliance" at bounding box center [927, 217] width 86 height 12
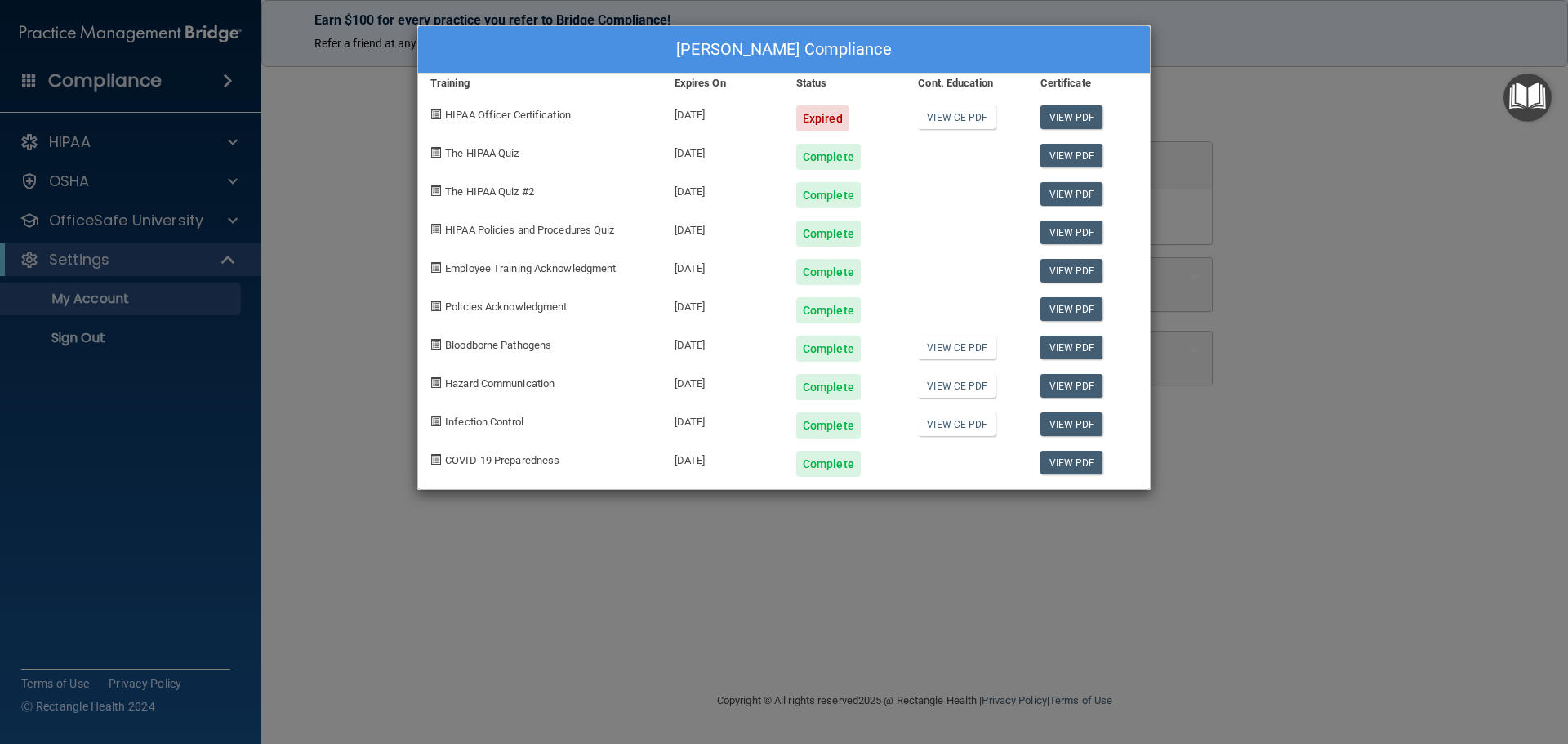
click at [340, 275] on div "[PERSON_NAME] Compliance Training Expires On Status Cont. Education Certificate…" at bounding box center [784, 372] width 1568 height 744
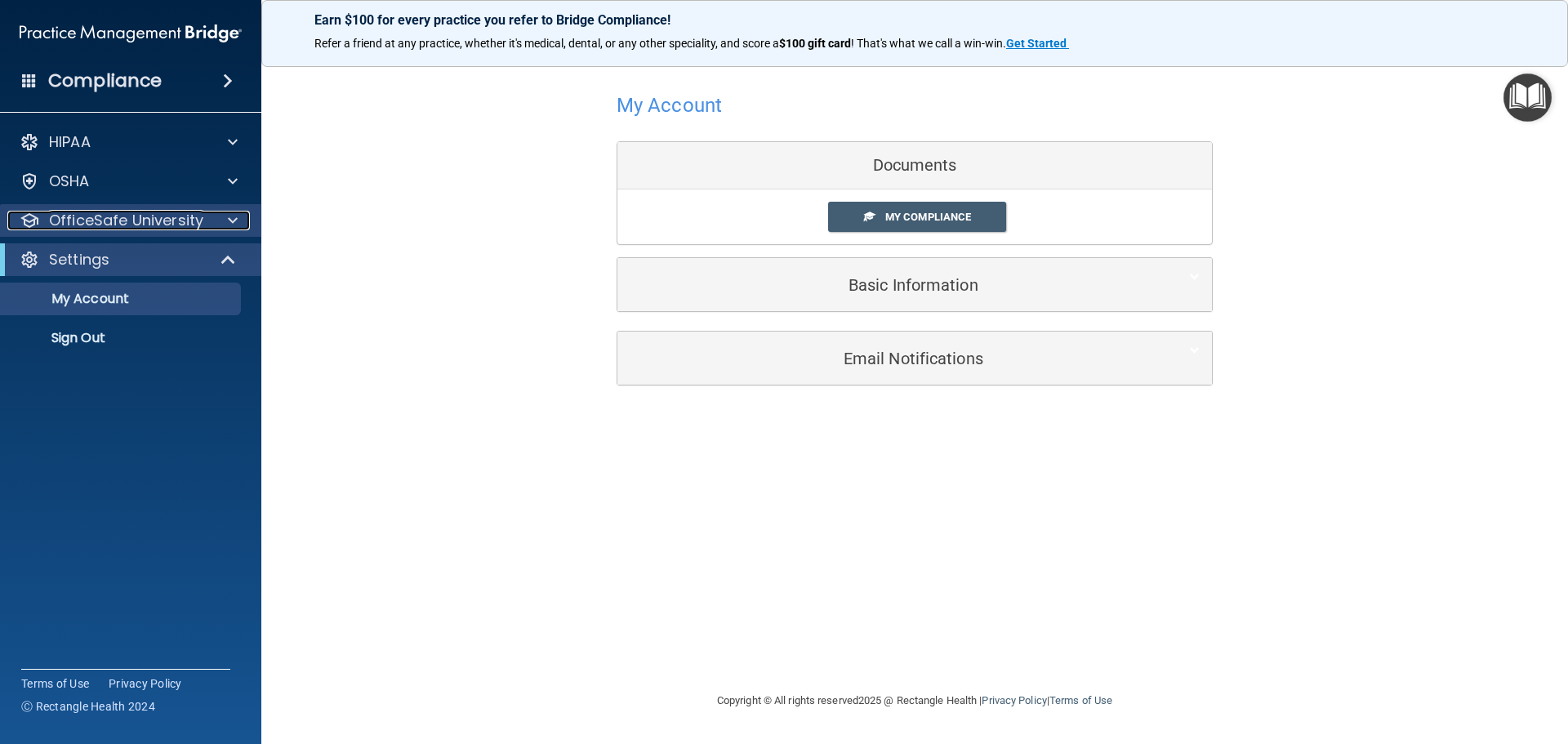
click at [123, 222] on p "OfficeSafe University" at bounding box center [126, 221] width 154 height 20
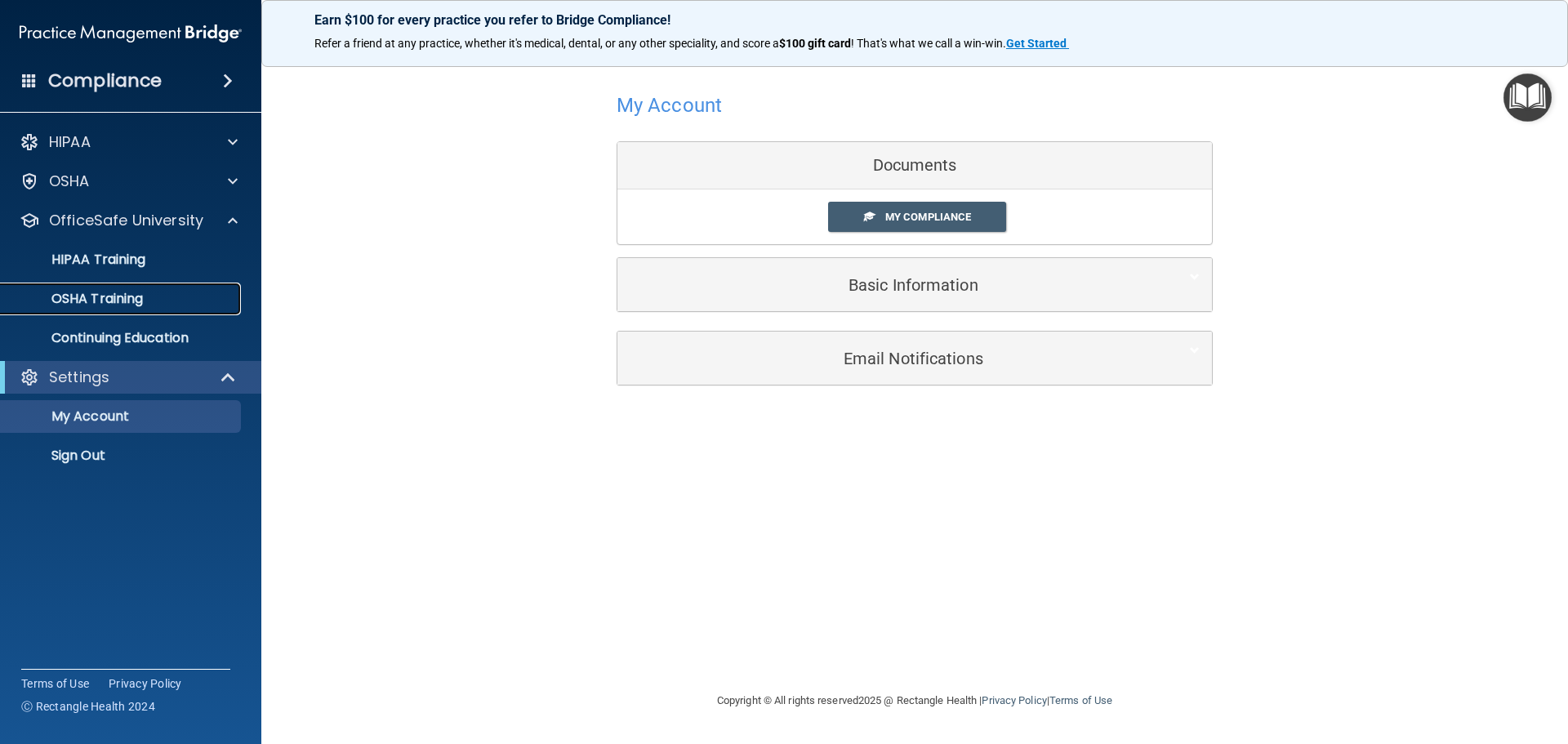
click at [113, 303] on p "OSHA Training" at bounding box center [77, 299] width 132 height 16
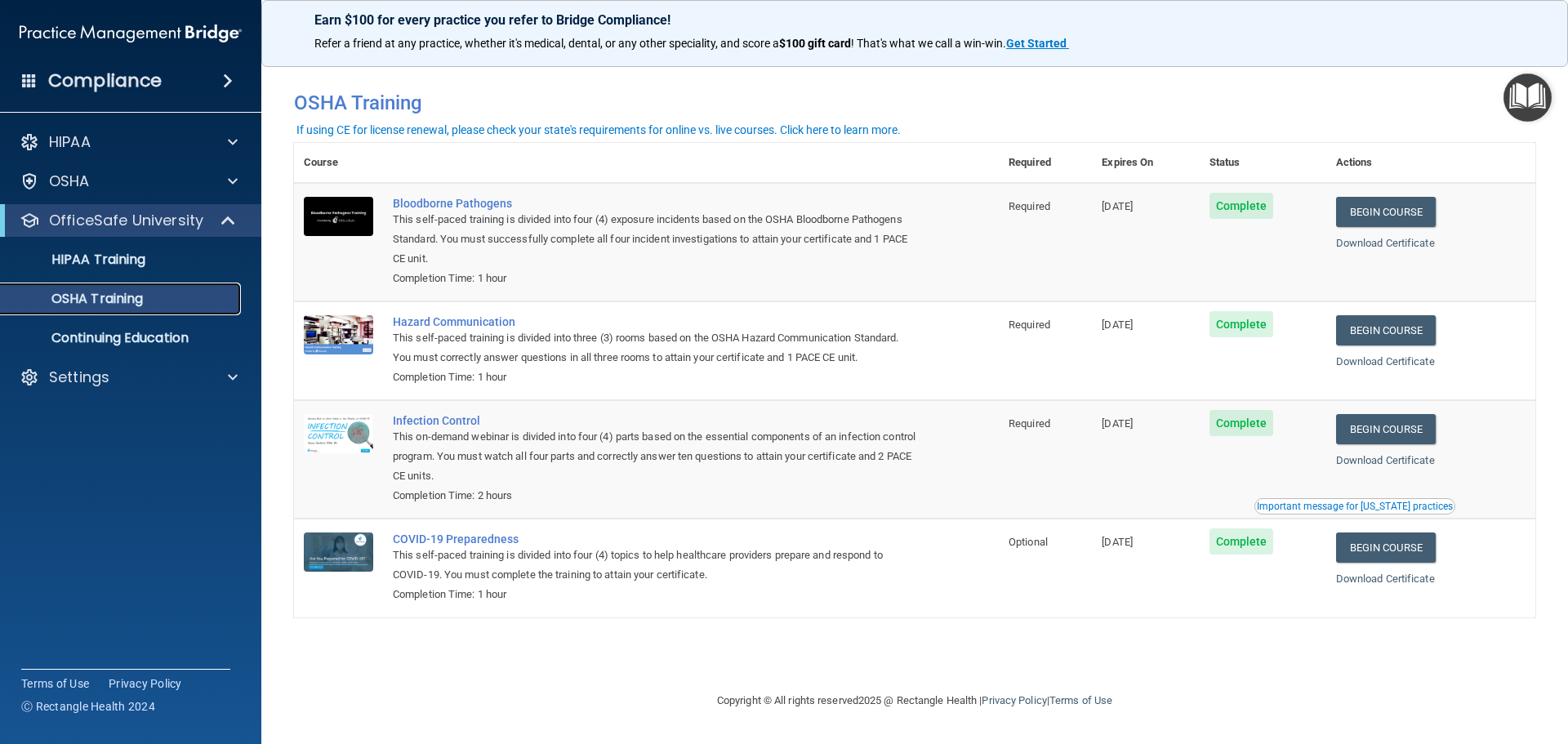
click at [136, 299] on p "OSHA Training" at bounding box center [77, 299] width 132 height 16
click at [119, 267] on p "HIPAA Training" at bounding box center [78, 260] width 135 height 16
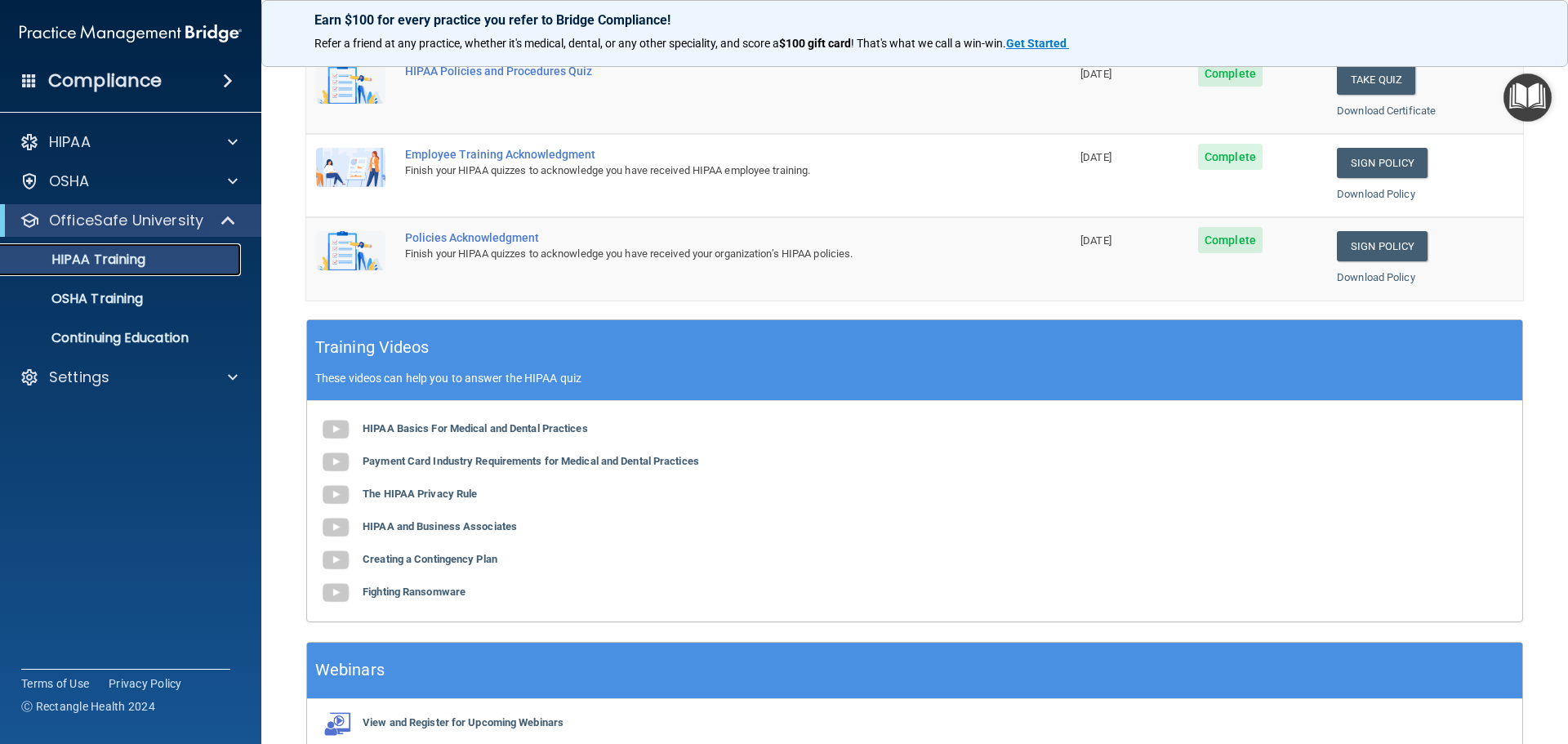
scroll to position [486, 0]
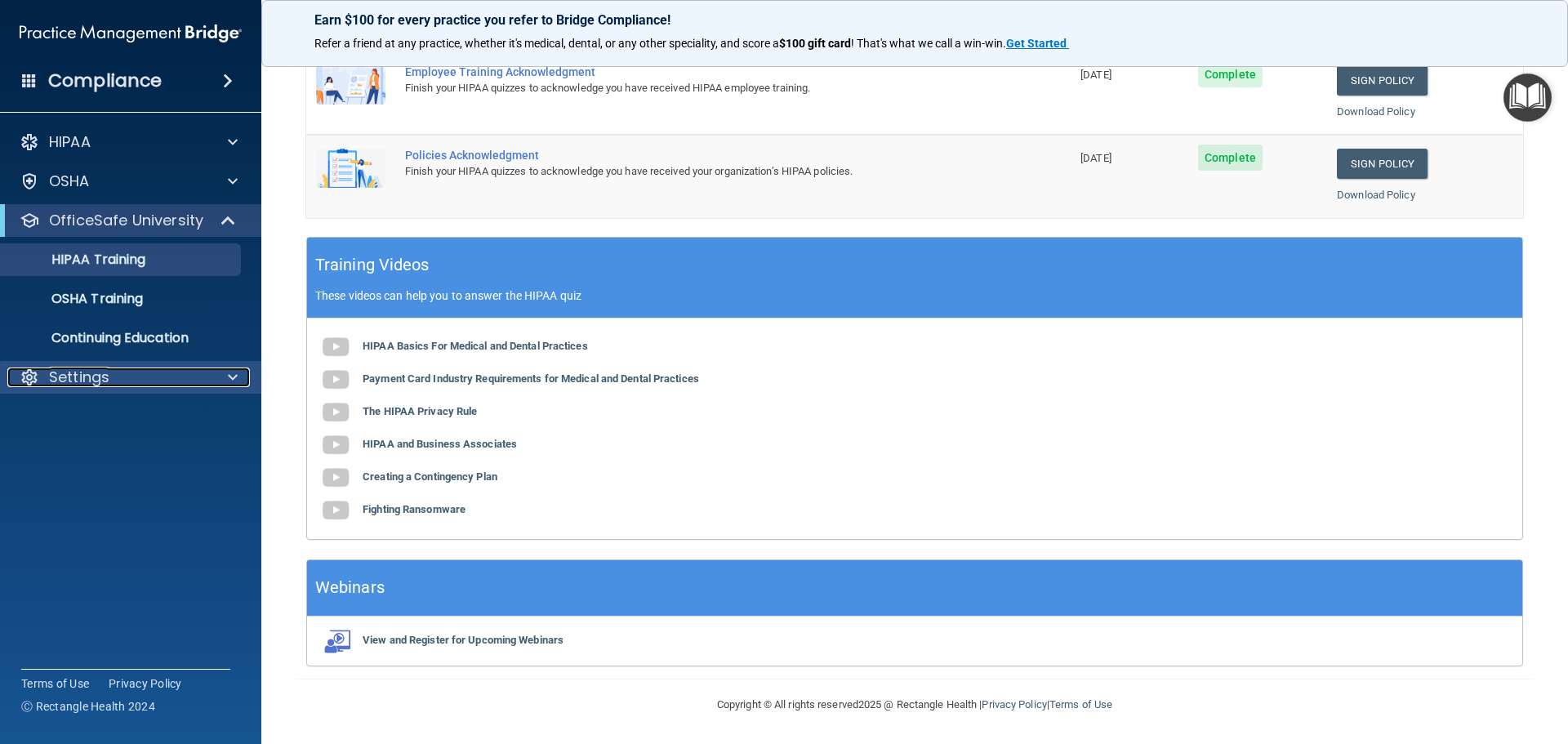
click at [80, 376] on p "Settings" at bounding box center [79, 378] width 60 height 20
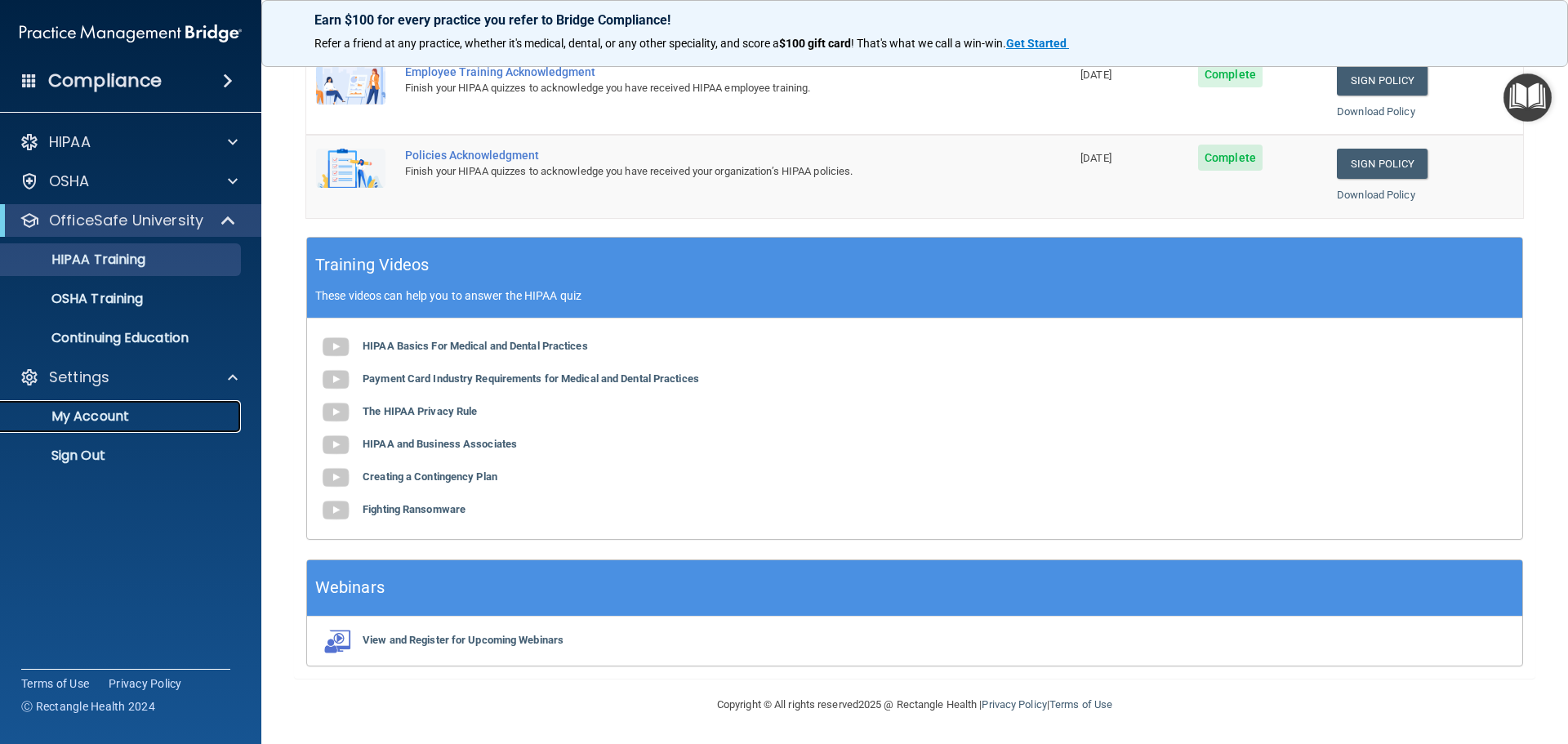
click at [136, 424] on p "My Account" at bounding box center [122, 417] width 223 height 16
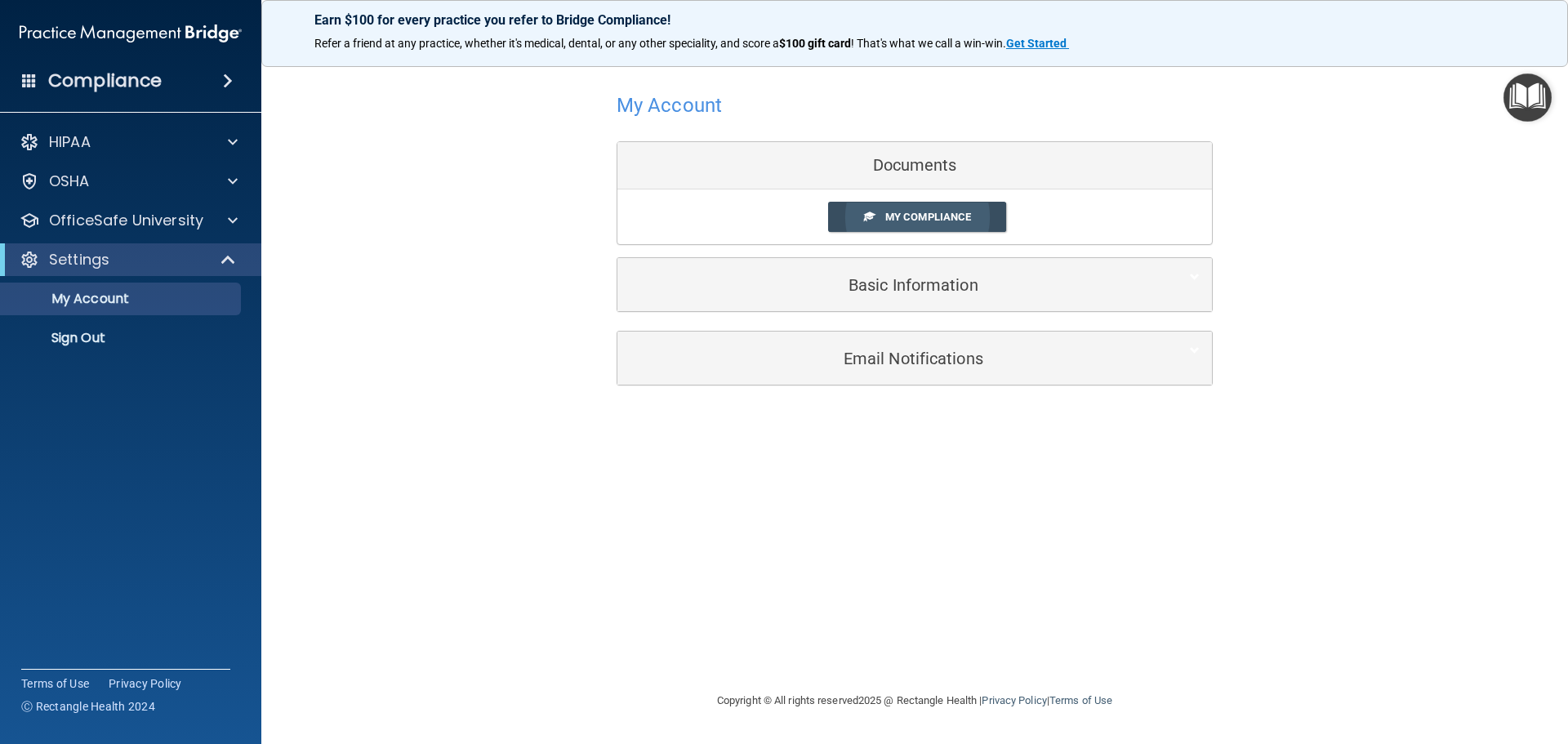
click at [882, 217] on link "My Compliance" at bounding box center [917, 217] width 179 height 30
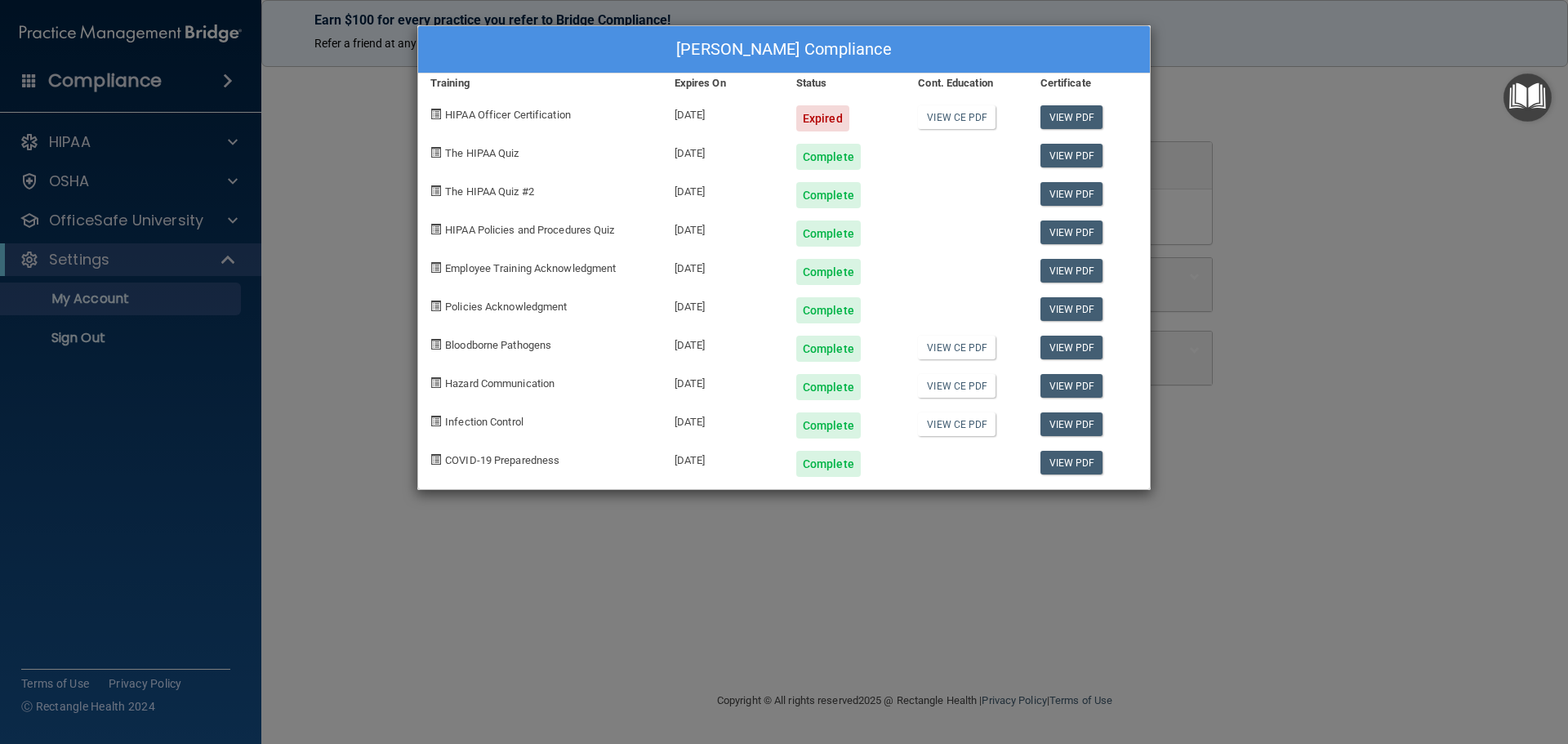
click at [1273, 123] on div "[PERSON_NAME] Compliance Training Expires On Status Cont. Education Certificate…" at bounding box center [784, 372] width 1568 height 744
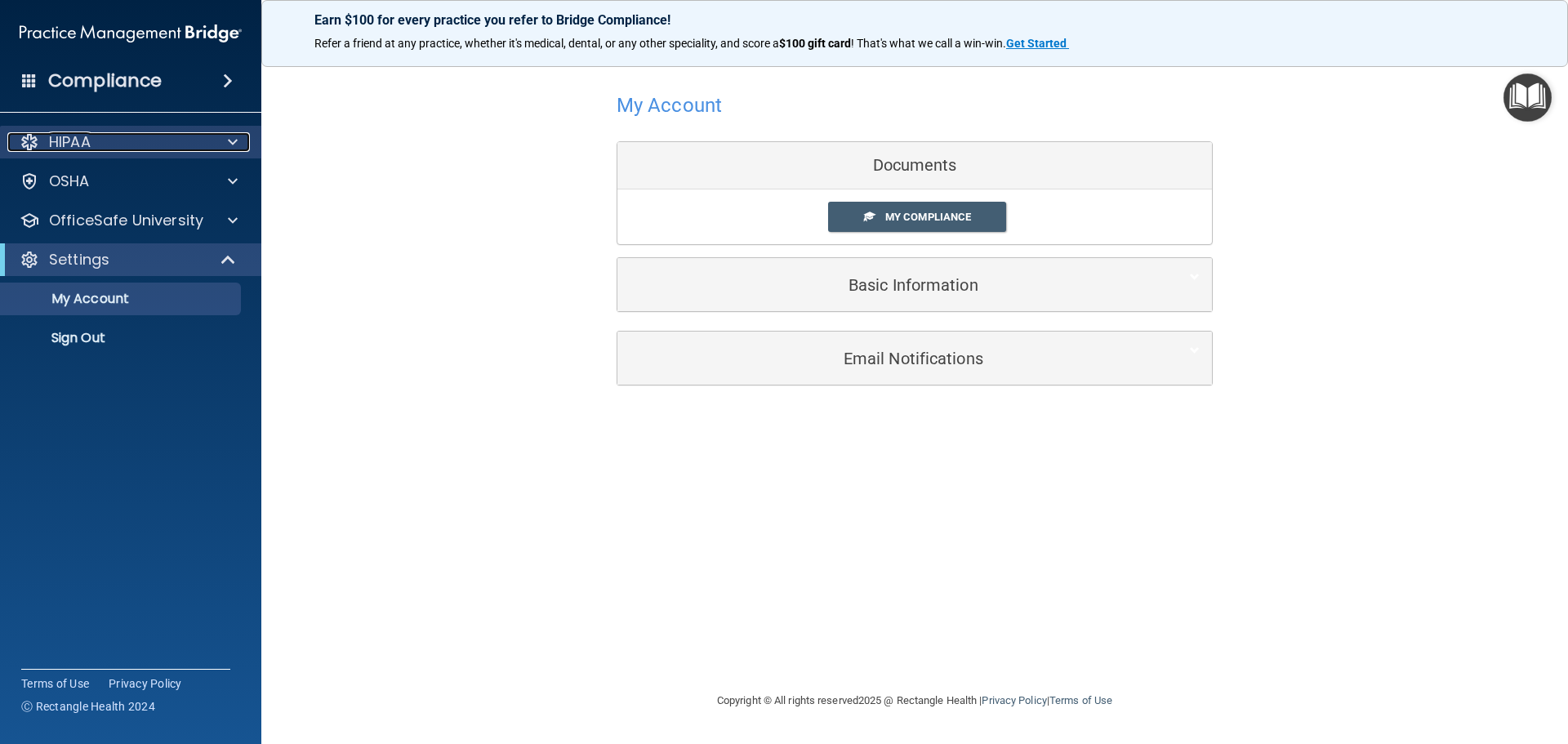
click at [86, 151] on p "HIPAA" at bounding box center [69, 142] width 42 height 20
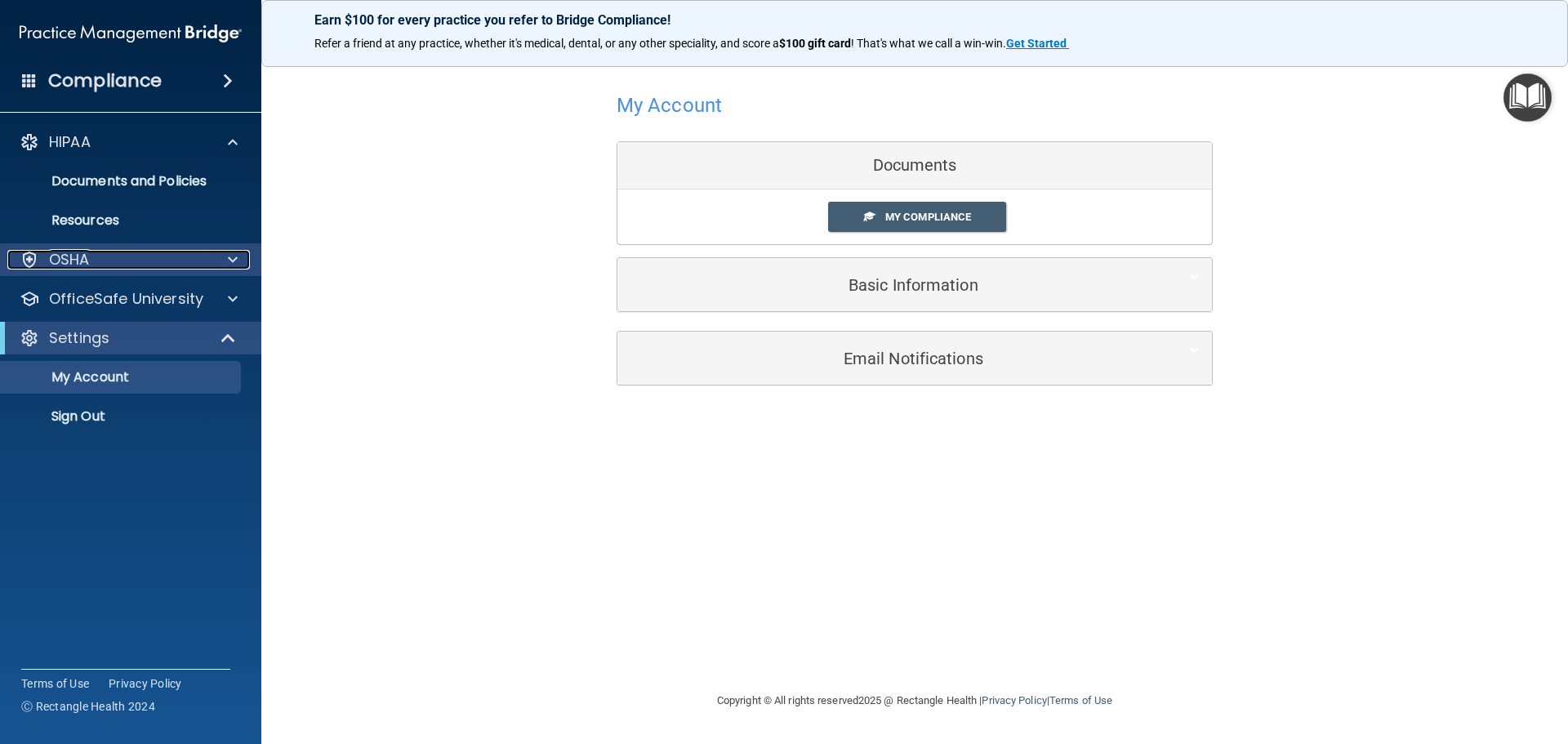
click at [134, 264] on div "OSHA" at bounding box center [109, 260] width 203 height 20
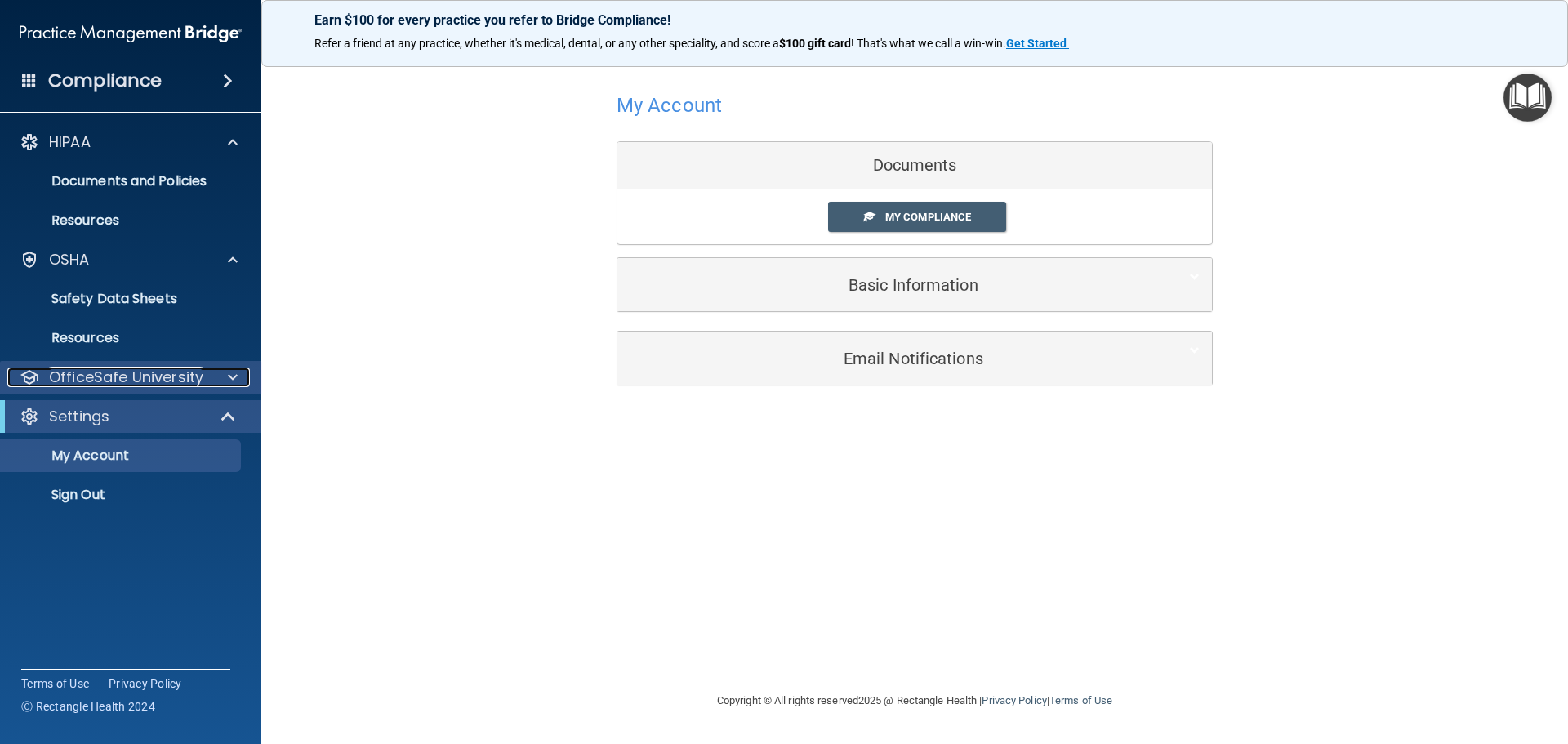
click at [176, 384] on p "OfficeSafe University" at bounding box center [126, 378] width 154 height 20
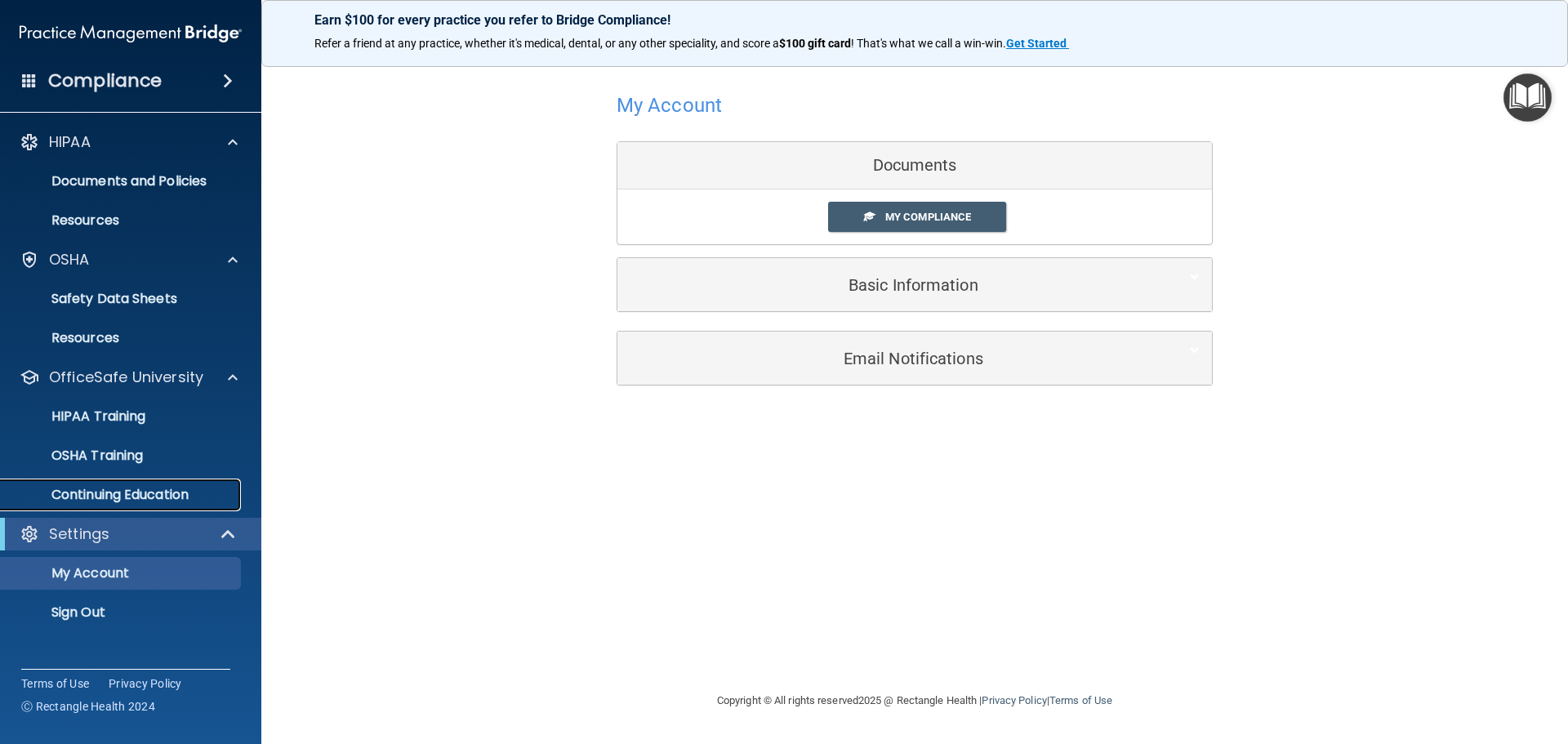
click at [199, 490] on p "Continuing Education" at bounding box center [122, 495] width 223 height 16
